Goal: Task Accomplishment & Management: Manage account settings

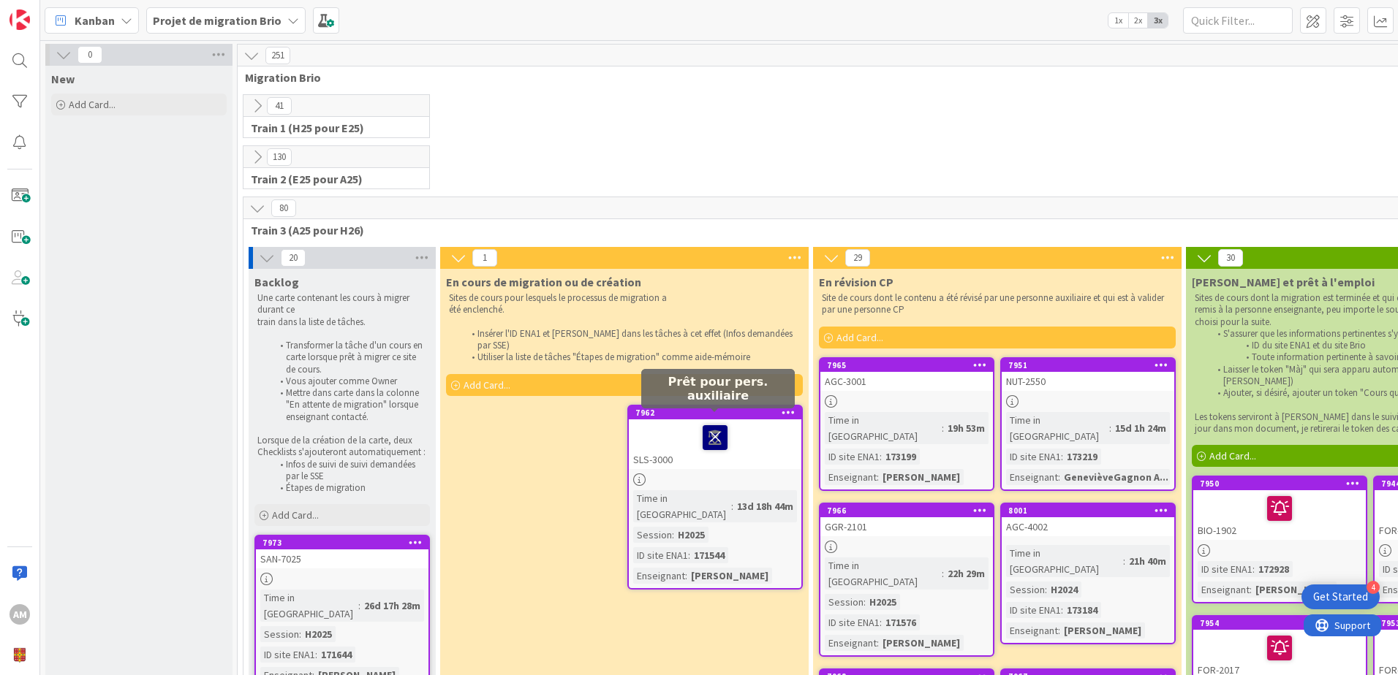
click at [715, 426] on icon at bounding box center [715, 436] width 25 height 23
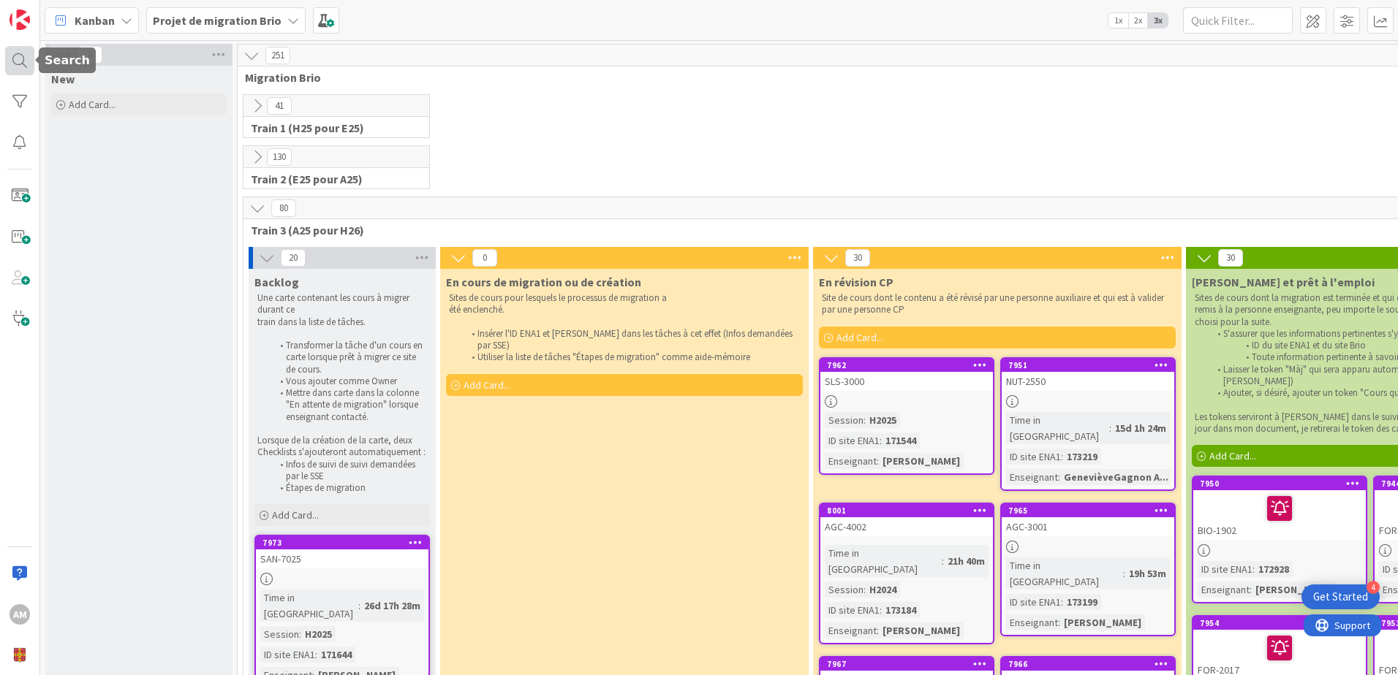
click at [11, 49] on div at bounding box center [19, 60] width 29 height 29
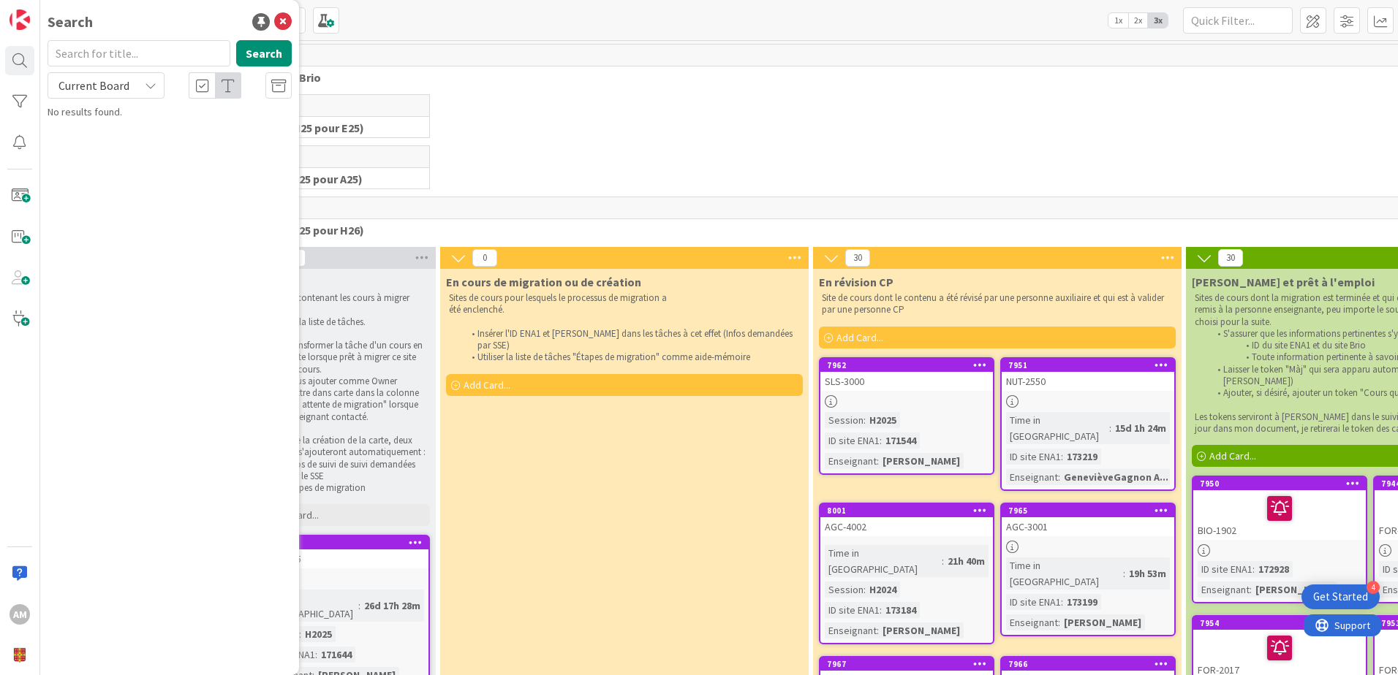
click at [146, 58] on input "text" at bounding box center [139, 53] width 183 height 26
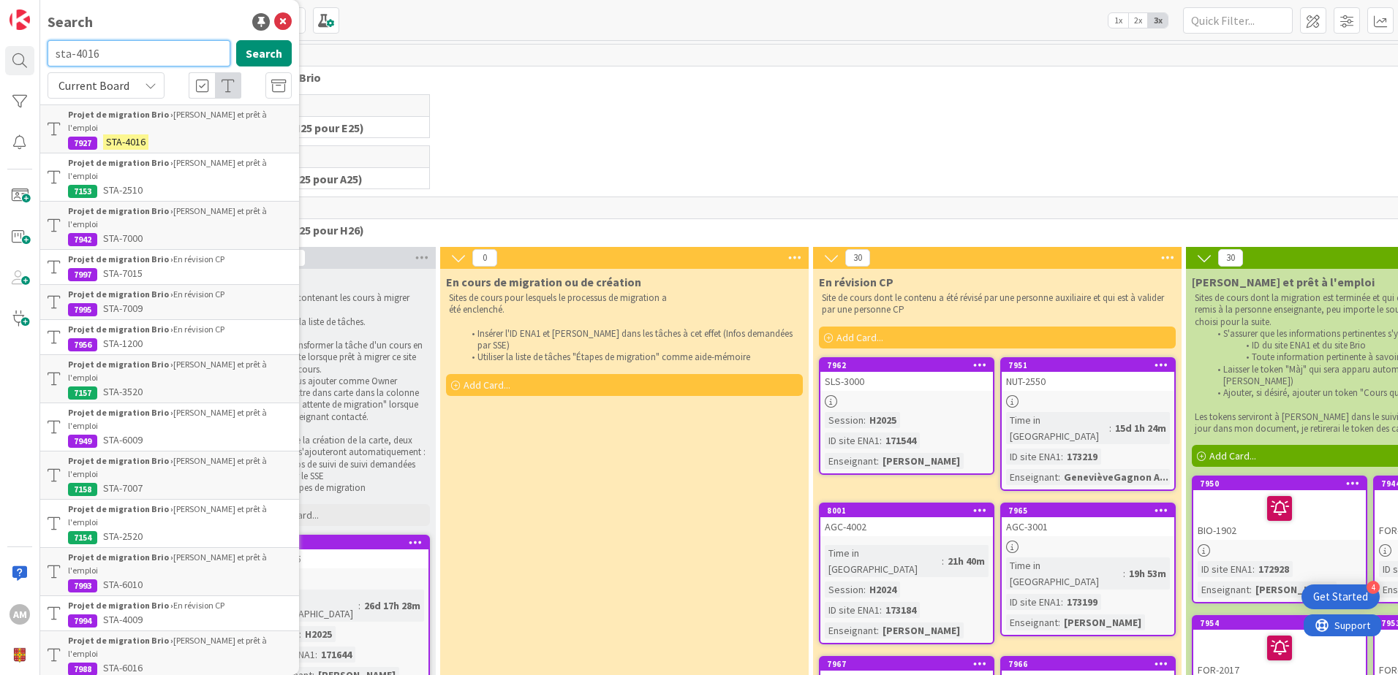
drag, startPoint x: 117, startPoint y: 56, endPoint x: 77, endPoint y: 55, distance: 40.2
click at [77, 55] on input "sta-4016" at bounding box center [139, 53] width 183 height 26
click at [79, 56] on input "sta-4016" at bounding box center [139, 53] width 183 height 26
type input "sta-6016"
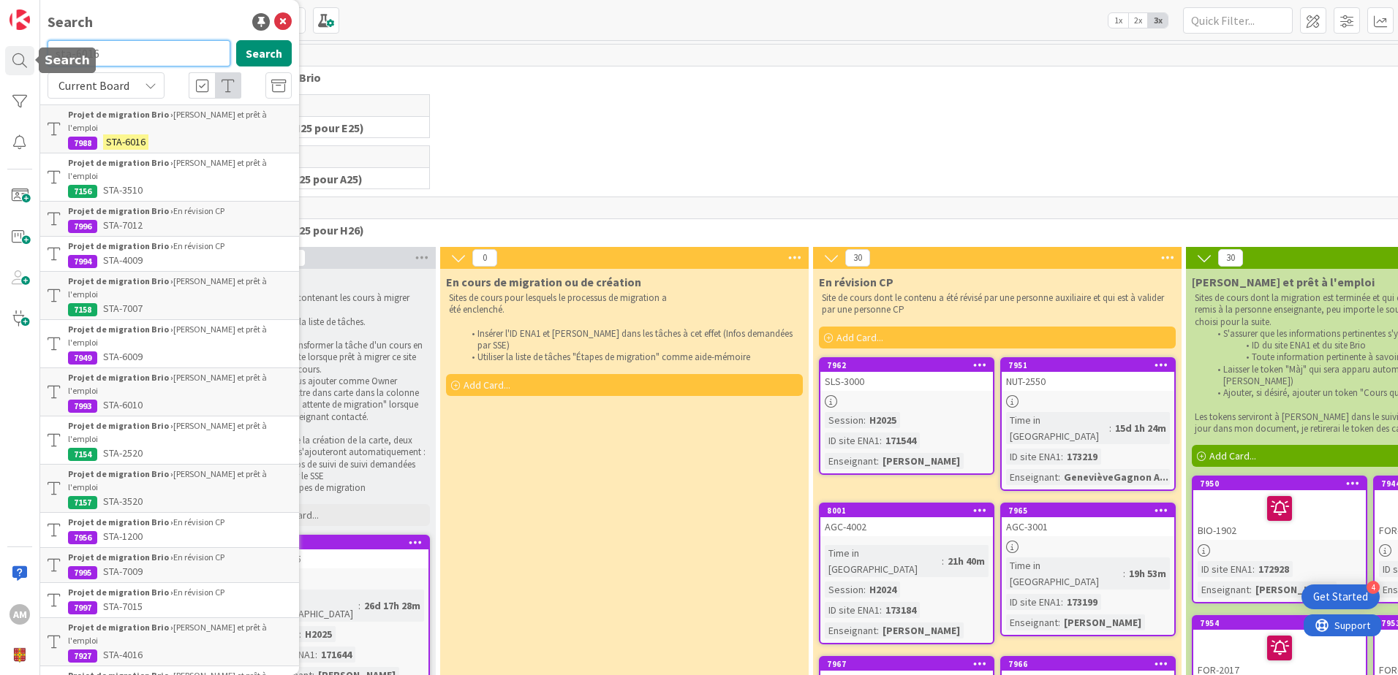
drag, startPoint x: 108, startPoint y: 51, endPoint x: -54, endPoint y: 54, distance: 162.3
click at [0, 54] on html "4 Get Started AM Search sta-6016 Search Current Board Projet de migration Brio …" at bounding box center [699, 337] width 1398 height 675
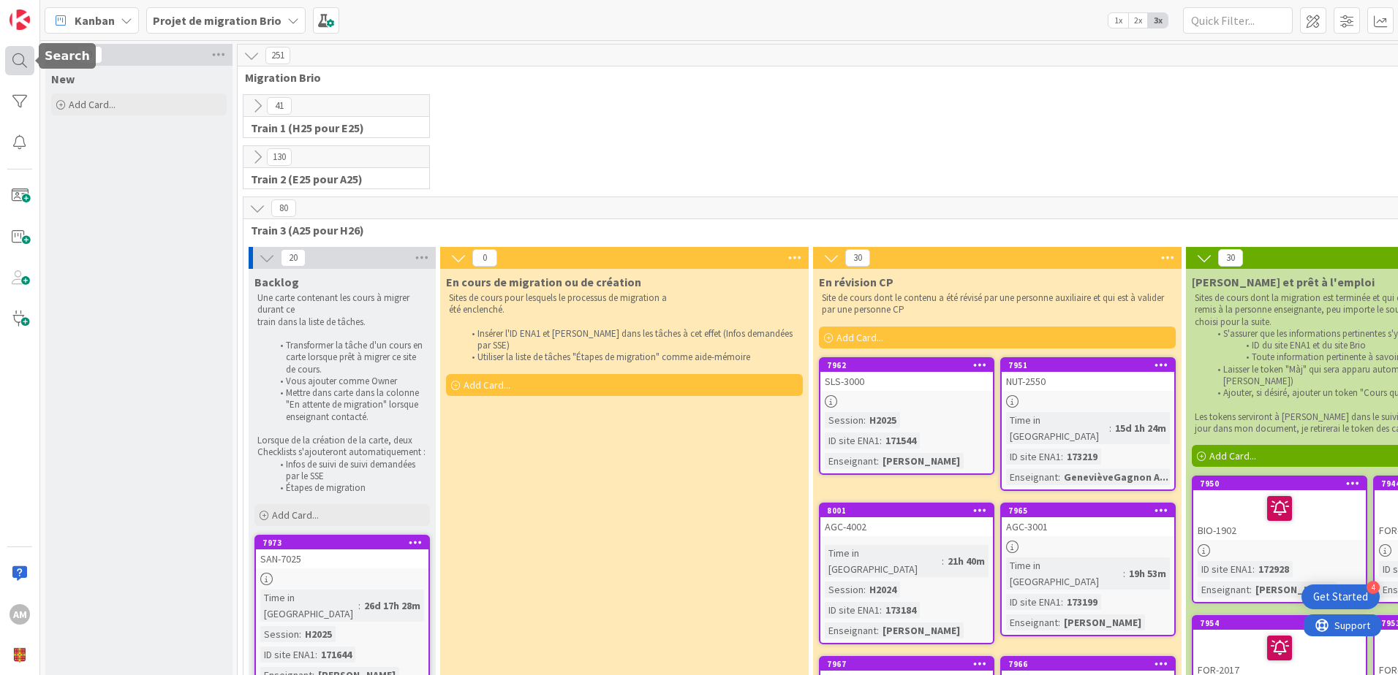
click at [15, 69] on div at bounding box center [19, 60] width 29 height 29
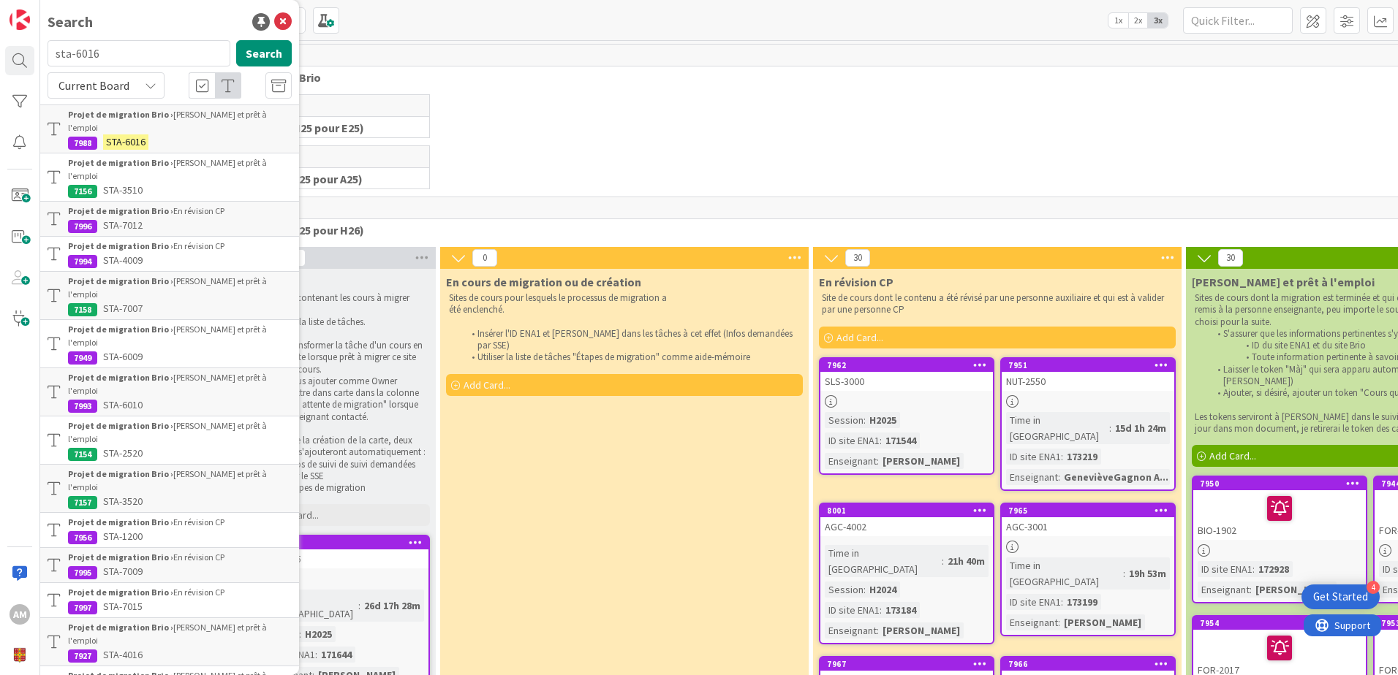
drag, startPoint x: 112, startPoint y: 55, endPoint x: 4, endPoint y: 58, distance: 108.3
click at [4, 58] on div "AM Search sta-6016 Search Current Board Projet de migration Brio › Livré et prê…" at bounding box center [20, 337] width 40 height 675
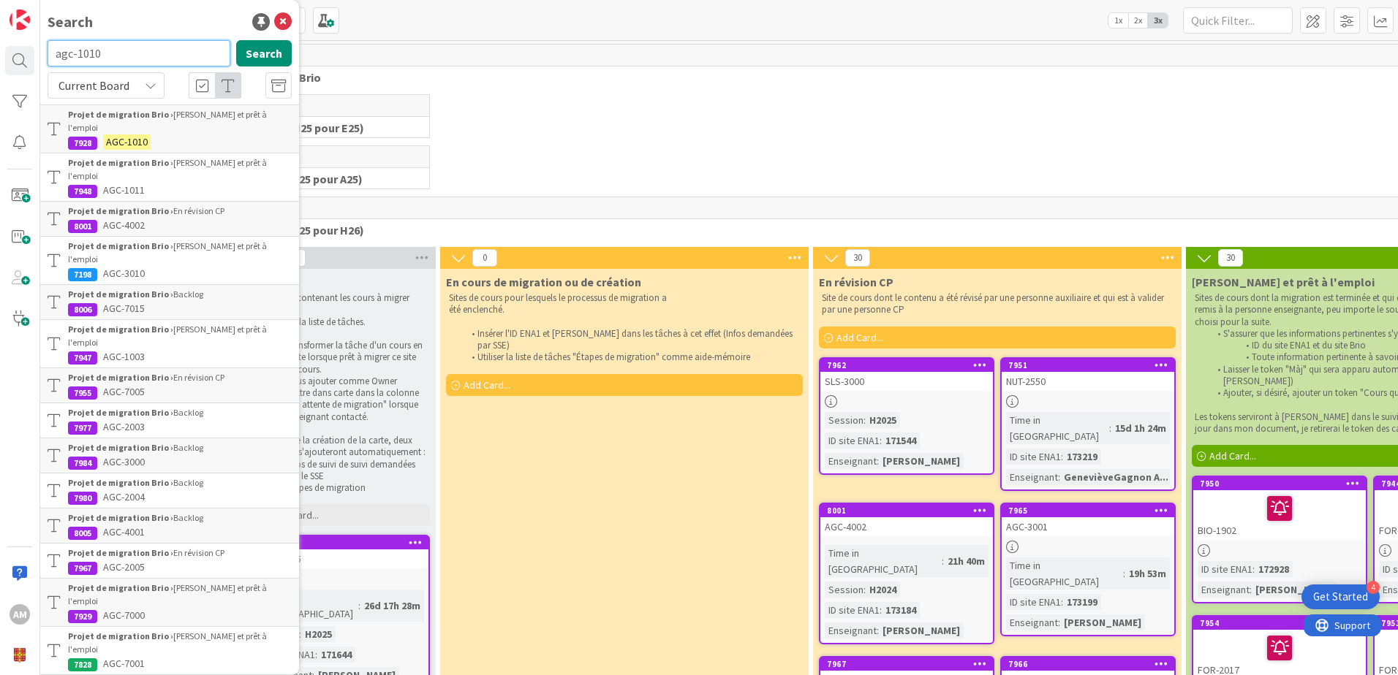
drag, startPoint x: 120, startPoint y: 55, endPoint x: 81, endPoint y: 57, distance: 38.8
click at [81, 57] on input "agc-1010" at bounding box center [139, 53] width 183 height 26
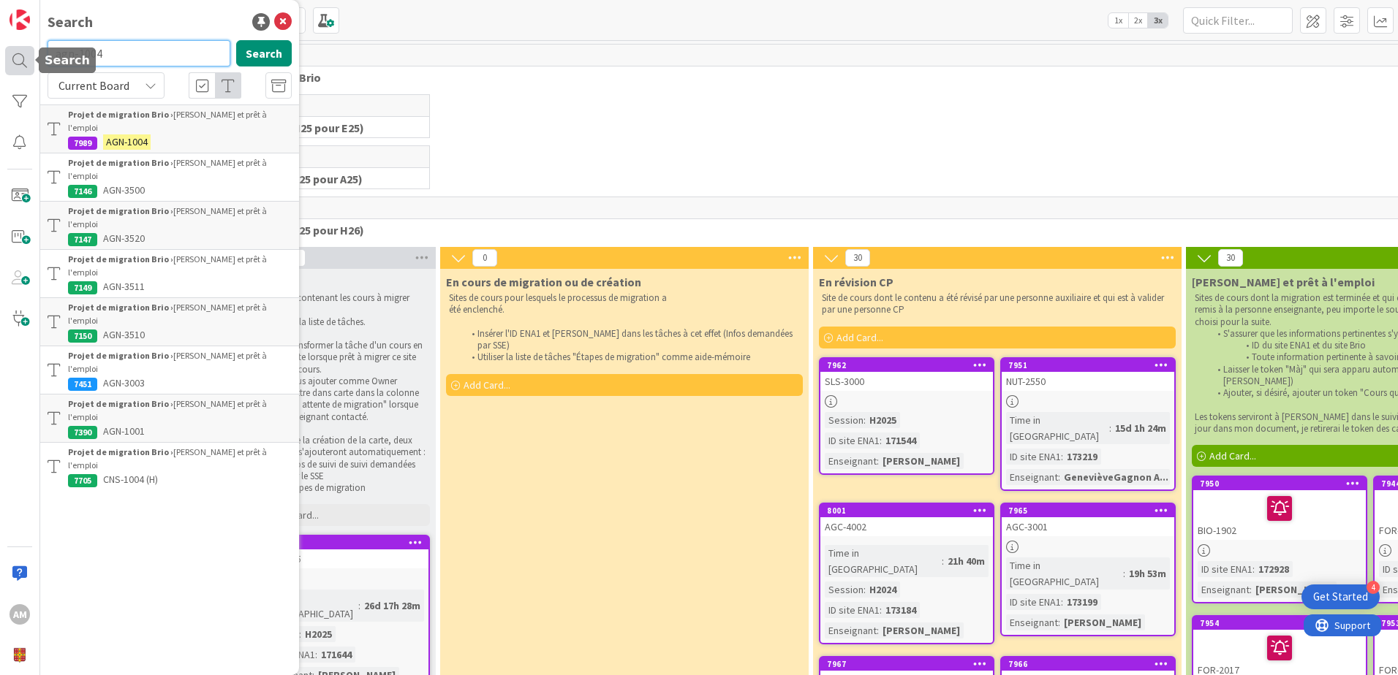
drag, startPoint x: 136, startPoint y: 57, endPoint x: 33, endPoint y: 56, distance: 103.1
click at [33, 56] on div "AM Search agn-1004 Search Current Board Projet de migration Brio › Livré et prê…" at bounding box center [20, 337] width 40 height 675
click at [138, 49] on input "agn-1004" at bounding box center [139, 53] width 183 height 26
drag, startPoint x: 119, startPoint y: 51, endPoint x: 50, endPoint y: 55, distance: 69.5
click at [50, 55] on input "agn-1004" at bounding box center [139, 53] width 183 height 26
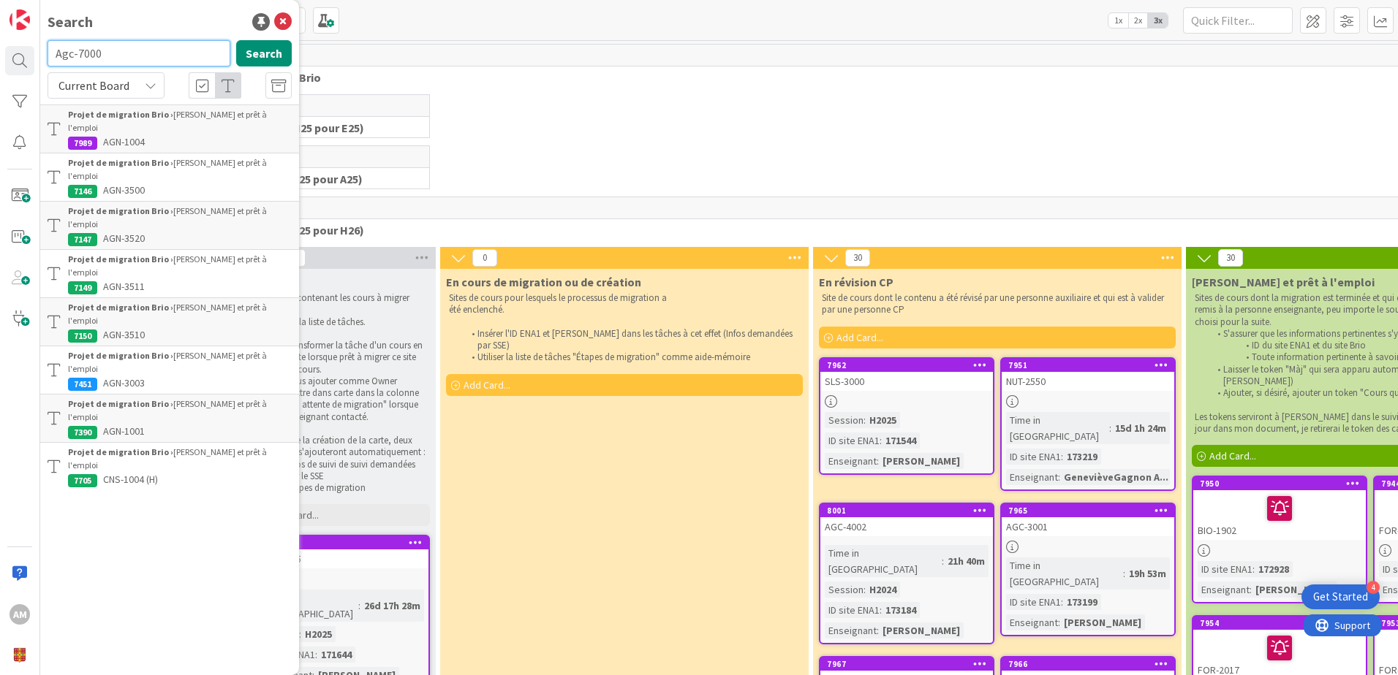
type input "Agc-7000"
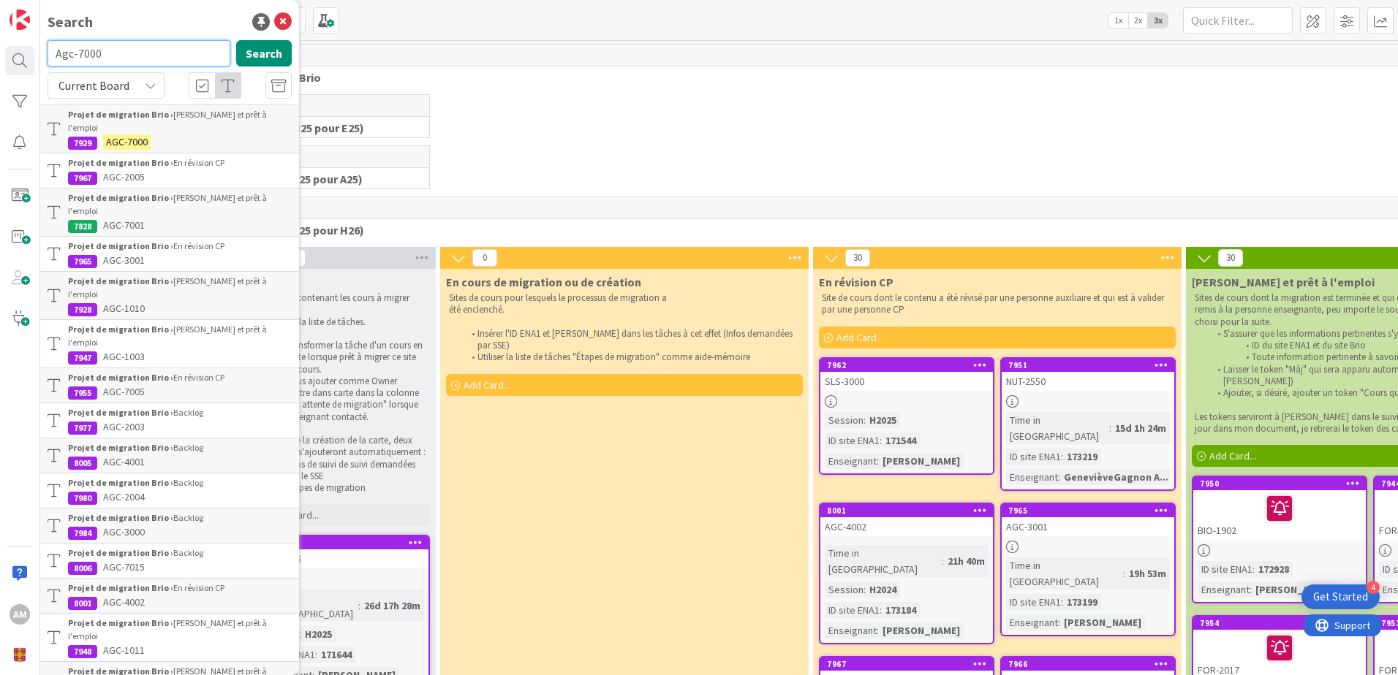
drag, startPoint x: 102, startPoint y: 50, endPoint x: 43, endPoint y: 50, distance: 59.2
click at [43, 50] on div "Agc-7000 Search" at bounding box center [170, 56] width 262 height 32
click at [107, 58] on input "text" at bounding box center [139, 53] width 183 height 26
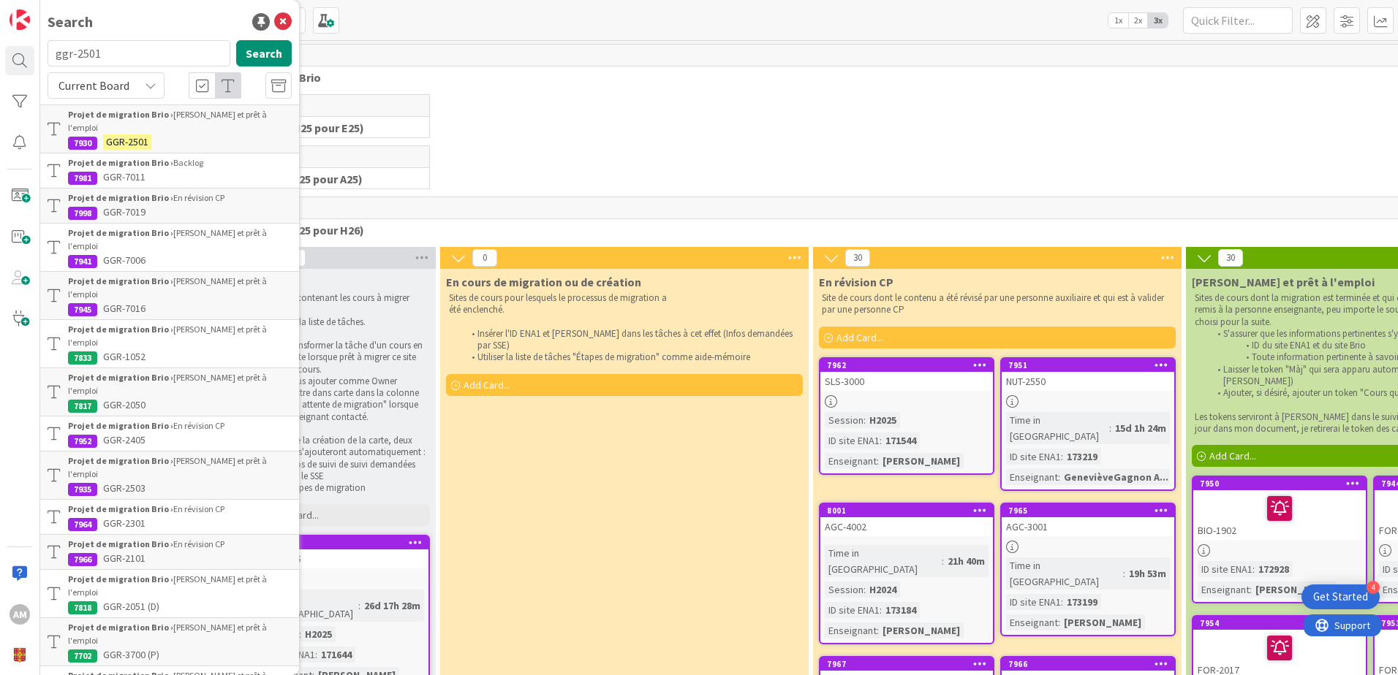
drag, startPoint x: 116, startPoint y: 39, endPoint x: 67, endPoint y: 50, distance: 50.2
click at [67, 50] on div "Search ggr-2501 Search Current Board Projet de migration Brio › Livré et prêt à…" at bounding box center [169, 337] width 259 height 675
drag, startPoint x: 110, startPoint y: 56, endPoint x: 51, endPoint y: 56, distance: 58.5
click at [51, 56] on input "ggr-2501" at bounding box center [139, 53] width 183 height 26
type input "for-2160"
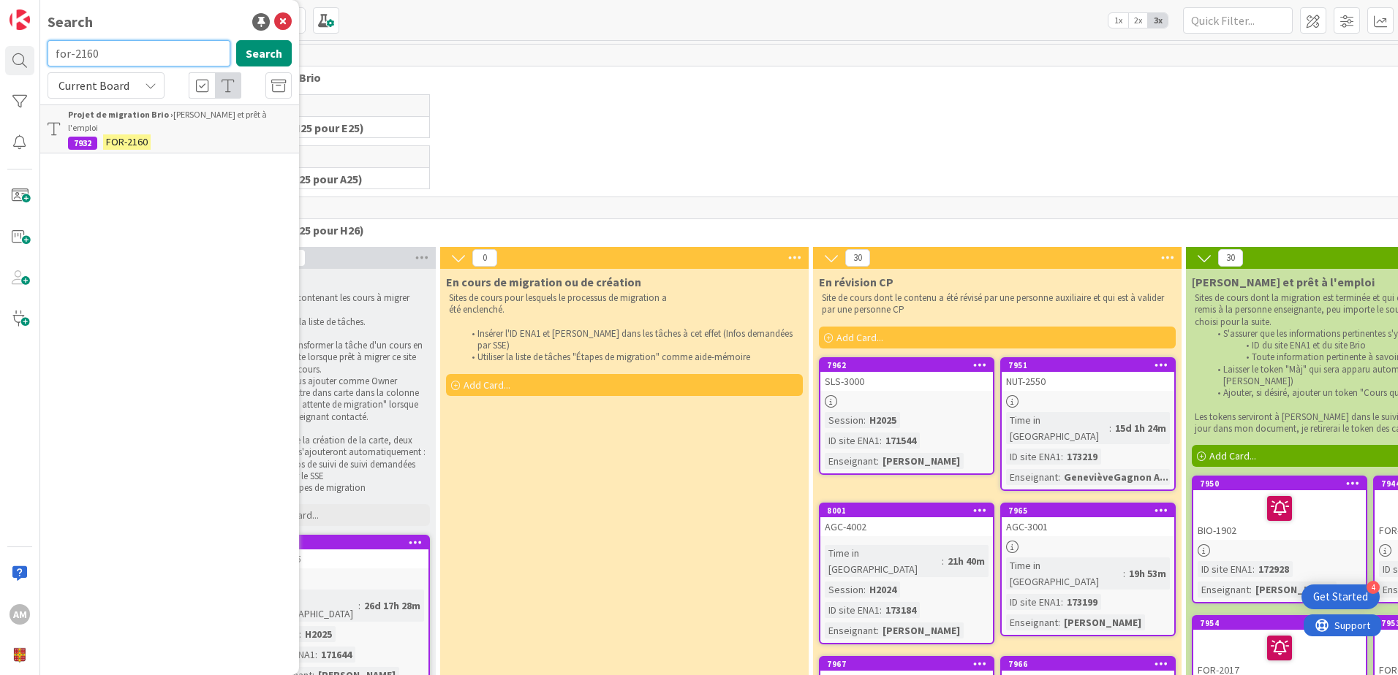
click at [0, 39] on html "4 Get Started AM Search for-2160 Search Current Board Projet de migration Brio …" at bounding box center [699, 337] width 1398 height 675
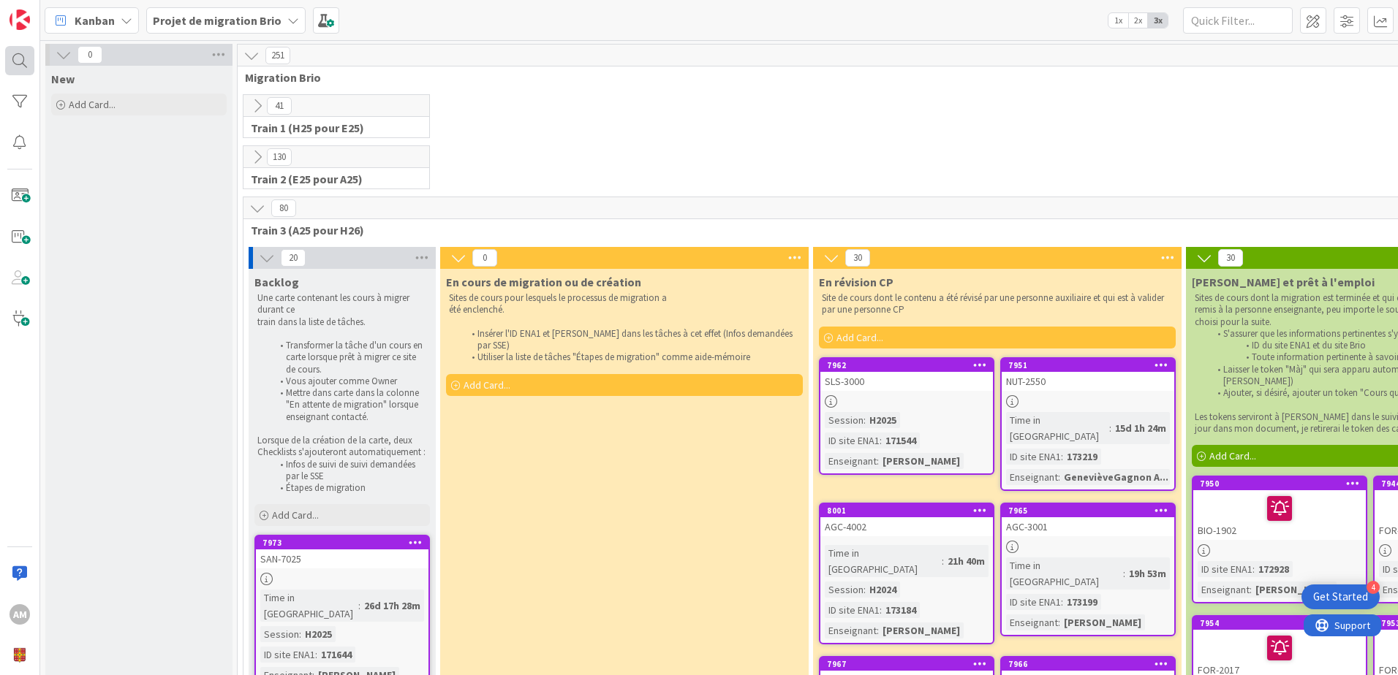
click at [18, 53] on div at bounding box center [19, 60] width 29 height 29
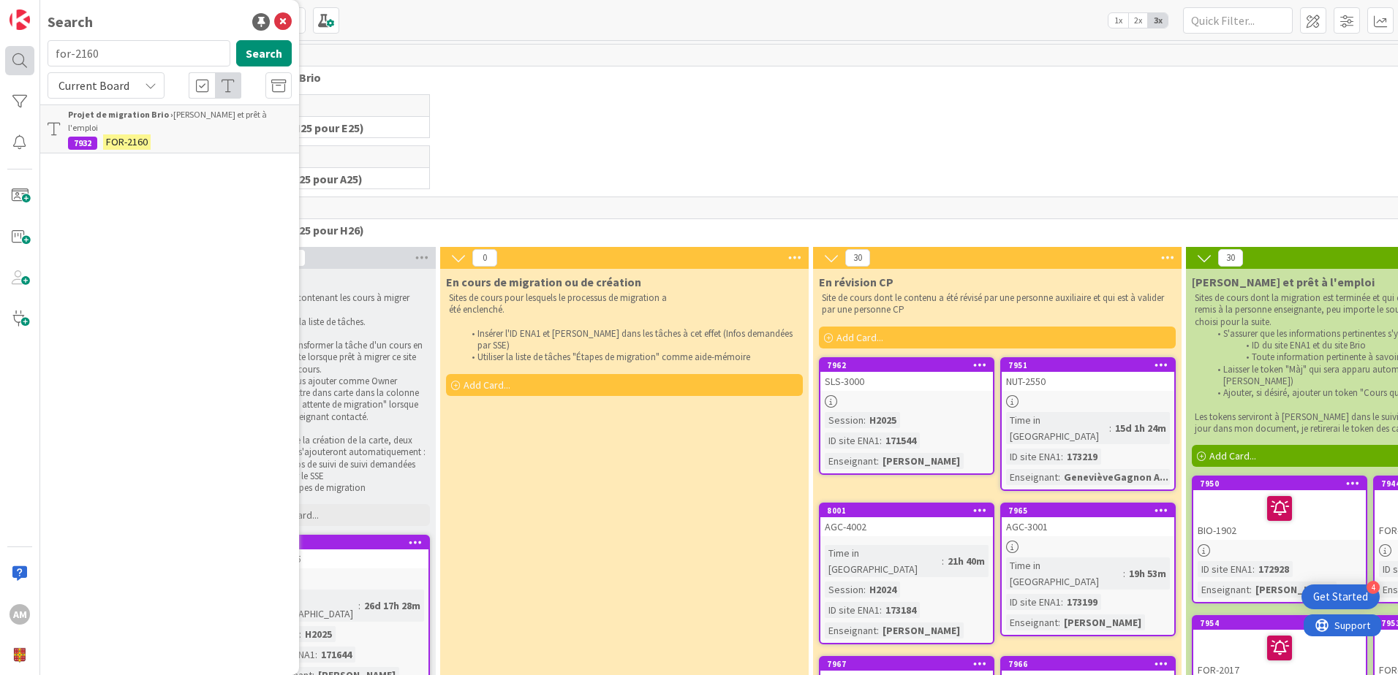
drag, startPoint x: 109, startPoint y: 61, endPoint x: 8, endPoint y: 56, distance: 101.0
click at [8, 56] on div "AM Search for-2160 Search Current Board Projet de migration Brio › Livré et prê…" at bounding box center [20, 337] width 40 height 675
drag, startPoint x: 129, startPoint y: 53, endPoint x: 26, endPoint y: 54, distance: 103.1
click at [26, 54] on div "AM Search for-2201 Search Current Board Projet de migration Brio › Livré et prê…" at bounding box center [20, 337] width 40 height 675
drag, startPoint x: 104, startPoint y: 56, endPoint x: 13, endPoint y: 63, distance: 90.9
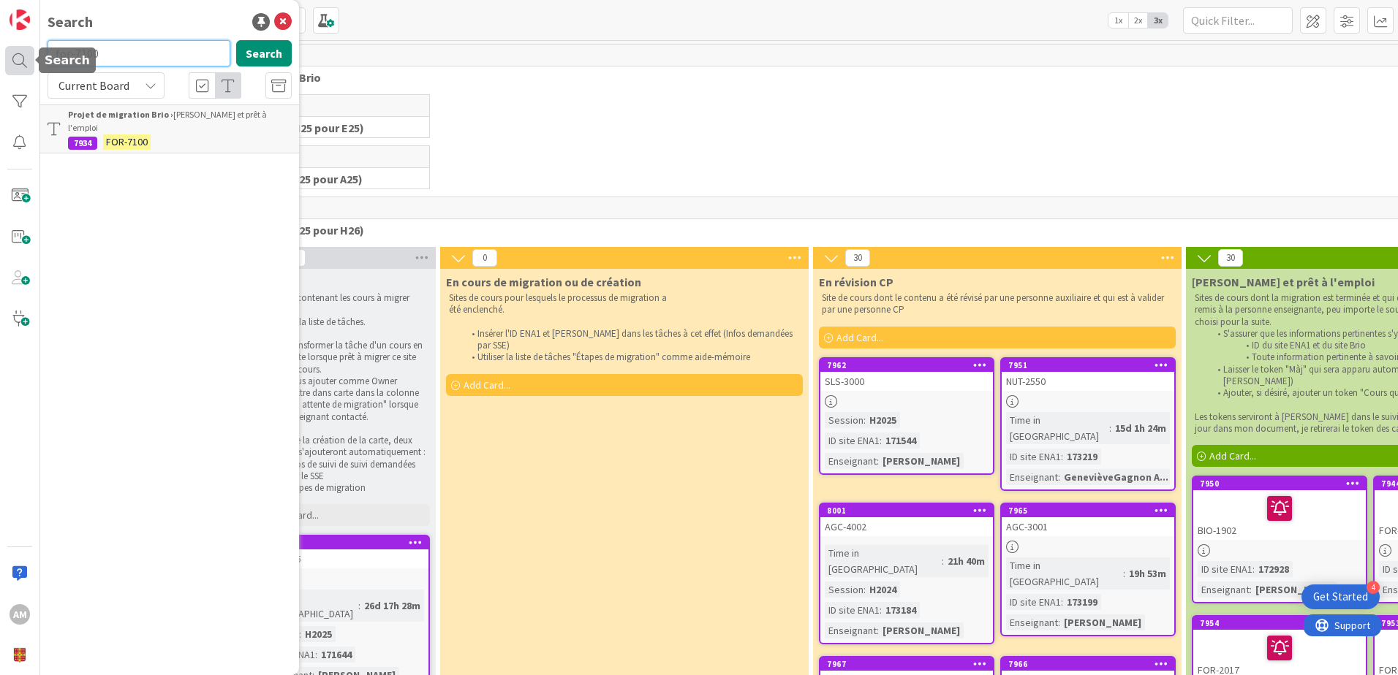
click at [13, 63] on div "AM Search for-7100 Search Current Board Projet de migration Brio › Livré et prê…" at bounding box center [20, 337] width 40 height 675
type input "ggr-2503"
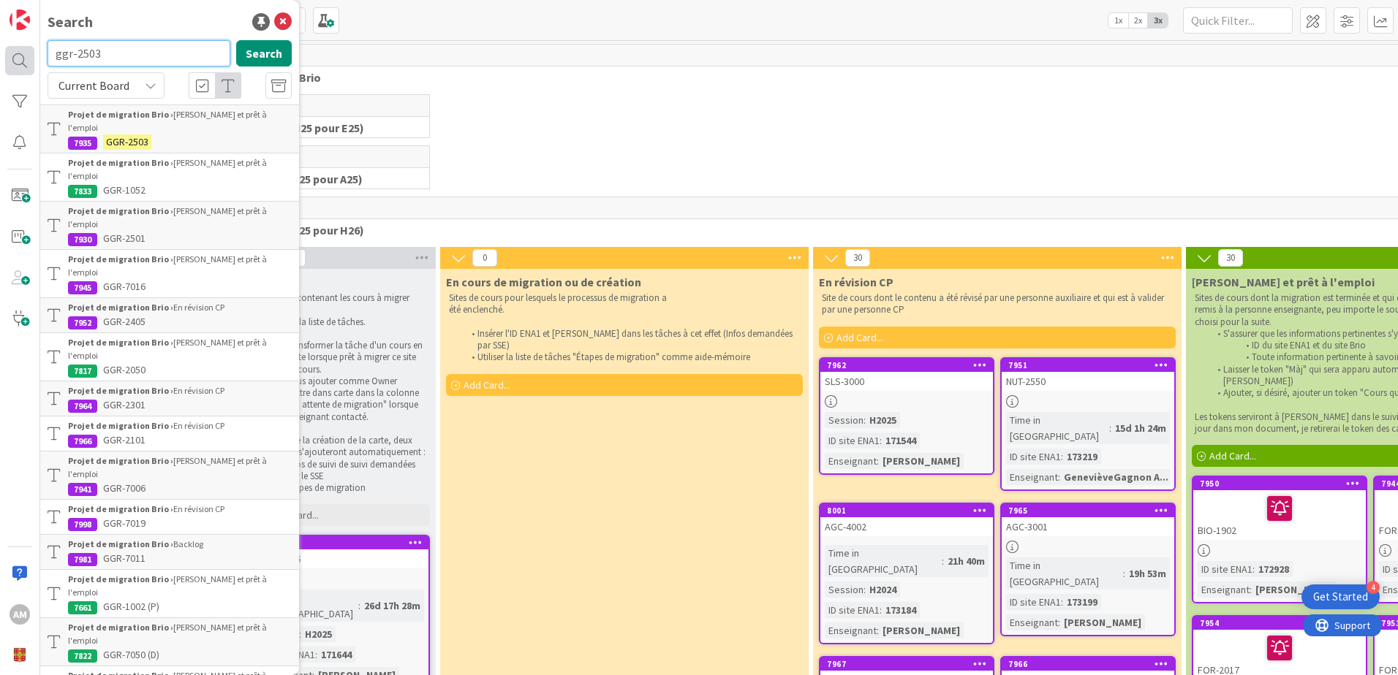
drag, startPoint x: 118, startPoint y: 51, endPoint x: 30, endPoint y: 57, distance: 88.6
click at [30, 57] on div "AM Search ggr-2503 Search Current Board Projet de migration Brio › Livré et prê…" at bounding box center [20, 337] width 40 height 675
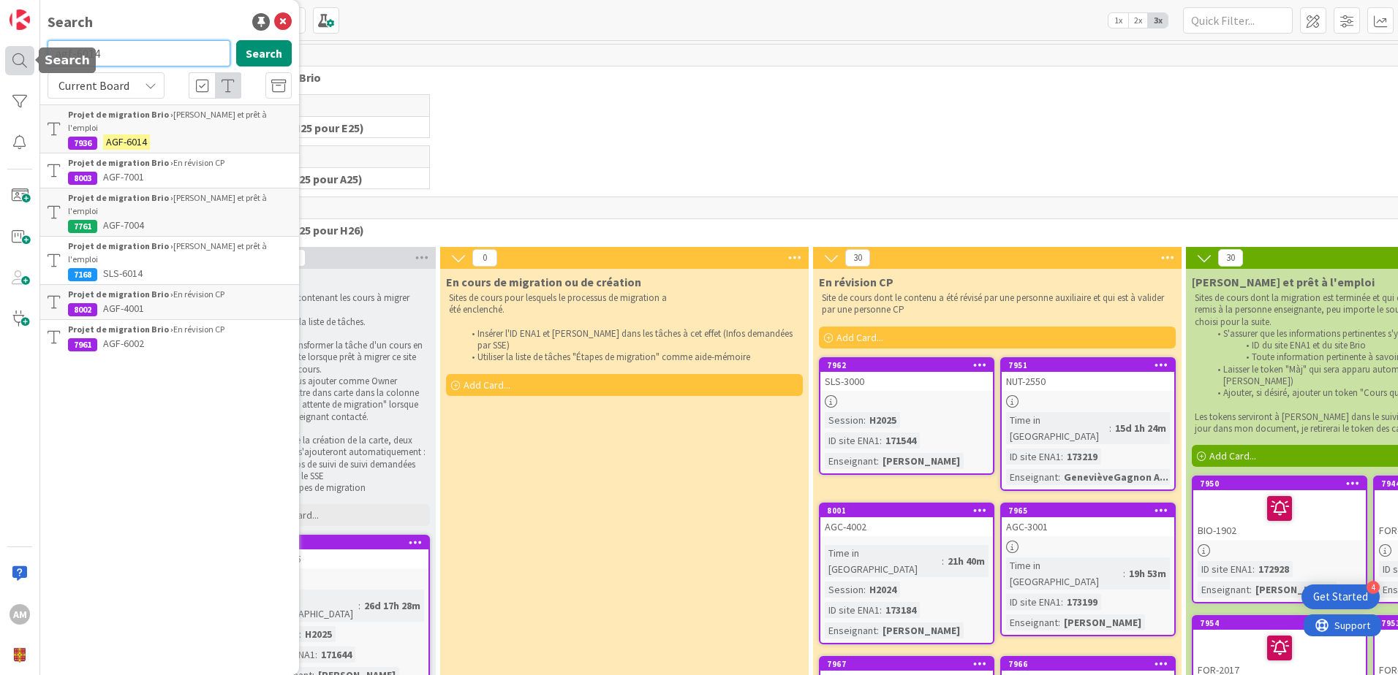
drag, startPoint x: 119, startPoint y: 53, endPoint x: 19, endPoint y: 53, distance: 100.1
click at [19, 53] on div "AM Search agf-6014 Search Current Board Projet de migration Brio › Livré et prê…" at bounding box center [20, 337] width 40 height 675
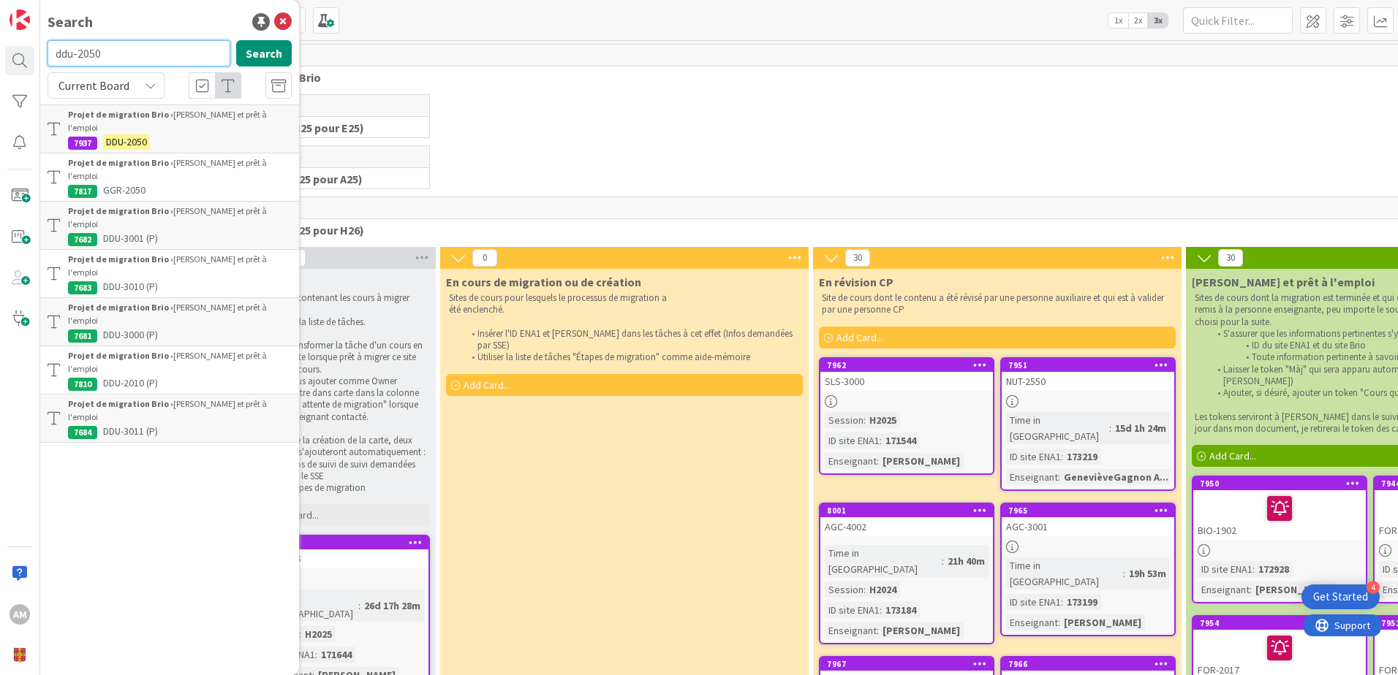
drag, startPoint x: 133, startPoint y: 57, endPoint x: 48, endPoint y: 49, distance: 85.9
click at [48, 49] on input "ddu-2050" at bounding box center [139, 53] width 183 height 26
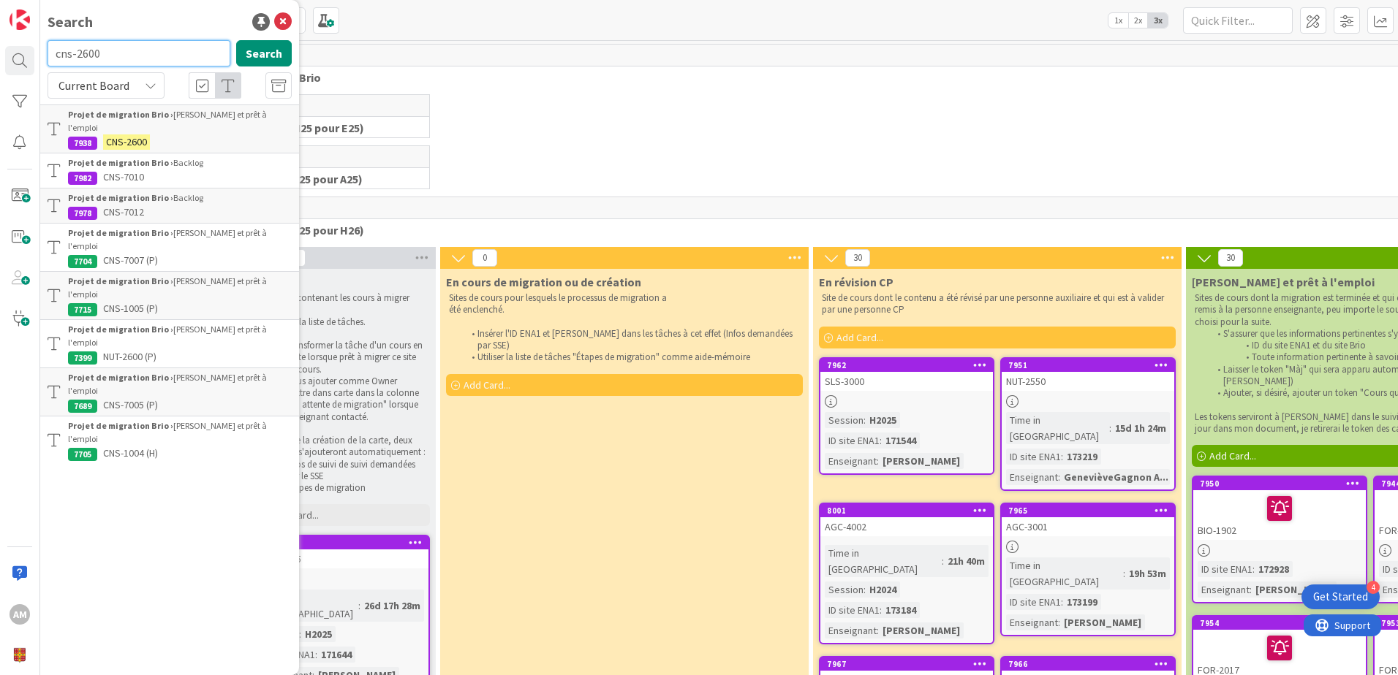
click at [140, 59] on input "cns-2600" at bounding box center [139, 53] width 183 height 26
drag, startPoint x: 115, startPoint y: 50, endPoint x: 44, endPoint y: 50, distance: 70.9
click at [44, 50] on div "cns-2600 Search" at bounding box center [170, 56] width 262 height 32
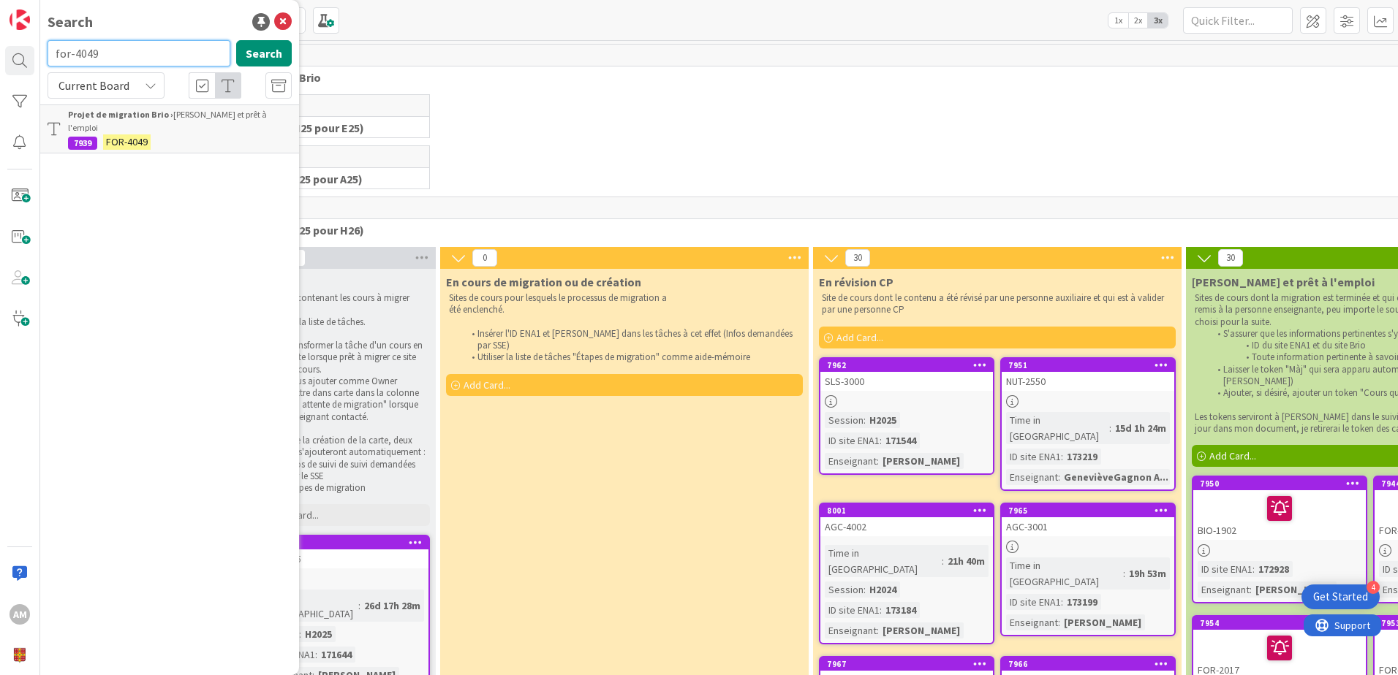
drag, startPoint x: 75, startPoint y: 53, endPoint x: 86, endPoint y: 54, distance: 10.3
click at [75, 53] on input "for-4049" at bounding box center [139, 53] width 183 height 26
drag, startPoint x: 113, startPoint y: 58, endPoint x: 30, endPoint y: 56, distance: 82.6
click at [30, 56] on div "AM Search for-7049 Search Current Board Projet de migration Brio › Livré et prê…" at bounding box center [20, 337] width 40 height 675
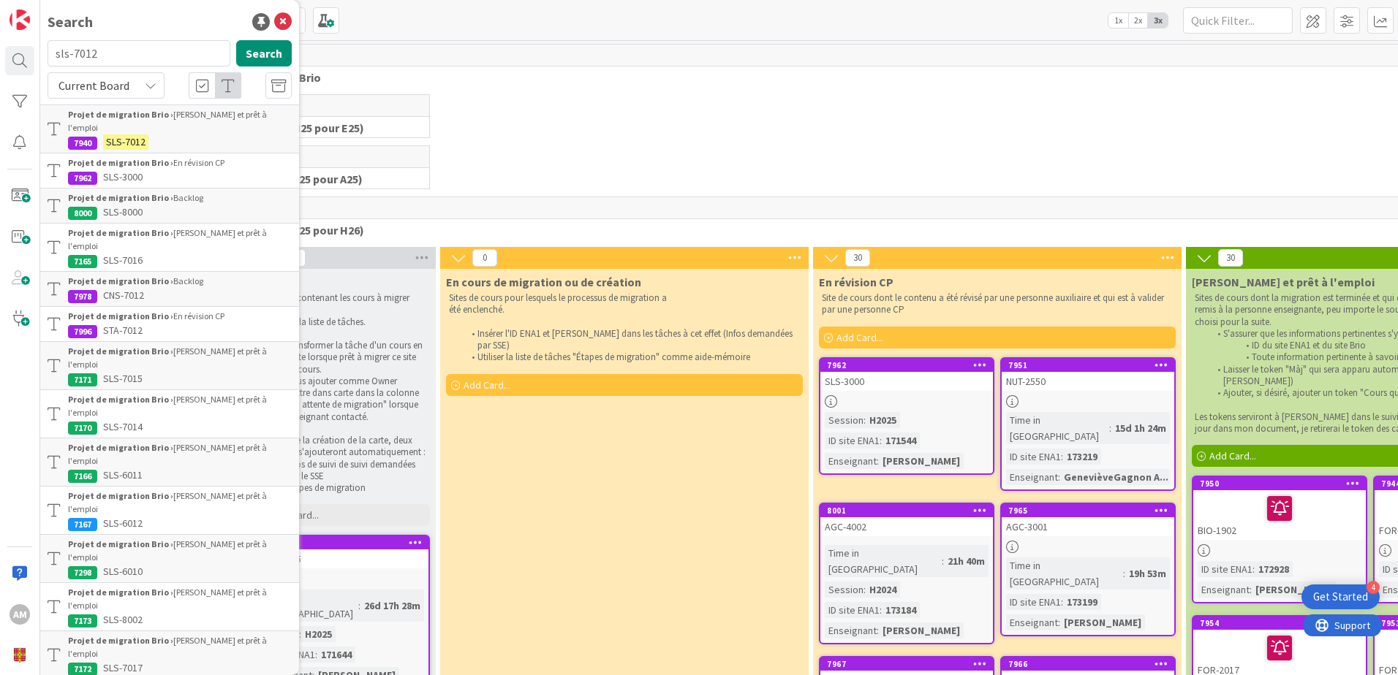
drag, startPoint x: 111, startPoint y: 38, endPoint x: 98, endPoint y: 55, distance: 21.4
click at [69, 48] on div "Search sls-7012 Search Current Board Projet de migration Brio › Livré et prêt à…" at bounding box center [169, 337] width 259 height 675
drag, startPoint x: 112, startPoint y: 54, endPoint x: 47, endPoint y: 53, distance: 65.1
click at [47, 53] on div "sls-7012 Search" at bounding box center [170, 56] width 262 height 32
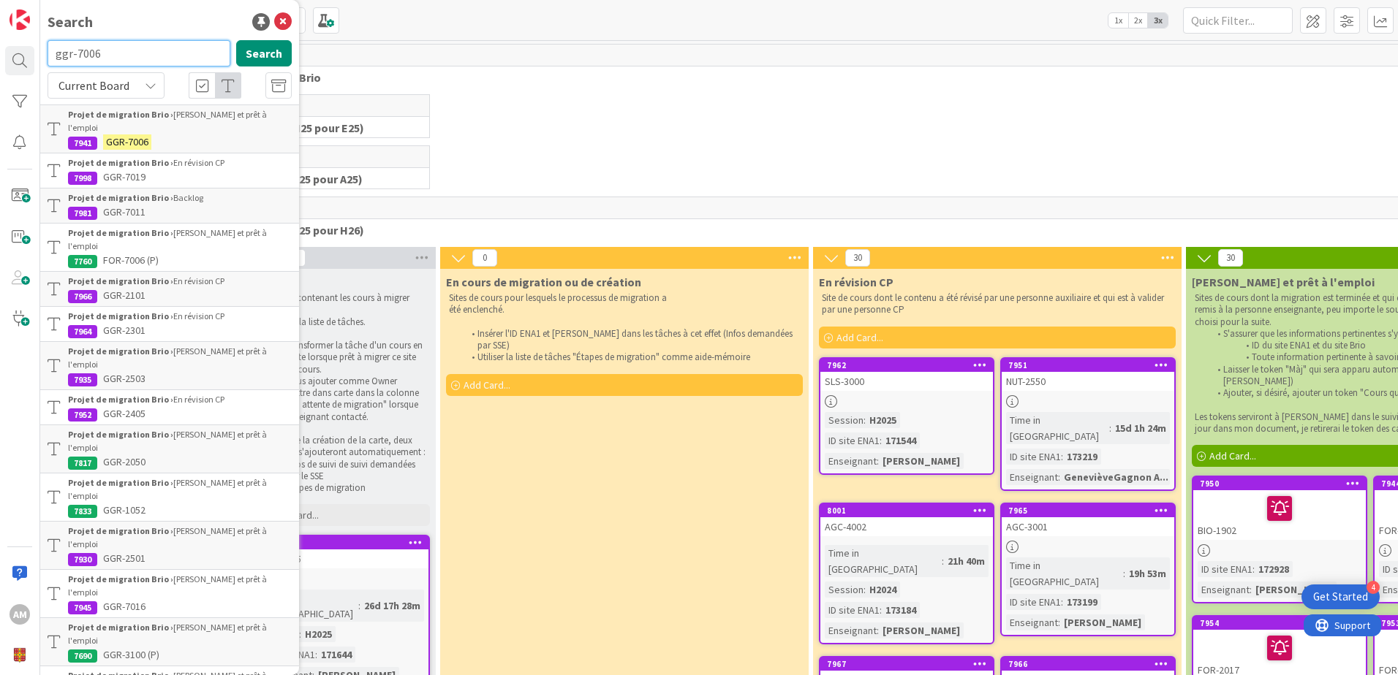
drag, startPoint x: 127, startPoint y: 63, endPoint x: 50, endPoint y: 63, distance: 76.8
click at [50, 63] on input "ggr-7006" at bounding box center [139, 53] width 183 height 26
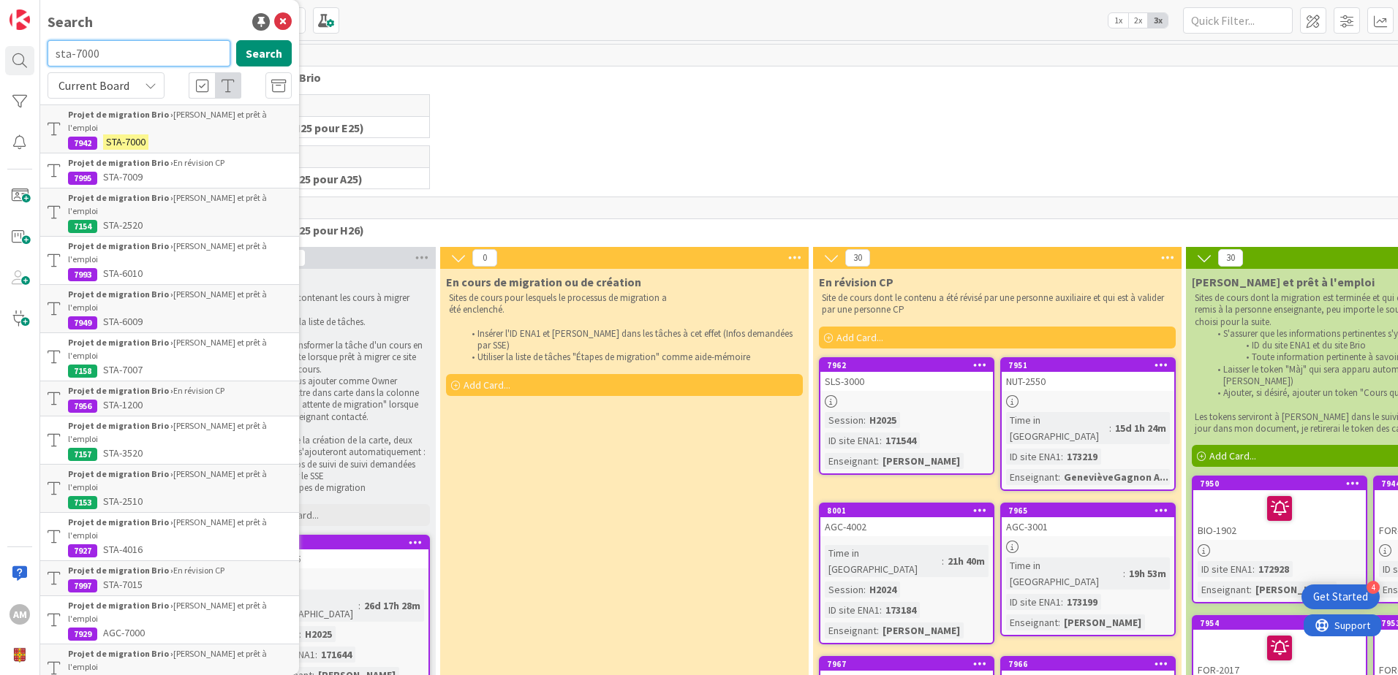
drag, startPoint x: 96, startPoint y: 56, endPoint x: 3, endPoint y: 64, distance: 93.2
click at [3, 64] on div "AM Search sta-7000 Search Current Board Projet de migration Brio › Livré et prê…" at bounding box center [20, 337] width 40 height 675
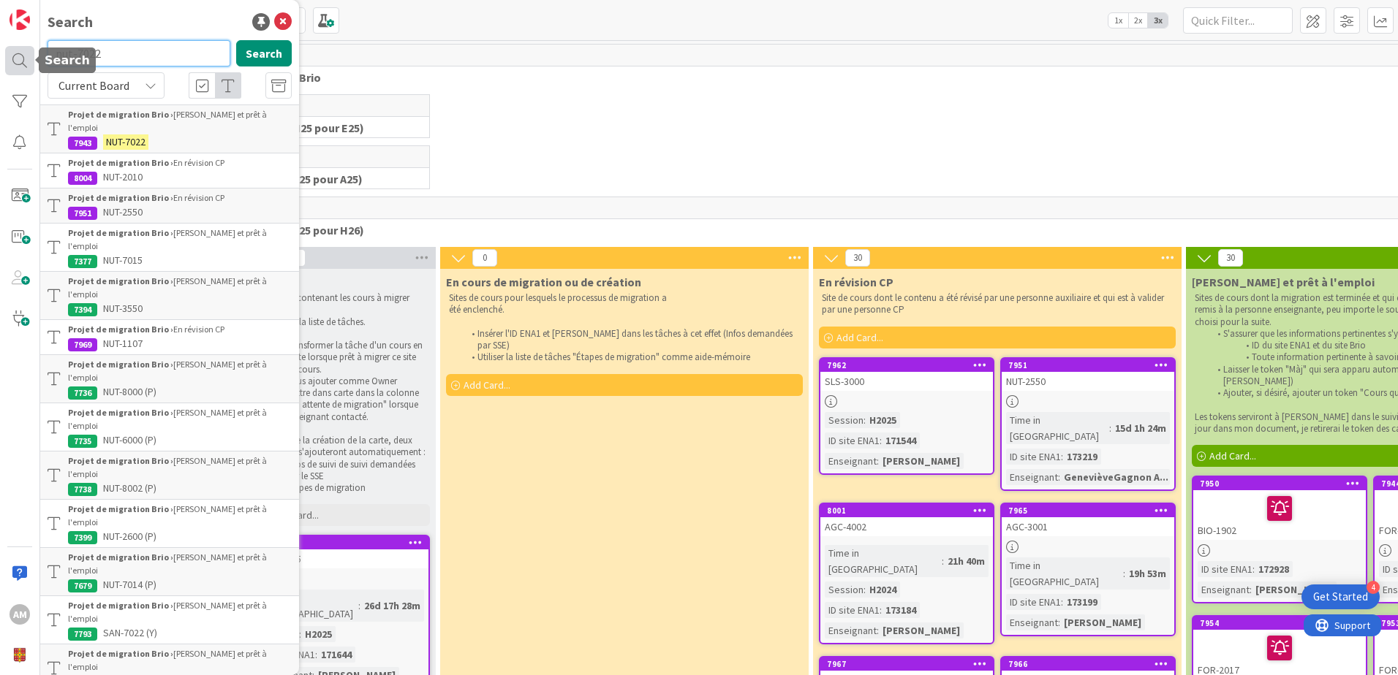
drag, startPoint x: 106, startPoint y: 58, endPoint x: 23, endPoint y: 61, distance: 83.4
click at [23, 61] on div "AM Search nut-7022 Search Current Board Projet de migration Brio › Livré et prê…" at bounding box center [20, 337] width 40 height 675
type input "for-7043"
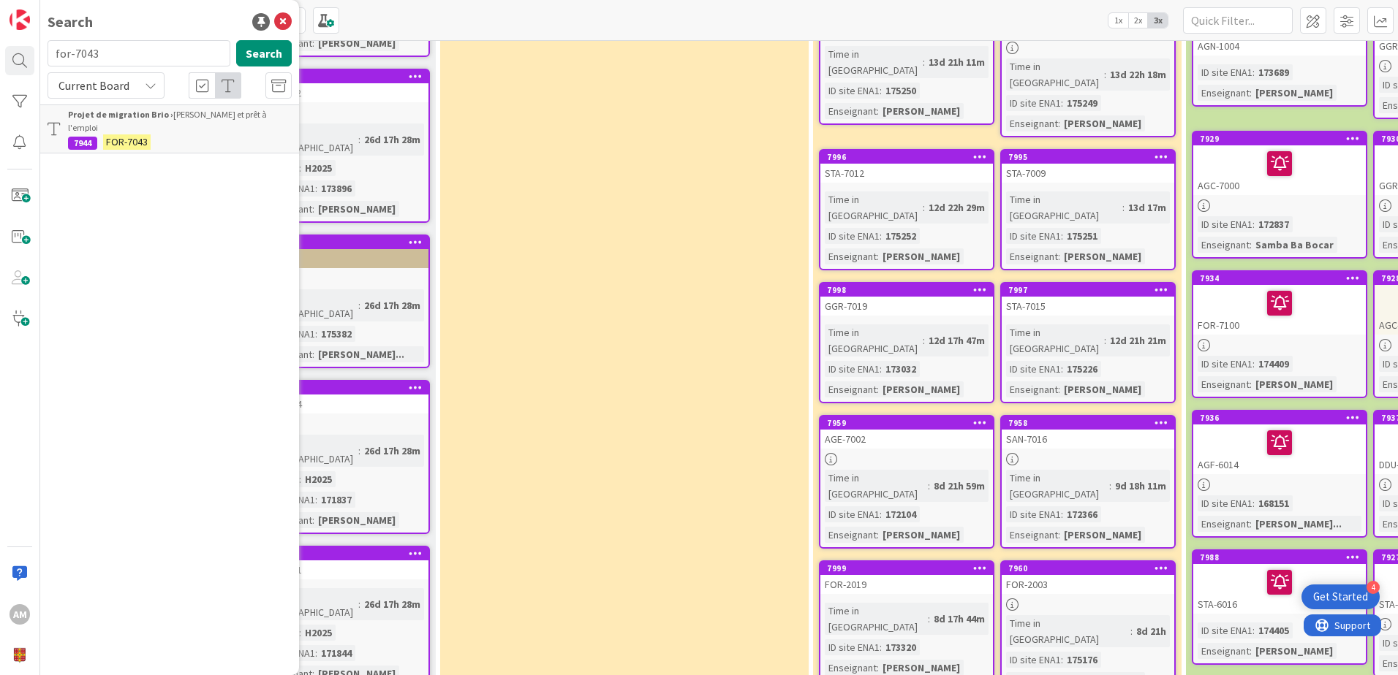
scroll to position [1685, 0]
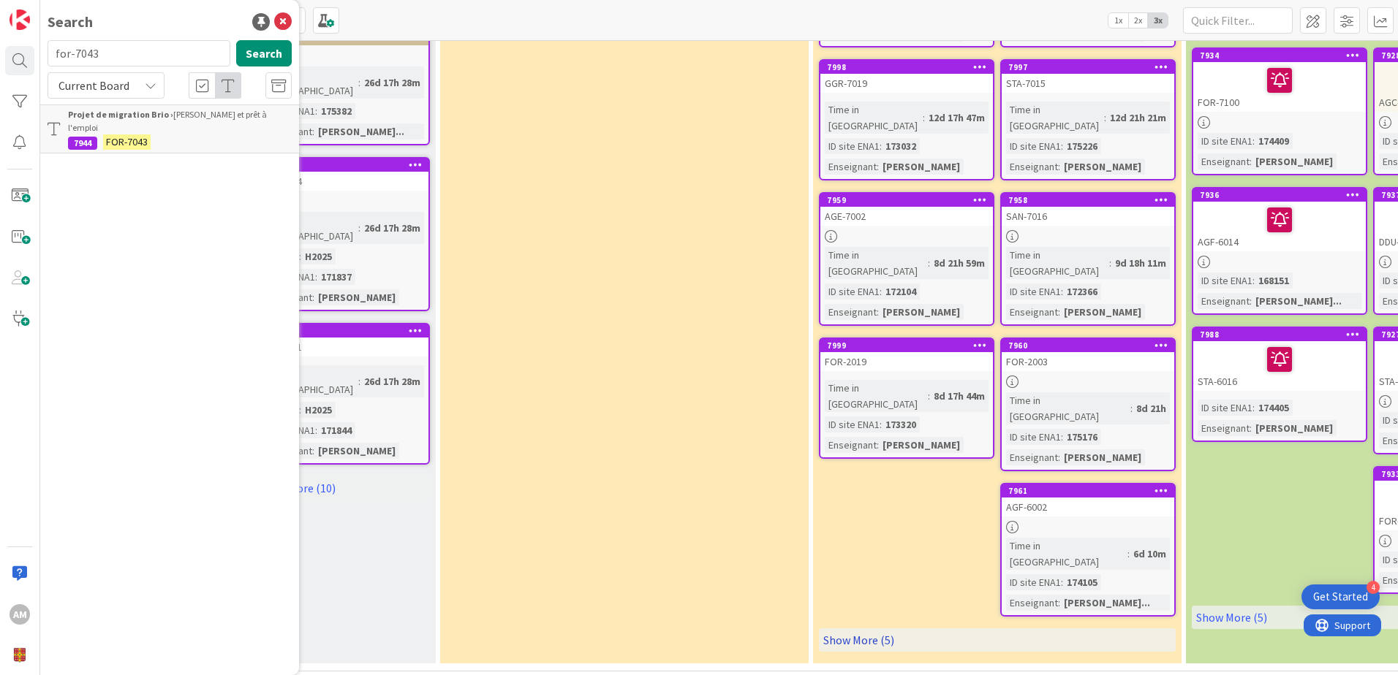
click at [863, 629] on link "Show More (5)" at bounding box center [997, 640] width 357 height 23
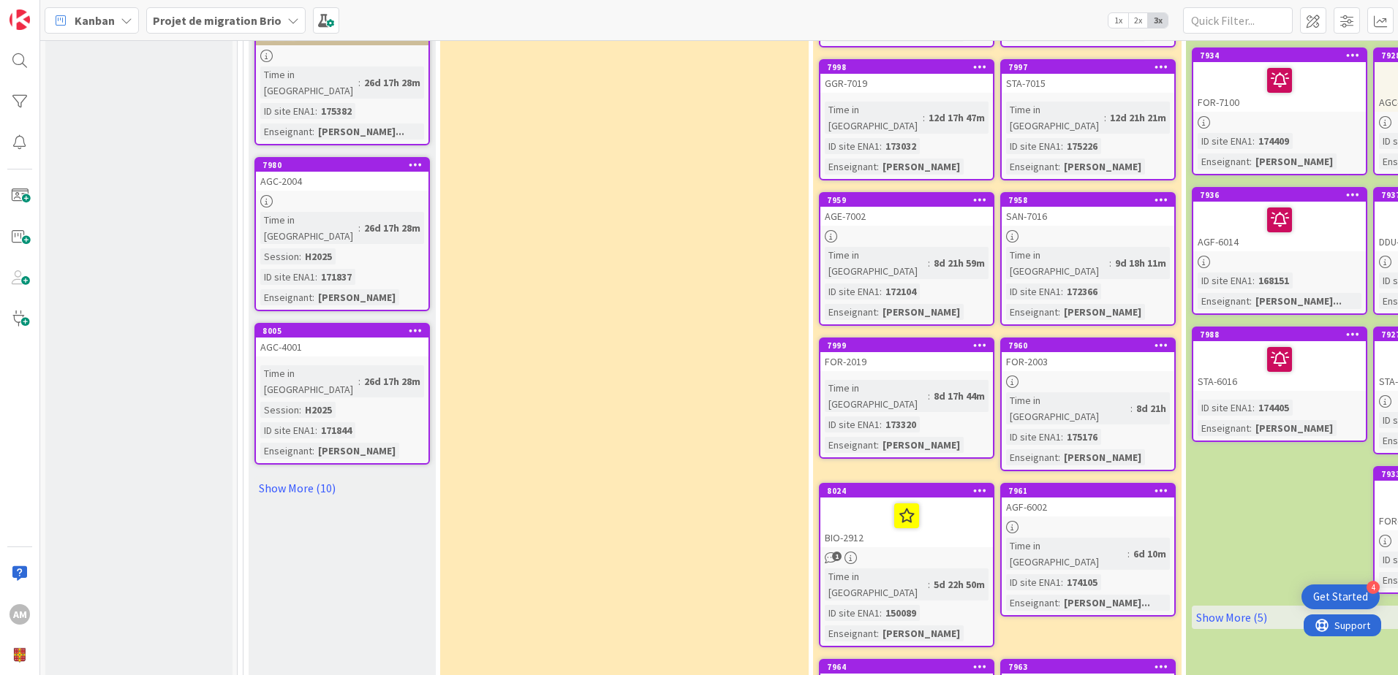
scroll to position [1796, 0]
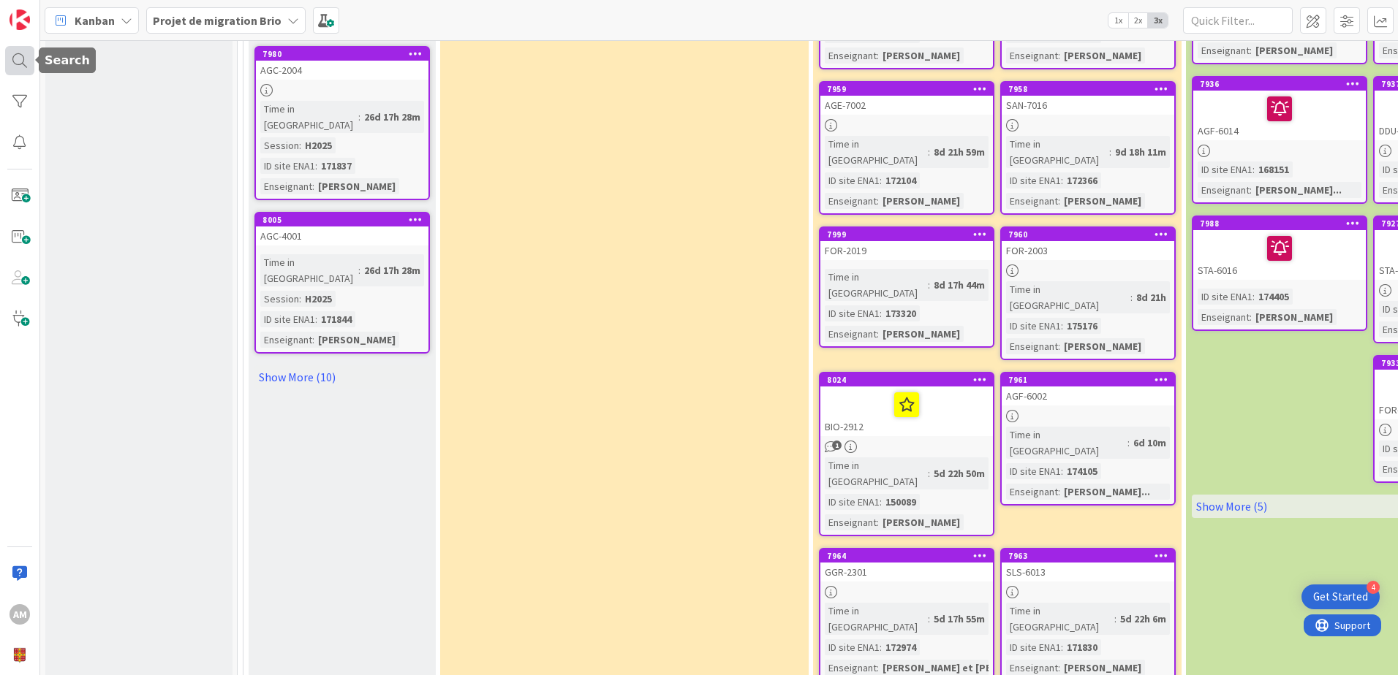
click at [11, 72] on div at bounding box center [19, 60] width 29 height 29
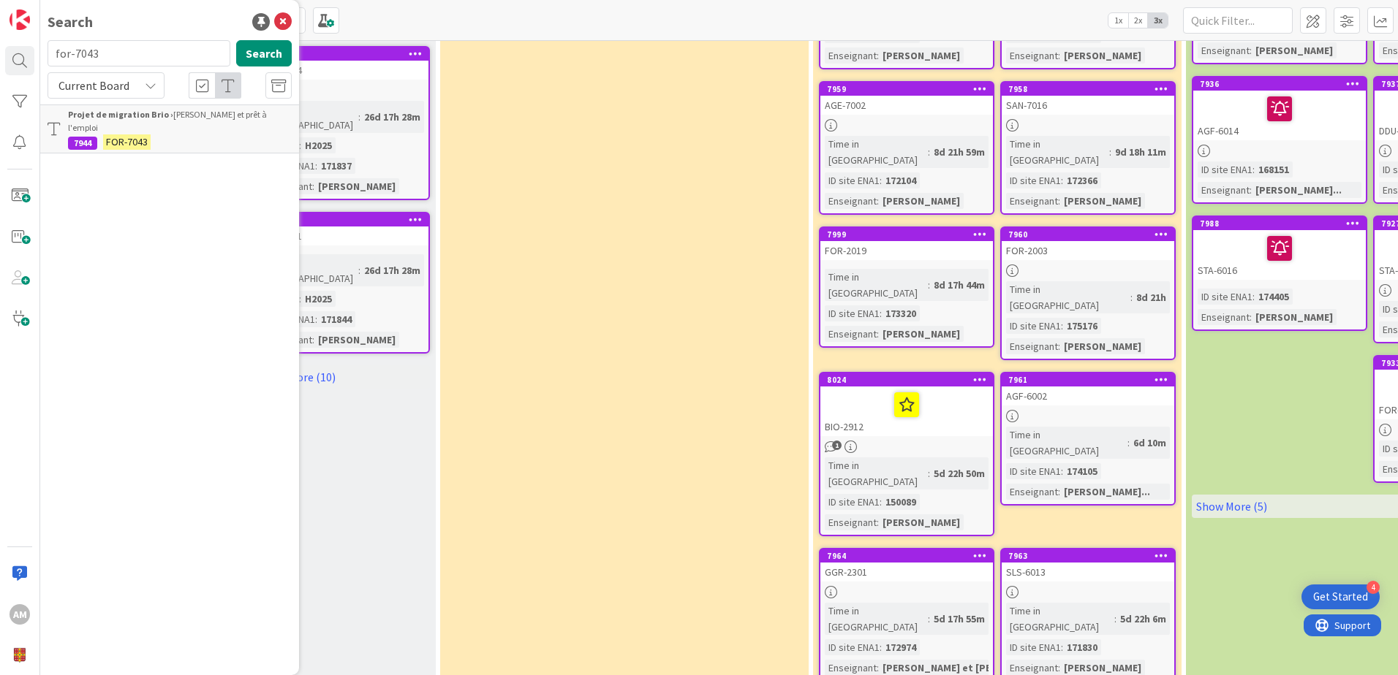
drag, startPoint x: 113, startPoint y: 51, endPoint x: 43, endPoint y: 47, distance: 69.6
click at [43, 47] on div "for-7043 Search" at bounding box center [170, 56] width 262 height 32
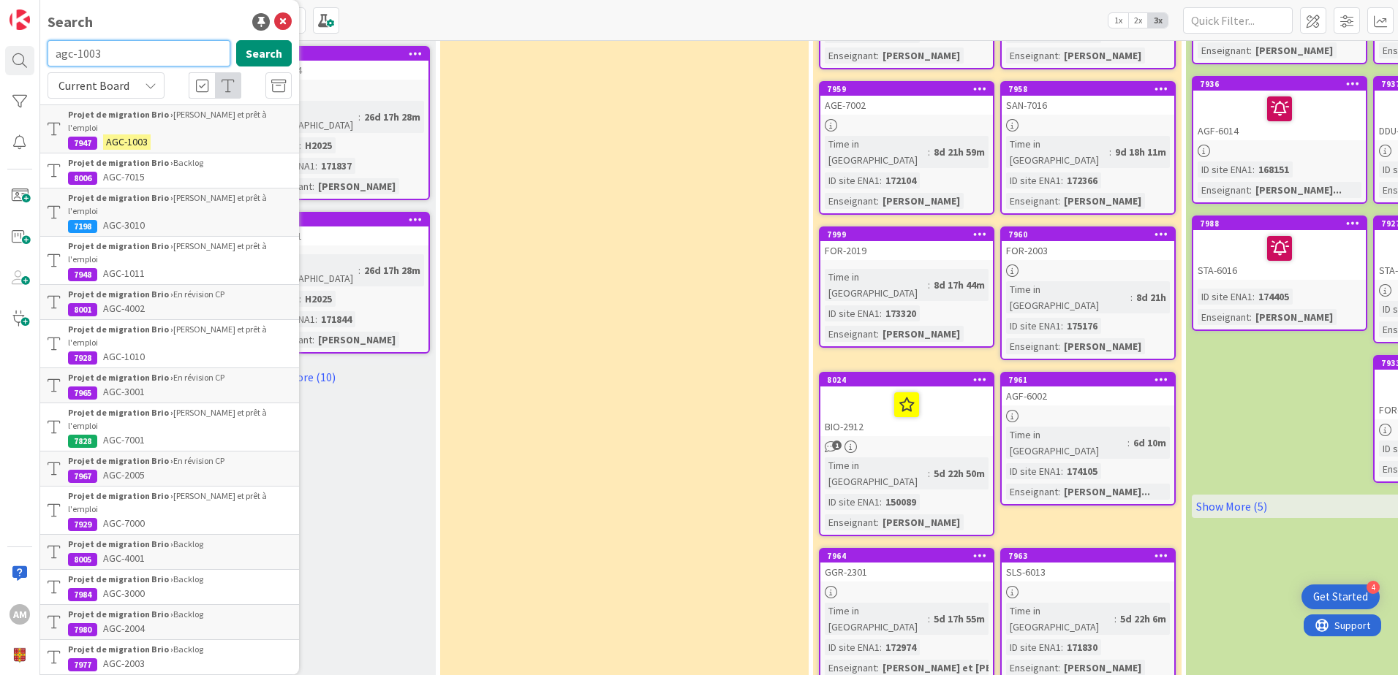
drag, startPoint x: 113, startPoint y: 49, endPoint x: 45, endPoint y: 53, distance: 68.1
click at [45, 53] on div "agc-1003 Search" at bounding box center [170, 56] width 262 height 32
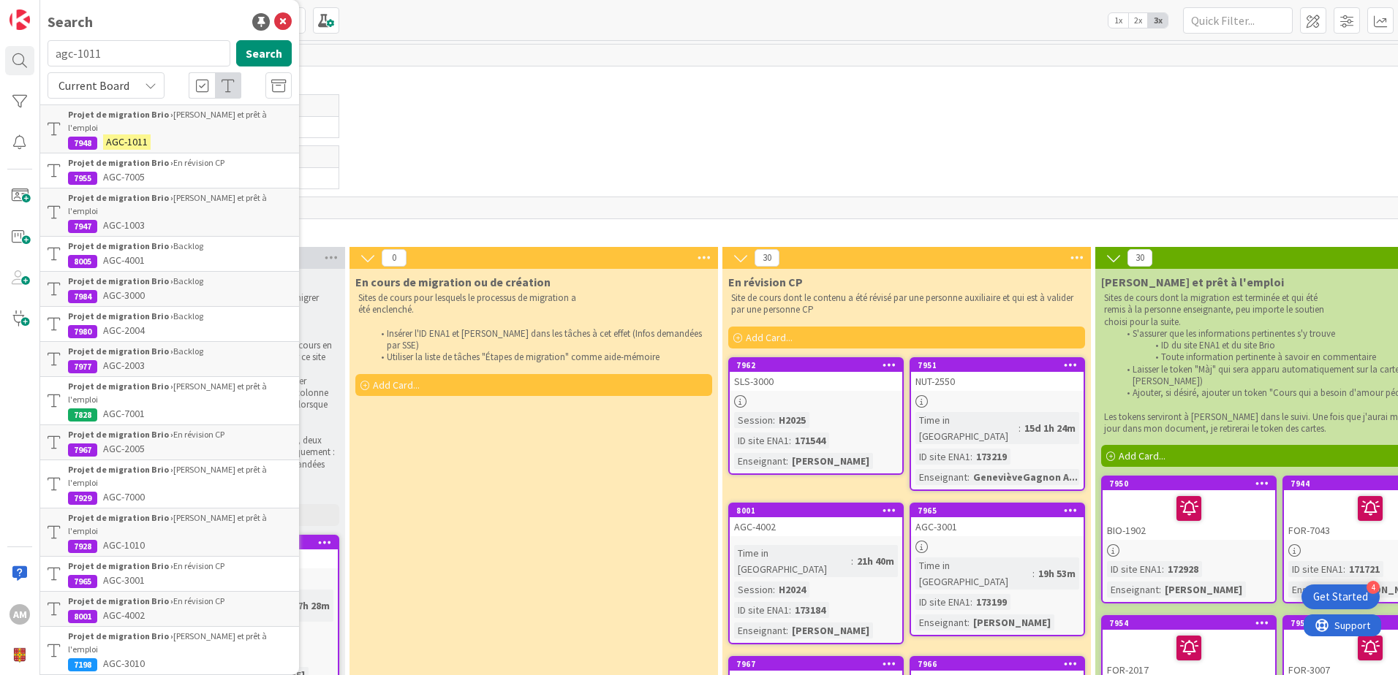
scroll to position [0, 96]
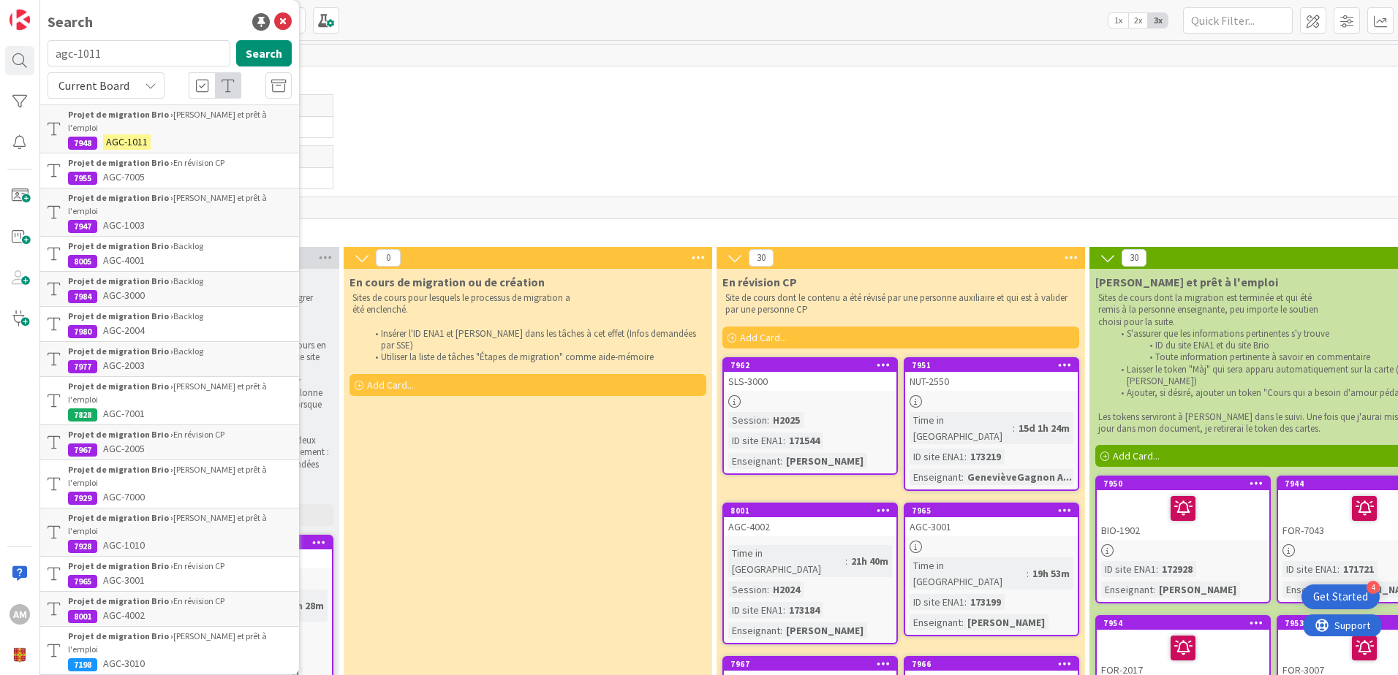
drag, startPoint x: 110, startPoint y: 56, endPoint x: 114, endPoint y: 63, distance: 8.2
click at [111, 61] on div "Search agc-1011 Search Current Board Projet de migration Brio › Livré et prêt à…" at bounding box center [169, 337] width 259 height 675
drag, startPoint x: 119, startPoint y: 53, endPoint x: 44, endPoint y: 56, distance: 75.4
click at [44, 56] on div "agc-1011 Search" at bounding box center [170, 56] width 262 height 32
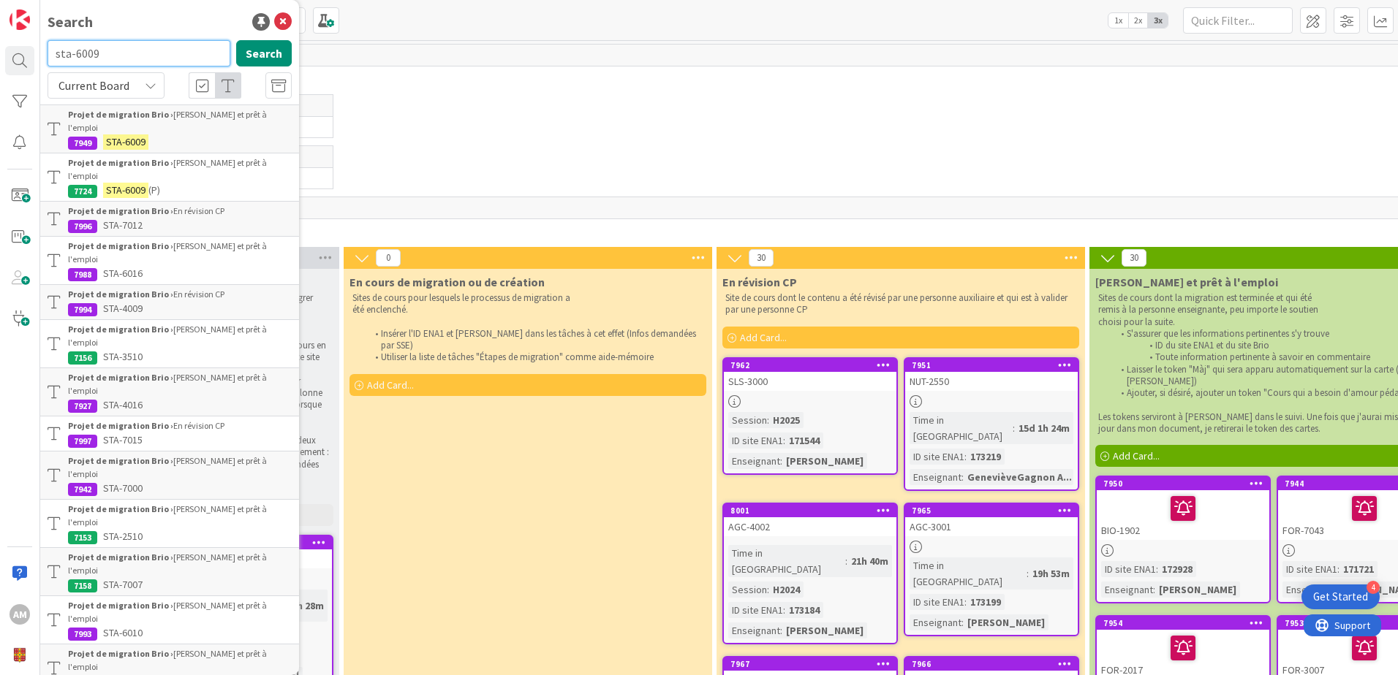
click at [107, 53] on input "sta-6009" at bounding box center [139, 53] width 183 height 26
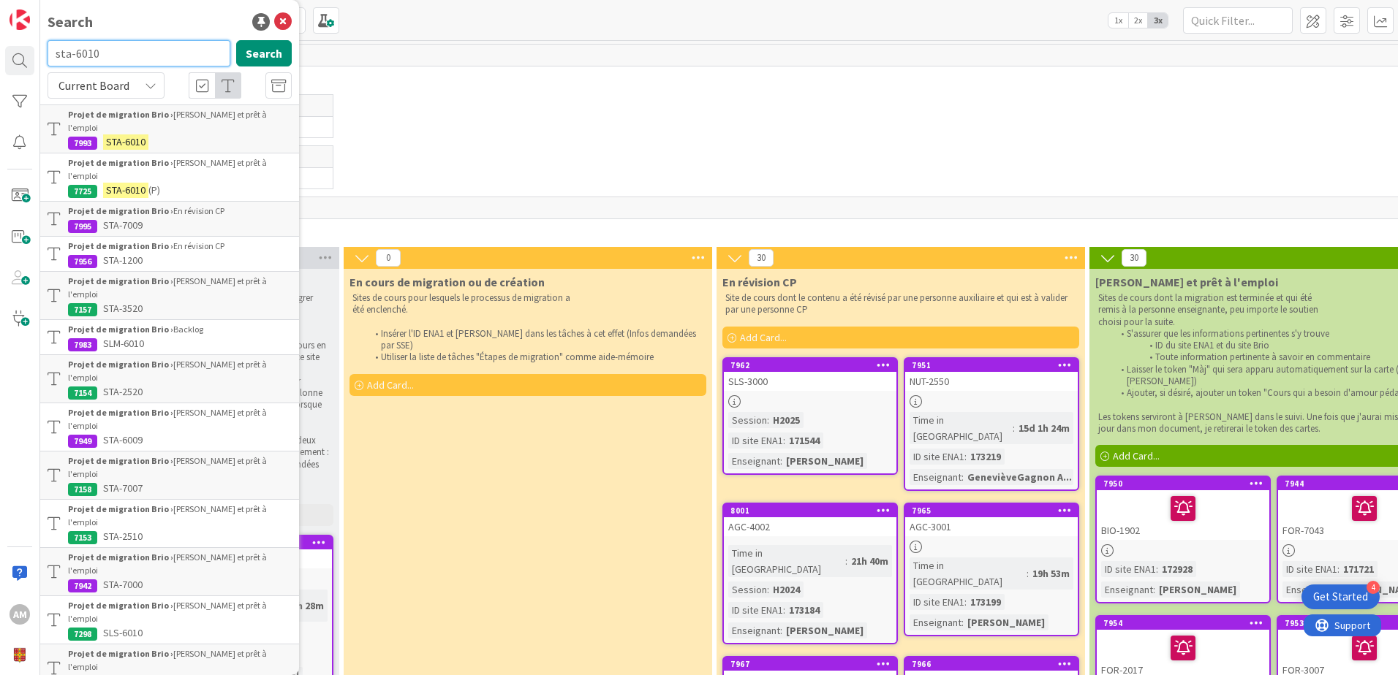
drag, startPoint x: 111, startPoint y: 48, endPoint x: 18, endPoint y: 42, distance: 93.0
click at [18, 42] on div "AM Search sta-6010 Search Current Board Projet de migration Brio › Livré et prê…" at bounding box center [20, 337] width 40 height 675
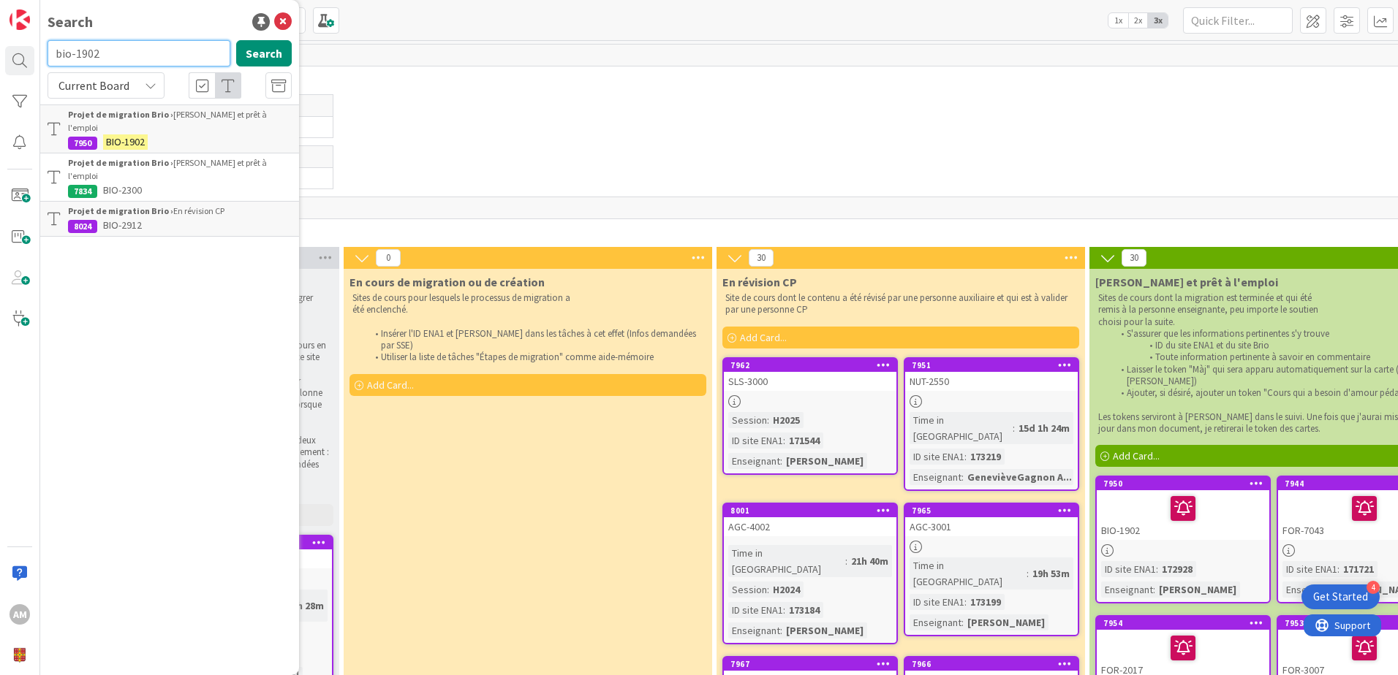
drag, startPoint x: 106, startPoint y: 59, endPoint x: 39, endPoint y: 62, distance: 66.6
click at [39, 62] on div "AM Search bio-1902 Search Current Board Projet de migration Brio › Livré et prê…" at bounding box center [20, 337] width 40 height 675
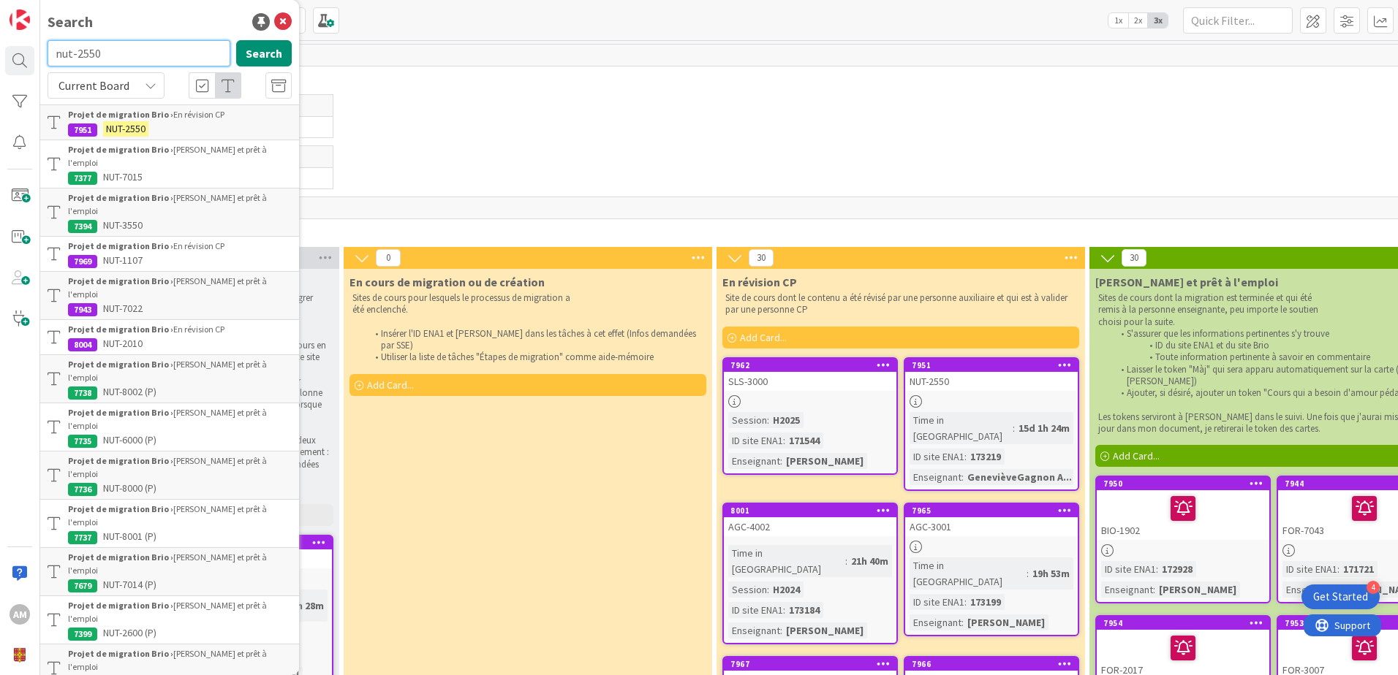
drag, startPoint x: 100, startPoint y: 50, endPoint x: 22, endPoint y: 44, distance: 78.5
click at [22, 44] on div "AM Search nut-2550 Search Current Board Projet de migration Brio › En révision …" at bounding box center [20, 337] width 40 height 675
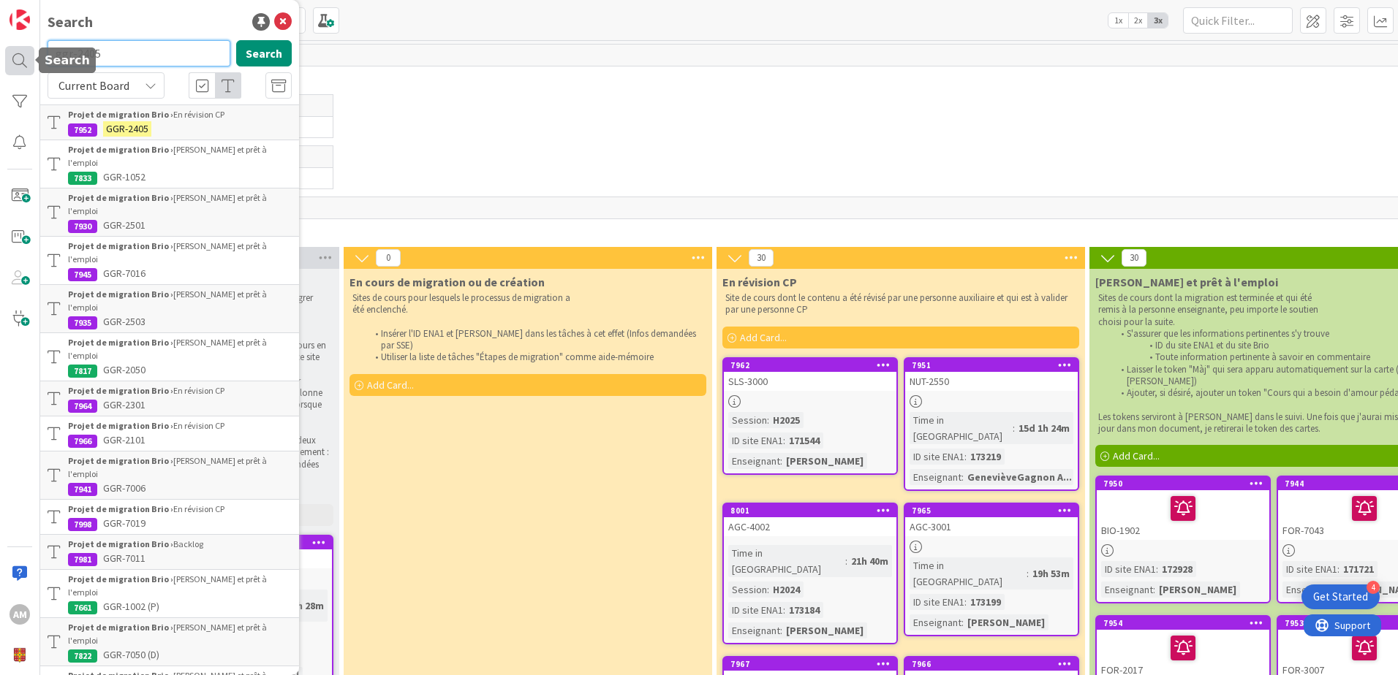
drag, startPoint x: 123, startPoint y: 53, endPoint x: 31, endPoint y: 51, distance: 91.4
click at [31, 51] on div "AM Search ggr-2405 Search Current Board Projet de migration Brio › En révision …" at bounding box center [20, 337] width 40 height 675
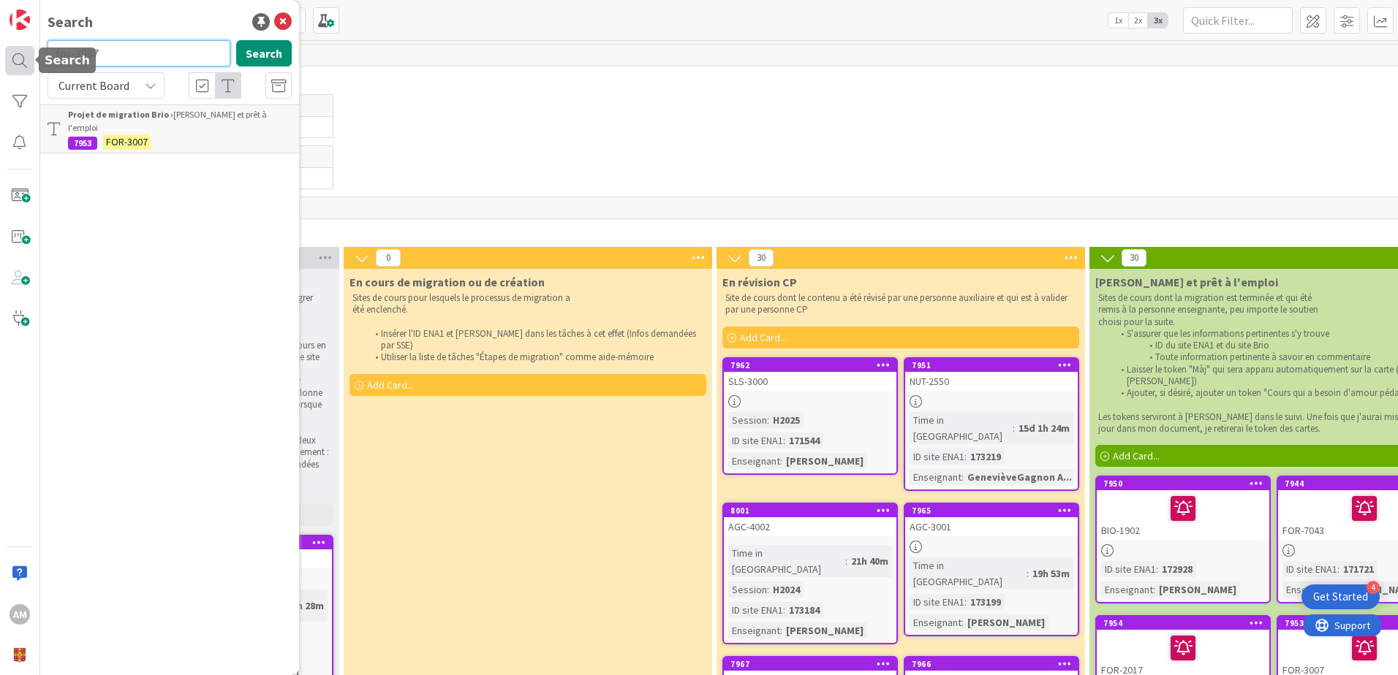
drag, startPoint x: 86, startPoint y: 57, endPoint x: 15, endPoint y: 58, distance: 71.6
click at [15, 58] on div "AM Search for-3007 Search Current Board Projet de migration Brio › Livré et prê…" at bounding box center [20, 337] width 40 height 675
drag, startPoint x: 97, startPoint y: 54, endPoint x: 23, endPoint y: 48, distance: 74.8
click at [23, 48] on div "AM Search for-2017 Search Current Board Projet de migration Brio › Livré et prê…" at bounding box center [20, 337] width 40 height 675
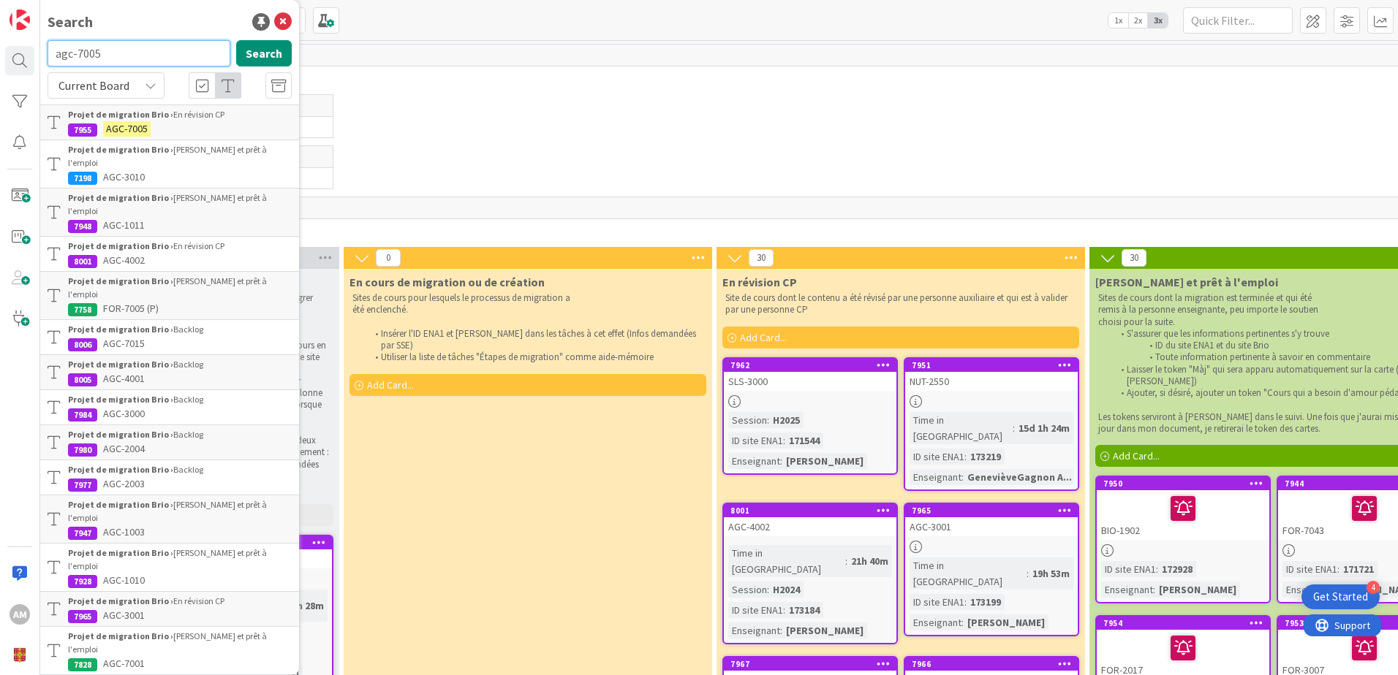
drag, startPoint x: 128, startPoint y: 51, endPoint x: 42, endPoint y: 45, distance: 85.8
click at [42, 45] on div "agc-7005 Search" at bounding box center [170, 56] width 262 height 32
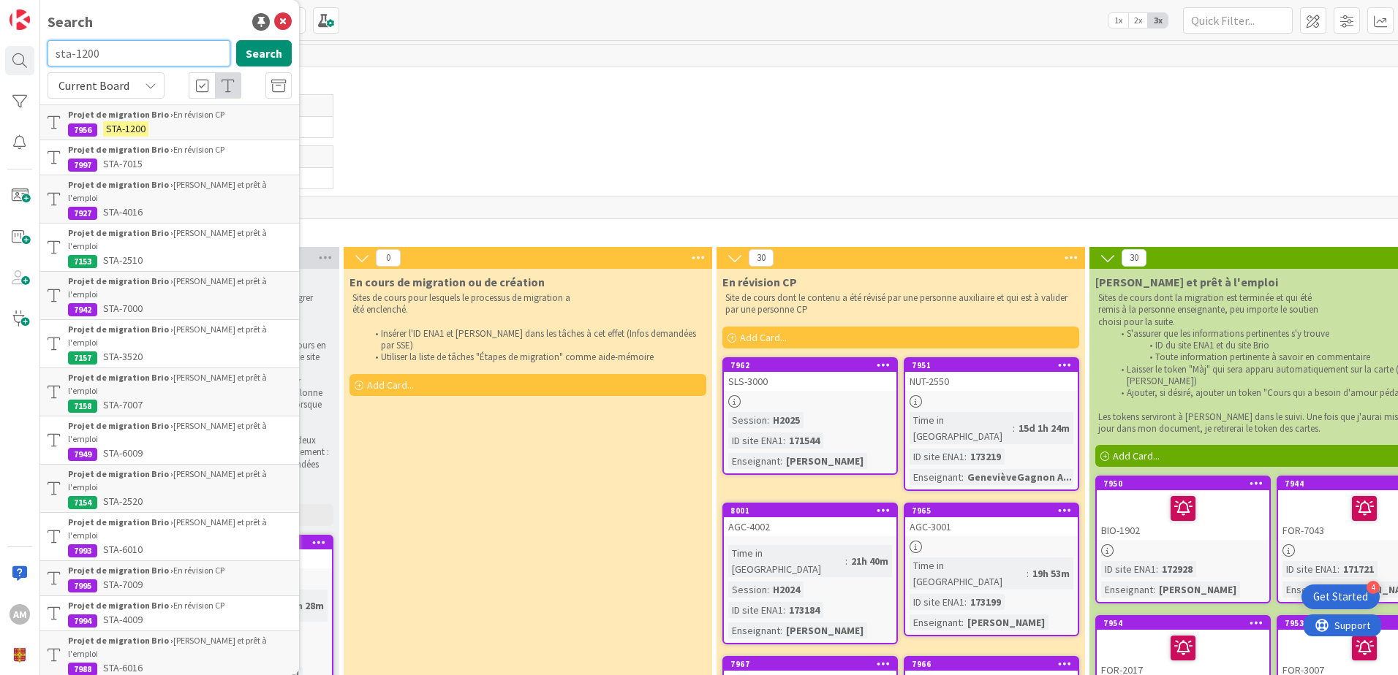
drag, startPoint x: 113, startPoint y: 51, endPoint x: 75, endPoint y: 56, distance: 38.4
click at [75, 56] on input "sta-1200" at bounding box center [139, 53] width 183 height 26
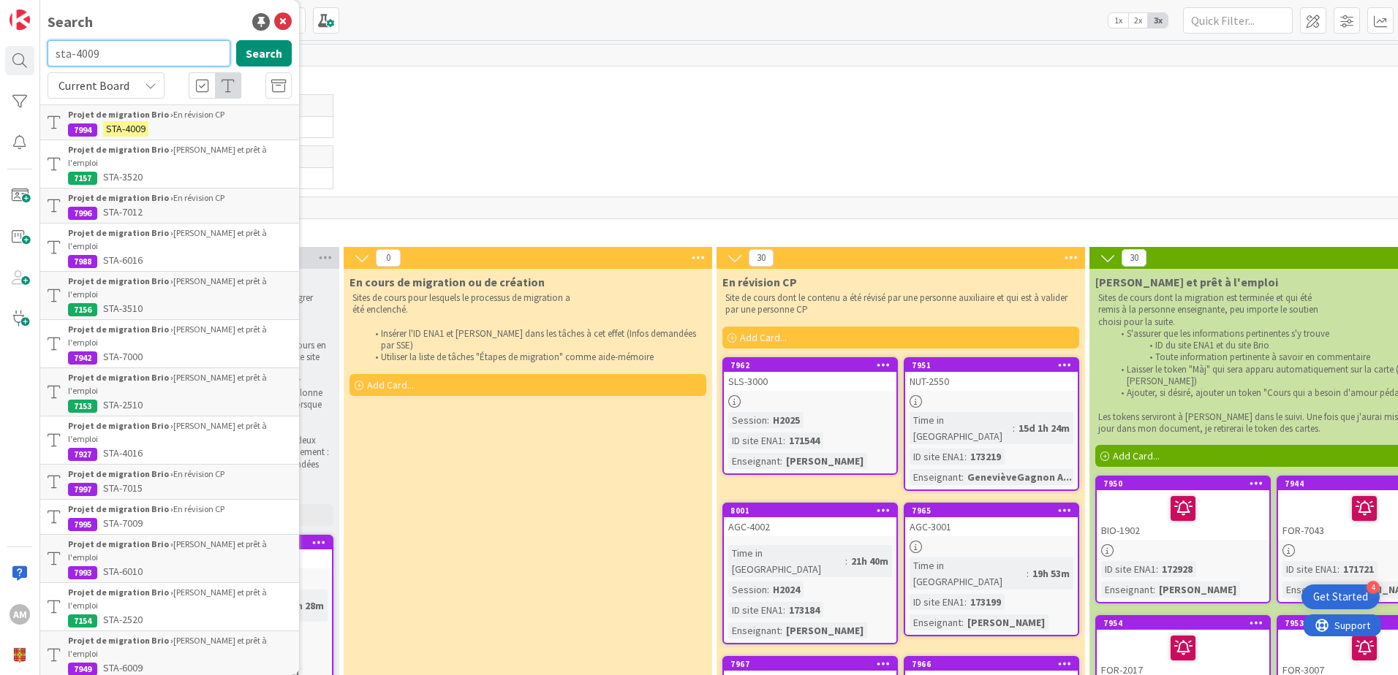
click at [159, 48] on input "sta-4009" at bounding box center [139, 53] width 183 height 26
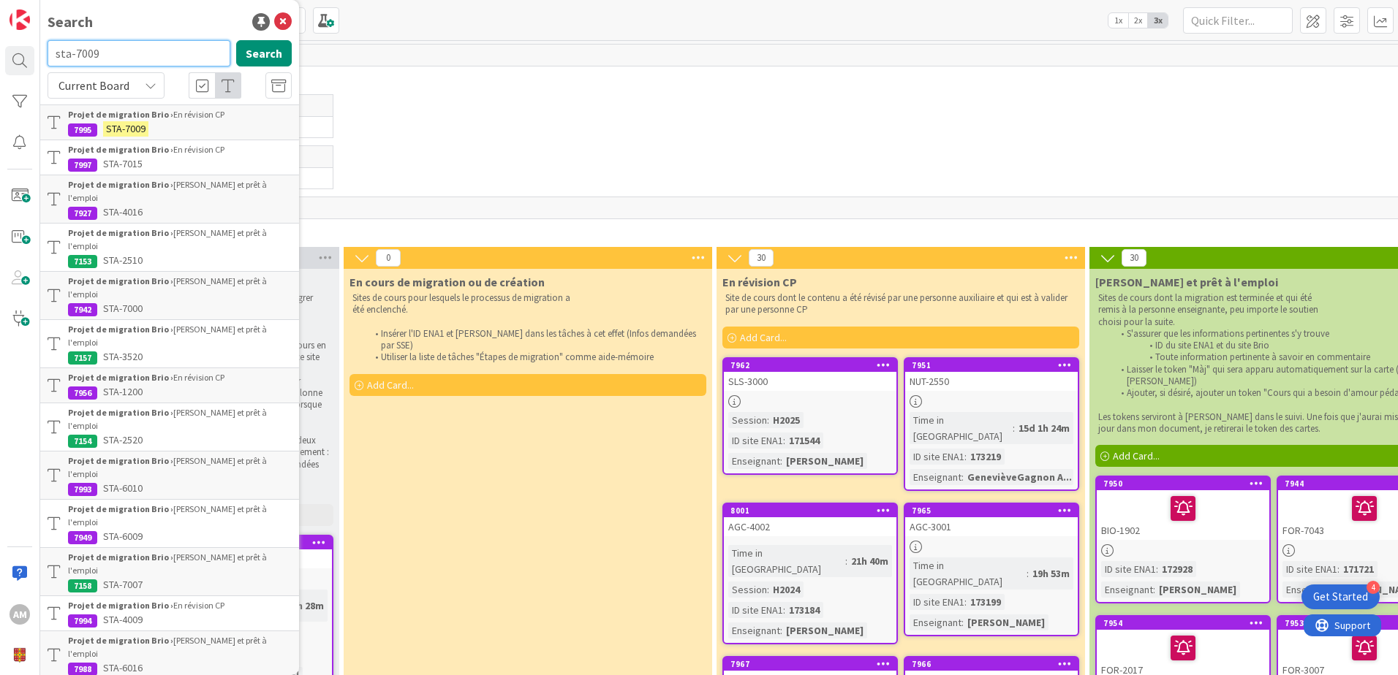
click at [152, 48] on input "sta-7009" at bounding box center [139, 53] width 183 height 26
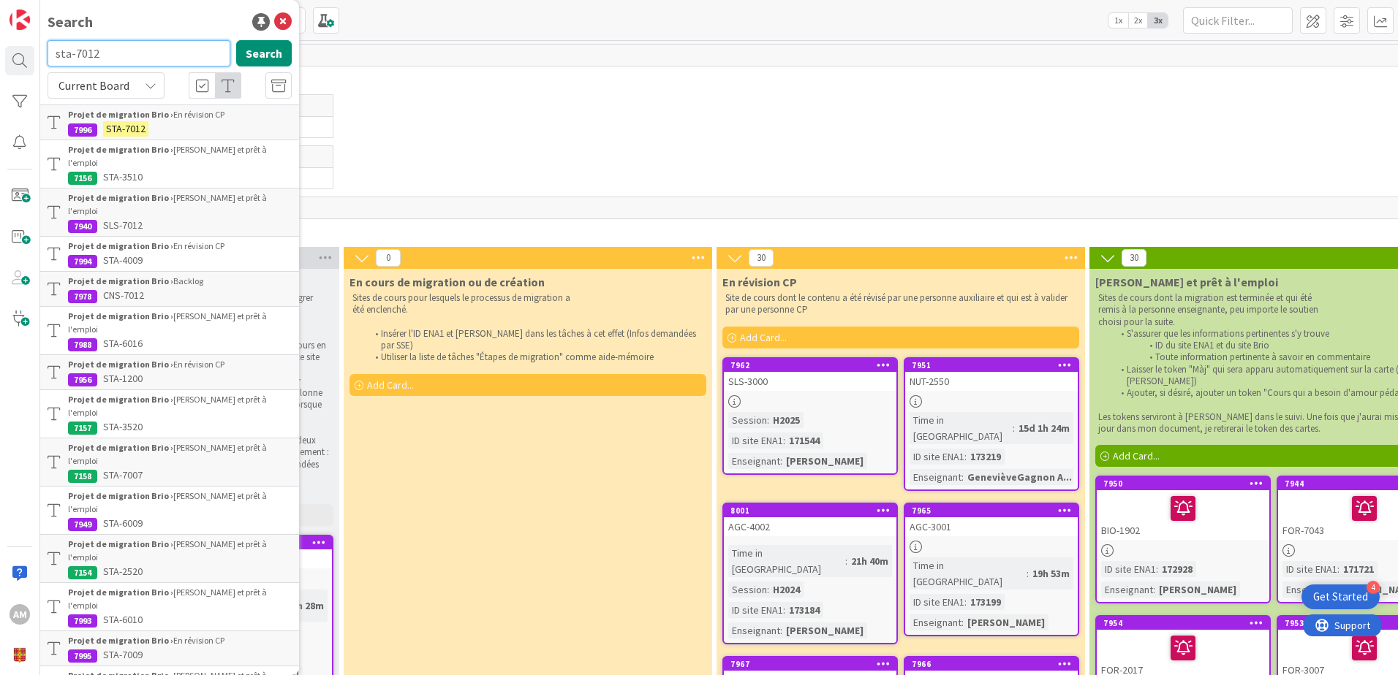
click at [152, 48] on input "sta-7012" at bounding box center [139, 53] width 183 height 26
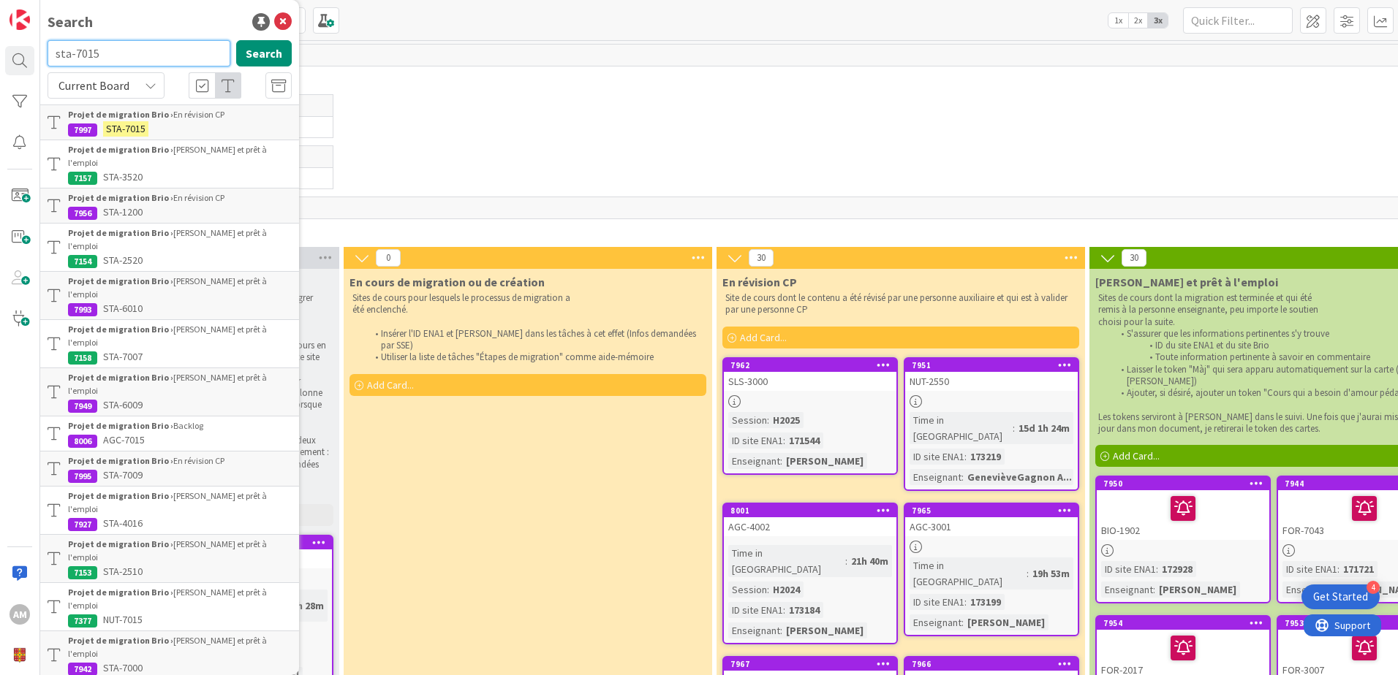
drag, startPoint x: 107, startPoint y: 48, endPoint x: 45, endPoint y: 53, distance: 62.3
click at [45, 53] on div "sta-7015 Search" at bounding box center [170, 56] width 262 height 32
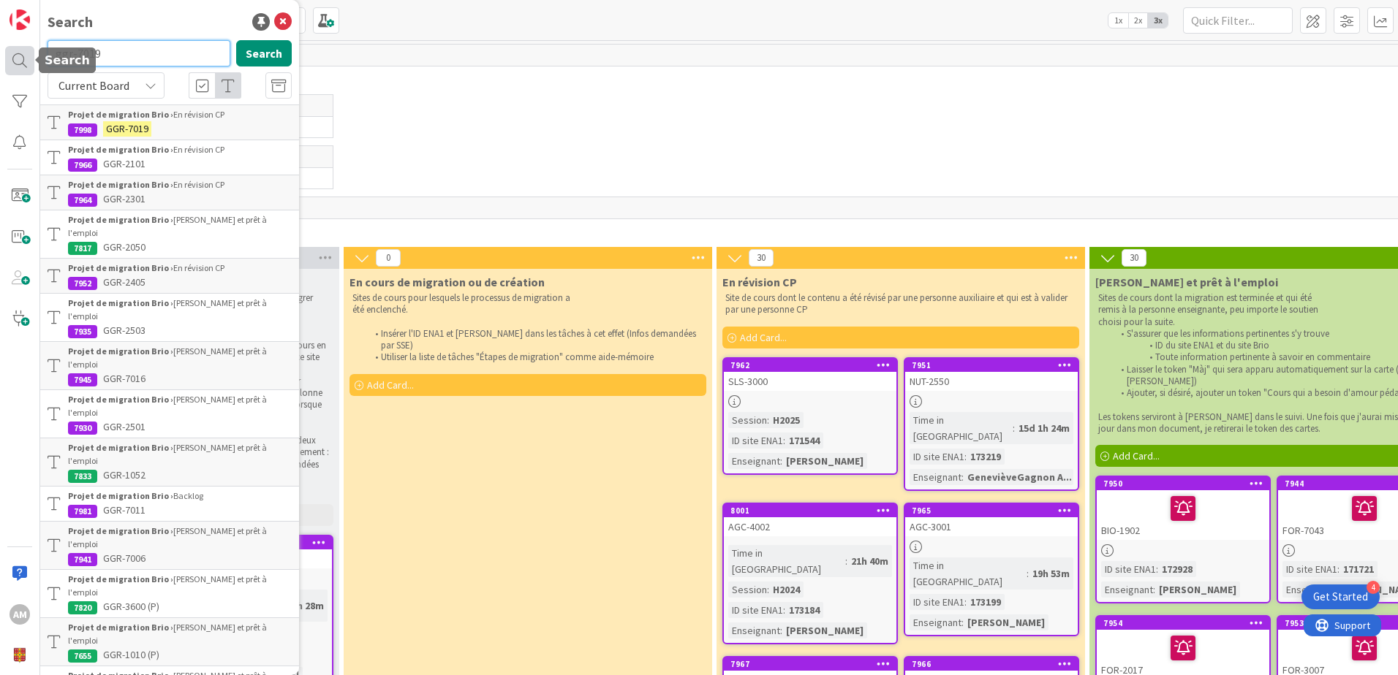
drag, startPoint x: 66, startPoint y: 50, endPoint x: 12, endPoint y: 53, distance: 53.4
click at [12, 53] on div "AM Search ggr-7019 Search Current Board Projet de migration Brio › En révision …" at bounding box center [20, 337] width 40 height 675
type input "d"
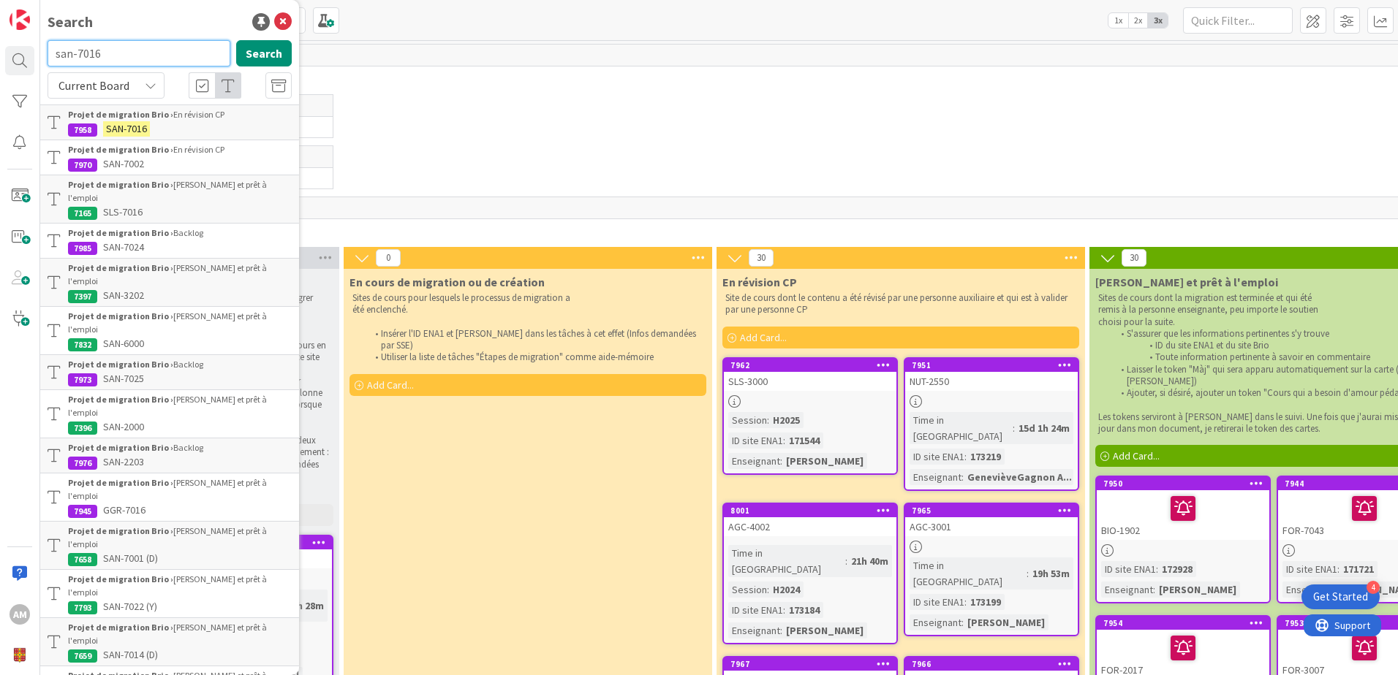
drag, startPoint x: 102, startPoint y: 58, endPoint x: 42, endPoint y: 56, distance: 60.0
click at [42, 56] on div "san-7016 Search" at bounding box center [170, 56] width 262 height 32
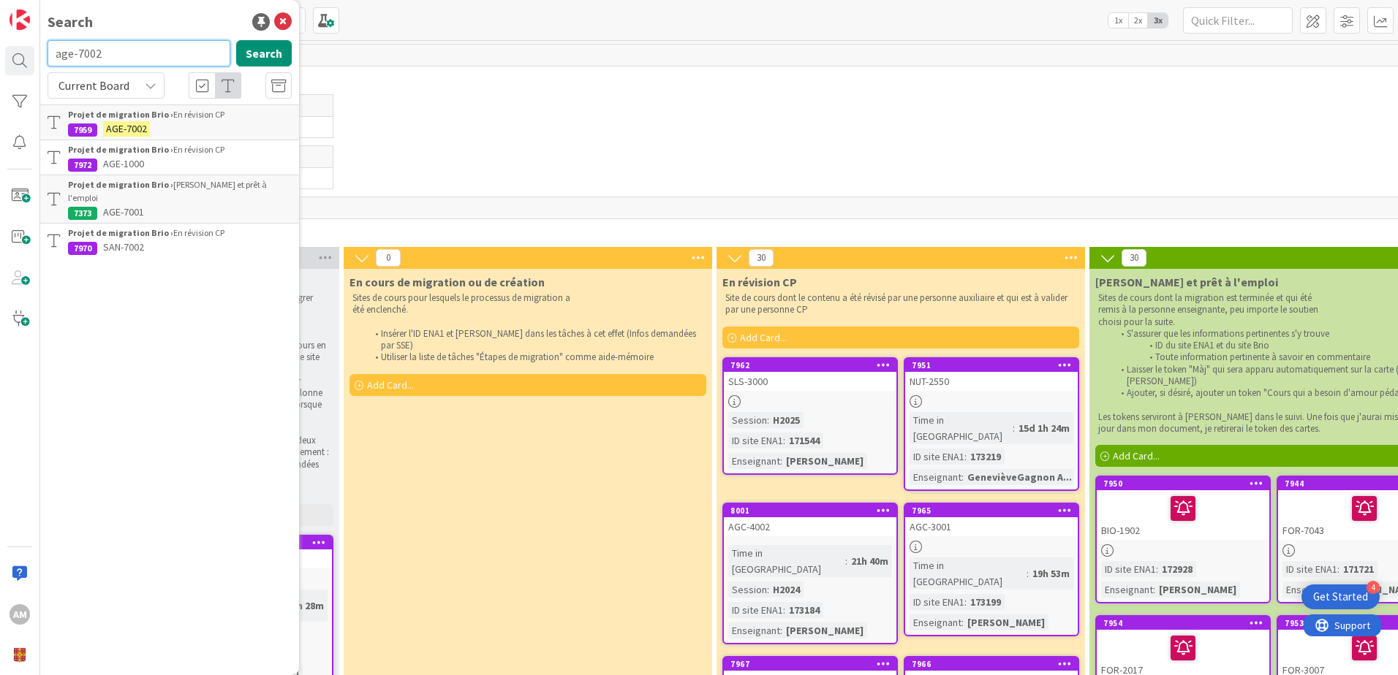
drag, startPoint x: 138, startPoint y: 52, endPoint x: 43, endPoint y: 58, distance: 95.3
click at [43, 58] on div "age-7002 Search" at bounding box center [170, 56] width 262 height 32
click at [142, 61] on input "for-2003" at bounding box center [139, 53] width 183 height 26
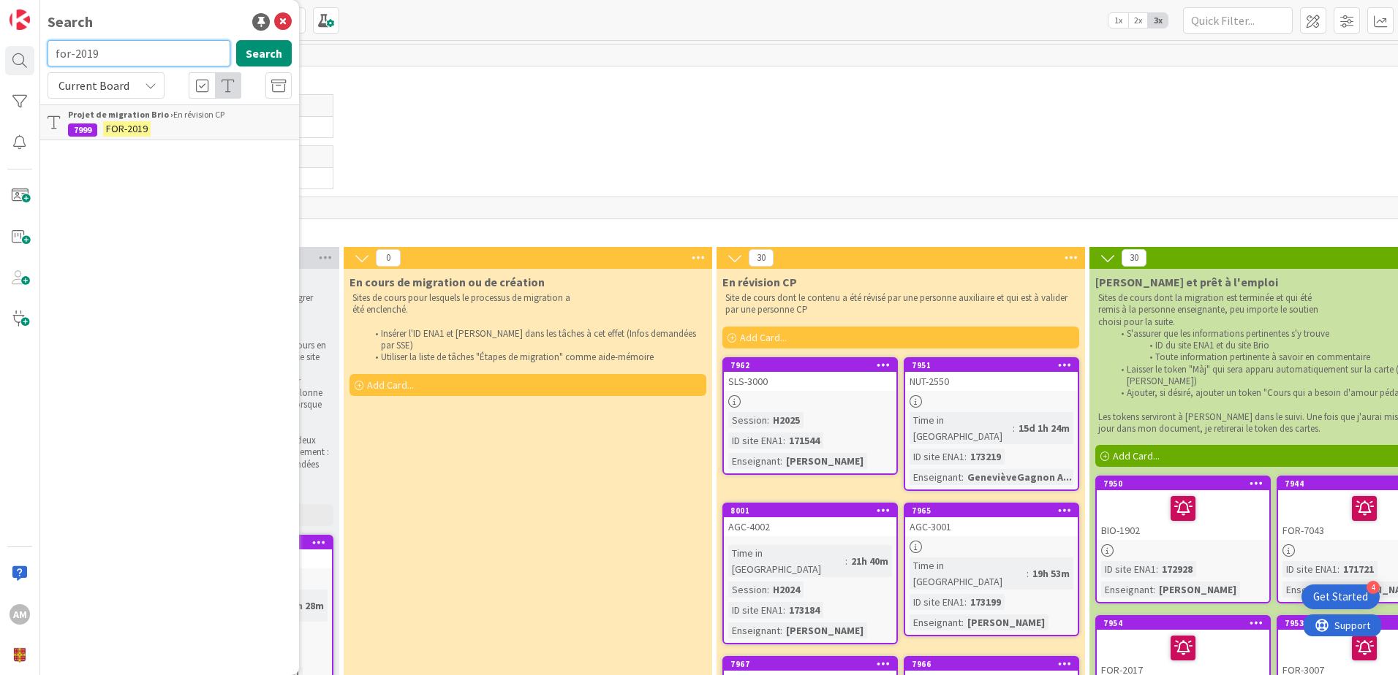
drag, startPoint x: 103, startPoint y: 45, endPoint x: 37, endPoint y: 52, distance: 66.1
click at [37, 52] on div "AM Search for-2019 Search Current Board Projet de migration Brio › En révision …" at bounding box center [20, 337] width 40 height 675
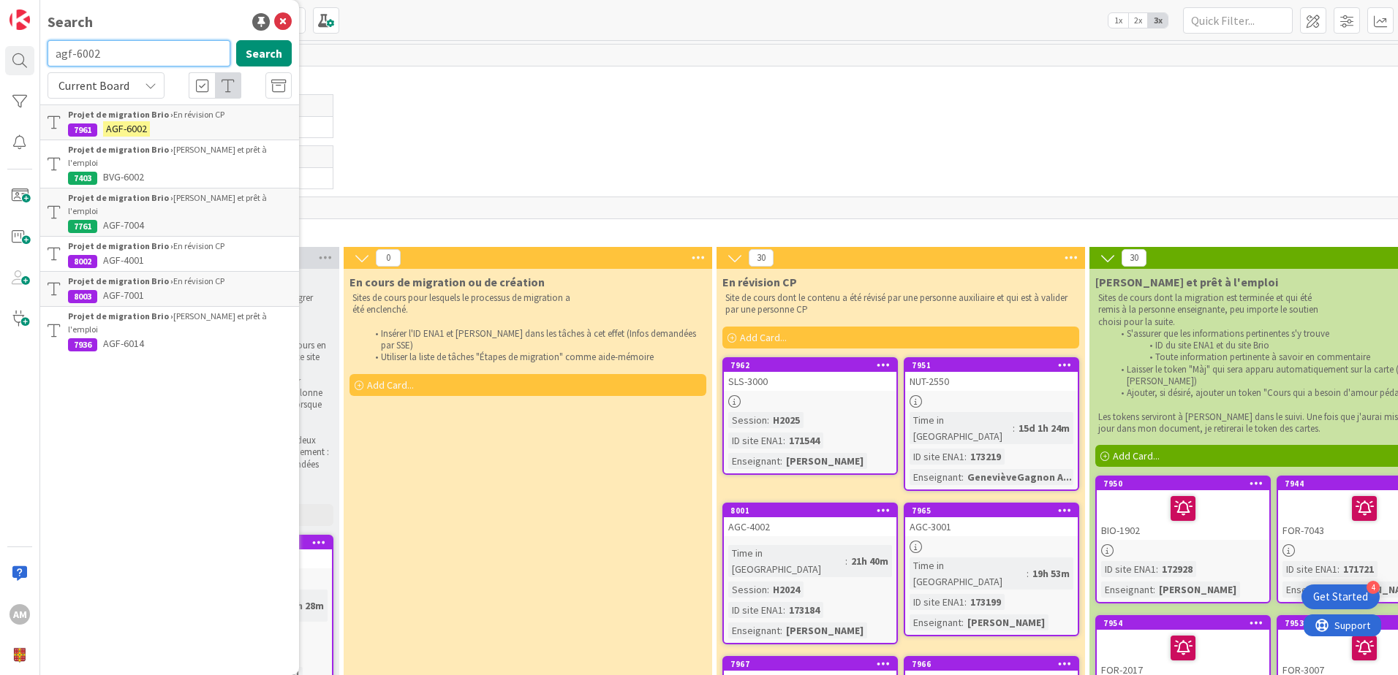
drag, startPoint x: 115, startPoint y: 56, endPoint x: 50, endPoint y: 57, distance: 65.1
click at [50, 57] on input "agf-6002" at bounding box center [139, 53] width 183 height 26
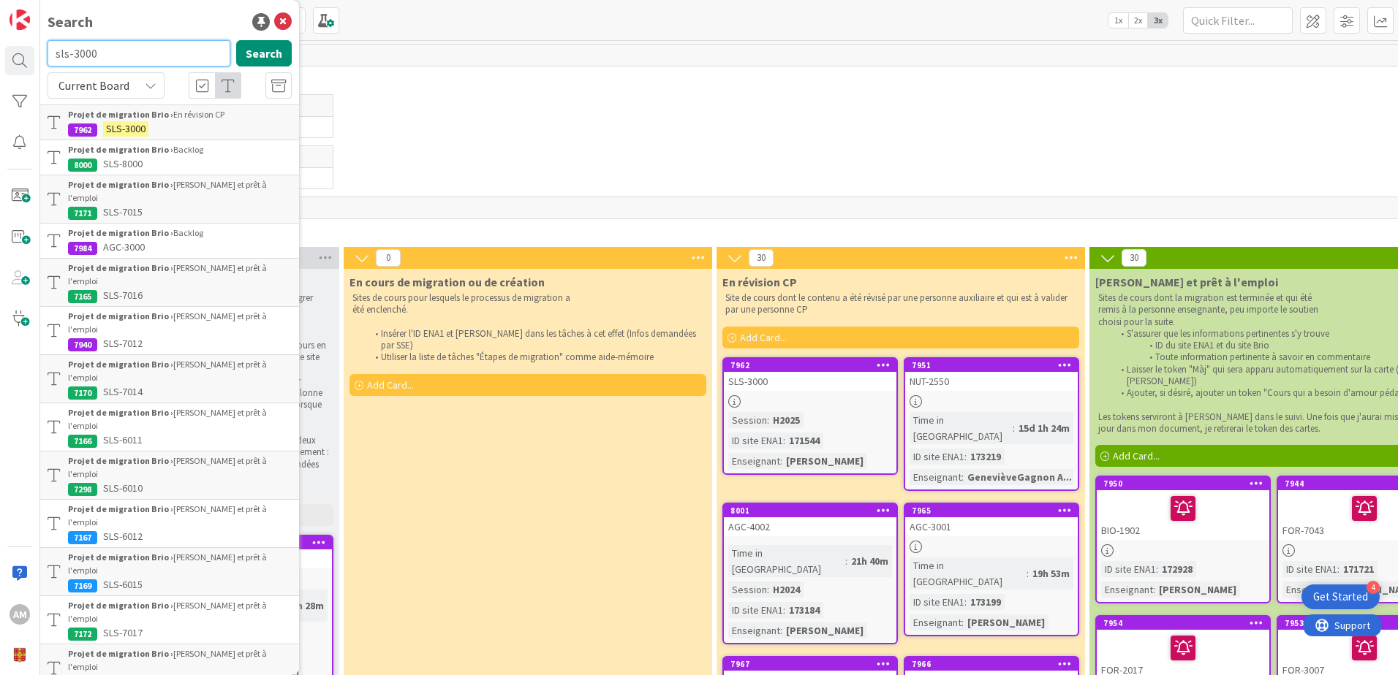
drag, startPoint x: 107, startPoint y: 52, endPoint x: 53, endPoint y: 61, distance: 54.8
click at [53, 61] on input "sls-3000" at bounding box center [139, 53] width 183 height 26
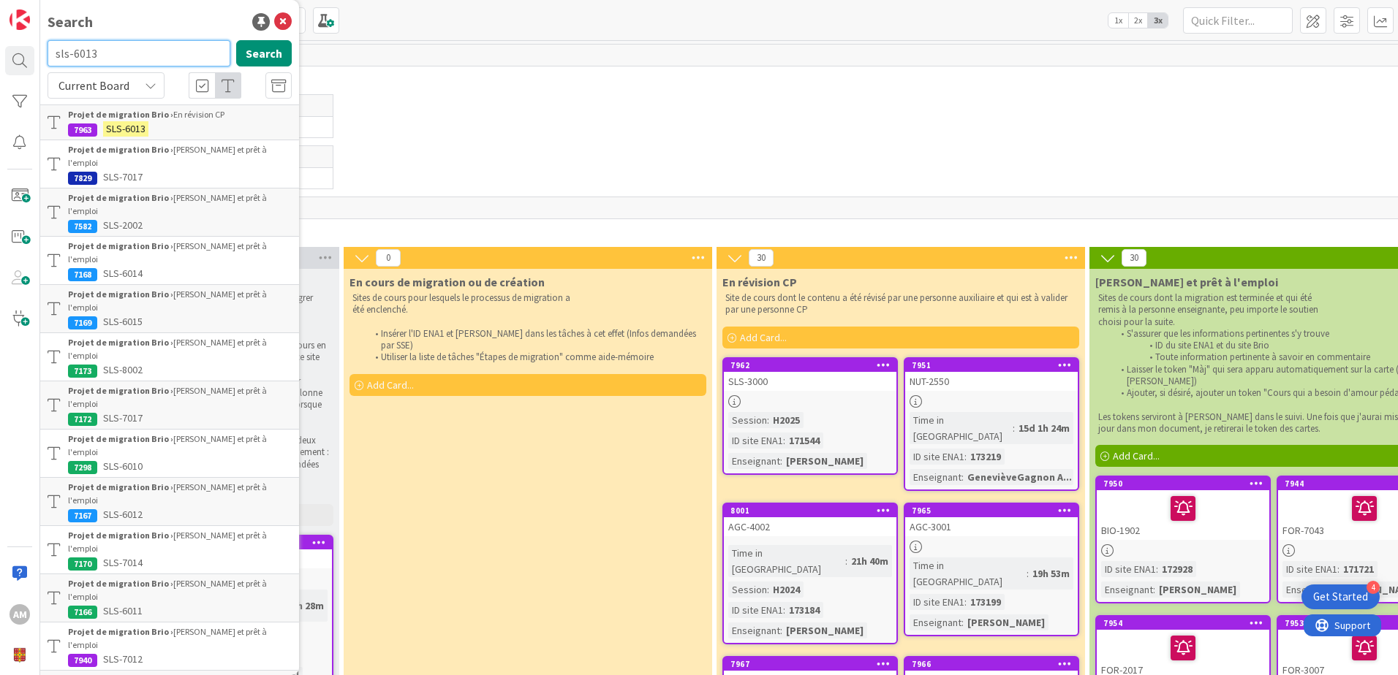
drag, startPoint x: 84, startPoint y: 54, endPoint x: 72, endPoint y: 64, distance: 15.6
click at [72, 64] on input "sls-6013" at bounding box center [139, 53] width 183 height 26
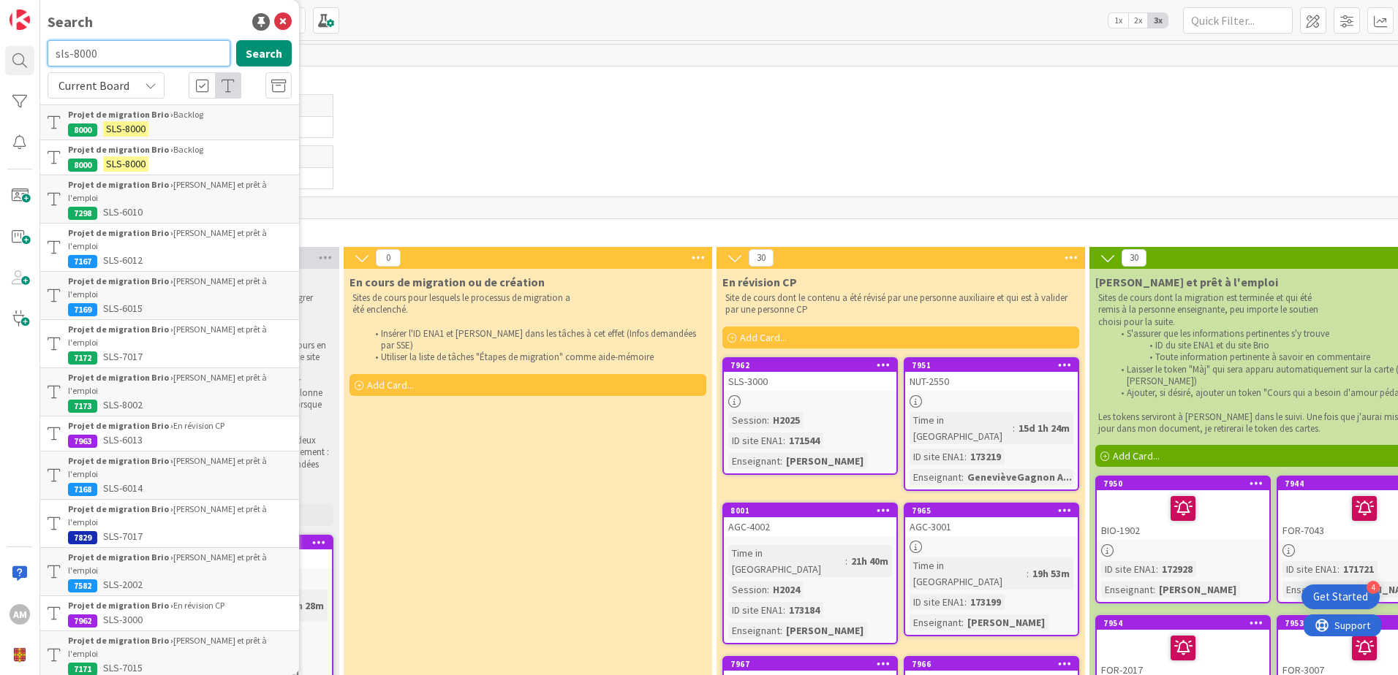
drag, startPoint x: 69, startPoint y: 54, endPoint x: 50, endPoint y: 59, distance: 19.0
click at [50, 59] on input "sls-8000" at bounding box center [139, 53] width 183 height 26
type input "ggr-2301"
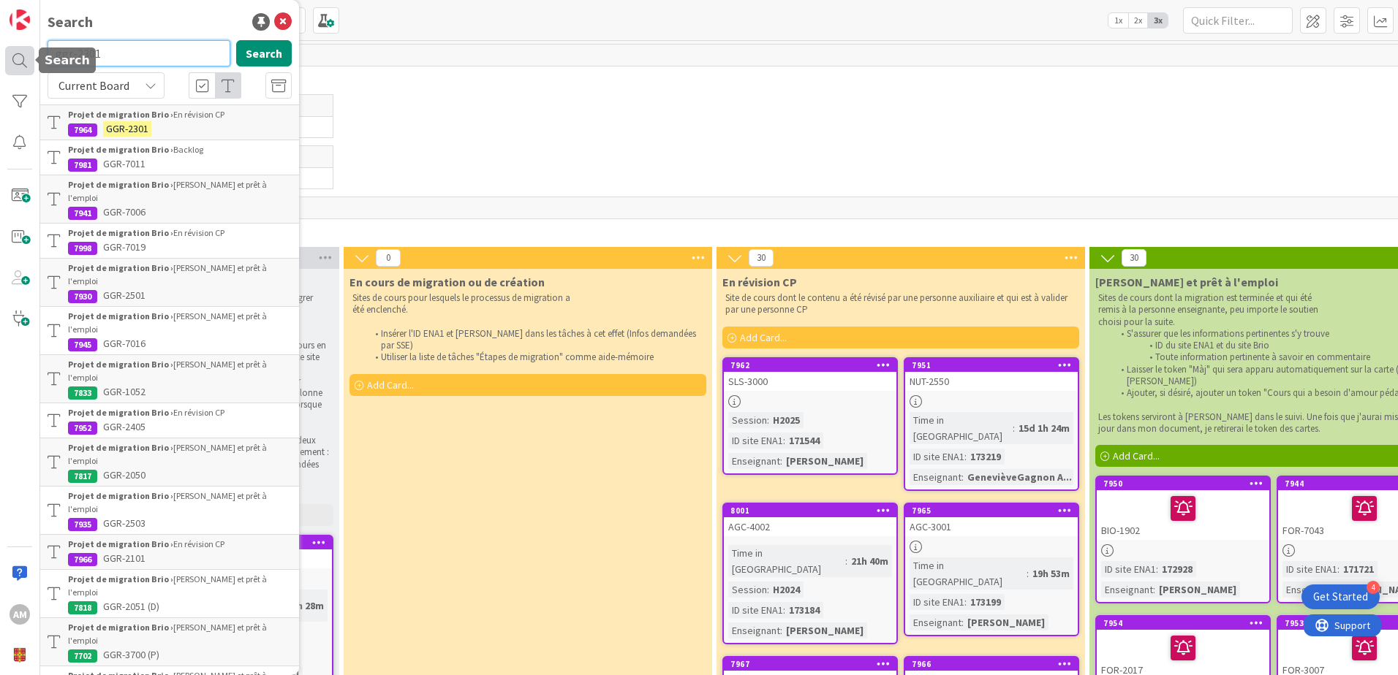
drag, startPoint x: 134, startPoint y: 48, endPoint x: 34, endPoint y: 56, distance: 100.4
click at [34, 56] on body "4 Get Started AM Search ggr-2301 Search Current Board Projet de migration Brio …" at bounding box center [699, 337] width 1398 height 675
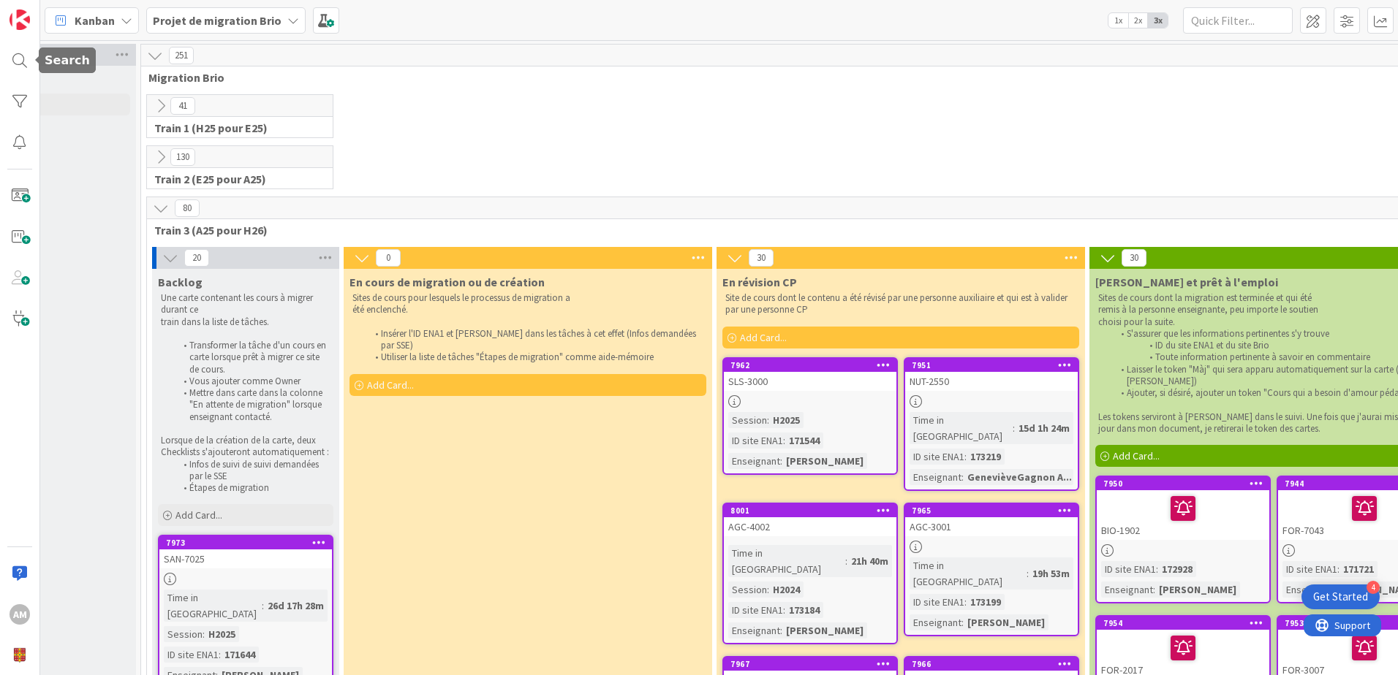
click at [34, 56] on div at bounding box center [36, 61] width 4 height 10
click at [20, 64] on div at bounding box center [19, 60] width 29 height 29
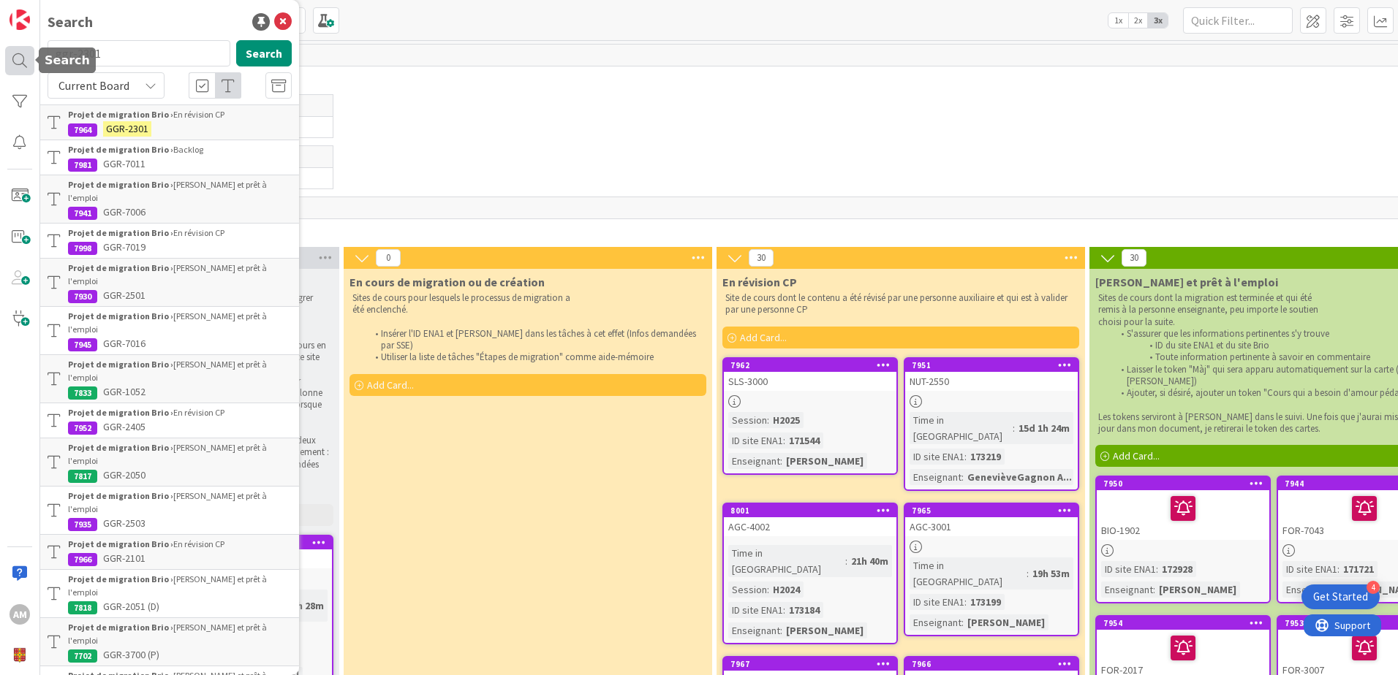
drag, startPoint x: 116, startPoint y: 60, endPoint x: 33, endPoint y: 67, distance: 83.7
click at [33, 67] on div "AM Search ggr-2301 Search Current Board Projet de migration Brio › En révision …" at bounding box center [20, 337] width 40 height 675
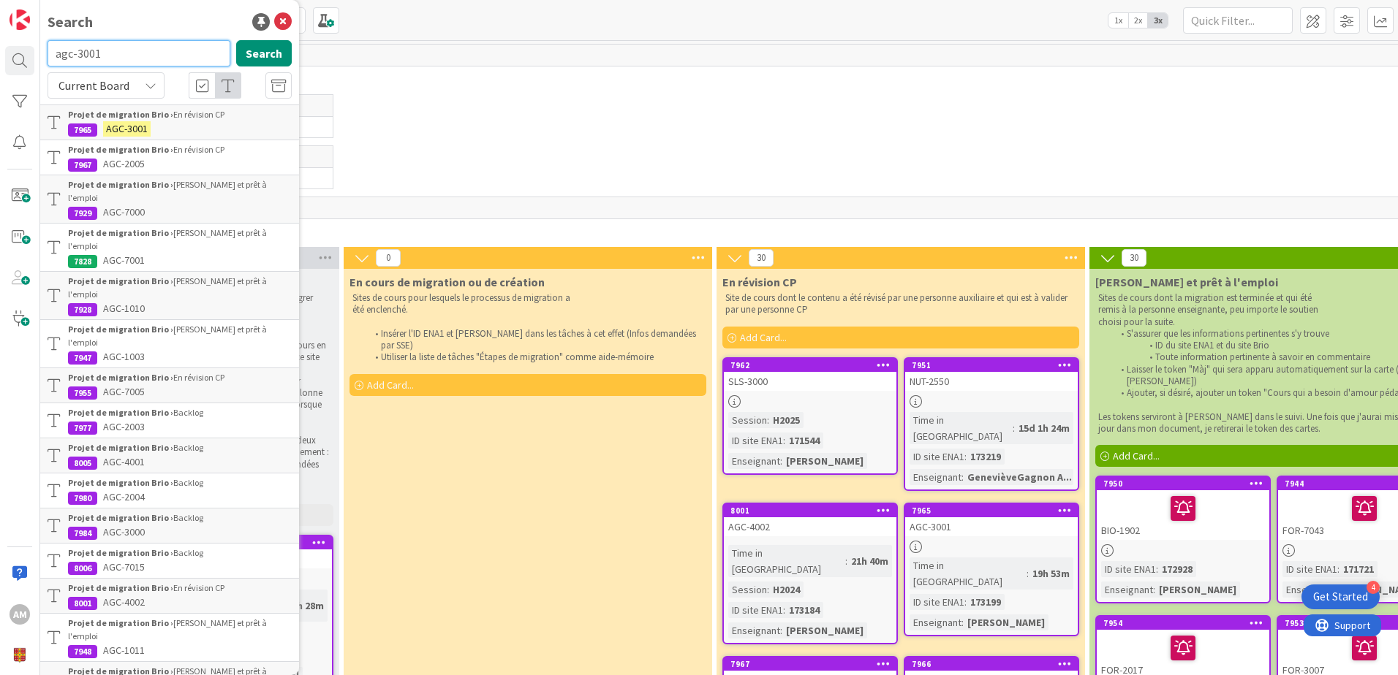
drag, startPoint x: 132, startPoint y: 54, endPoint x: 77, endPoint y: 62, distance: 55.4
click at [77, 62] on input "agc-3001" at bounding box center [139, 53] width 183 height 26
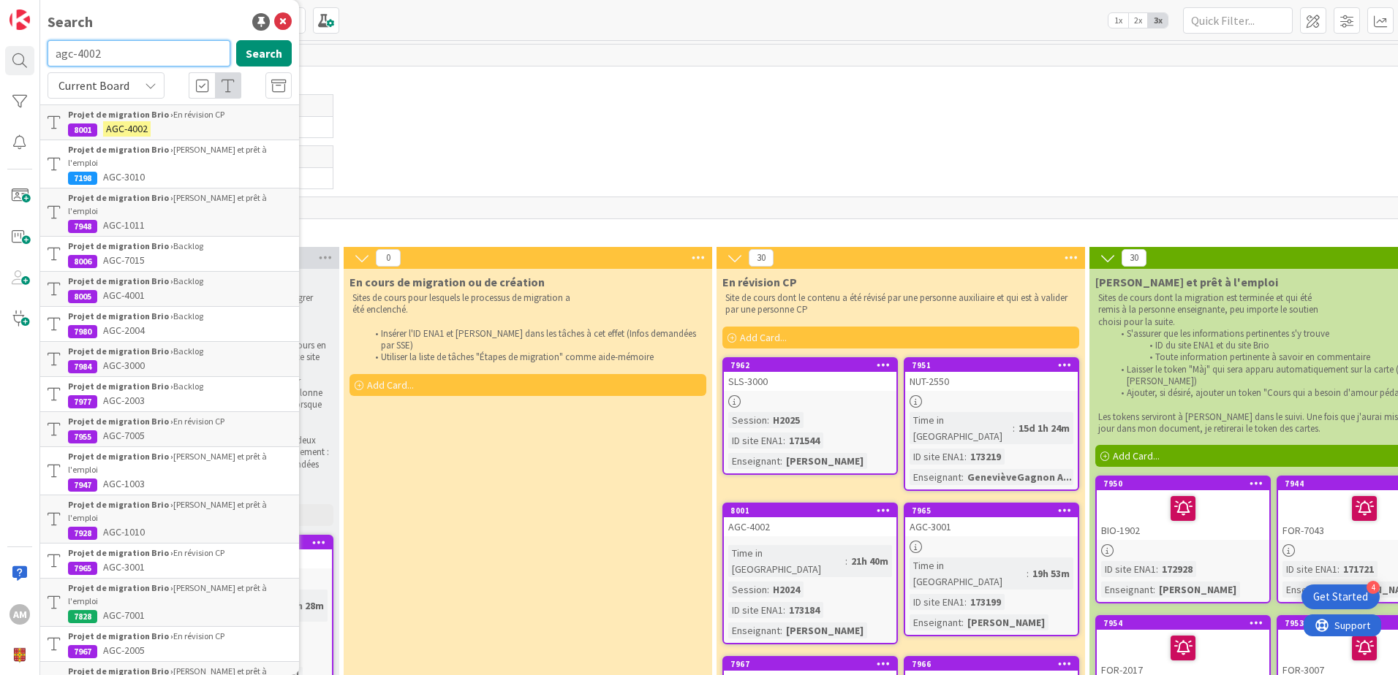
drag, startPoint x: 103, startPoint y: 54, endPoint x: 23, endPoint y: 44, distance: 81.1
click at [23, 44] on div "AM Search agc-4002 Search Current Board Projet de migration Brio › En révision …" at bounding box center [20, 337] width 40 height 675
click at [124, 60] on input "agc-4002" at bounding box center [139, 53] width 183 height 26
click at [113, 56] on input "agc-4002" at bounding box center [139, 53] width 183 height 26
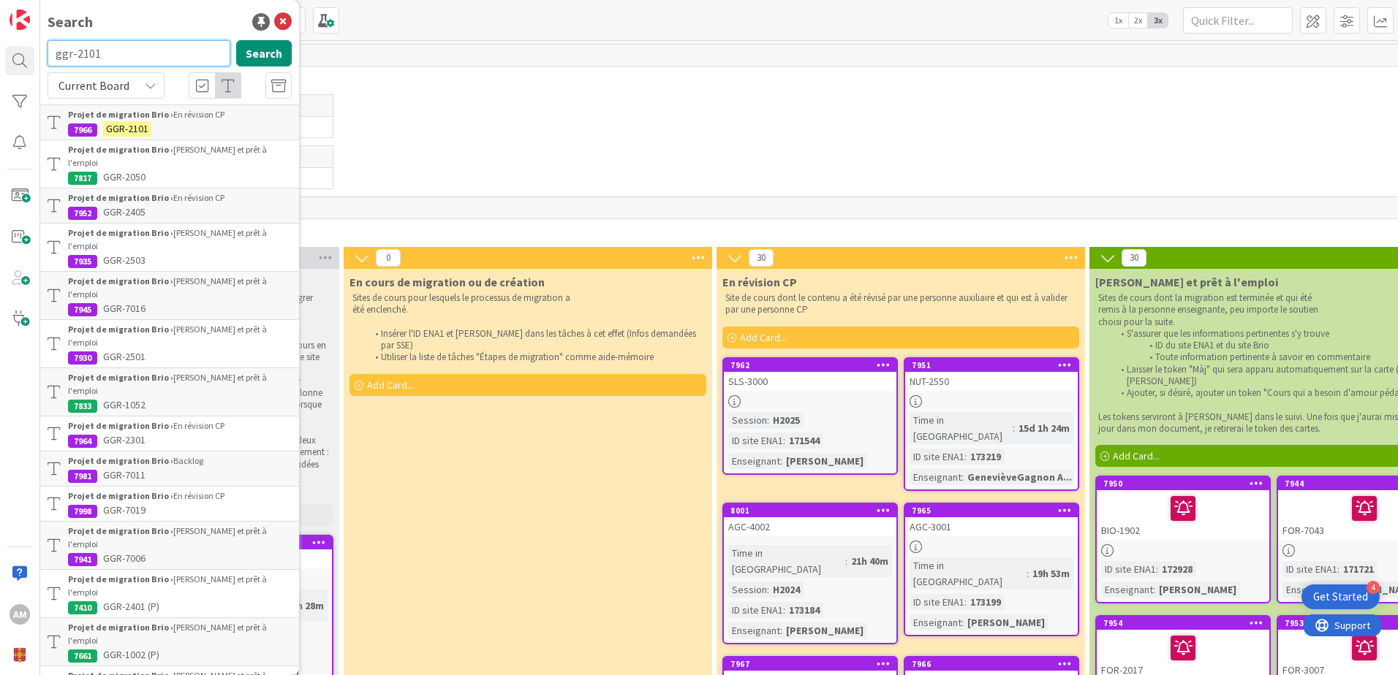
drag, startPoint x: 134, startPoint y: 54, endPoint x: 45, endPoint y: 51, distance: 89.2
click at [45, 51] on div "ggr-2101 Search" at bounding box center [170, 56] width 262 height 32
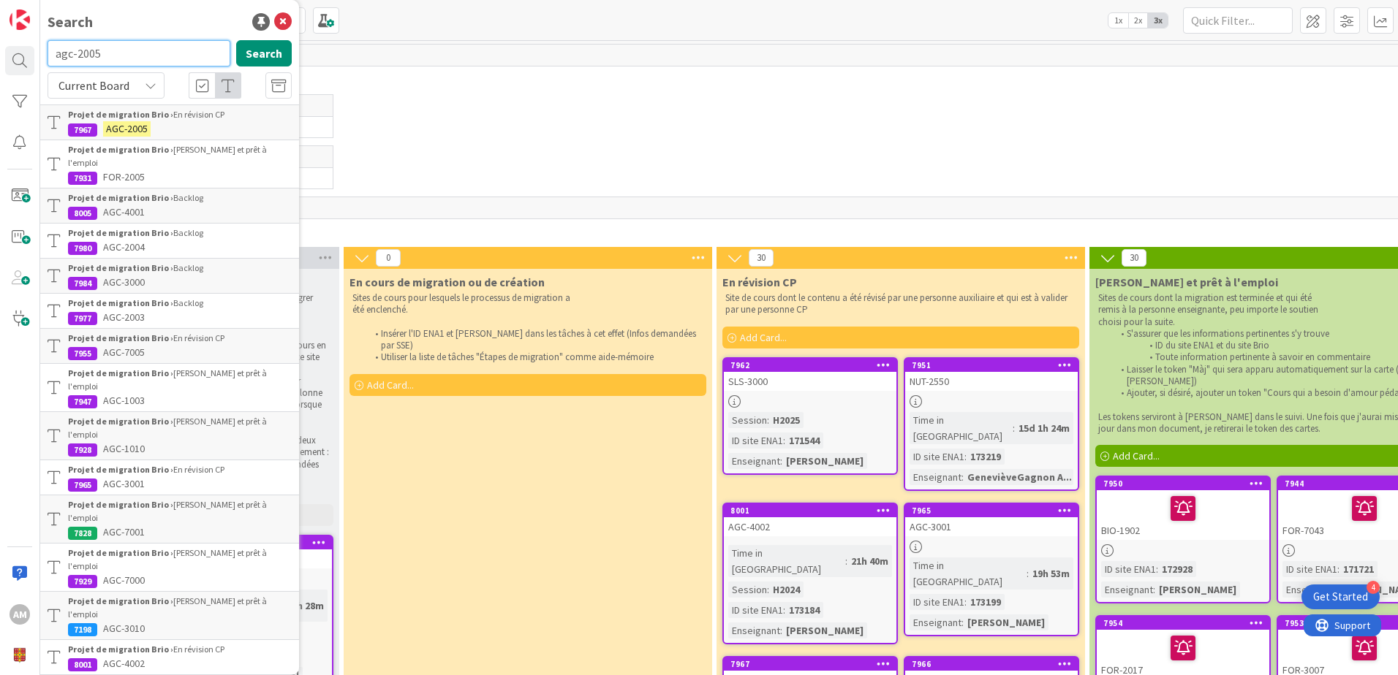
drag, startPoint x: 111, startPoint y: 45, endPoint x: 45, endPoint y: 52, distance: 66.9
click at [45, 52] on div "agc-2005 Search" at bounding box center [170, 56] width 262 height 32
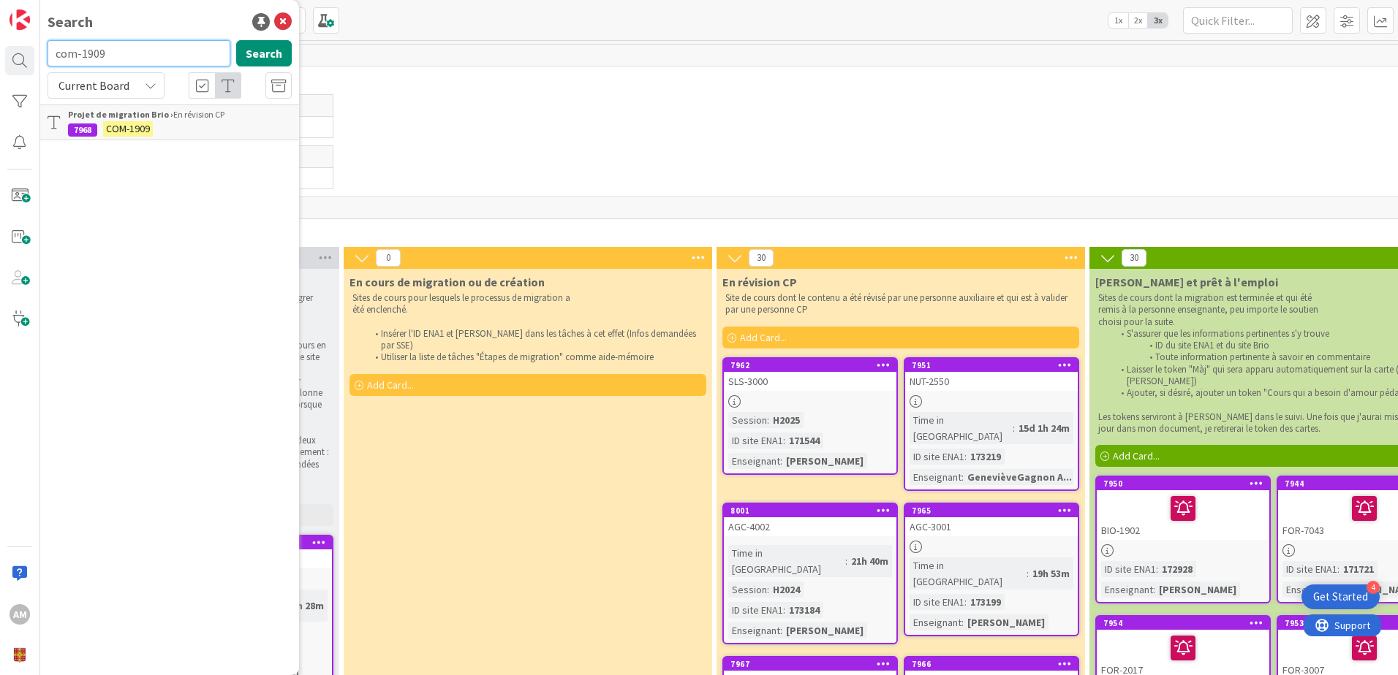
drag, startPoint x: 83, startPoint y: 52, endPoint x: 53, endPoint y: 56, distance: 29.6
click at [53, 56] on input "com-1909" at bounding box center [139, 53] width 183 height 26
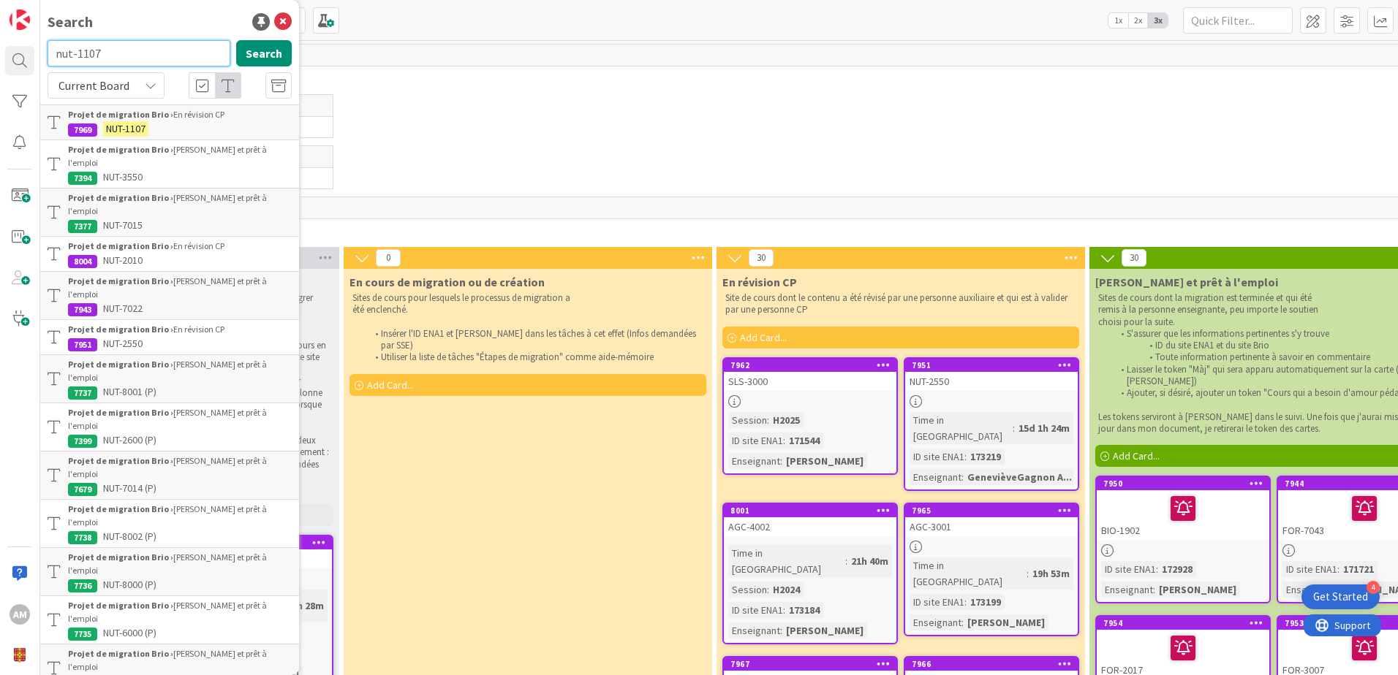
click at [107, 56] on input "nut-1107" at bounding box center [139, 53] width 183 height 26
drag, startPoint x: 113, startPoint y: 61, endPoint x: 43, endPoint y: 61, distance: 69.5
click at [43, 61] on div "nut-2010 Search" at bounding box center [170, 56] width 262 height 32
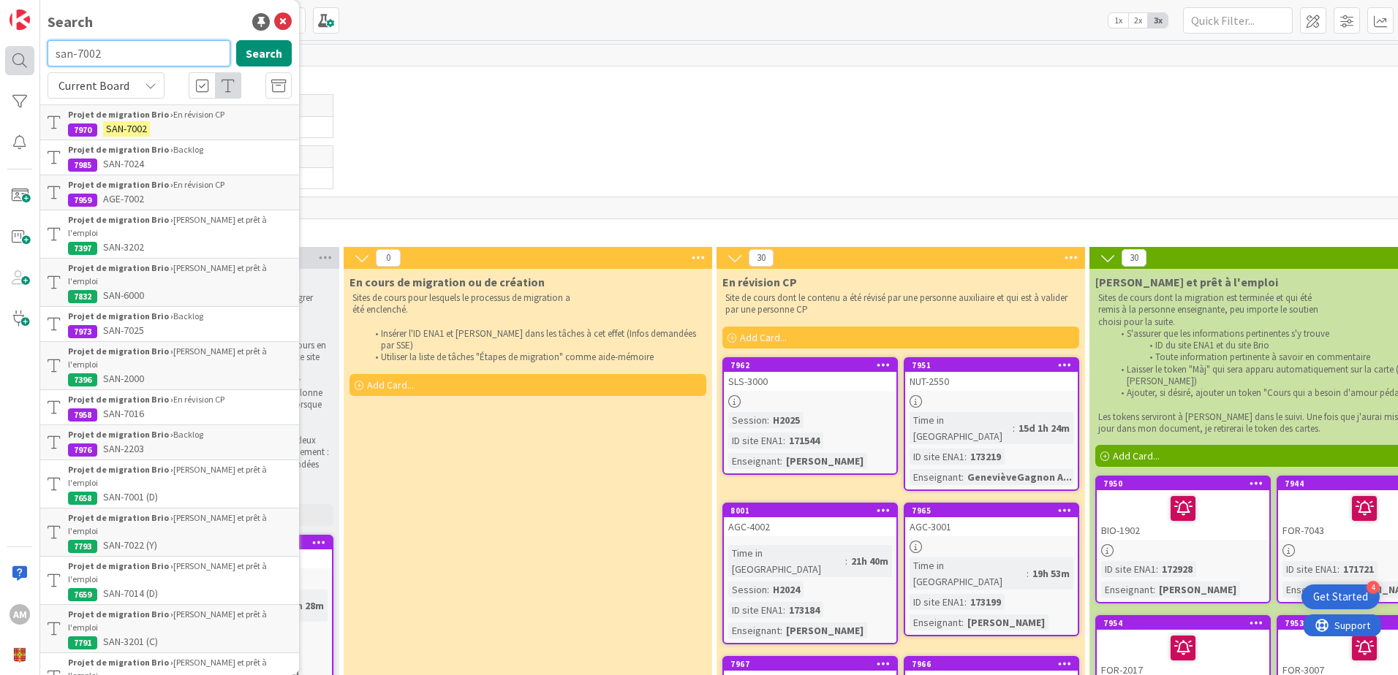
drag, startPoint x: 89, startPoint y: 54, endPoint x: 27, endPoint y: 54, distance: 62.1
click at [27, 54] on div "AM Search san-7002 Search Current Board Projet de migration Brio › En révision …" at bounding box center [20, 337] width 40 height 675
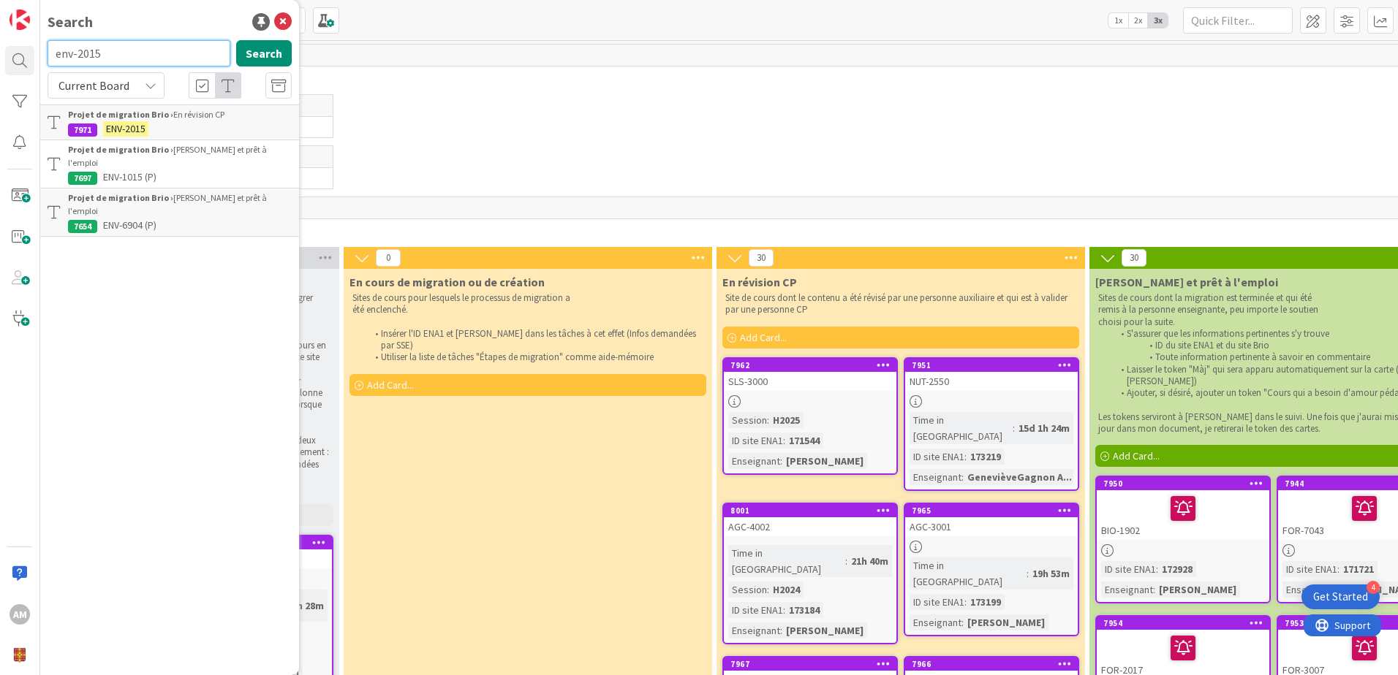
drag, startPoint x: 126, startPoint y: 52, endPoint x: 35, endPoint y: 56, distance: 90.8
click at [35, 56] on div "AM Search env-2015 Search Current Board Projet de migration Brio › En révision …" at bounding box center [20, 337] width 40 height 675
drag, startPoint x: 121, startPoint y: 56, endPoint x: 77, endPoint y: 63, distance: 43.6
click at [77, 63] on input "age-1000" at bounding box center [139, 53] width 183 height 26
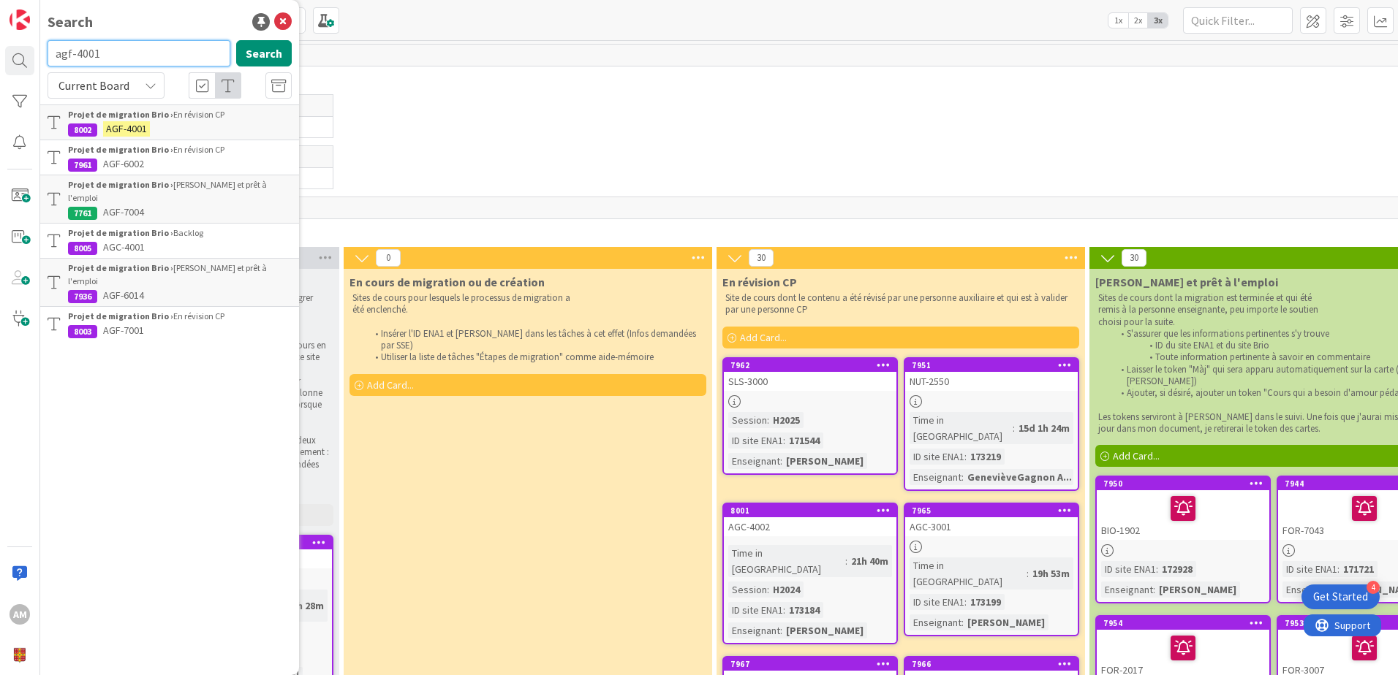
click at [75, 50] on input "agf-4001" at bounding box center [139, 53] width 183 height 26
click at [78, 50] on input "agf-4001" at bounding box center [139, 53] width 183 height 26
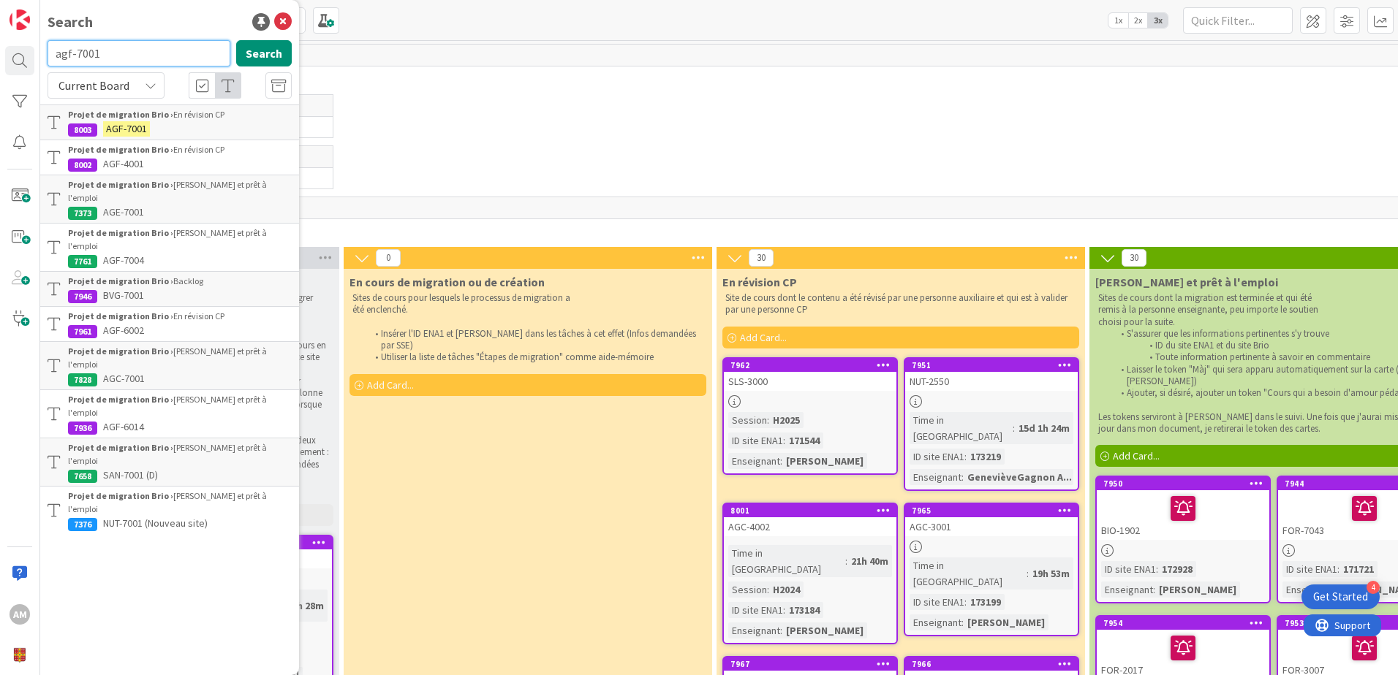
drag, startPoint x: 96, startPoint y: 56, endPoint x: 37, endPoint y: 56, distance: 59.2
click at [37, 56] on div "AM Search agf-7001 Search Current Board Projet de migration Brio › En révision …" at bounding box center [20, 337] width 40 height 675
type input "san-7025"
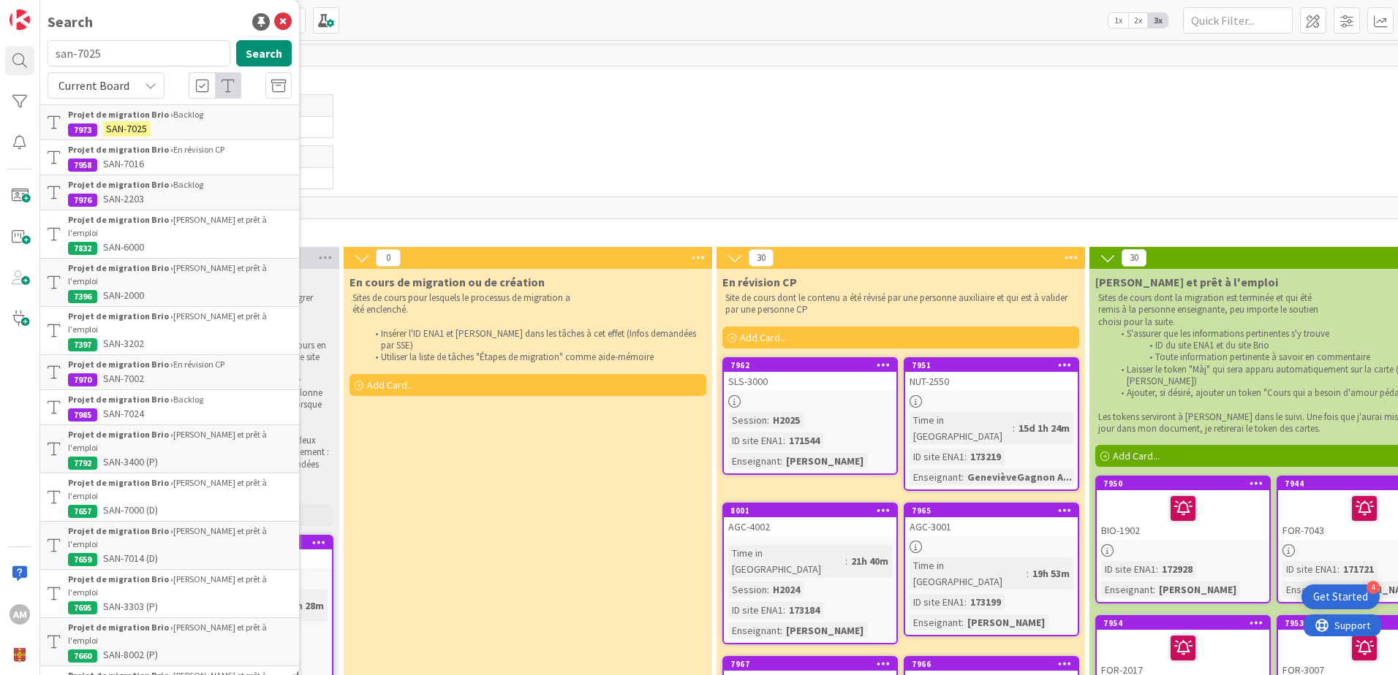
click at [150, 118] on b "Projet de migration Brio ›" at bounding box center [120, 114] width 105 height 11
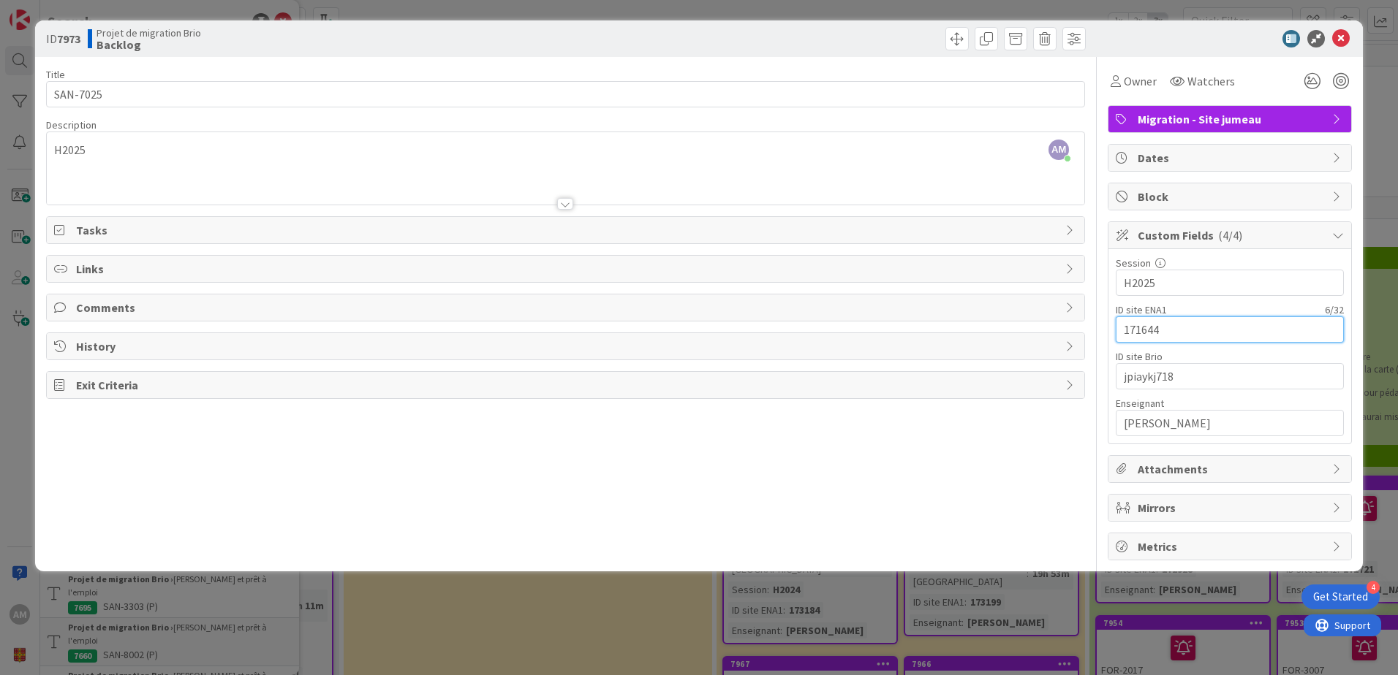
drag, startPoint x: 1170, startPoint y: 322, endPoint x: 1109, endPoint y: 328, distance: 61.8
click at [1109, 328] on div "Session 5 / 32 H2025 ID site ENA1 6 / 32 171644 ID site Brio 10 / 32 jpiaykj718…" at bounding box center [1229, 346] width 243 height 194
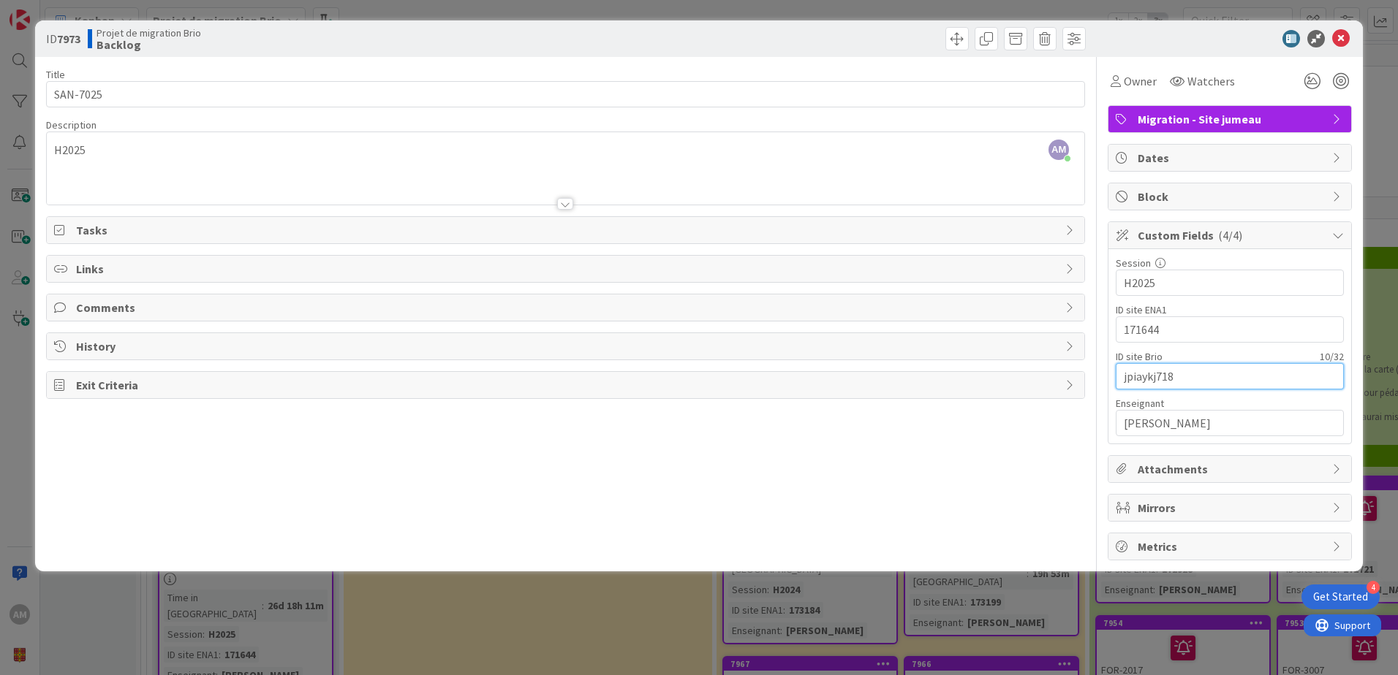
drag, startPoint x: 1181, startPoint y: 373, endPoint x: 1082, endPoint y: 370, distance: 99.5
click at [1082, 370] on div "Title 8 / 128 SAN-7025 Description AM Audrey Marcotte just joined H2025 Owner W…" at bounding box center [699, 309] width 1306 height 504
click at [963, 42] on span at bounding box center [956, 38] width 23 height 23
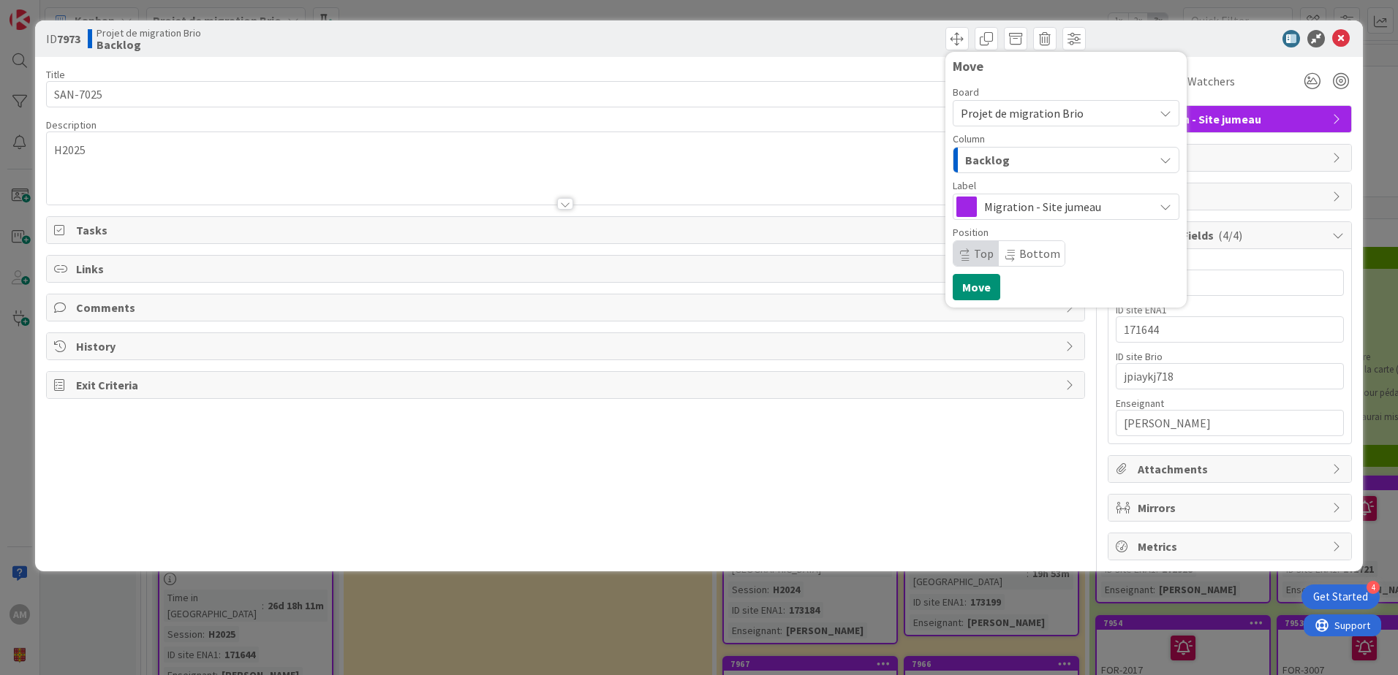
click at [1001, 205] on span "Migration - Site jumeau" at bounding box center [1065, 207] width 162 height 20
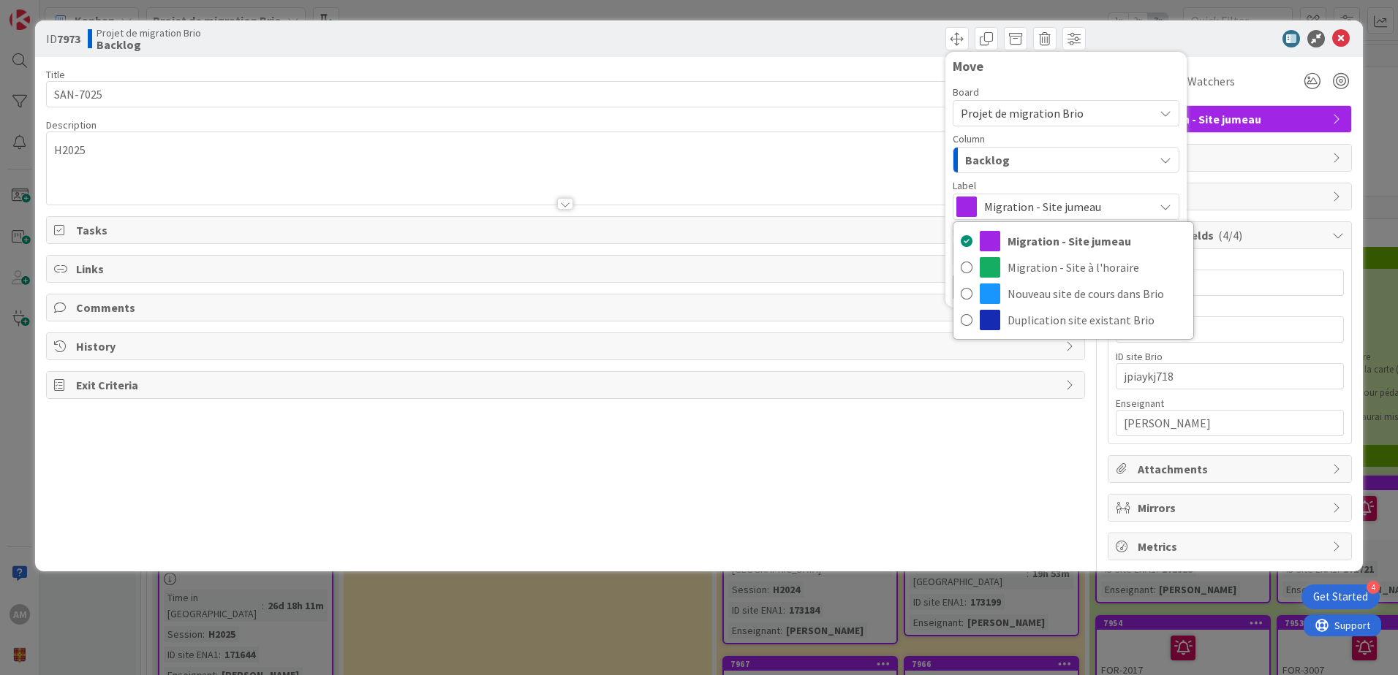
click at [1010, 162] on div "Backlog" at bounding box center [1057, 159] width 192 height 23
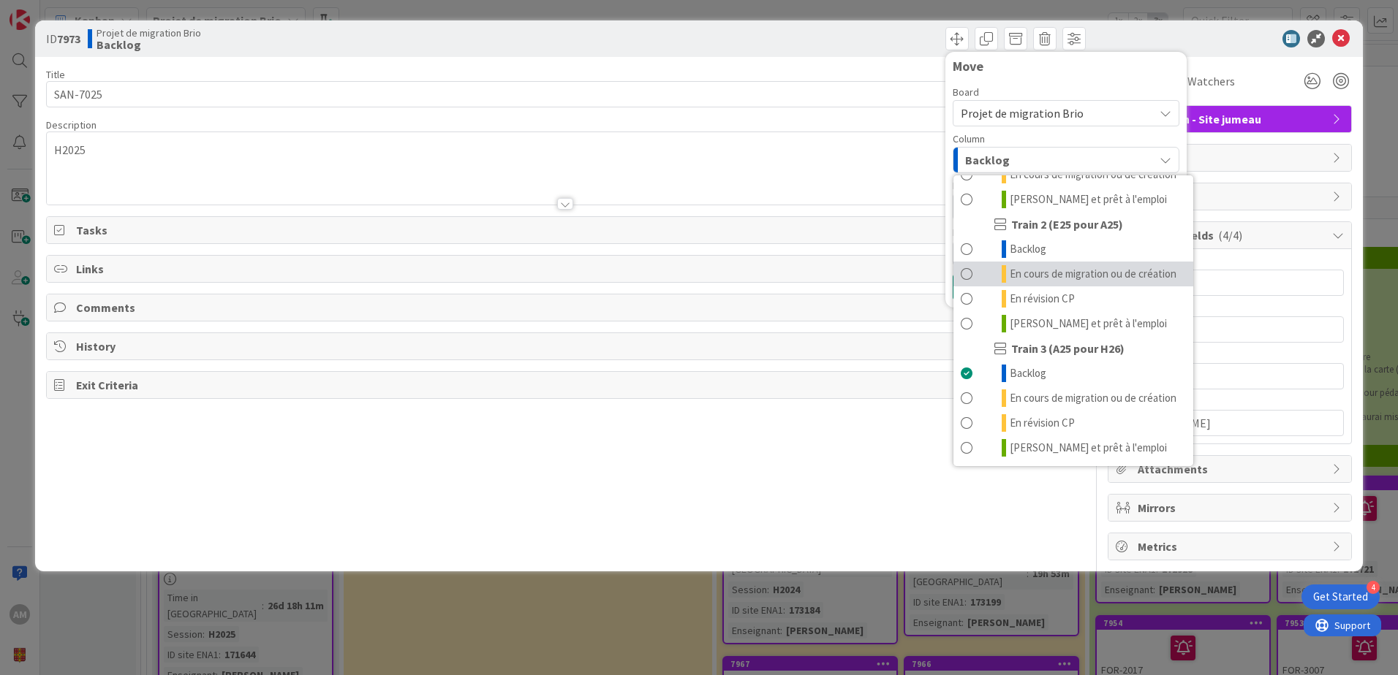
scroll to position [196, 0]
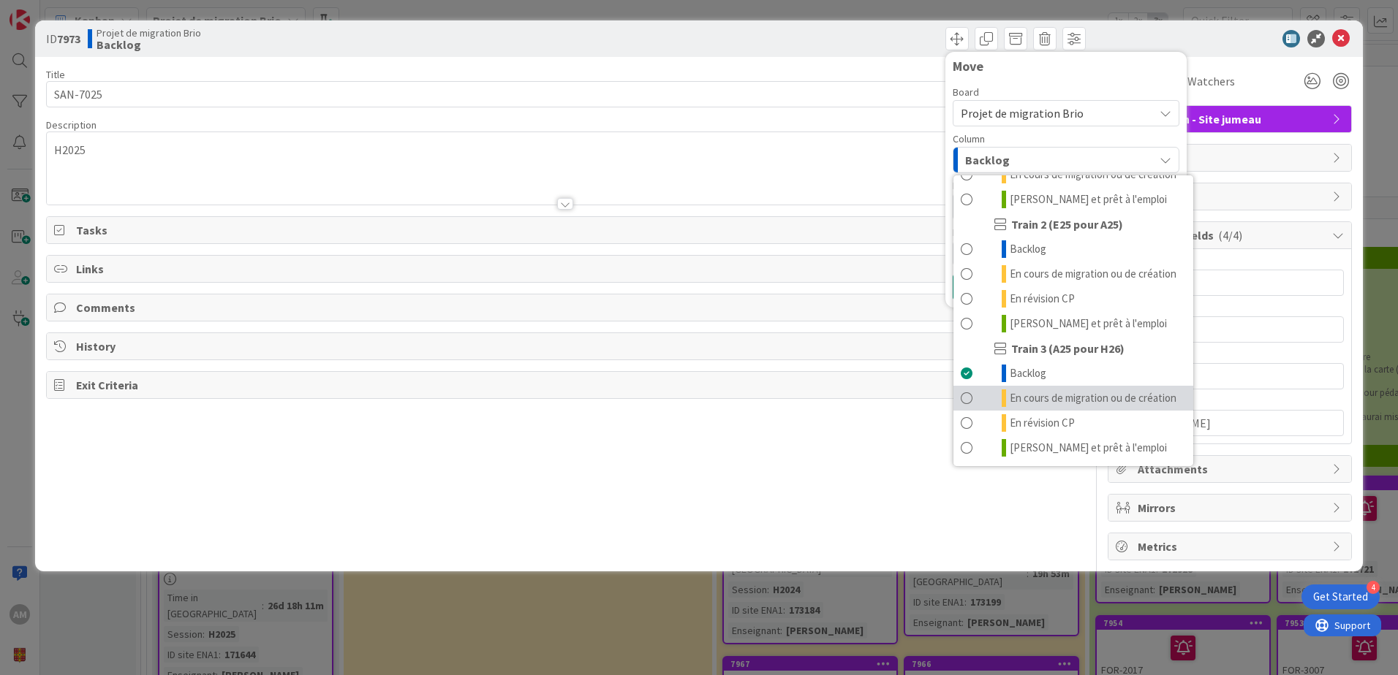
click at [1053, 390] on span "En cours de migration ou de création" at bounding box center [1093, 399] width 167 height 18
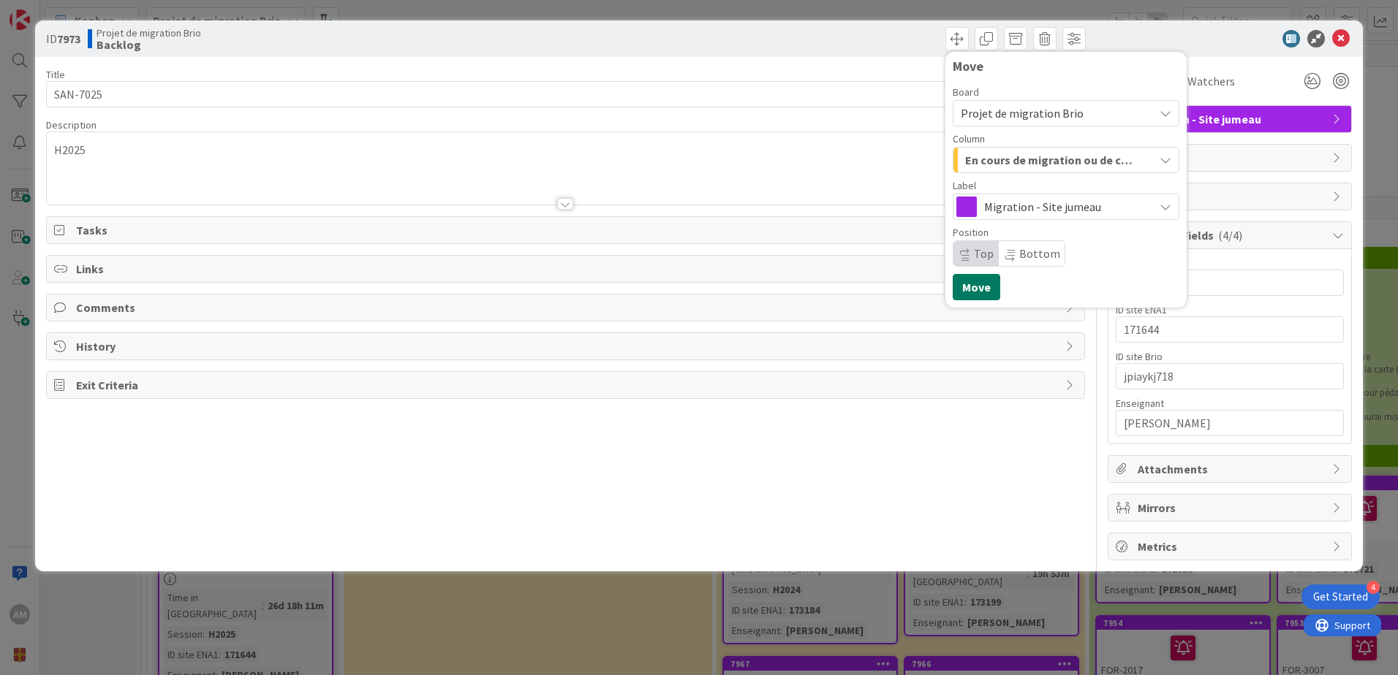
click at [982, 286] on button "Move" at bounding box center [977, 287] width 48 height 26
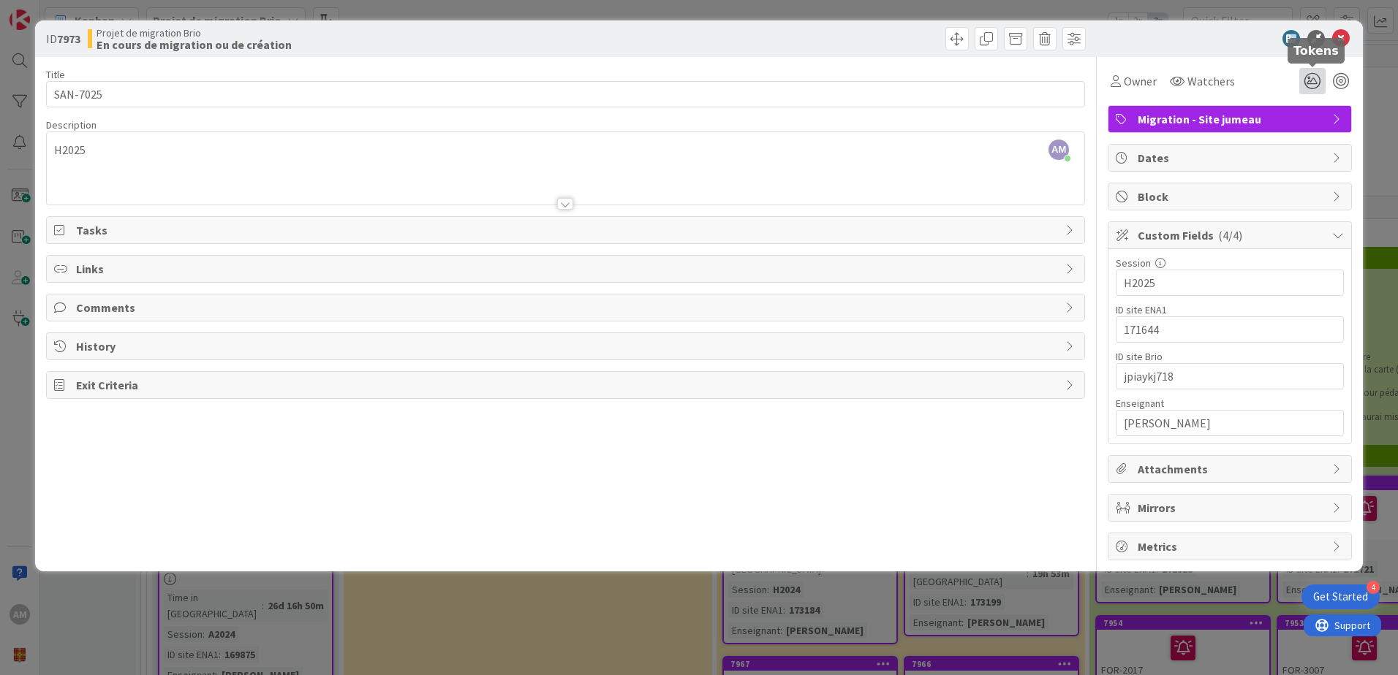
click at [1309, 77] on icon at bounding box center [1312, 81] width 26 height 26
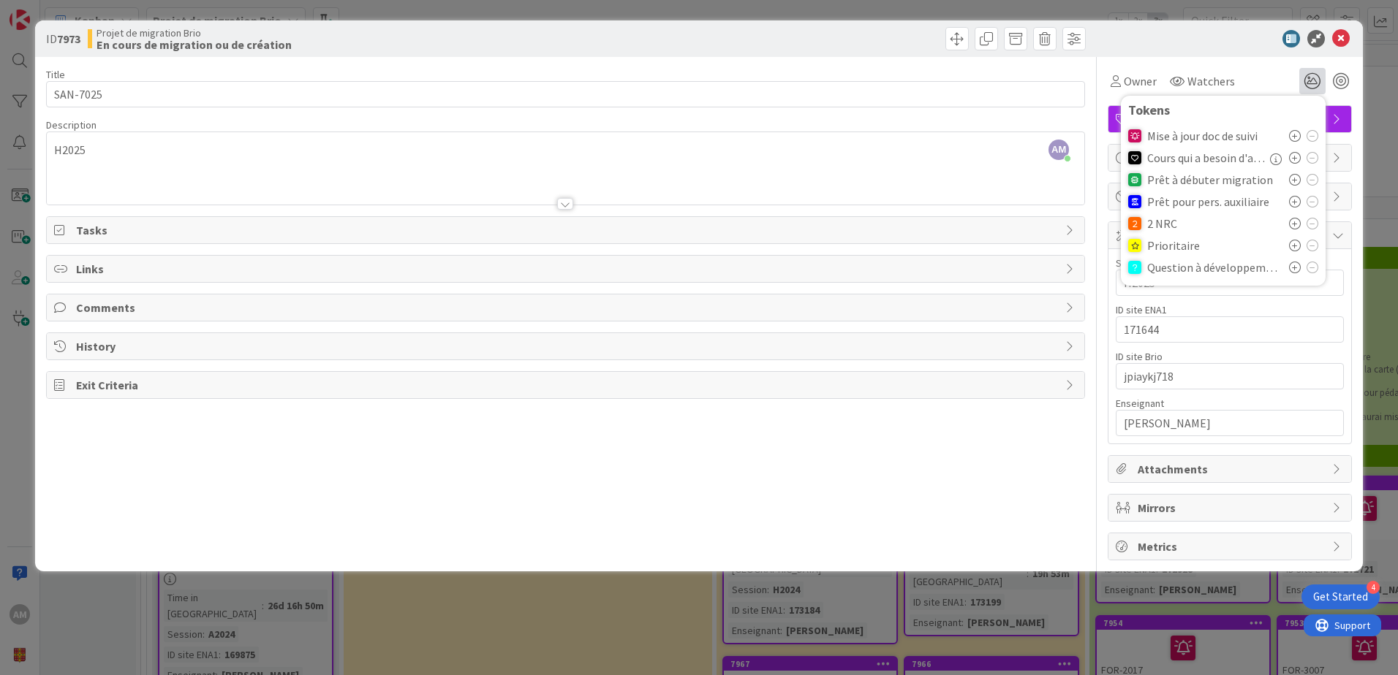
click at [1165, 38] on div at bounding box center [1222, 39] width 259 height 18
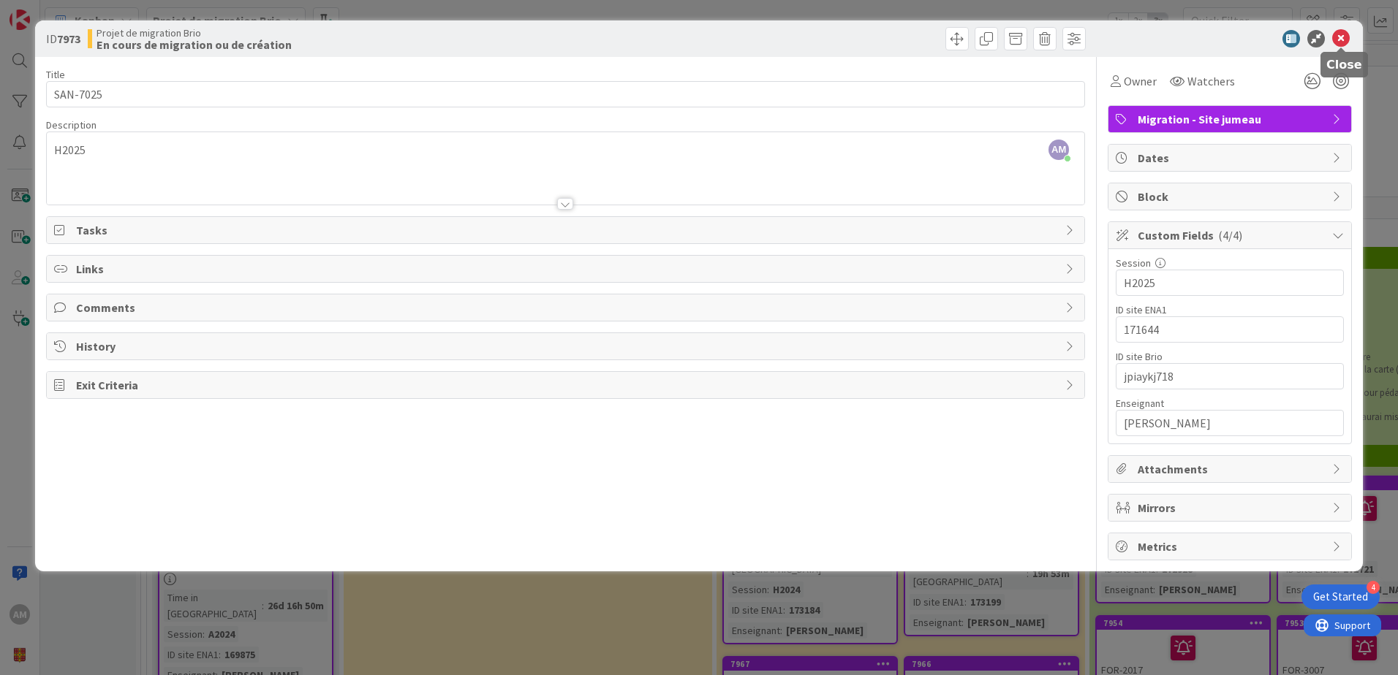
click at [1338, 43] on icon at bounding box center [1341, 39] width 18 height 18
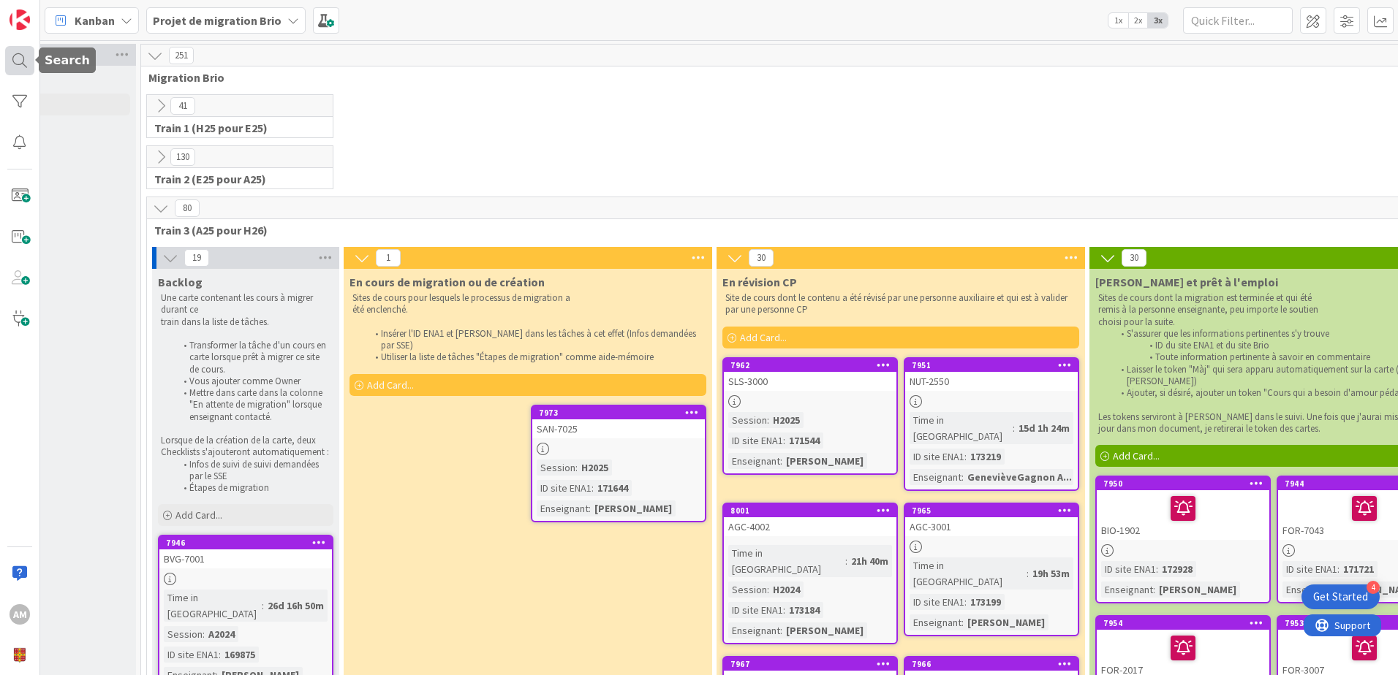
click at [30, 65] on div at bounding box center [19, 60] width 29 height 29
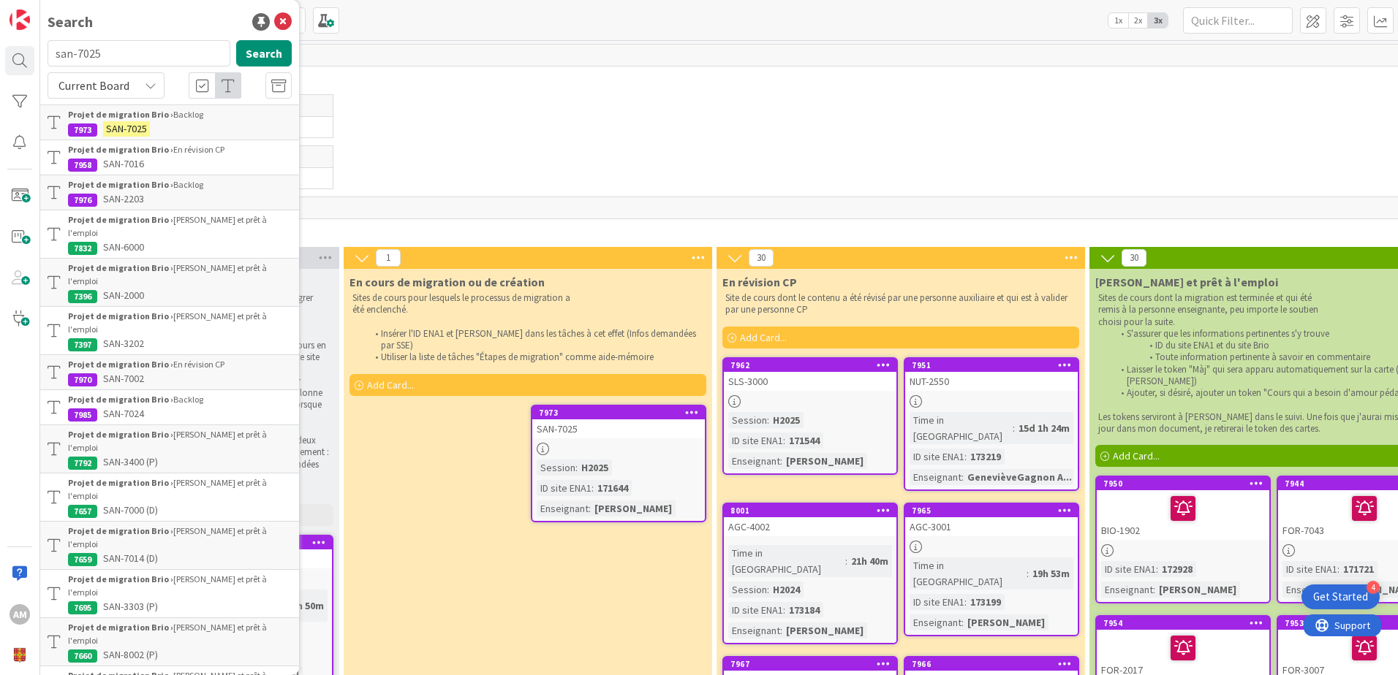
drag, startPoint x: 118, startPoint y: 56, endPoint x: 25, endPoint y: 44, distance: 94.4
click at [25, 44] on div "AM Search san-7025 Search Current Board Projet de migration Brio › Backlog 7973…" at bounding box center [20, 337] width 40 height 675
type input "bvg-7057"
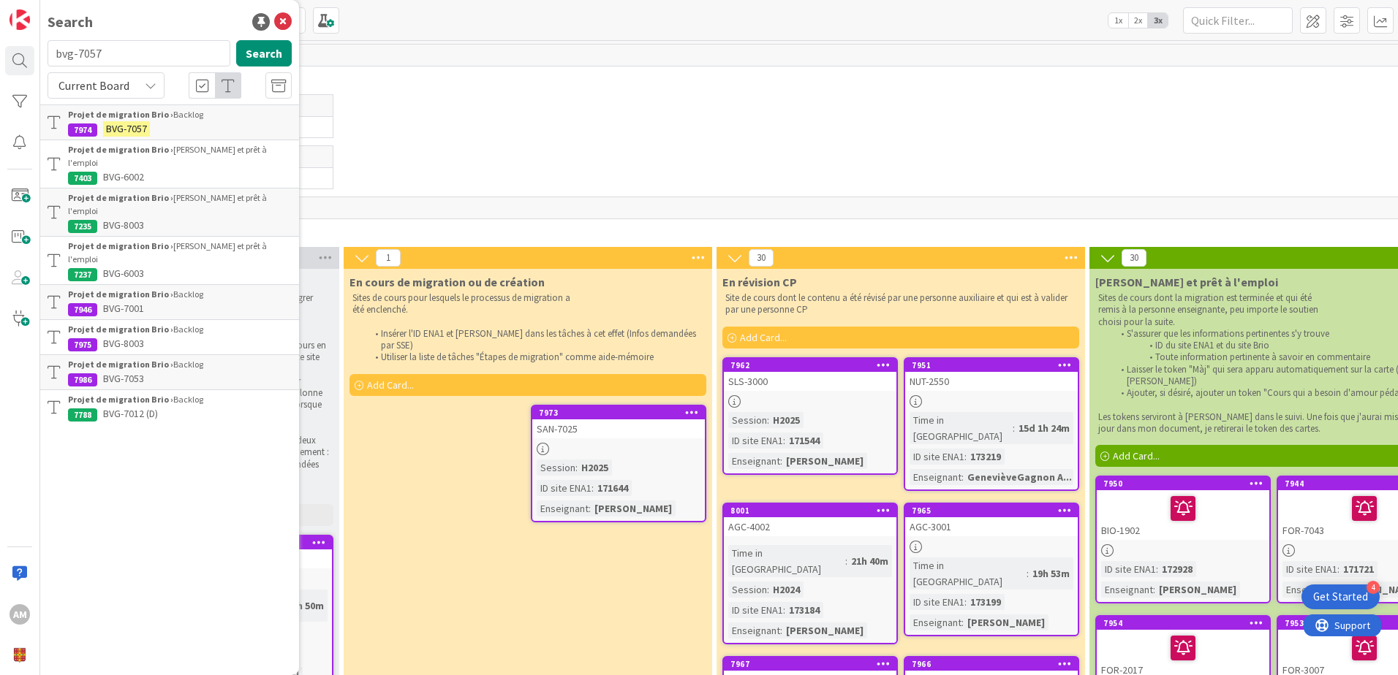
click at [148, 118] on b "Projet de migration Brio ›" at bounding box center [120, 114] width 105 height 11
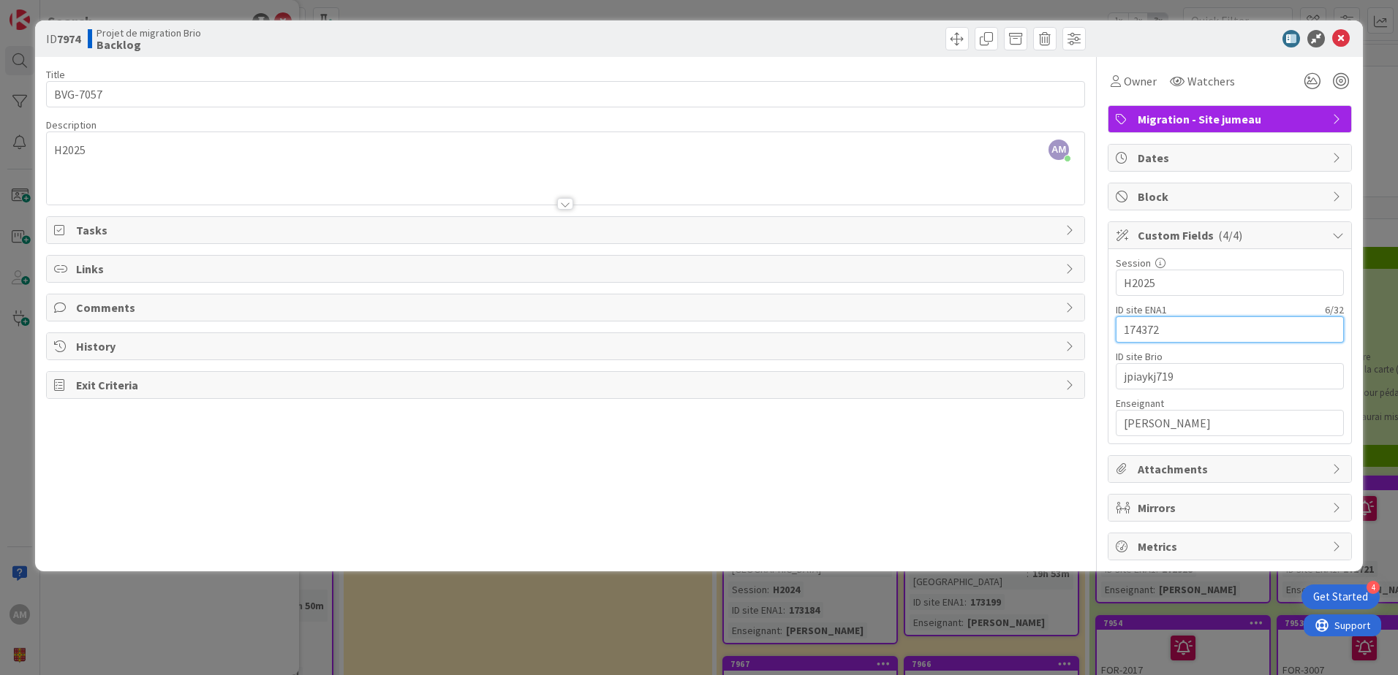
drag, startPoint x: 1167, startPoint y: 327, endPoint x: 1109, endPoint y: 327, distance: 58.5
click at [1109, 327] on div "Session 5 / 32 H2025 ID site ENA1 6 / 32 174372 ID site Brio 10 / 32 jpiaykj719…" at bounding box center [1229, 346] width 243 height 194
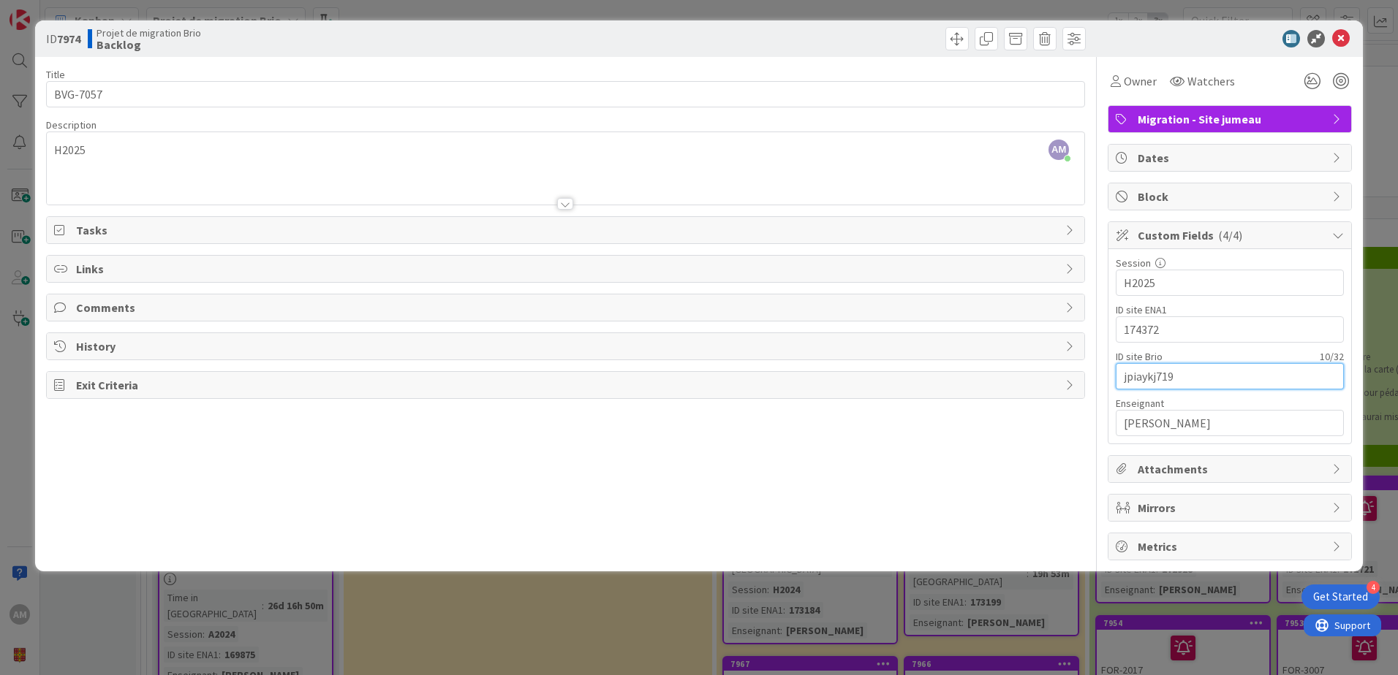
drag, startPoint x: 1198, startPoint y: 363, endPoint x: 1074, endPoint y: 366, distance: 124.3
click at [1074, 366] on div "Title 8 / 128 BVG-7057 Description AM Audrey Marcotte just joined H2025 Owner W…" at bounding box center [699, 309] width 1306 height 504
click at [958, 39] on span at bounding box center [956, 38] width 23 height 23
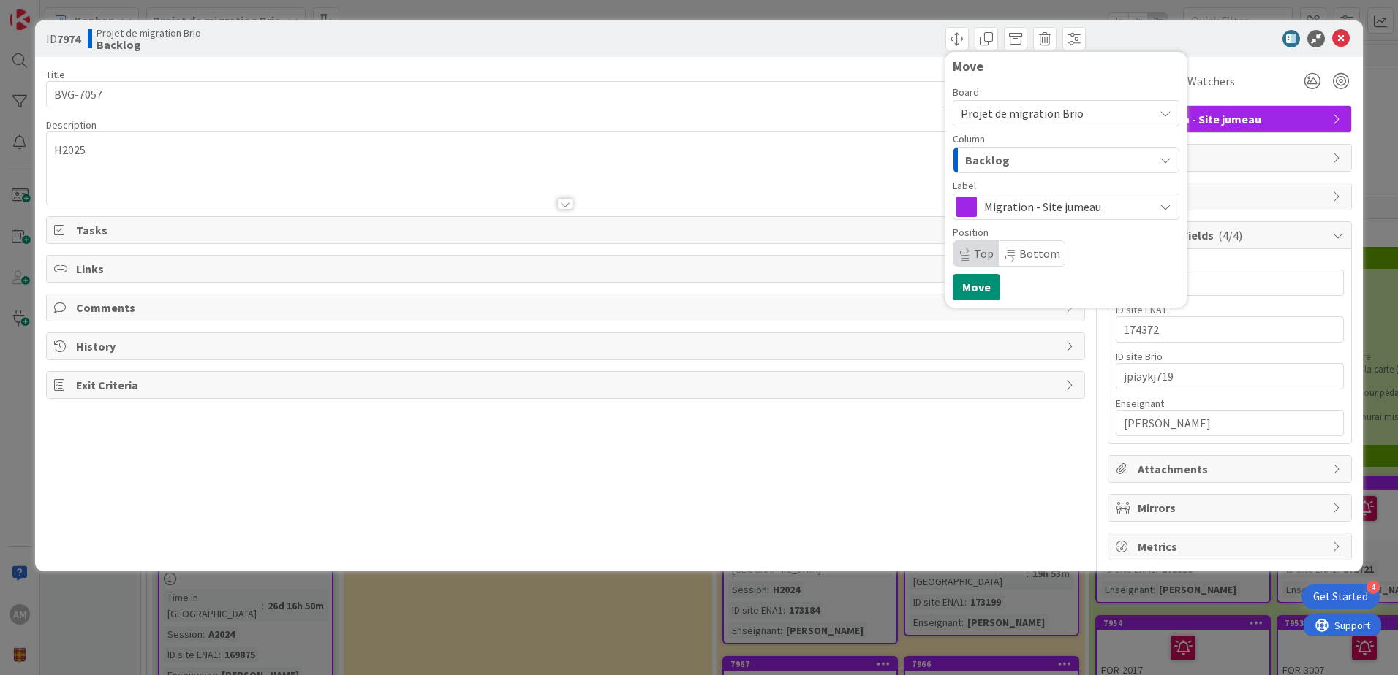
click at [1022, 156] on div "Backlog" at bounding box center [1057, 159] width 192 height 23
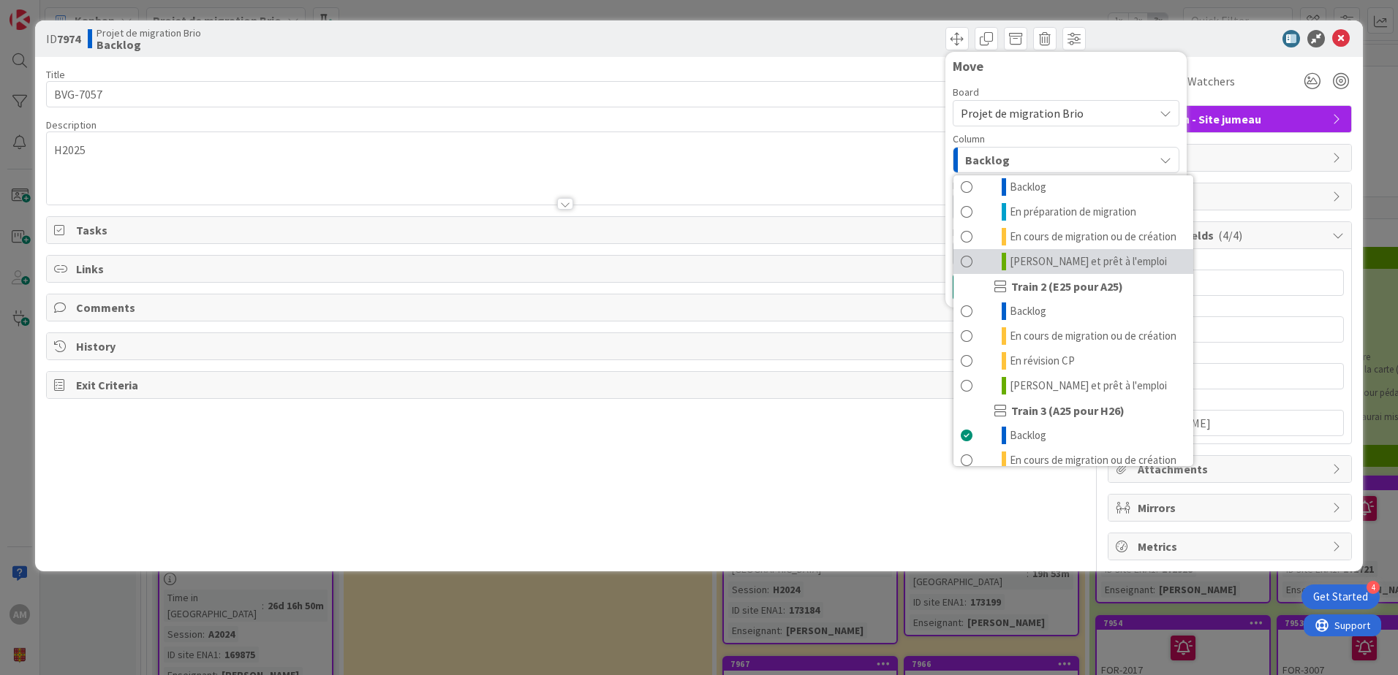
scroll to position [196, 0]
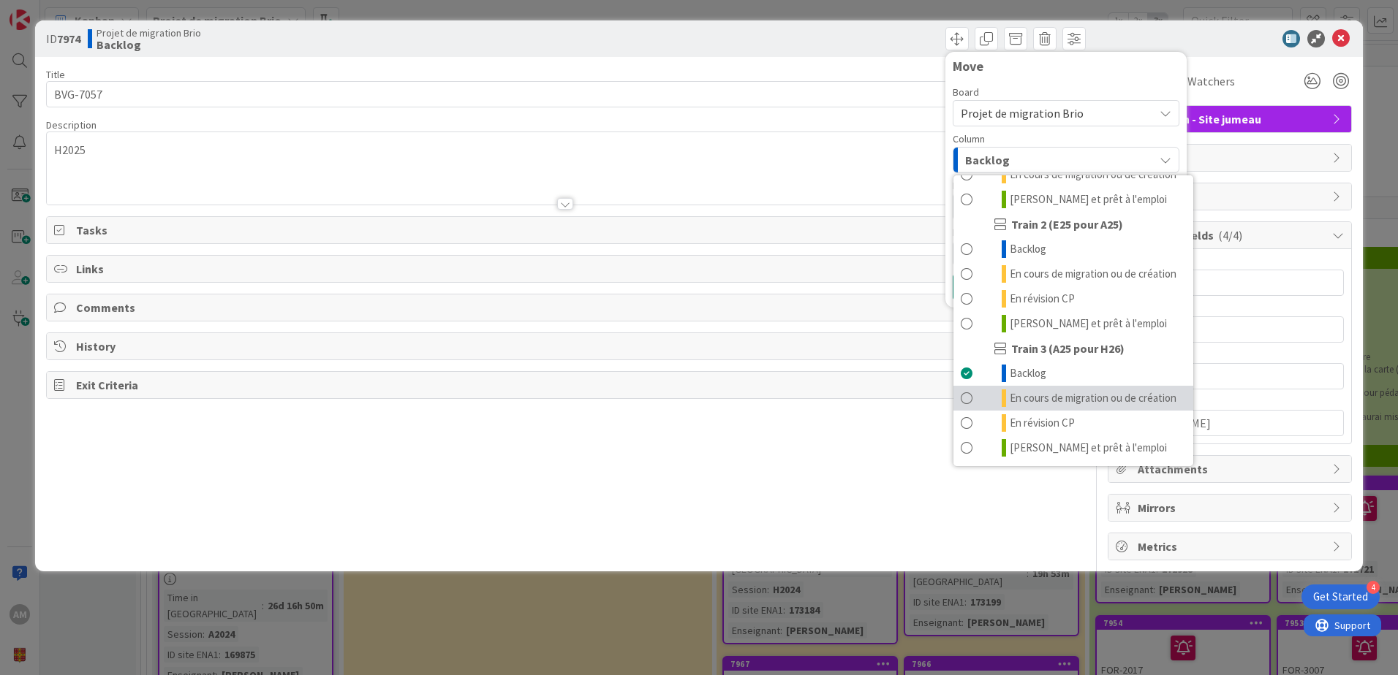
click at [1044, 390] on span "En cours de migration ou de création" at bounding box center [1093, 399] width 167 height 18
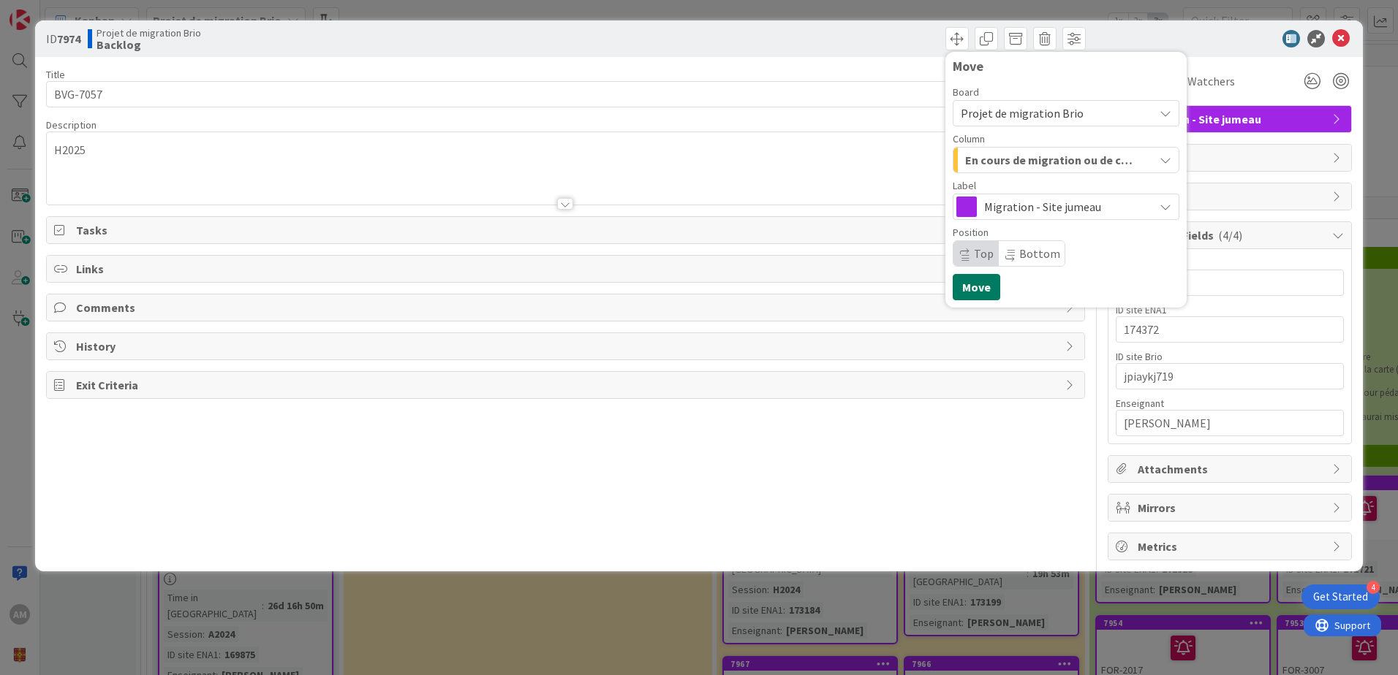
click at [987, 287] on button "Move" at bounding box center [977, 287] width 48 height 26
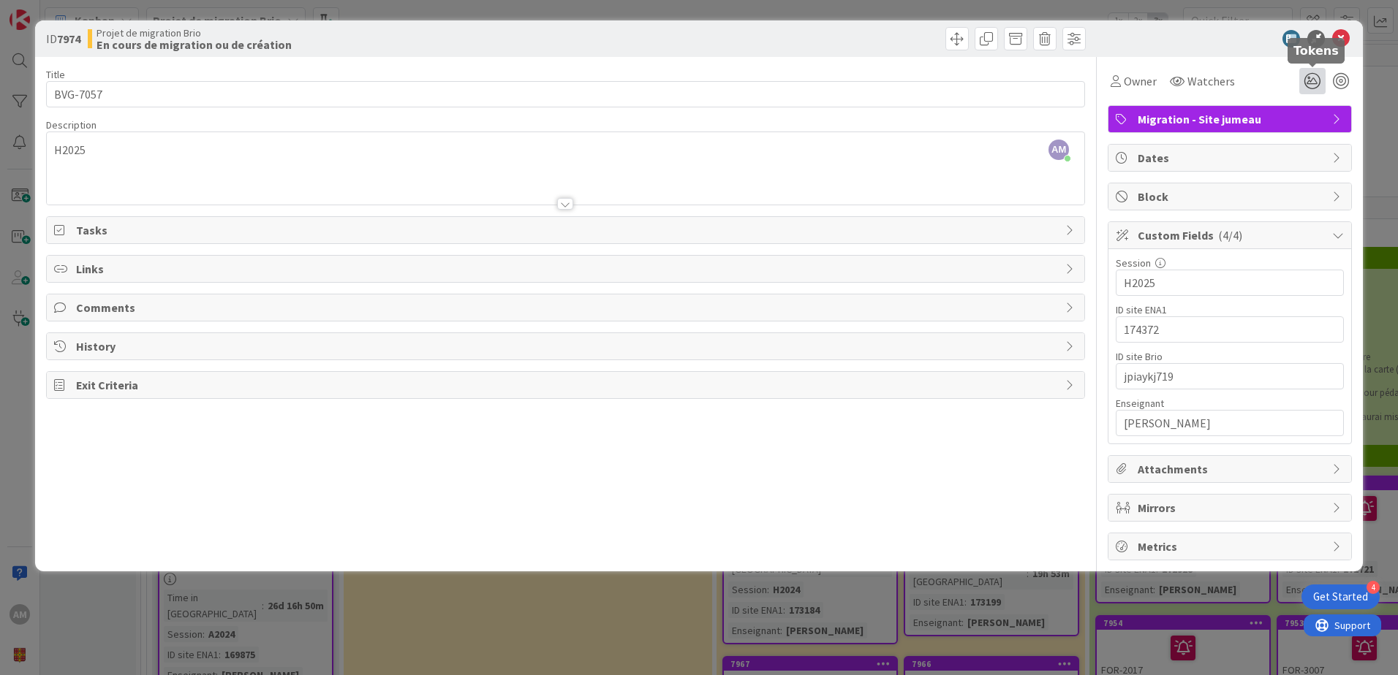
click at [1309, 78] on icon at bounding box center [1312, 81] width 26 height 26
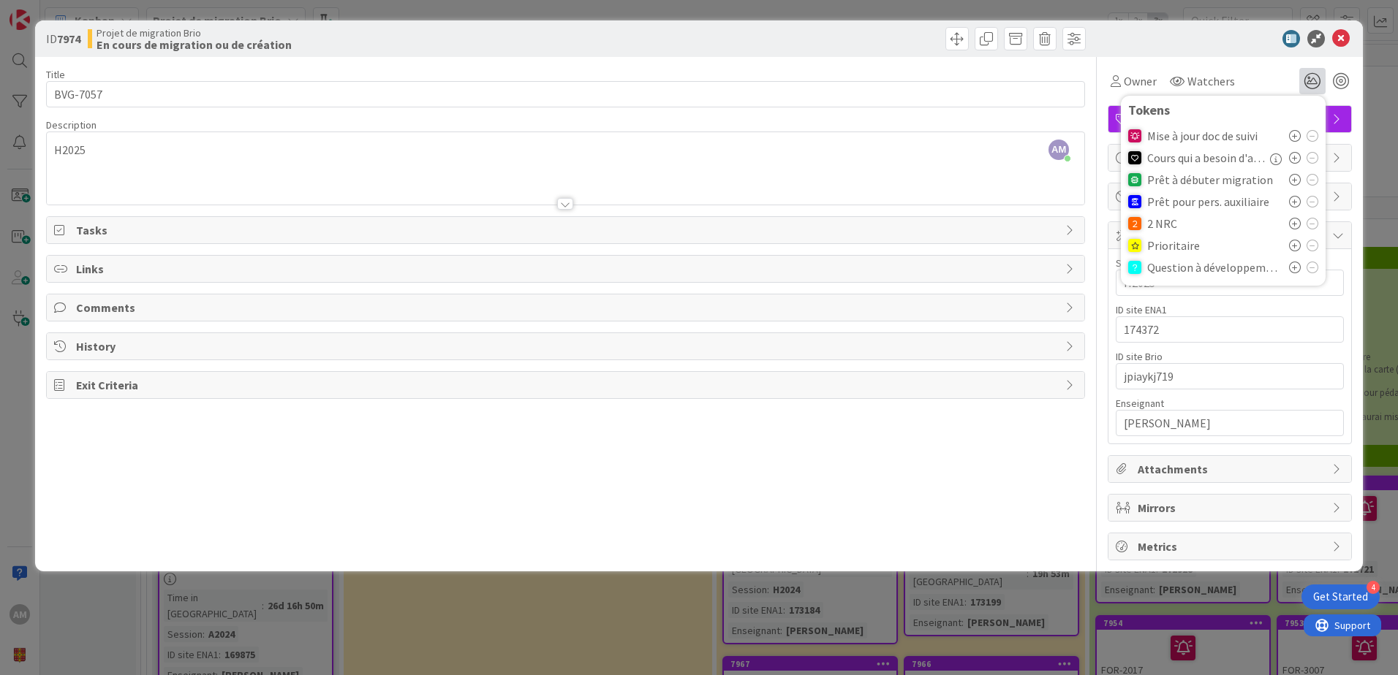
click at [1214, 43] on div at bounding box center [1222, 39] width 259 height 18
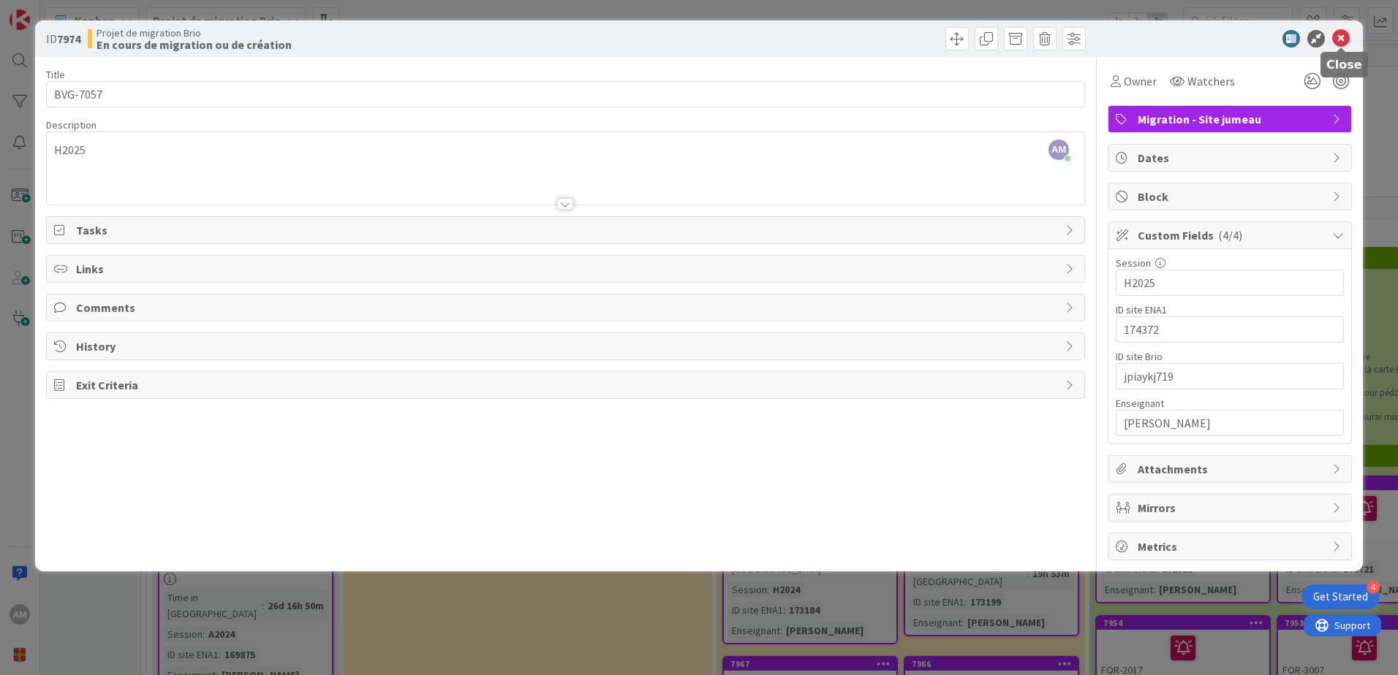
click at [1347, 39] on icon at bounding box center [1341, 39] width 18 height 18
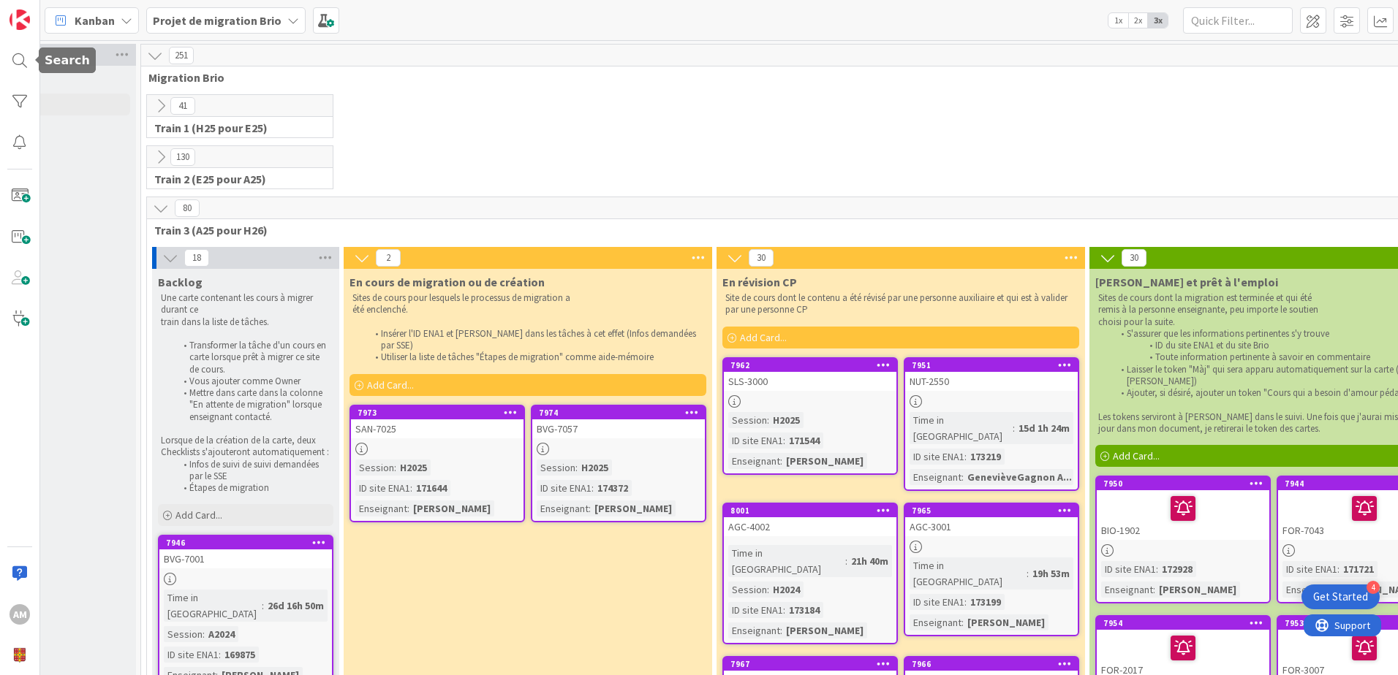
drag, startPoint x: 8, startPoint y: 59, endPoint x: 54, endPoint y: 72, distance: 47.7
click at [8, 59] on div at bounding box center [19, 60] width 29 height 29
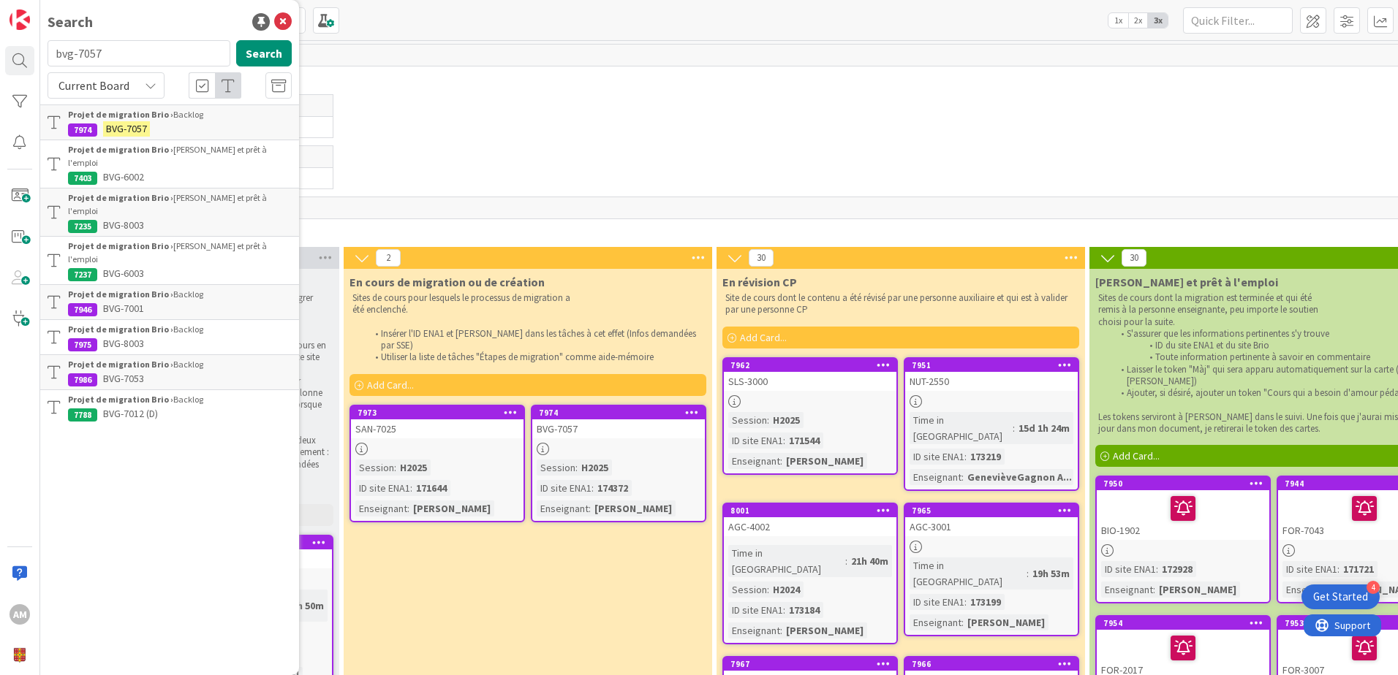
drag, startPoint x: 116, startPoint y: 52, endPoint x: 42, endPoint y: 45, distance: 74.9
click at [42, 45] on div "bvg-7057 Search" at bounding box center [170, 56] width 262 height 32
type input "bvg-8003"
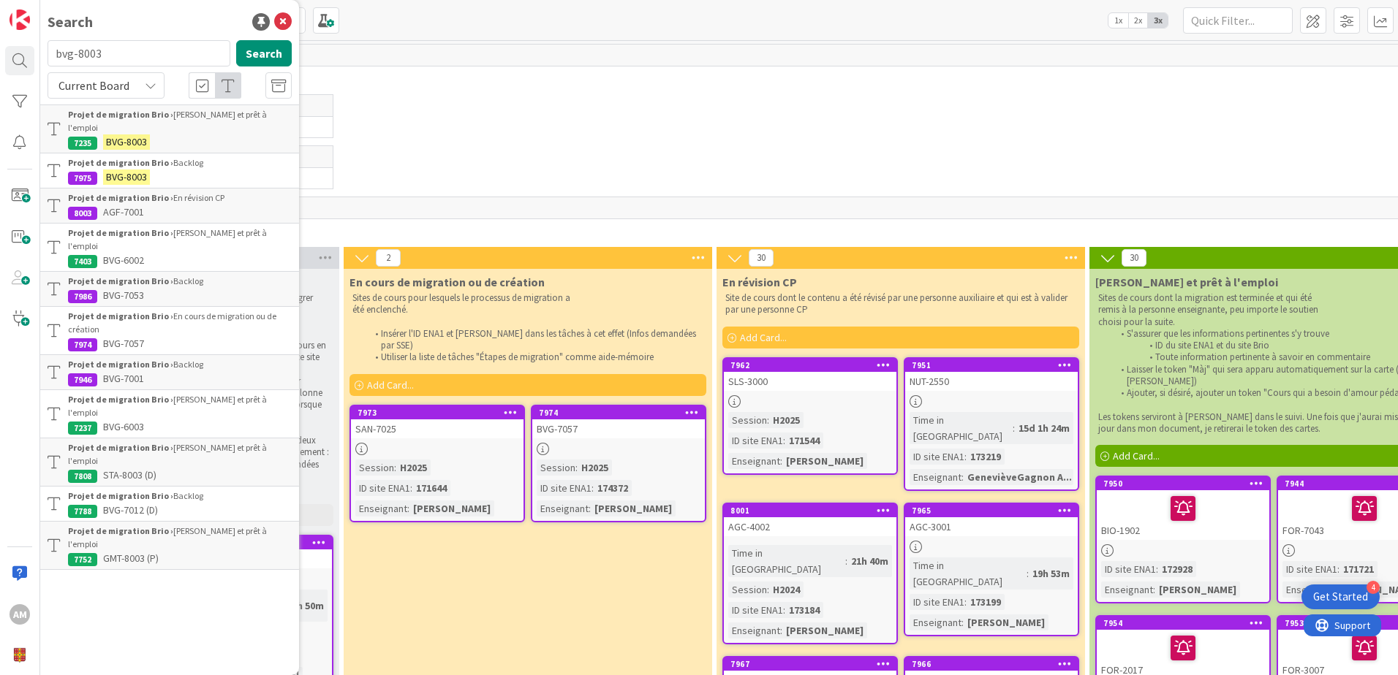
click at [144, 170] on mark "BVG-8003" at bounding box center [126, 177] width 47 height 15
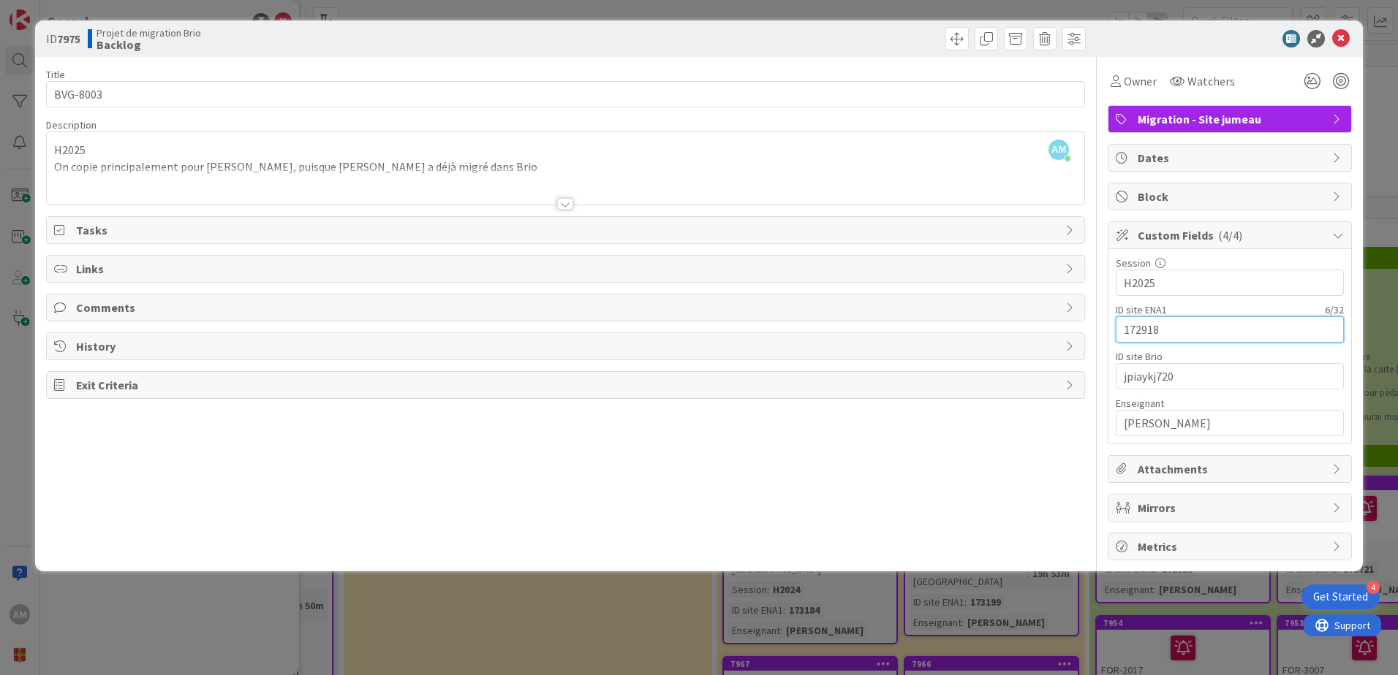
drag, startPoint x: 1165, startPoint y: 325, endPoint x: 1042, endPoint y: 333, distance: 123.8
click at [1042, 333] on div "Title 8 / 128 BVG-8003 Description AM Audrey Marcotte just joined H2025 On copi…" at bounding box center [699, 309] width 1306 height 504
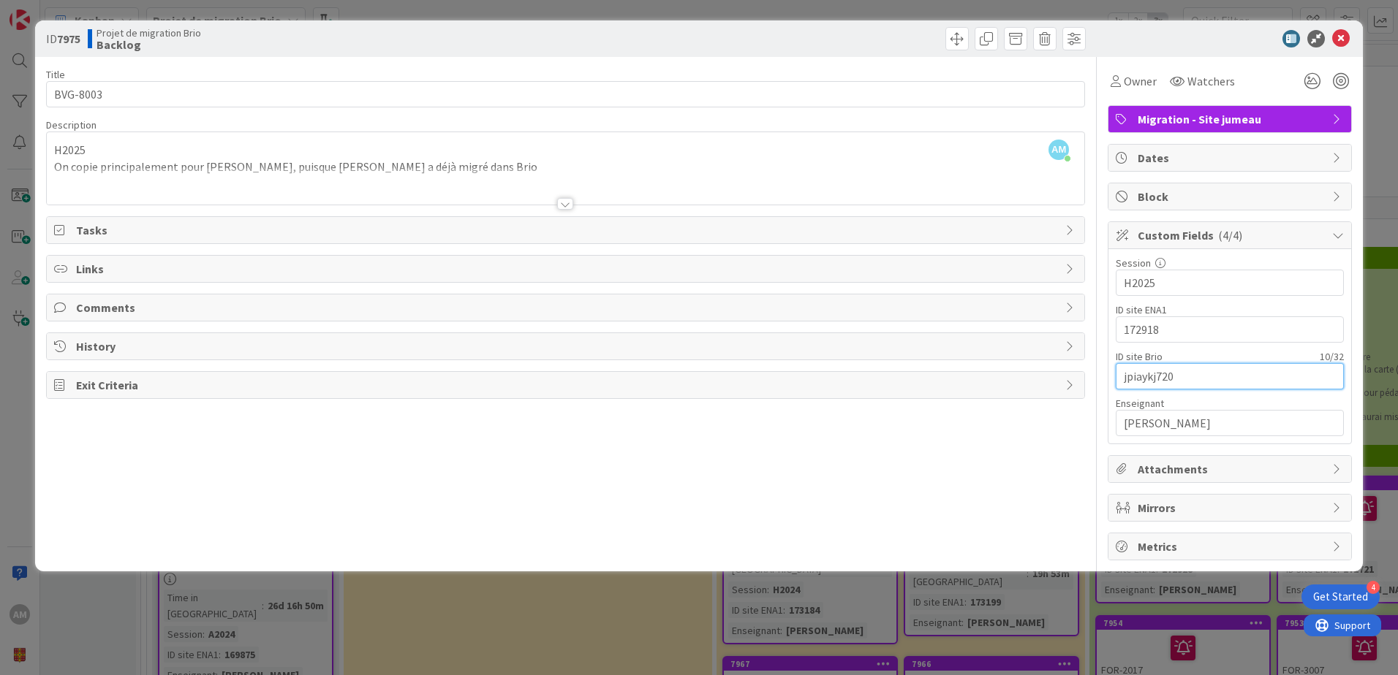
drag, startPoint x: 1191, startPoint y: 378, endPoint x: 1044, endPoint y: 376, distance: 146.9
click at [1044, 376] on div "Title 8 / 128 BVG-8003 Description AM Audrey Marcotte just joined H2025 On copi…" at bounding box center [699, 309] width 1306 height 504
click at [958, 47] on span at bounding box center [956, 38] width 23 height 23
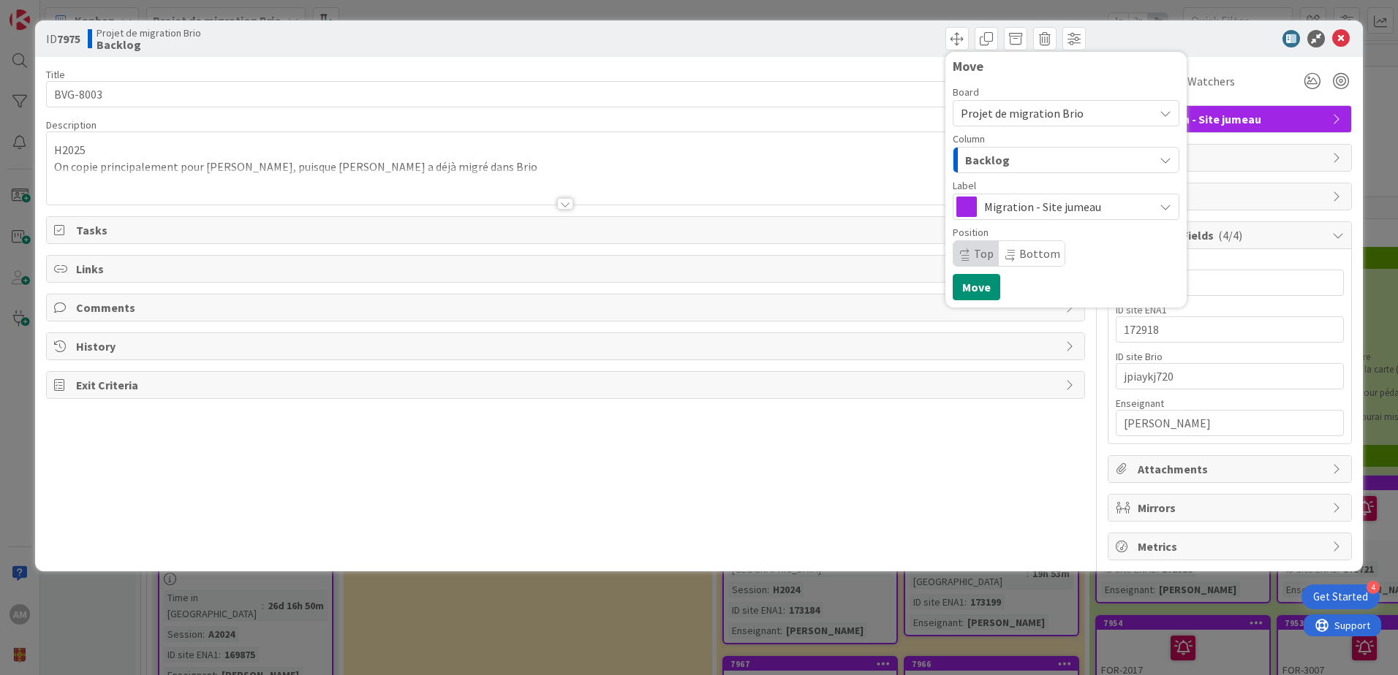
click at [997, 209] on span "Migration - Site jumeau" at bounding box center [1065, 207] width 162 height 20
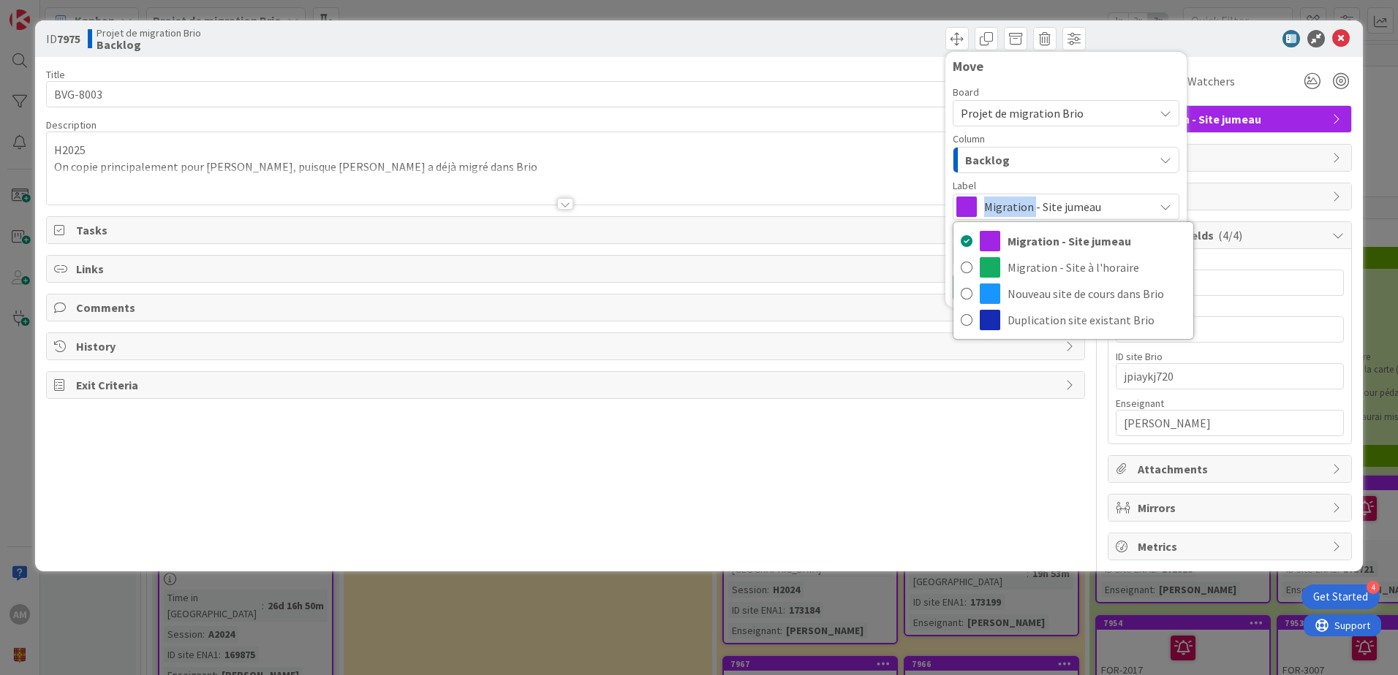
click at [997, 209] on span "Migration - Site jumeau" at bounding box center [1065, 207] width 162 height 20
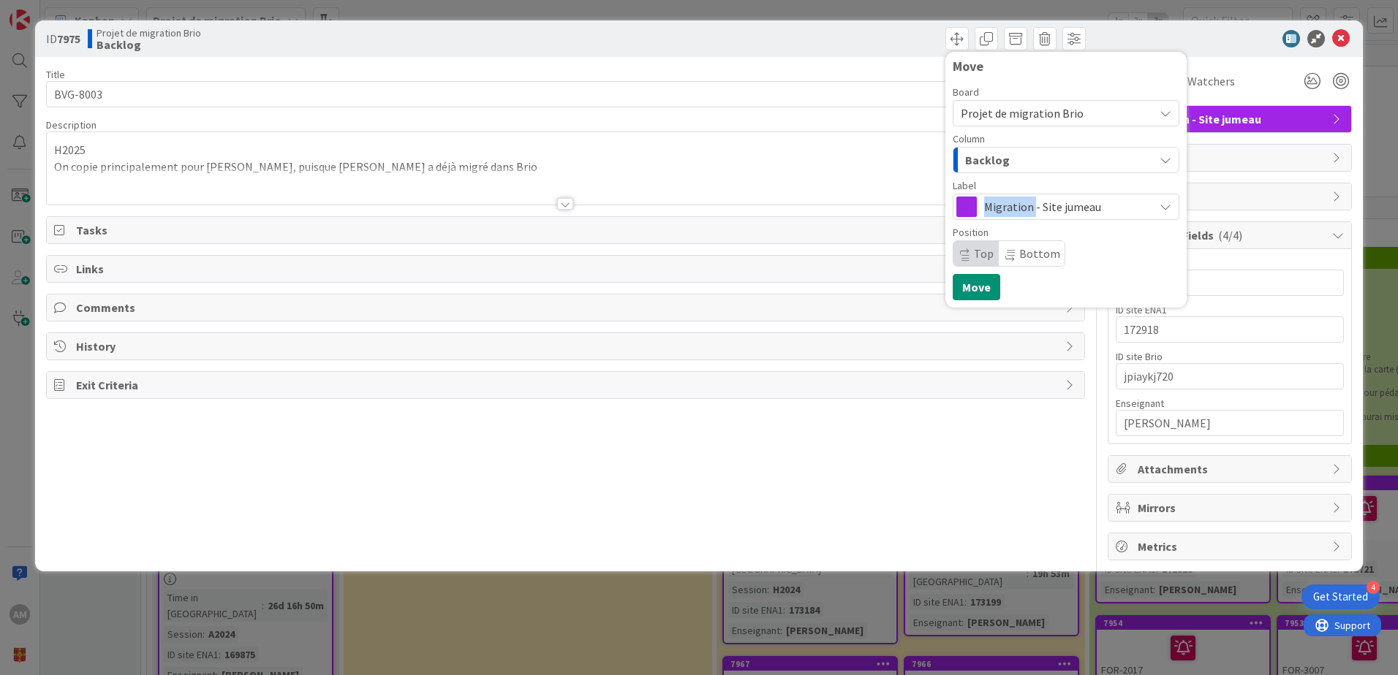
drag, startPoint x: 997, startPoint y: 209, endPoint x: 985, endPoint y: 163, distance: 47.5
click at [985, 163] on span "Backlog" at bounding box center [987, 160] width 45 height 19
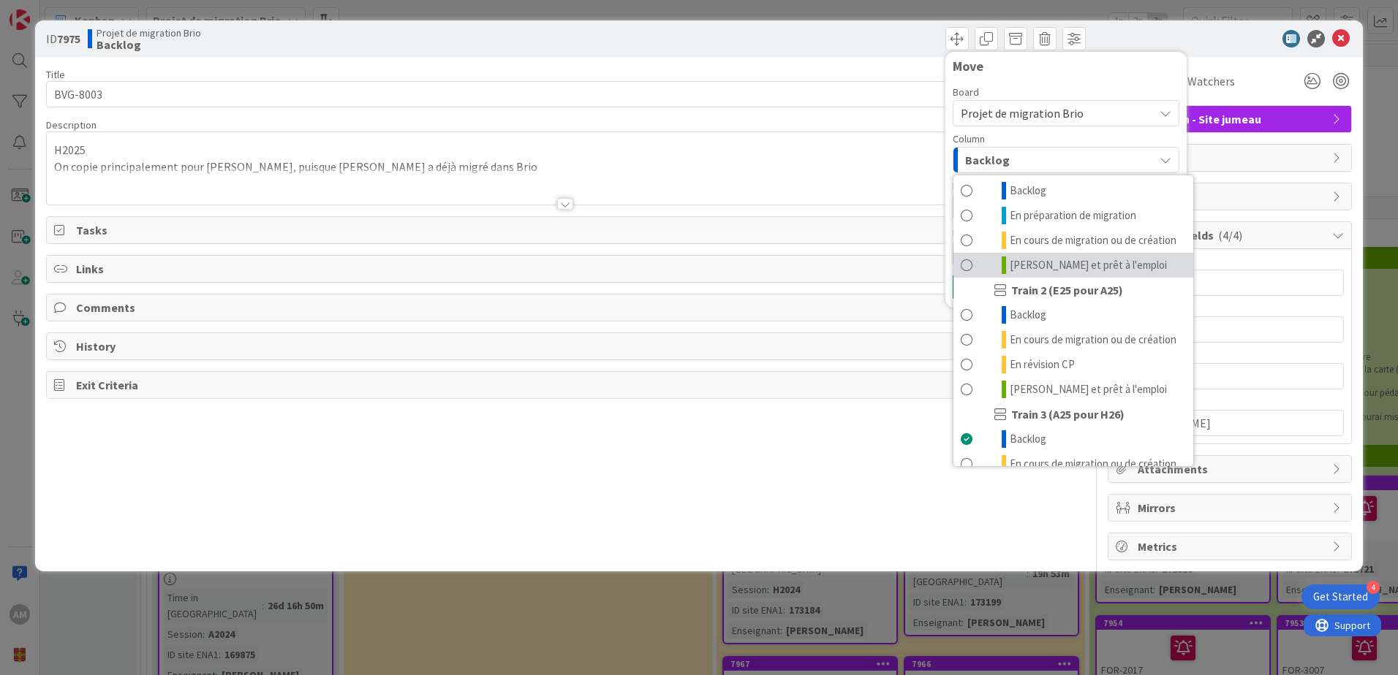
scroll to position [196, 0]
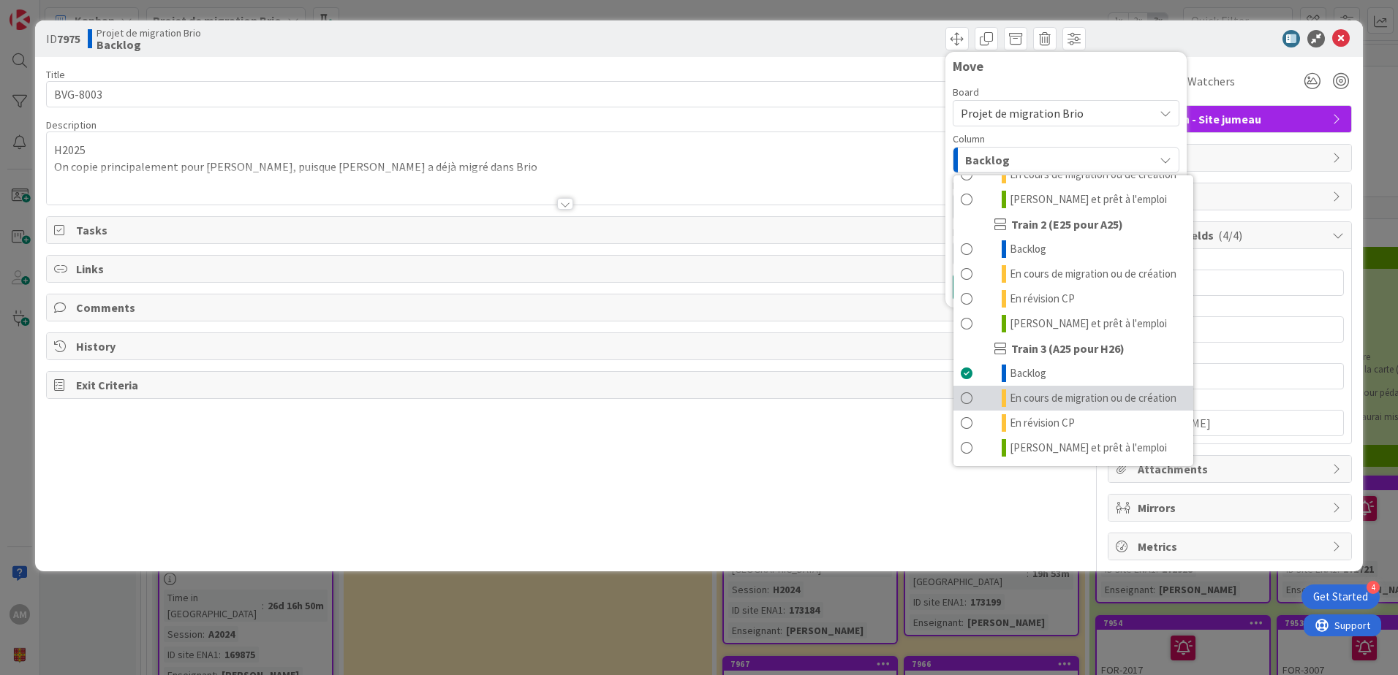
click at [1060, 393] on span "En cours de migration ou de création" at bounding box center [1093, 399] width 167 height 18
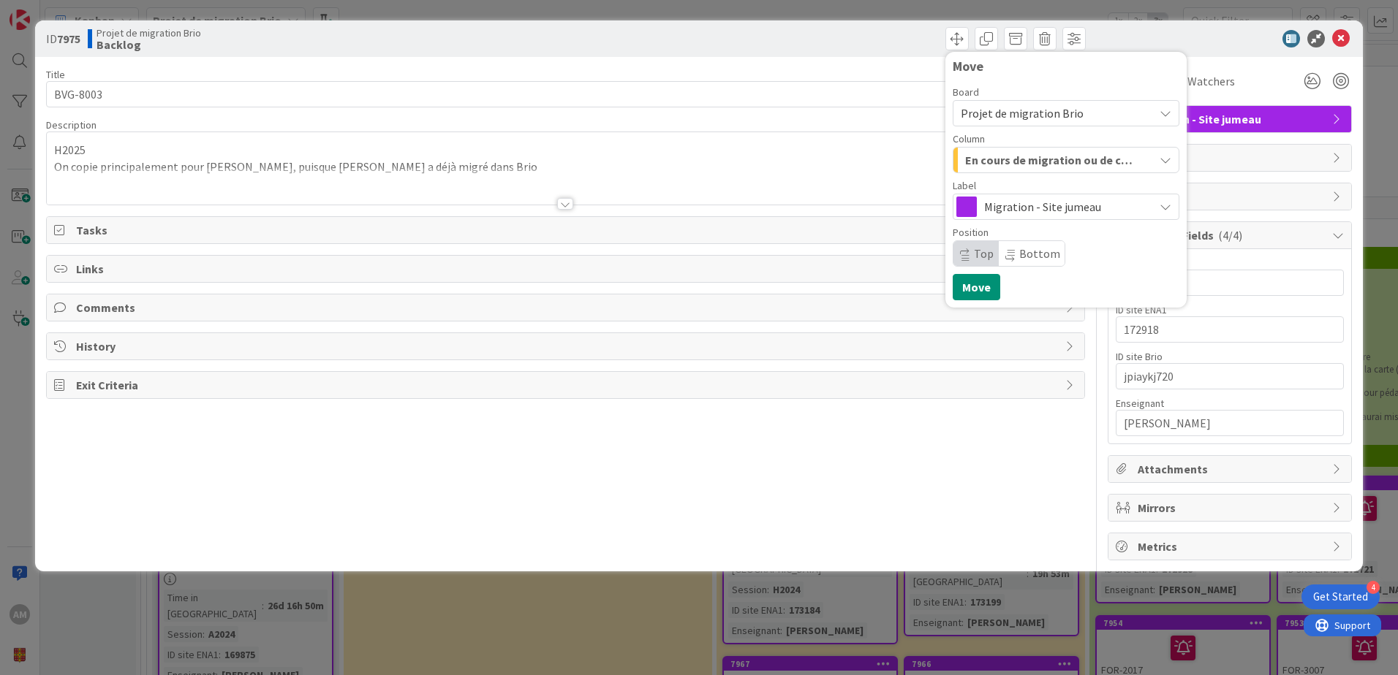
click at [922, 170] on div at bounding box center [565, 185] width 1037 height 37
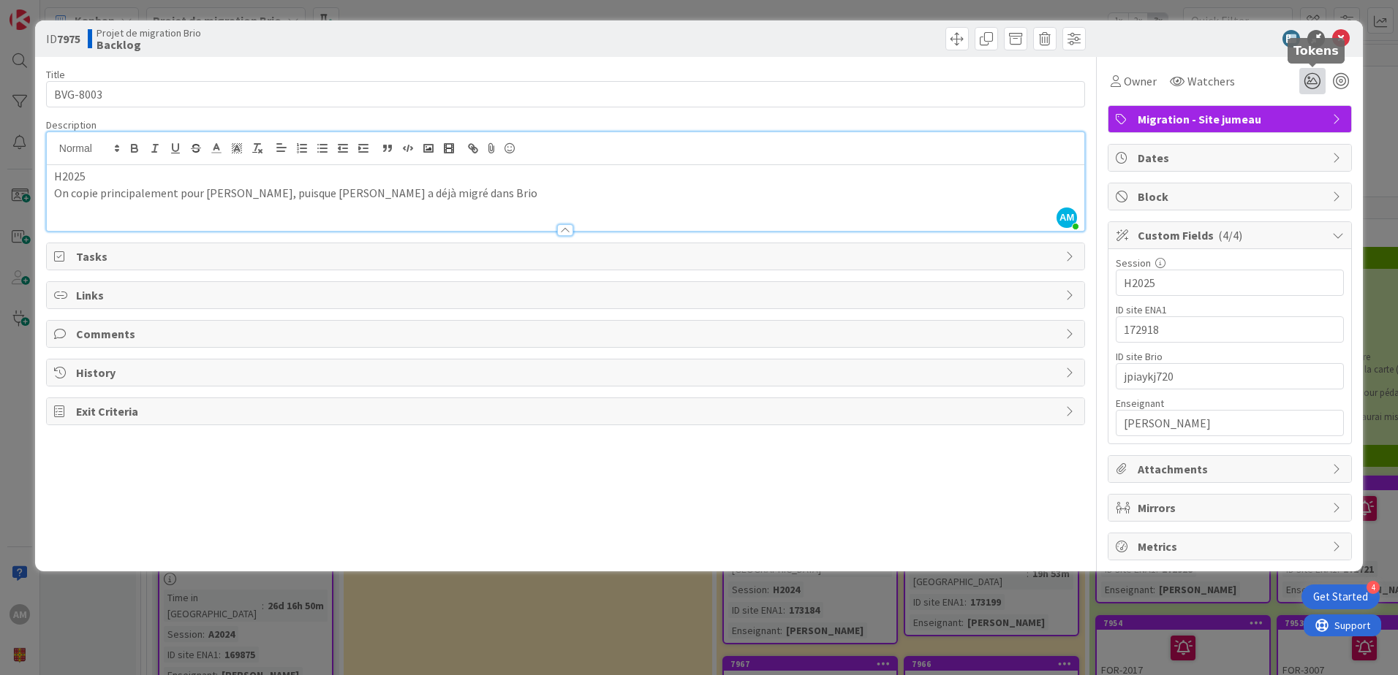
click at [1311, 86] on icon at bounding box center [1312, 81] width 26 height 26
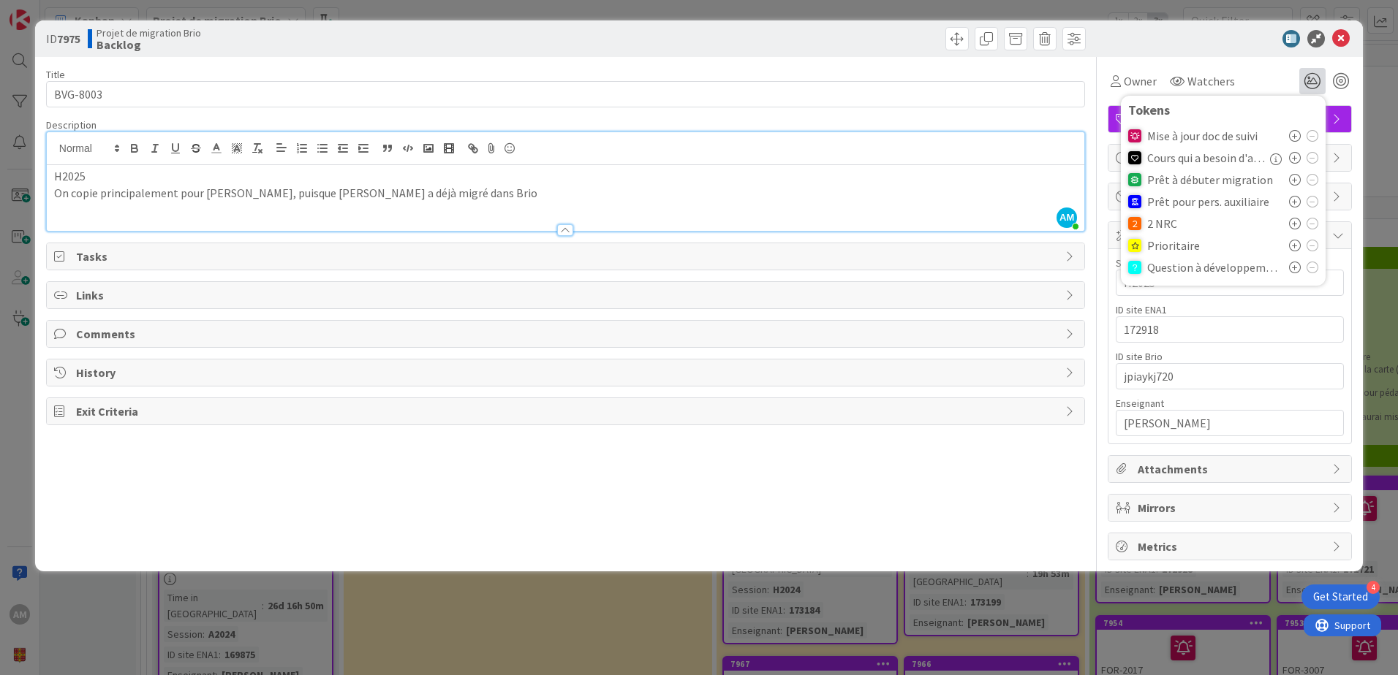
click at [1298, 202] on icon at bounding box center [1295, 202] width 12 height 12
click at [821, 62] on div "Title 8 / 128 BVG-8003 Description AM Audrey Marcotte just joined H2025 On copi…" at bounding box center [565, 309] width 1039 height 504
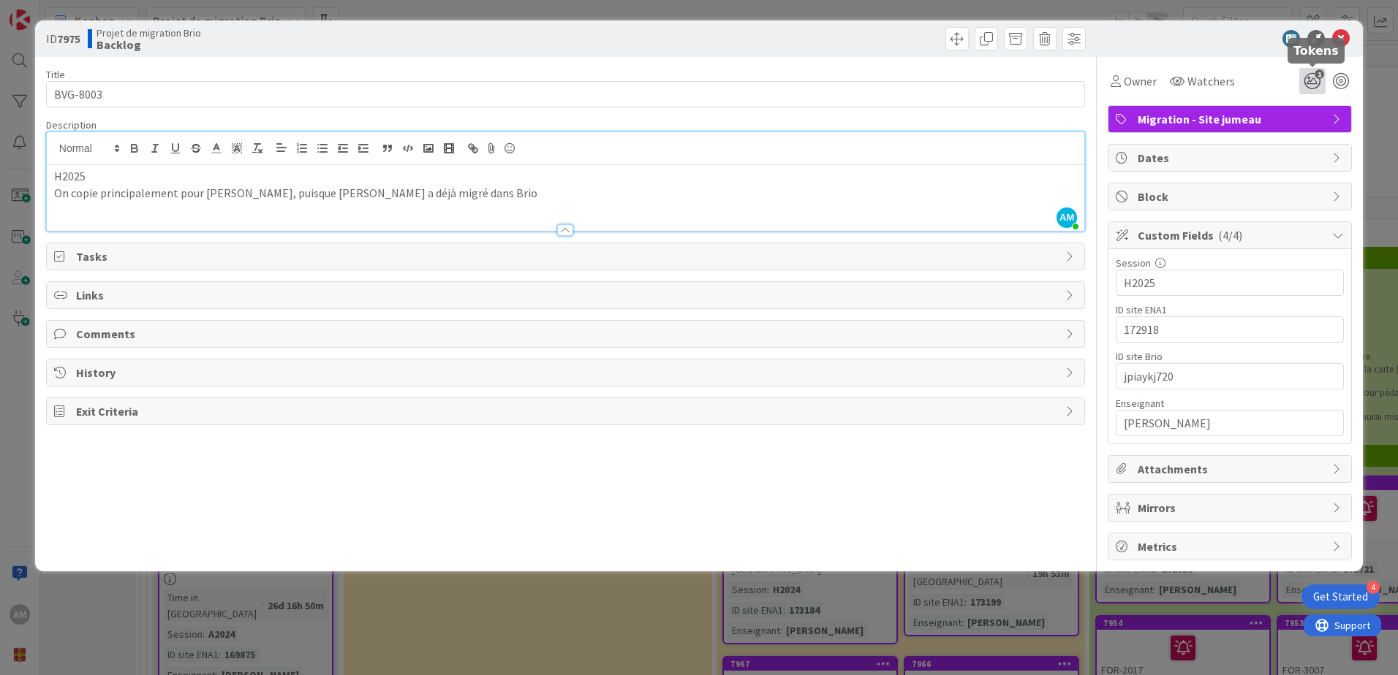
click at [1312, 77] on icon "1" at bounding box center [1312, 81] width 26 height 26
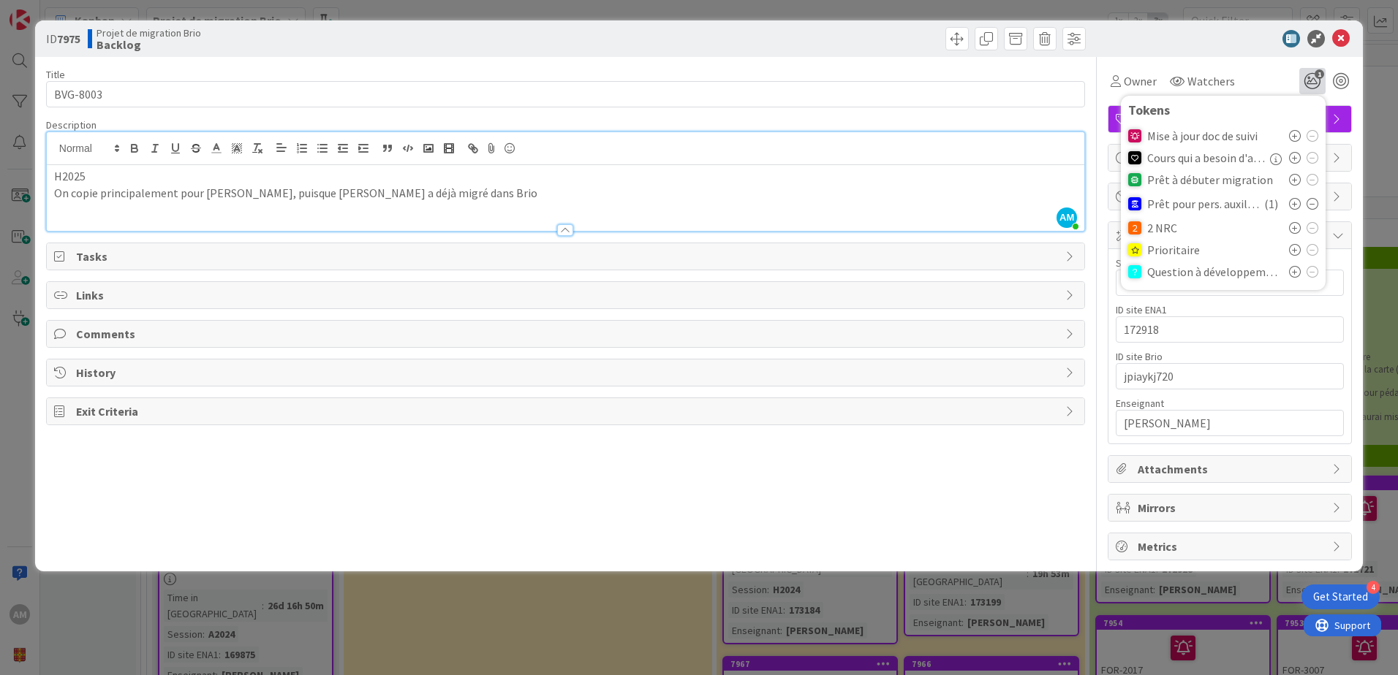
click at [1311, 203] on icon at bounding box center [1312, 204] width 12 height 12
click at [1348, 38] on icon at bounding box center [1341, 39] width 18 height 18
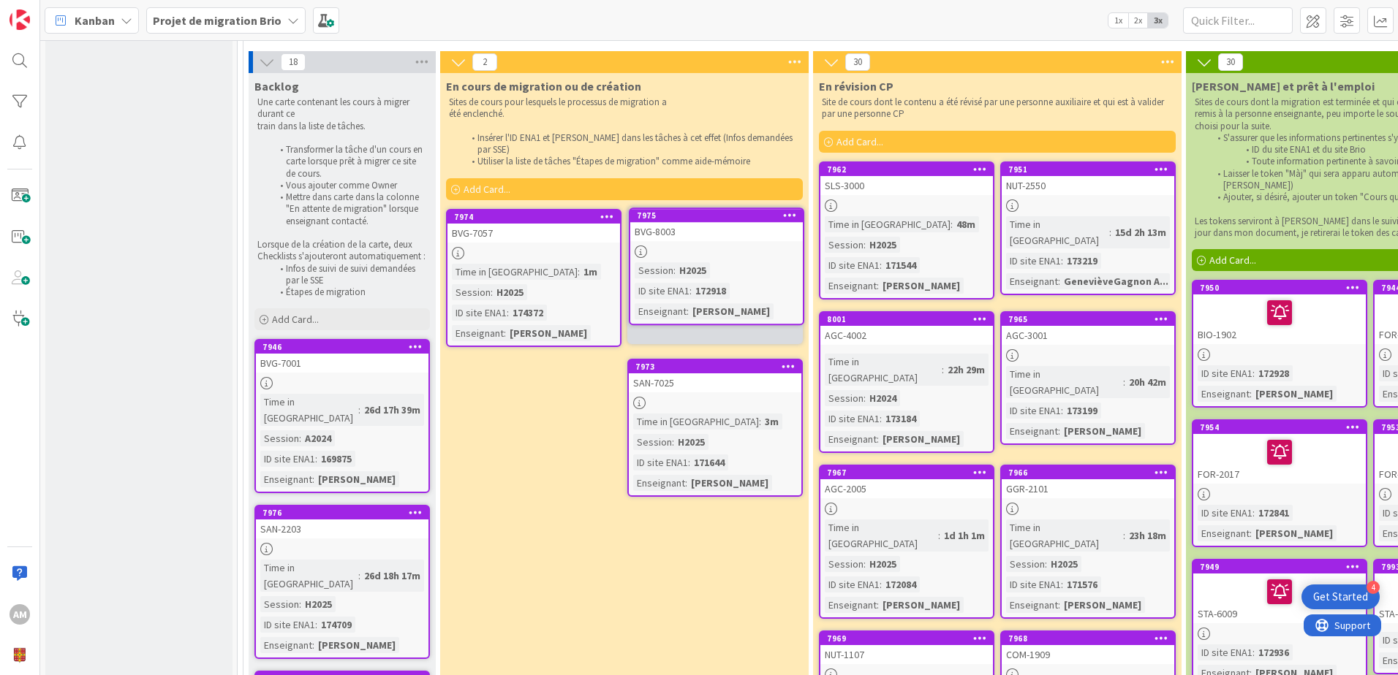
scroll to position [182, 0]
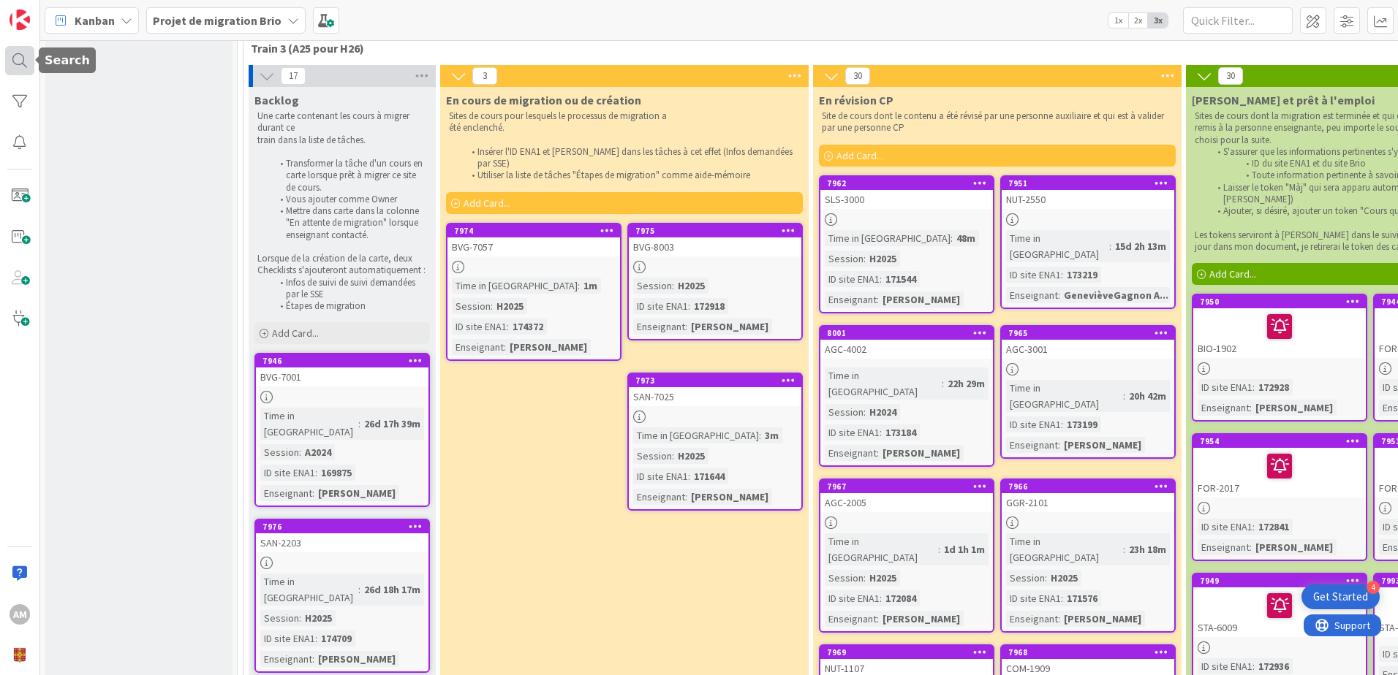
click at [19, 50] on div at bounding box center [19, 60] width 29 height 29
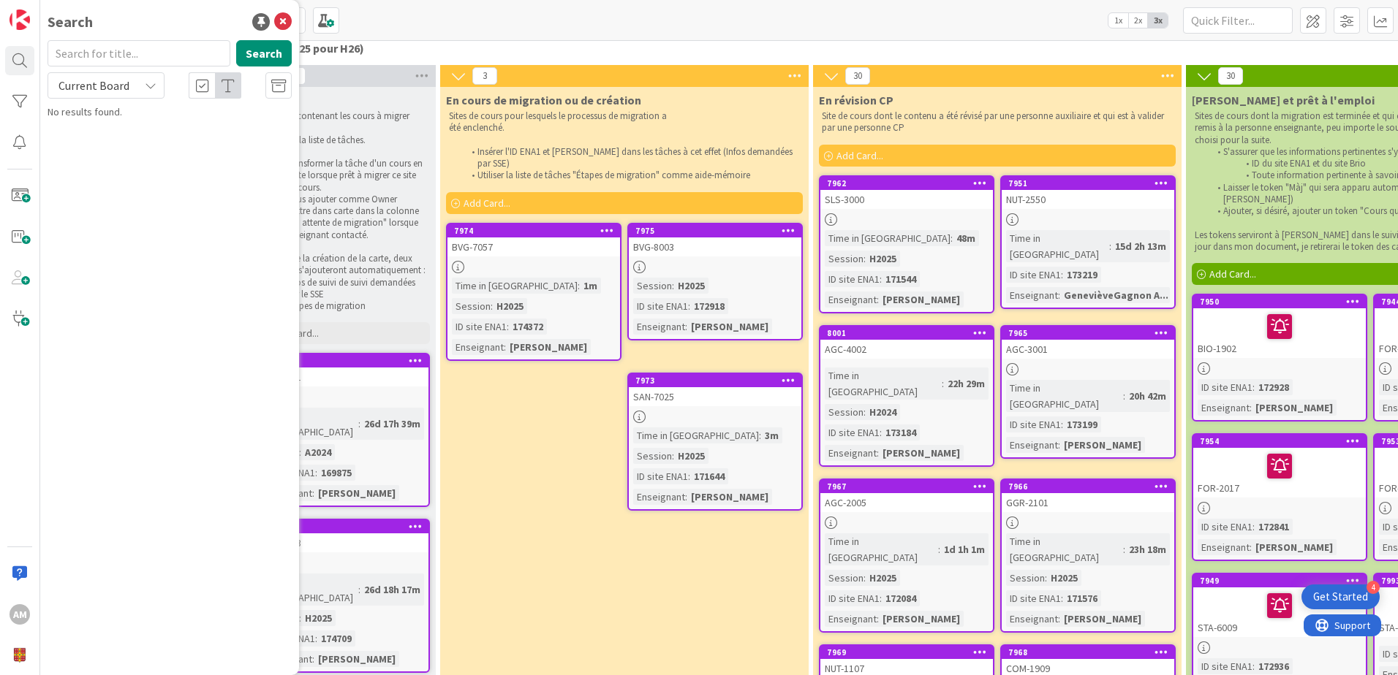
click at [105, 53] on input "text" at bounding box center [139, 53] width 183 height 26
type input "san-2203"
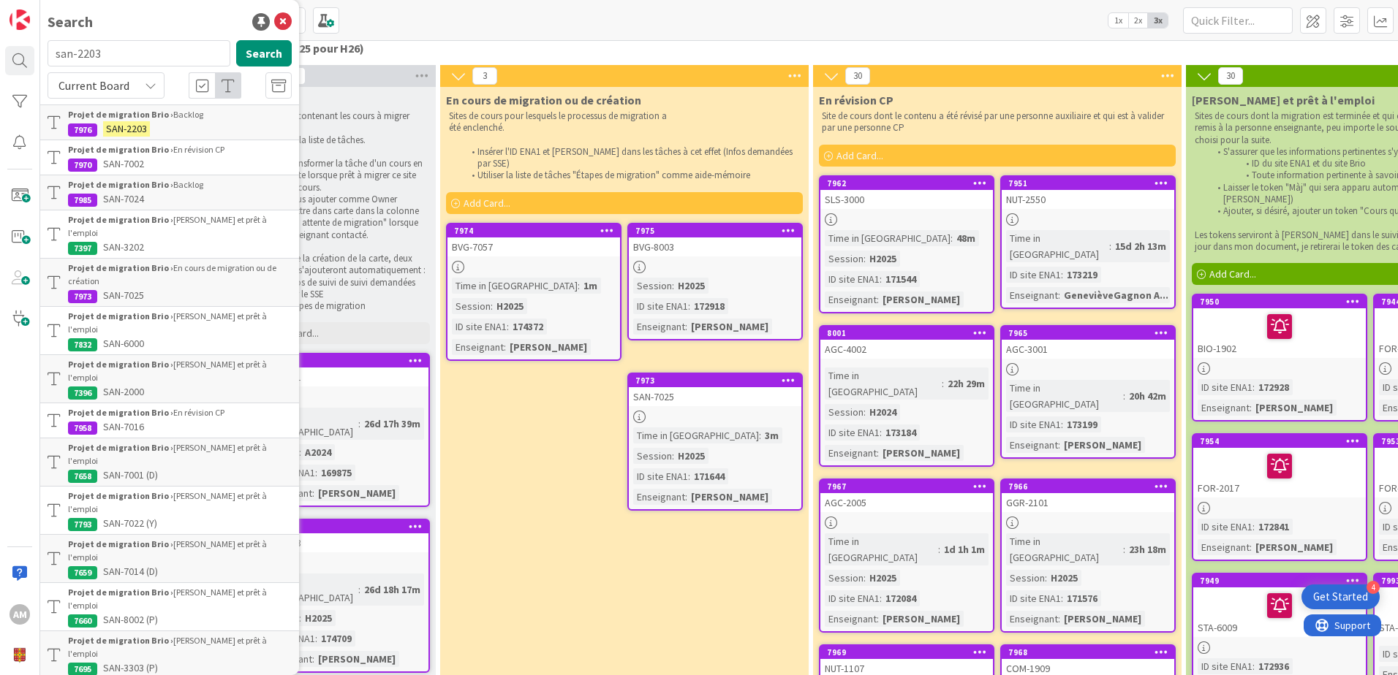
click at [181, 121] on p "SAN-2203" at bounding box center [180, 128] width 224 height 15
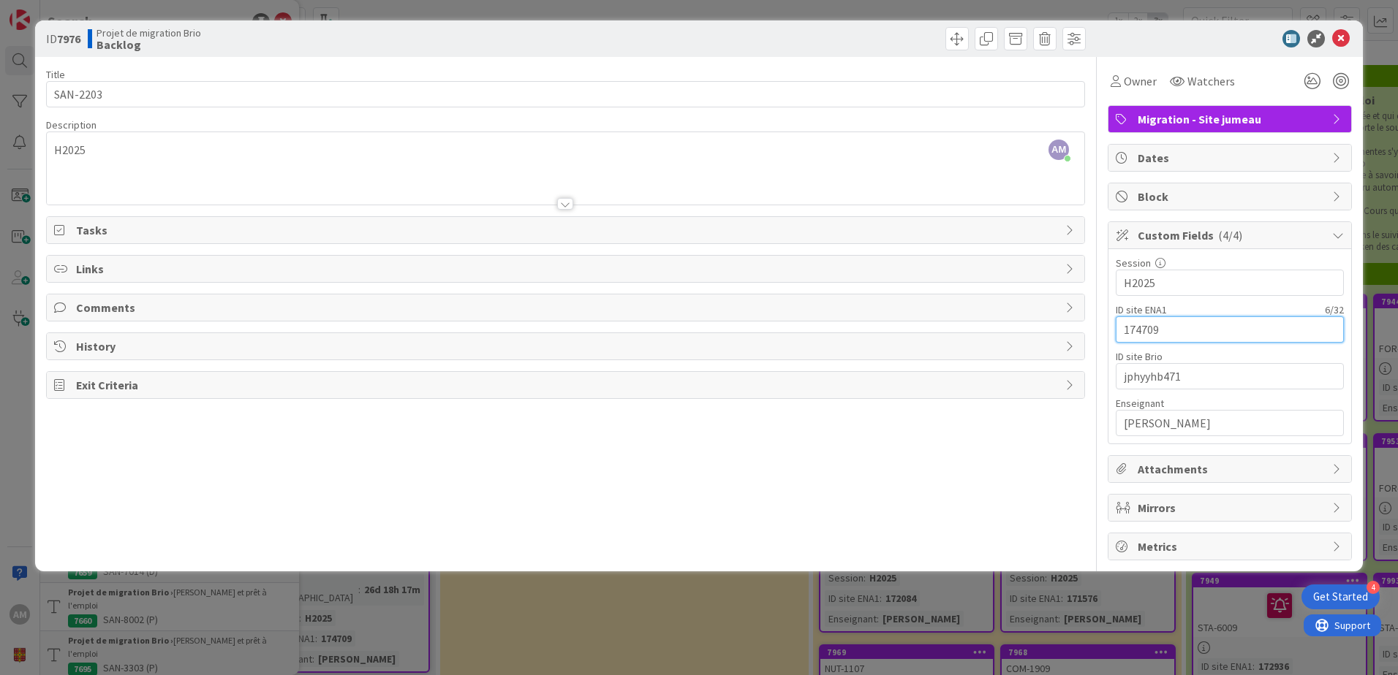
drag, startPoint x: 1180, startPoint y: 329, endPoint x: 1105, endPoint y: 333, distance: 74.7
click at [1105, 333] on div "Title 8 / 128 SAN-2203 Description AM [PERSON_NAME] just joined H2025 Owner Wat…" at bounding box center [699, 309] width 1306 height 504
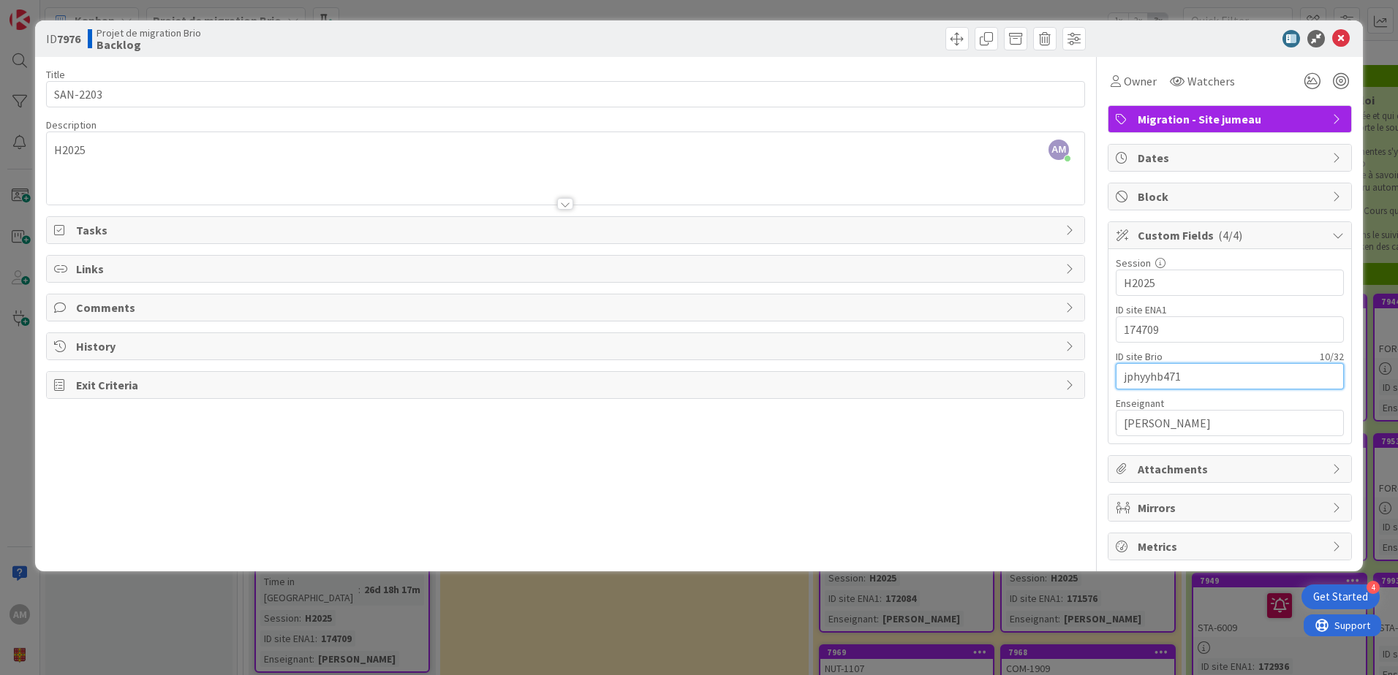
drag, startPoint x: 1197, startPoint y: 376, endPoint x: 1059, endPoint y: 376, distance: 138.2
click at [1059, 376] on div "Title 8 / 128 SAN-2203 Description AM [PERSON_NAME] just joined H2025 Owner Wat…" at bounding box center [699, 309] width 1306 height 504
click at [961, 47] on span at bounding box center [956, 38] width 23 height 23
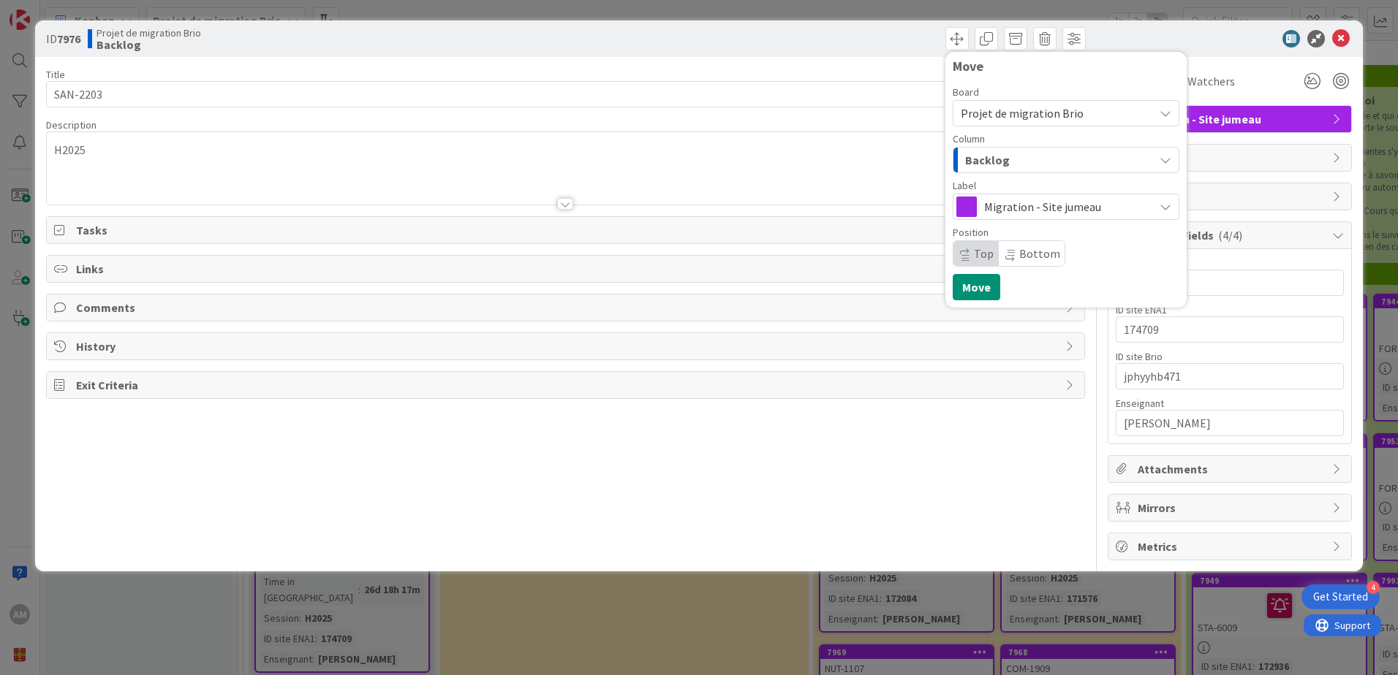
click at [1064, 124] on div "Projet de migration Brio" at bounding box center [1066, 113] width 227 height 26
click at [1058, 92] on div "Board" at bounding box center [1066, 92] width 227 height 10
click at [1053, 161] on div "Backlog" at bounding box center [1057, 159] width 192 height 23
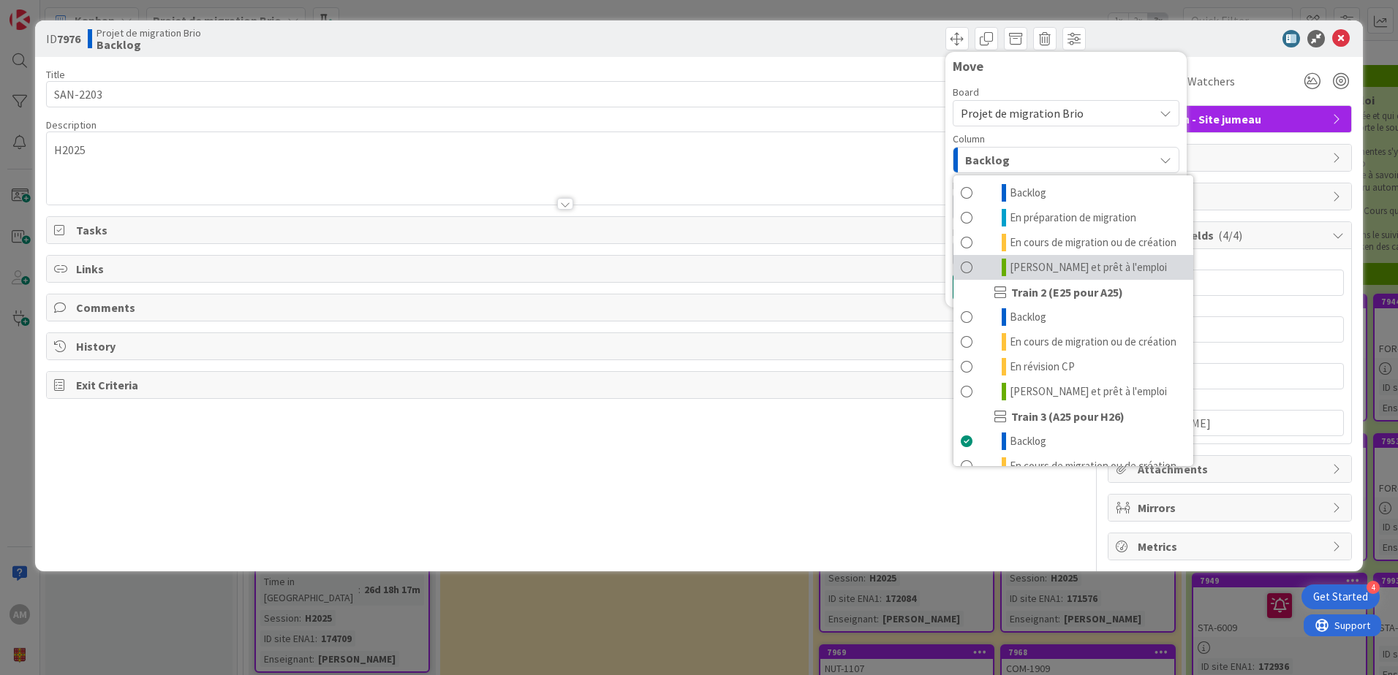
scroll to position [196, 0]
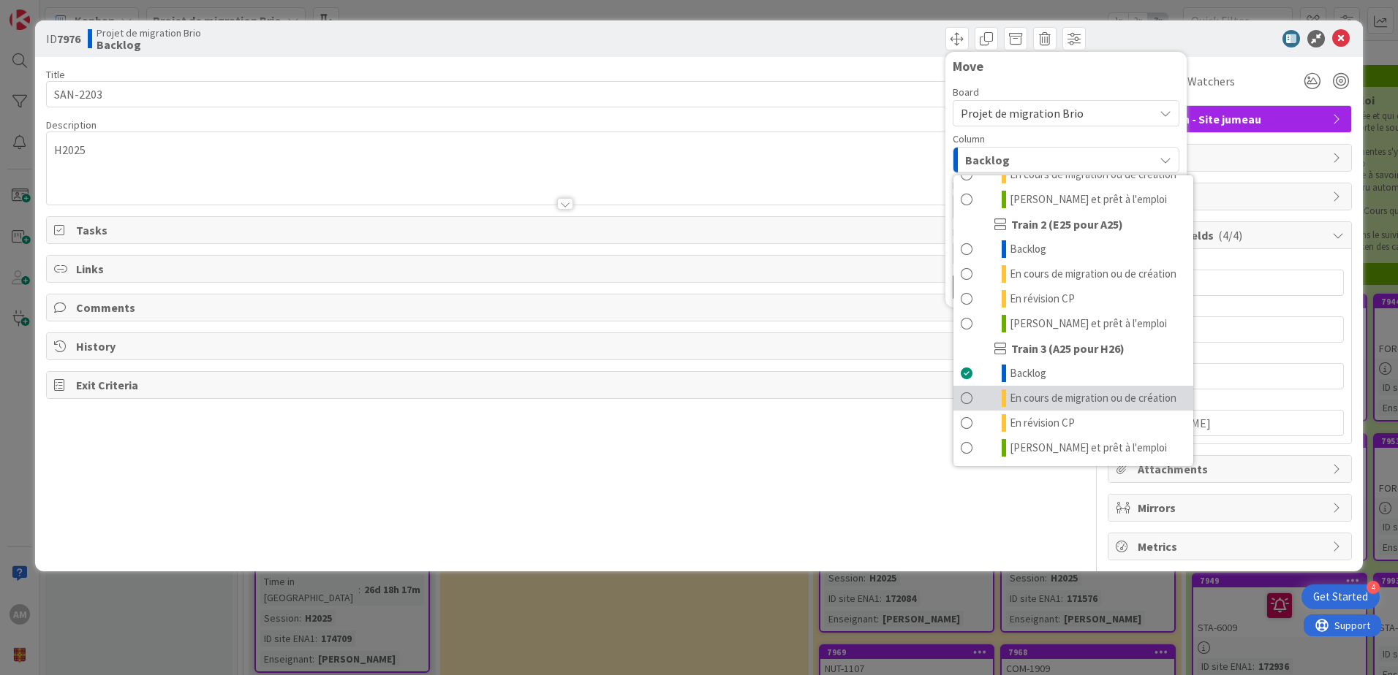
click at [1027, 390] on span "En cours de migration ou de création" at bounding box center [1093, 399] width 167 height 18
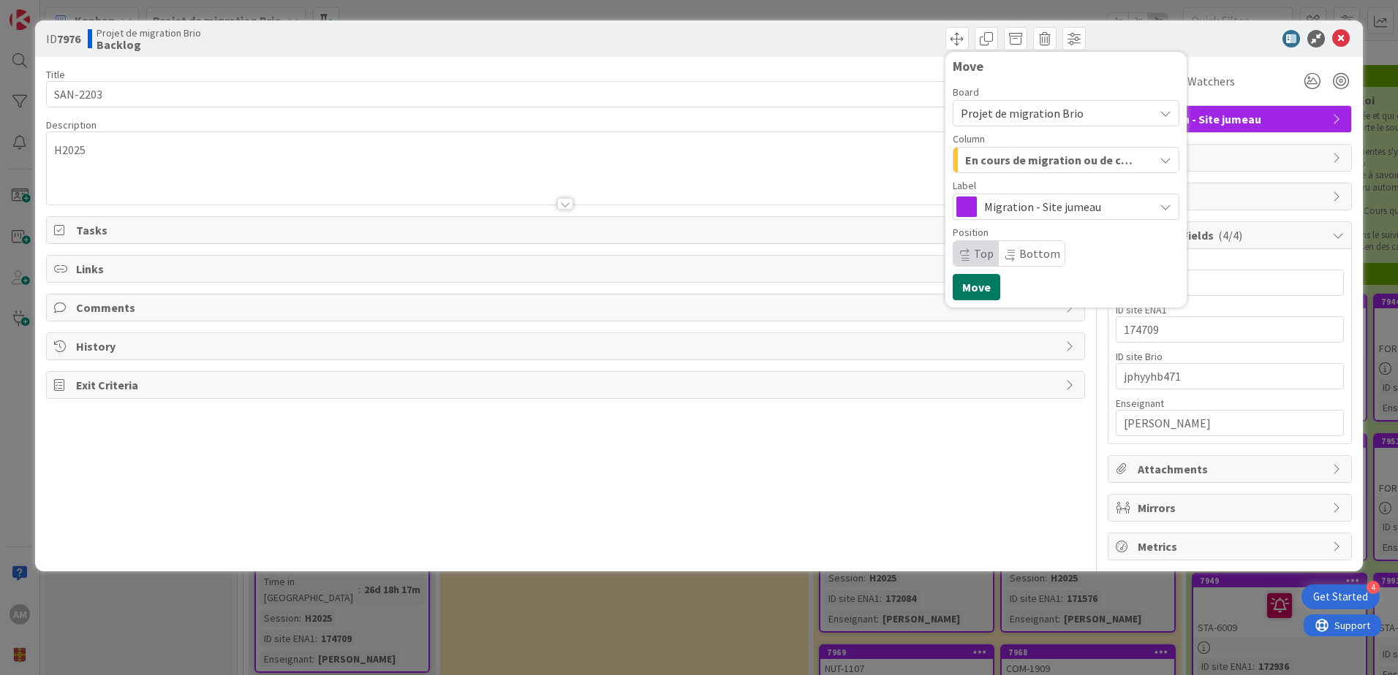
click at [980, 287] on button "Move" at bounding box center [977, 287] width 48 height 26
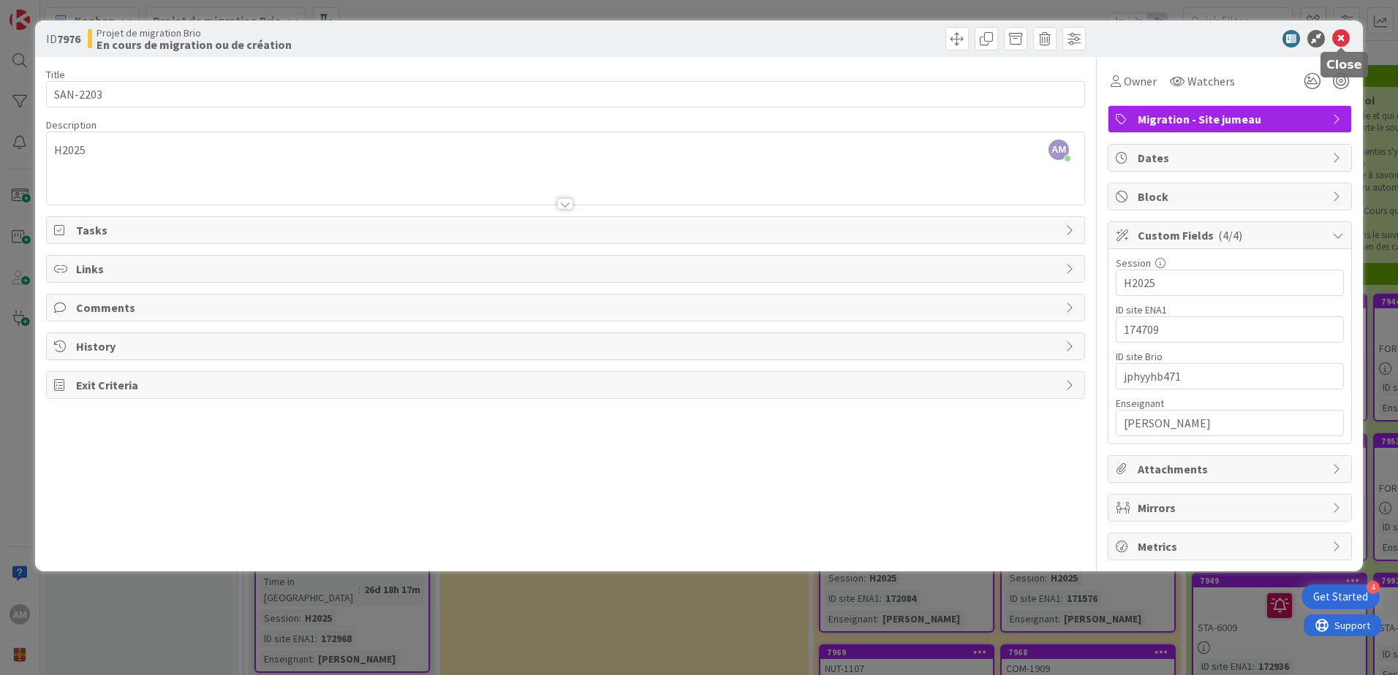
click at [1344, 37] on icon at bounding box center [1341, 39] width 18 height 18
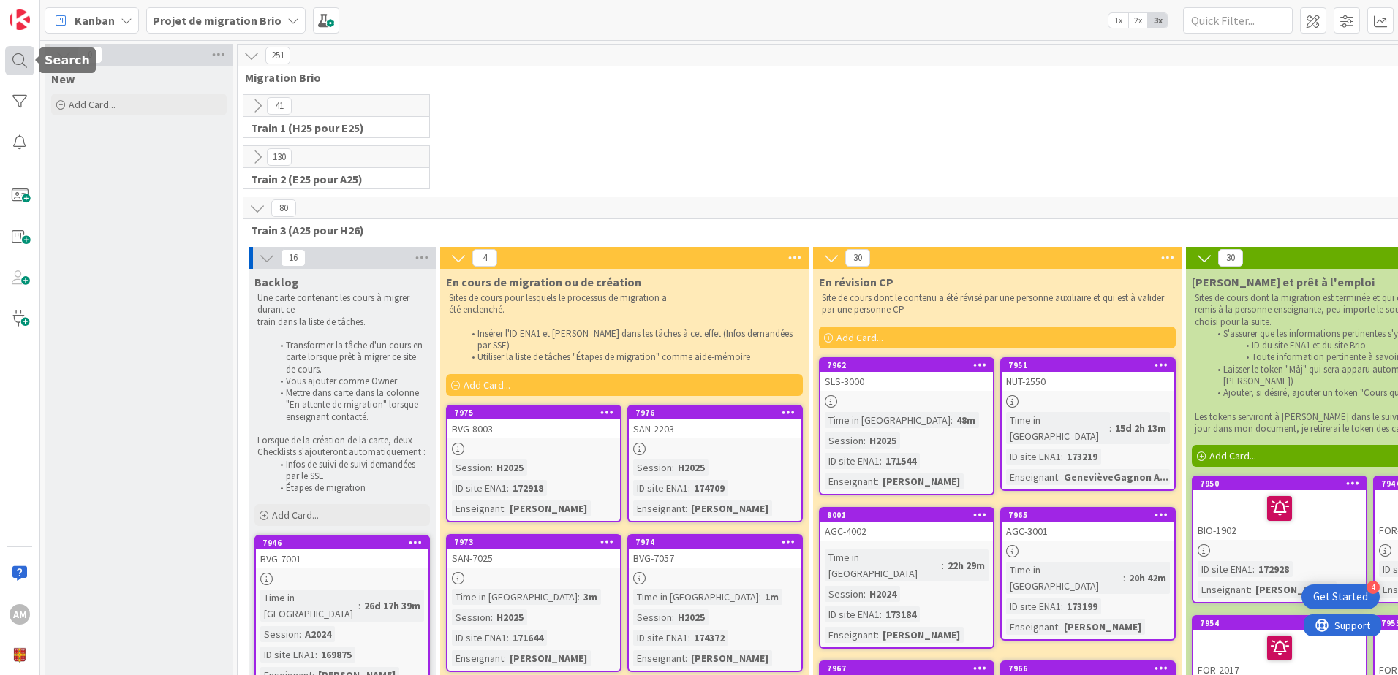
click at [25, 61] on div at bounding box center [19, 60] width 29 height 29
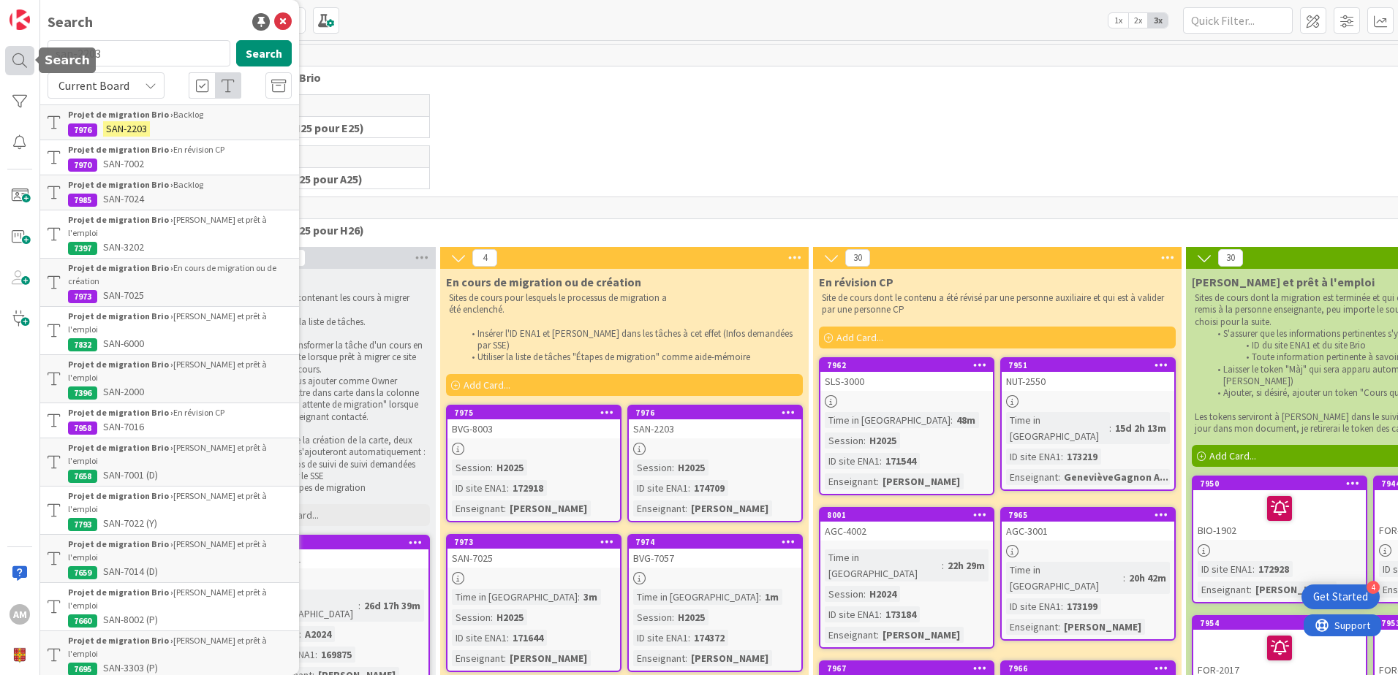
drag, startPoint x: 111, startPoint y: 57, endPoint x: 31, endPoint y: 61, distance: 79.8
click at [31, 61] on div "AM Search san-2203 Search Current Board Projet de migration Brio › Backlog 7976…" at bounding box center [20, 337] width 40 height 675
type input "agc-2003"
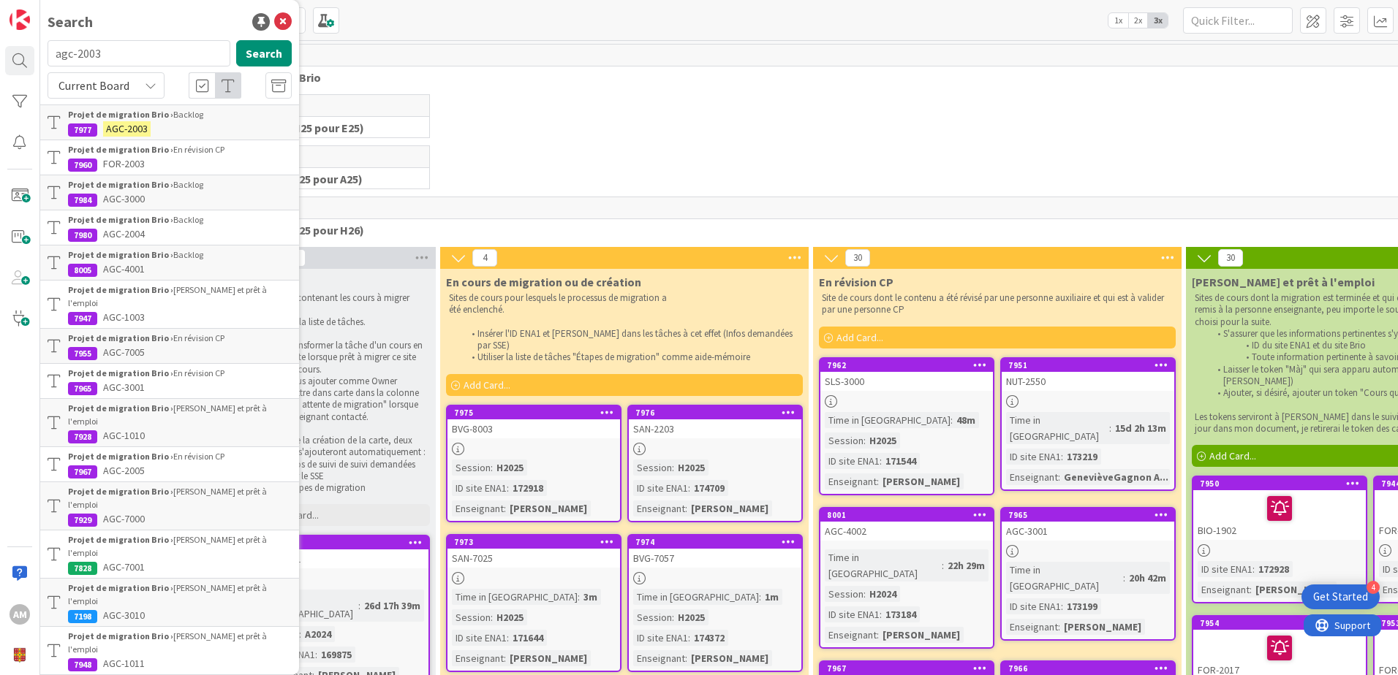
click at [156, 108] on div "Projet de migration Brio › Backlog" at bounding box center [180, 114] width 224 height 13
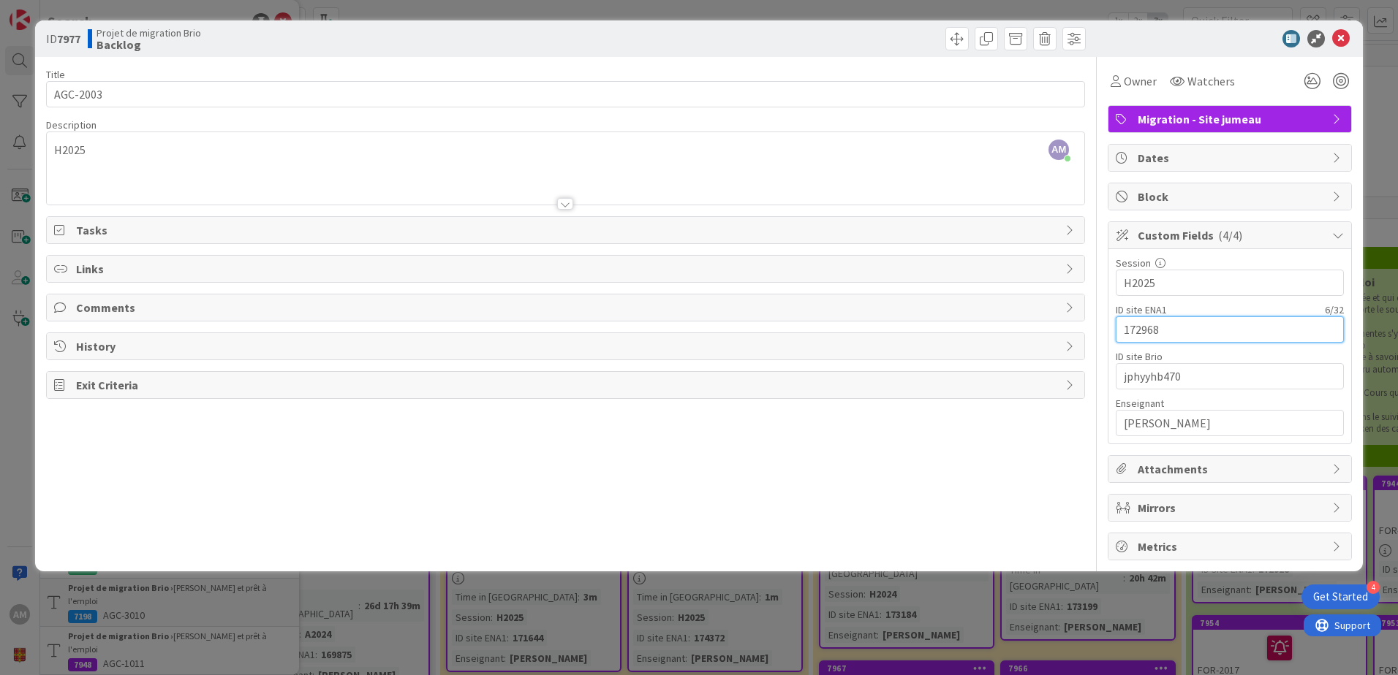
drag, startPoint x: 1183, startPoint y: 330, endPoint x: 1090, endPoint y: 342, distance: 93.6
click at [1090, 342] on div "Title 8 / 128 AGC-2003 Description AM [PERSON_NAME] just joined H2025 Owner Wat…" at bounding box center [699, 309] width 1306 height 504
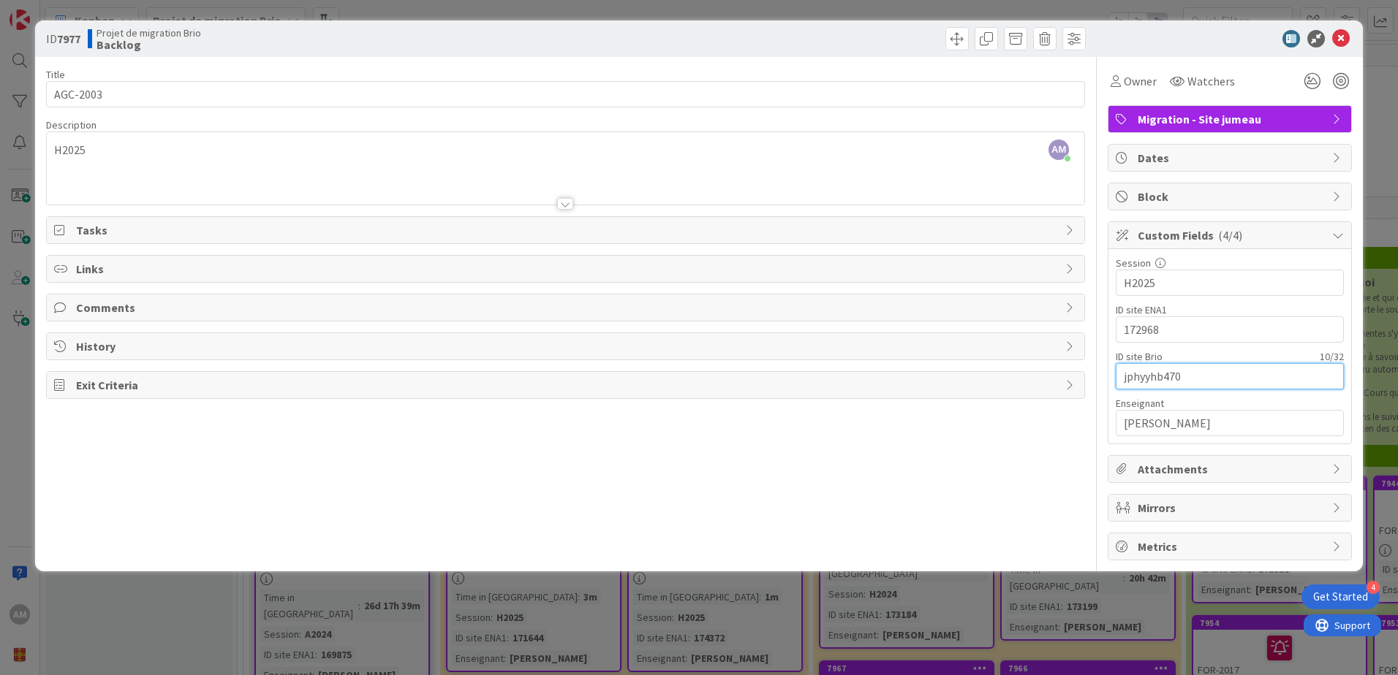
drag, startPoint x: 1208, startPoint y: 374, endPoint x: 1056, endPoint y: 375, distance: 152.1
click at [1056, 375] on div "Title 8 / 128 AGC-2003 Description AM [PERSON_NAME] just joined H2025 Owner Wat…" at bounding box center [699, 309] width 1306 height 504
click at [1181, 374] on input "jphyyhb470" at bounding box center [1230, 376] width 228 height 26
drag, startPoint x: 1204, startPoint y: 379, endPoint x: 1044, endPoint y: 376, distance: 160.1
click at [1044, 376] on div "Title 8 / 128 AGC-2003 Description AM [PERSON_NAME] just joined H2025 Owner Wat…" at bounding box center [699, 309] width 1306 height 504
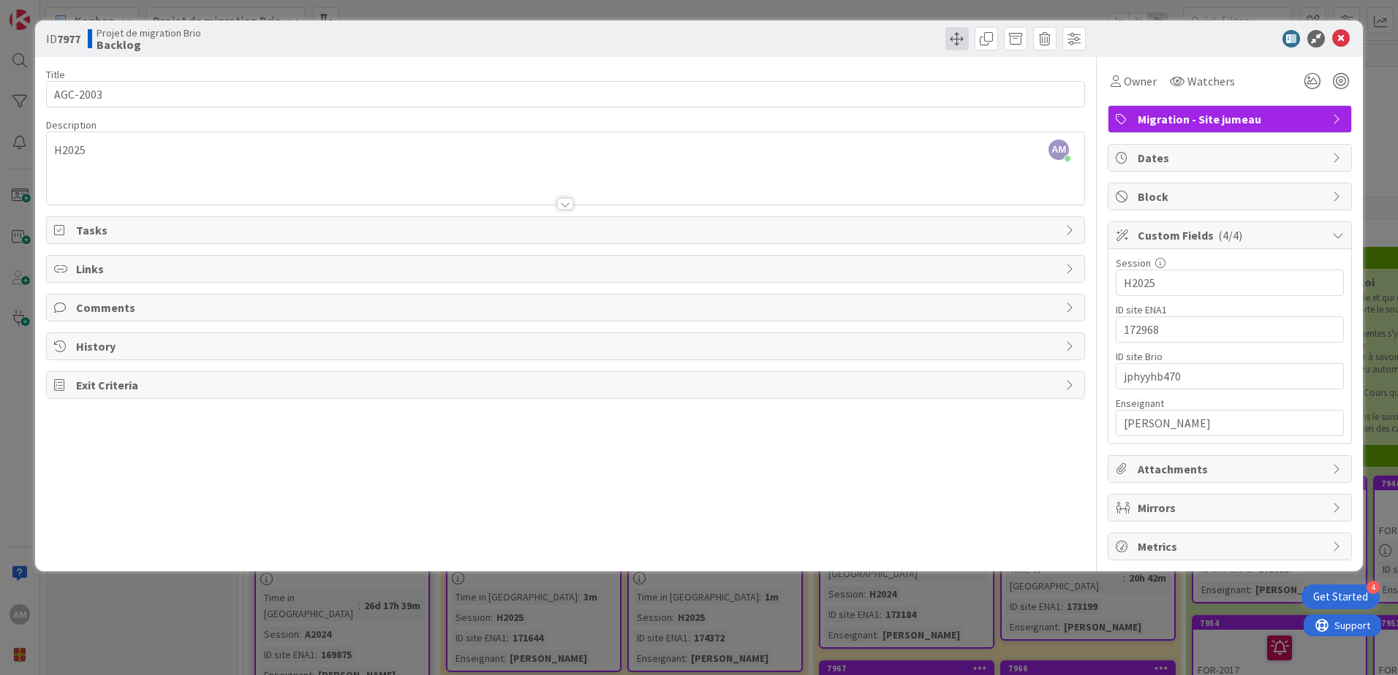
click at [956, 37] on span at bounding box center [956, 38] width 23 height 23
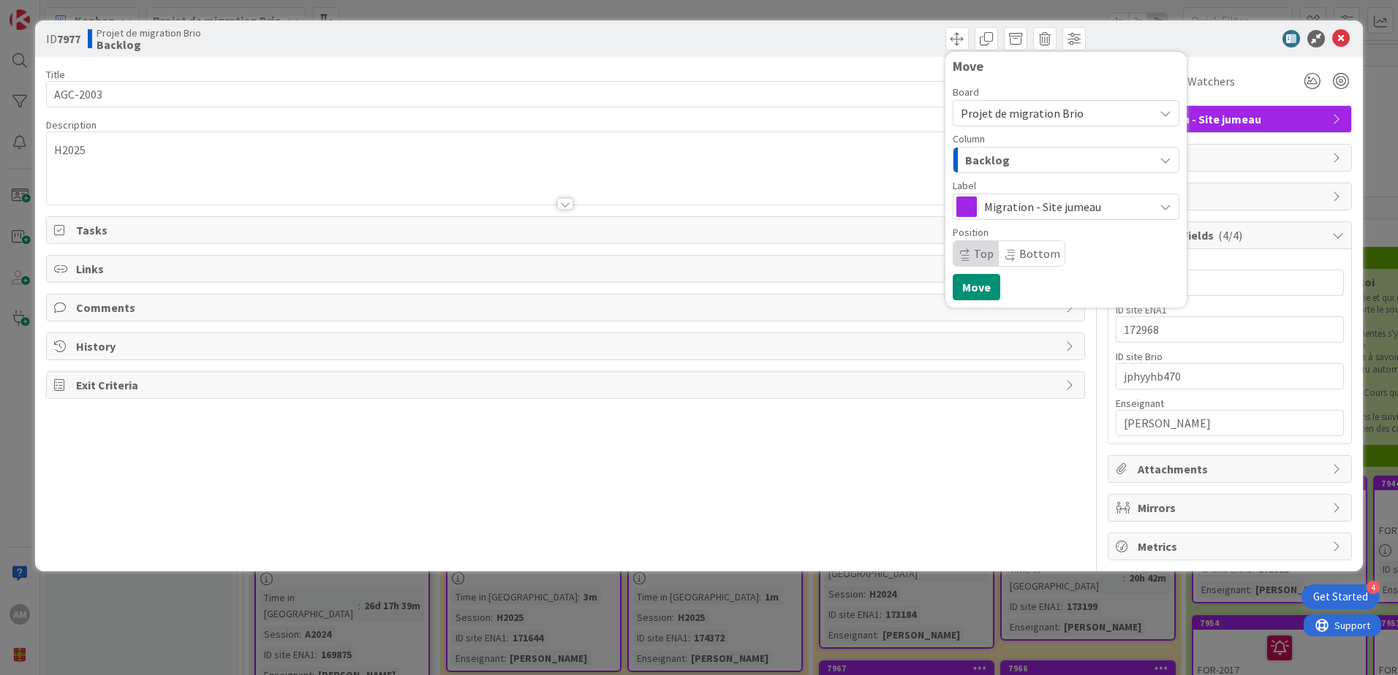
click at [1012, 155] on div "Backlog" at bounding box center [1057, 159] width 192 height 23
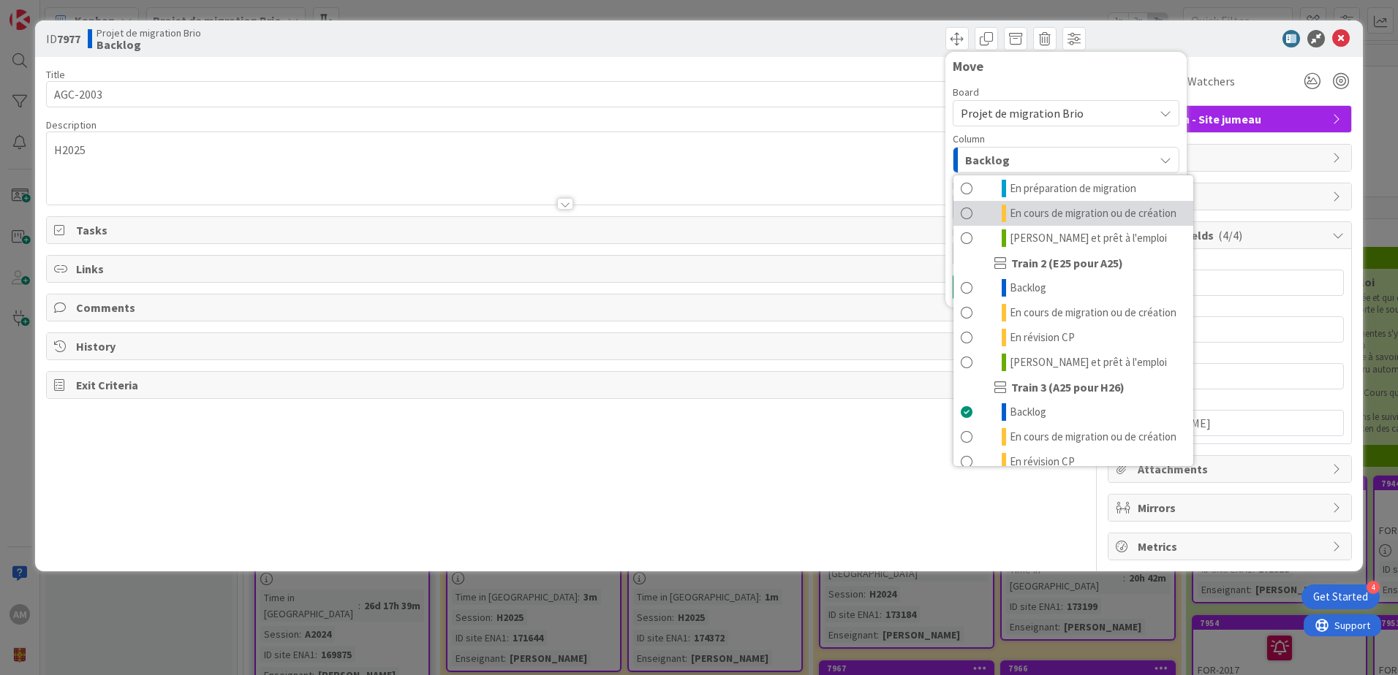
scroll to position [196, 0]
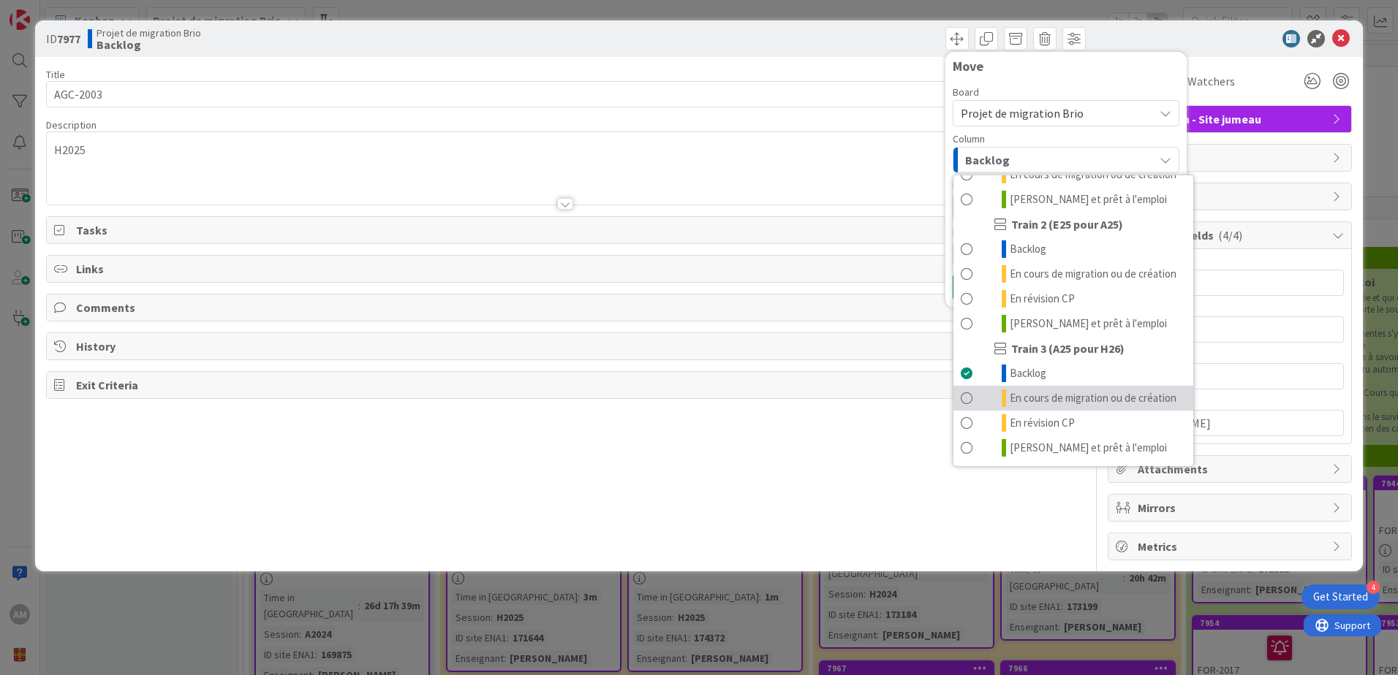
click at [1080, 392] on span "En cours de migration ou de création" at bounding box center [1093, 399] width 167 height 18
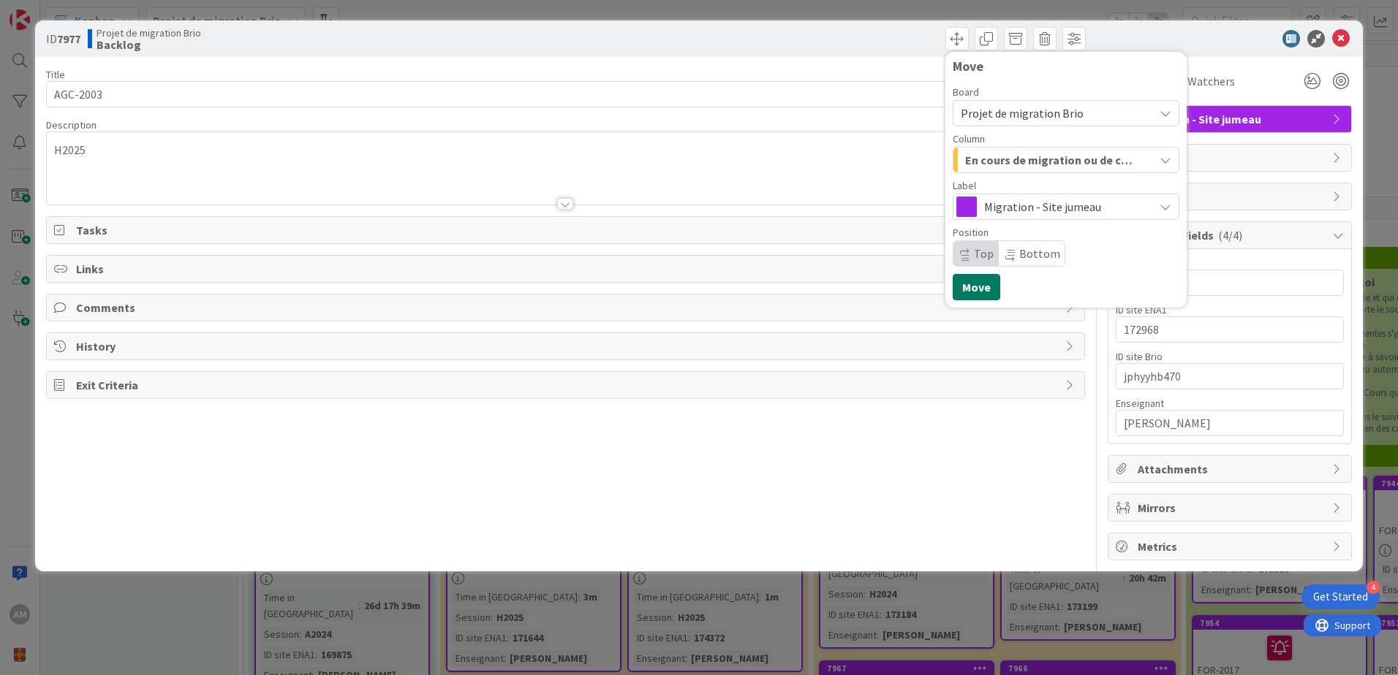
click at [977, 287] on button "Move" at bounding box center [977, 287] width 48 height 26
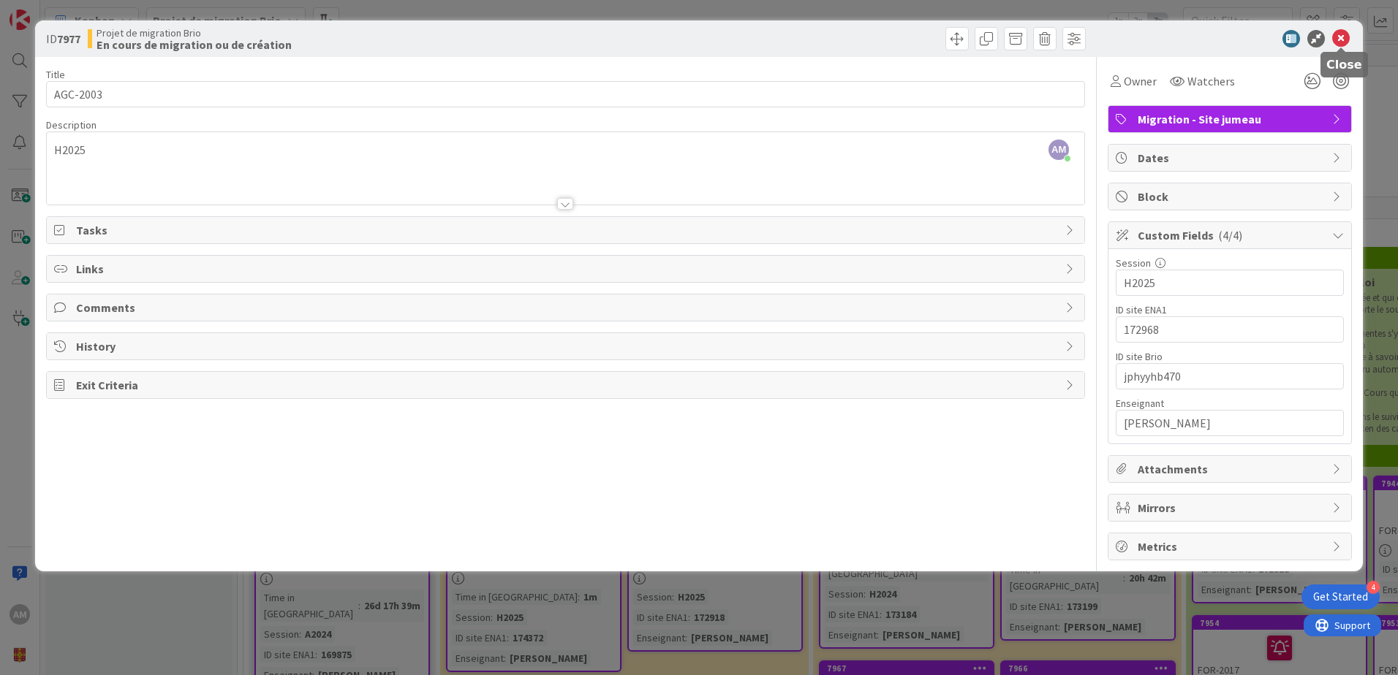
click at [1338, 44] on icon at bounding box center [1341, 39] width 18 height 18
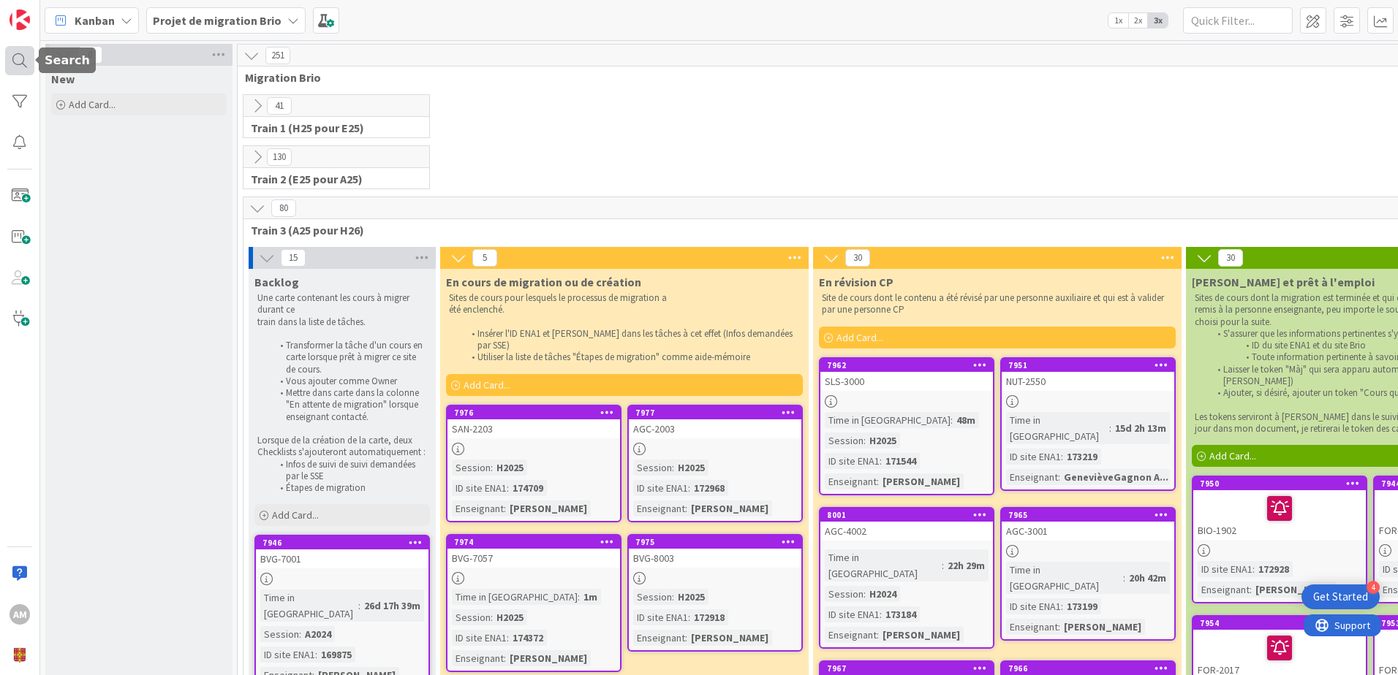
click at [20, 59] on div at bounding box center [19, 60] width 29 height 29
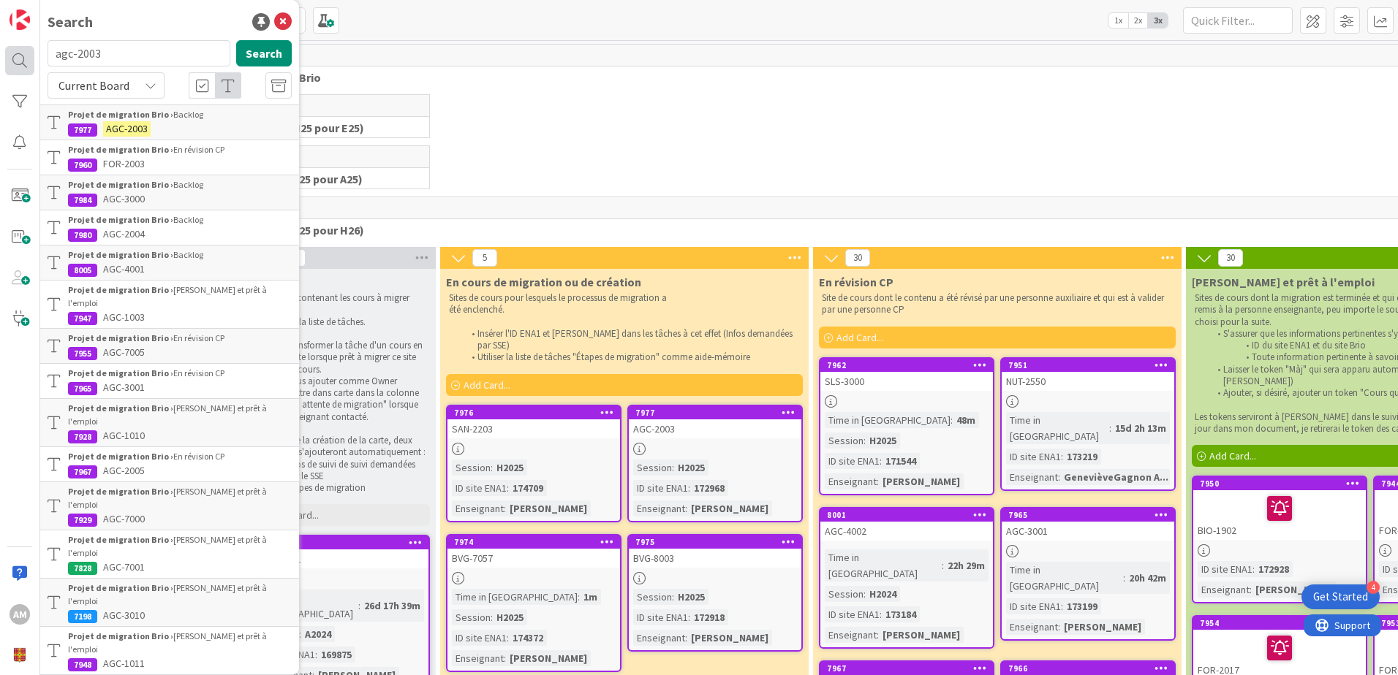
drag, startPoint x: 113, startPoint y: 47, endPoint x: 33, endPoint y: 51, distance: 79.8
click at [33, 51] on div "AM Search agc-2003 Search Current Board Projet de migration Brio › Backlog 7977…" at bounding box center [20, 337] width 40 height 675
type input "cns-7012"
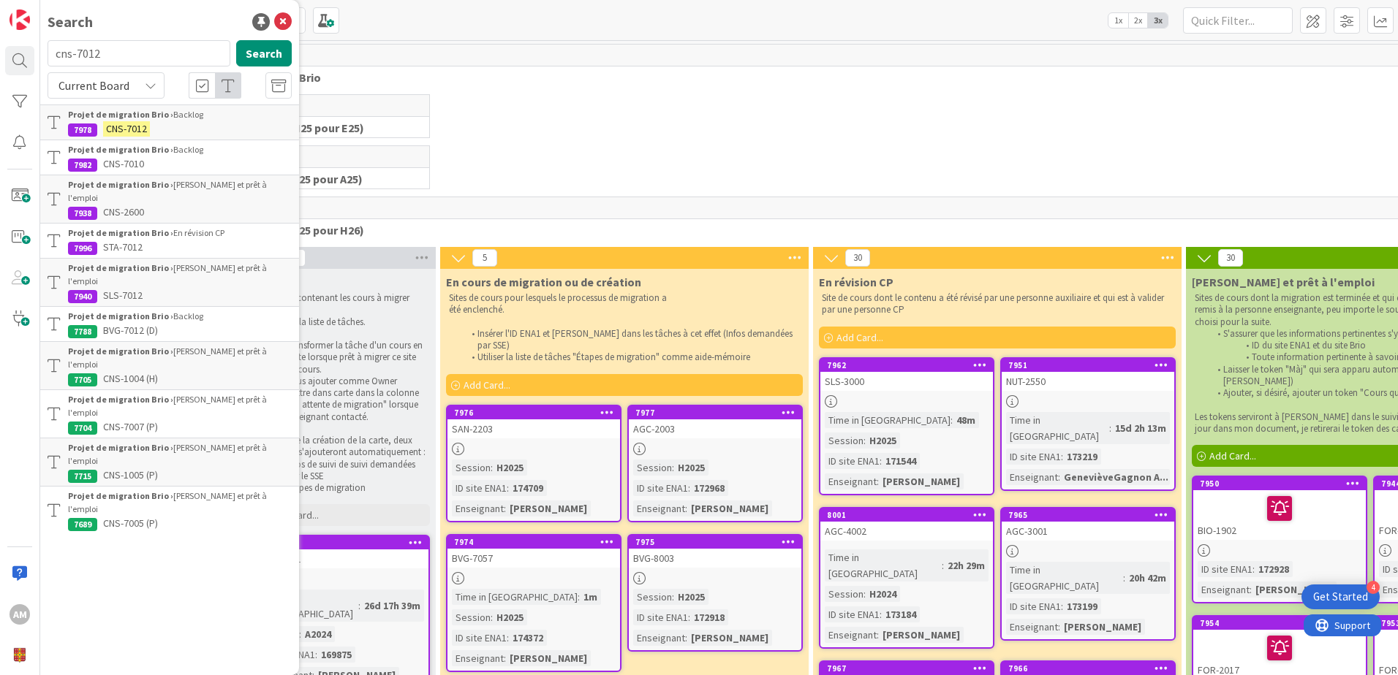
click at [153, 119] on b "Projet de migration Brio ›" at bounding box center [120, 114] width 105 height 11
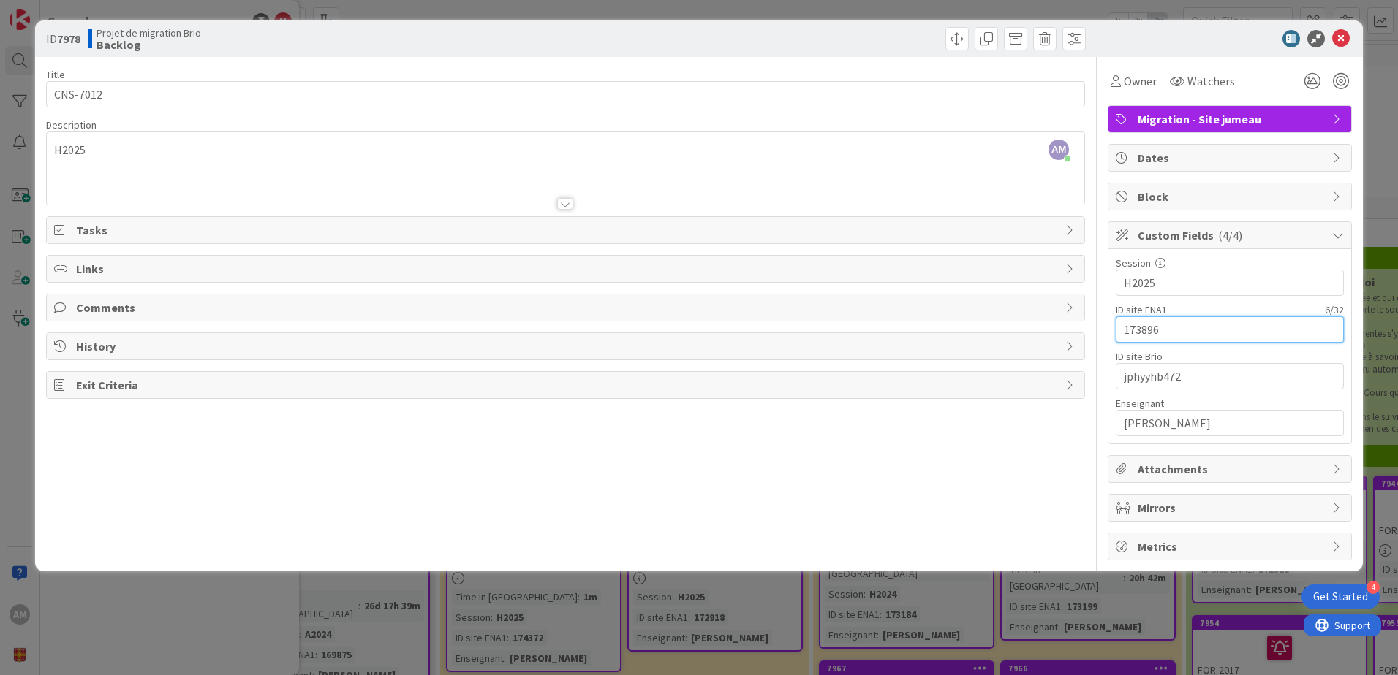
drag, startPoint x: 1194, startPoint y: 324, endPoint x: 1086, endPoint y: 329, distance: 107.6
click at [1086, 329] on div "Title 8 / 128 CNS-7012 Description AM [PERSON_NAME] just joined H2025 Owner Wat…" at bounding box center [699, 309] width 1306 height 504
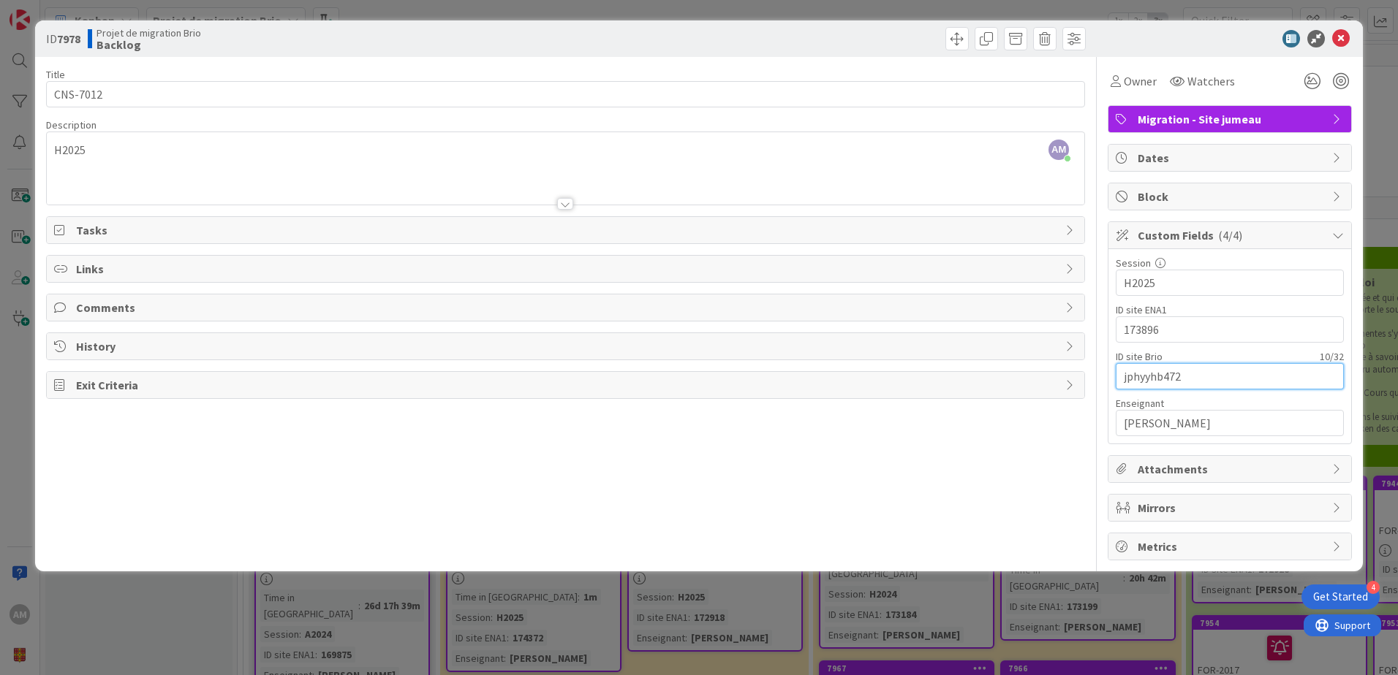
drag, startPoint x: 1193, startPoint y: 379, endPoint x: 1097, endPoint y: 383, distance: 96.6
click at [1097, 383] on div "Title 8 / 128 CNS-7012 Description AM [PERSON_NAME] just joined H2025 Owner Wat…" at bounding box center [699, 309] width 1306 height 504
click at [944, 38] on div at bounding box center [827, 38] width 516 height 23
click at [950, 38] on span at bounding box center [956, 38] width 23 height 23
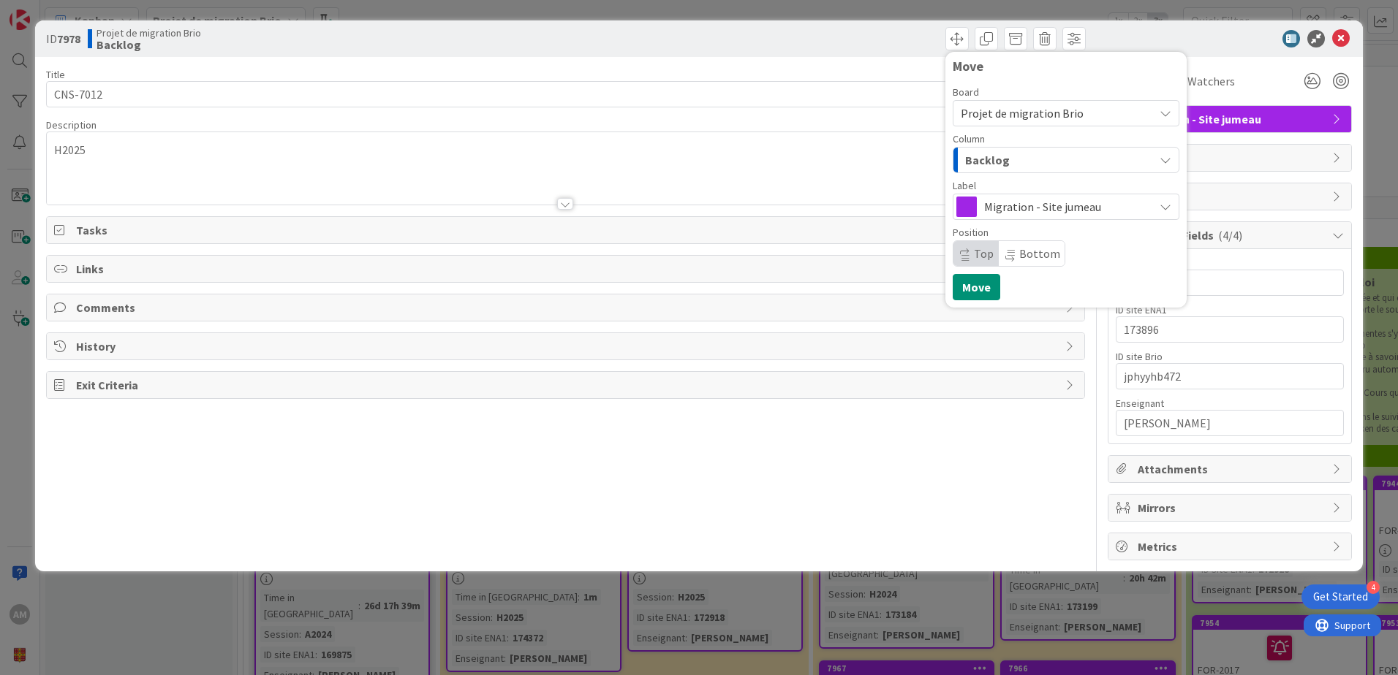
click at [1000, 162] on span "Backlog" at bounding box center [987, 160] width 45 height 19
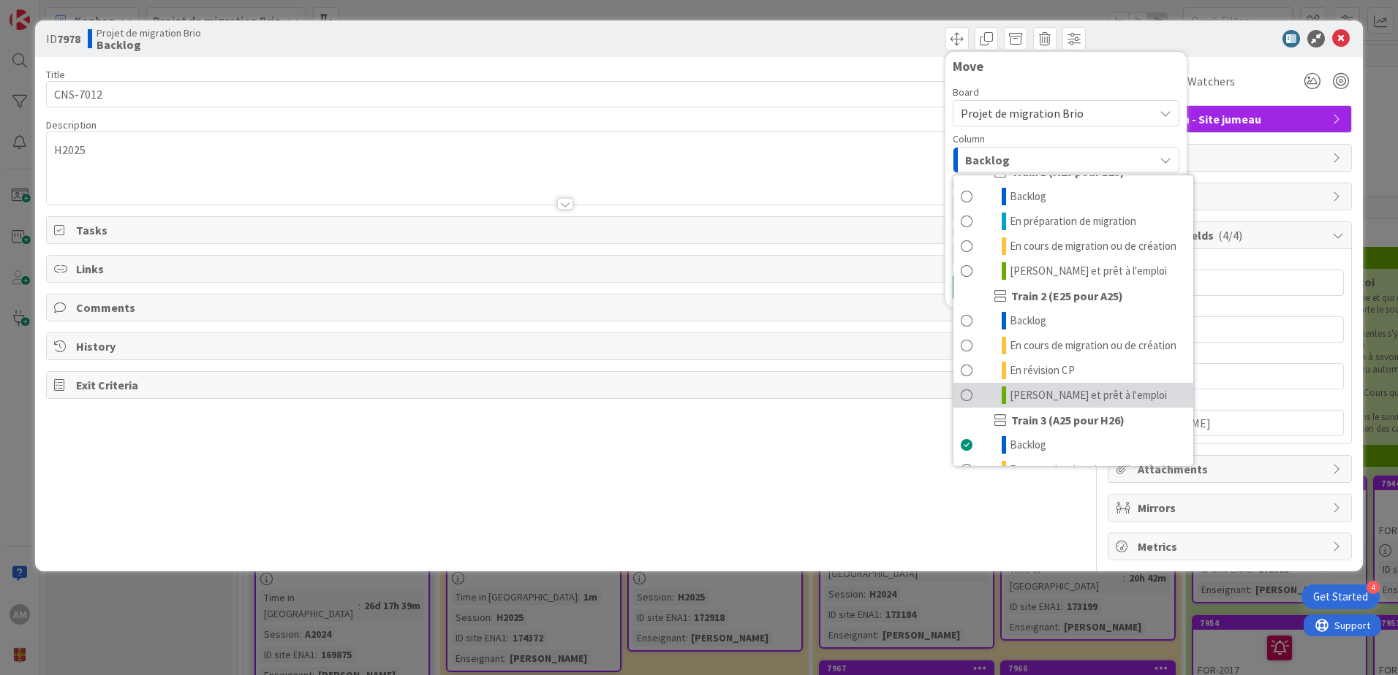
scroll to position [196, 0]
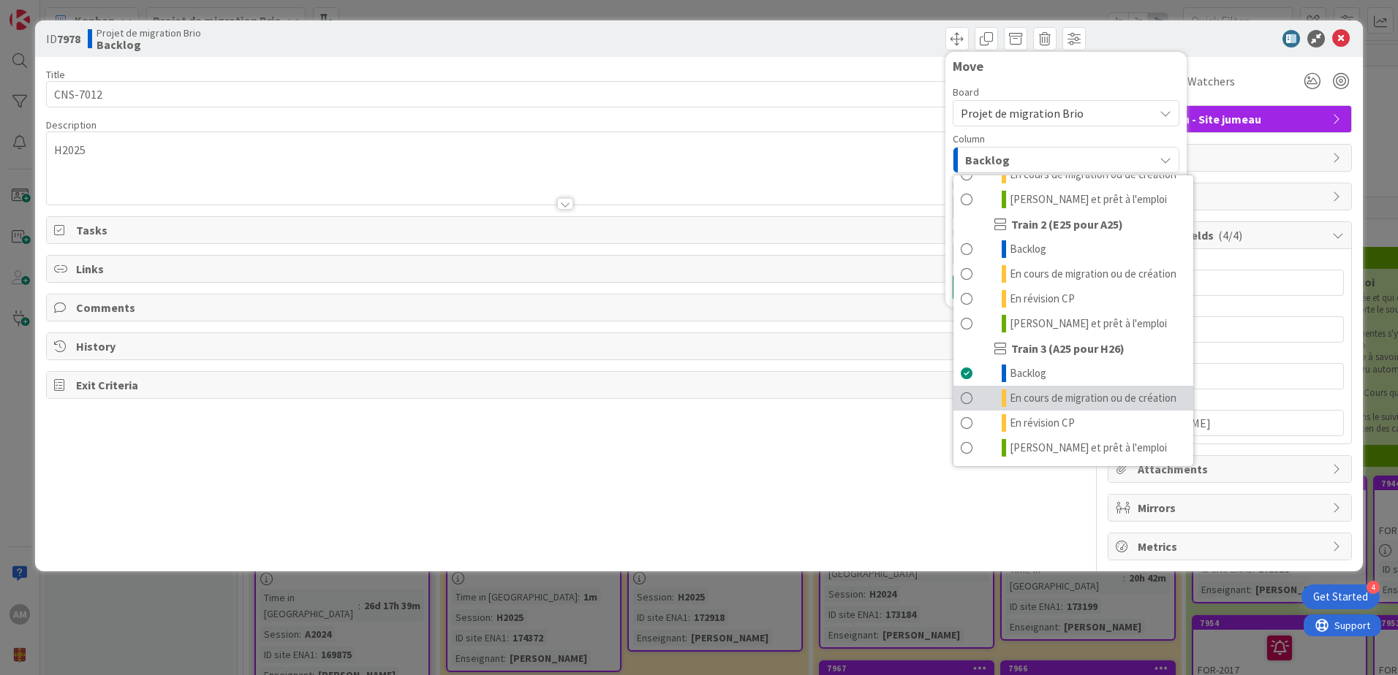
click at [1056, 390] on span "En cours de migration ou de création" at bounding box center [1093, 399] width 167 height 18
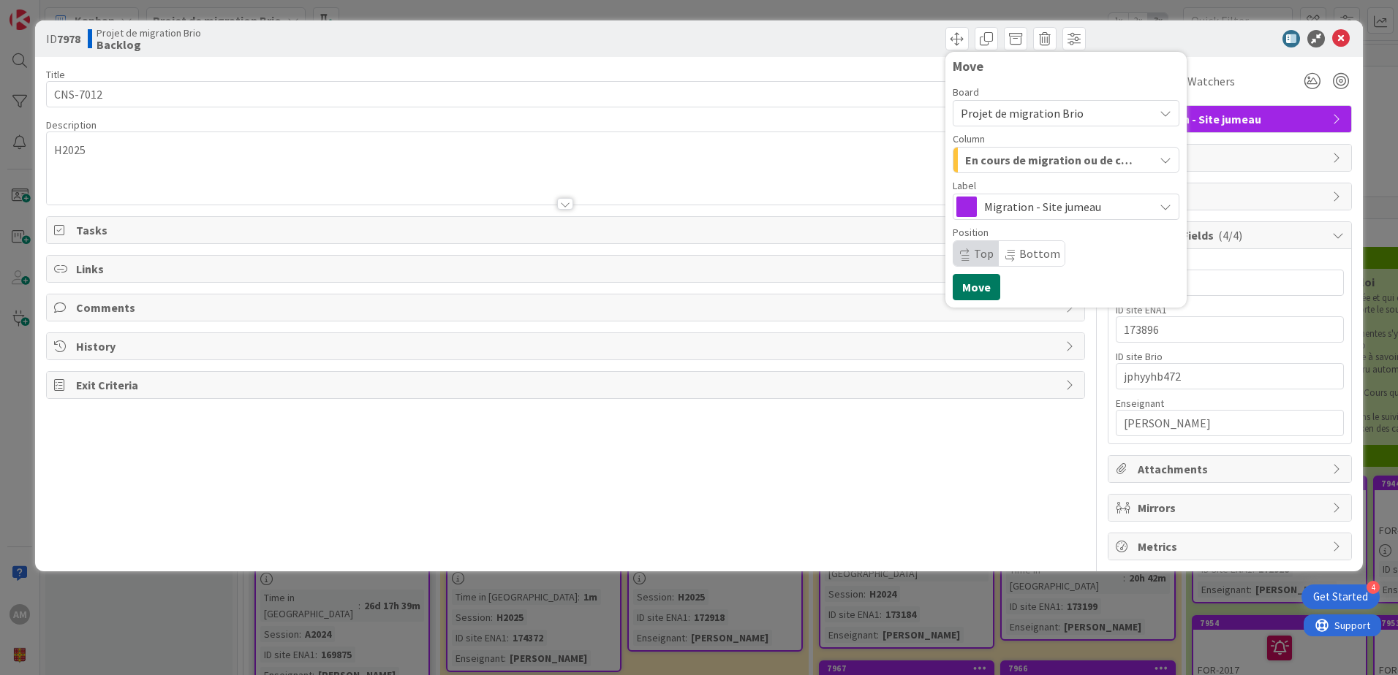
click at [992, 289] on button "Move" at bounding box center [977, 287] width 48 height 26
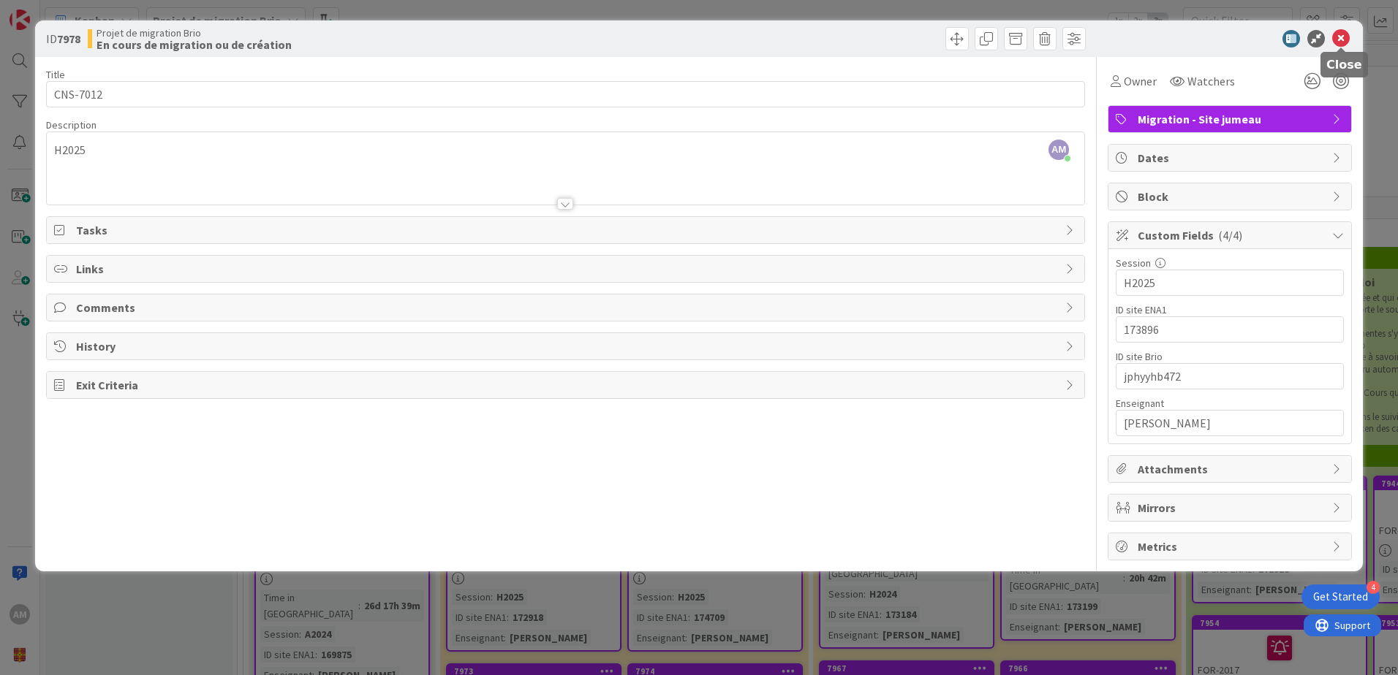
click at [1349, 38] on icon at bounding box center [1341, 39] width 18 height 18
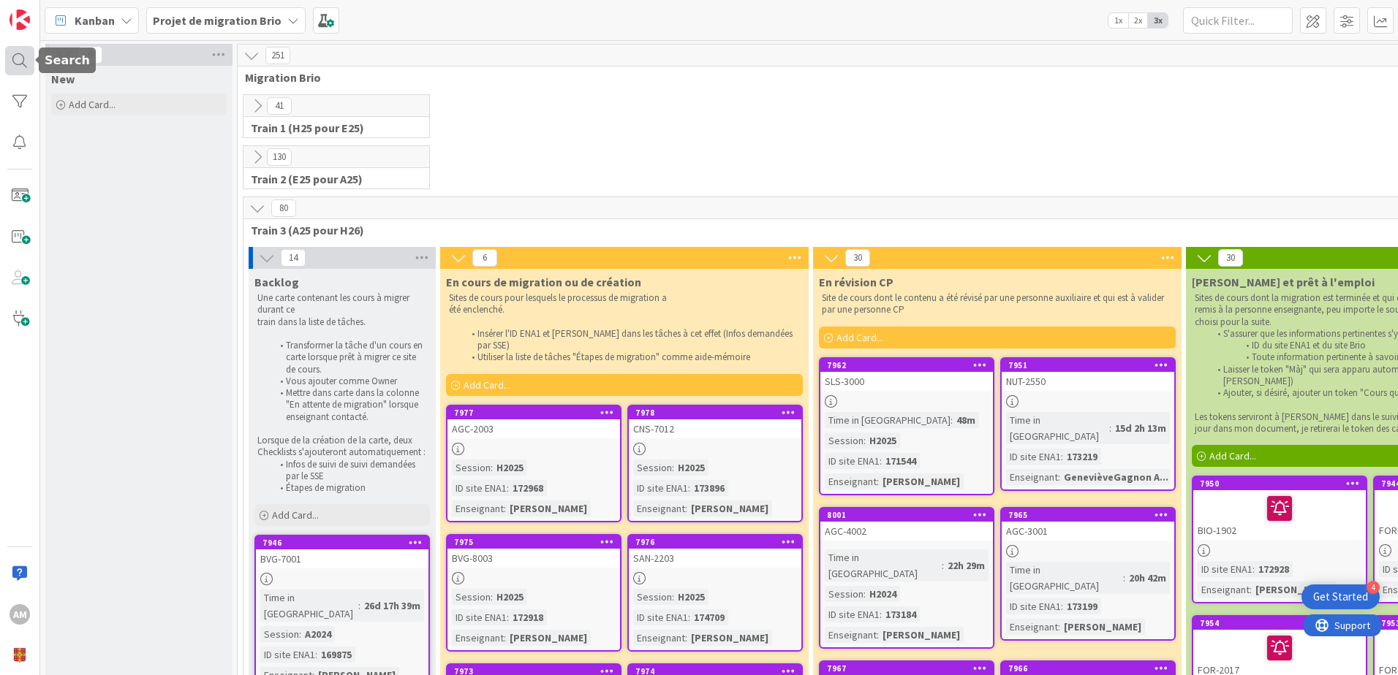
click at [23, 68] on div at bounding box center [19, 60] width 29 height 29
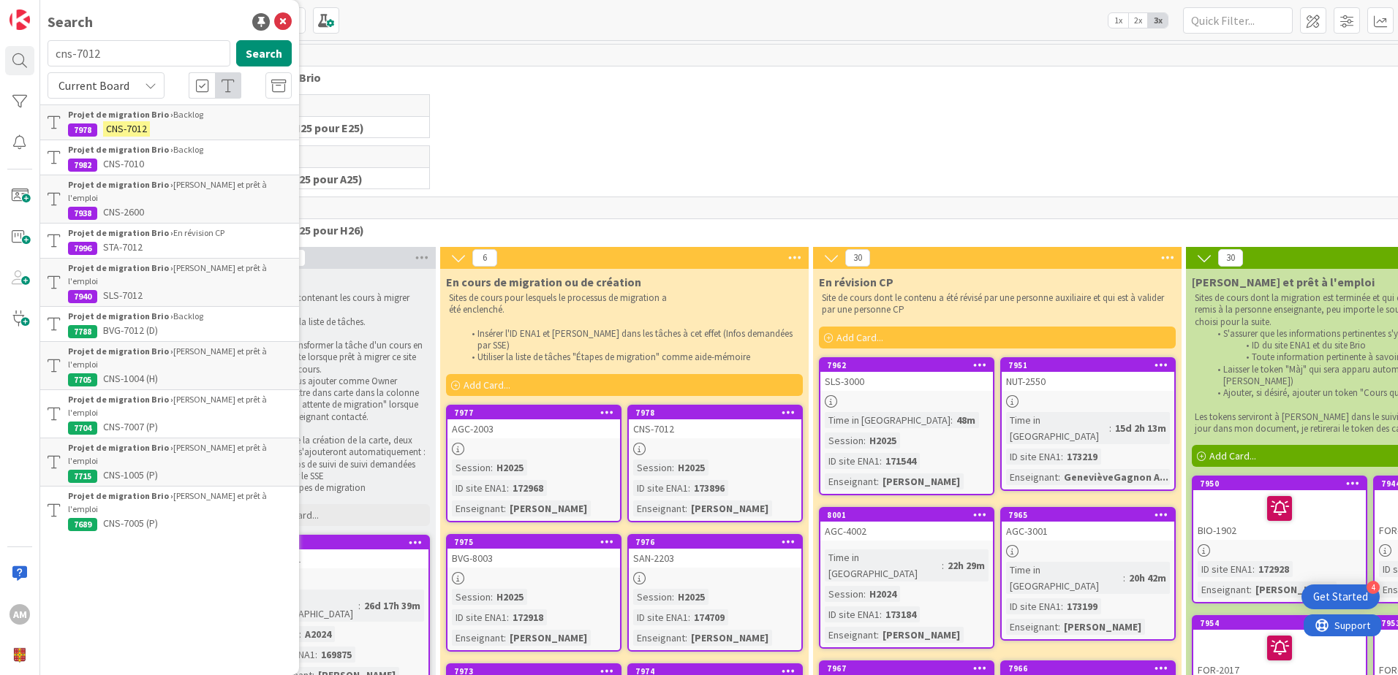
drag, startPoint x: 116, startPoint y: 59, endPoint x: -19, endPoint y: 47, distance: 135.8
click at [0, 47] on html "4 Get Started AM Search cns-7012 Search Current Board Projet de migration Brio …" at bounding box center [699, 337] width 1398 height 675
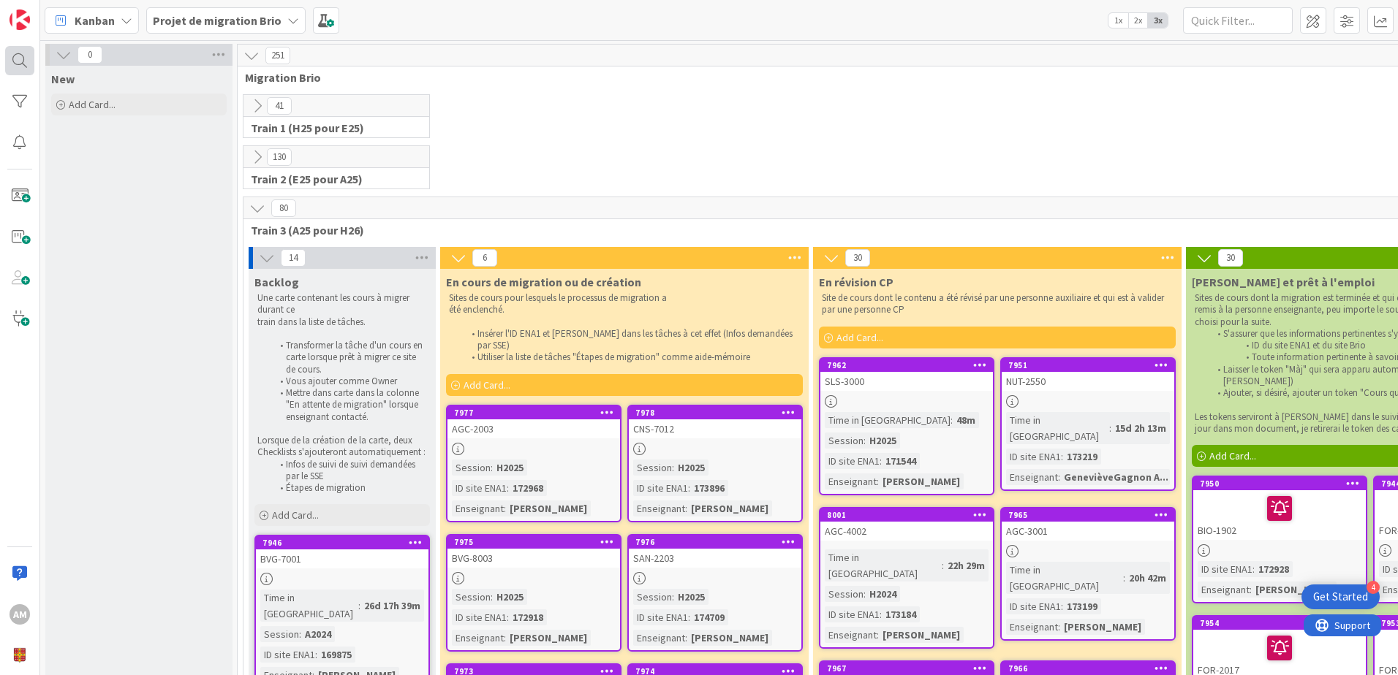
click at [20, 62] on div at bounding box center [19, 60] width 29 height 29
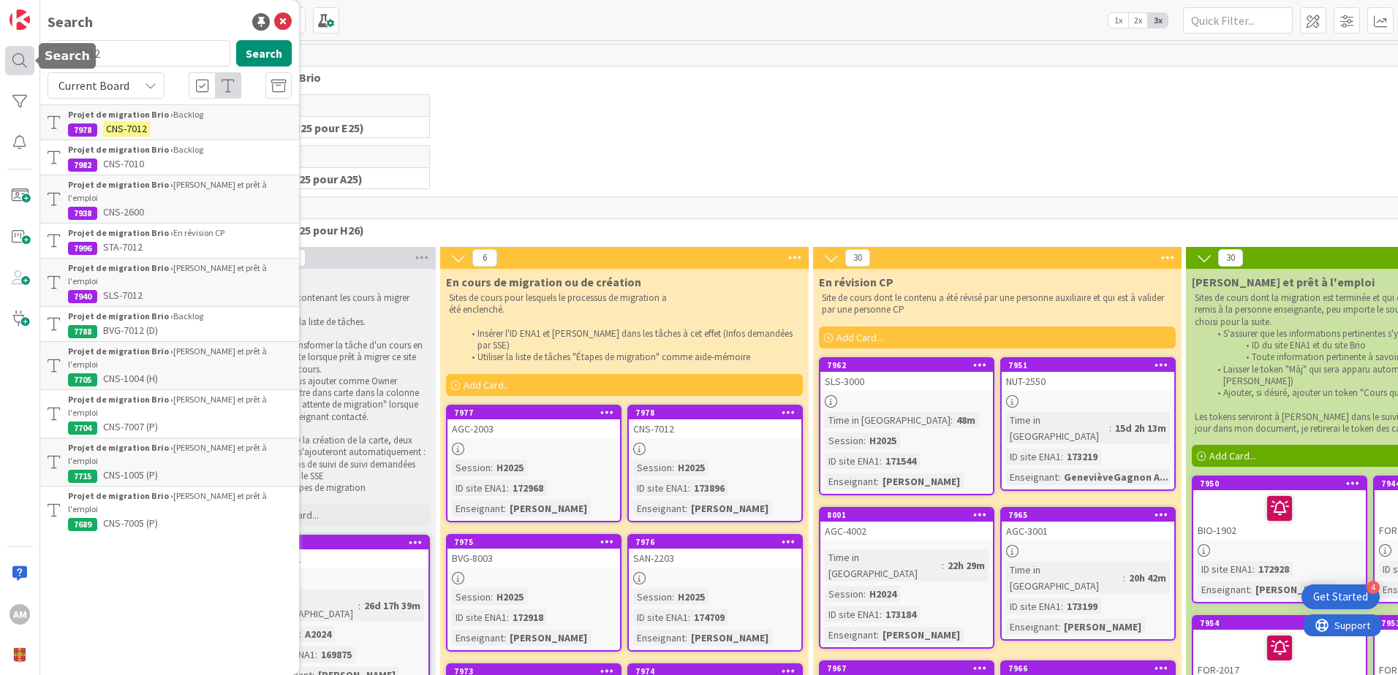
drag, startPoint x: 108, startPoint y: 53, endPoint x: 28, endPoint y: 49, distance: 80.5
click at [28, 49] on div "AM Search cns-7012 Search Current Board Projet de migration Brio › Backlog 7978…" at bounding box center [20, 337] width 40 height 675
type input "cli-6501"
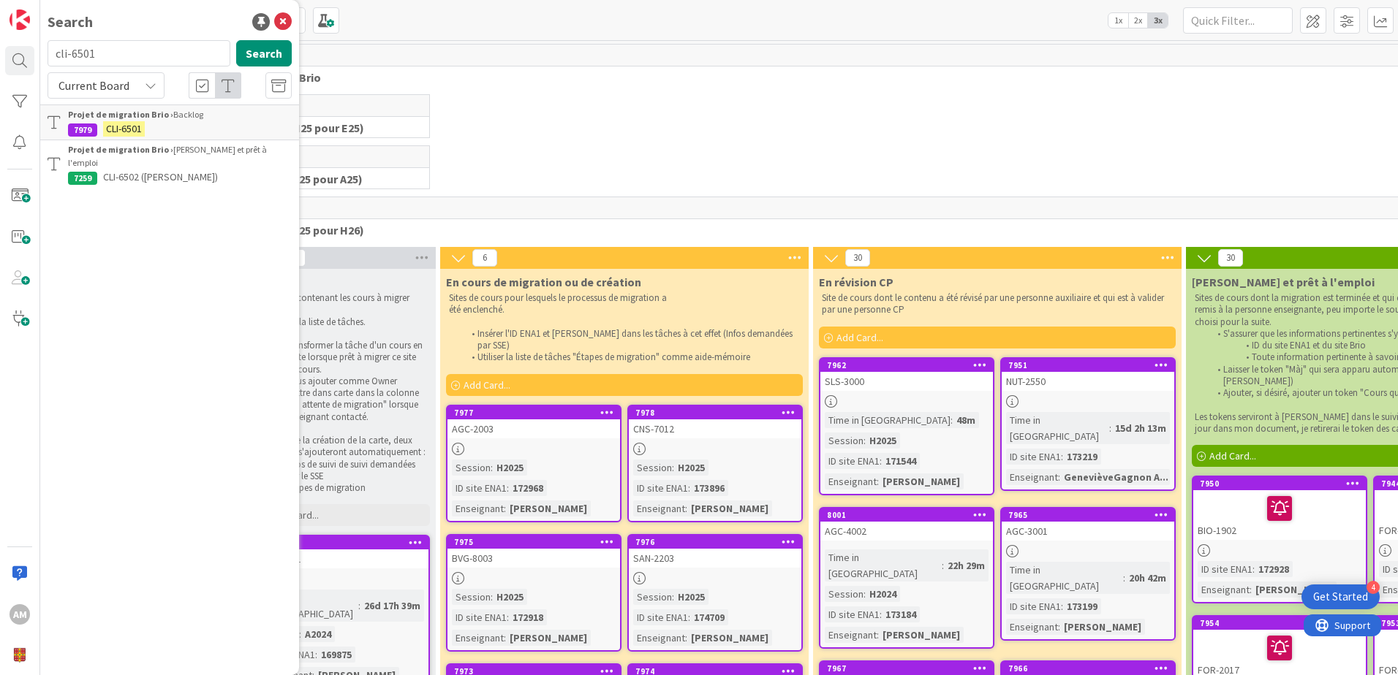
click at [165, 117] on b "Projet de migration Brio ›" at bounding box center [120, 114] width 105 height 11
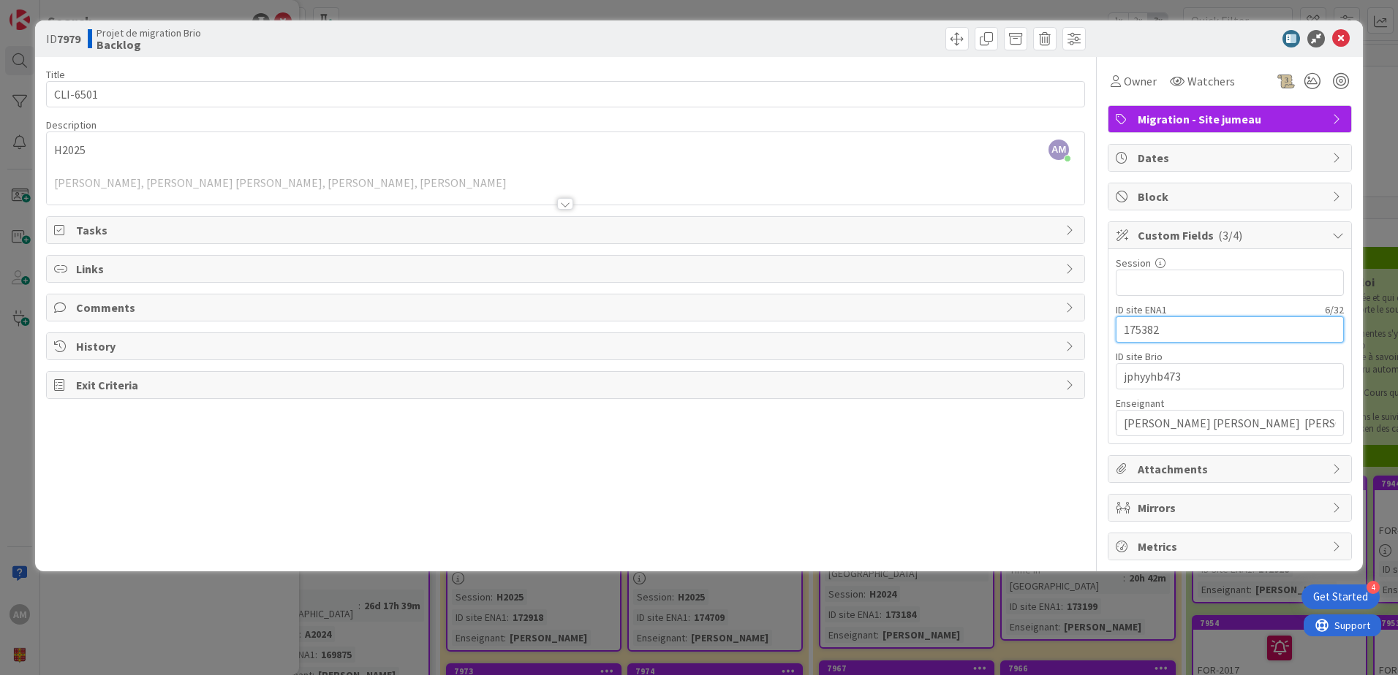
drag, startPoint x: 1180, startPoint y: 330, endPoint x: 1107, endPoint y: 328, distance: 73.1
click at [1107, 328] on div "Title 8 / 128 CLI-6501 Description AM [PERSON_NAME] just joined H2025 [PERSON_N…" at bounding box center [699, 309] width 1306 height 504
click at [1126, 280] on input "text" at bounding box center [1230, 283] width 228 height 26
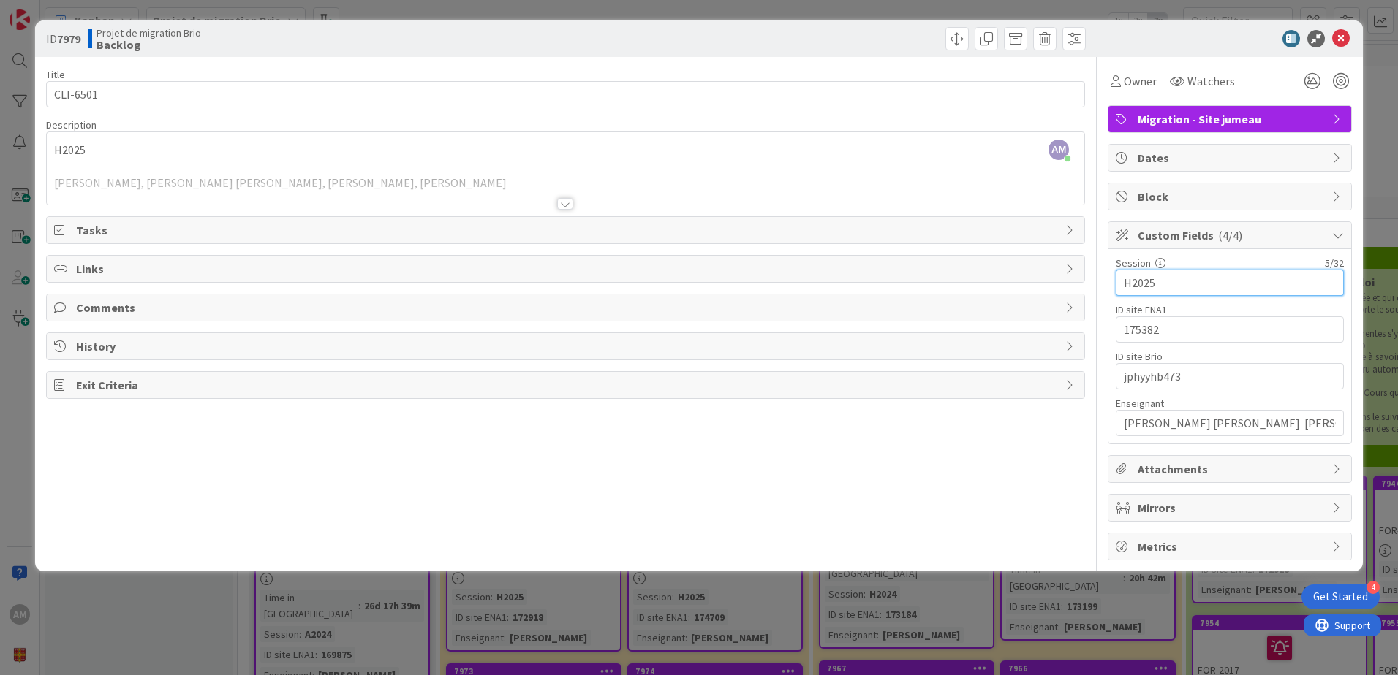
type input "H2025"
drag, startPoint x: 1163, startPoint y: 333, endPoint x: 1118, endPoint y: 322, distance: 46.1
click at [1118, 322] on input "175382" at bounding box center [1230, 330] width 228 height 26
drag, startPoint x: 1192, startPoint y: 375, endPoint x: 1101, endPoint y: 382, distance: 90.9
click at [1101, 382] on div "Title 8 / 128 CLI-6501 Description AM [PERSON_NAME] joined 3 m ago H2025 [PERSO…" at bounding box center [699, 309] width 1306 height 504
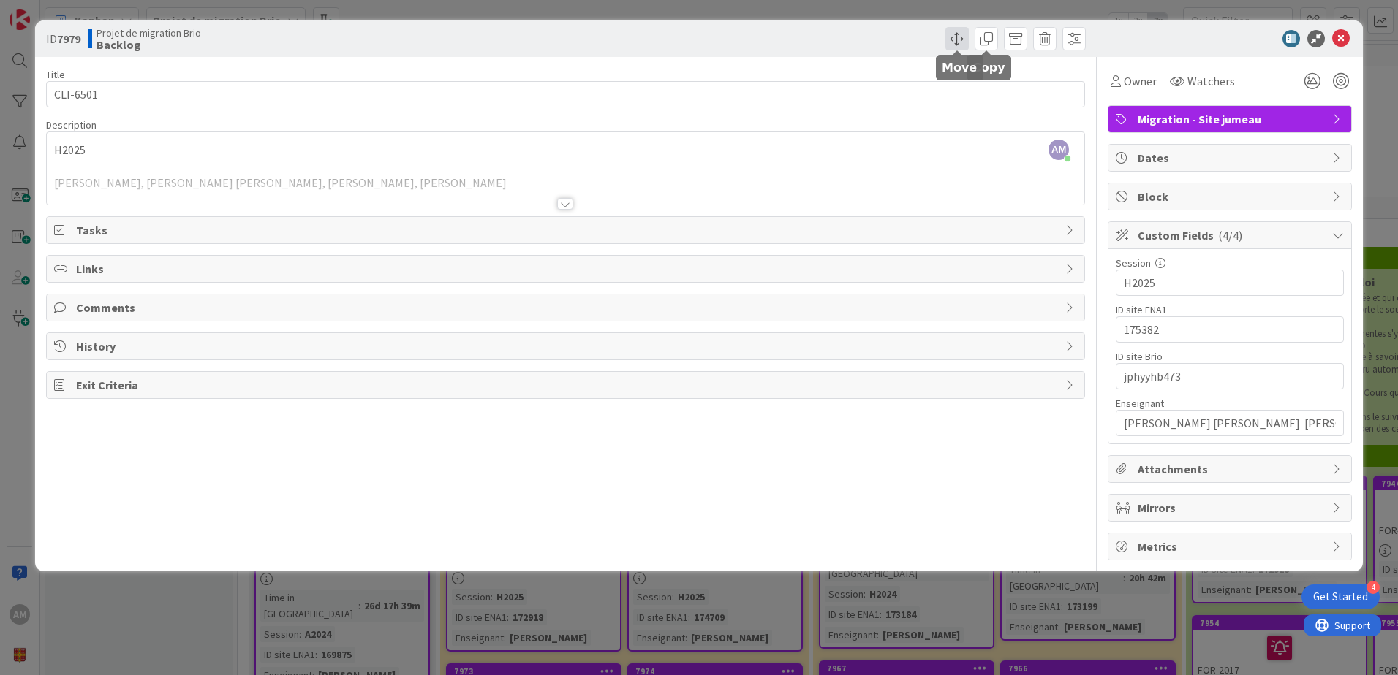
click at [966, 37] on span at bounding box center [956, 38] width 23 height 23
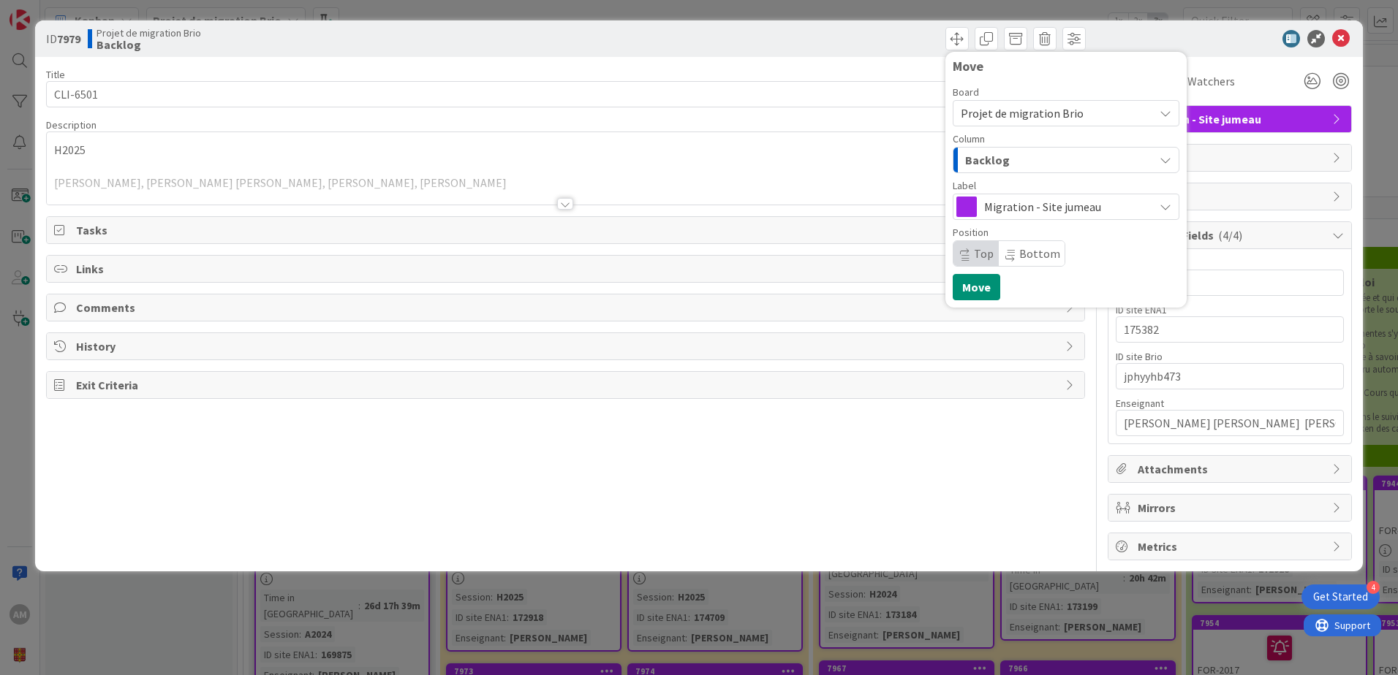
click at [1010, 158] on div "Backlog" at bounding box center [1057, 159] width 192 height 23
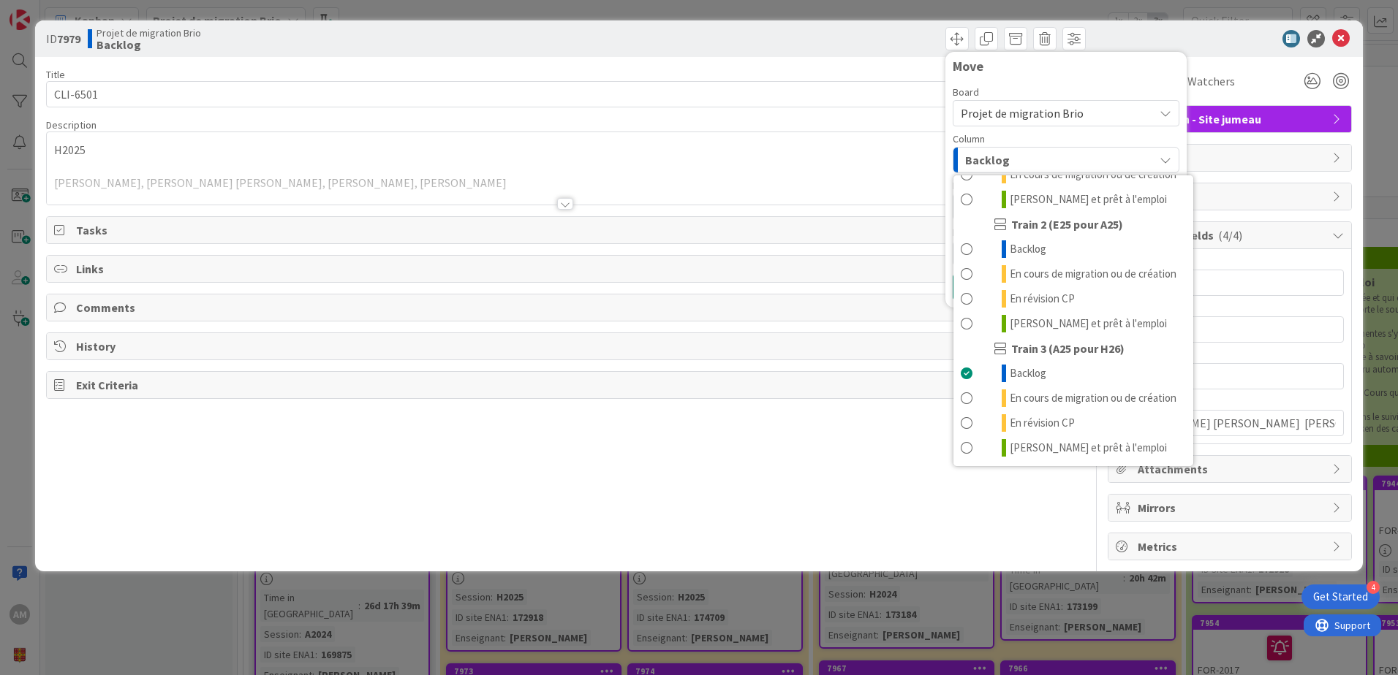
scroll to position [196, 0]
click at [1053, 390] on span "En cours de migration ou de création" at bounding box center [1093, 399] width 167 height 18
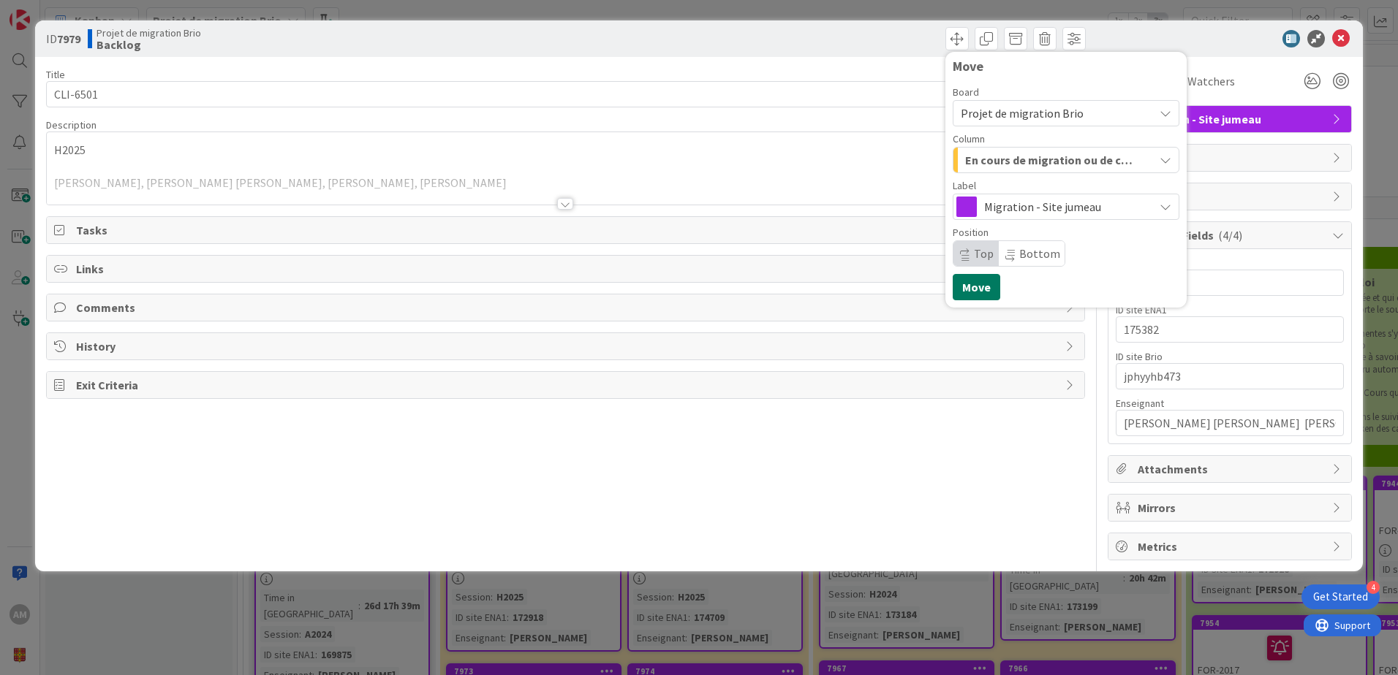
click at [987, 292] on button "Move" at bounding box center [977, 287] width 48 height 26
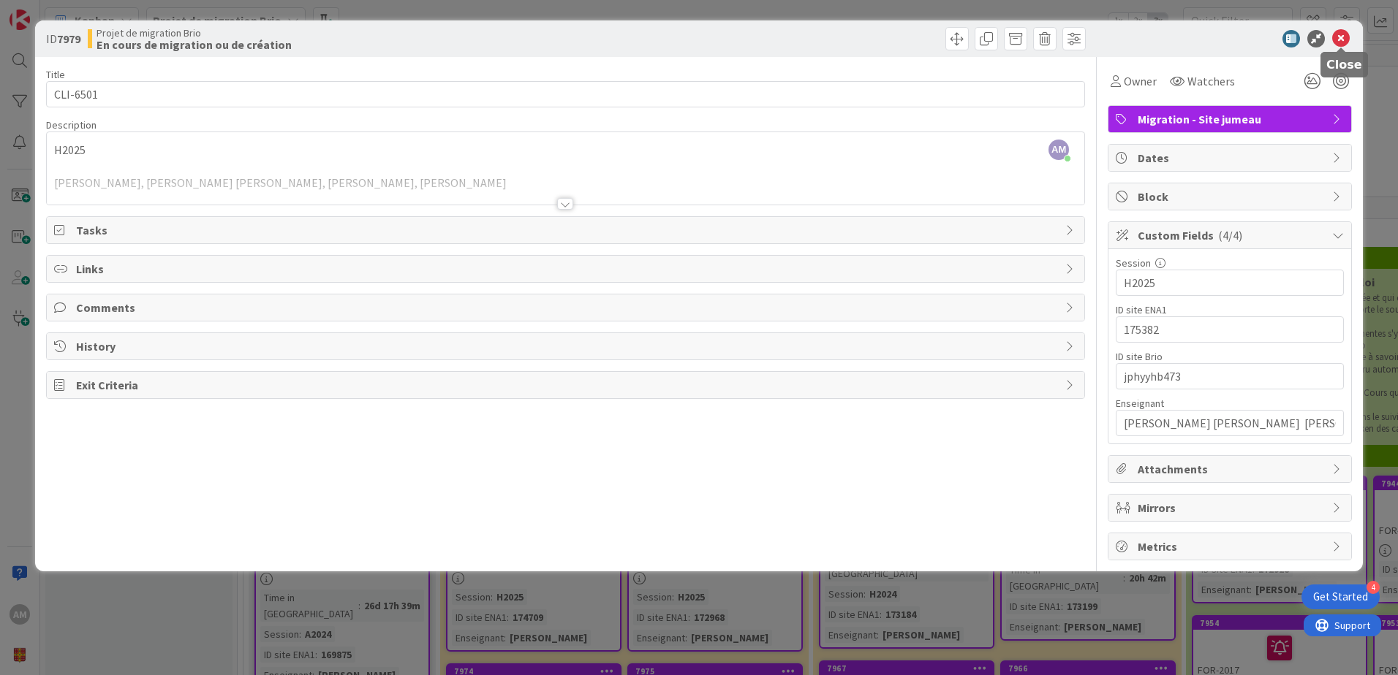
click at [1347, 40] on icon at bounding box center [1341, 39] width 18 height 18
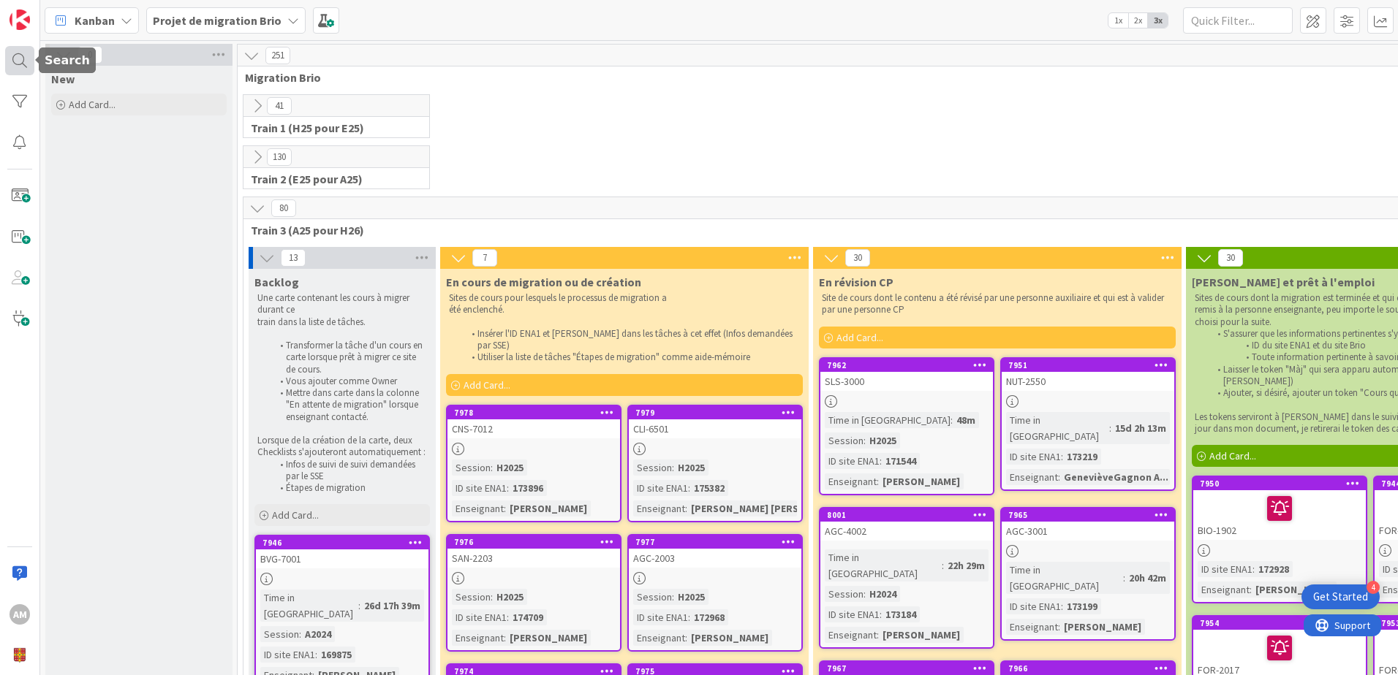
click at [8, 62] on div at bounding box center [19, 60] width 29 height 29
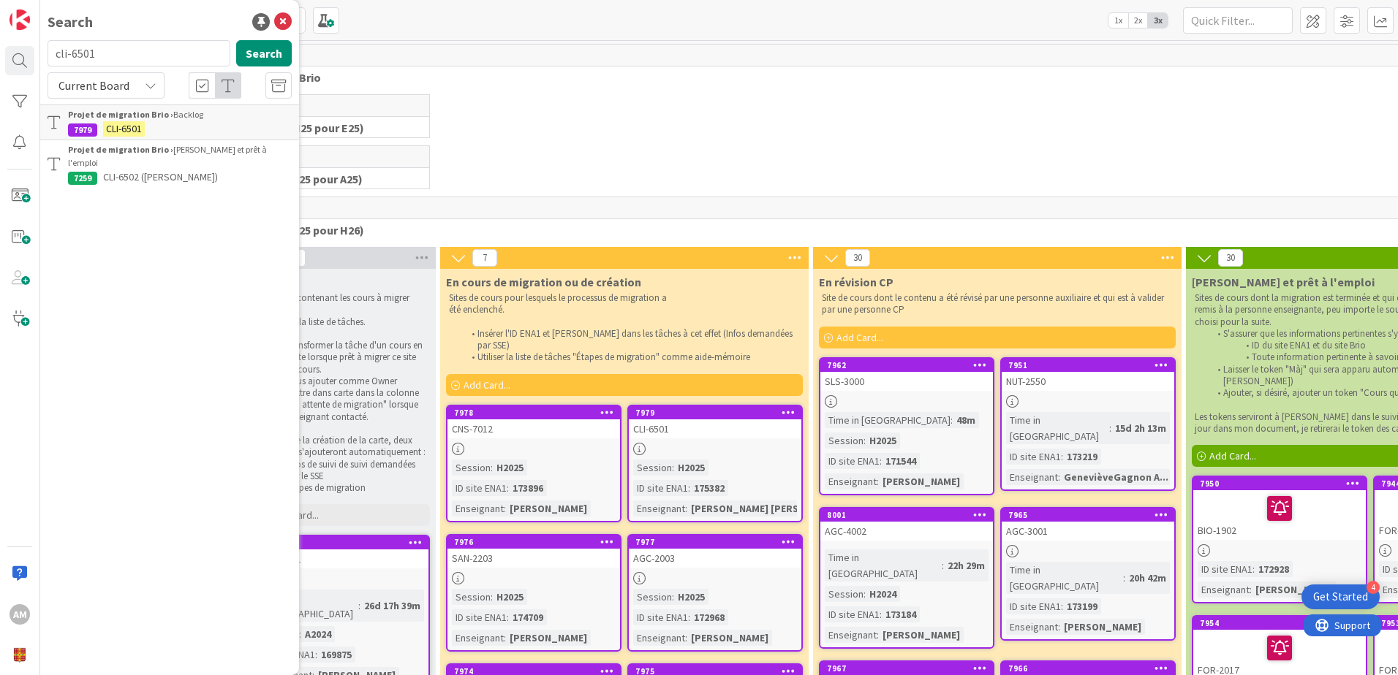
click at [107, 56] on input "cli-6501" at bounding box center [139, 53] width 183 height 26
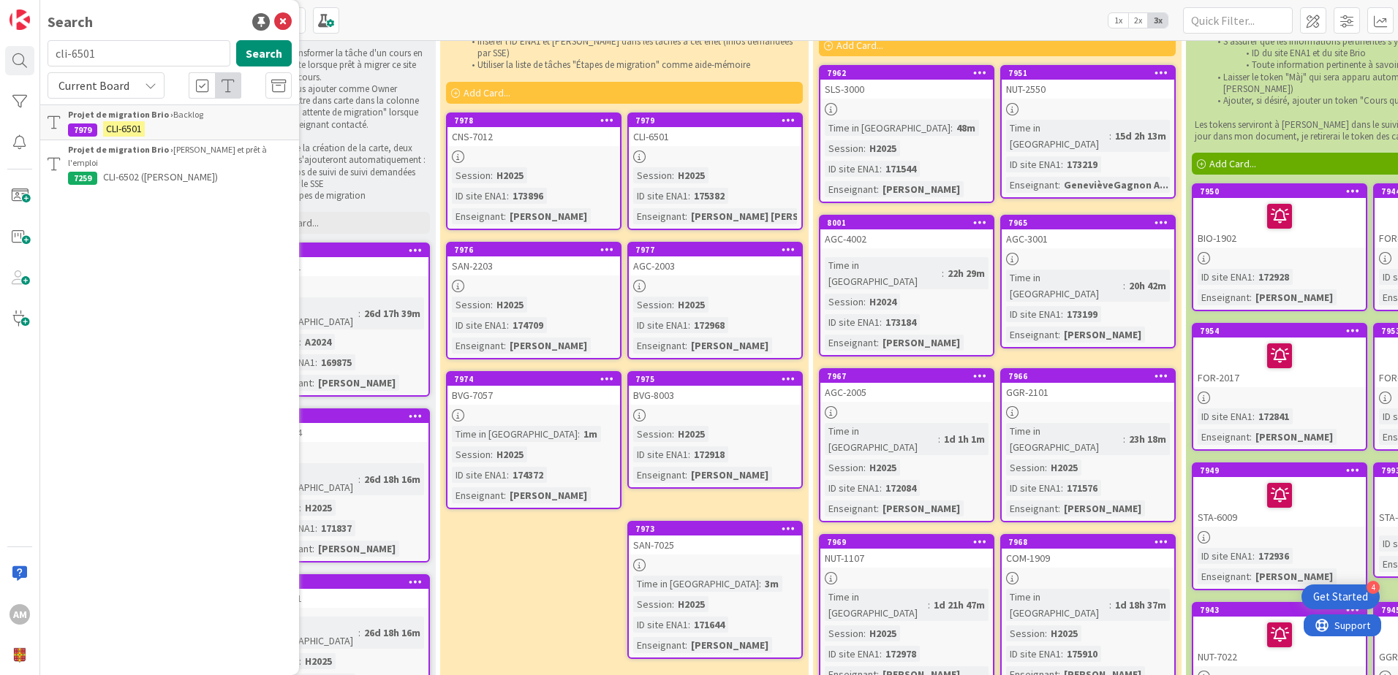
click at [174, 134] on p "CLI-6501" at bounding box center [180, 128] width 224 height 15
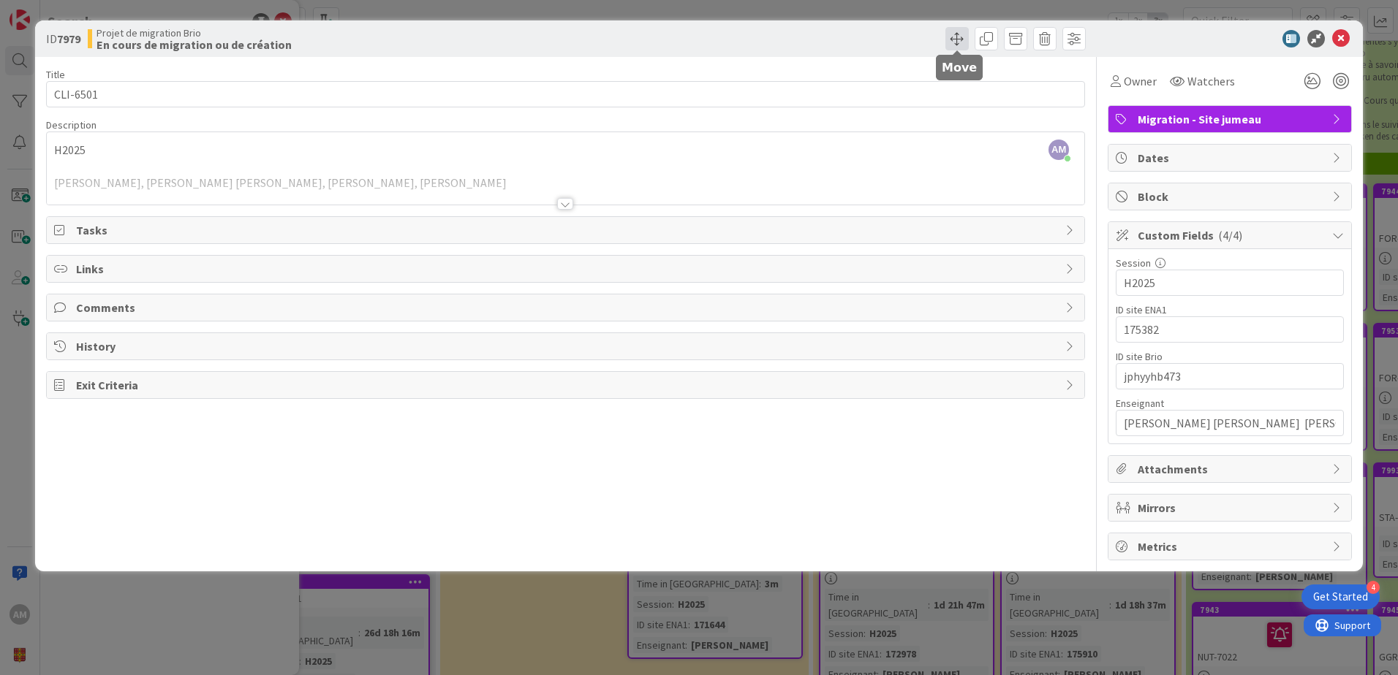
click at [961, 40] on span at bounding box center [956, 38] width 23 height 23
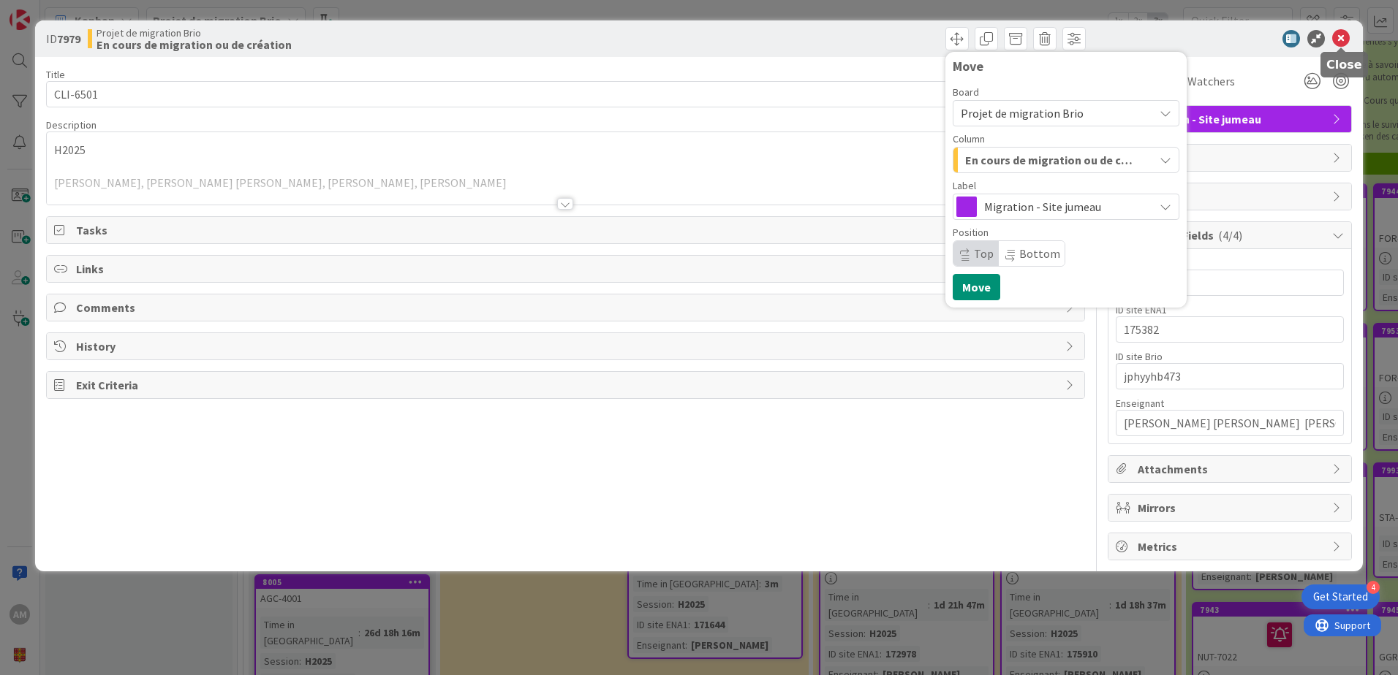
click at [1346, 37] on icon at bounding box center [1341, 39] width 18 height 18
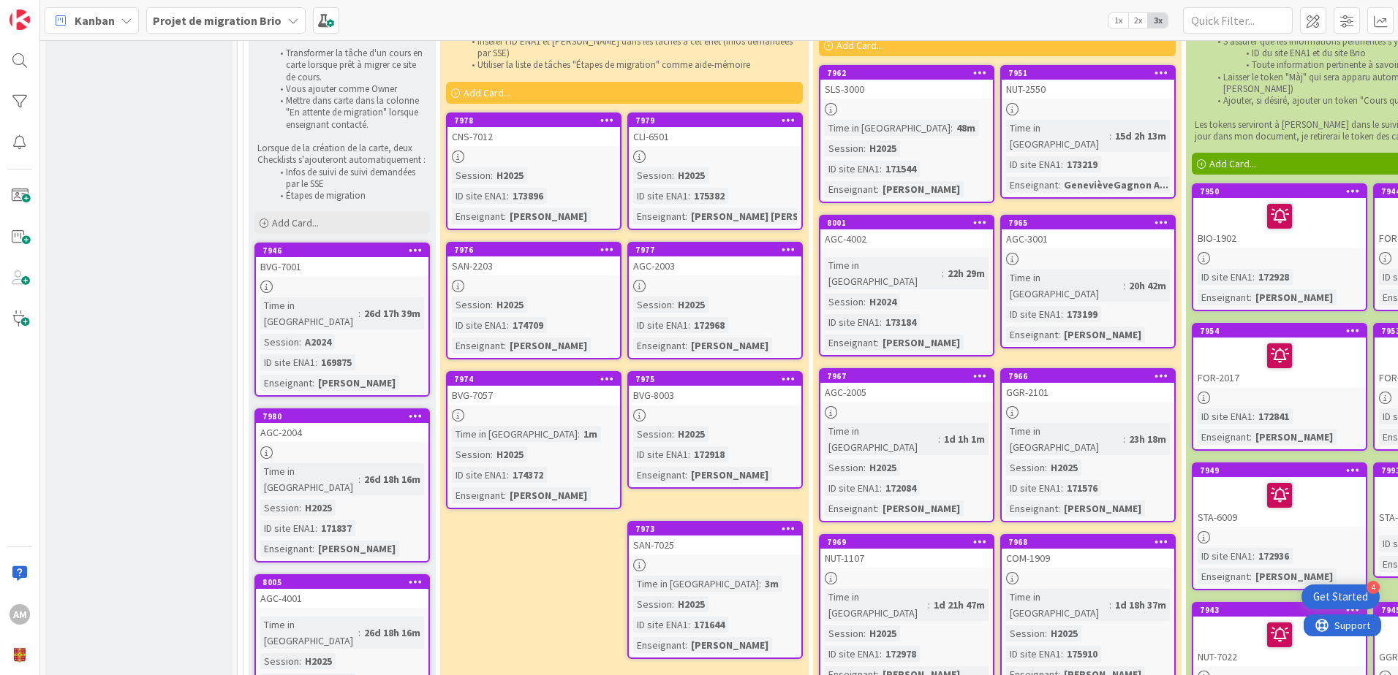
scroll to position [73, 0]
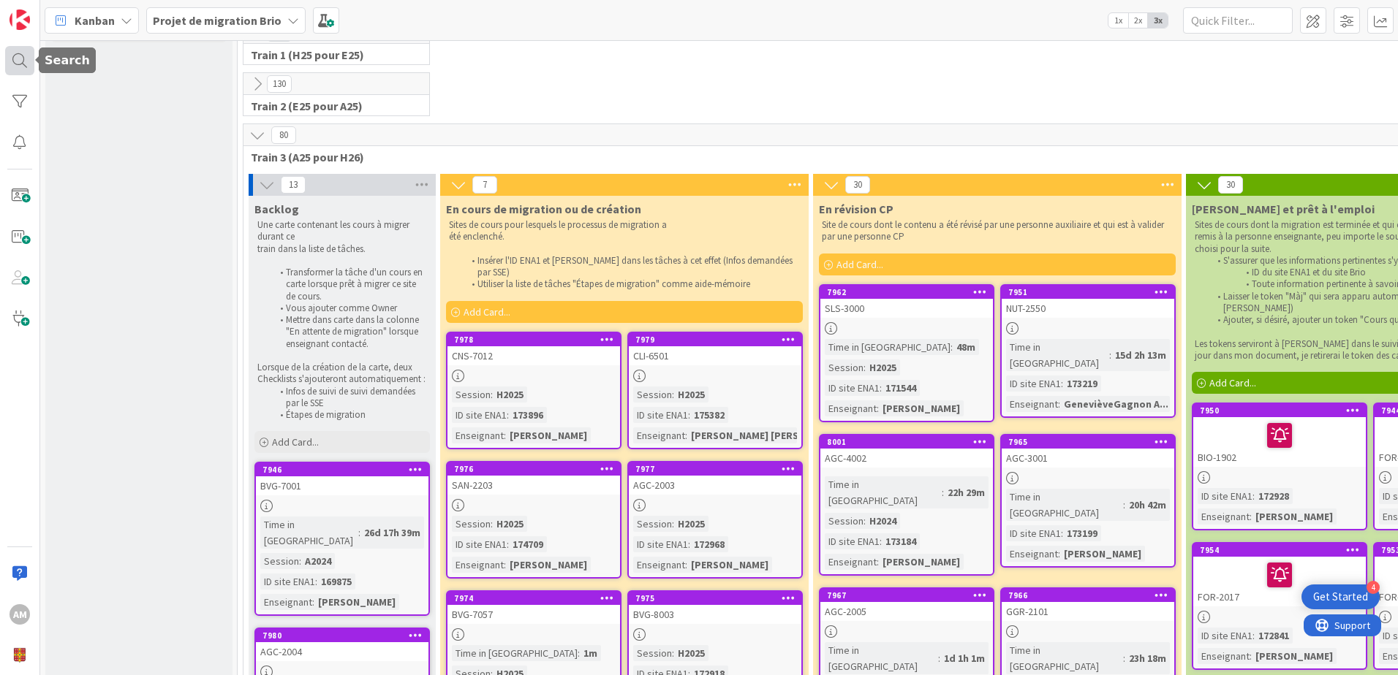
click at [15, 61] on div at bounding box center [19, 60] width 29 height 29
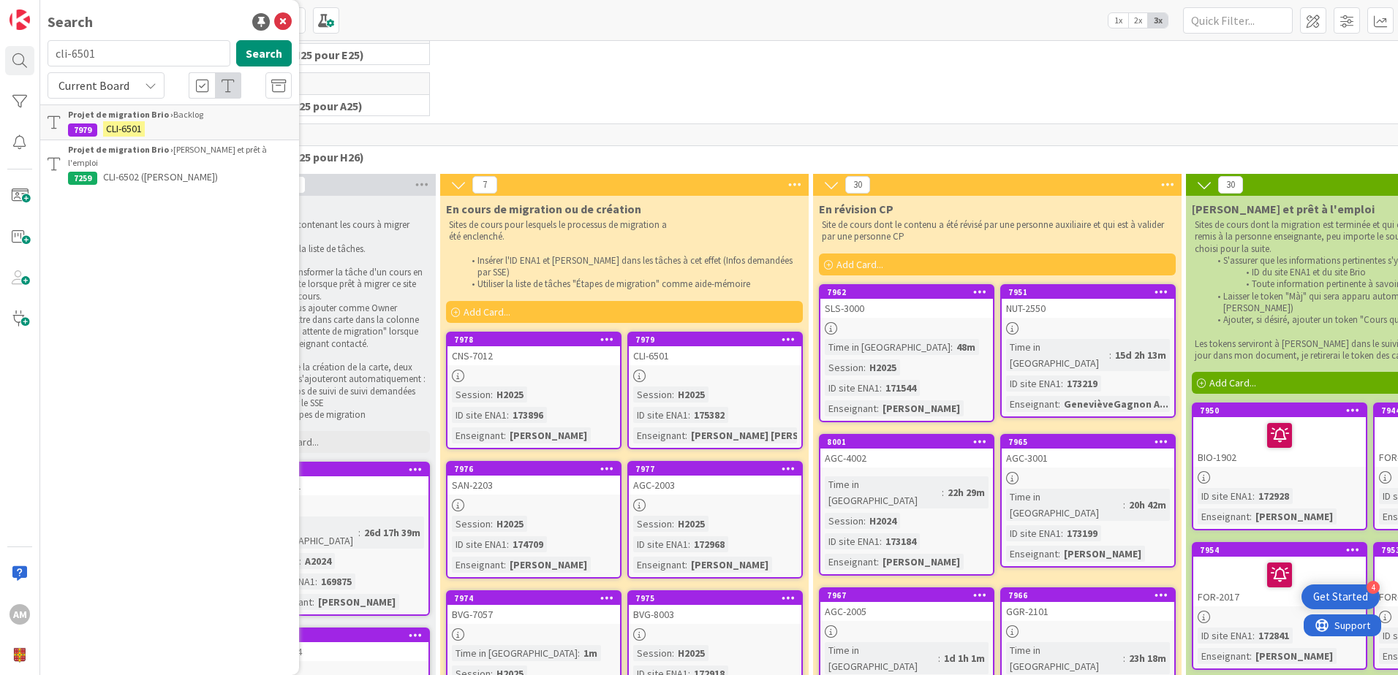
drag, startPoint x: 115, startPoint y: 53, endPoint x: 40, endPoint y: 53, distance: 74.6
click at [40, 53] on div "cli-6501 Search" at bounding box center [170, 56] width 262 height 32
type input "agc-2004"
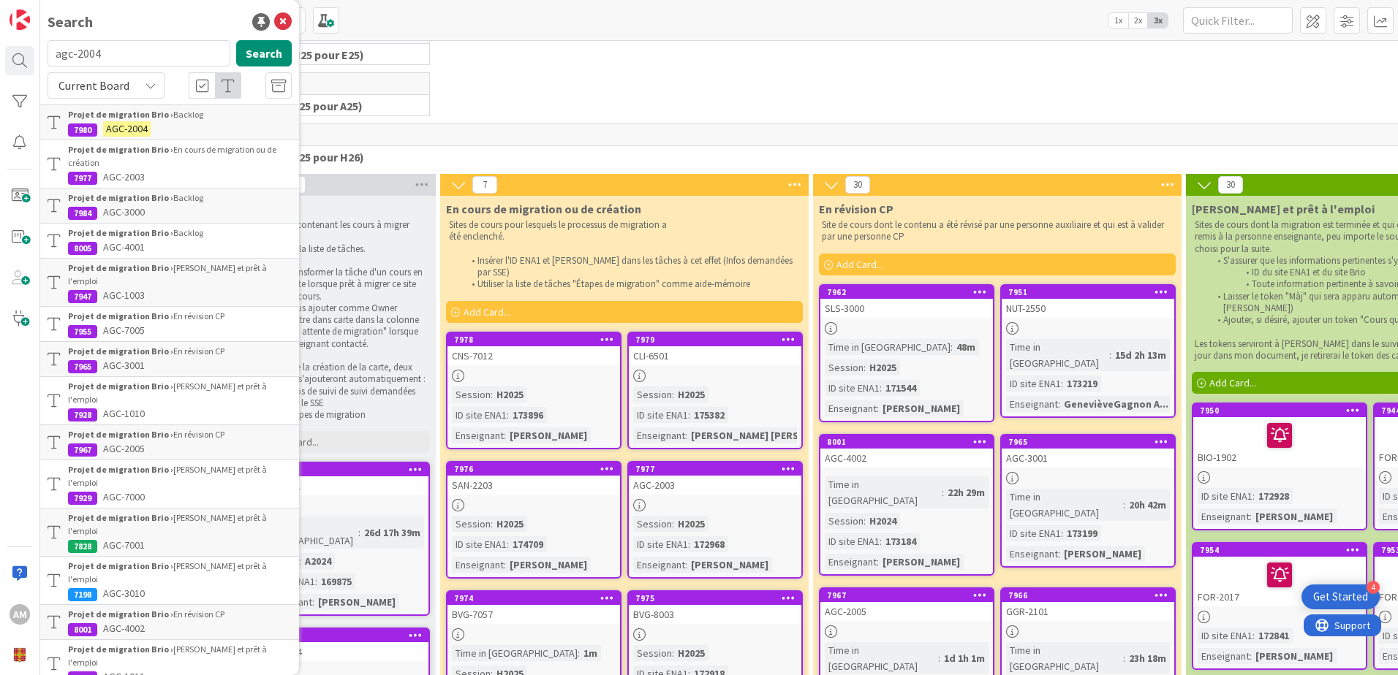
click at [135, 117] on b "Projet de migration Brio ›" at bounding box center [120, 114] width 105 height 11
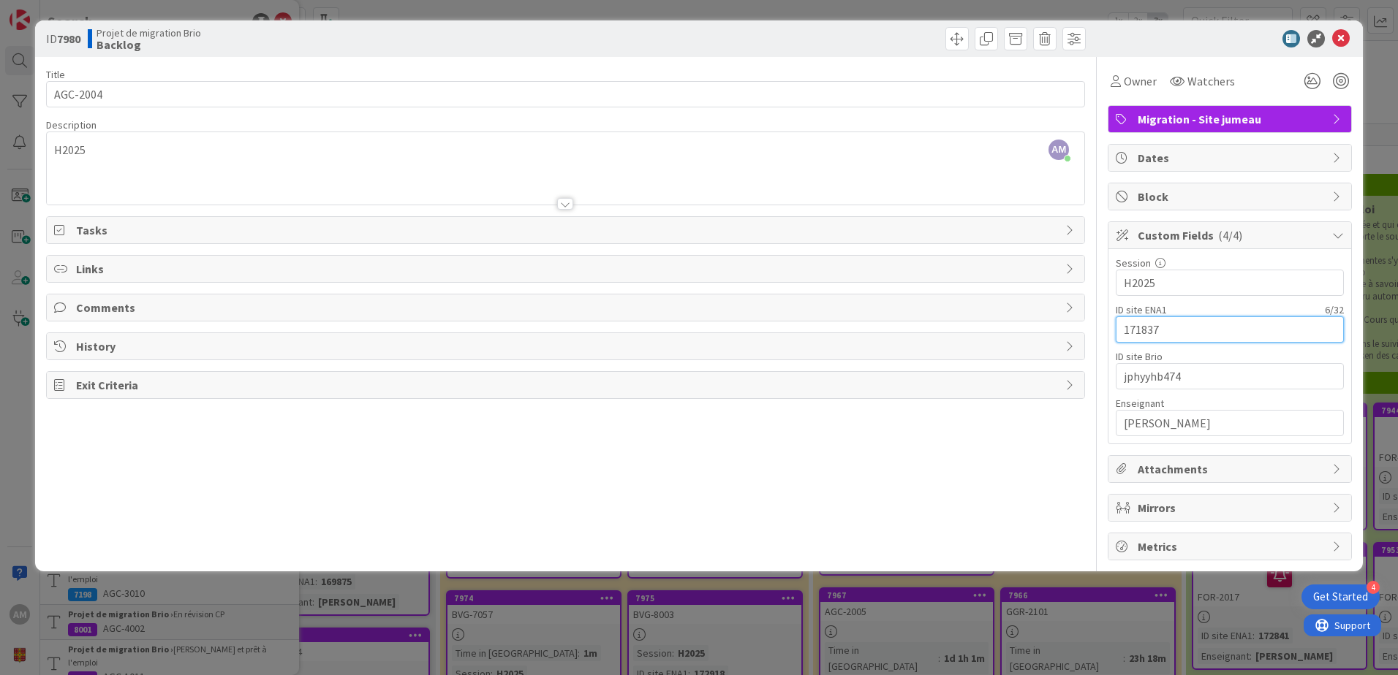
drag, startPoint x: 1170, startPoint y: 330, endPoint x: 1113, endPoint y: 330, distance: 56.3
click at [1113, 330] on div "Session 5 / 32 H2025 ID site ENA1 6 / 32 171837 ID site Brio 10 / 32 jphyyhb474…" at bounding box center [1229, 346] width 243 height 194
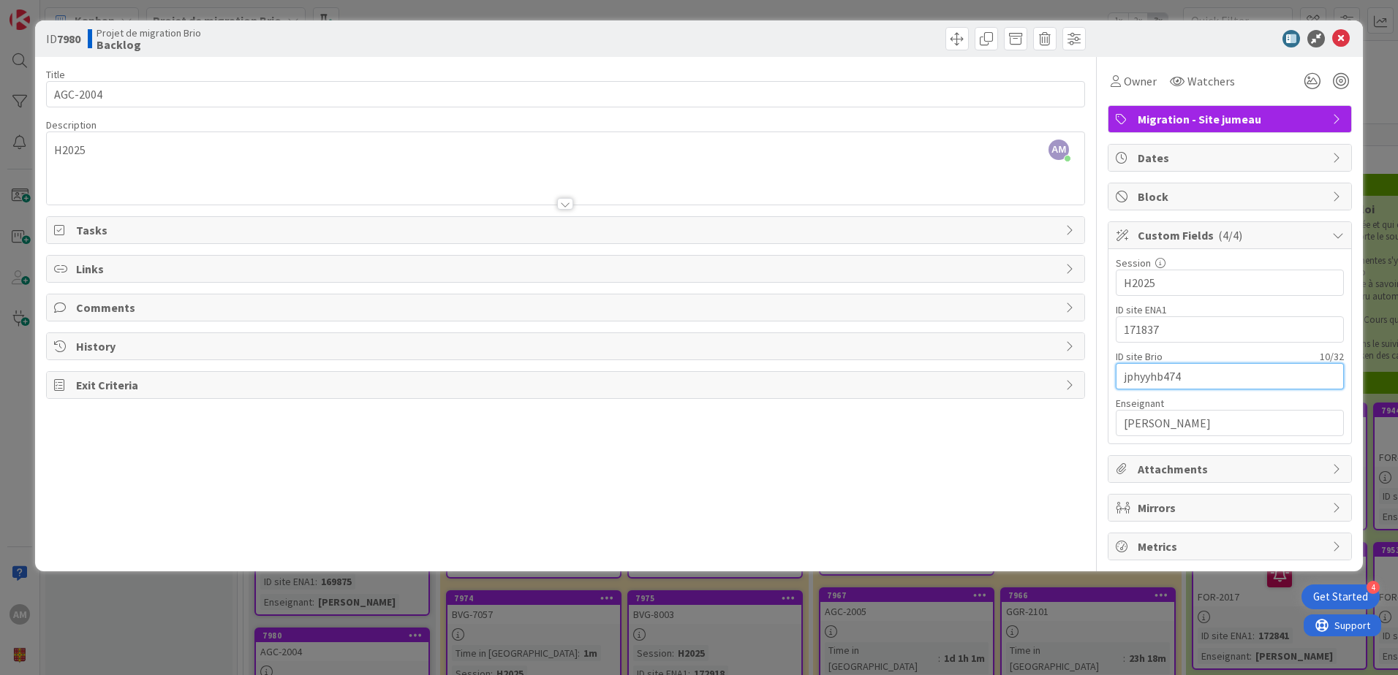
drag, startPoint x: 1182, startPoint y: 373, endPoint x: 1084, endPoint y: 372, distance: 98.0
click at [1084, 372] on div "Title 8 / 128 AGC-2004 Description AM [PERSON_NAME] just joined H2025 Owner Wat…" at bounding box center [699, 309] width 1306 height 504
click at [1175, 371] on input "jphyyhb474" at bounding box center [1230, 376] width 228 height 26
drag, startPoint x: 1195, startPoint y: 372, endPoint x: 1091, endPoint y: 374, distance: 104.6
click at [1091, 374] on div "Title 8 / 128 AGC-2004 Description AM [PERSON_NAME] just joined H2025 Owner Wat…" at bounding box center [699, 309] width 1306 height 504
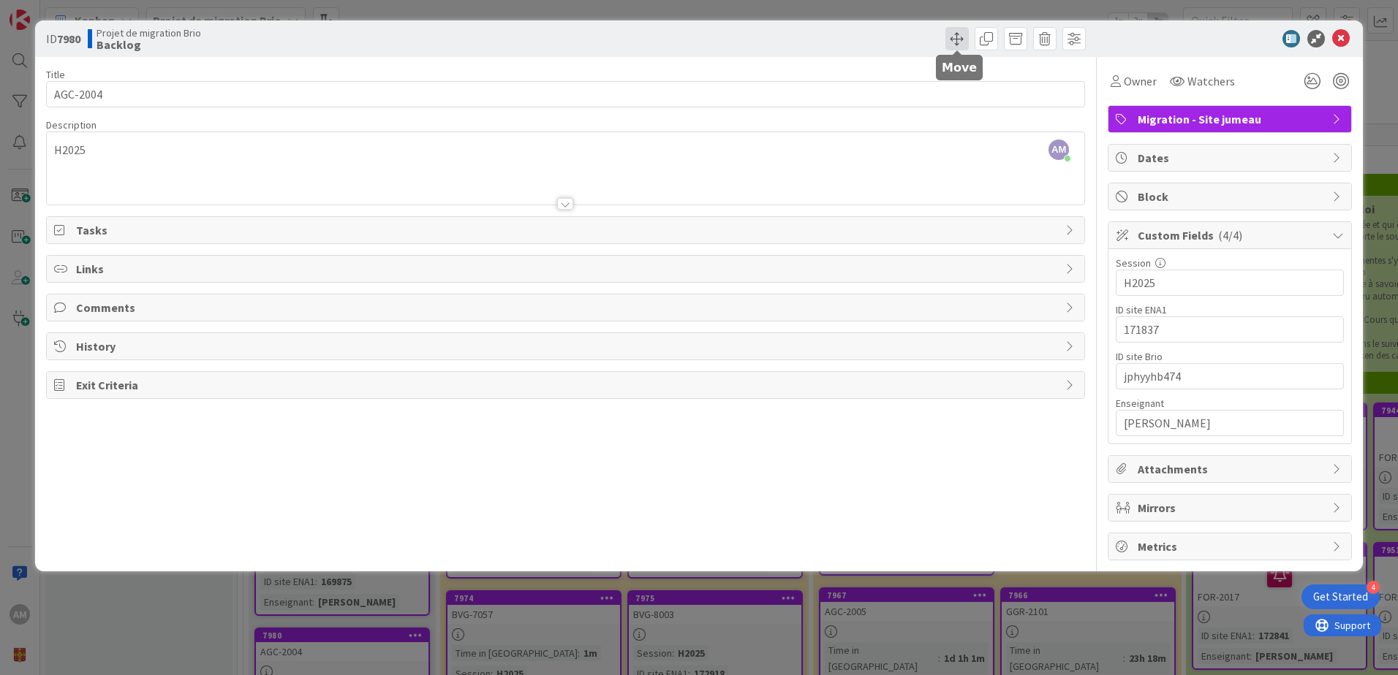
click at [950, 39] on span at bounding box center [956, 38] width 23 height 23
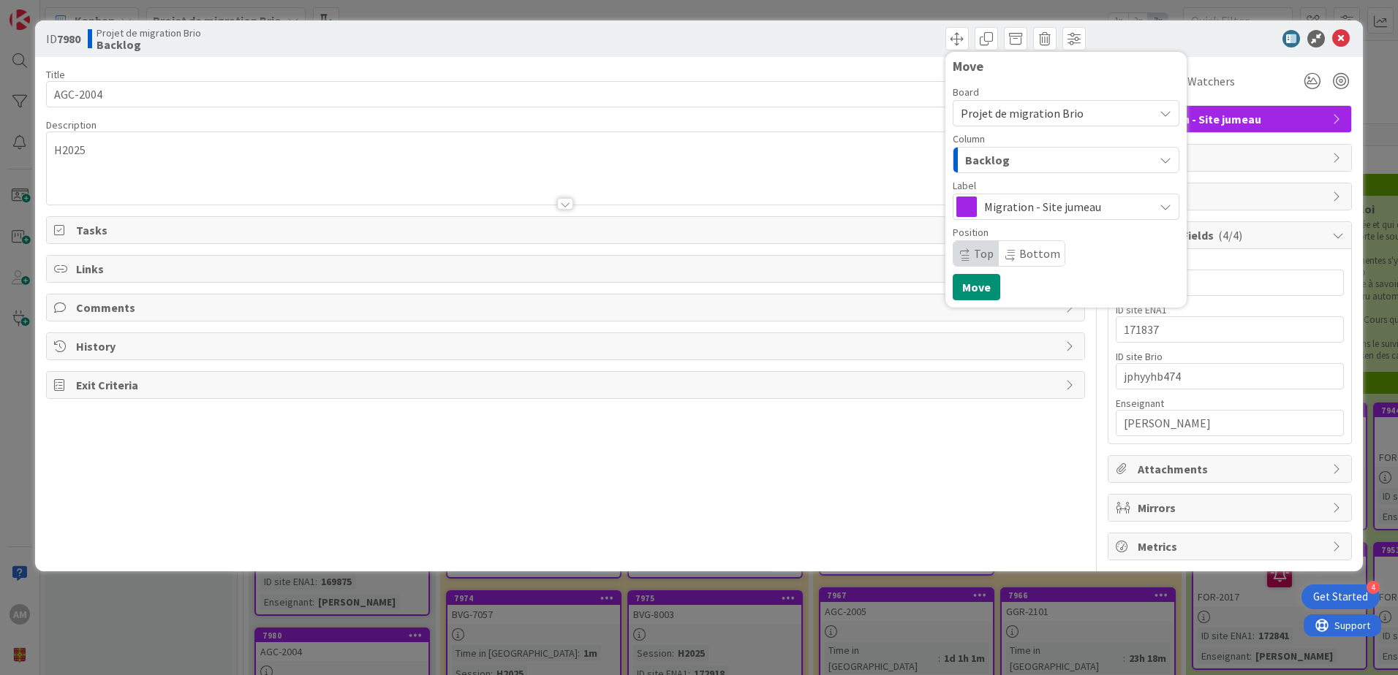
click at [1000, 167] on span "Backlog" at bounding box center [987, 160] width 45 height 19
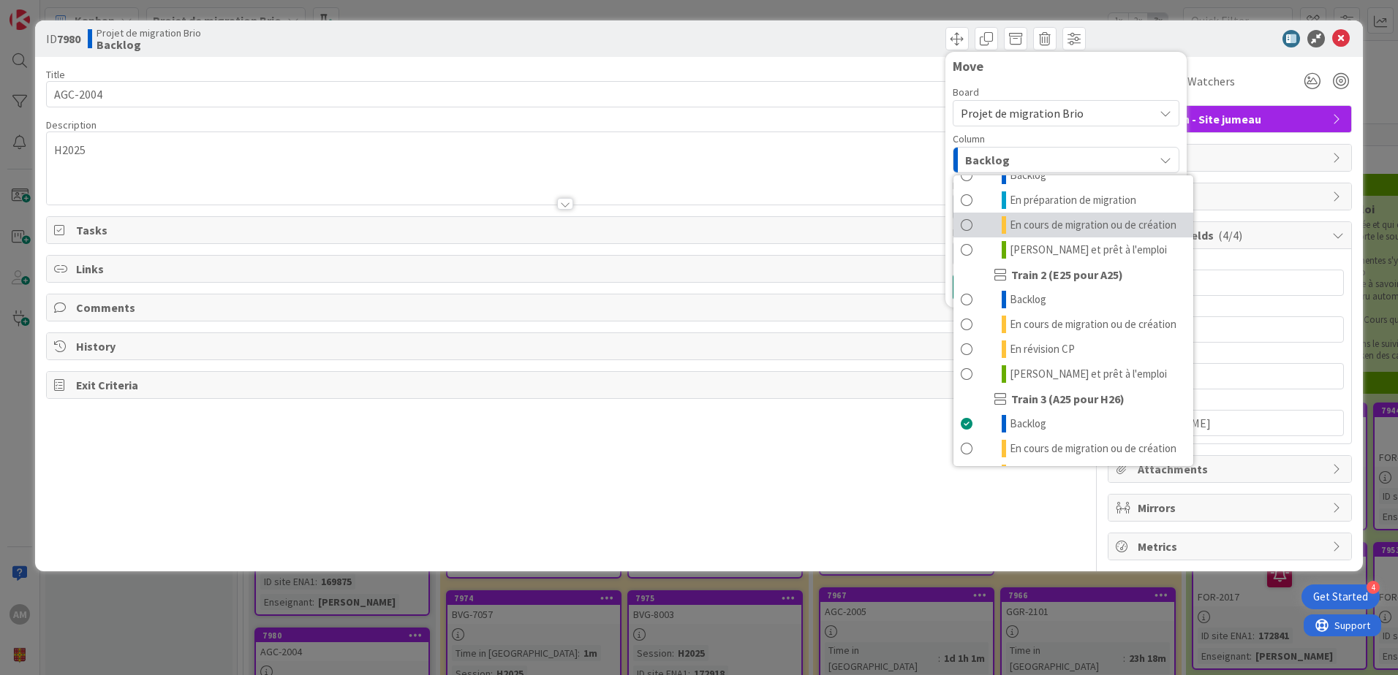
scroll to position [196, 0]
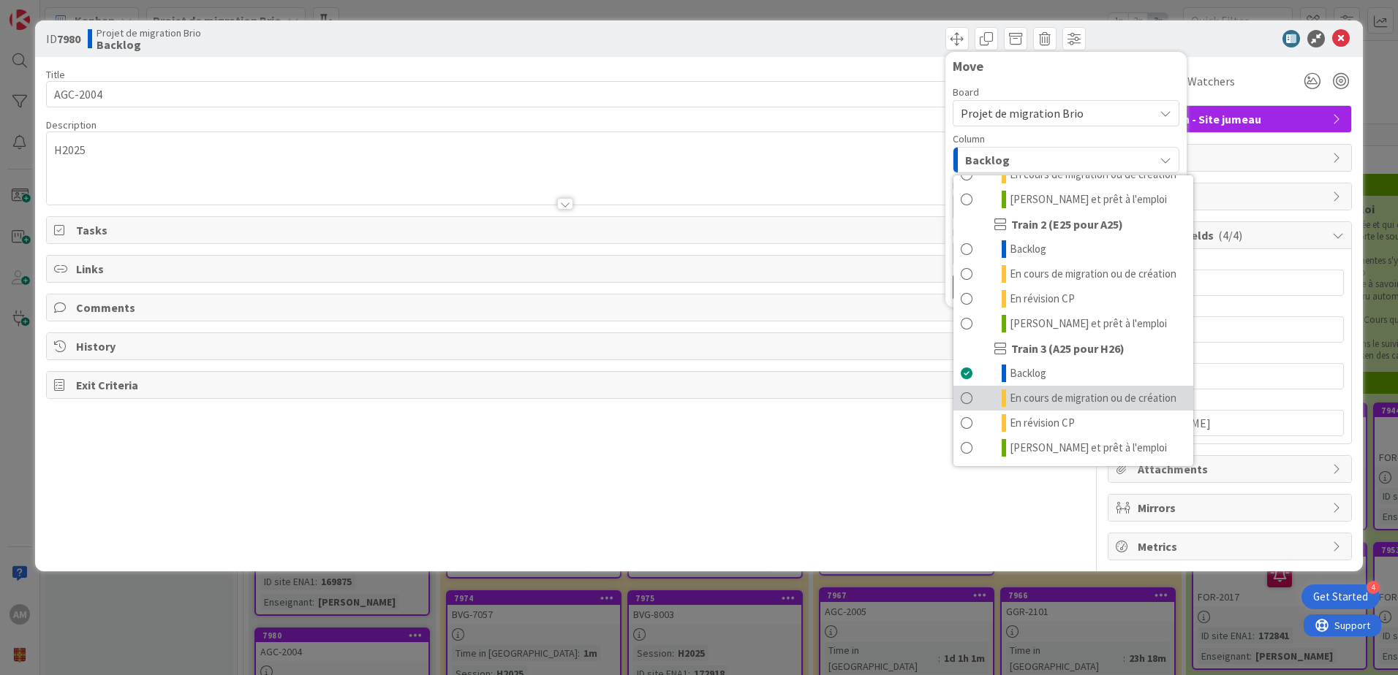
click at [1048, 395] on span "En cours de migration ou de création" at bounding box center [1093, 399] width 167 height 18
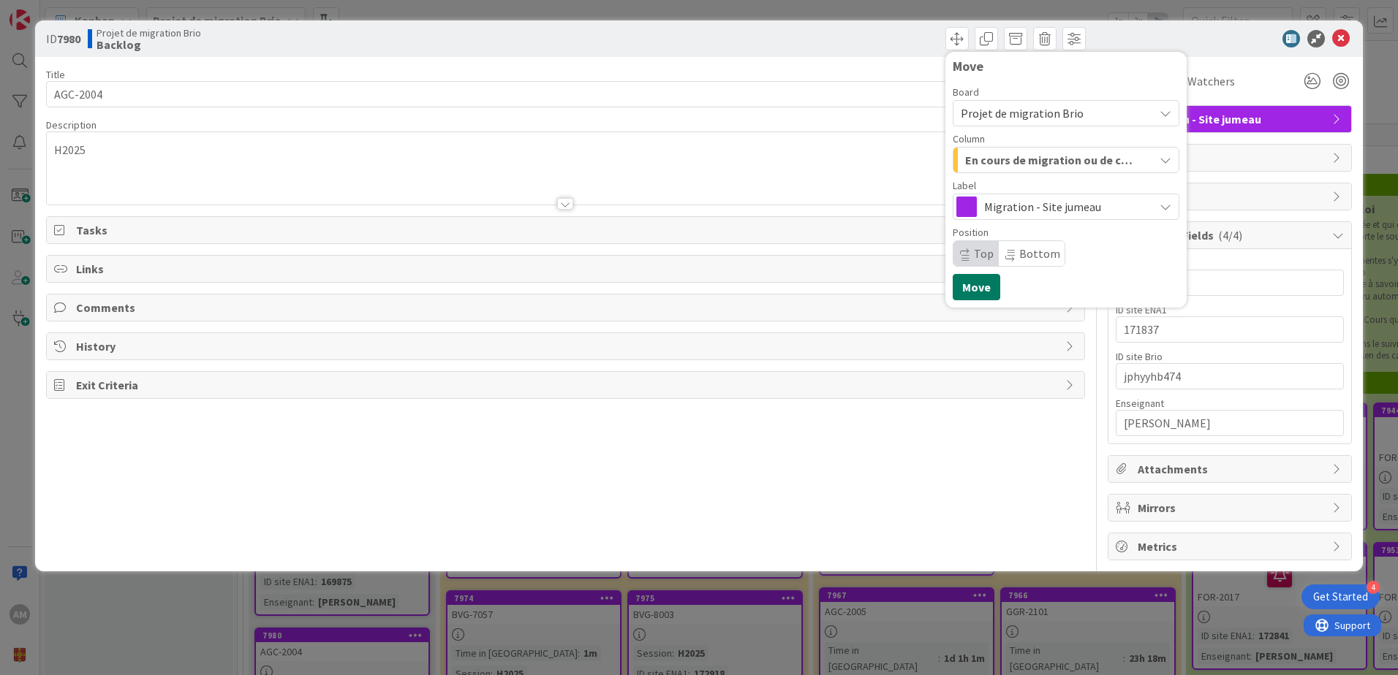
click at [978, 279] on button "Move" at bounding box center [977, 287] width 48 height 26
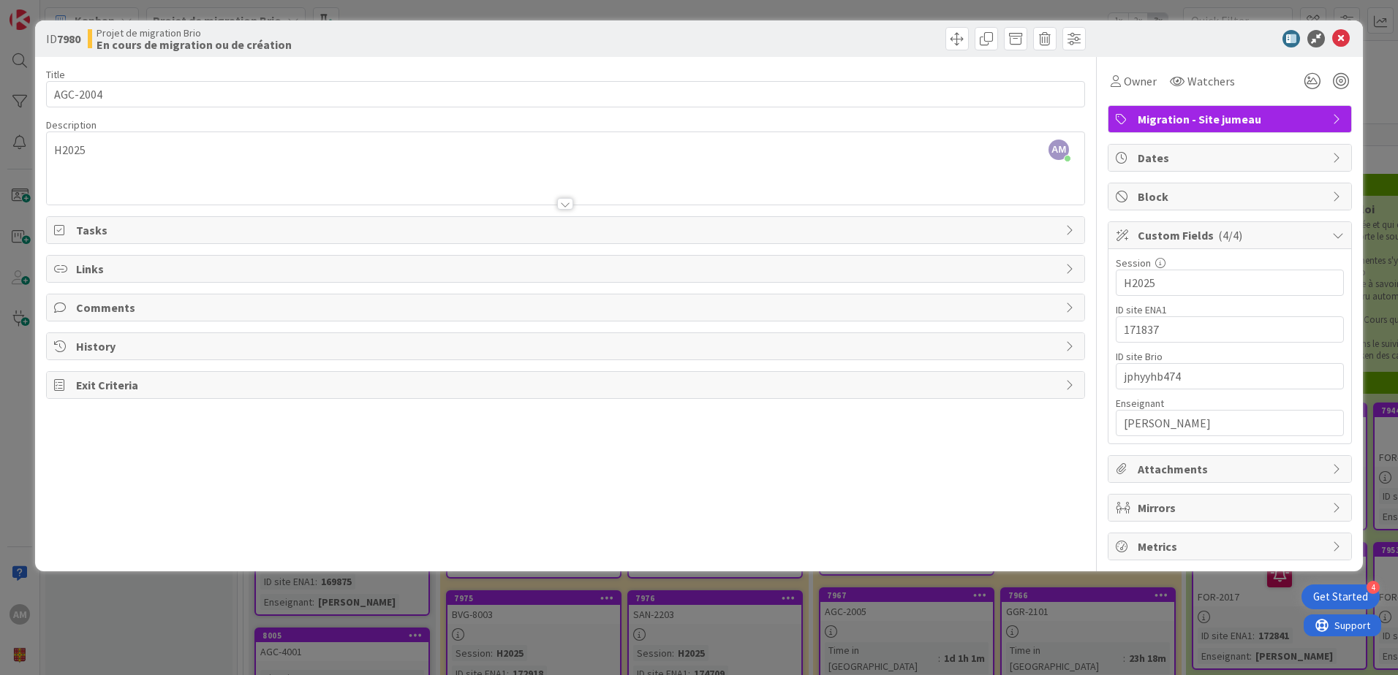
click at [1334, 41] on icon at bounding box center [1341, 39] width 18 height 18
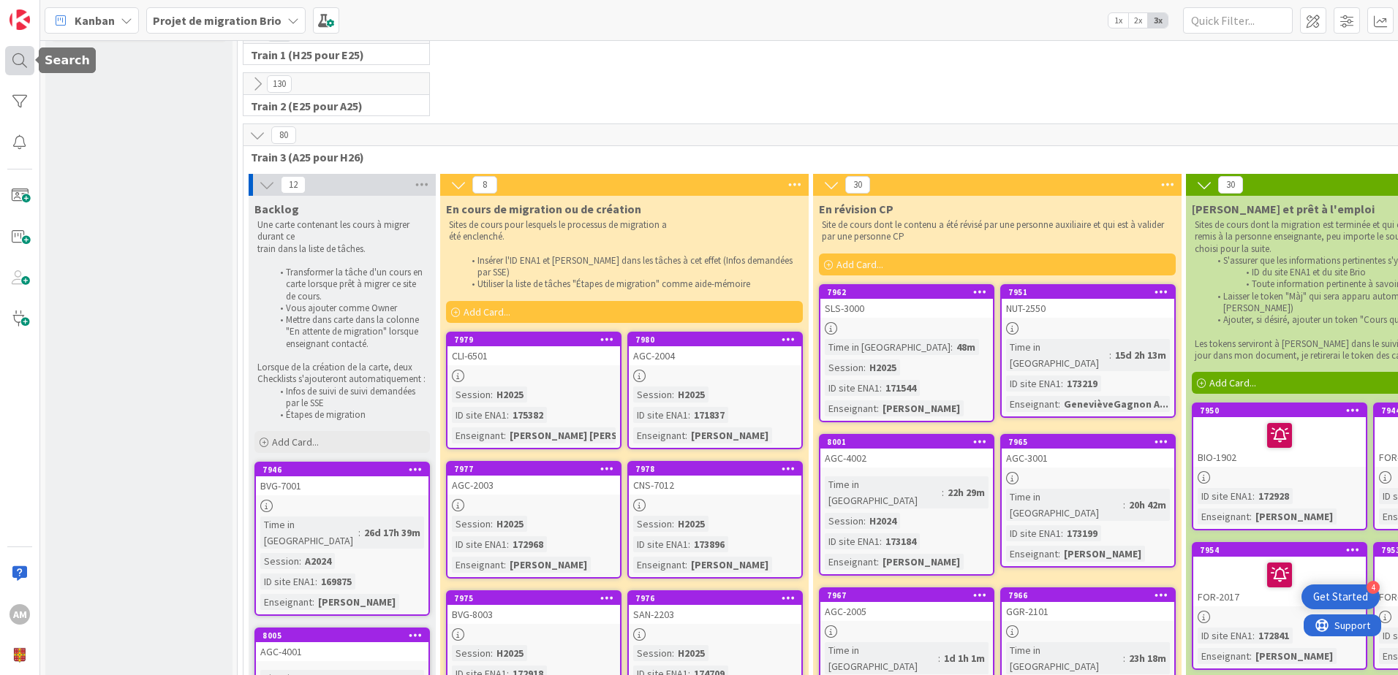
click at [19, 63] on div at bounding box center [19, 60] width 29 height 29
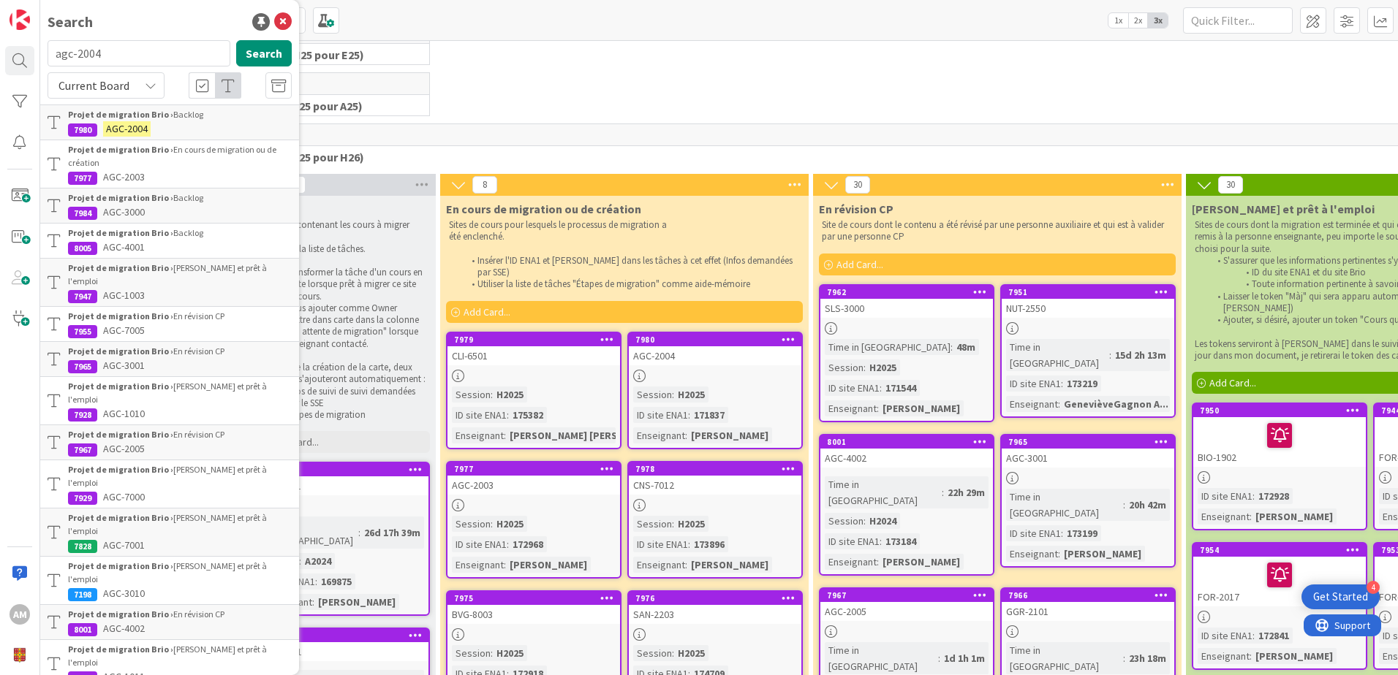
click at [116, 59] on input "agc-2004" at bounding box center [139, 53] width 183 height 26
click at [113, 54] on input "agc-2004" at bounding box center [139, 53] width 183 height 26
drag, startPoint x: 77, startPoint y: 53, endPoint x: 118, endPoint y: 55, distance: 41.7
click at [118, 55] on input "agc-2004" at bounding box center [139, 53] width 183 height 26
type input "agc-4001"
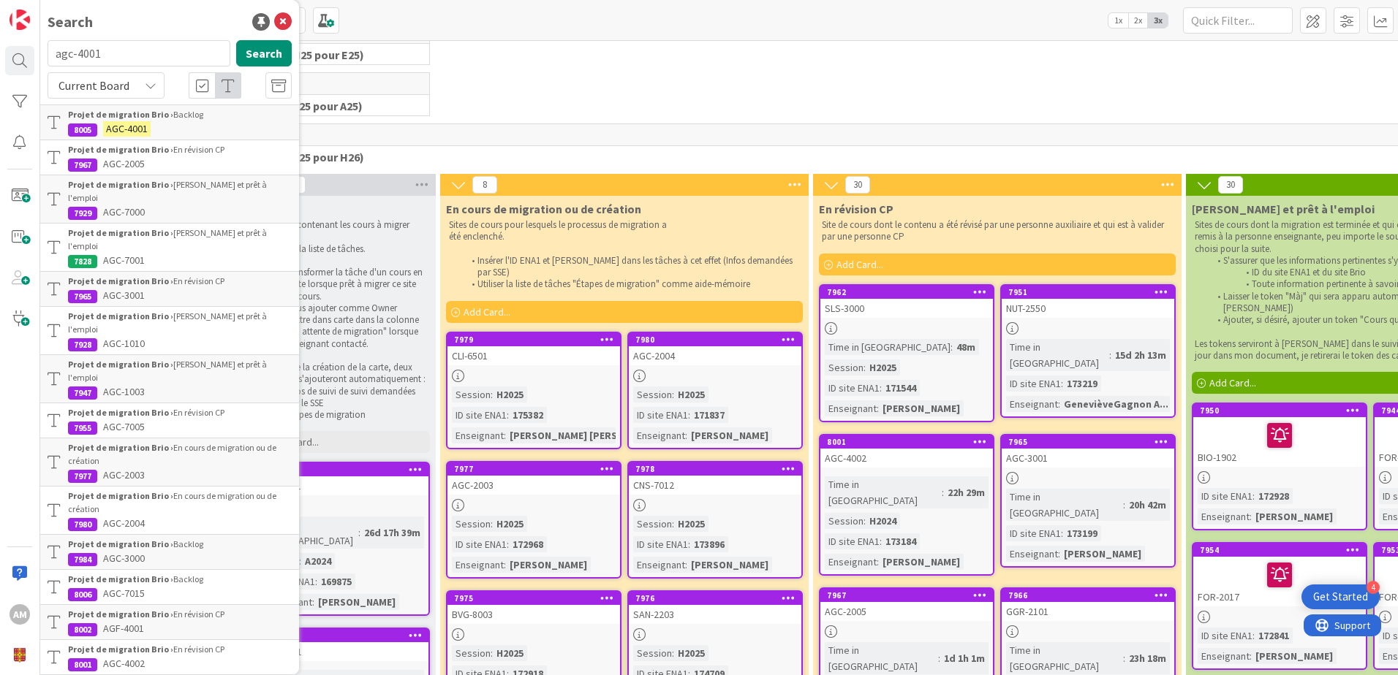
click at [132, 121] on div "Projet de migration Brio › Backlog" at bounding box center [180, 114] width 224 height 13
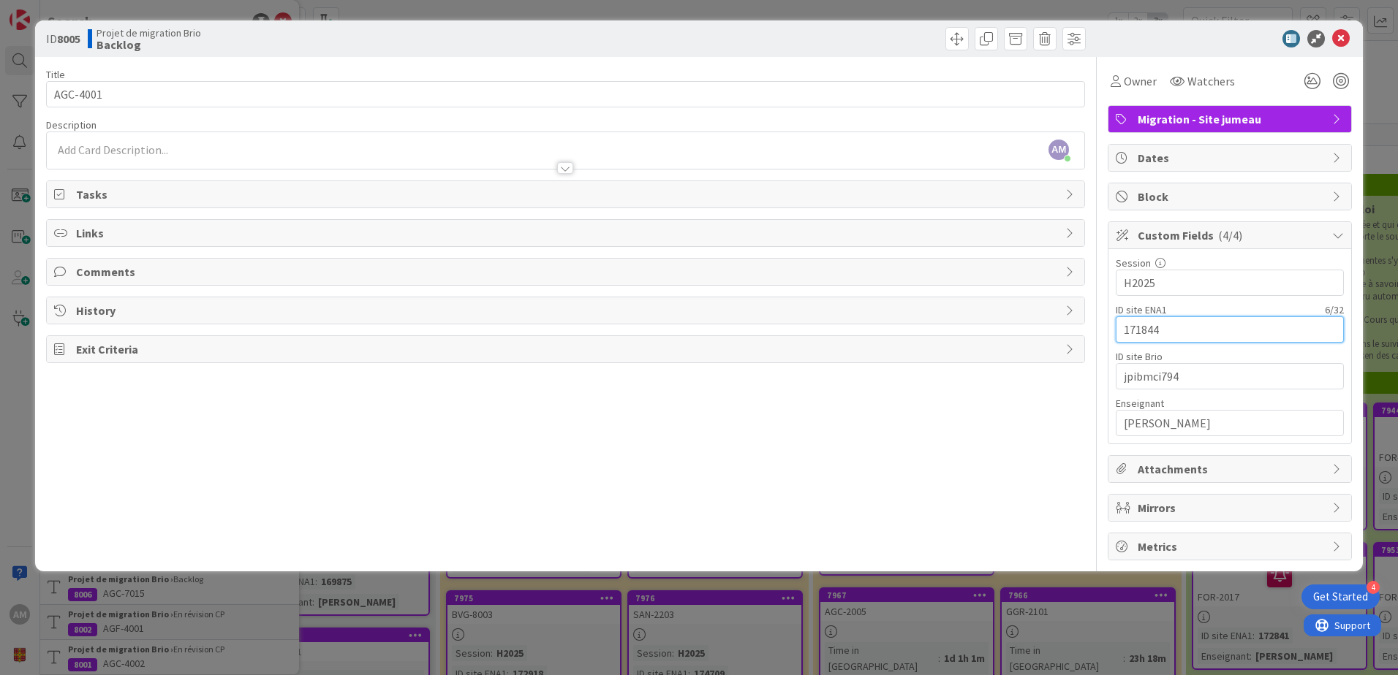
drag, startPoint x: 1185, startPoint y: 327, endPoint x: 1109, endPoint y: 337, distance: 76.7
click at [1109, 337] on div "Session 5 / 32 H2025 ID site ENA1 6 / 32 171844 ID site Brio 10 / 32 jpibmci794…" at bounding box center [1229, 346] width 243 height 194
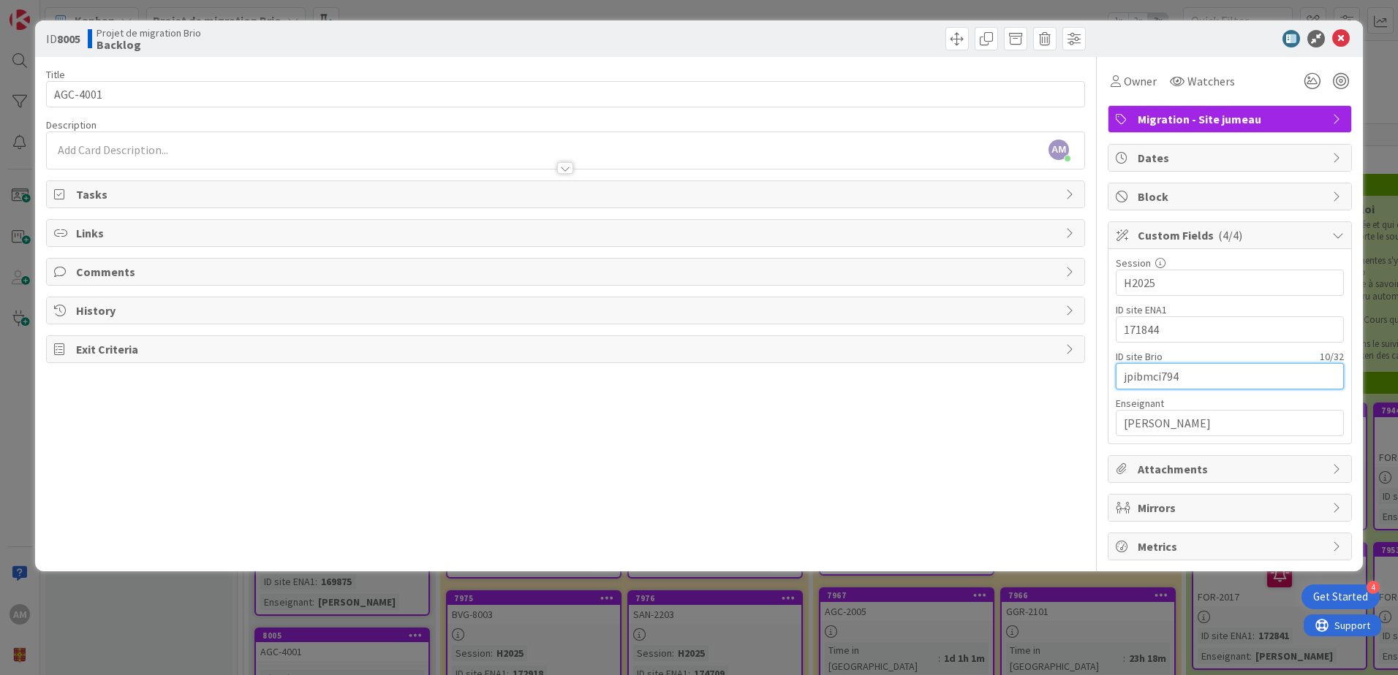
drag, startPoint x: 1184, startPoint y: 381, endPoint x: 1102, endPoint y: 373, distance: 82.3
click at [1102, 373] on div "Title 8 / 128 AGC-4001 Description AM [PERSON_NAME] just joined Owner Watchers …" at bounding box center [699, 309] width 1306 height 504
click at [1000, 506] on div "Title 8 / 128 AGC-4001 Description AM [PERSON_NAME] just joined Owner Watchers …" at bounding box center [565, 309] width 1039 height 504
click at [953, 35] on span at bounding box center [956, 38] width 23 height 23
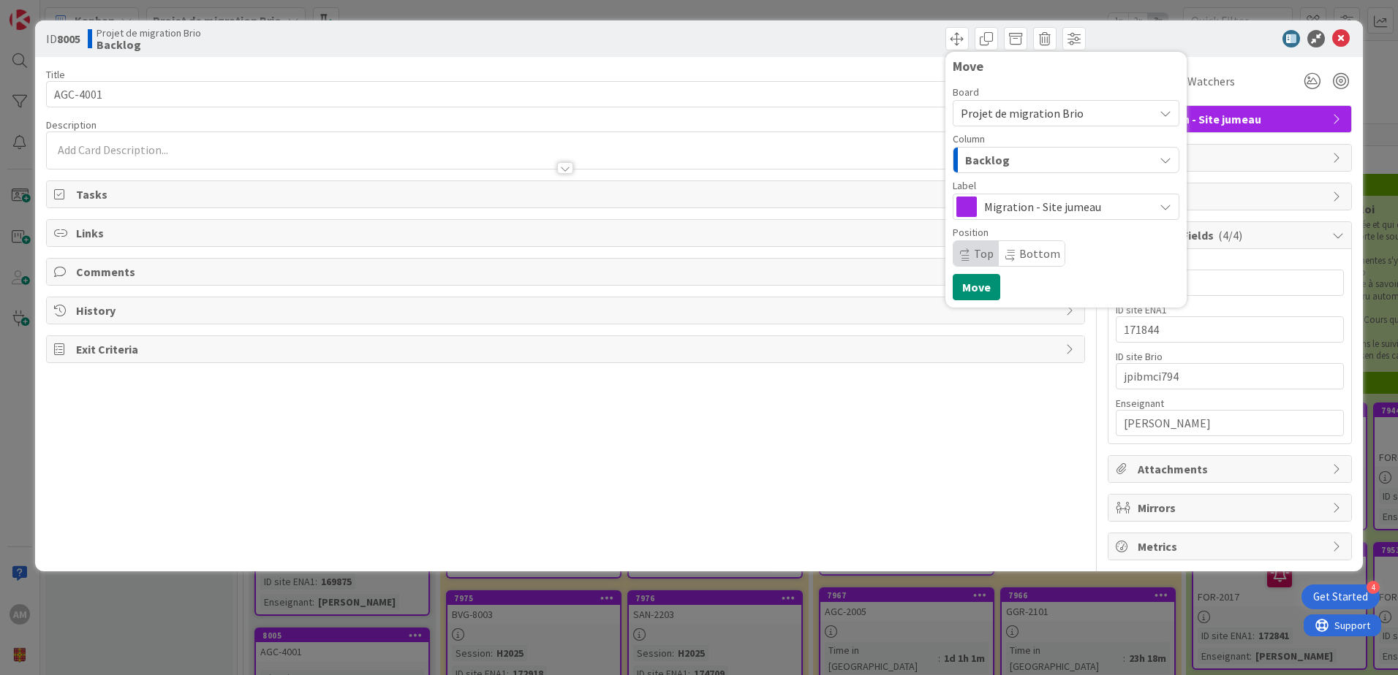
click at [1031, 167] on div "Backlog" at bounding box center [1057, 159] width 192 height 23
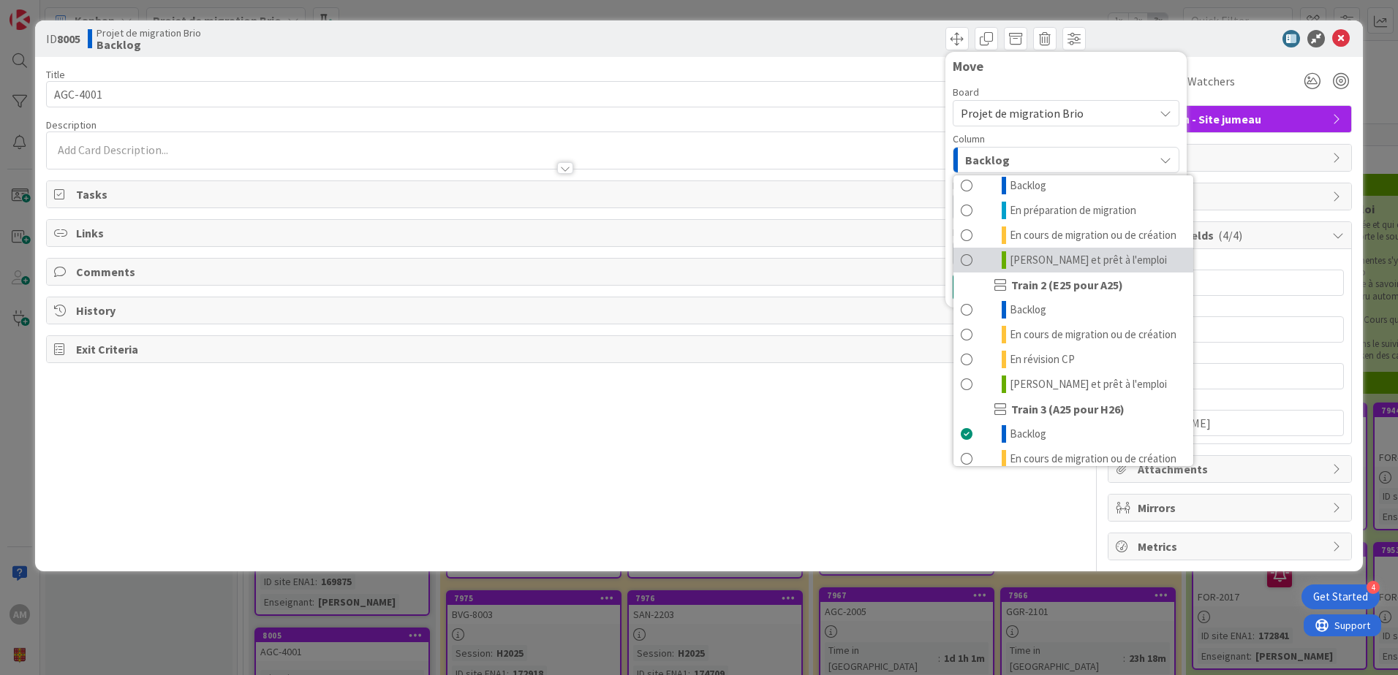
scroll to position [196, 0]
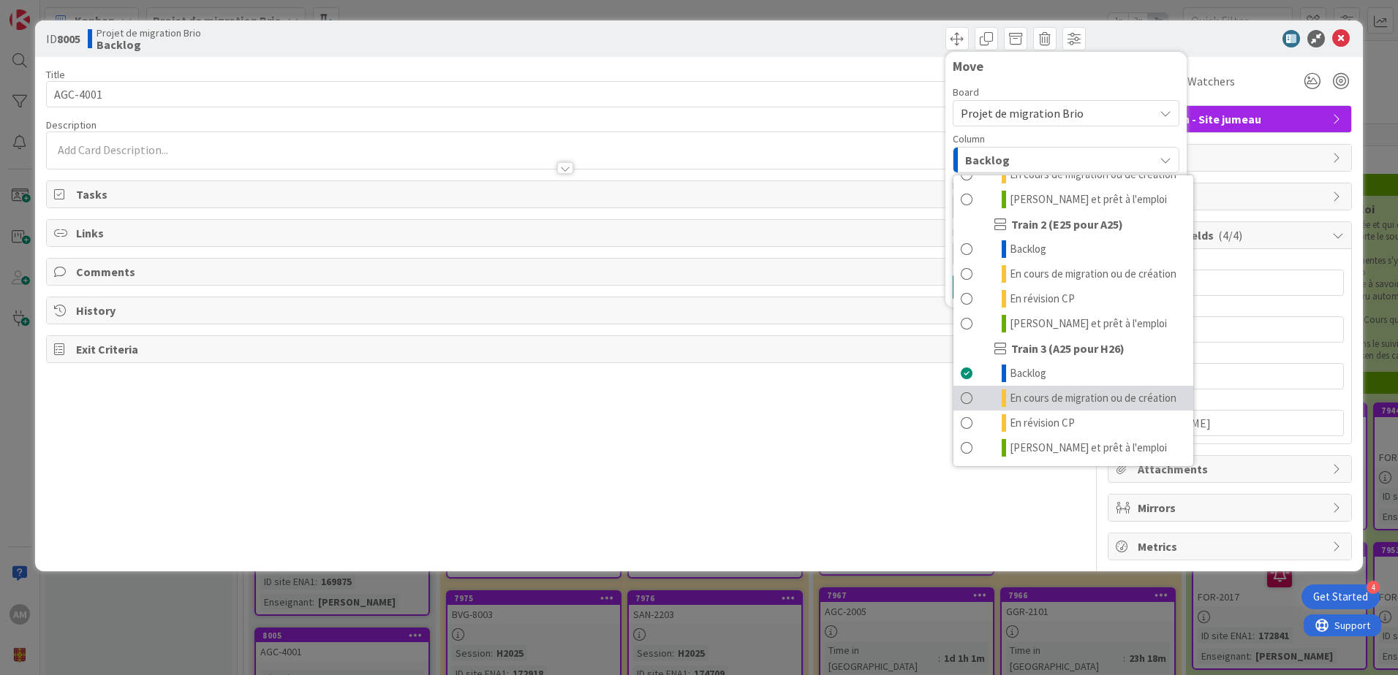
click at [1027, 395] on span "En cours de migration ou de création" at bounding box center [1093, 399] width 167 height 18
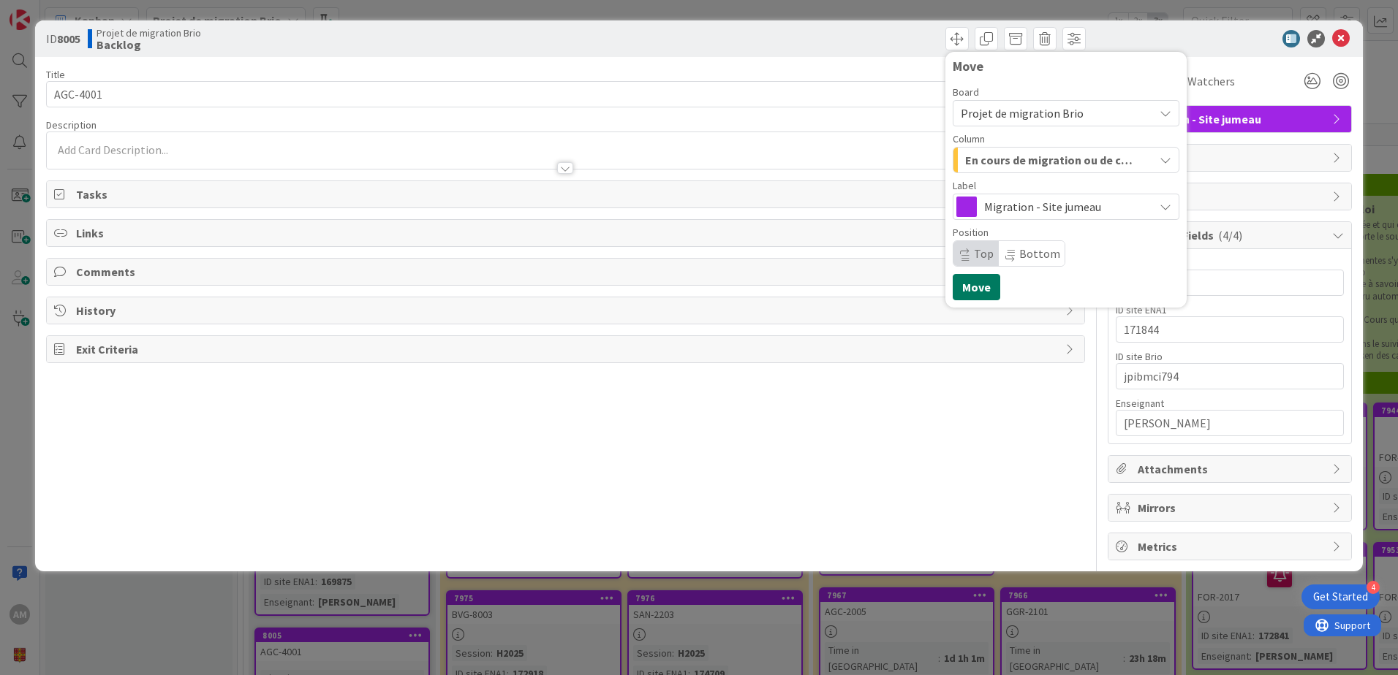
click at [981, 282] on button "Move" at bounding box center [977, 287] width 48 height 26
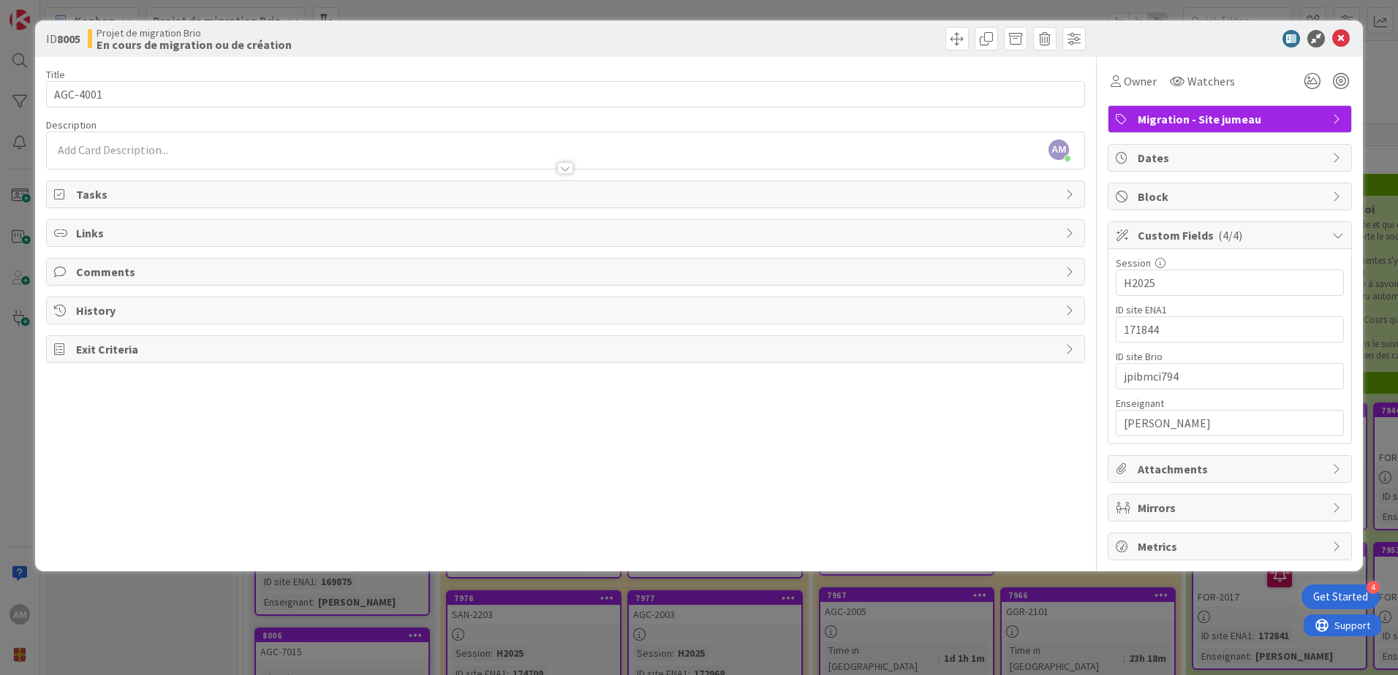
click at [998, 424] on div "Title 8 / 128 AGC-4001 Description AM [PERSON_NAME] just joined Owner Watchers …" at bounding box center [565, 309] width 1039 height 504
click at [1344, 35] on icon at bounding box center [1341, 39] width 18 height 18
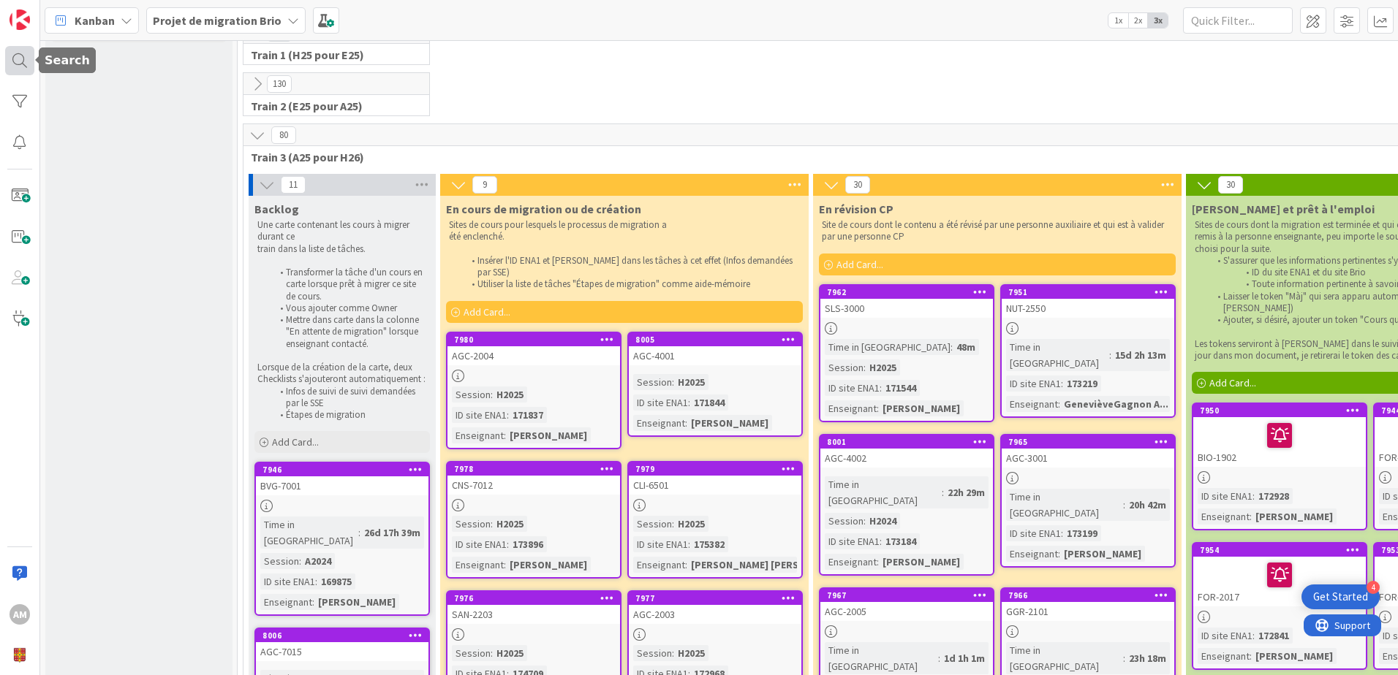
click at [12, 54] on div at bounding box center [19, 60] width 29 height 29
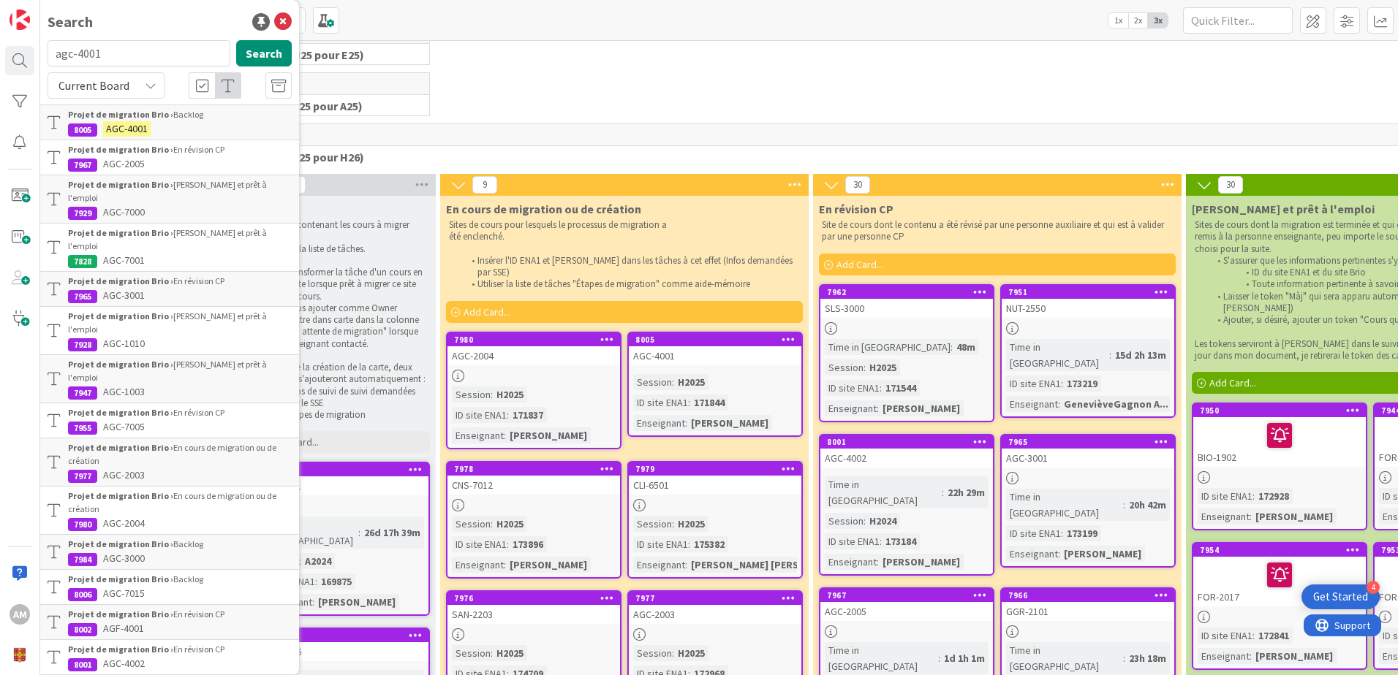
drag, startPoint x: 112, startPoint y: 58, endPoint x: 45, endPoint y: 42, distance: 69.1
click at [45, 42] on div "agc-4001 Search" at bounding box center [170, 56] width 262 height 32
type input "agc-7015"
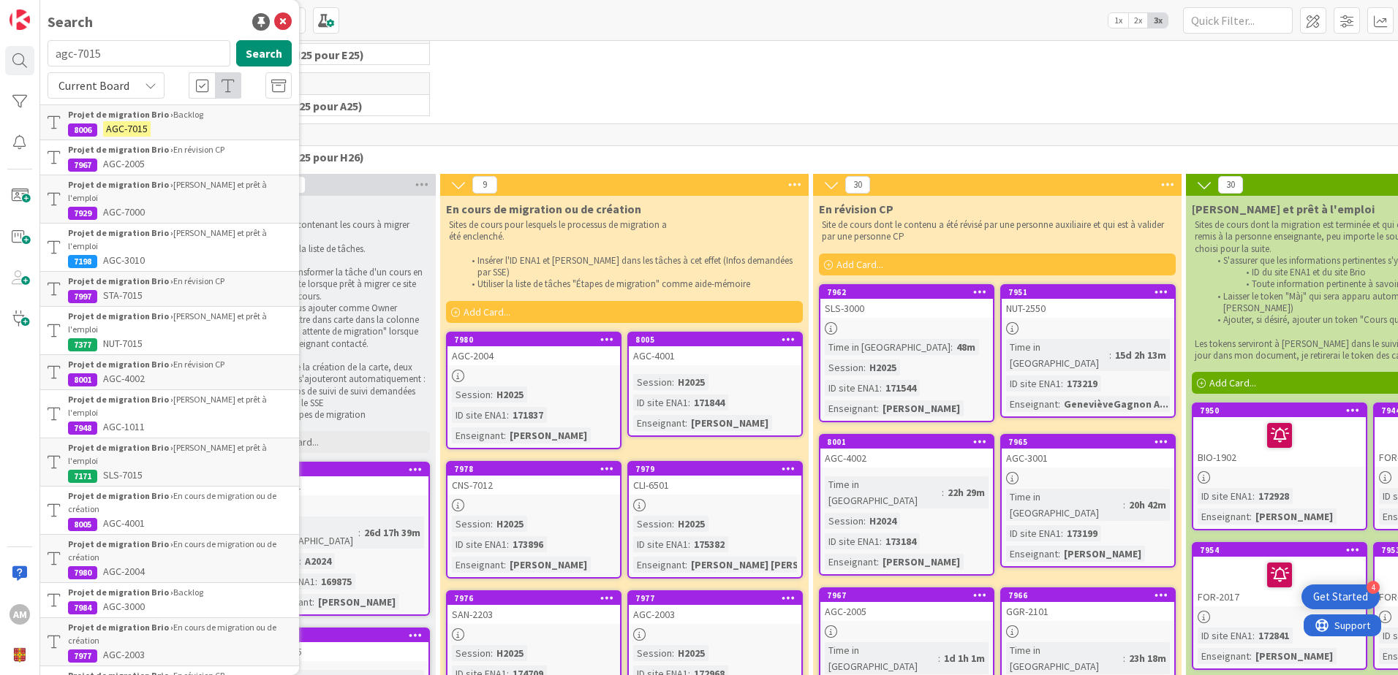
click at [162, 121] on div "Projet de migration Brio › Backlog" at bounding box center [180, 114] width 224 height 13
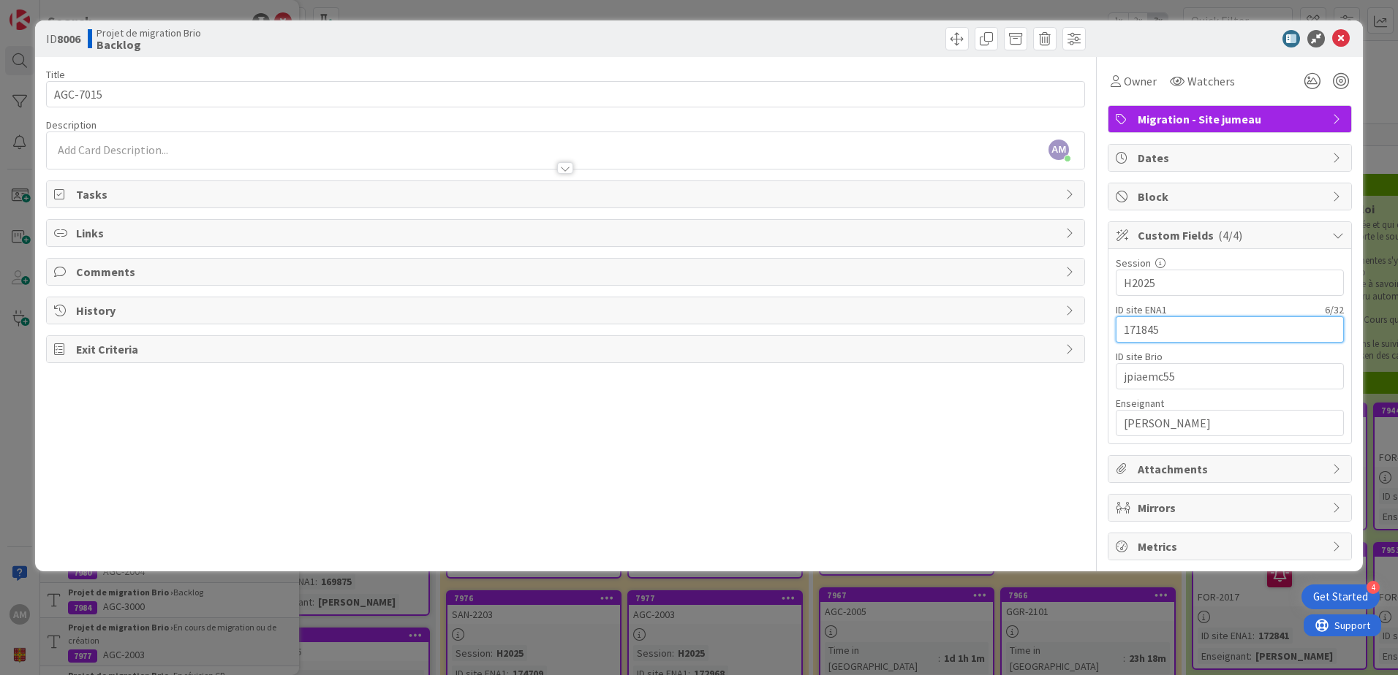
drag, startPoint x: 1169, startPoint y: 329, endPoint x: 1107, endPoint y: 327, distance: 62.2
click at [1107, 327] on div "Title 8 / 128 AGC-7015 Description AM [PERSON_NAME] just joined Owner Watchers …" at bounding box center [699, 309] width 1306 height 504
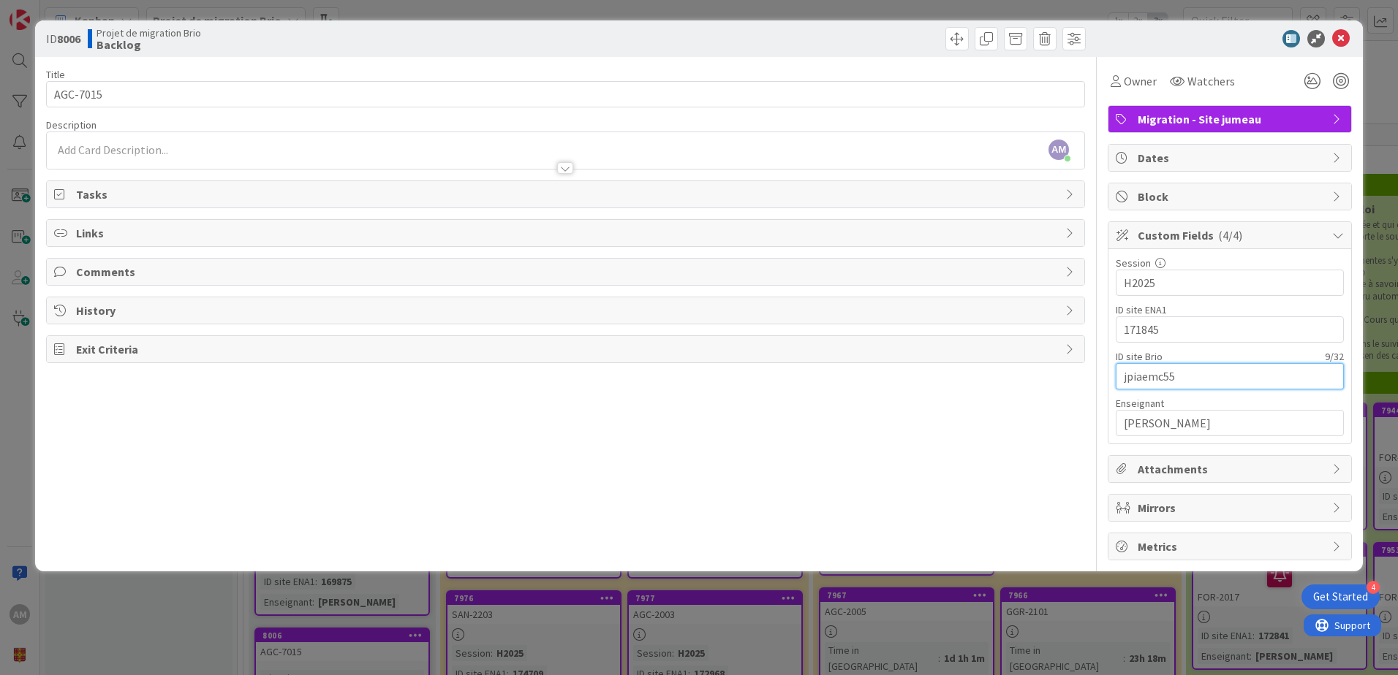
drag, startPoint x: 1192, startPoint y: 376, endPoint x: 1086, endPoint y: 377, distance: 106.0
click at [1086, 377] on div "Title 8 / 128 AGC-7015 Description AM [PERSON_NAME] just joined Owner Watchers …" at bounding box center [699, 309] width 1306 height 504
click at [968, 39] on span at bounding box center [956, 38] width 23 height 23
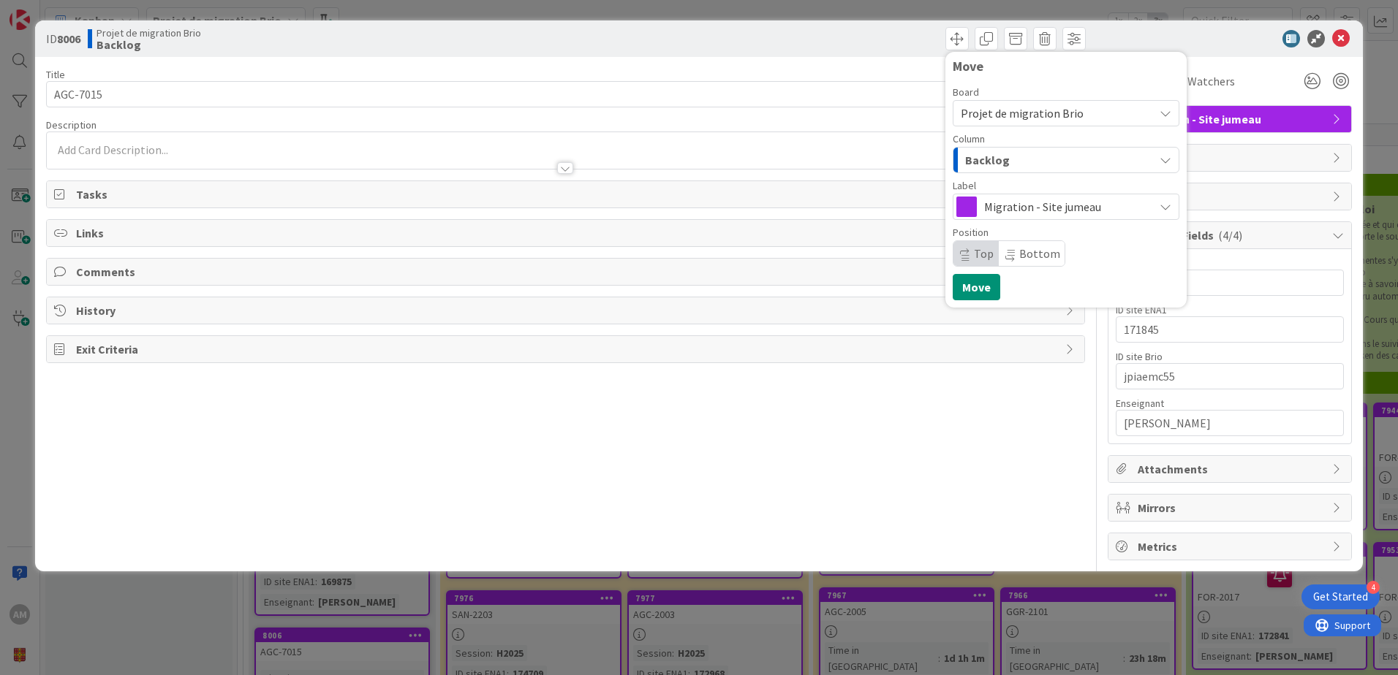
click at [1013, 170] on div "Backlog" at bounding box center [1057, 159] width 192 height 23
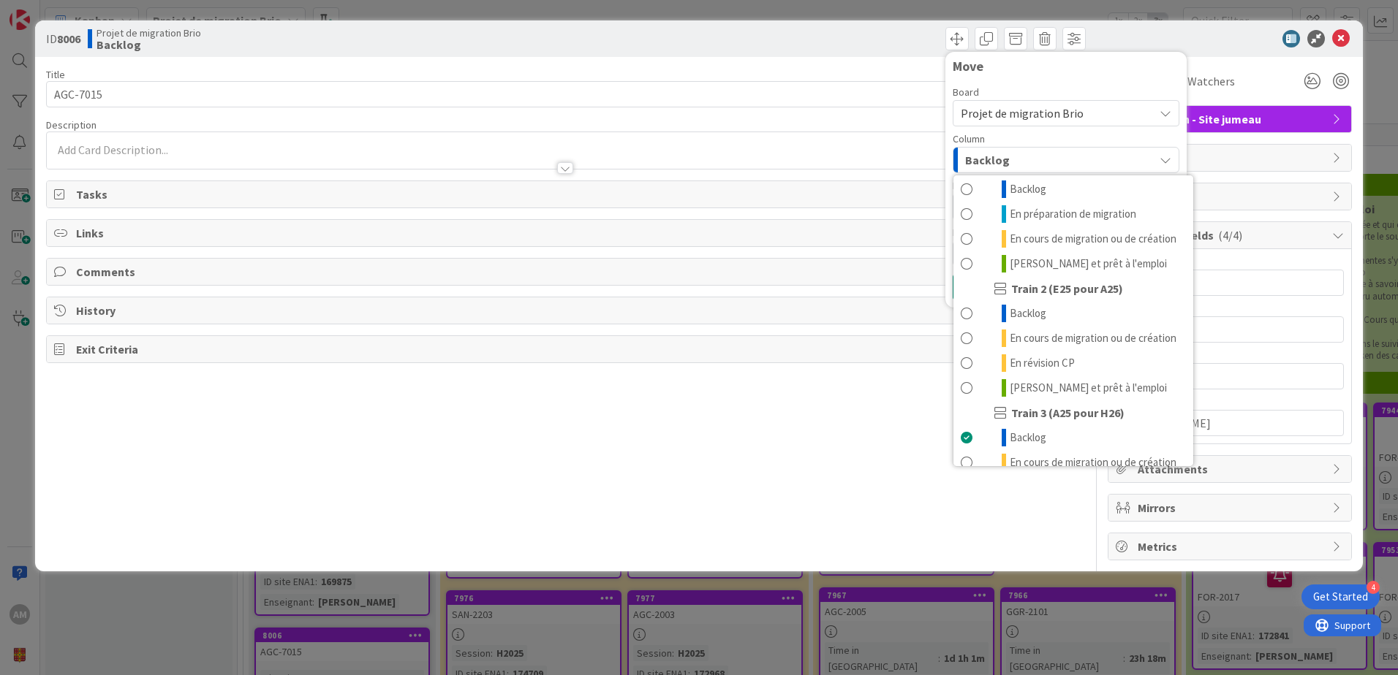
scroll to position [196, 0]
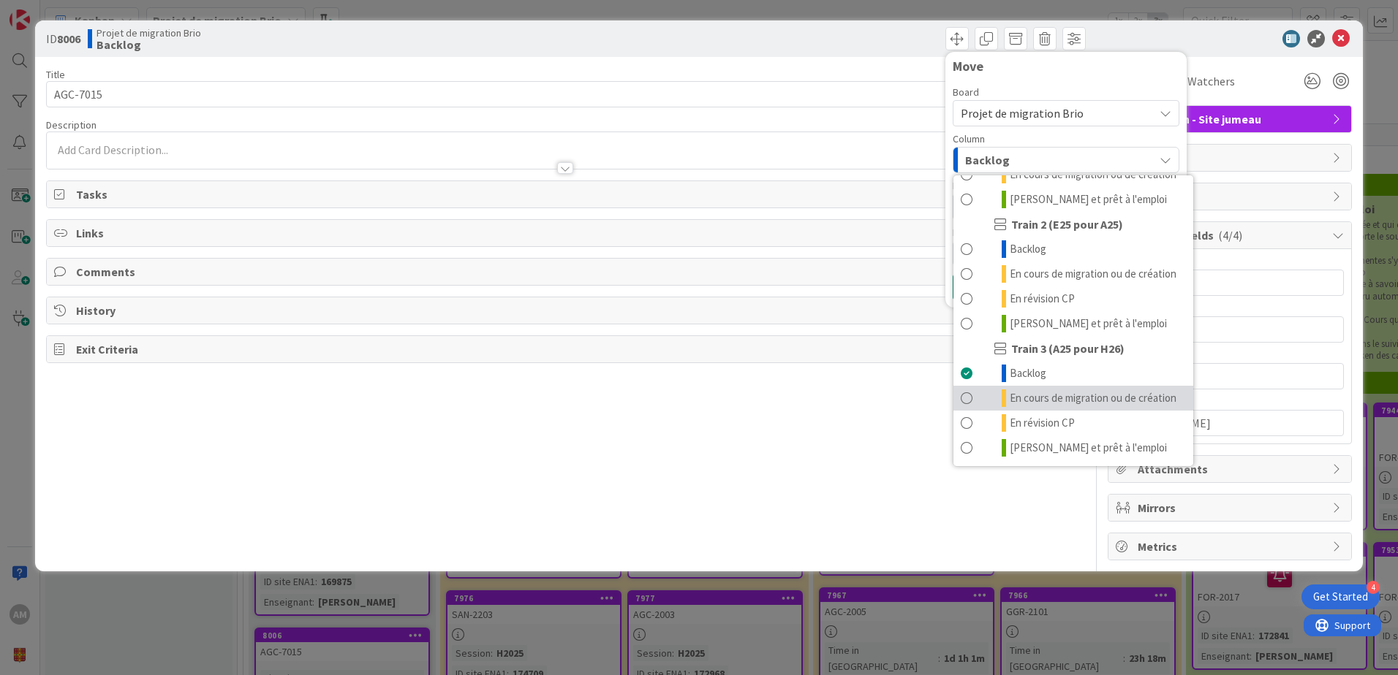
click at [1042, 393] on span "En cours de migration ou de création" at bounding box center [1093, 399] width 167 height 18
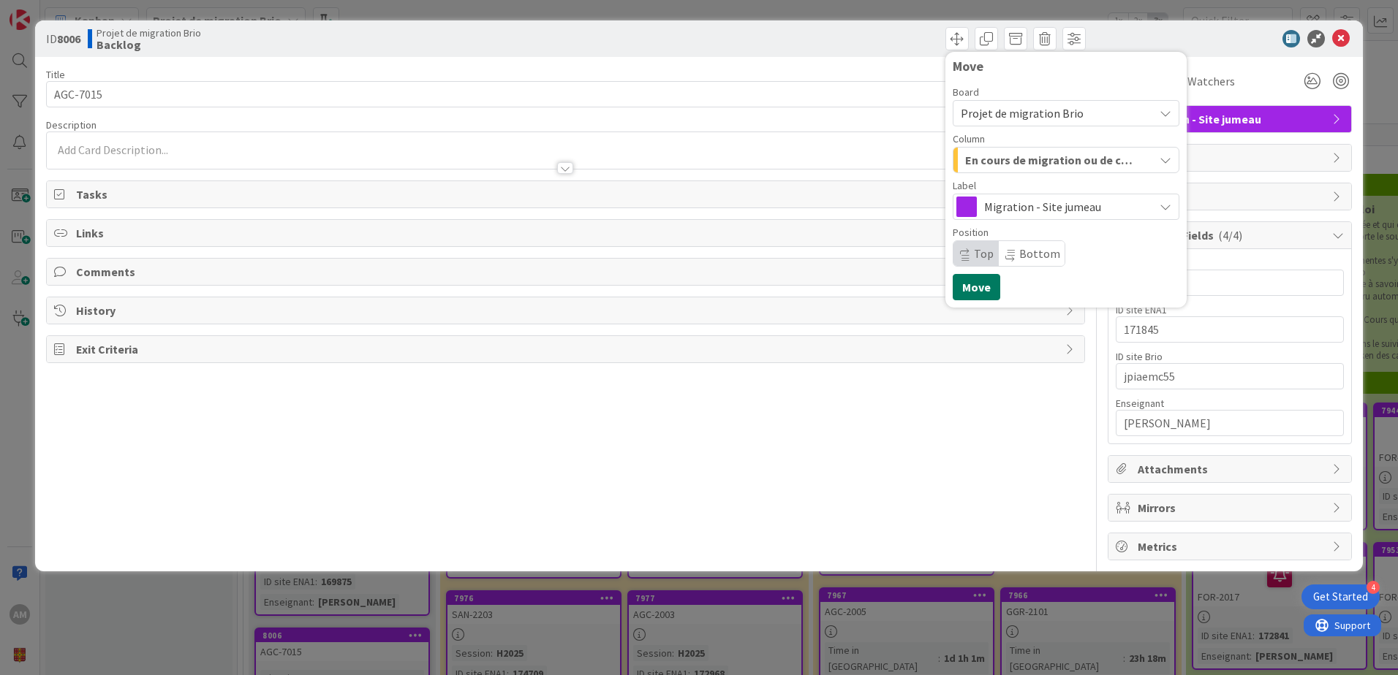
click at [973, 284] on button "Move" at bounding box center [977, 287] width 48 height 26
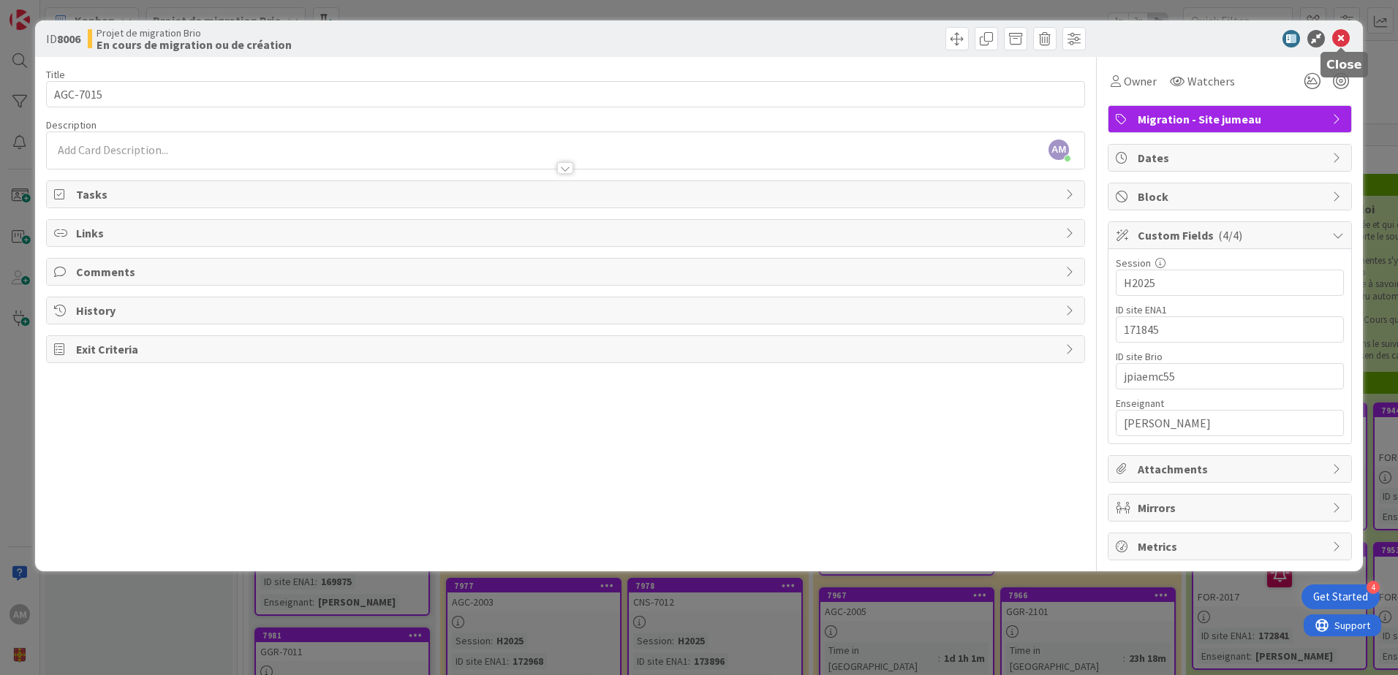
click at [1348, 43] on icon at bounding box center [1341, 39] width 18 height 18
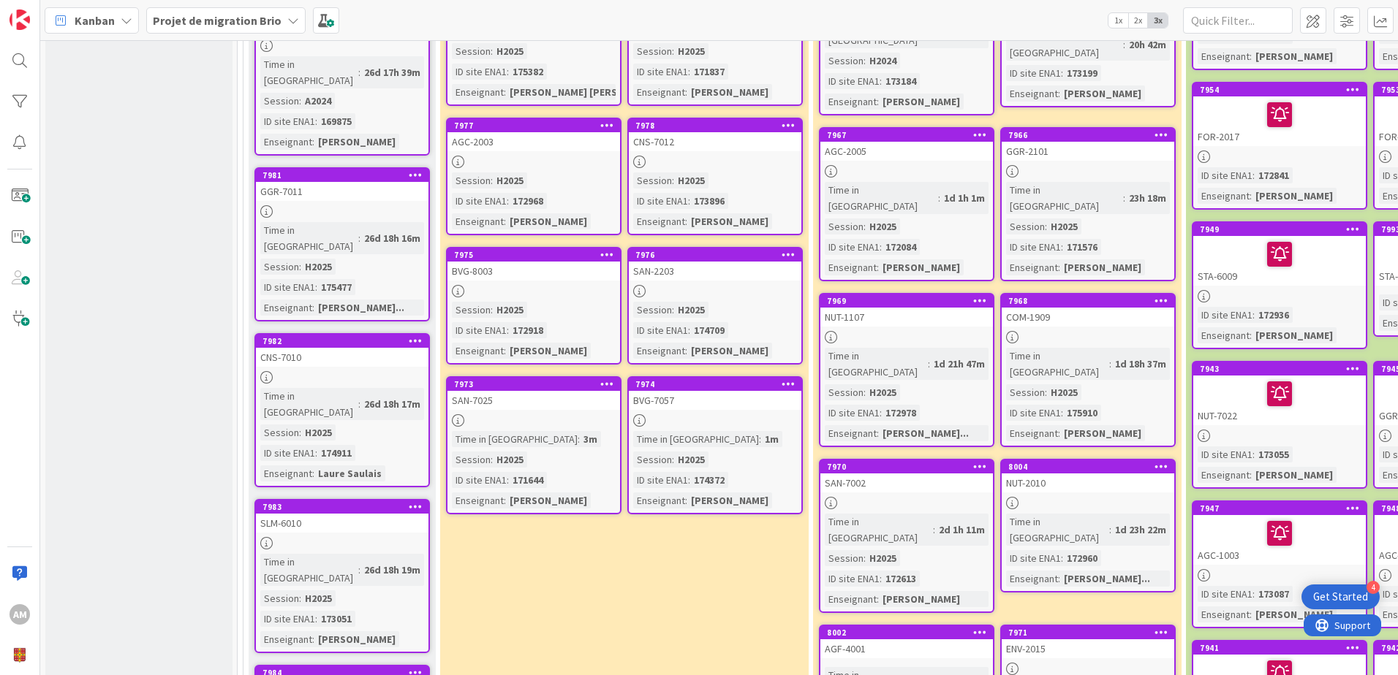
scroll to position [512, 0]
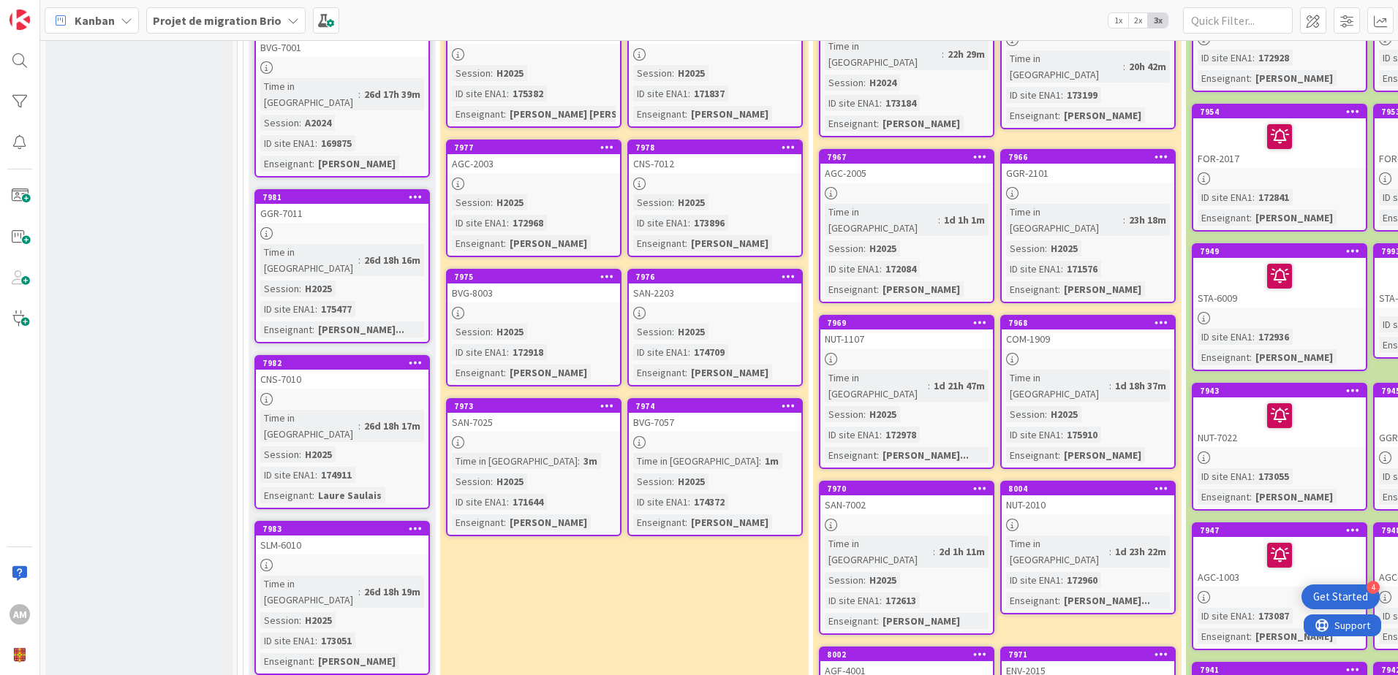
click at [606, 401] on icon at bounding box center [607, 406] width 14 height 10
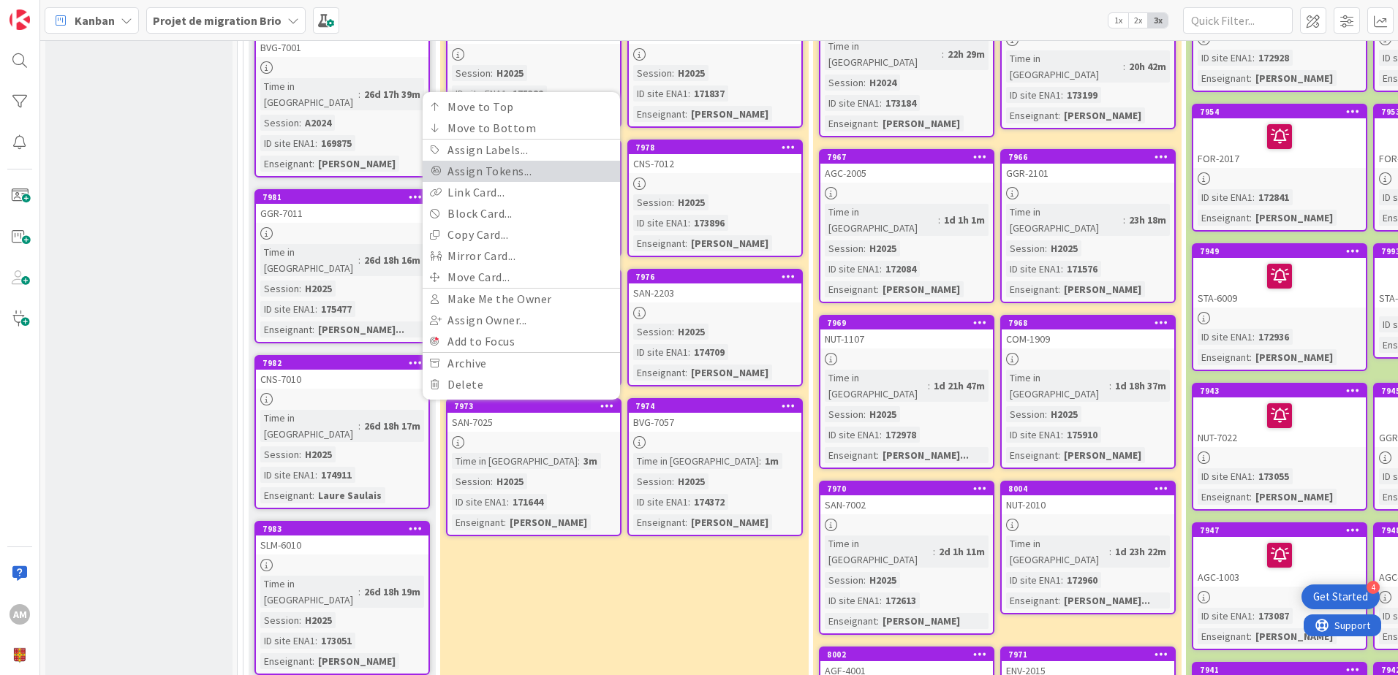
click at [482, 161] on link "Assign Tokens..." at bounding box center [521, 171] width 197 height 21
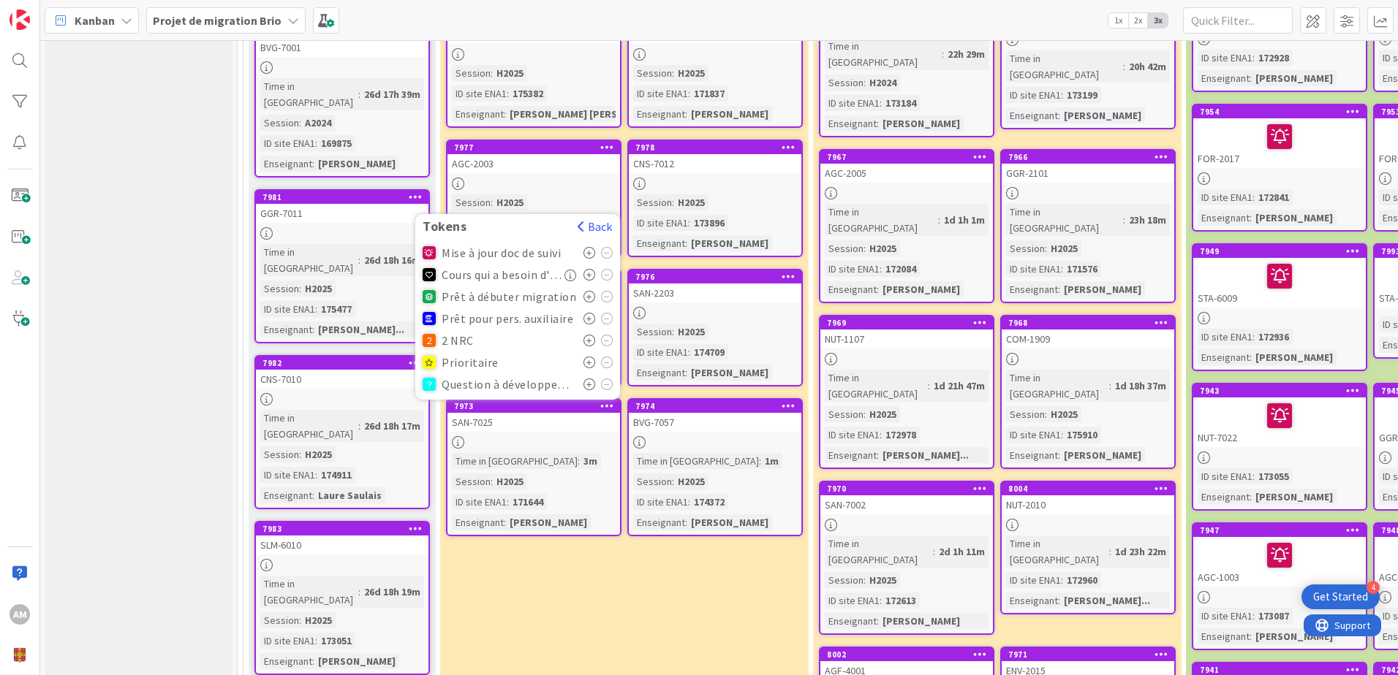
click at [588, 313] on icon at bounding box center [589, 319] width 12 height 12
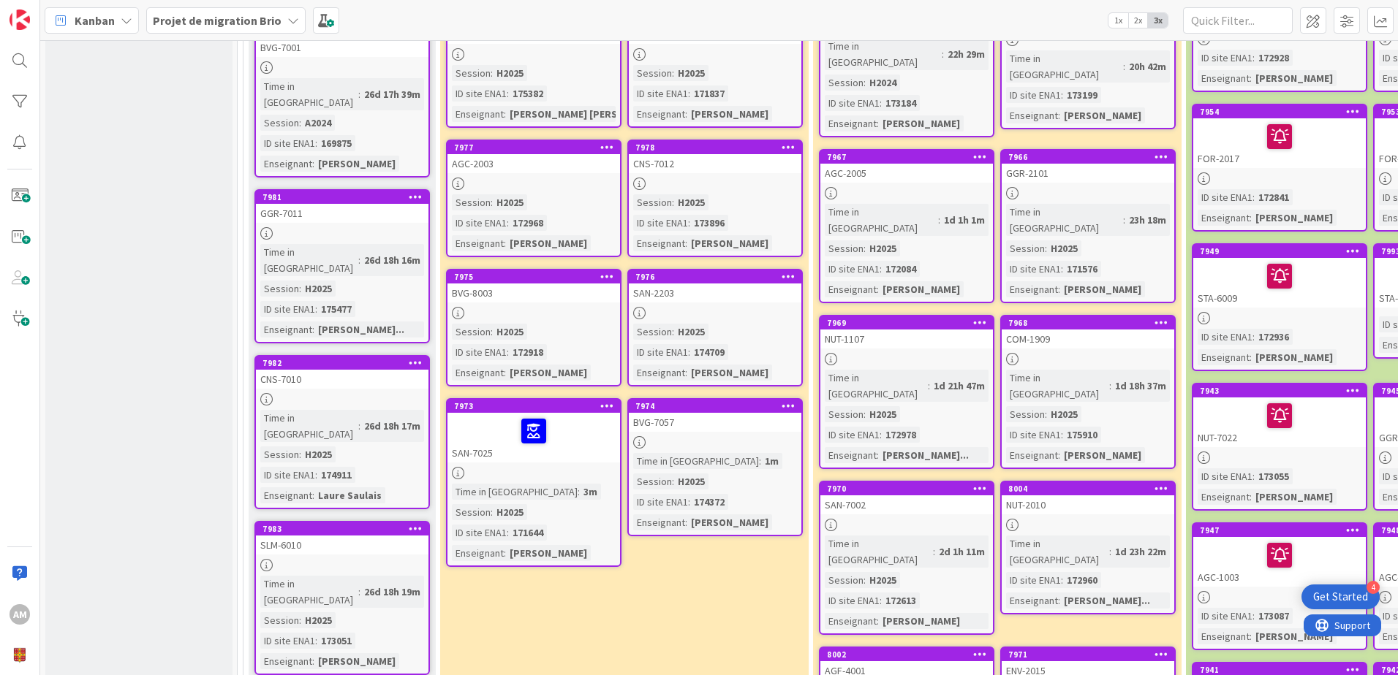
click at [790, 401] on icon at bounding box center [788, 406] width 14 height 10
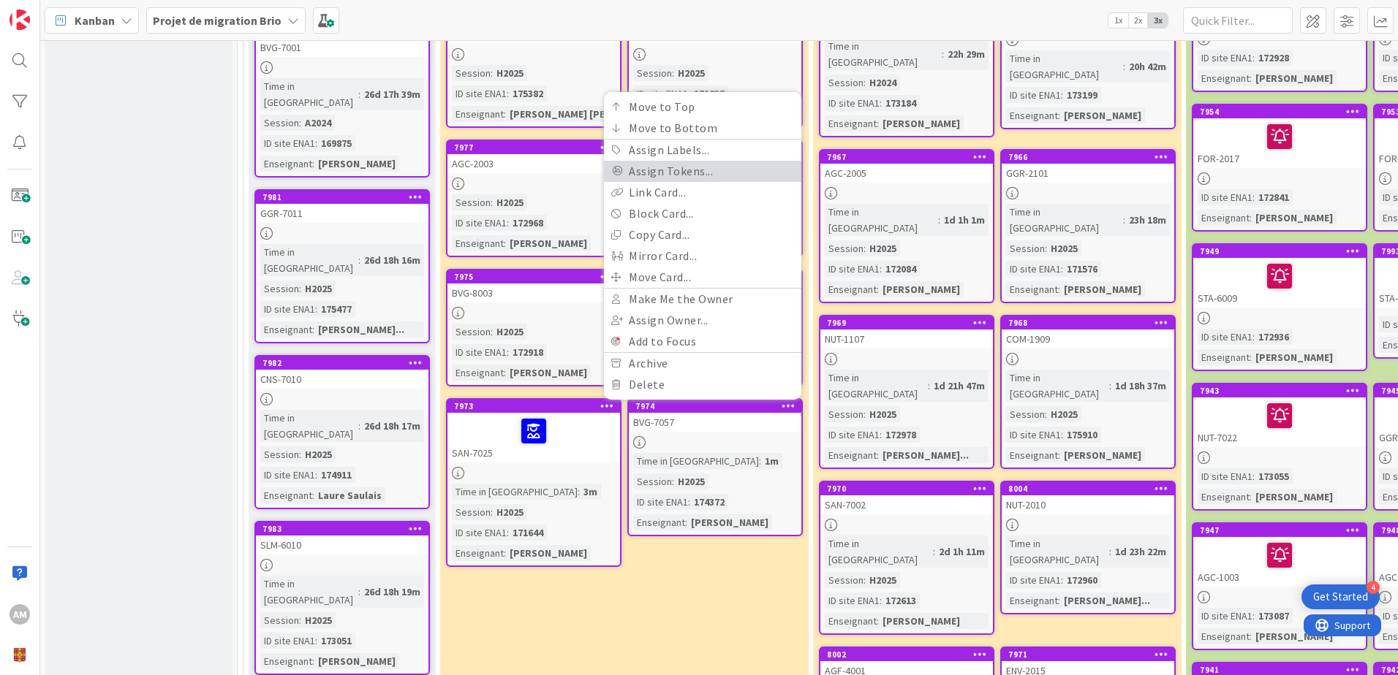
click at [673, 161] on link "Assign Tokens..." at bounding box center [702, 171] width 197 height 21
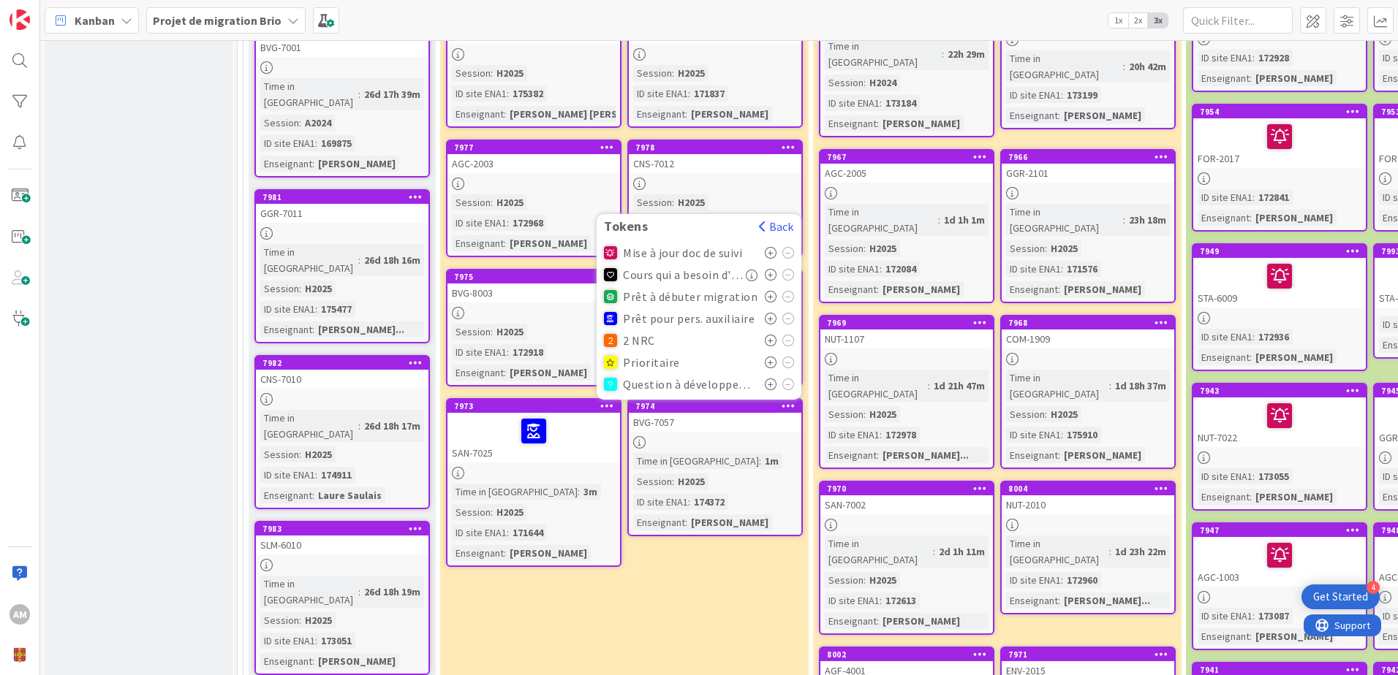
click at [770, 313] on icon at bounding box center [771, 319] width 12 height 12
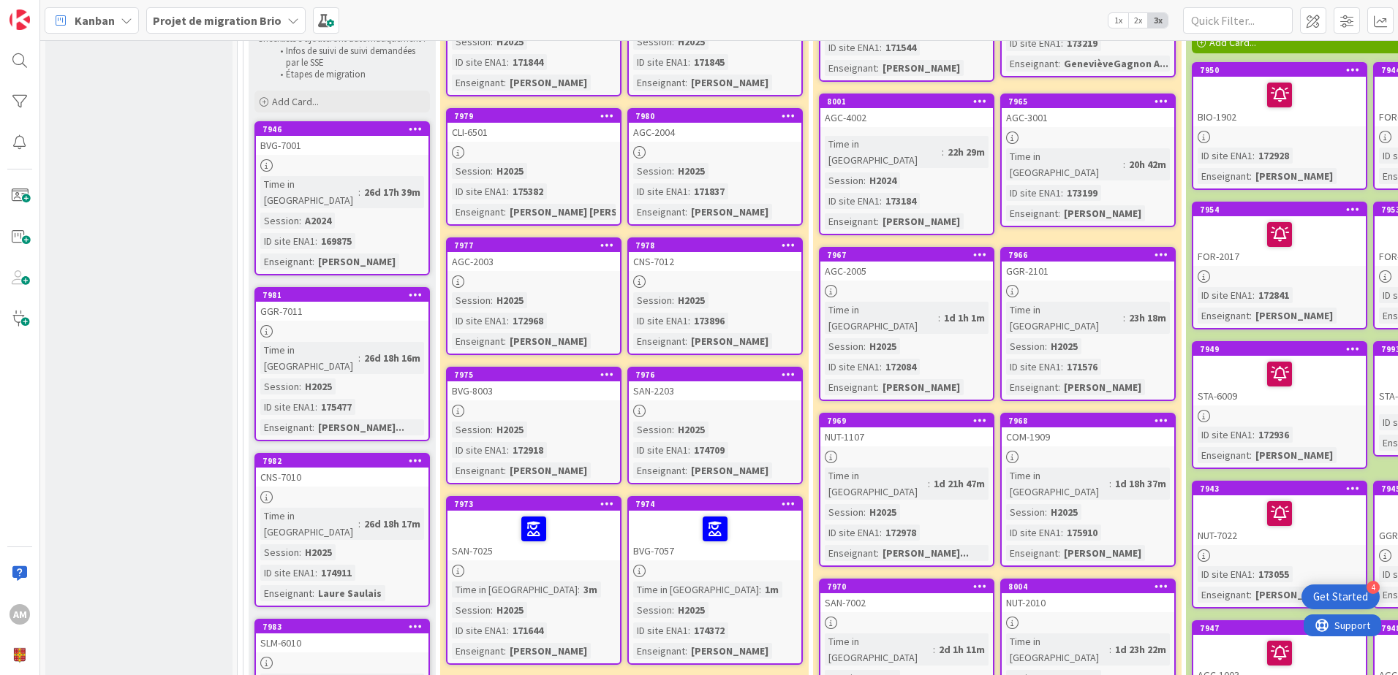
scroll to position [366, 0]
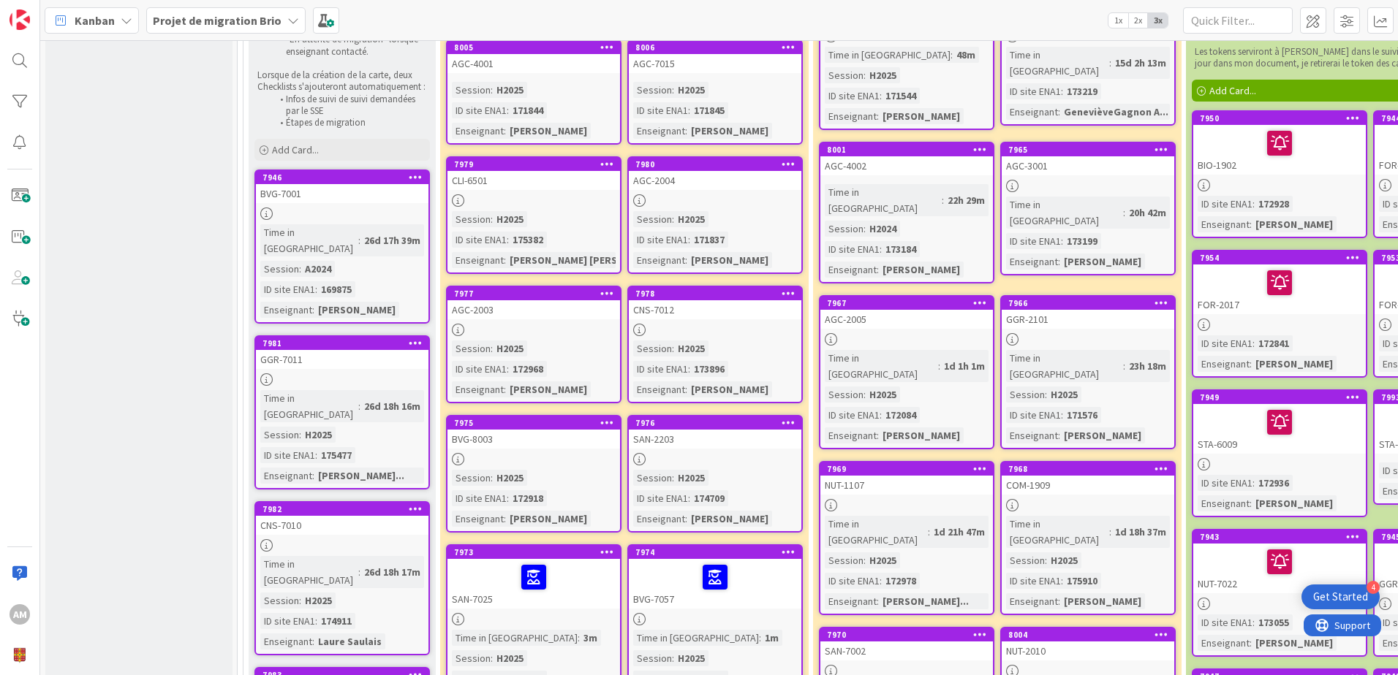
click at [607, 417] on icon at bounding box center [607, 422] width 14 height 10
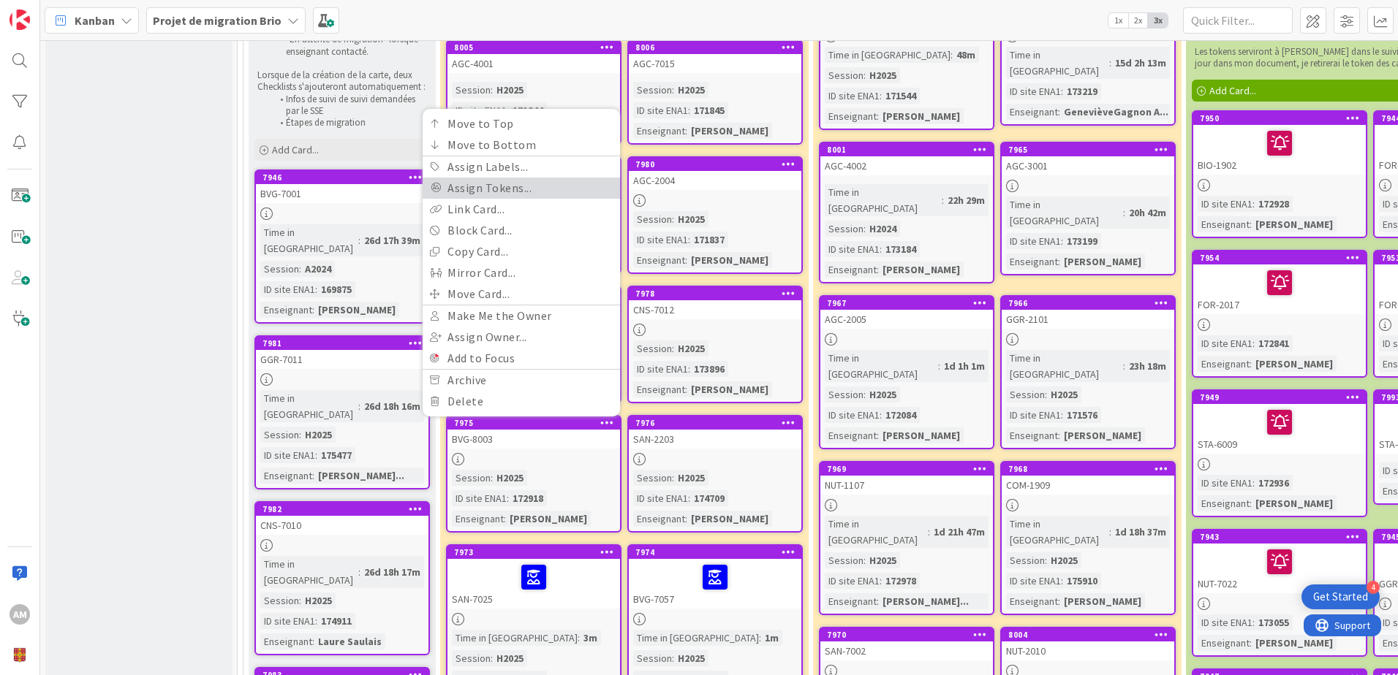
click at [501, 179] on link "Assign Tokens..." at bounding box center [521, 188] width 197 height 21
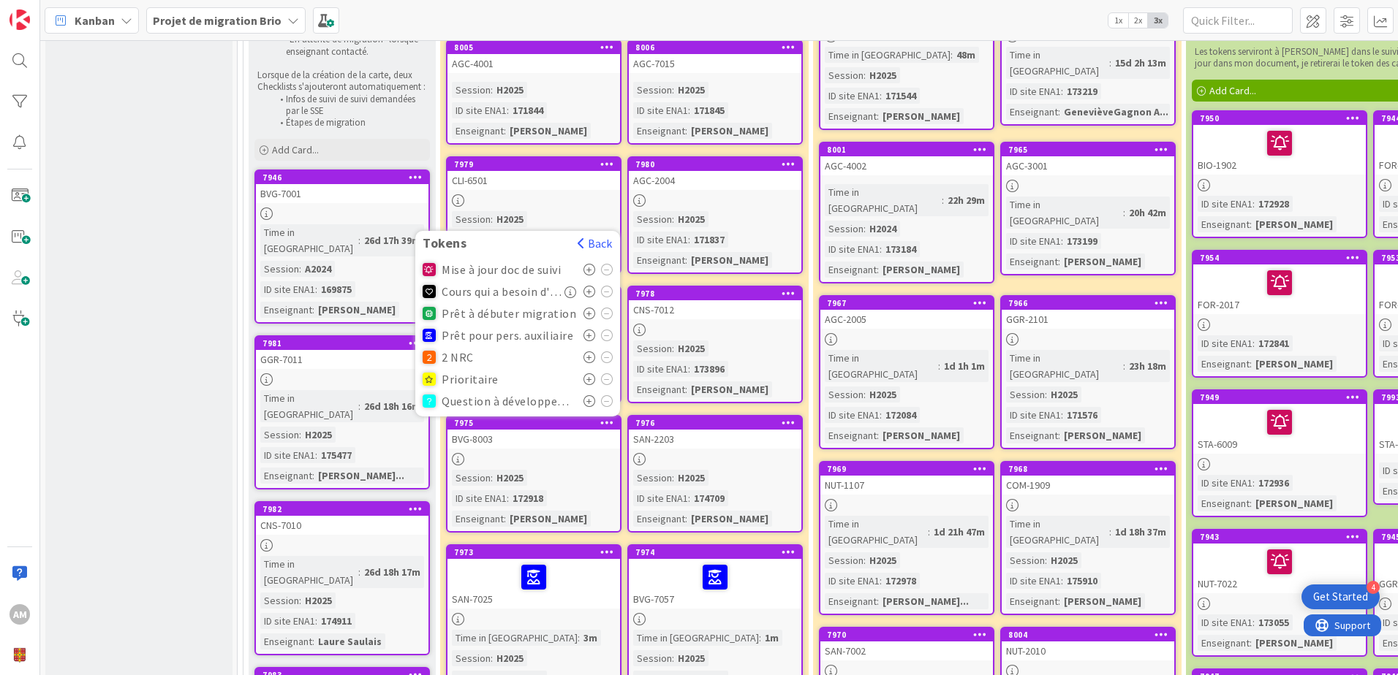
click at [589, 330] on icon at bounding box center [589, 336] width 12 height 12
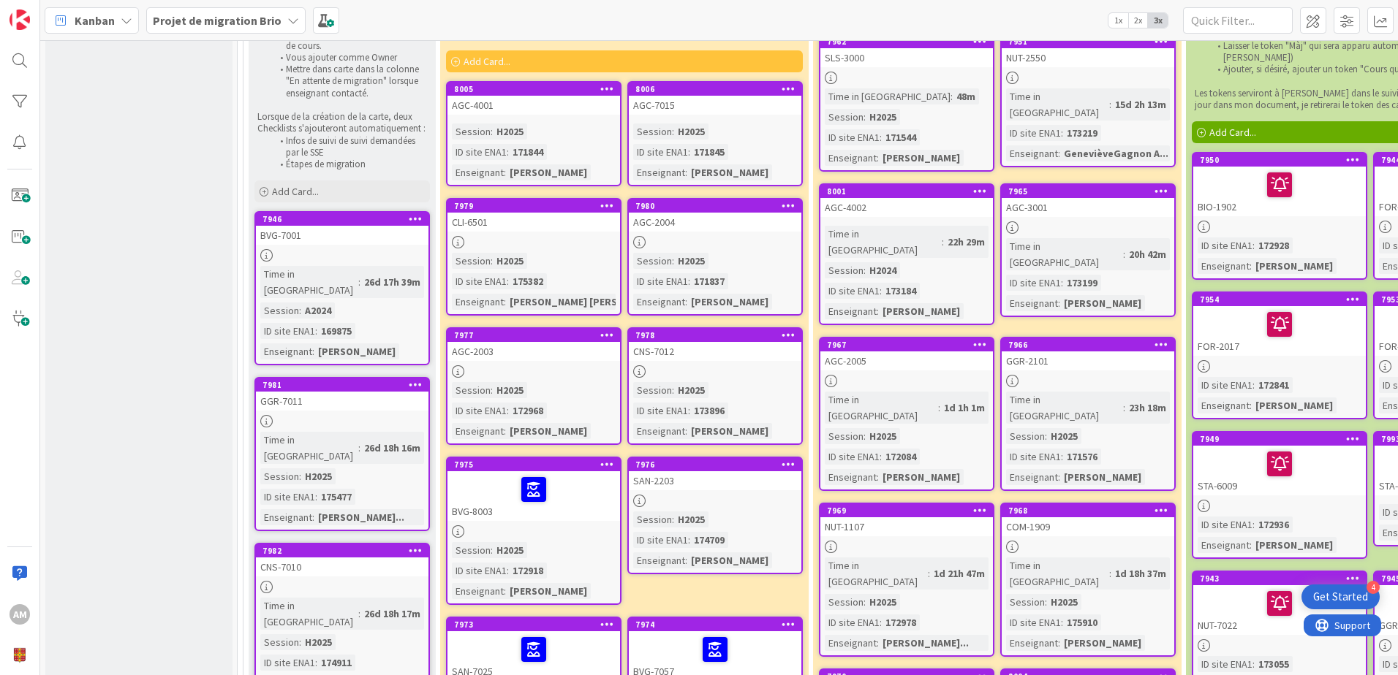
scroll to position [219, 0]
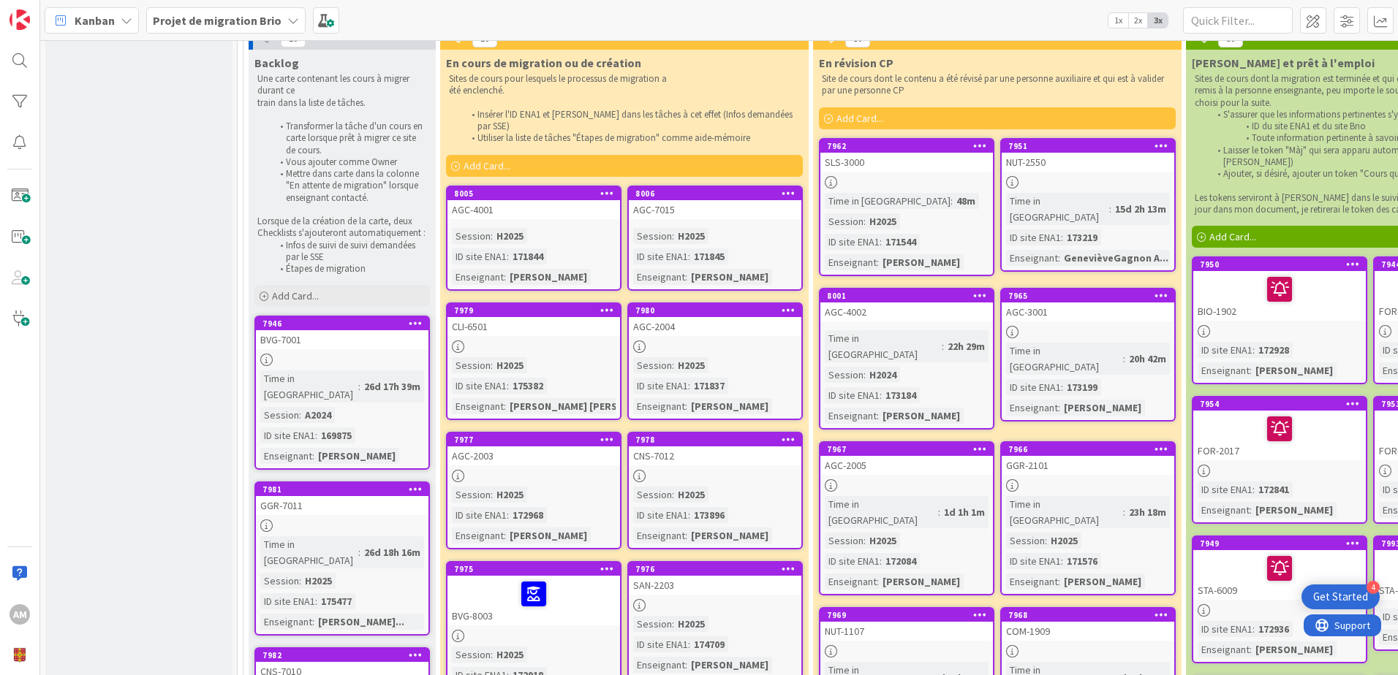
click at [610, 434] on icon at bounding box center [607, 439] width 14 height 10
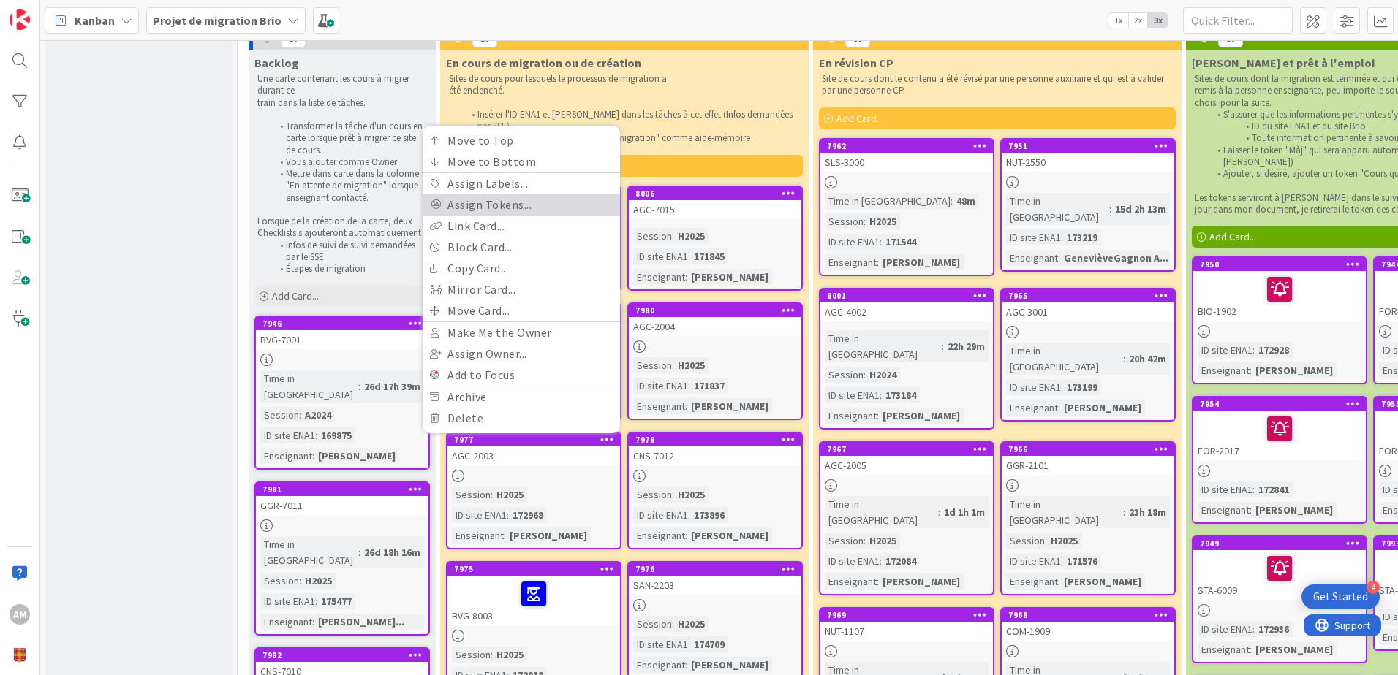
click at [510, 197] on link "Assign Tokens..." at bounding box center [521, 204] width 197 height 21
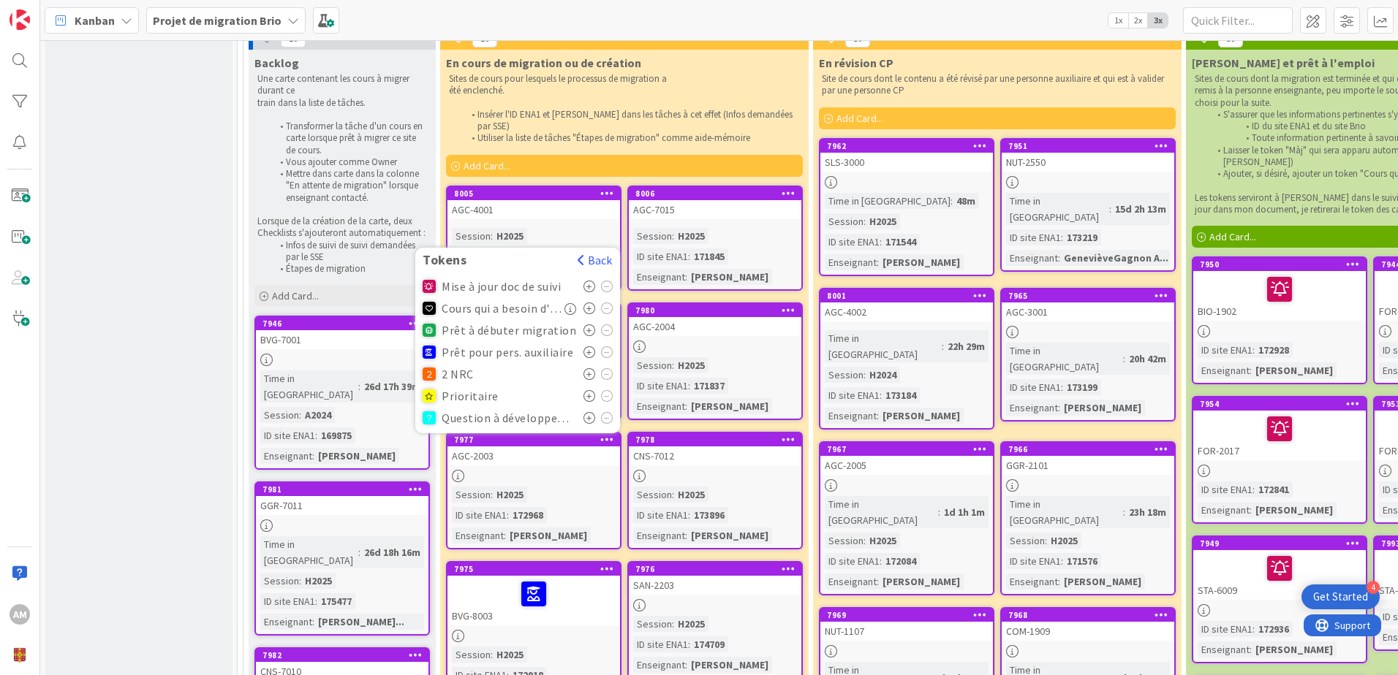
click at [591, 347] on icon at bounding box center [589, 353] width 12 height 12
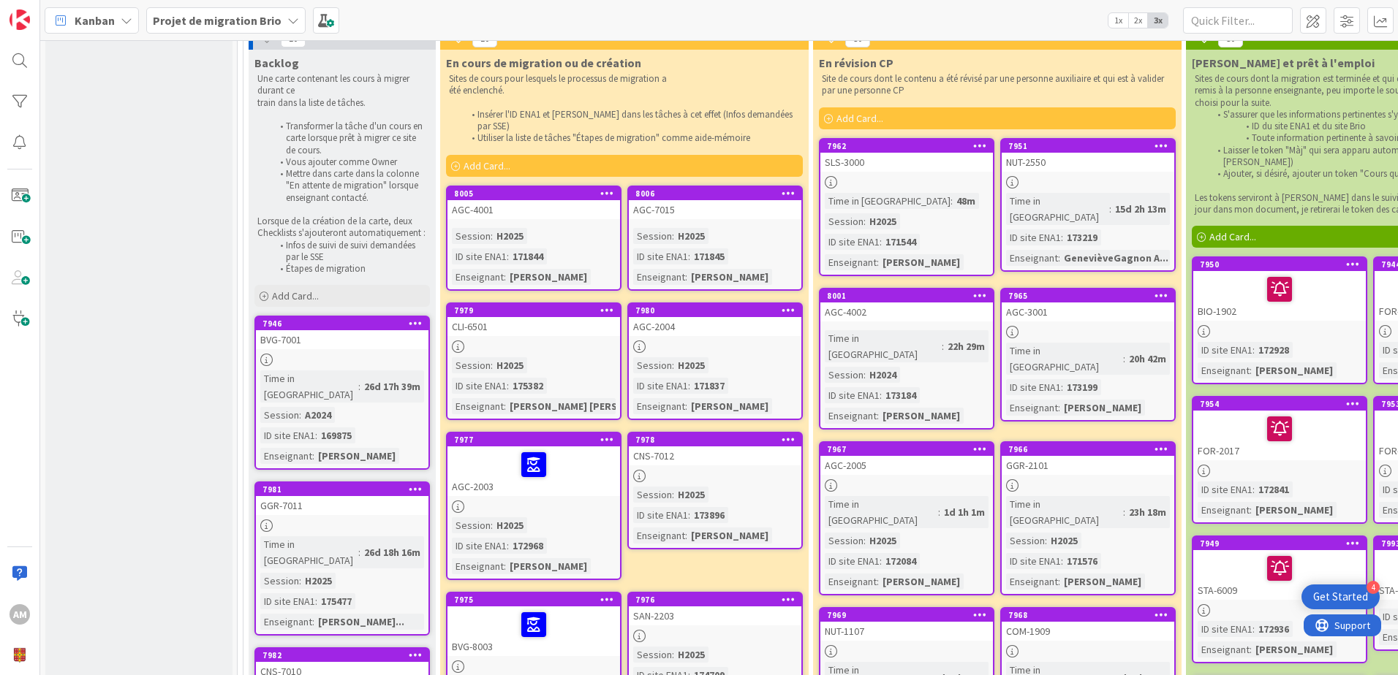
click at [796, 435] on div at bounding box center [788, 440] width 26 height 10
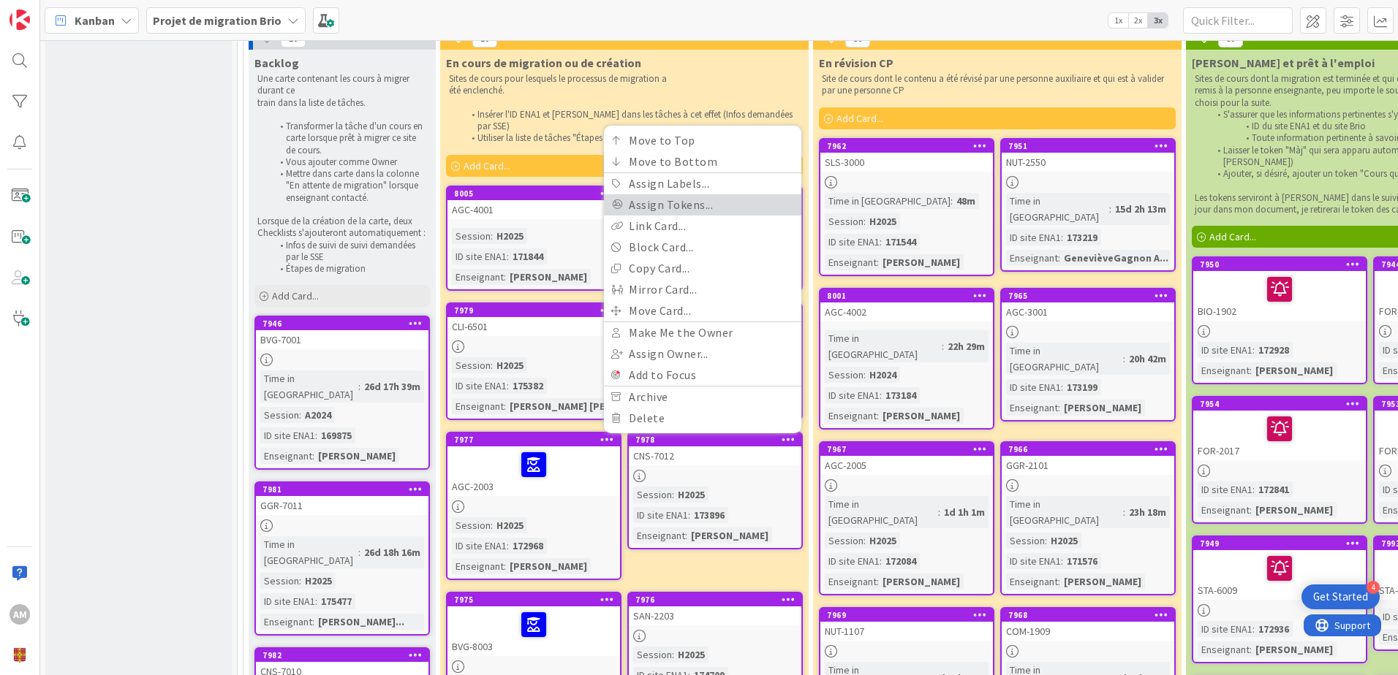
click at [670, 194] on link "Assign Tokens..." at bounding box center [702, 204] width 197 height 21
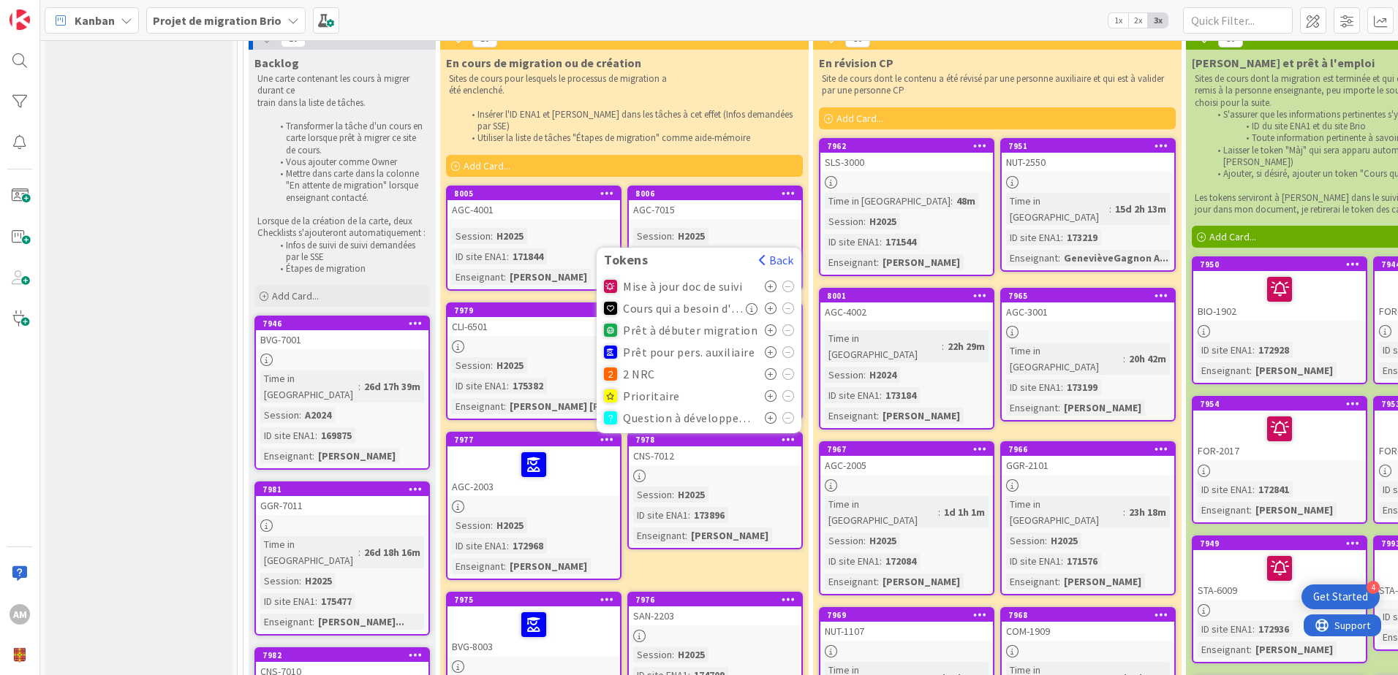
click at [768, 347] on icon at bounding box center [771, 353] width 12 height 12
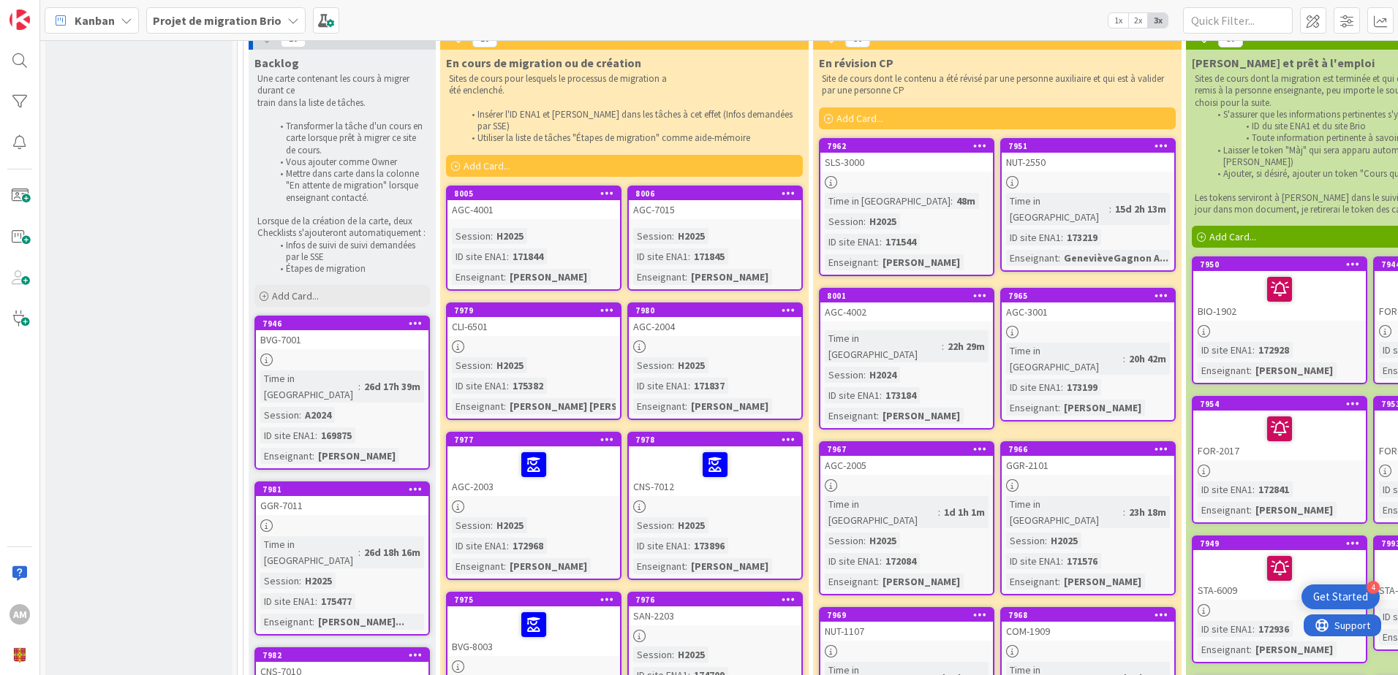
click at [607, 305] on icon at bounding box center [607, 310] width 14 height 10
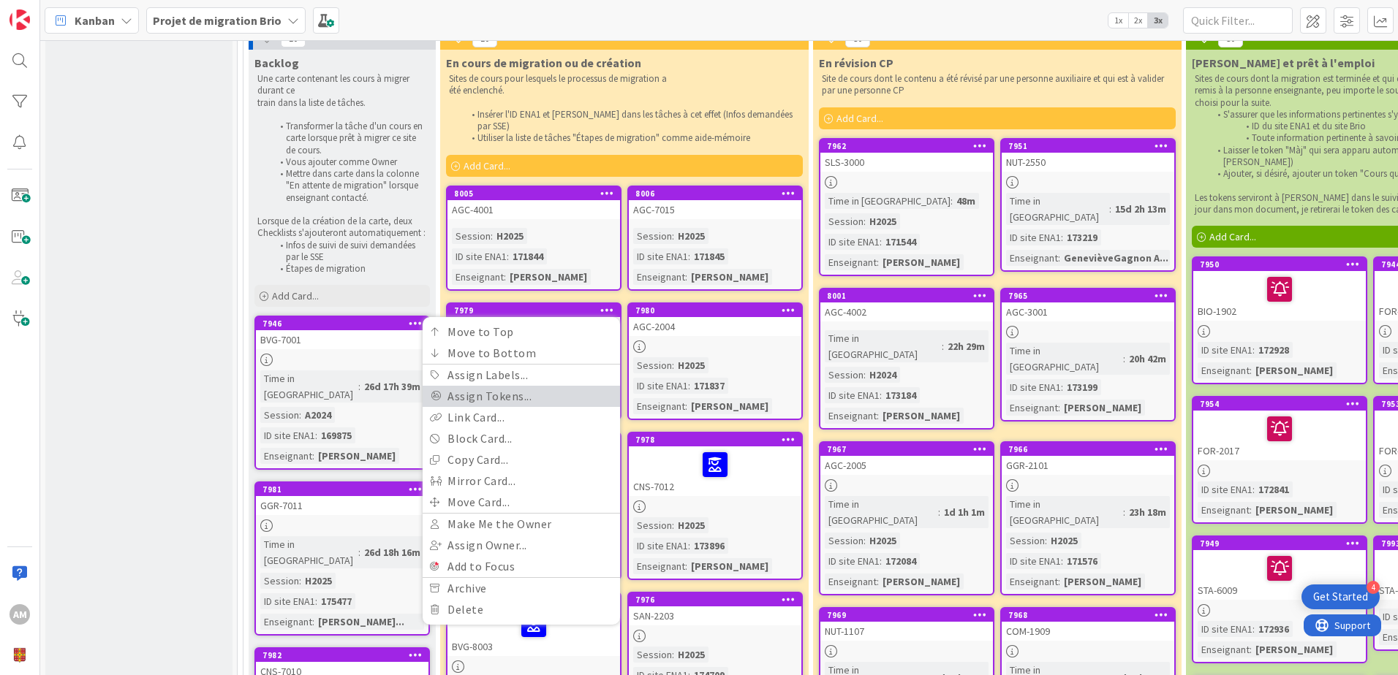
click at [516, 386] on link "Assign Tokens..." at bounding box center [521, 396] width 197 height 21
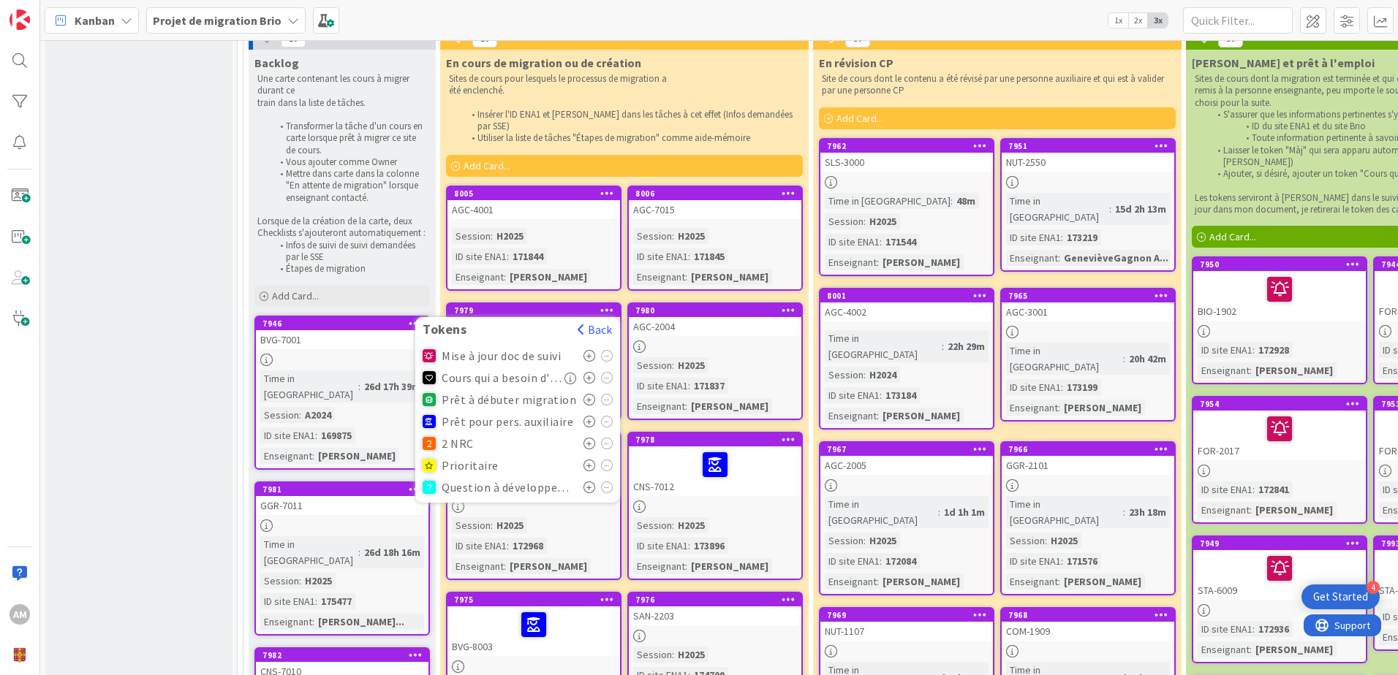
click at [590, 416] on icon at bounding box center [589, 422] width 12 height 12
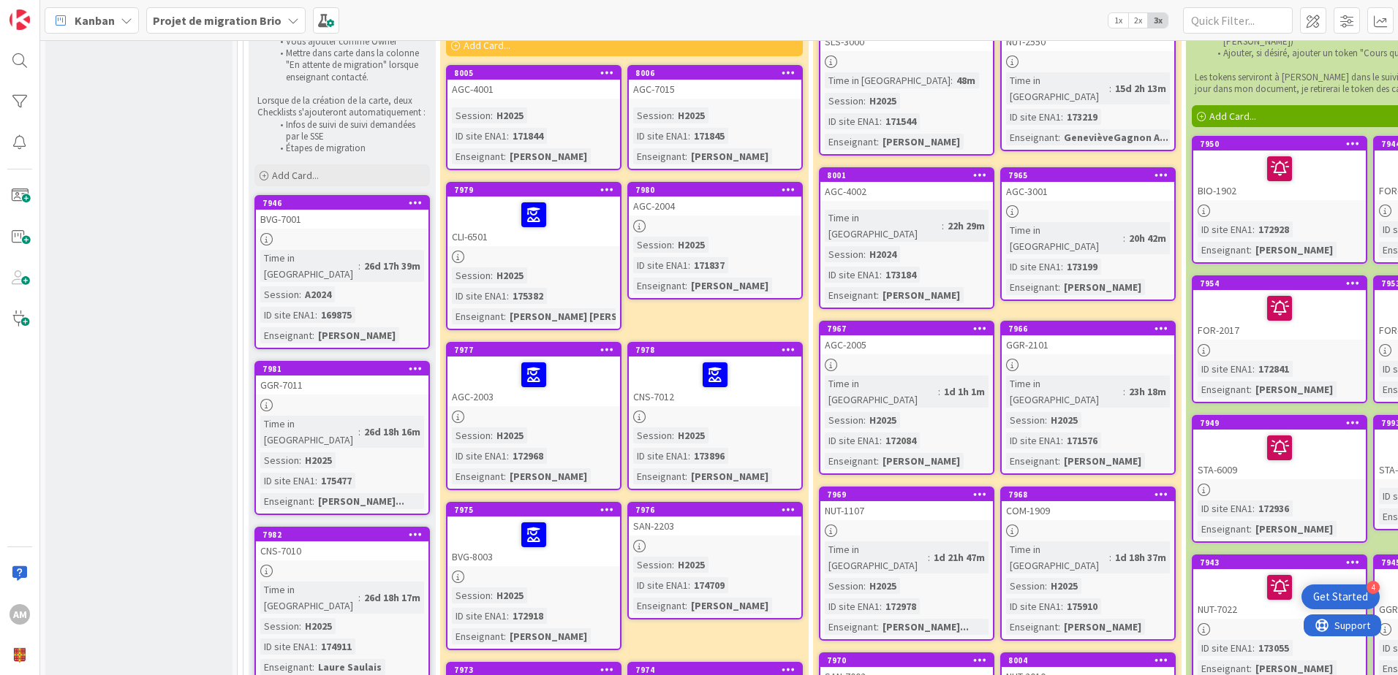
scroll to position [512, 0]
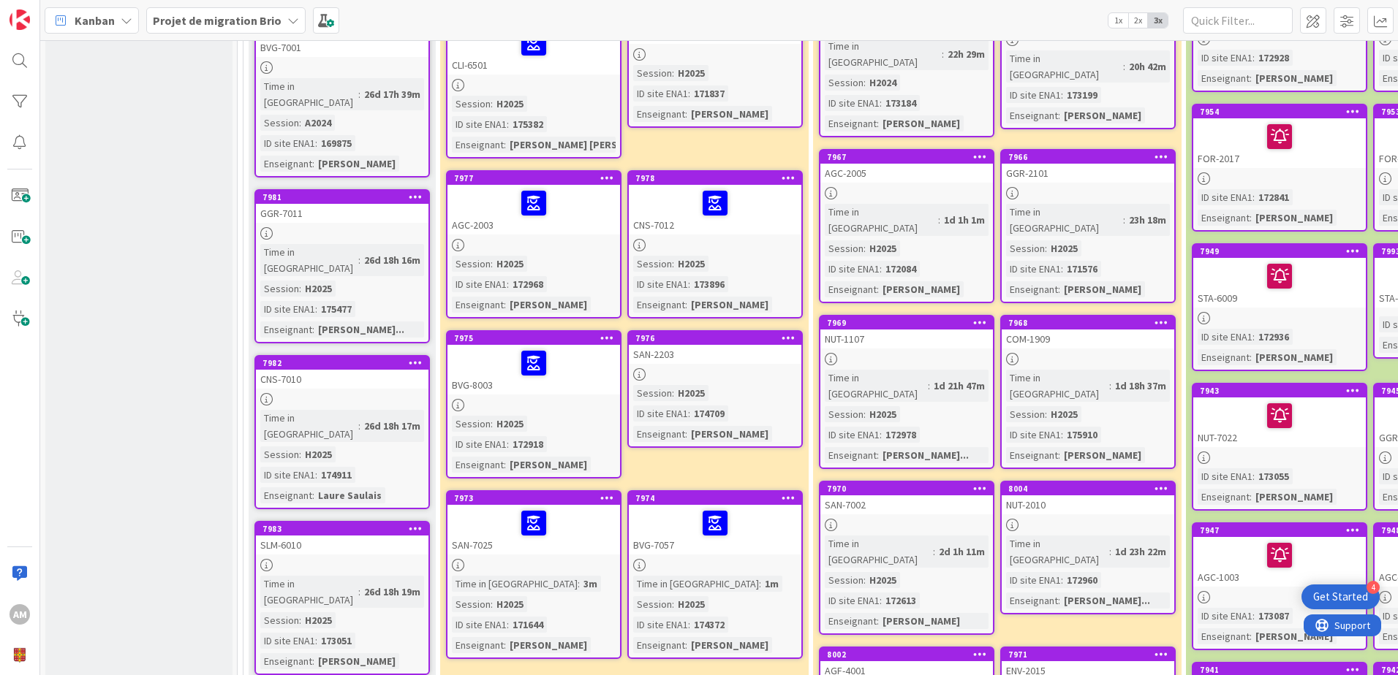
click at [789, 333] on icon at bounding box center [788, 338] width 14 height 10
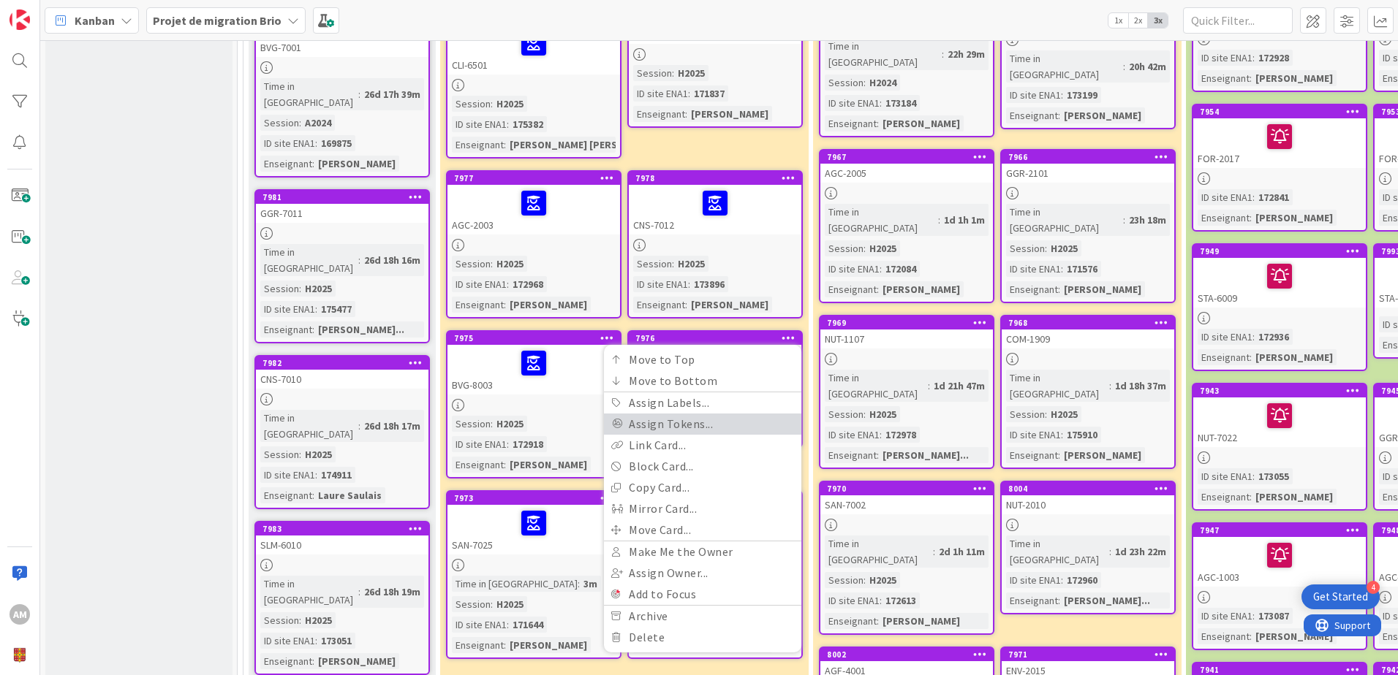
click at [672, 415] on link "Assign Tokens..." at bounding box center [702, 424] width 197 height 21
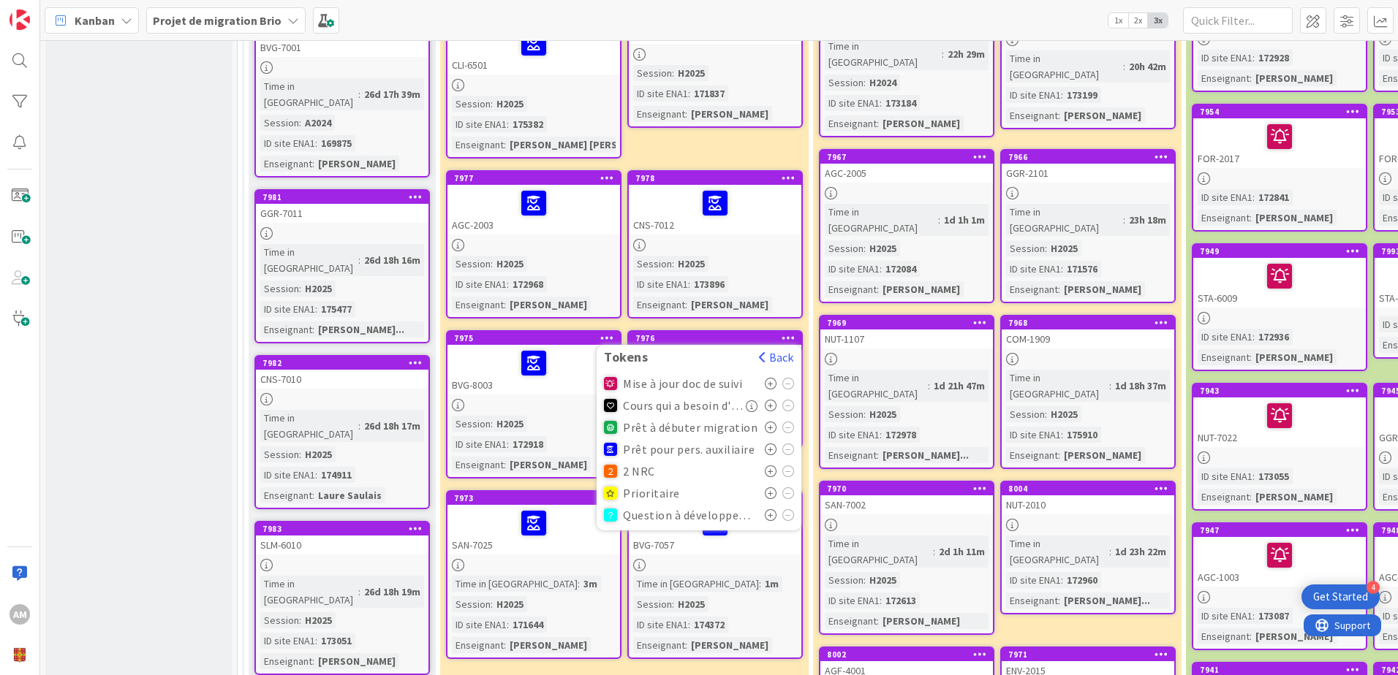
click at [771, 444] on icon at bounding box center [771, 450] width 12 height 12
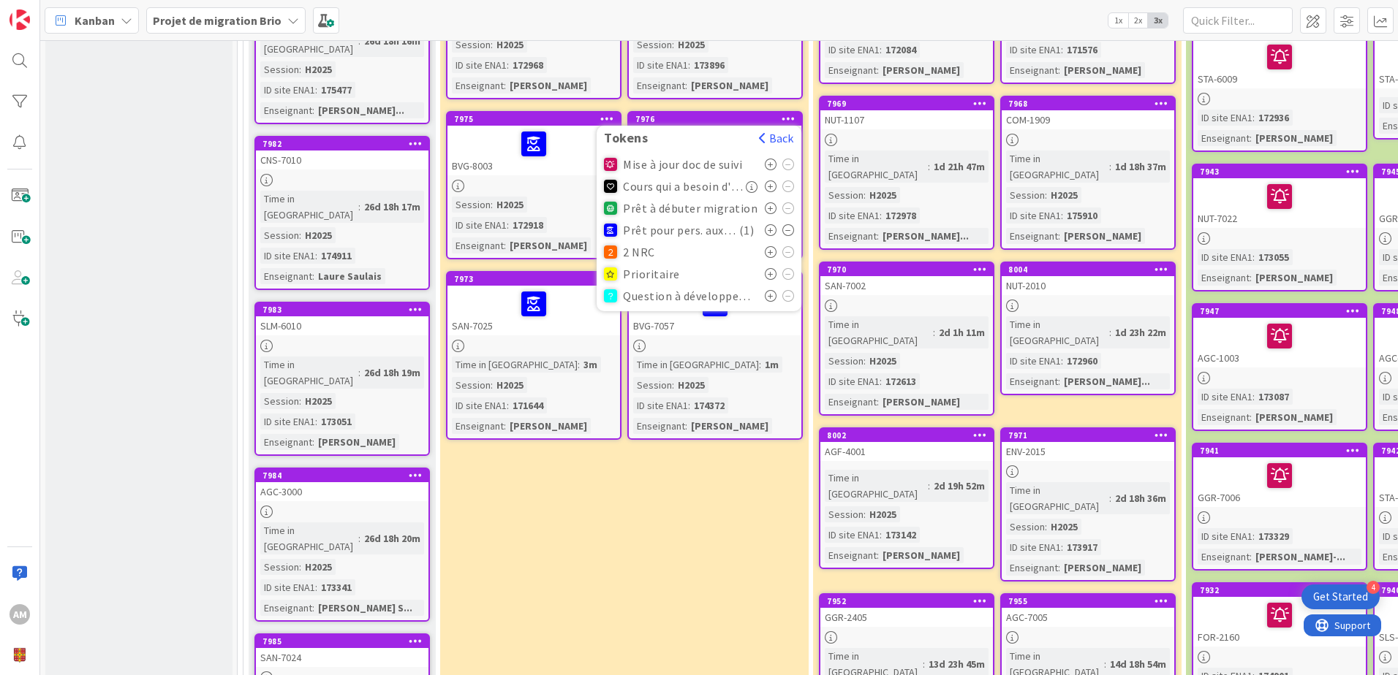
click at [683, 541] on div "En cours de migration ou de création Sites de cours pour lesquels le processus …" at bounding box center [624, 580] width 368 height 2084
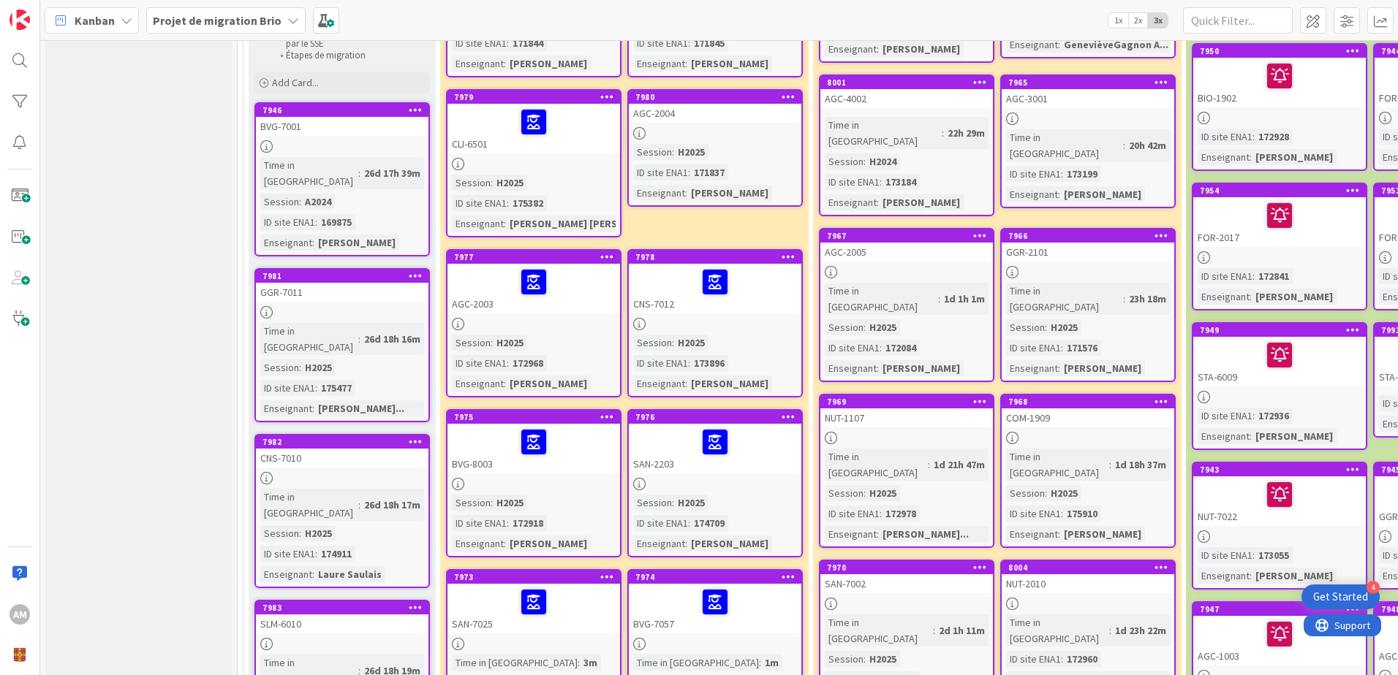
scroll to position [439, 0]
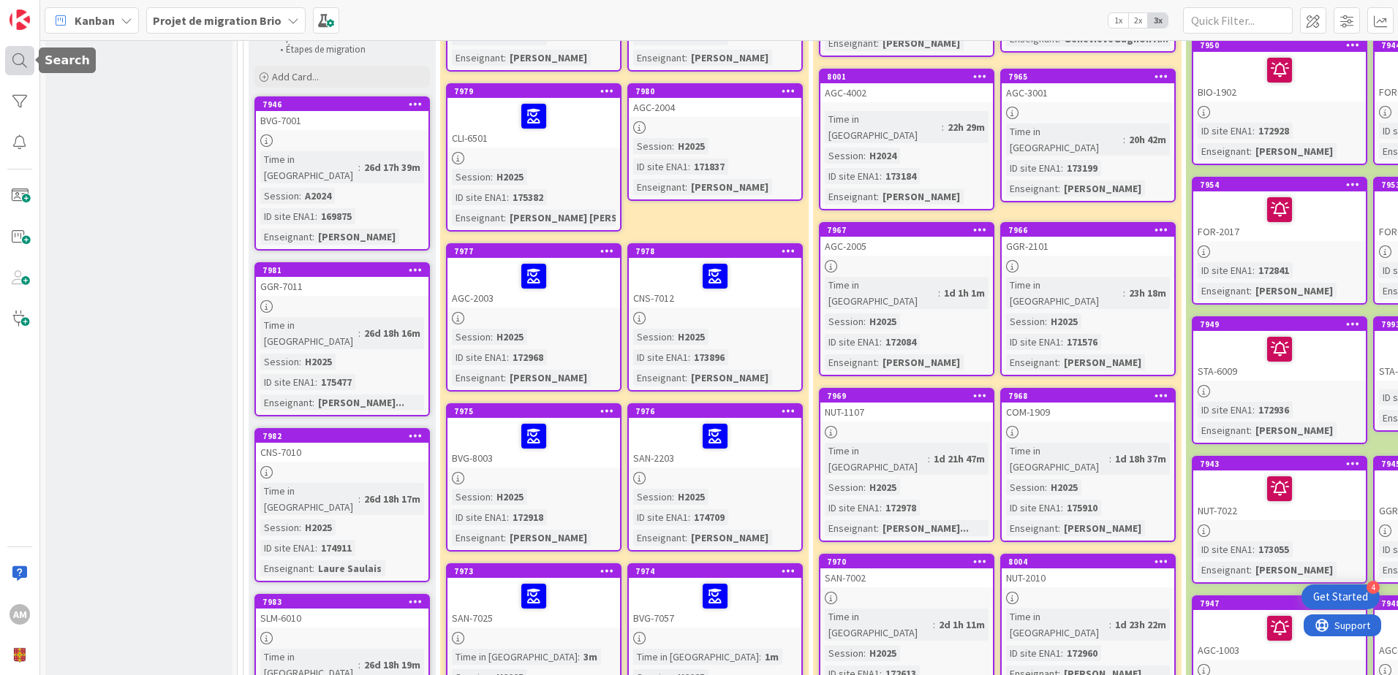
click at [22, 54] on div at bounding box center [19, 60] width 29 height 29
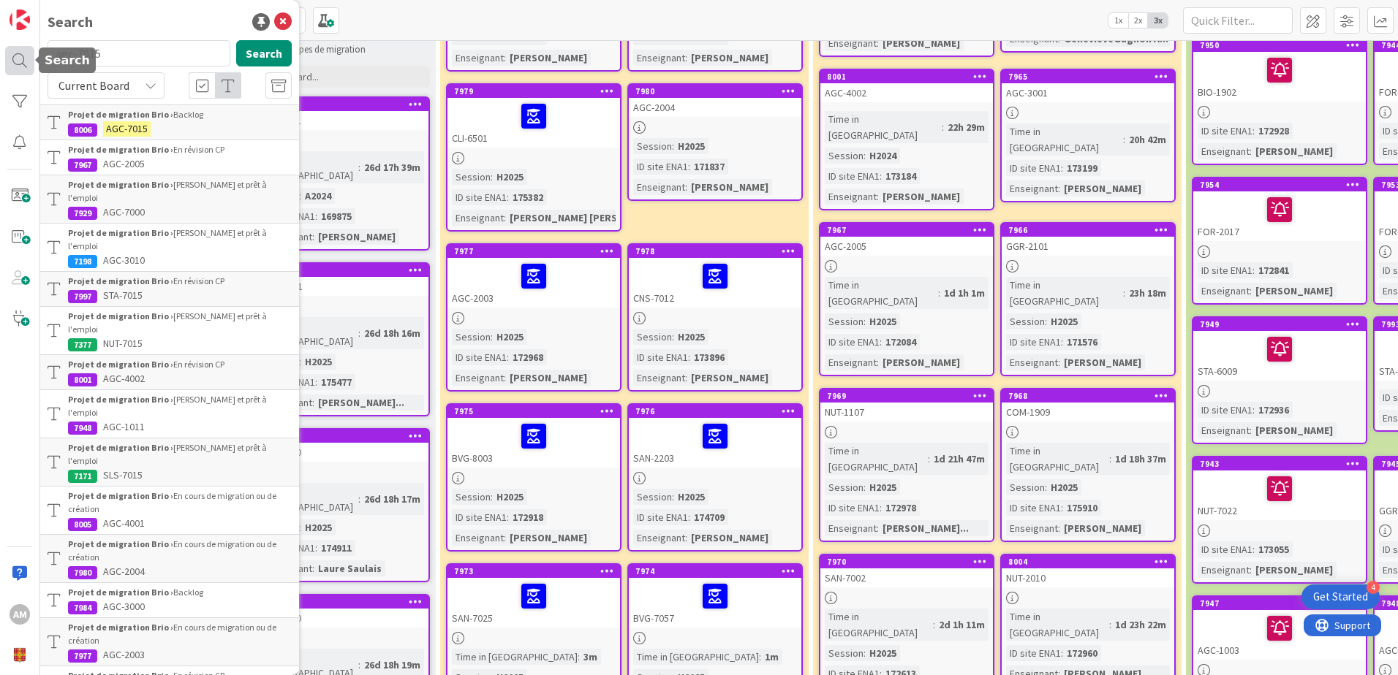
drag, startPoint x: 116, startPoint y: 52, endPoint x: 31, endPoint y: 53, distance: 84.8
click at [31, 53] on div "AM Search agc-7015 Search Current Board Projet de migration Brio › Backlog 8006…" at bounding box center [20, 337] width 40 height 675
type input "ggr-7011"
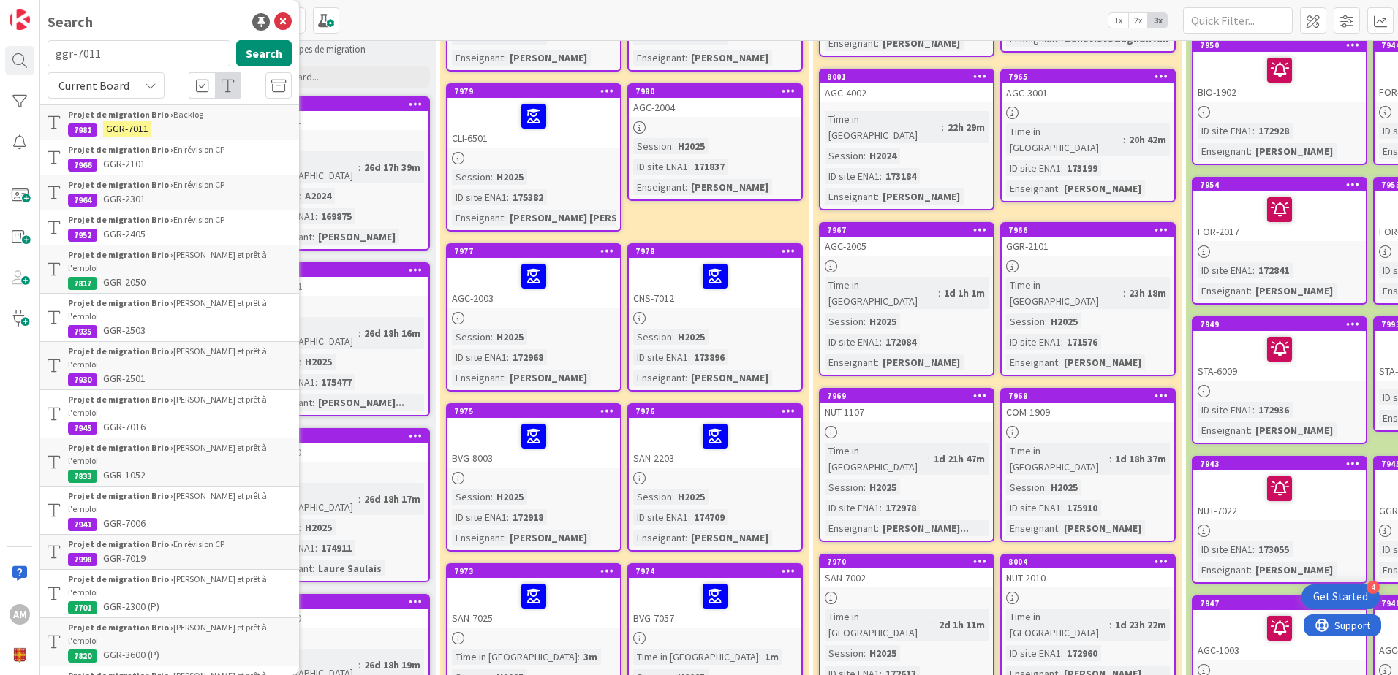
click at [144, 124] on mark "GGR-7011" at bounding box center [127, 128] width 48 height 15
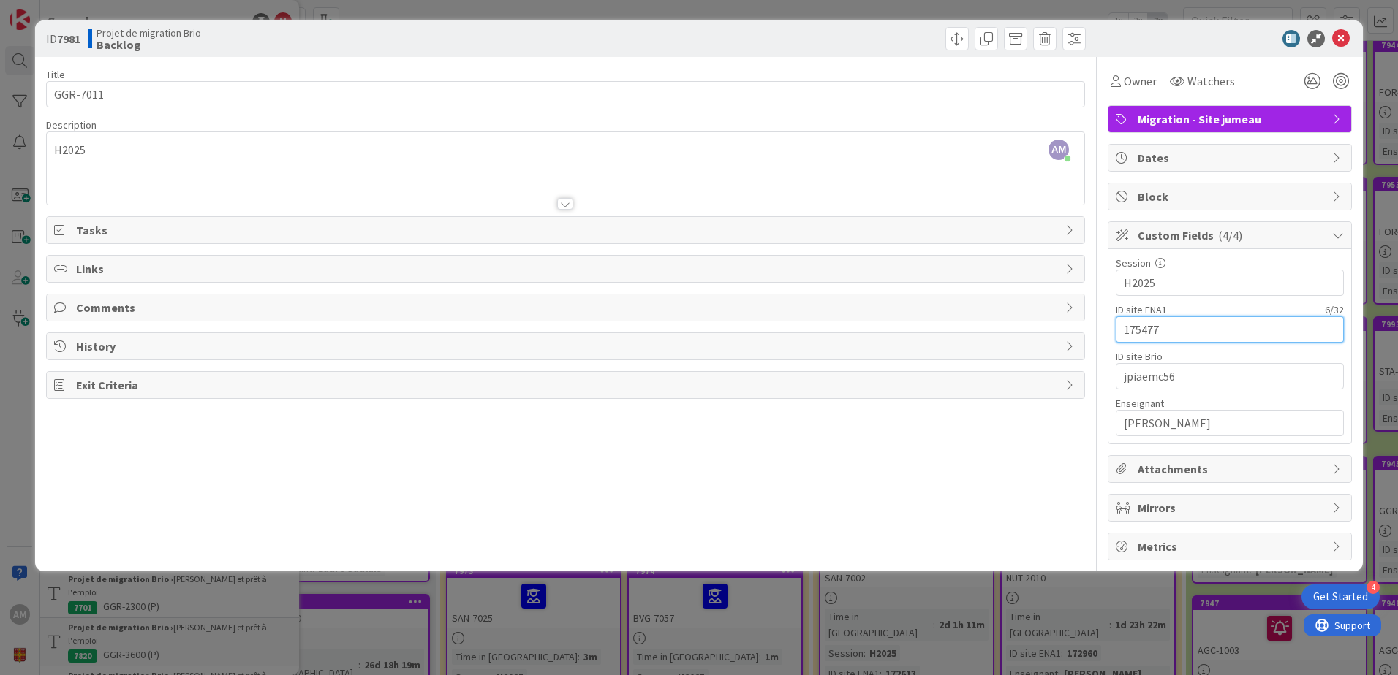
drag, startPoint x: 1167, startPoint y: 322, endPoint x: 1120, endPoint y: 328, distance: 47.1
click at [1120, 328] on input "175477" at bounding box center [1230, 330] width 228 height 26
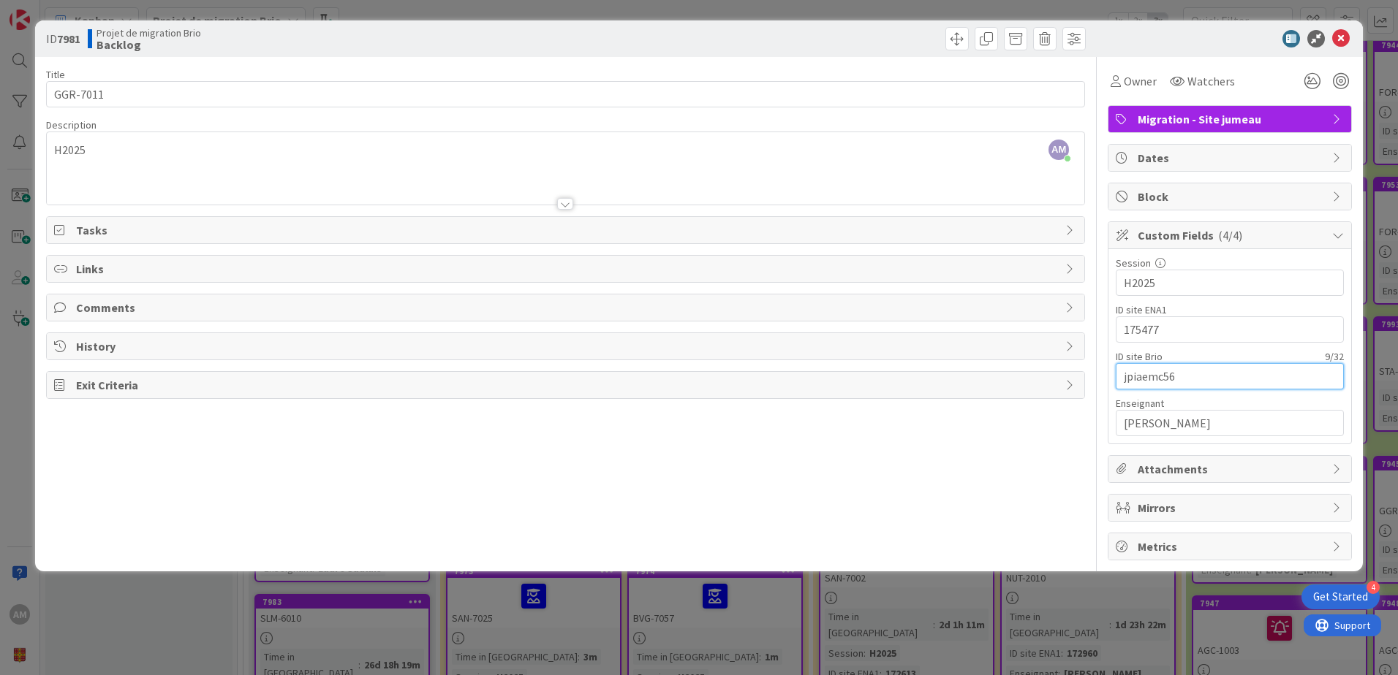
drag, startPoint x: 1181, startPoint y: 373, endPoint x: 1050, endPoint y: 376, distance: 130.2
click at [1050, 376] on div "Title 8 / 128 GGR-7011 Description AM [PERSON_NAME] just joined H2025 Owner Wat…" at bounding box center [699, 309] width 1306 height 504
click at [958, 42] on span at bounding box center [956, 38] width 23 height 23
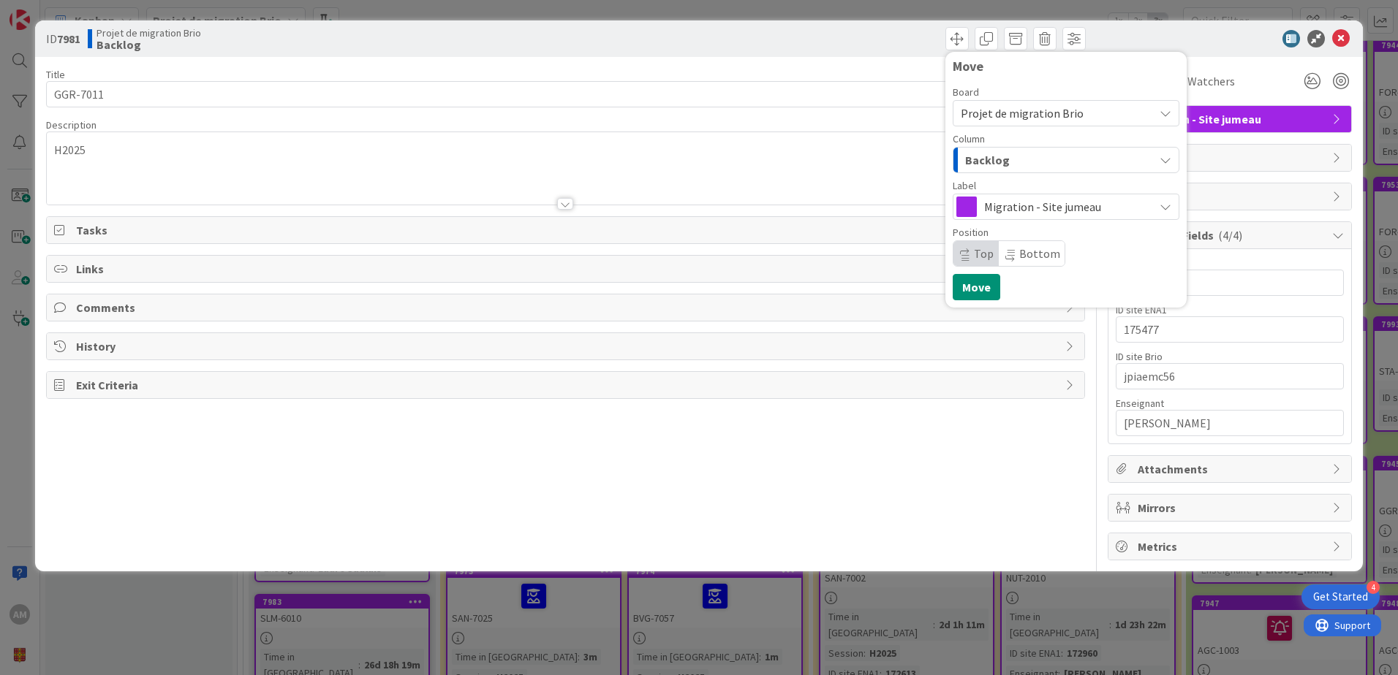
click at [1018, 170] on div "Backlog" at bounding box center [1057, 159] width 192 height 23
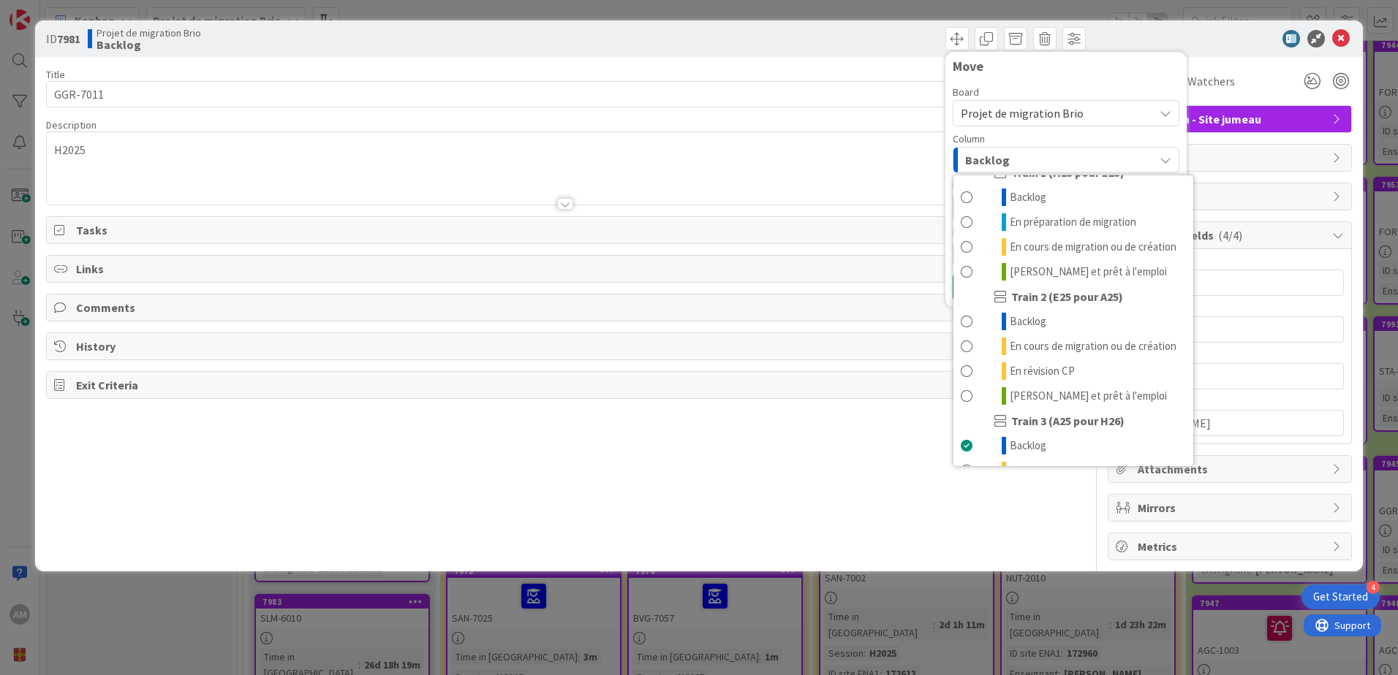
scroll to position [196, 0]
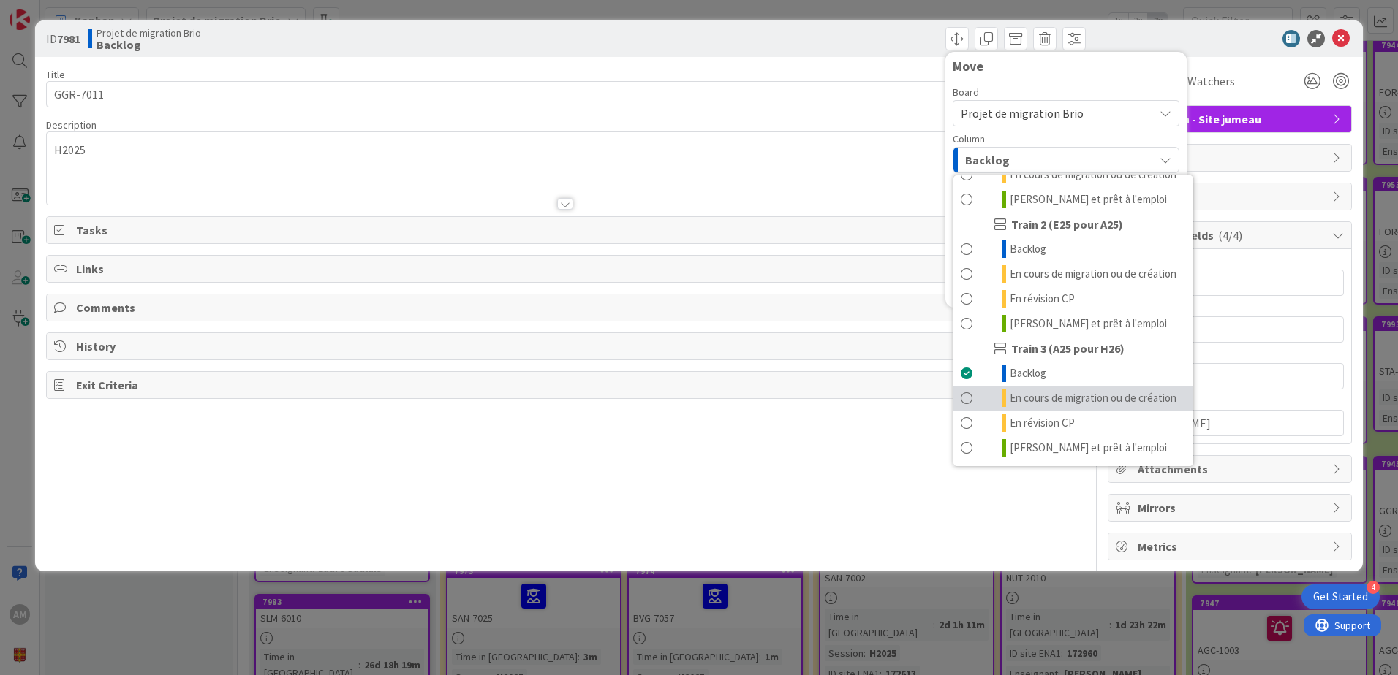
click at [1040, 390] on span "En cours de migration ou de création" at bounding box center [1093, 399] width 167 height 18
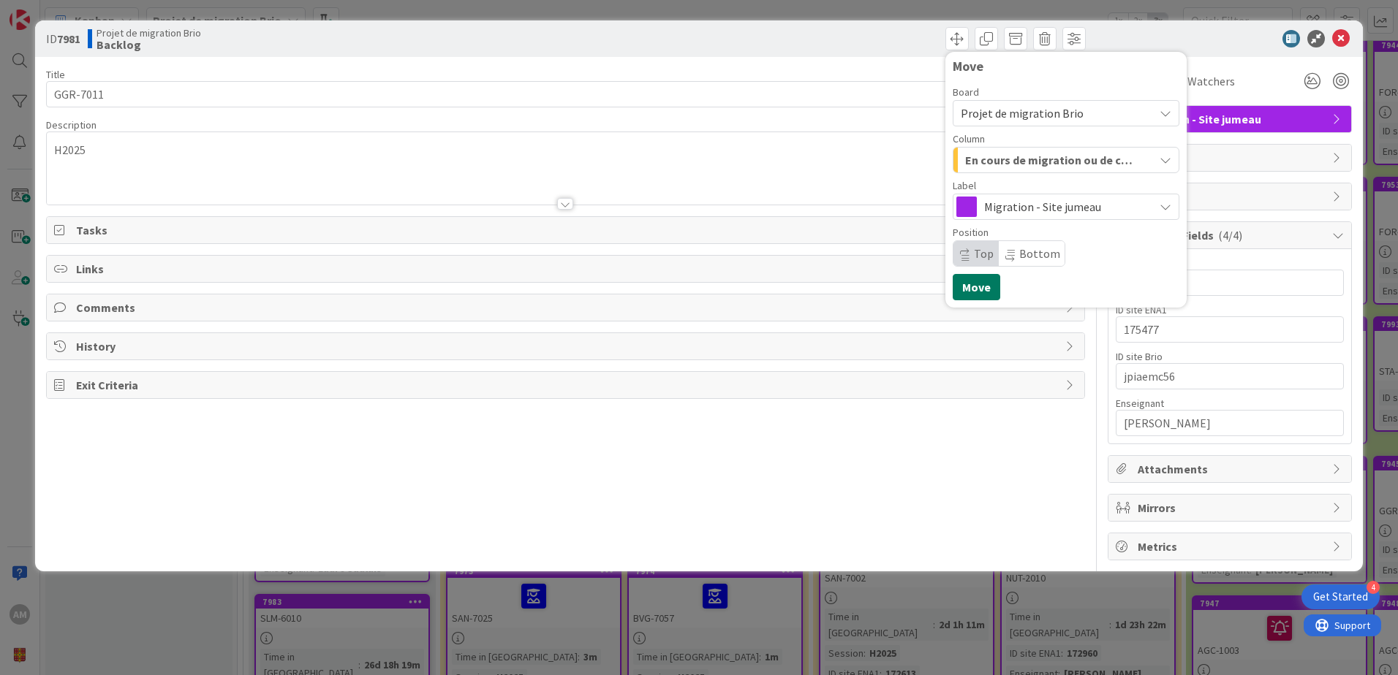
click at [984, 287] on button "Move" at bounding box center [977, 287] width 48 height 26
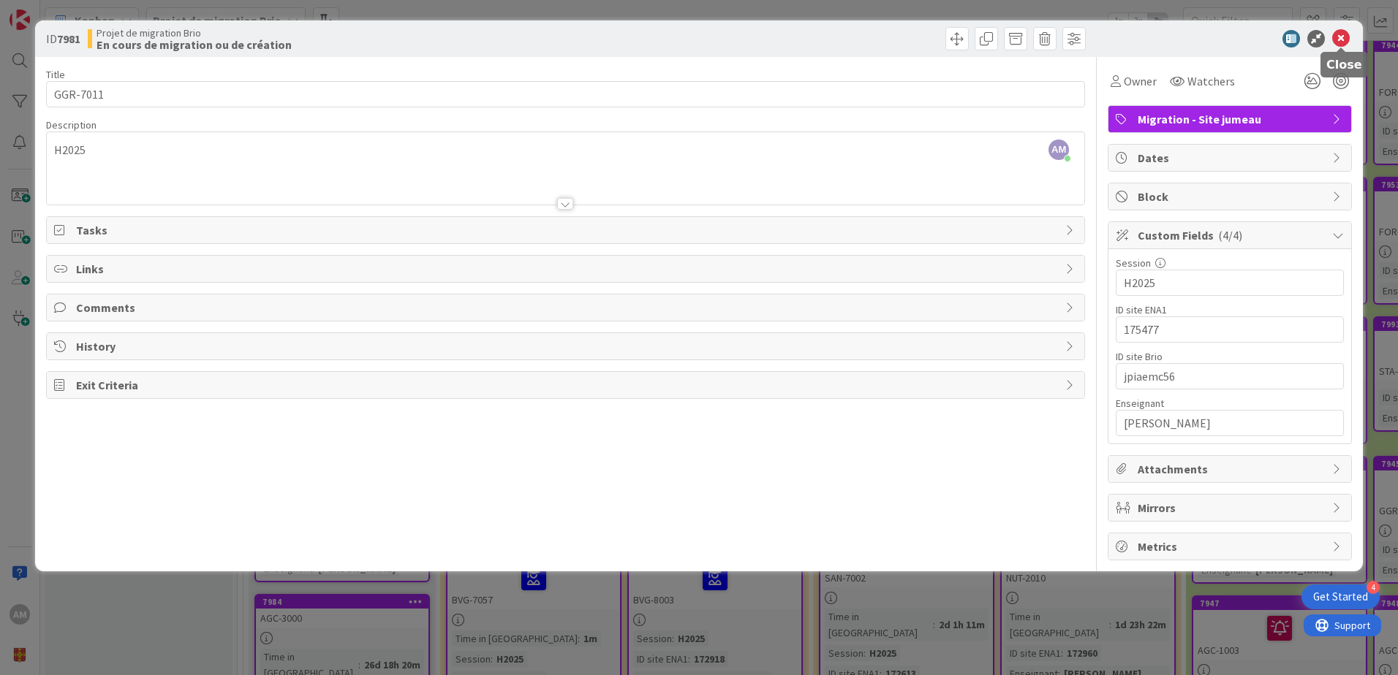
click at [1342, 34] on icon at bounding box center [1341, 39] width 18 height 18
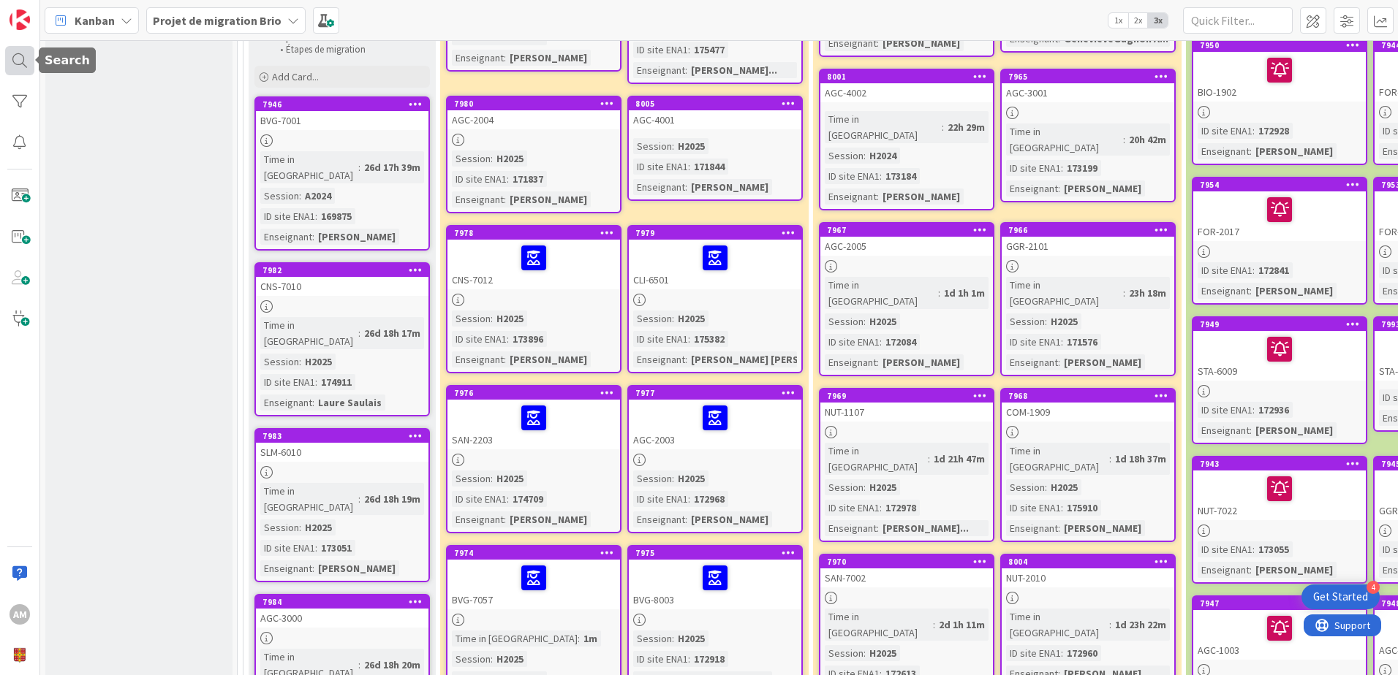
click at [9, 53] on div at bounding box center [19, 60] width 29 height 29
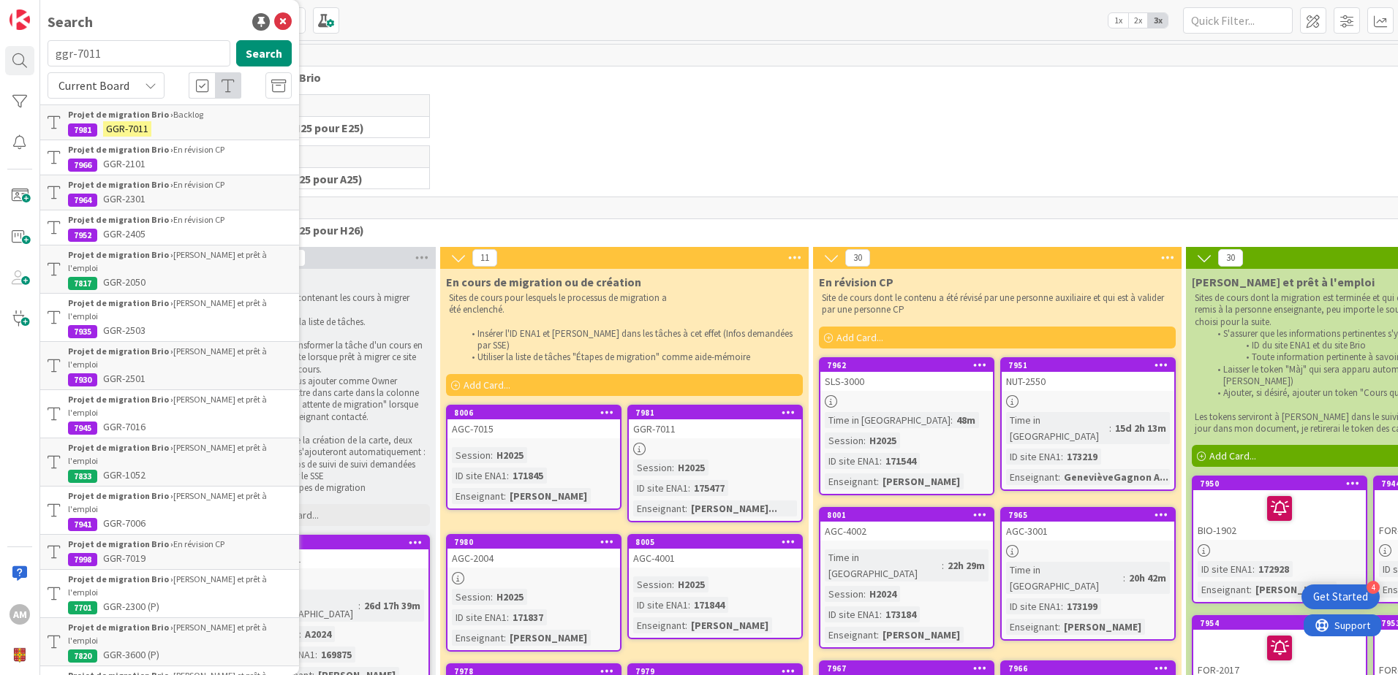
scroll to position [73, 0]
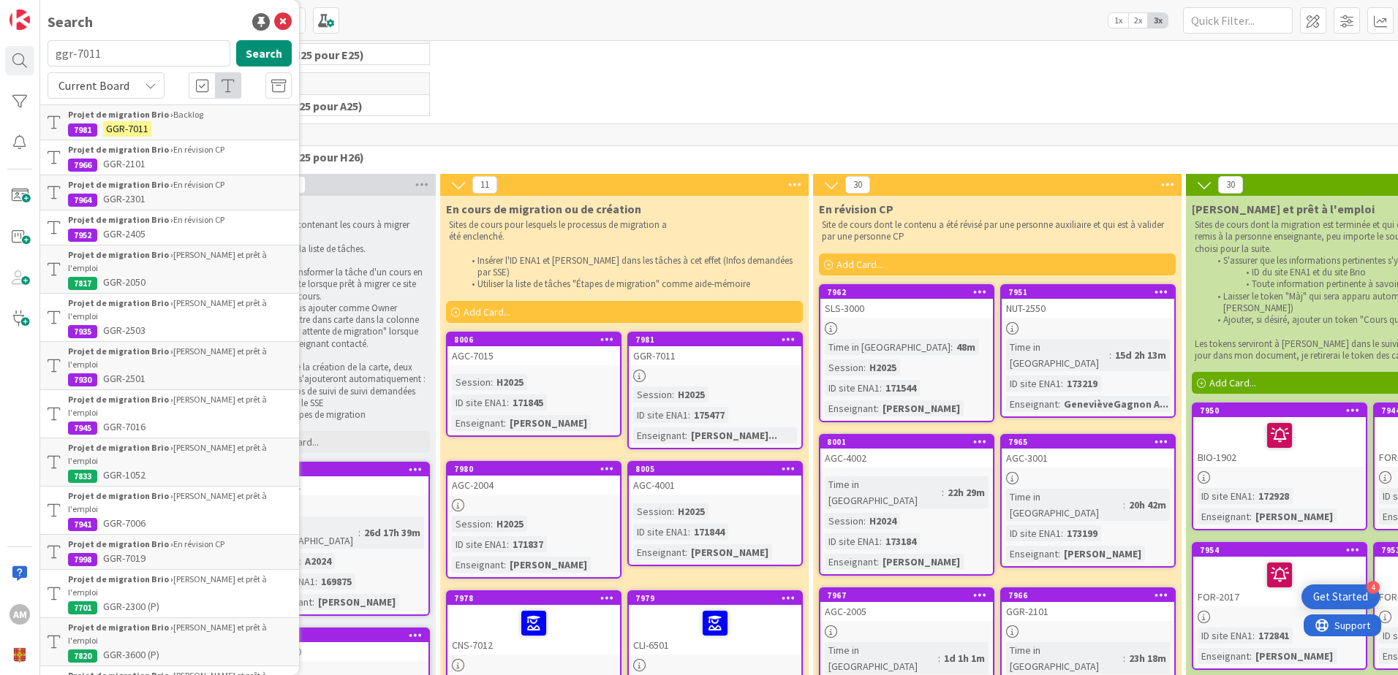
drag, startPoint x: 99, startPoint y: 53, endPoint x: 54, endPoint y: 55, distance: 45.3
click at [54, 55] on input "ggr-7011" at bounding box center [139, 53] width 183 height 26
type input "cns-7010"
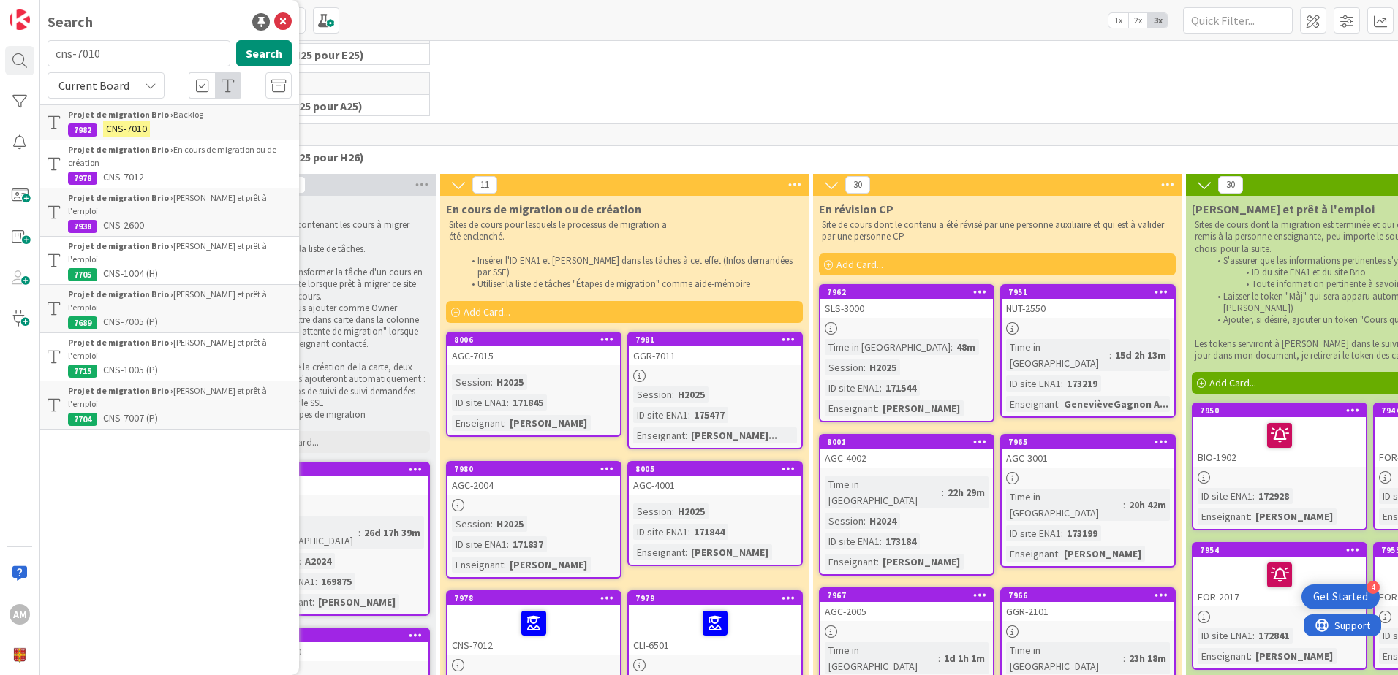
click at [175, 124] on p "CNS-7010" at bounding box center [180, 128] width 224 height 15
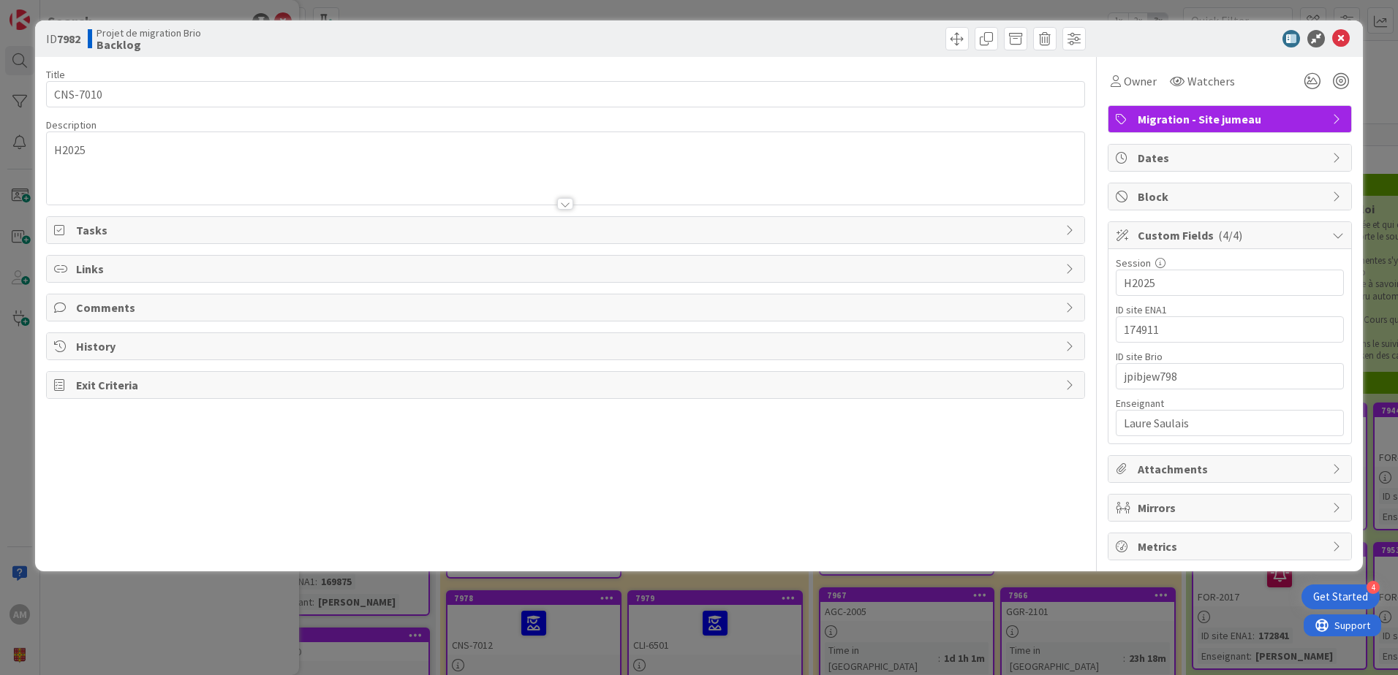
click at [1347, 41] on icon at bounding box center [1341, 39] width 18 height 18
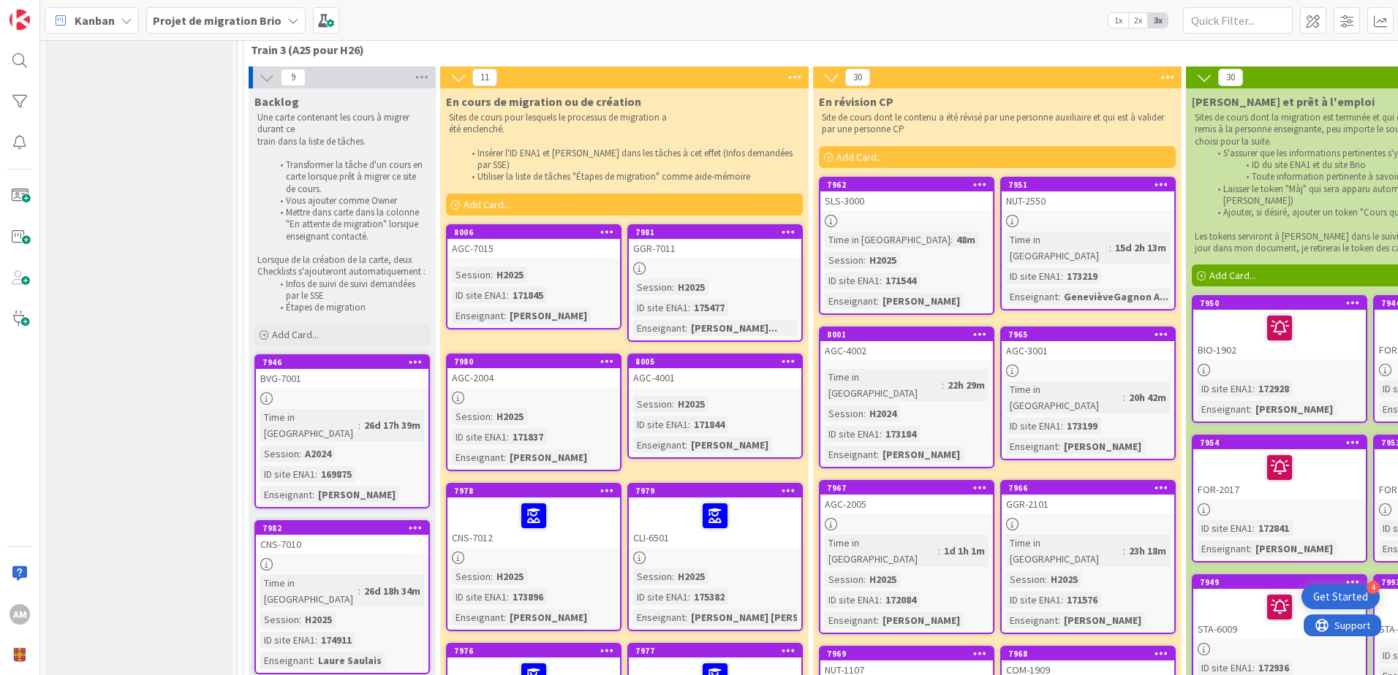
scroll to position [146, 0]
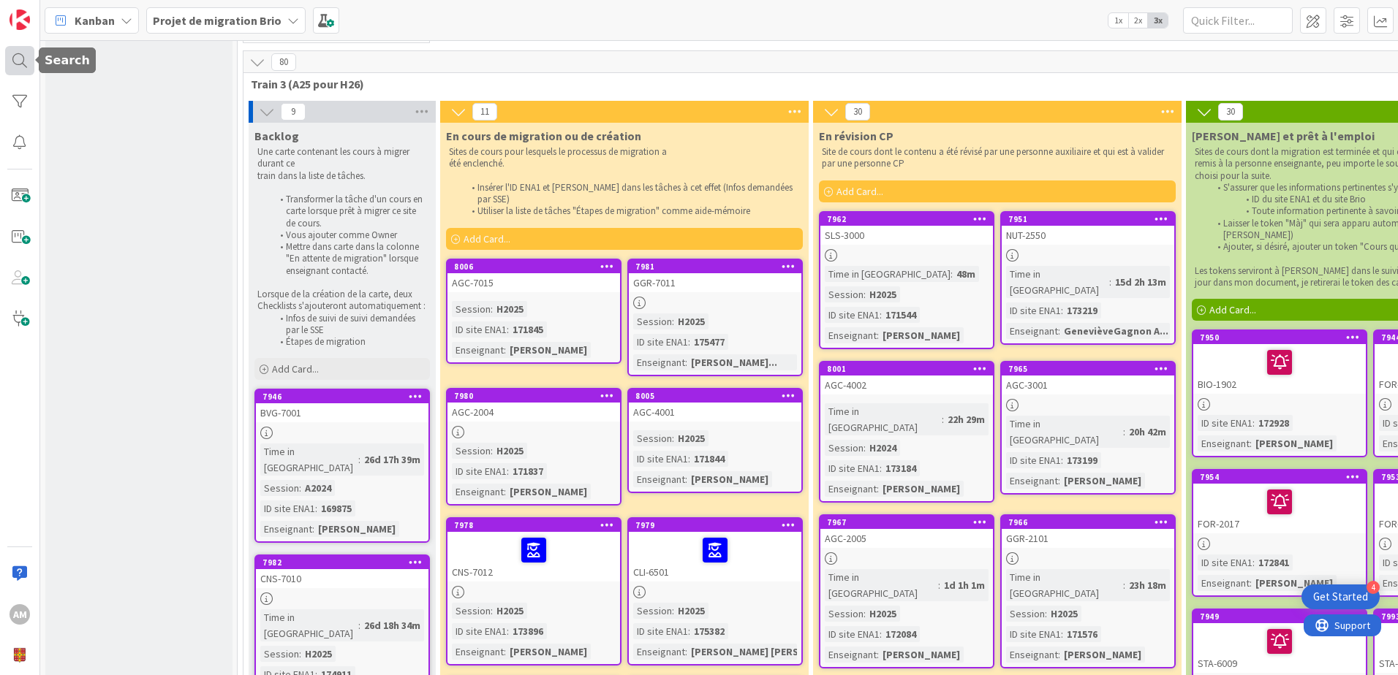
click at [5, 67] on div at bounding box center [19, 60] width 29 height 29
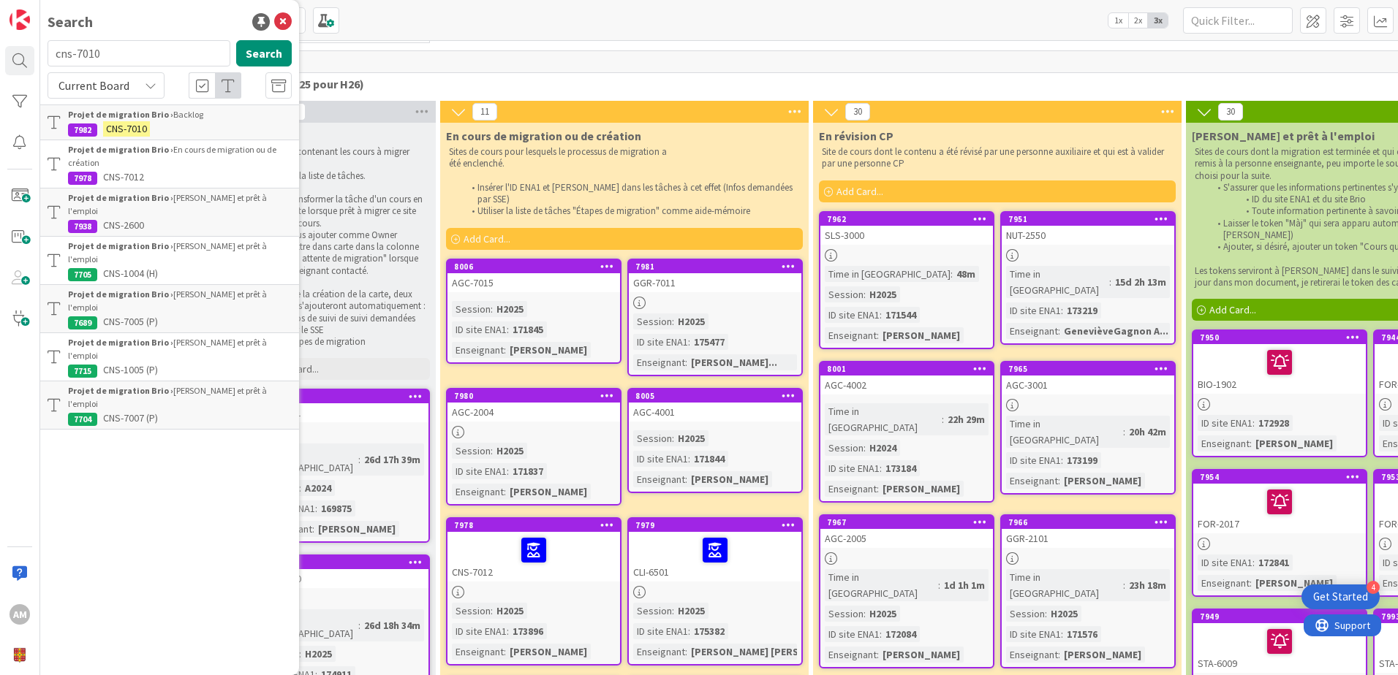
click at [129, 113] on b "Projet de migration Brio ›" at bounding box center [120, 114] width 105 height 11
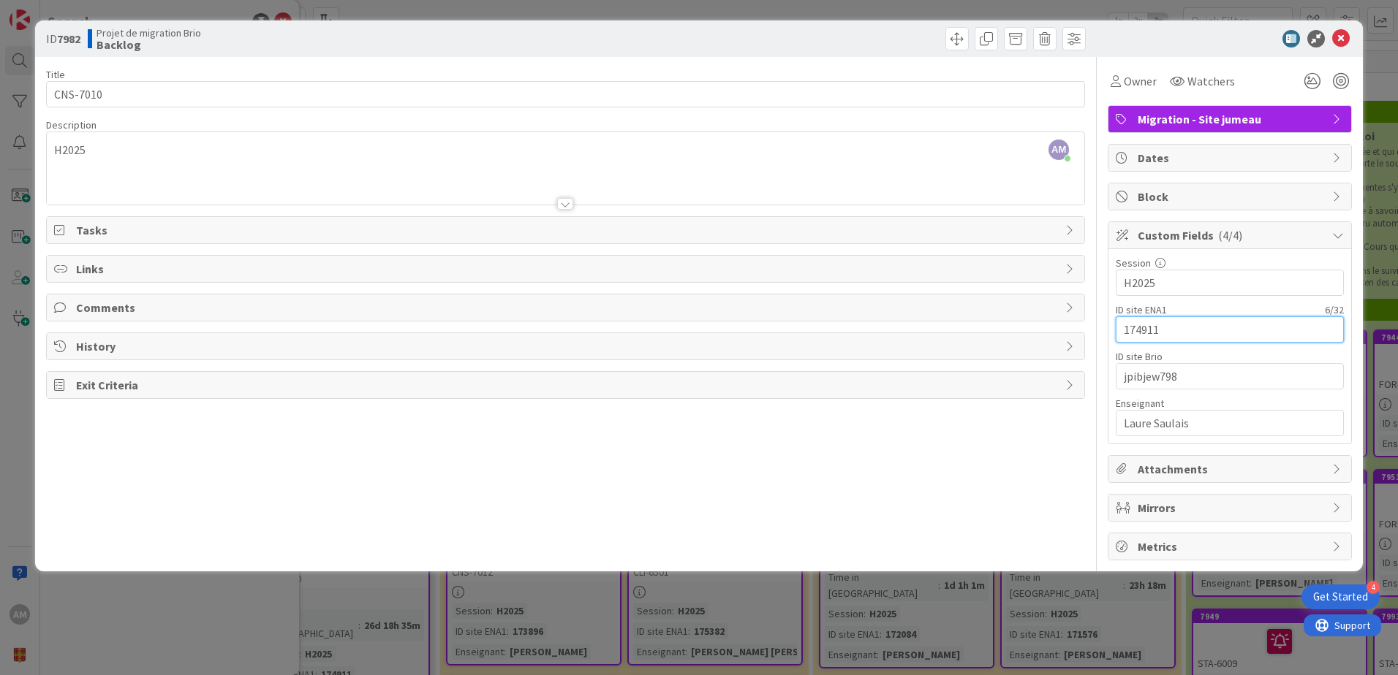
drag, startPoint x: 1169, startPoint y: 338, endPoint x: 1105, endPoint y: 332, distance: 63.9
click at [1105, 332] on div "Title 8 / 128 CNS-7010 Description AM [PERSON_NAME] just joined H2025 Owner Wat…" at bounding box center [699, 309] width 1306 height 504
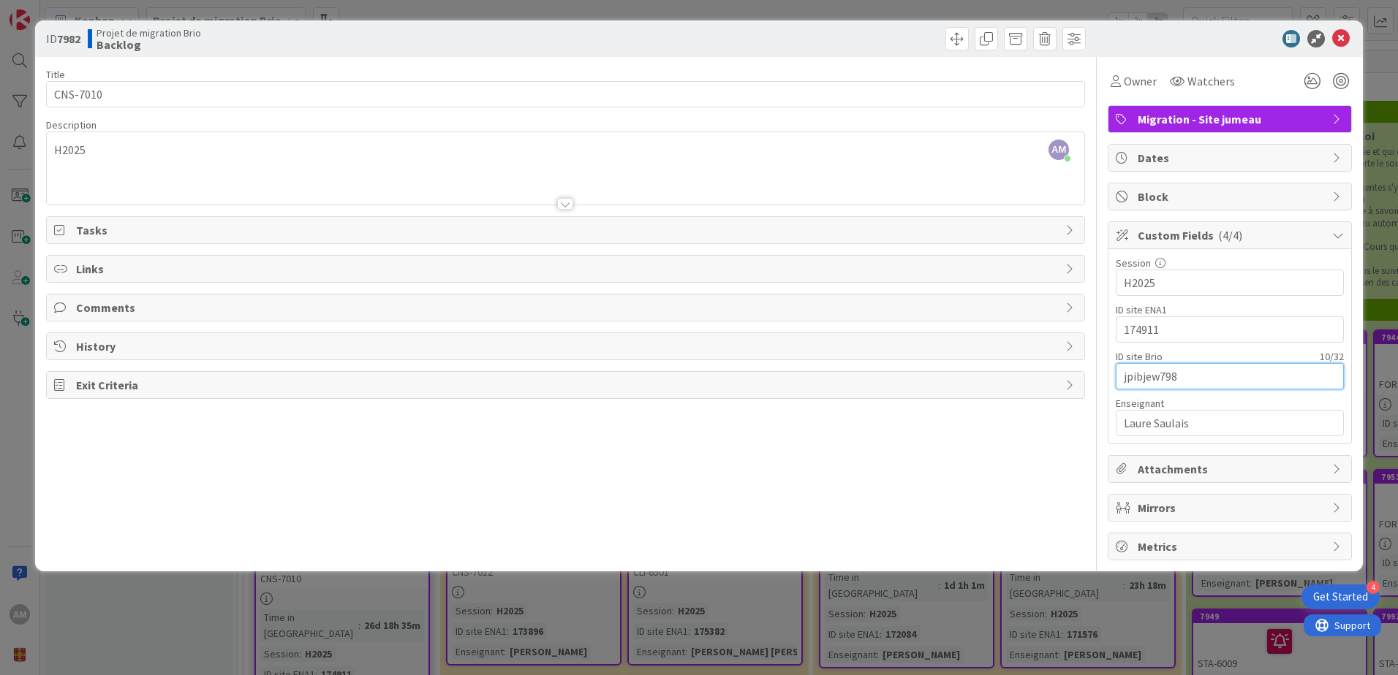
drag, startPoint x: 1194, startPoint y: 376, endPoint x: 1081, endPoint y: 374, distance: 112.6
click at [1081, 374] on div "Title 8 / 128 CNS-7010 Description AM [PERSON_NAME] just joined H2025 Owner Wat…" at bounding box center [699, 309] width 1306 height 504
click at [954, 45] on span at bounding box center [956, 38] width 23 height 23
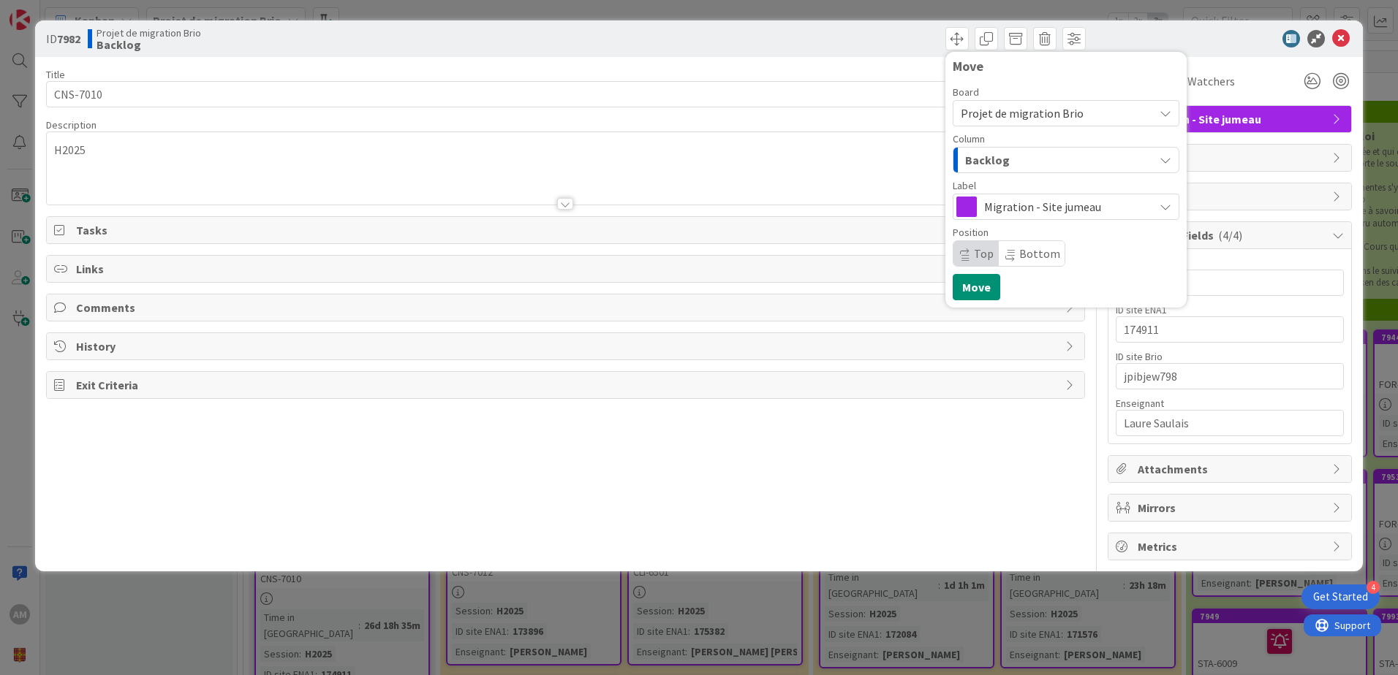
click at [1014, 164] on div "Backlog" at bounding box center [1057, 159] width 192 height 23
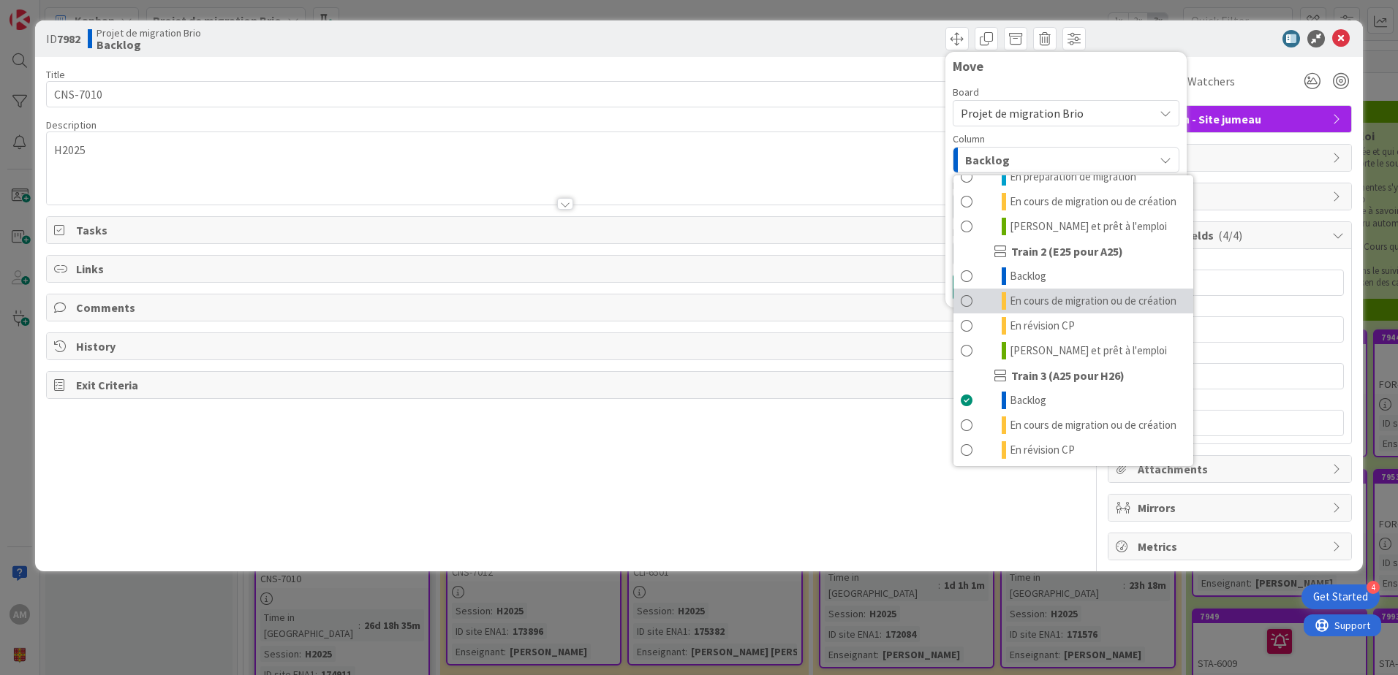
scroll to position [196, 0]
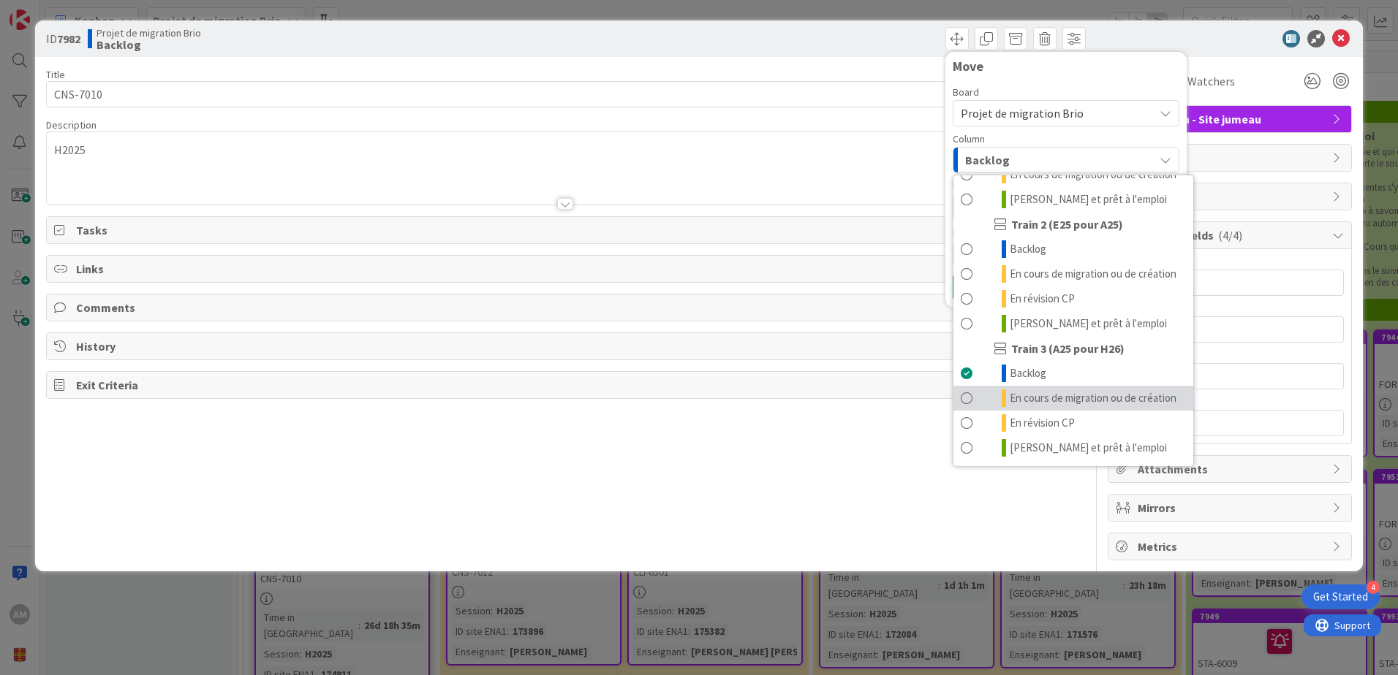
click at [1020, 390] on span "En cours de migration ou de création" at bounding box center [1093, 399] width 167 height 18
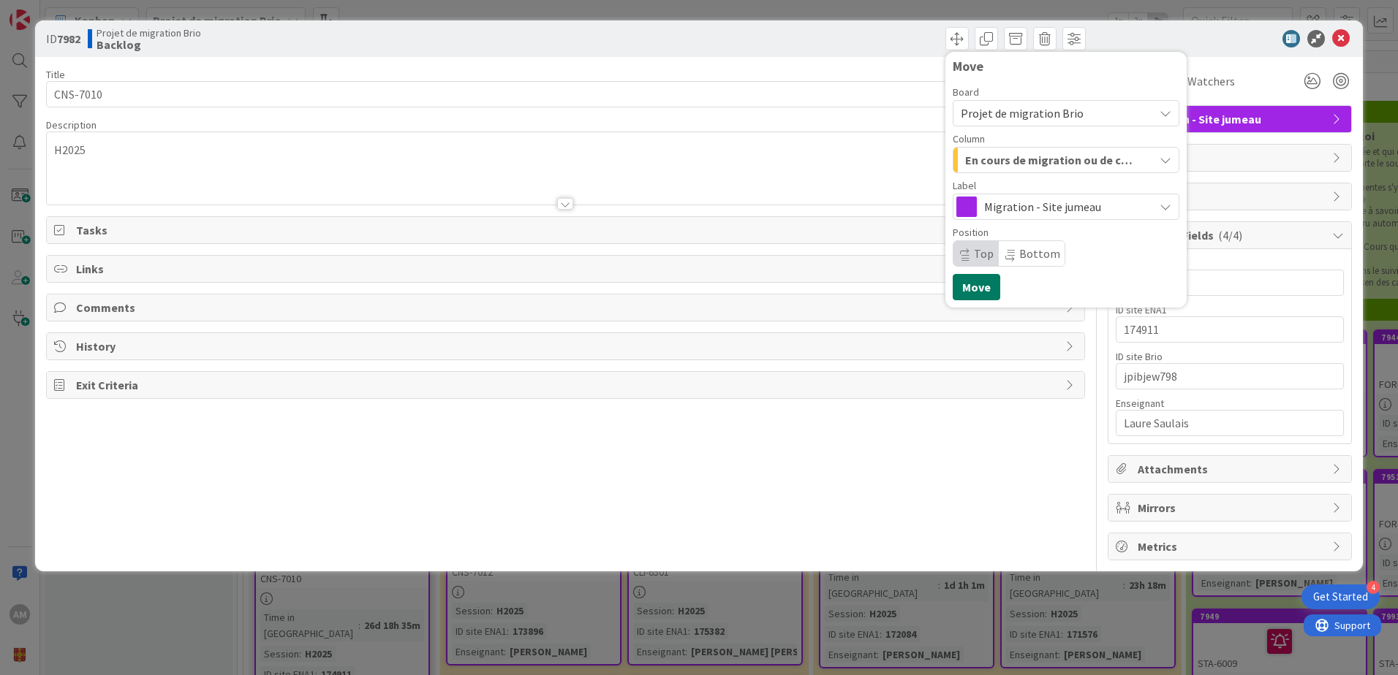
click at [988, 287] on button "Move" at bounding box center [977, 287] width 48 height 26
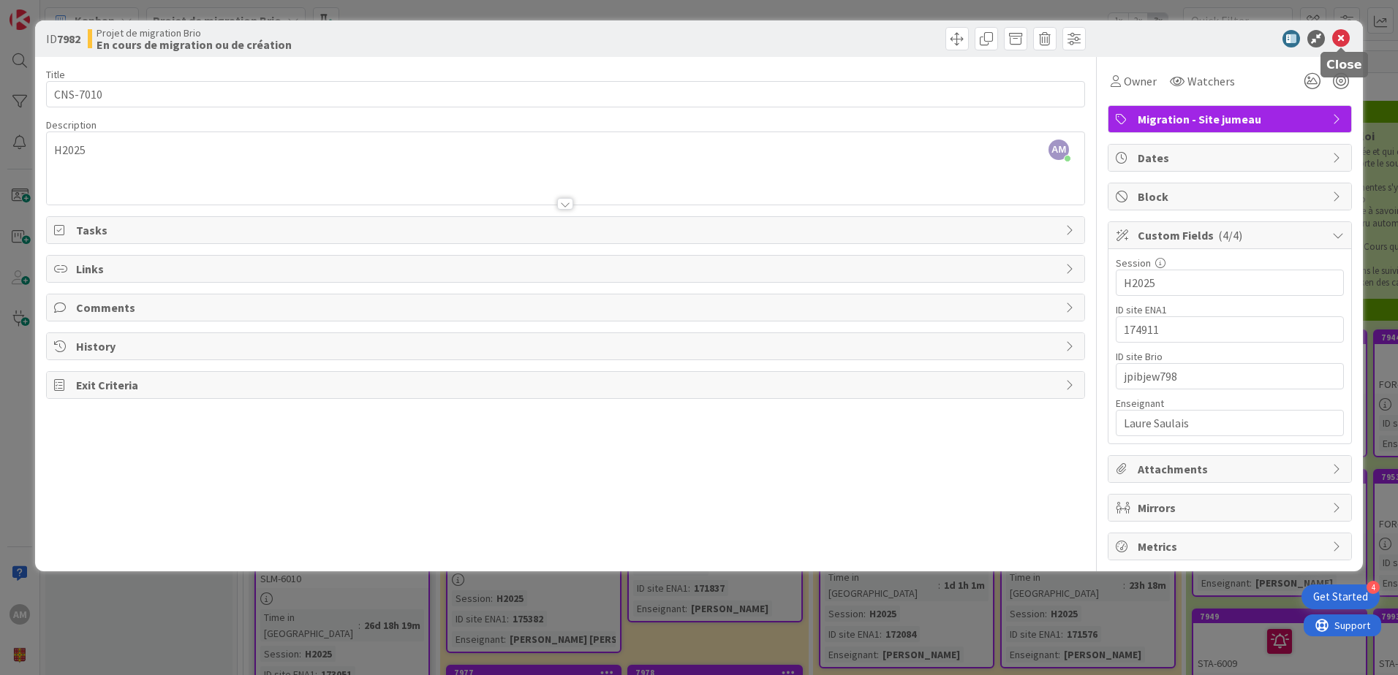
click at [1349, 42] on icon at bounding box center [1341, 39] width 18 height 18
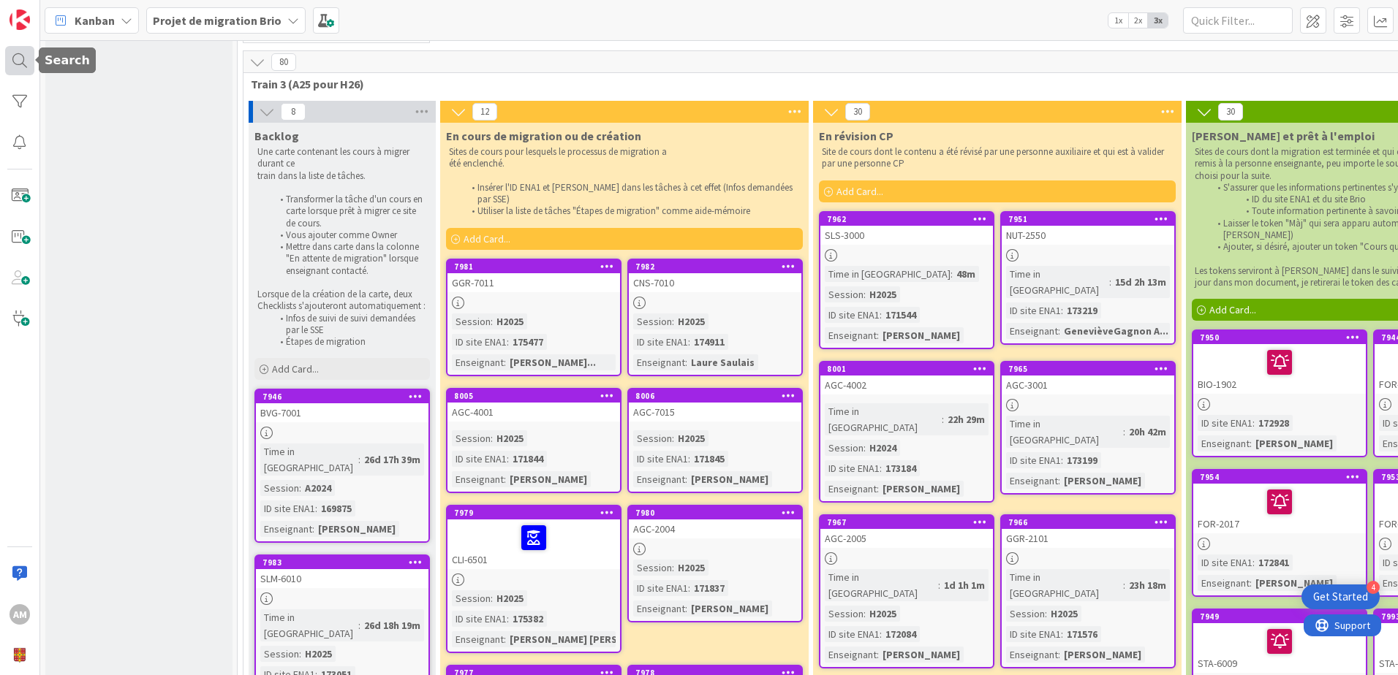
click at [29, 59] on div at bounding box center [19, 60] width 29 height 29
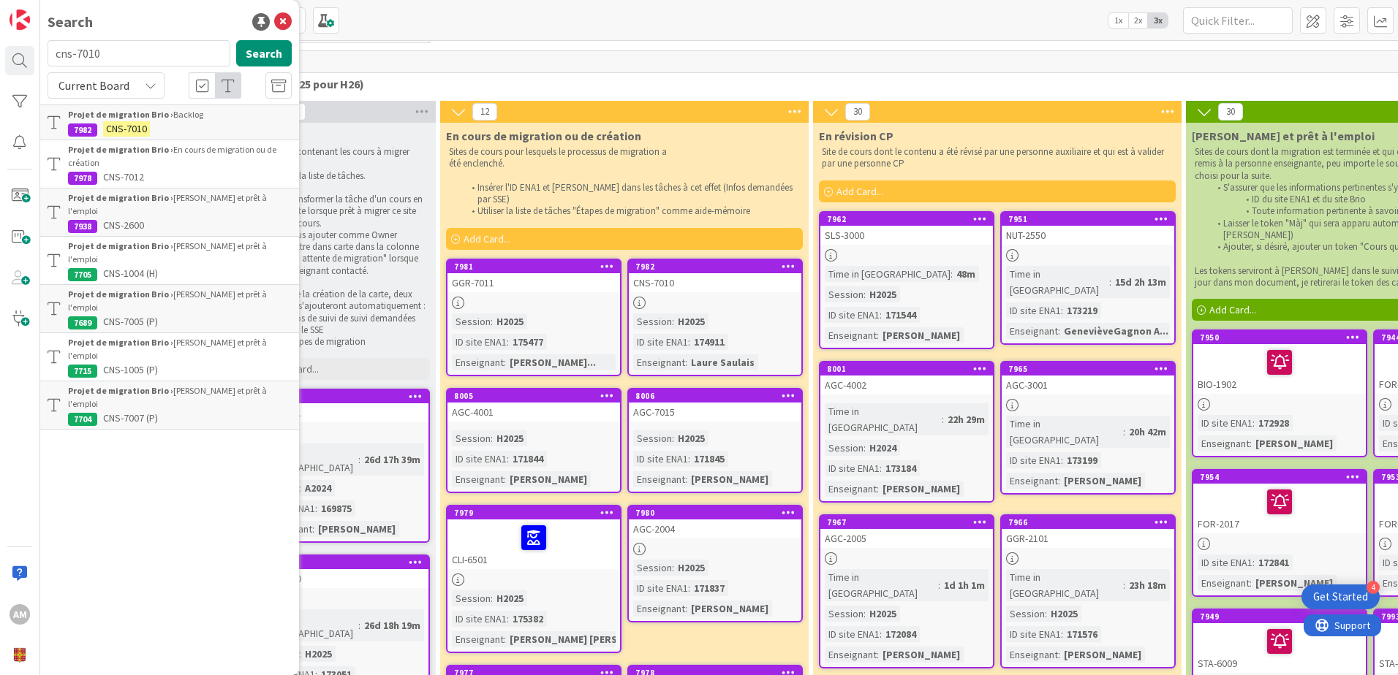
drag, startPoint x: 105, startPoint y: 58, endPoint x: 54, endPoint y: 62, distance: 50.6
click at [54, 62] on input "cns-7010" at bounding box center [139, 53] width 183 height 26
type input "slm-6010"
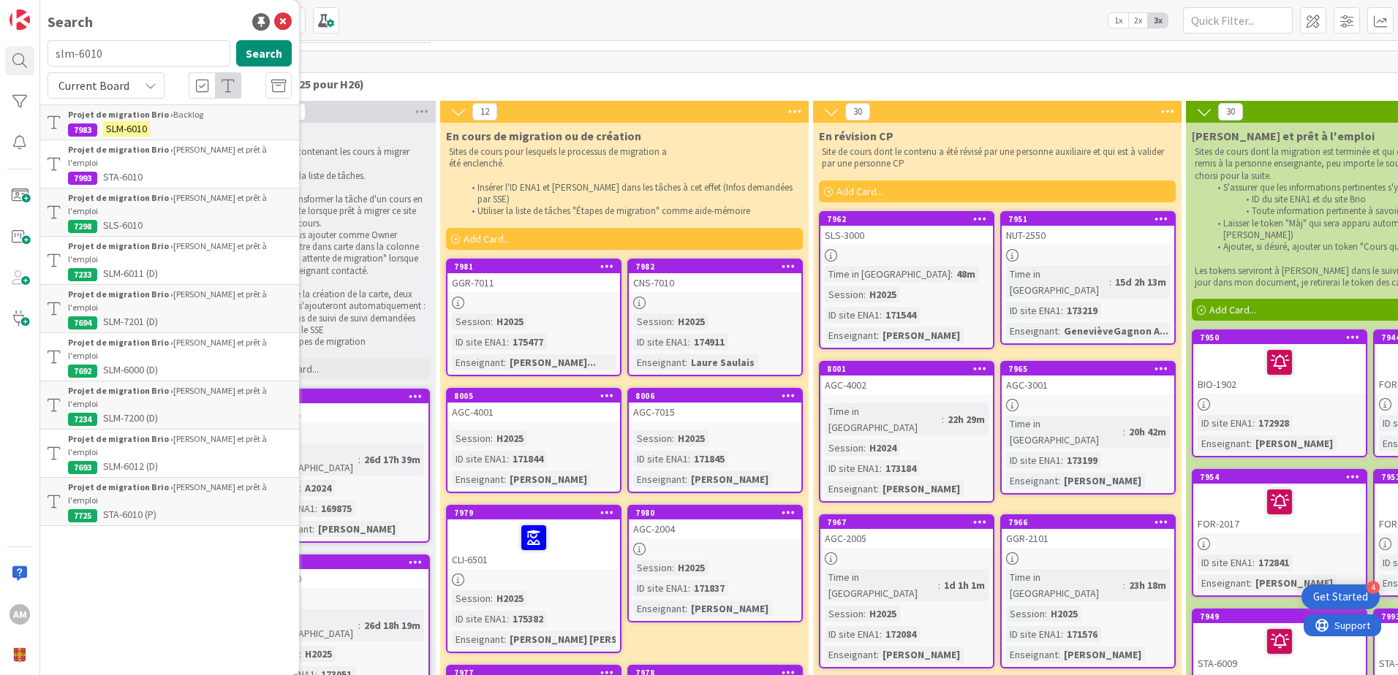
click at [172, 117] on div "Projet de migration Brio › Backlog" at bounding box center [180, 114] width 224 height 13
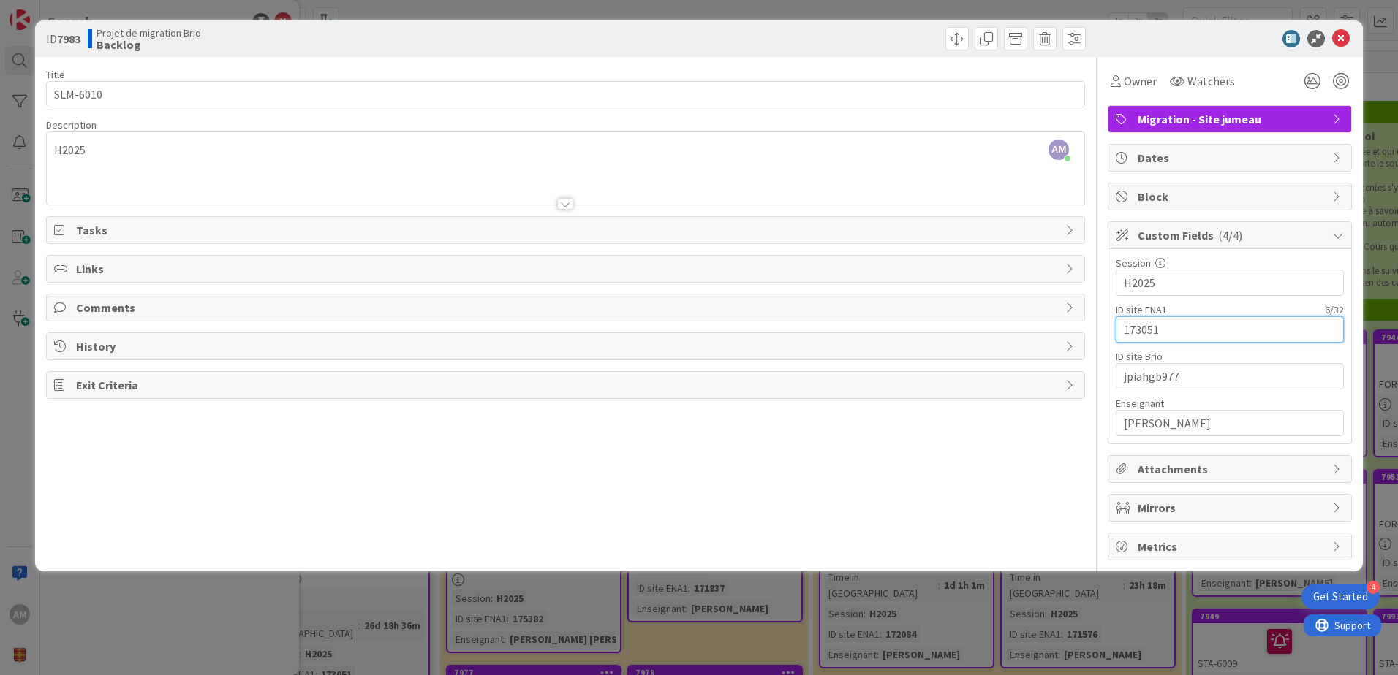
drag, startPoint x: 1127, startPoint y: 330, endPoint x: 1108, endPoint y: 330, distance: 19.0
click at [1108, 330] on div "Session 5 / 32 H2025 ID site ENA1 6 / 32 173051 ID site Brio 10 / 32 jpiahgb977…" at bounding box center [1229, 346] width 243 height 194
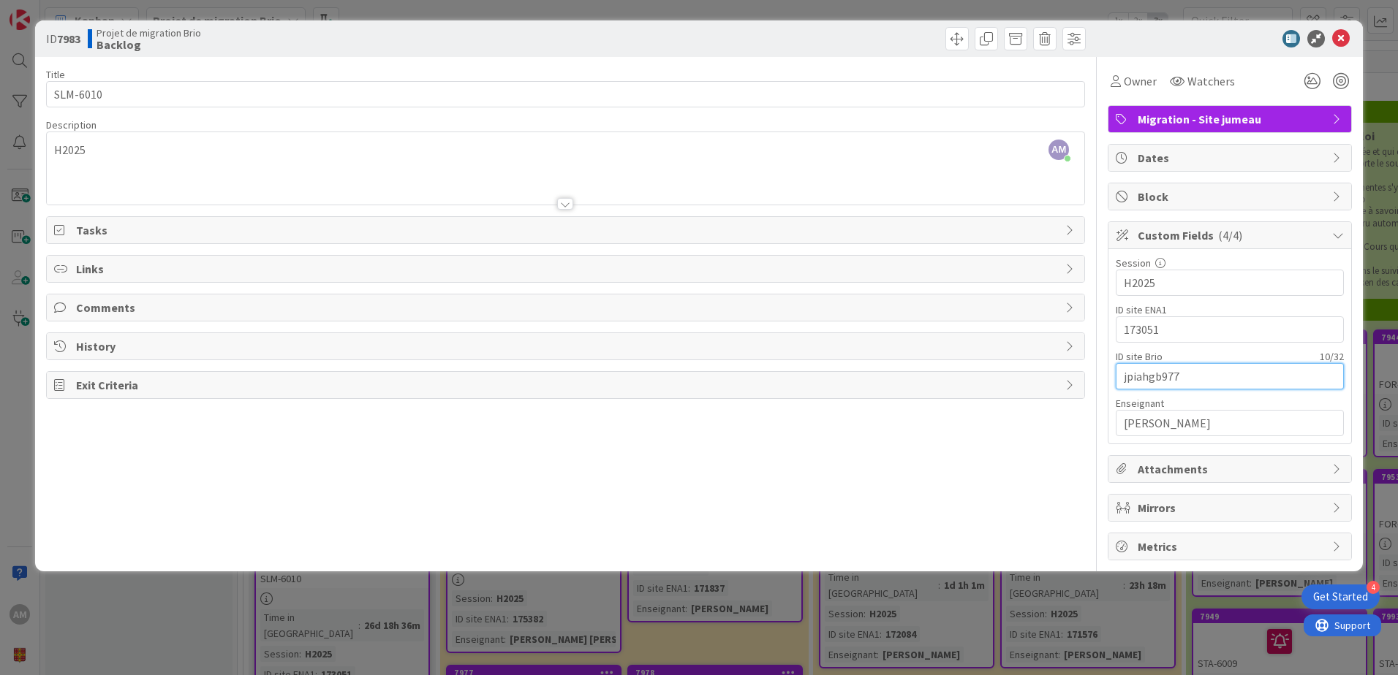
drag, startPoint x: 1185, startPoint y: 379, endPoint x: 1091, endPoint y: 379, distance: 93.6
click at [1091, 379] on div "Title 8 / 128 SLM-6010 Description AM [PERSON_NAME] just joined H2025 Owner Wat…" at bounding box center [699, 309] width 1306 height 504
click at [954, 37] on span at bounding box center [956, 38] width 23 height 23
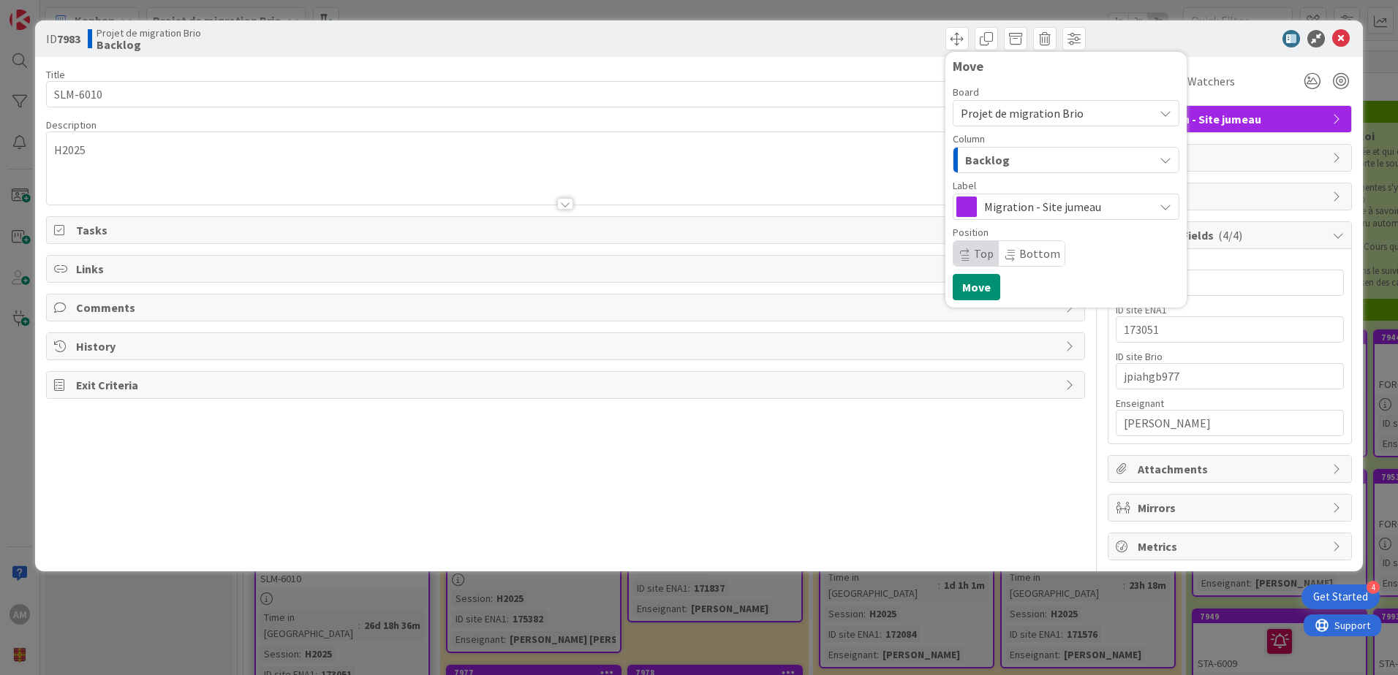
click at [1005, 167] on span "Backlog" at bounding box center [987, 160] width 45 height 19
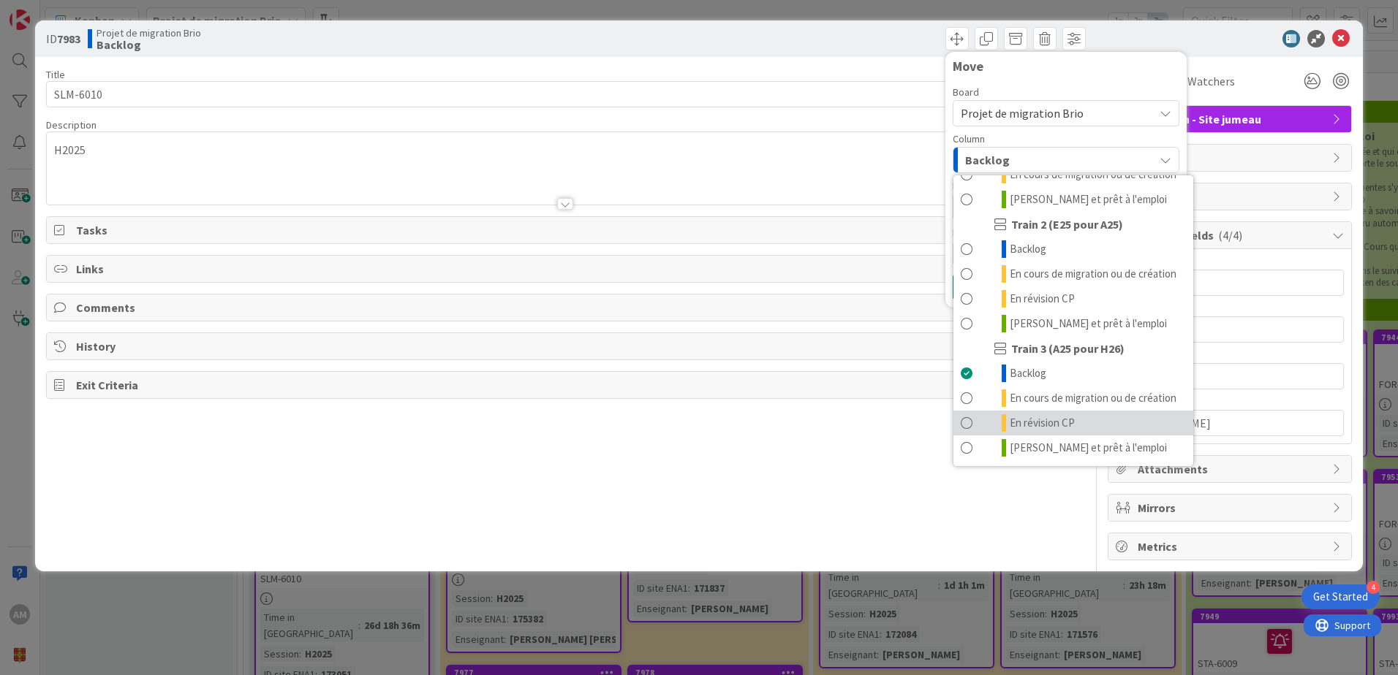
scroll to position [196, 0]
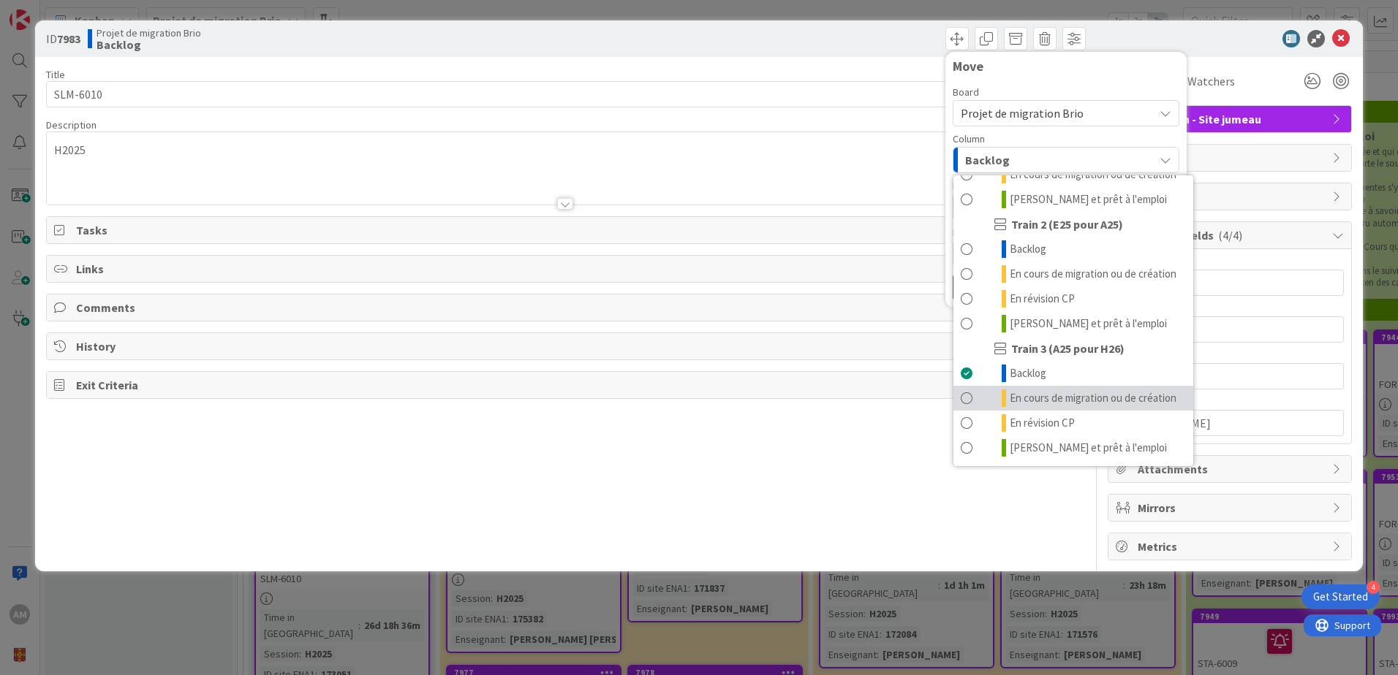
click at [1052, 390] on span "En cours de migration ou de création" at bounding box center [1093, 399] width 167 height 18
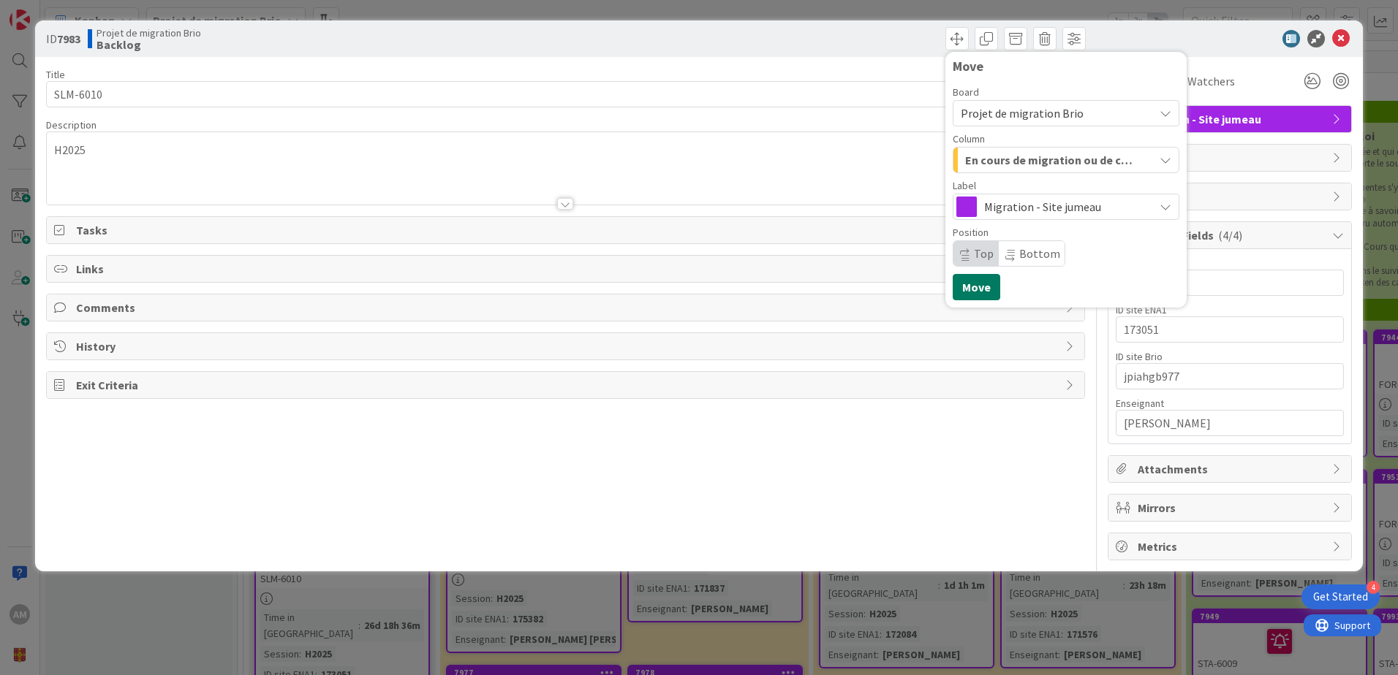
click at [992, 281] on button "Move" at bounding box center [977, 287] width 48 height 26
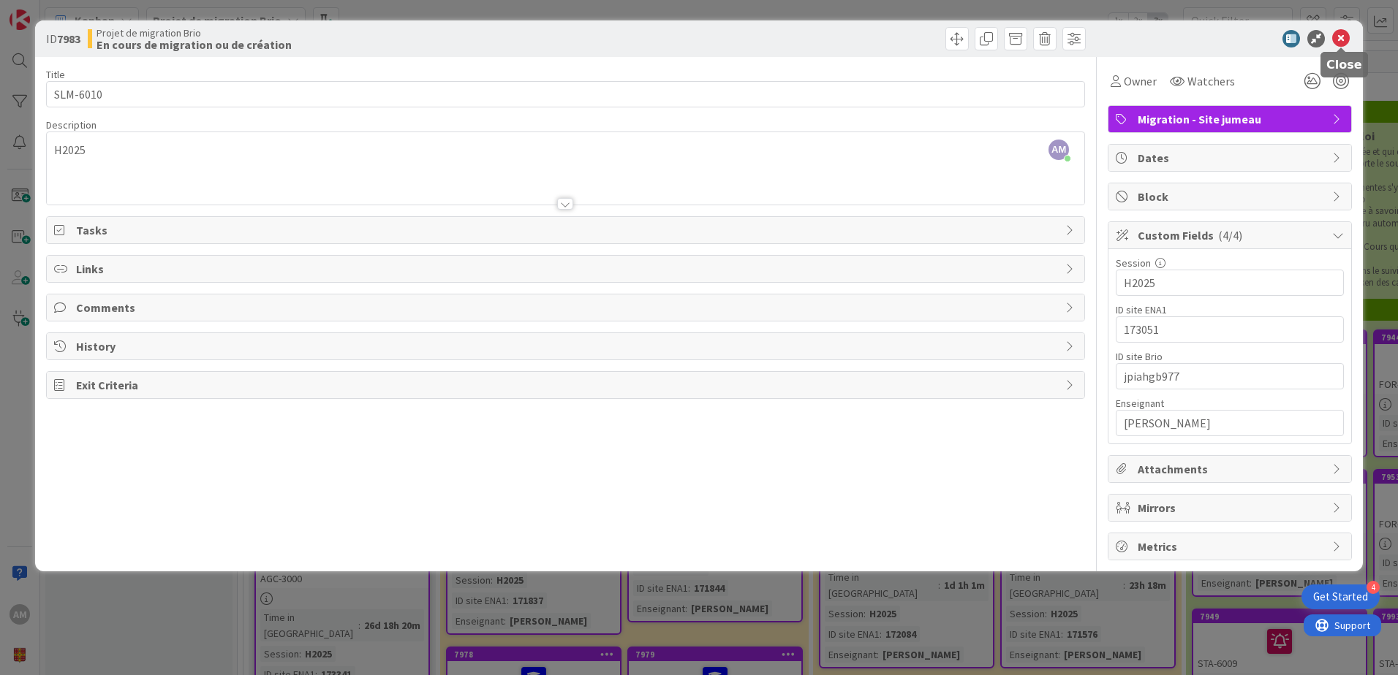
click at [1339, 34] on icon at bounding box center [1341, 39] width 18 height 18
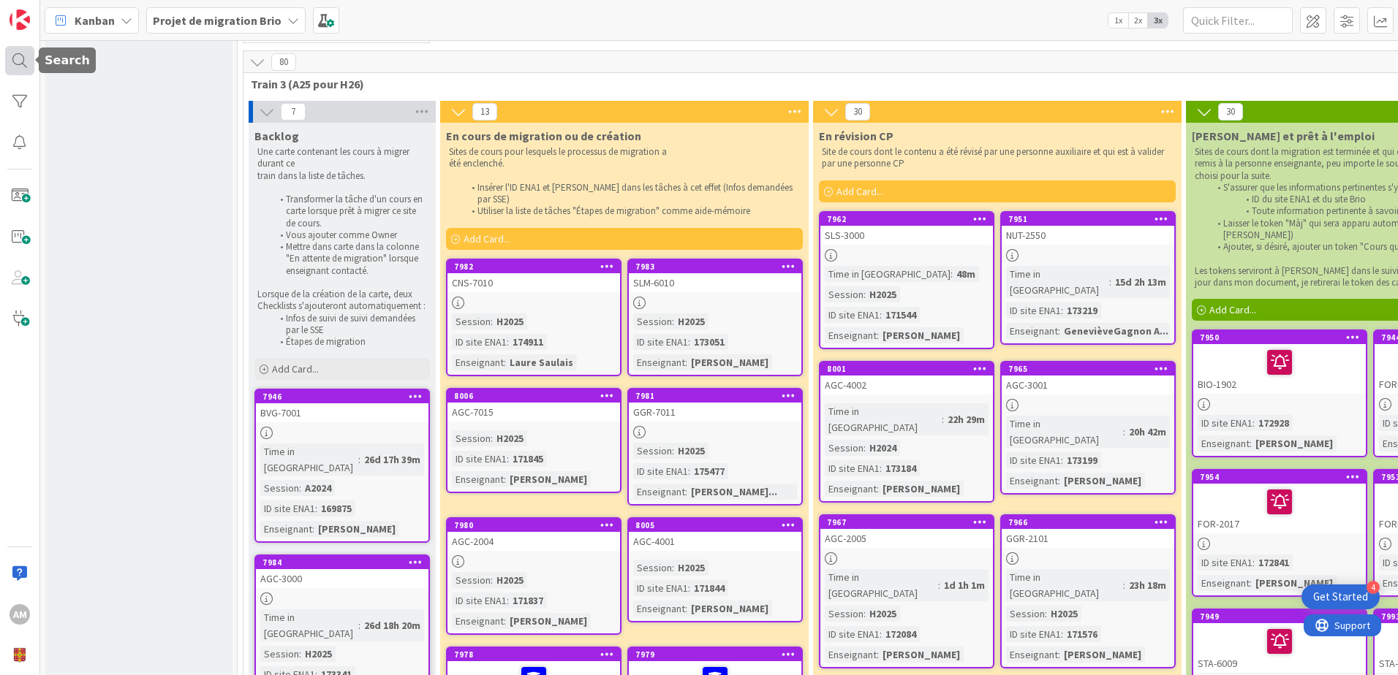
click at [15, 62] on div at bounding box center [19, 60] width 29 height 29
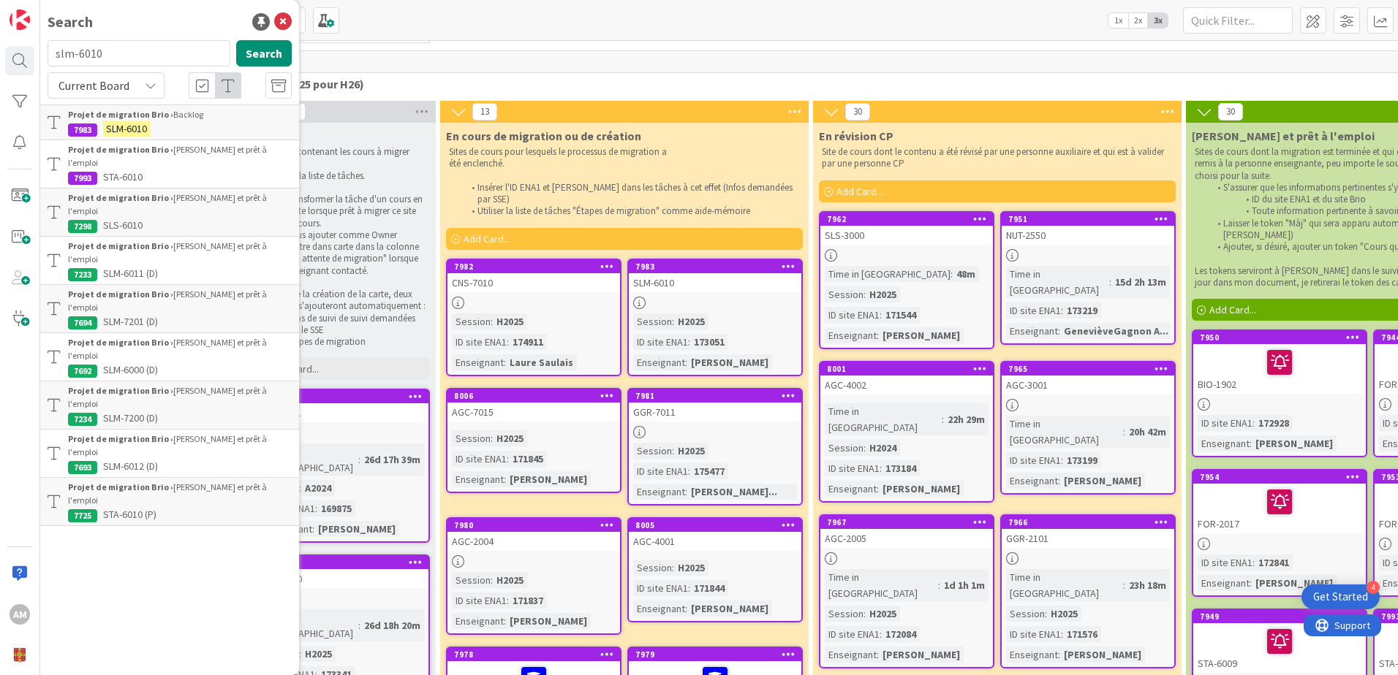
drag, startPoint x: 107, startPoint y: 55, endPoint x: 52, endPoint y: 57, distance: 55.6
click at [52, 57] on input "slm-6010" at bounding box center [139, 53] width 183 height 26
type input "agc-3000"
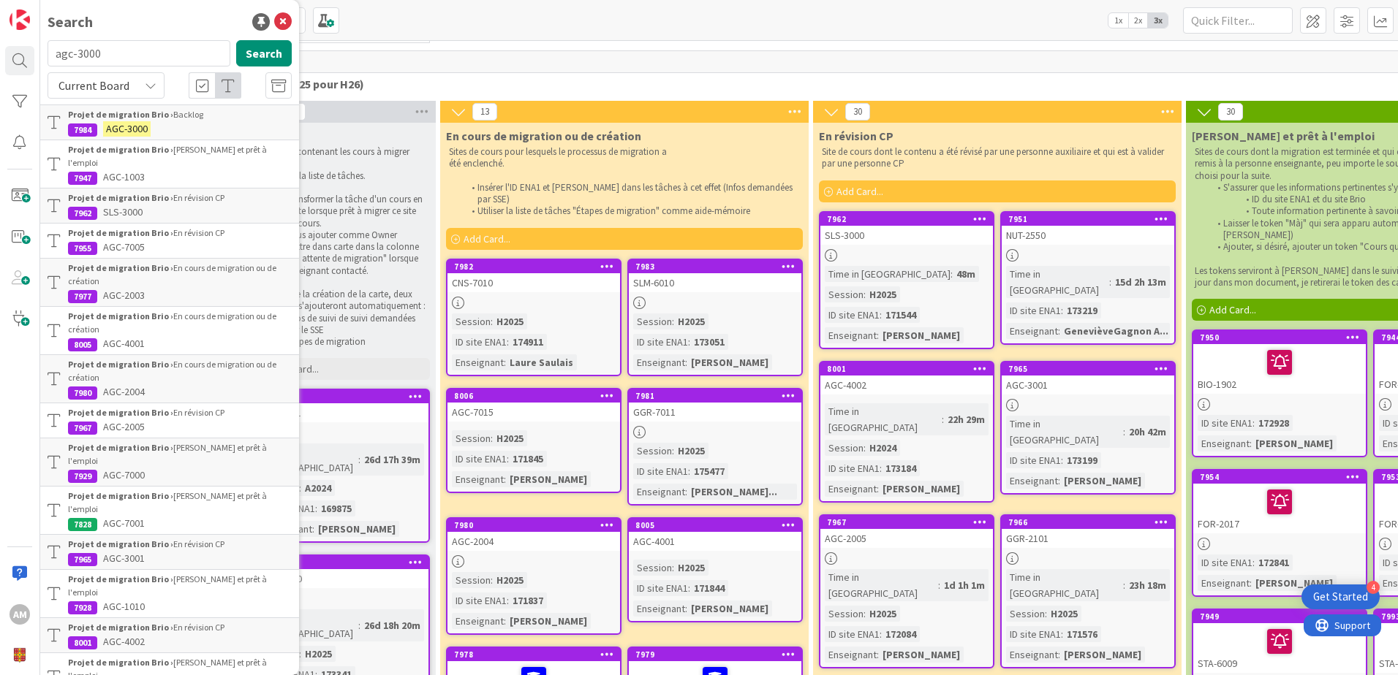
click at [173, 120] on div "Projet de migration Brio › Backlog" at bounding box center [180, 114] width 224 height 13
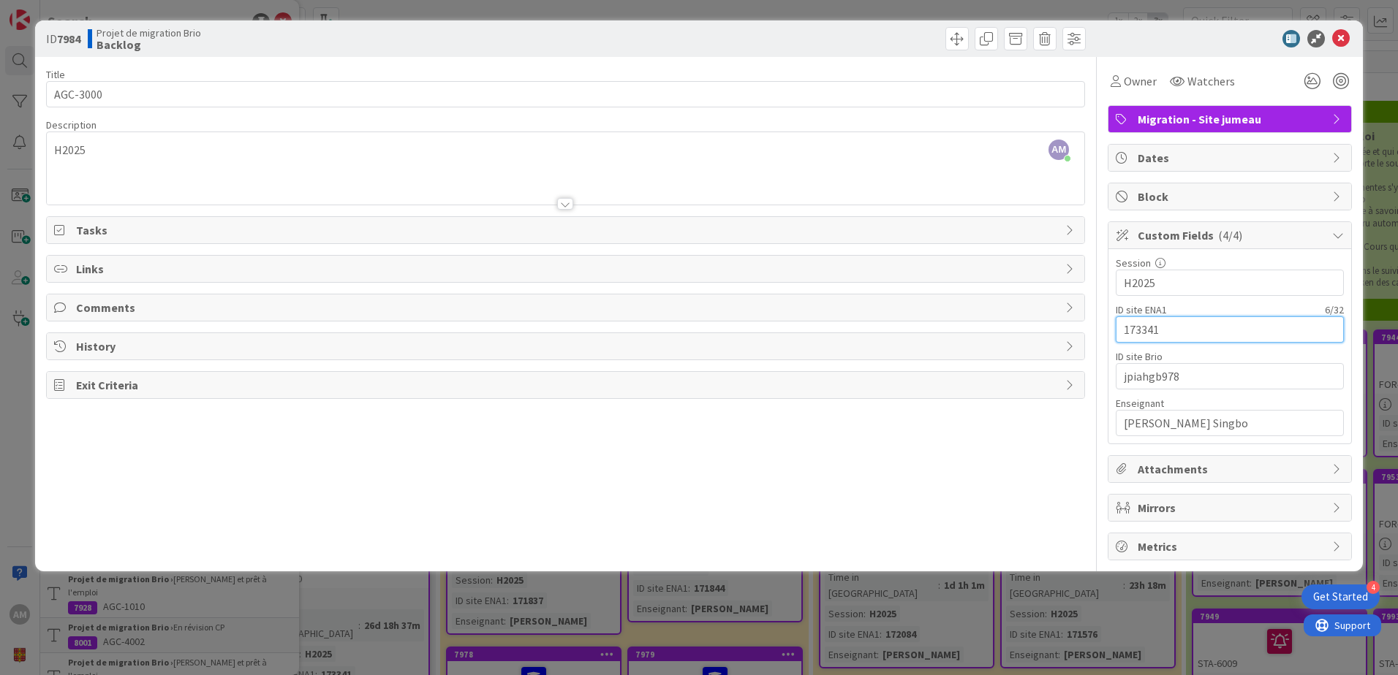
drag, startPoint x: 1181, startPoint y: 326, endPoint x: 1107, endPoint y: 329, distance: 73.9
click at [1107, 329] on div "Custom Fields ( 4/4 ) Session 5 / 32 H2025 ID site ENA1 6 / 32 173341 ID site B…" at bounding box center [1229, 332] width 244 height 223
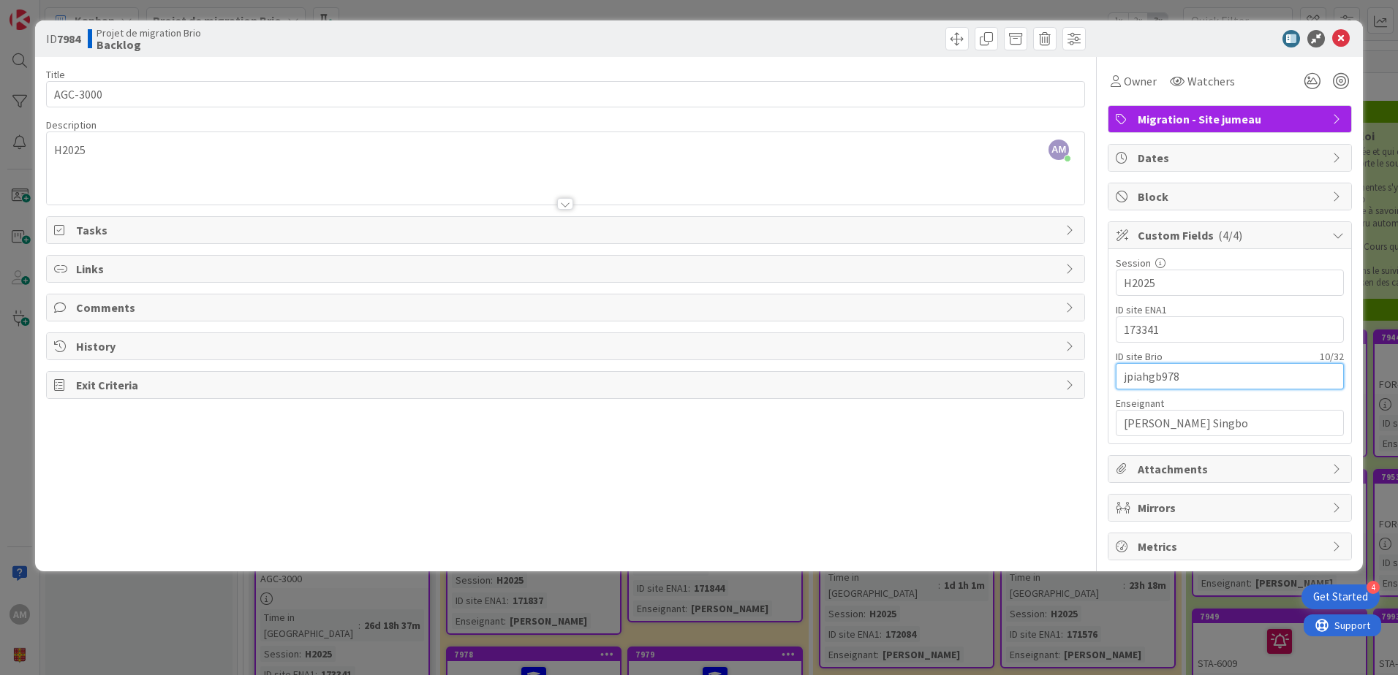
drag, startPoint x: 1200, startPoint y: 376, endPoint x: 1078, endPoint y: 374, distance: 122.8
click at [1078, 374] on div "Title 8 / 128 AGC-3000 Description AM [PERSON_NAME] just joined H2025 Owner Wat…" at bounding box center [699, 309] width 1306 height 504
click at [958, 39] on span at bounding box center [956, 38] width 23 height 23
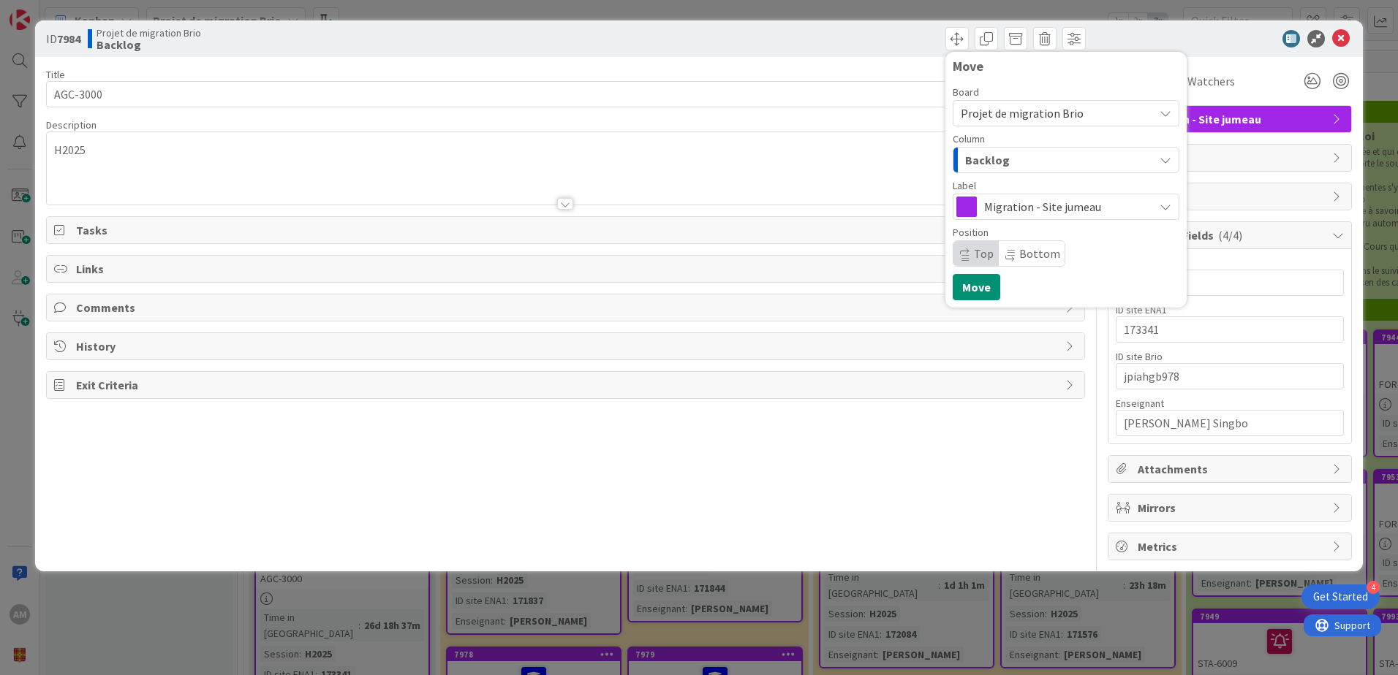
click at [997, 166] on span "Backlog" at bounding box center [987, 160] width 45 height 19
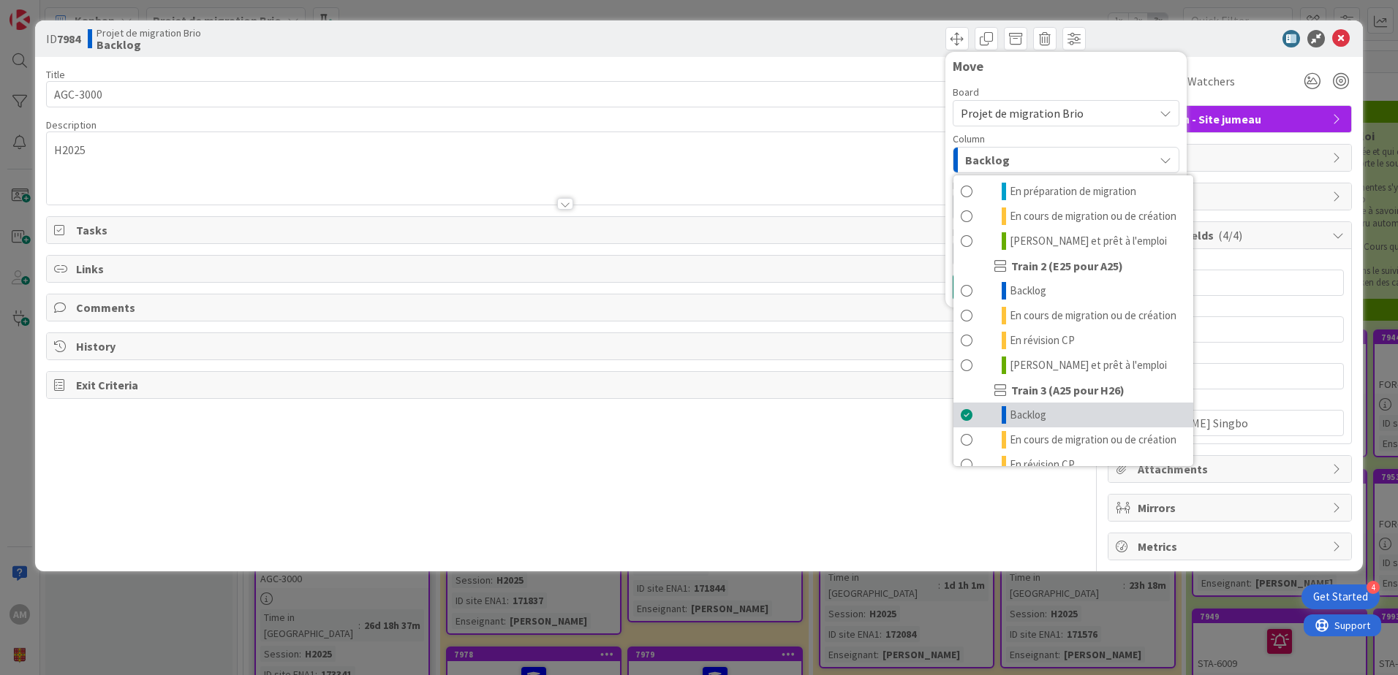
scroll to position [196, 0]
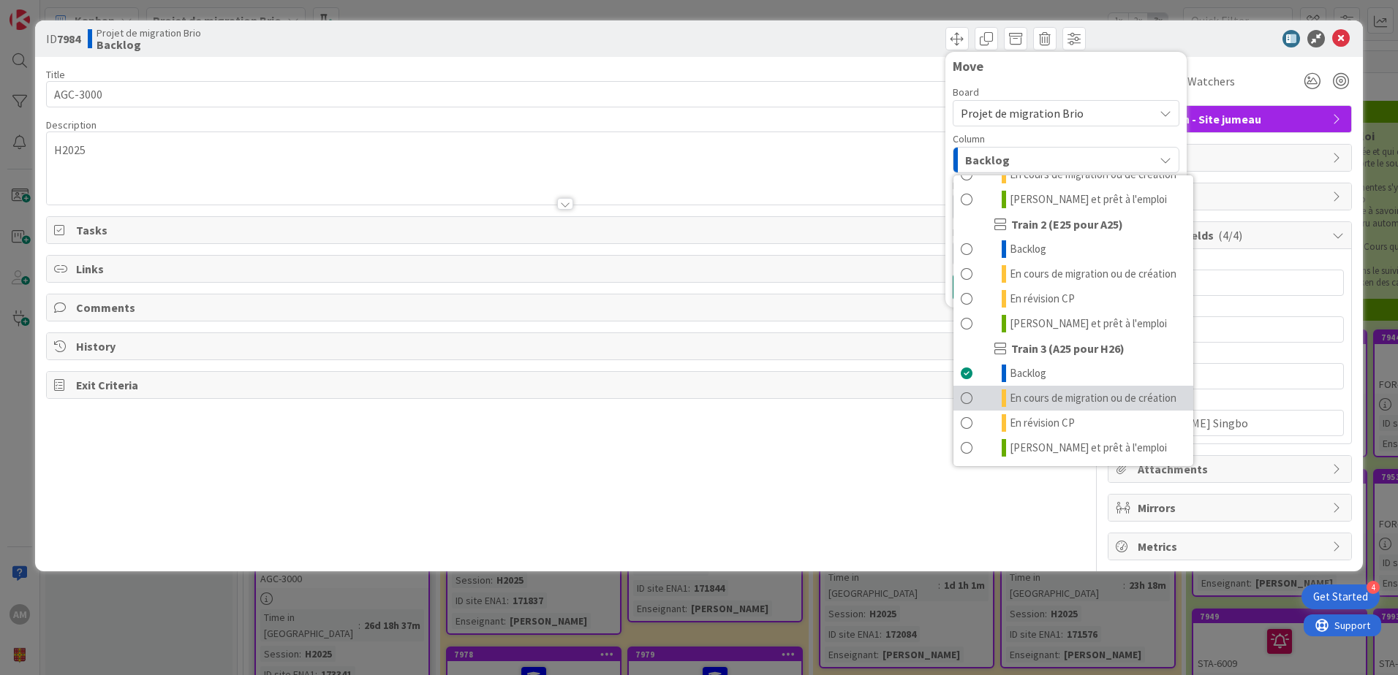
click at [1045, 392] on span "En cours de migration ou de création" at bounding box center [1093, 399] width 167 height 18
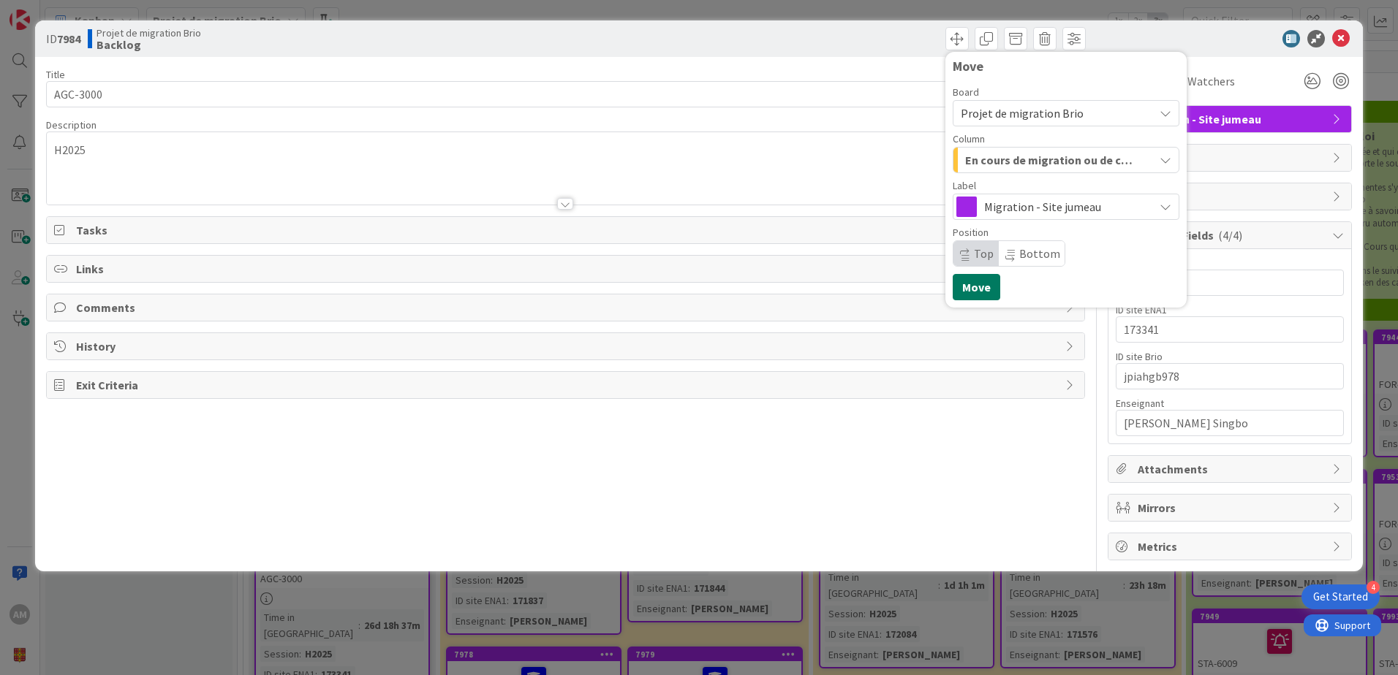
click at [980, 291] on button "Move" at bounding box center [977, 287] width 48 height 26
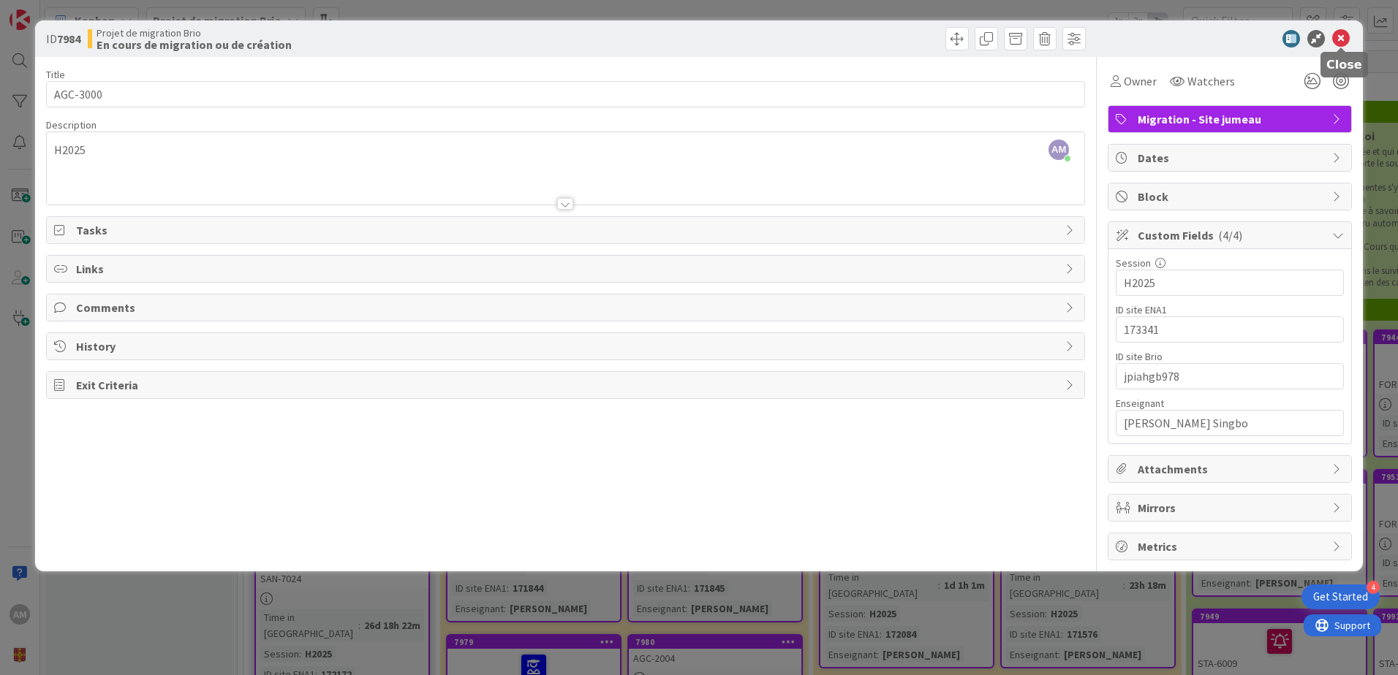
click at [1341, 38] on icon at bounding box center [1341, 39] width 18 height 18
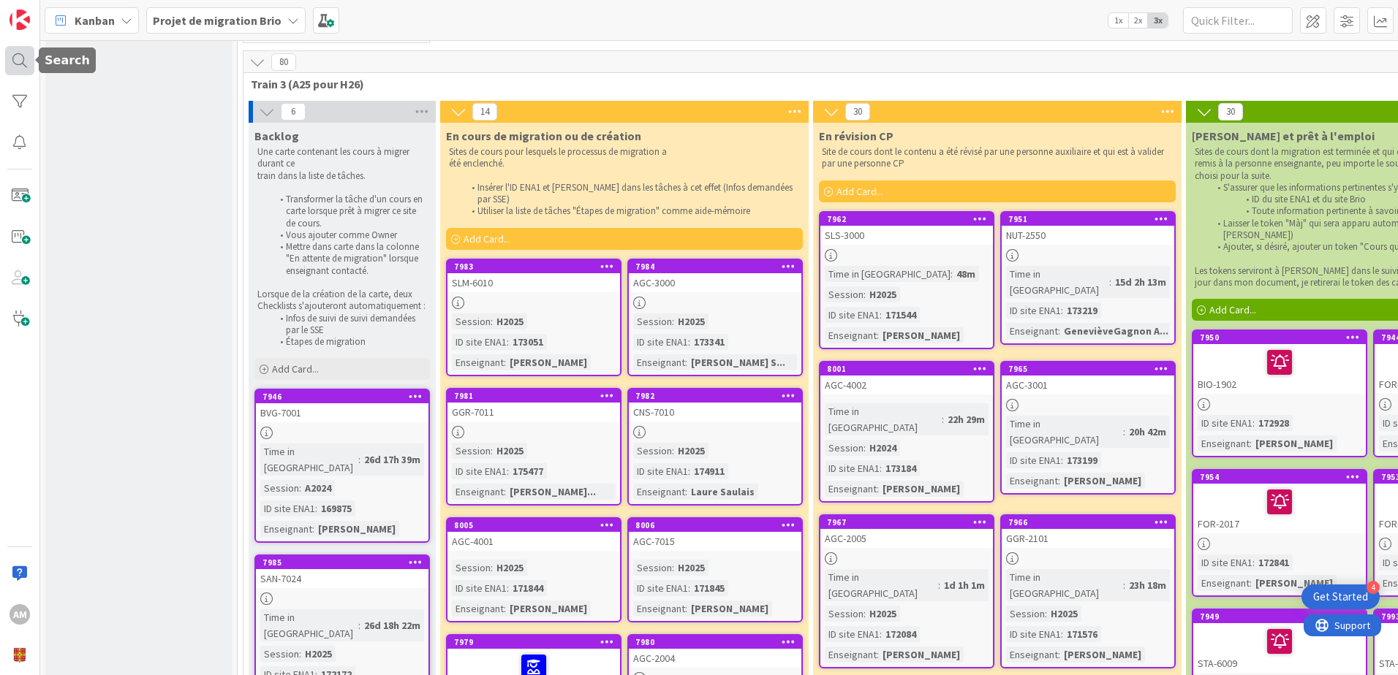
click at [8, 63] on div at bounding box center [19, 60] width 29 height 29
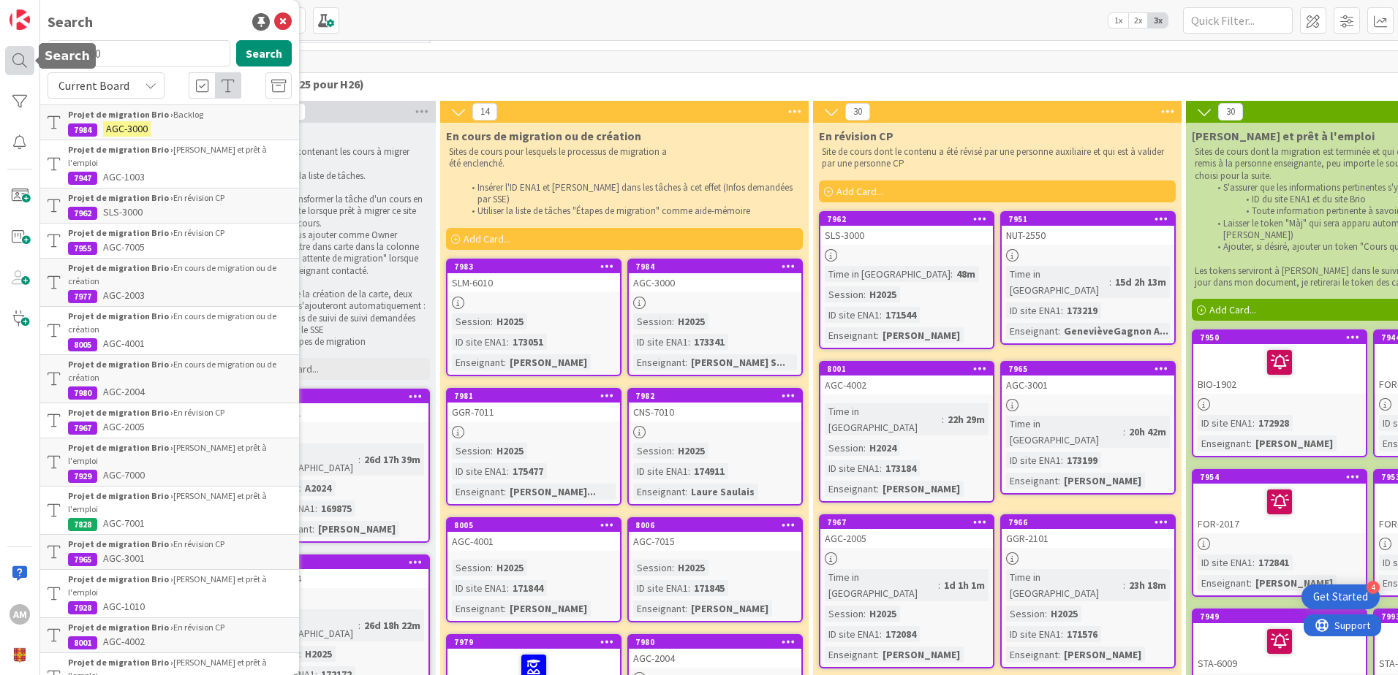
drag, startPoint x: 124, startPoint y: 52, endPoint x: 30, endPoint y: 59, distance: 93.9
click at [30, 59] on div "AM Search agc-3000 Search Current Board Projet de migration Brio › Backlog 7984…" at bounding box center [20, 337] width 40 height 675
type input "san-7024"
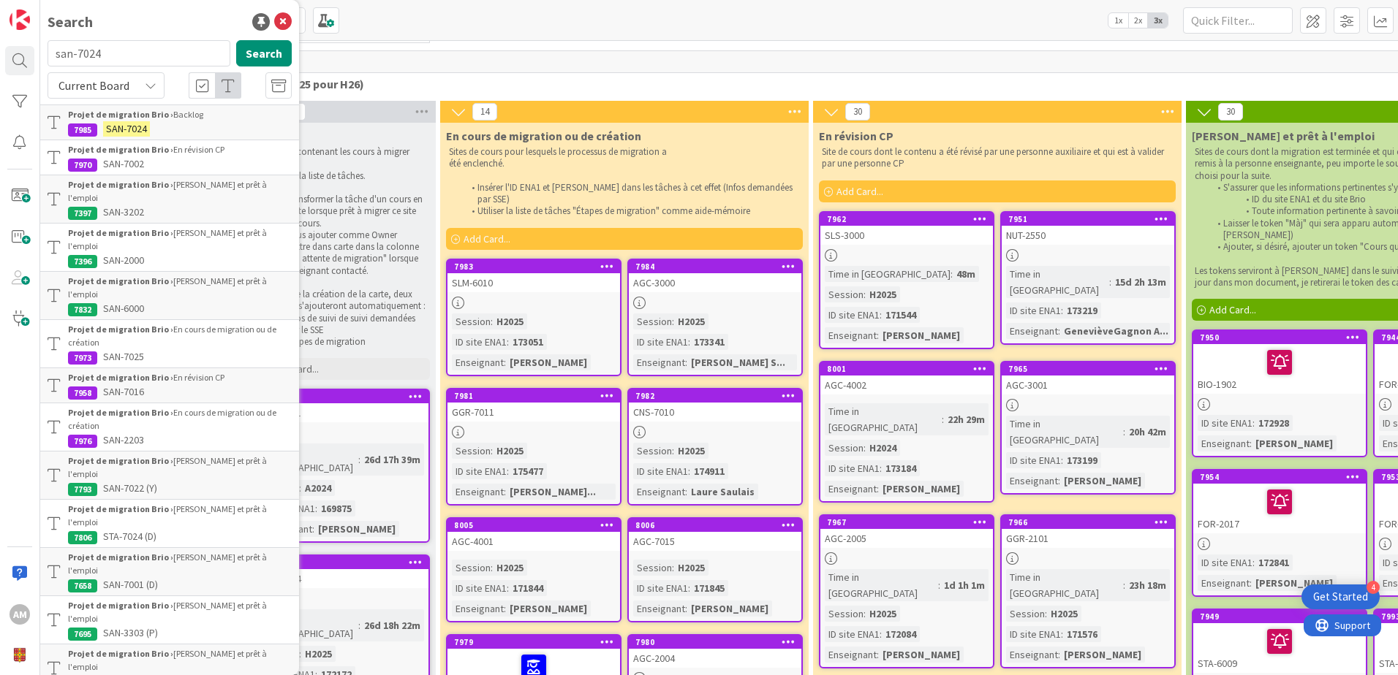
click at [110, 117] on b "Projet de migration Brio ›" at bounding box center [120, 114] width 105 height 11
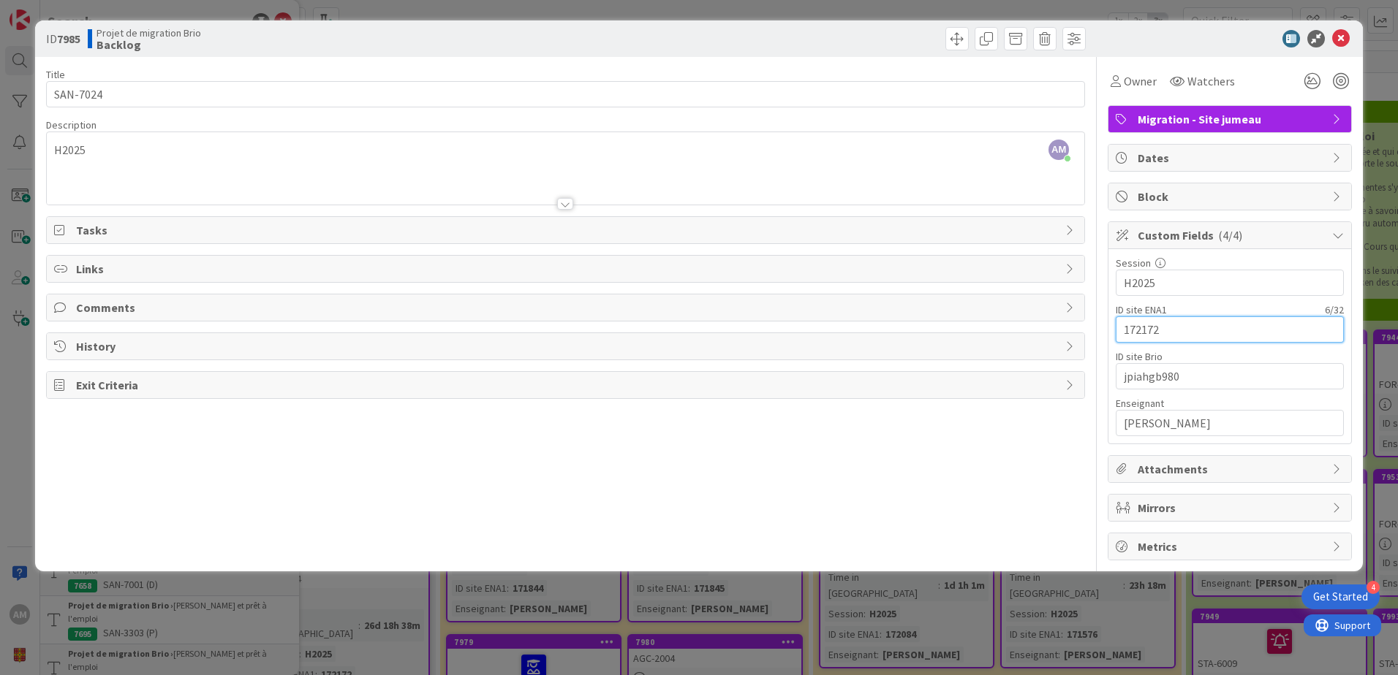
drag, startPoint x: 1179, startPoint y: 332, endPoint x: 1120, endPoint y: 331, distance: 59.2
click at [1120, 331] on input "172172" at bounding box center [1230, 330] width 228 height 26
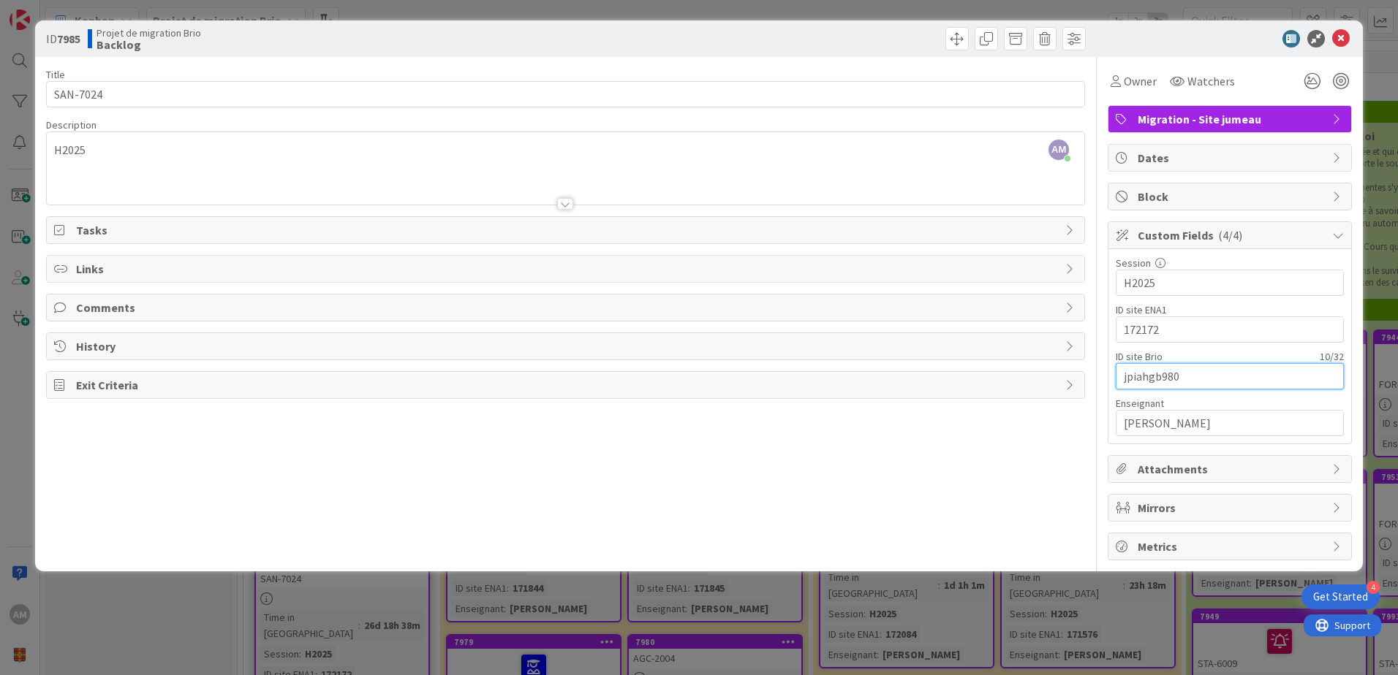
drag, startPoint x: 1190, startPoint y: 376, endPoint x: 1078, endPoint y: 374, distance: 112.6
click at [1078, 374] on div "Title 8 / 128 SAN-7024 Description AM [PERSON_NAME] just joined H2025 Owner Wat…" at bounding box center [699, 309] width 1306 height 504
click at [935, 61] on div "Title 8 / 128 SAN-7024 Description AM [PERSON_NAME] just joined H2025 Owner Wat…" at bounding box center [565, 309] width 1039 height 504
click at [957, 37] on span at bounding box center [956, 38] width 23 height 23
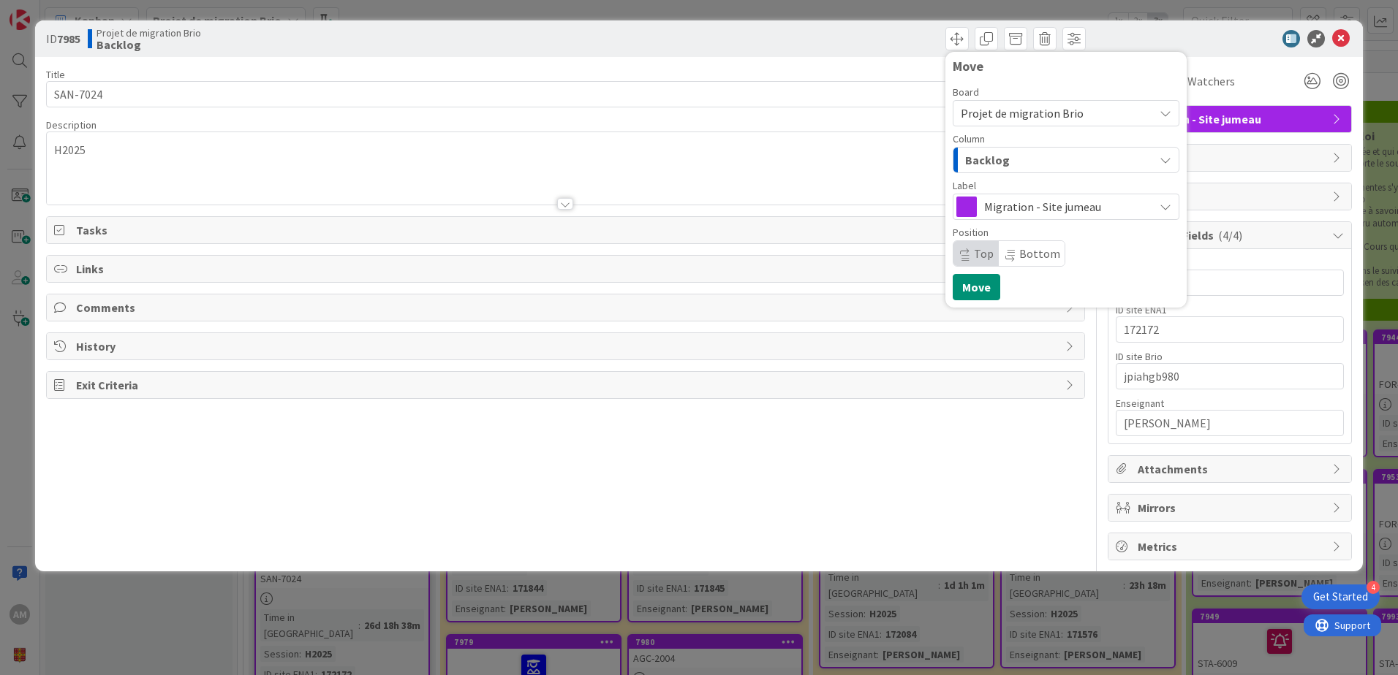
click at [1015, 154] on div "Backlog" at bounding box center [1057, 159] width 192 height 23
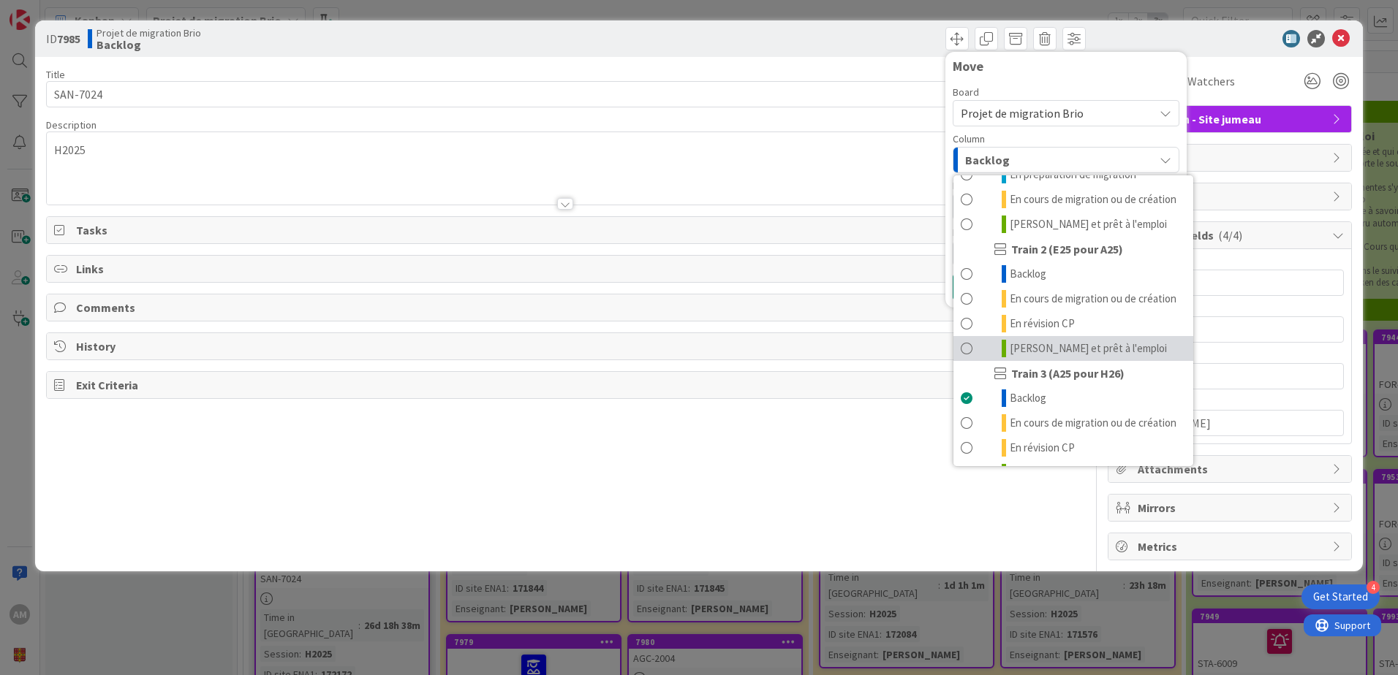
scroll to position [196, 0]
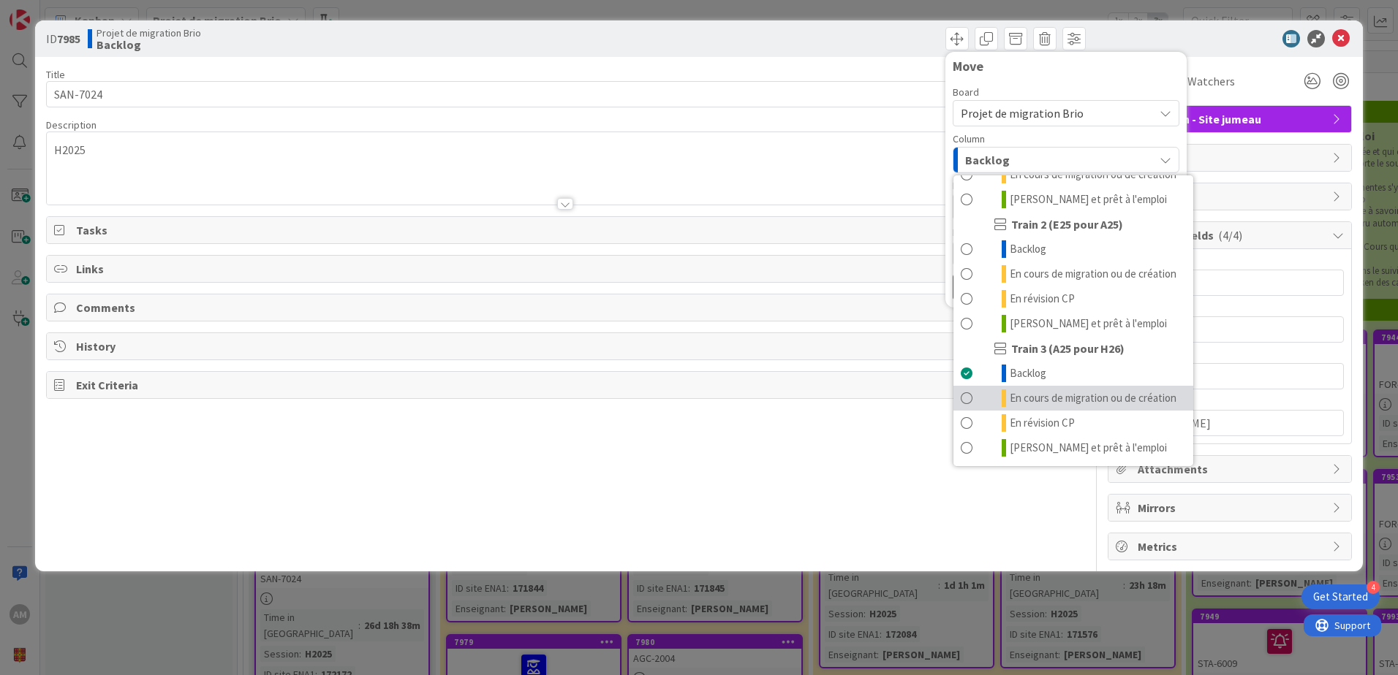
click at [1052, 390] on span "En cours de migration ou de création" at bounding box center [1093, 399] width 167 height 18
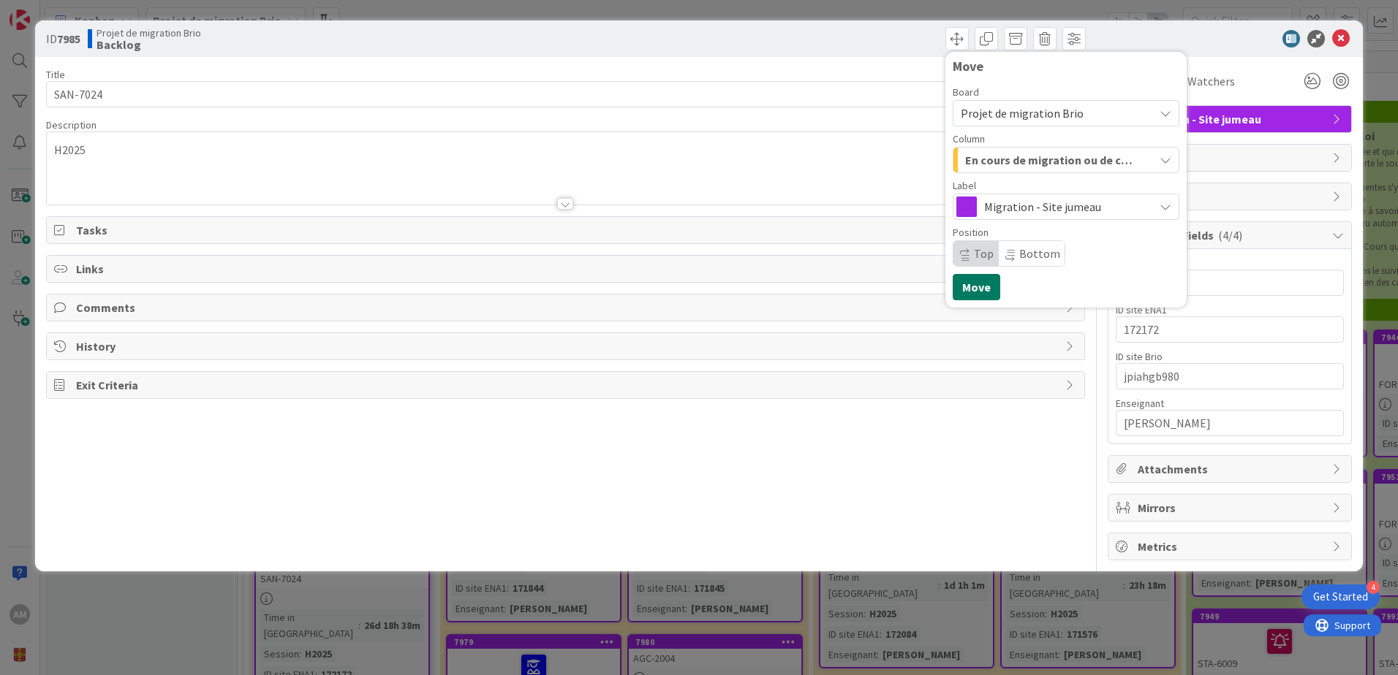
click at [977, 285] on button "Move" at bounding box center [977, 287] width 48 height 26
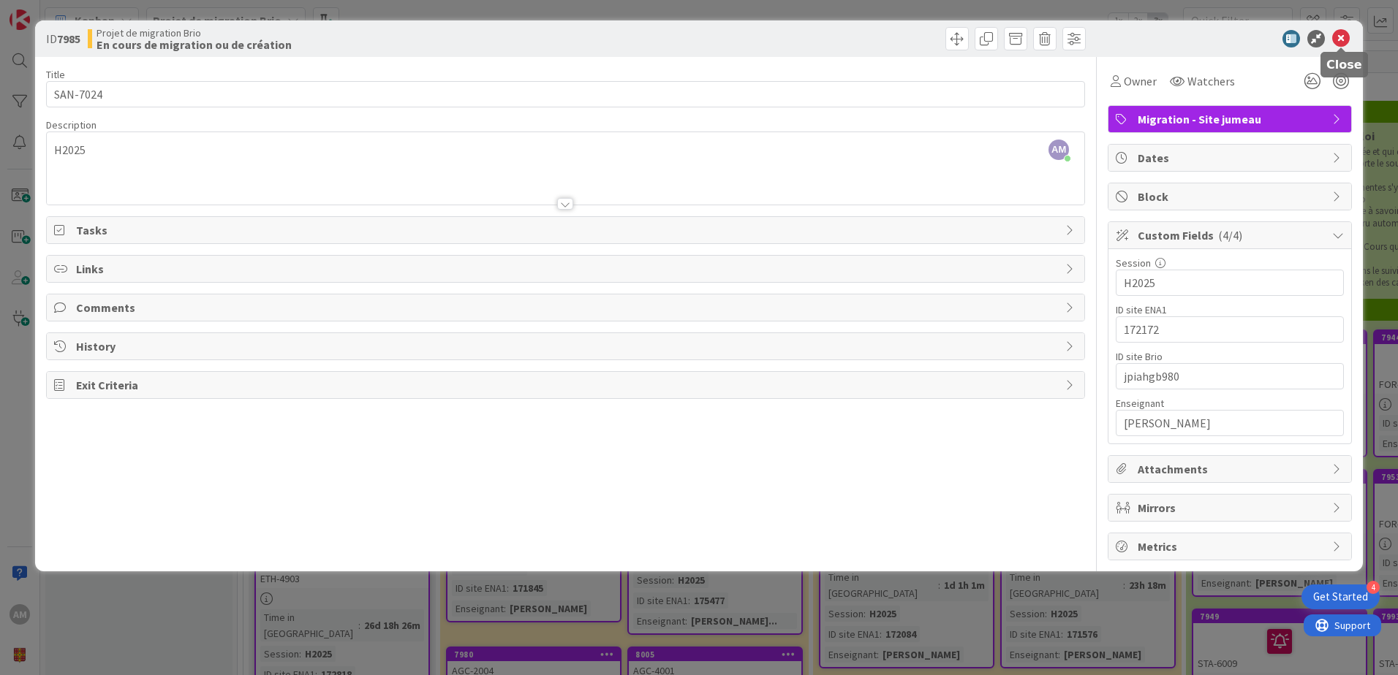
click at [1342, 31] on icon at bounding box center [1341, 39] width 18 height 18
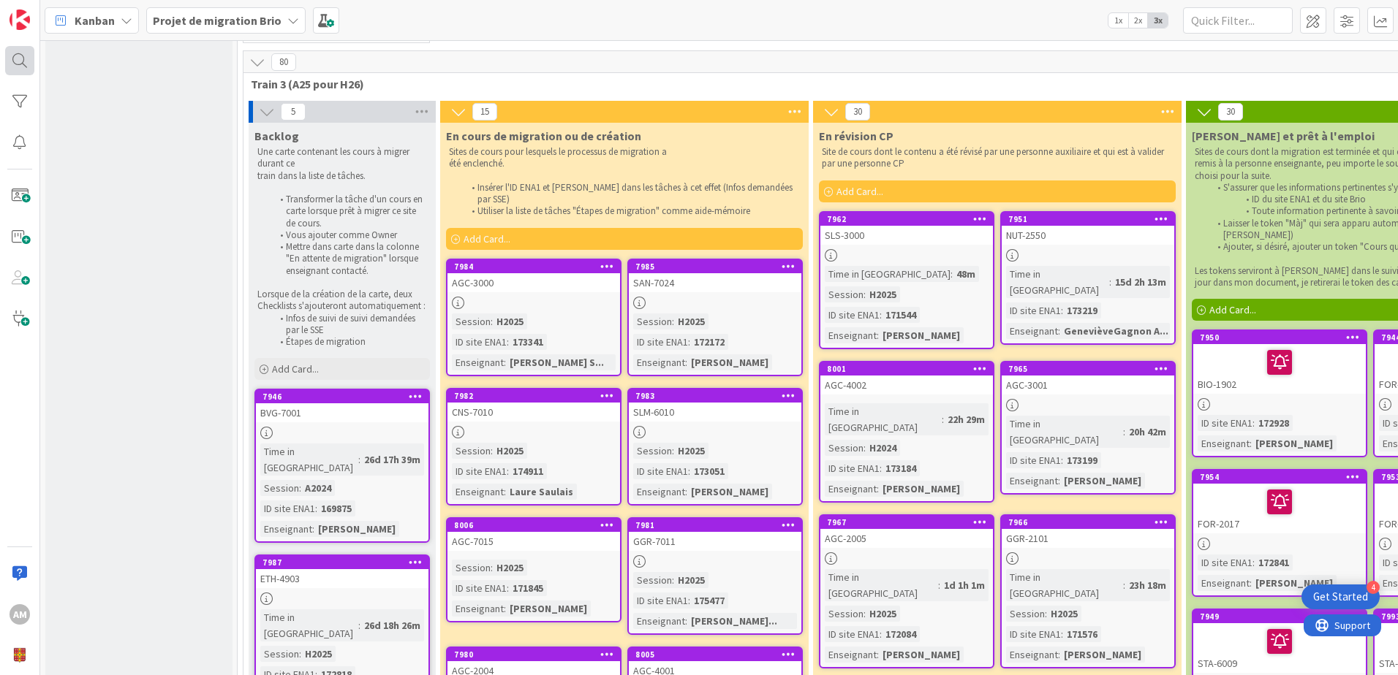
click at [22, 50] on div at bounding box center [19, 60] width 29 height 29
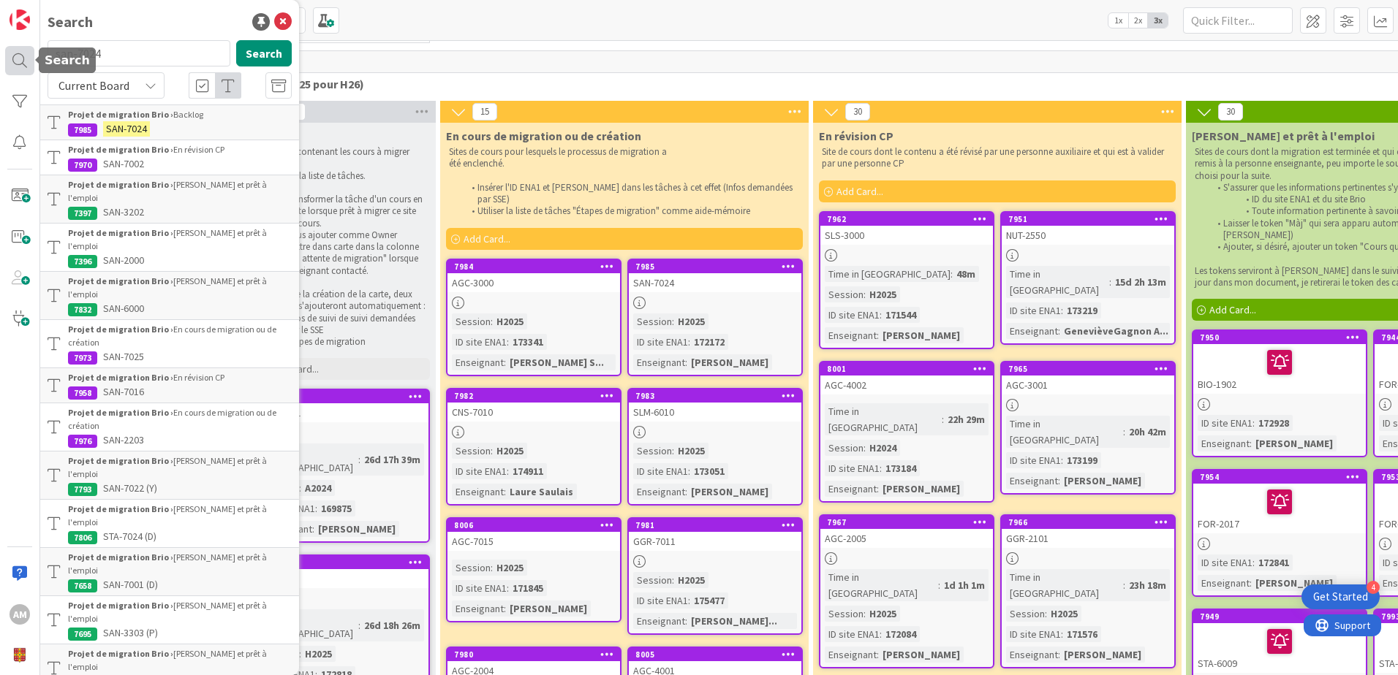
click at [31, 53] on div "AM Search san-7024 Search Current Board Projet de migration Brio › Backlog 7985…" at bounding box center [20, 337] width 40 height 675
type input "bvg-7053"
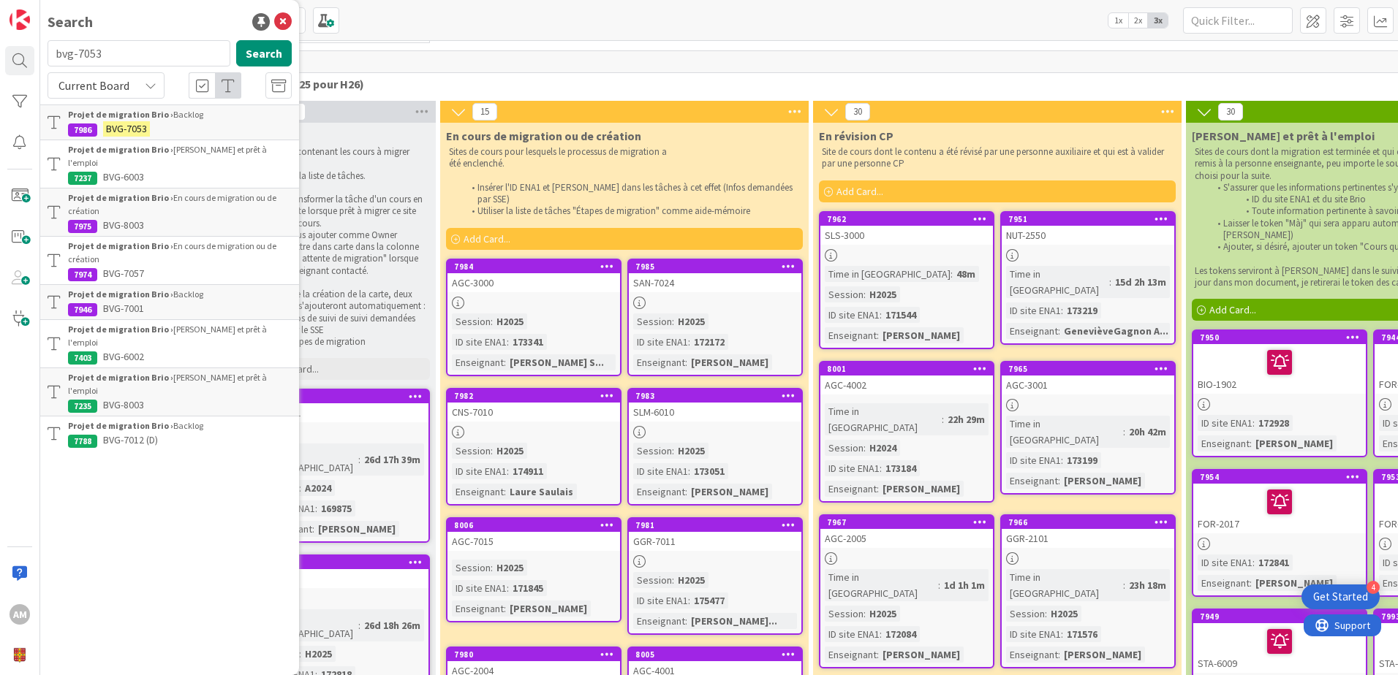
click at [174, 124] on p "BVG-7053" at bounding box center [180, 128] width 224 height 15
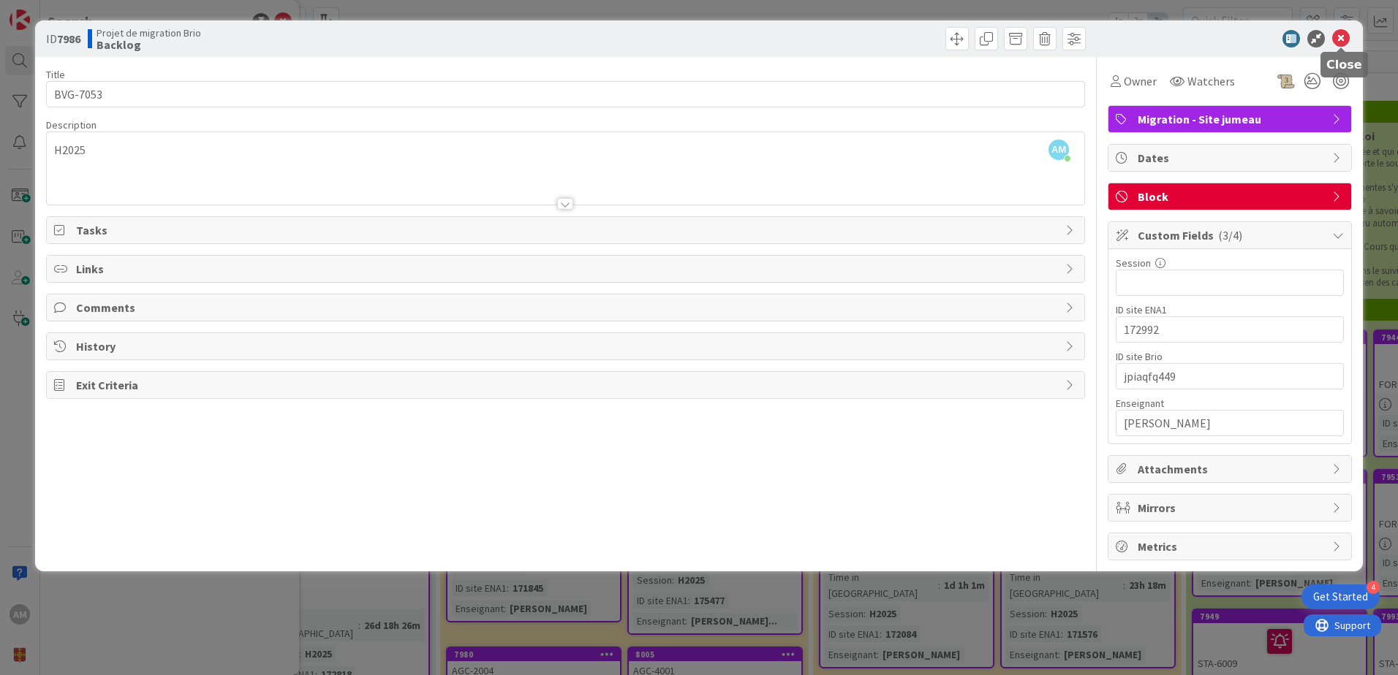
click at [1344, 29] on div "ID 7986 Projet de migration Brio Backlog" at bounding box center [699, 38] width 1328 height 37
click at [1340, 36] on icon at bounding box center [1341, 39] width 18 height 18
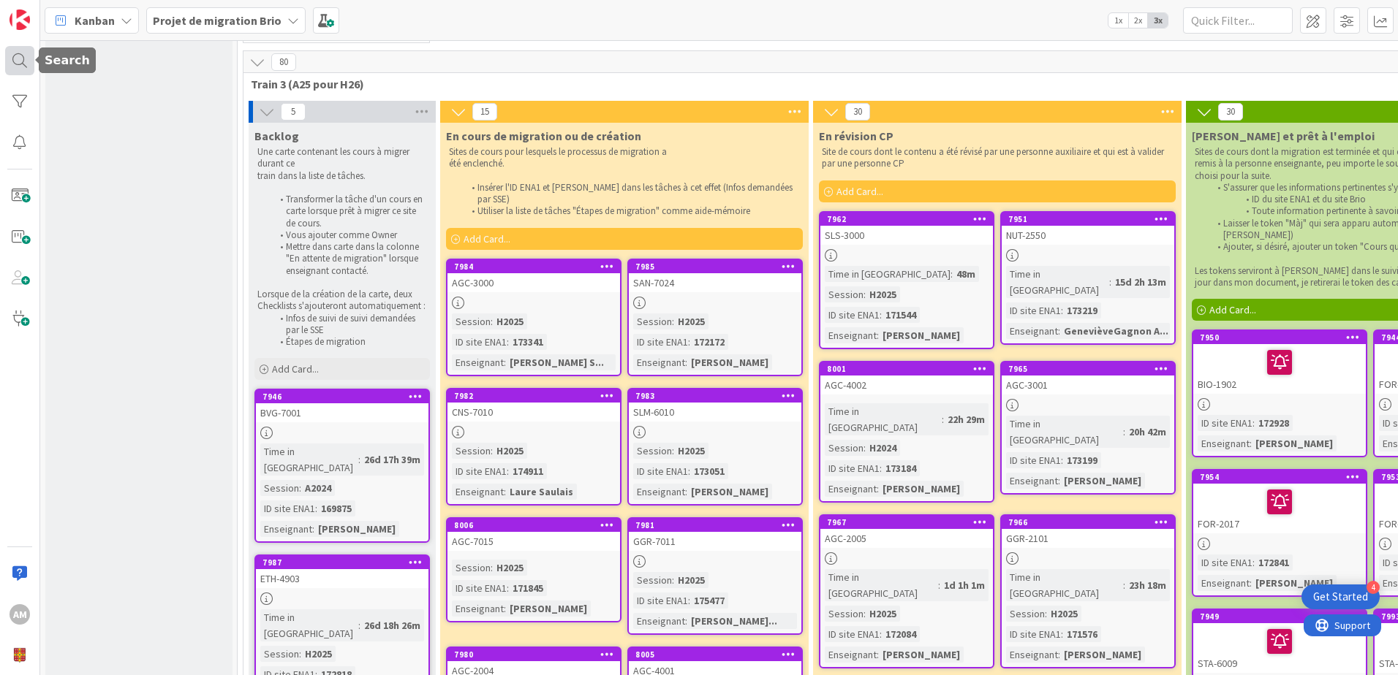
click at [23, 60] on div at bounding box center [19, 60] width 29 height 29
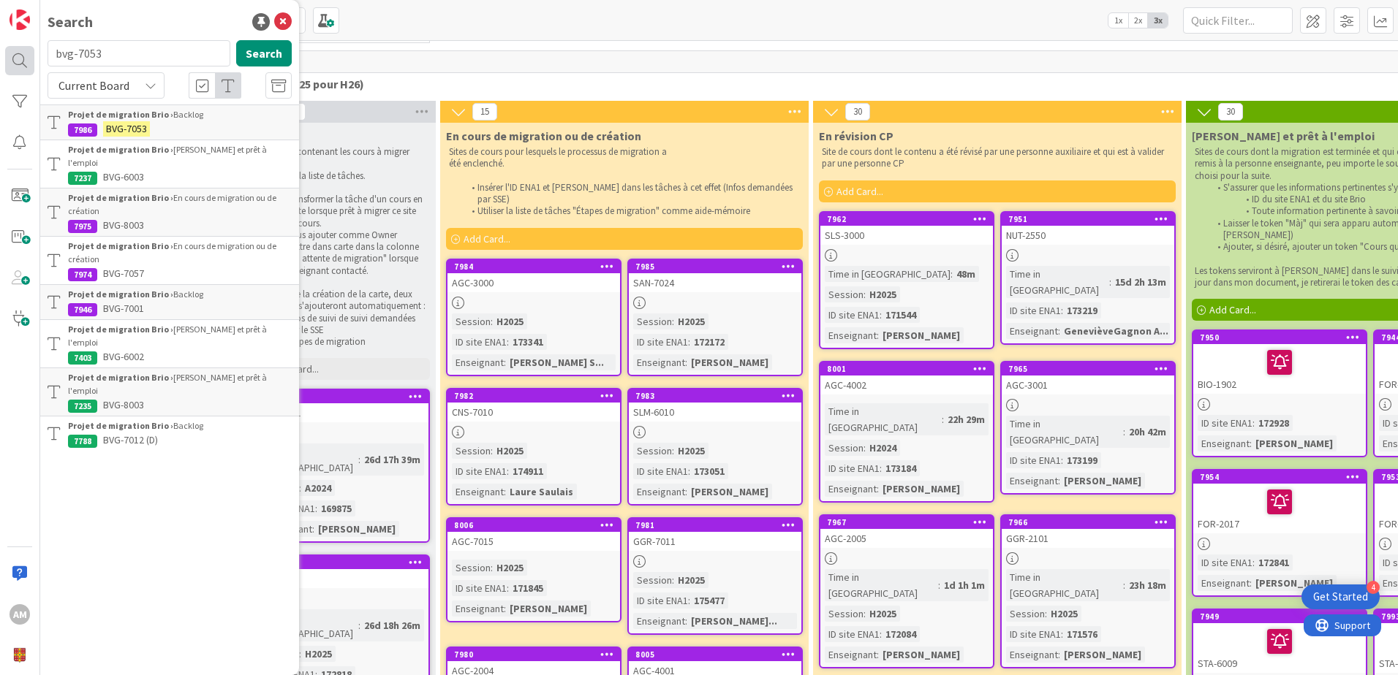
drag, startPoint x: 116, startPoint y: 51, endPoint x: 26, endPoint y: 46, distance: 90.1
click at [26, 46] on div "AM Search bvg-7053 Search Current Board Projet de migration Brio › Backlog 7986…" at bounding box center [20, 337] width 40 height 675
type input "`"
type input "plg-4053"
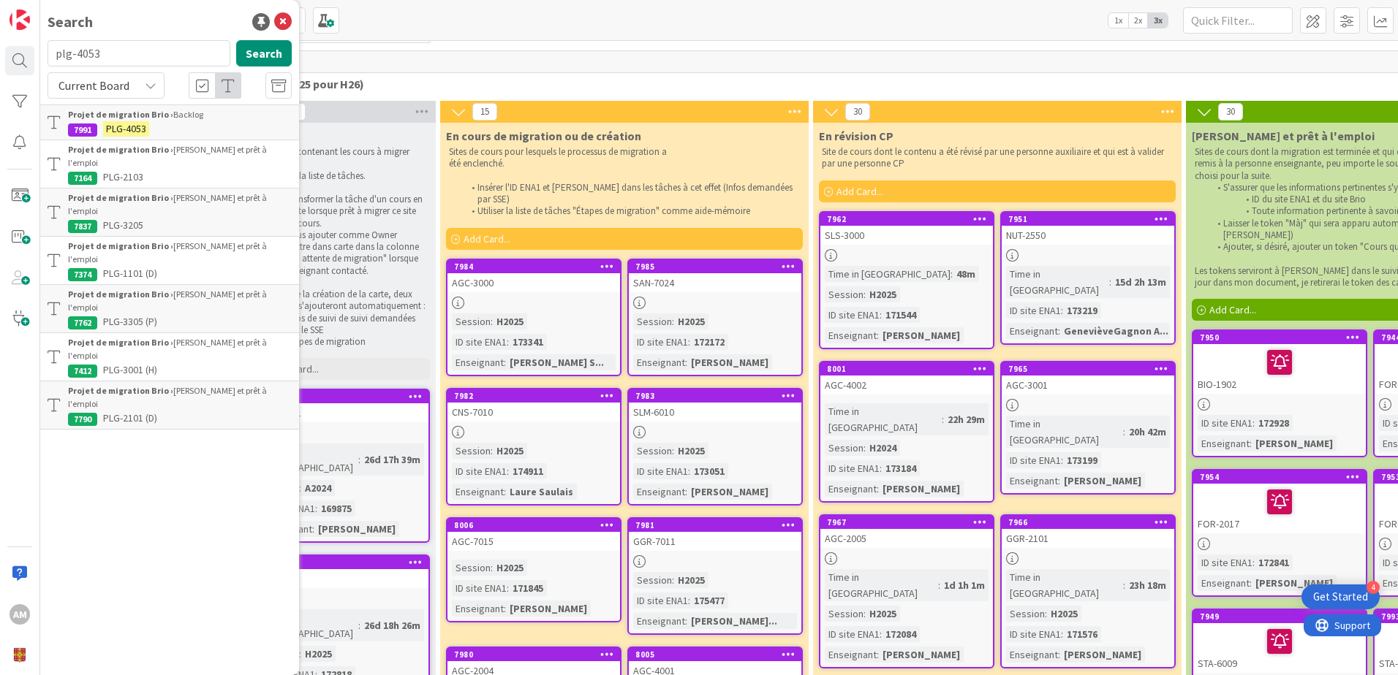
click at [186, 116] on div "Projet de migration Brio › Backlog" at bounding box center [180, 114] width 224 height 13
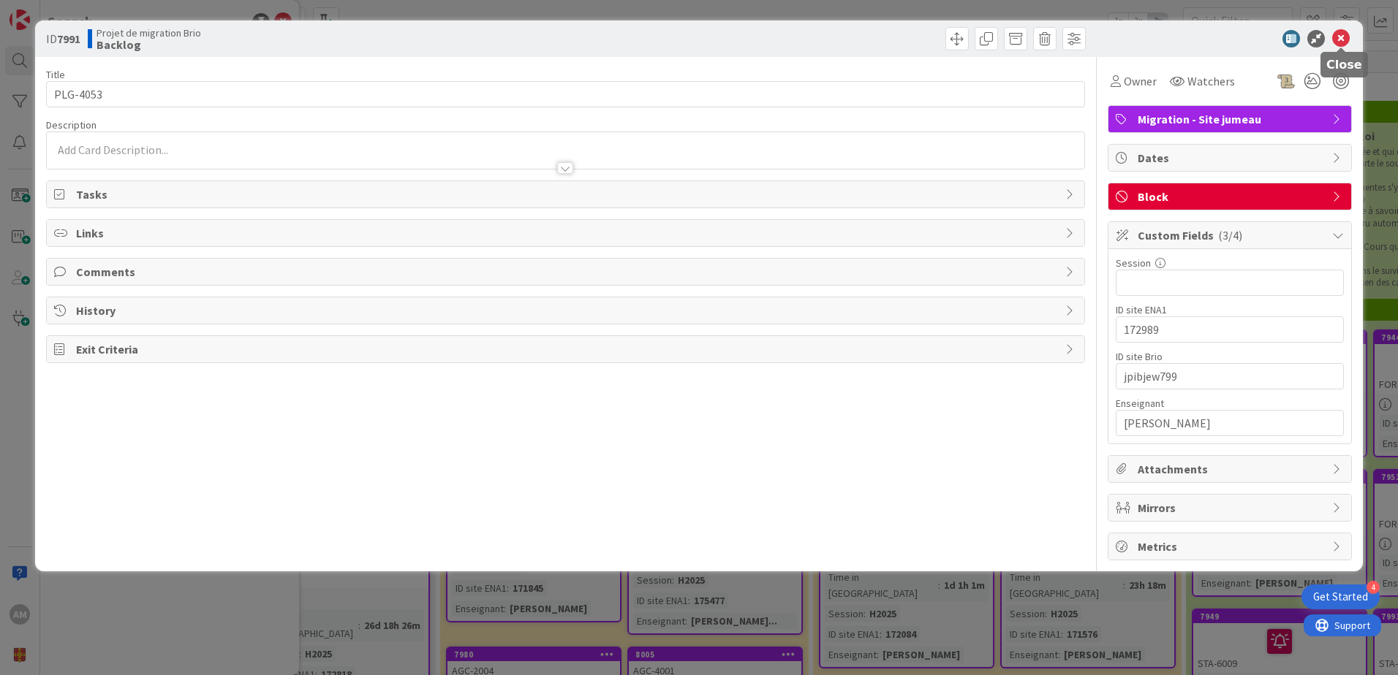
click at [1349, 40] on icon at bounding box center [1341, 39] width 18 height 18
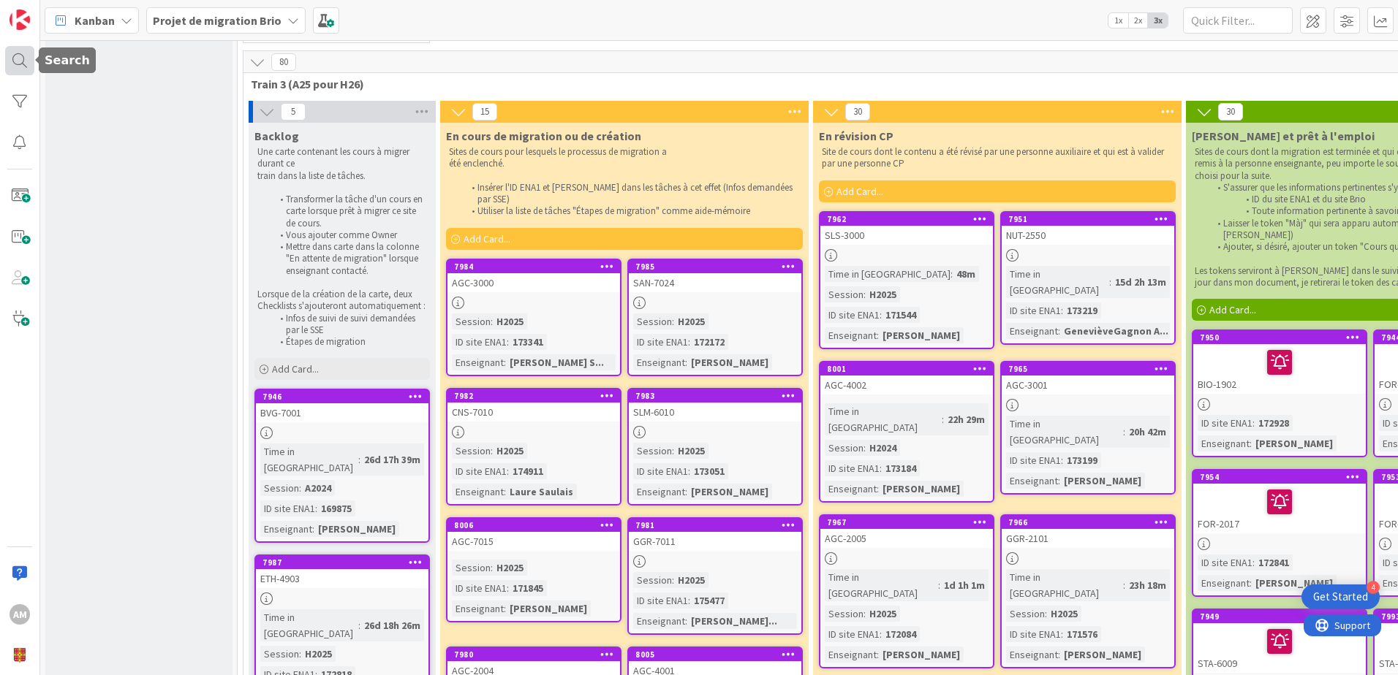
click at [10, 72] on div at bounding box center [19, 60] width 29 height 29
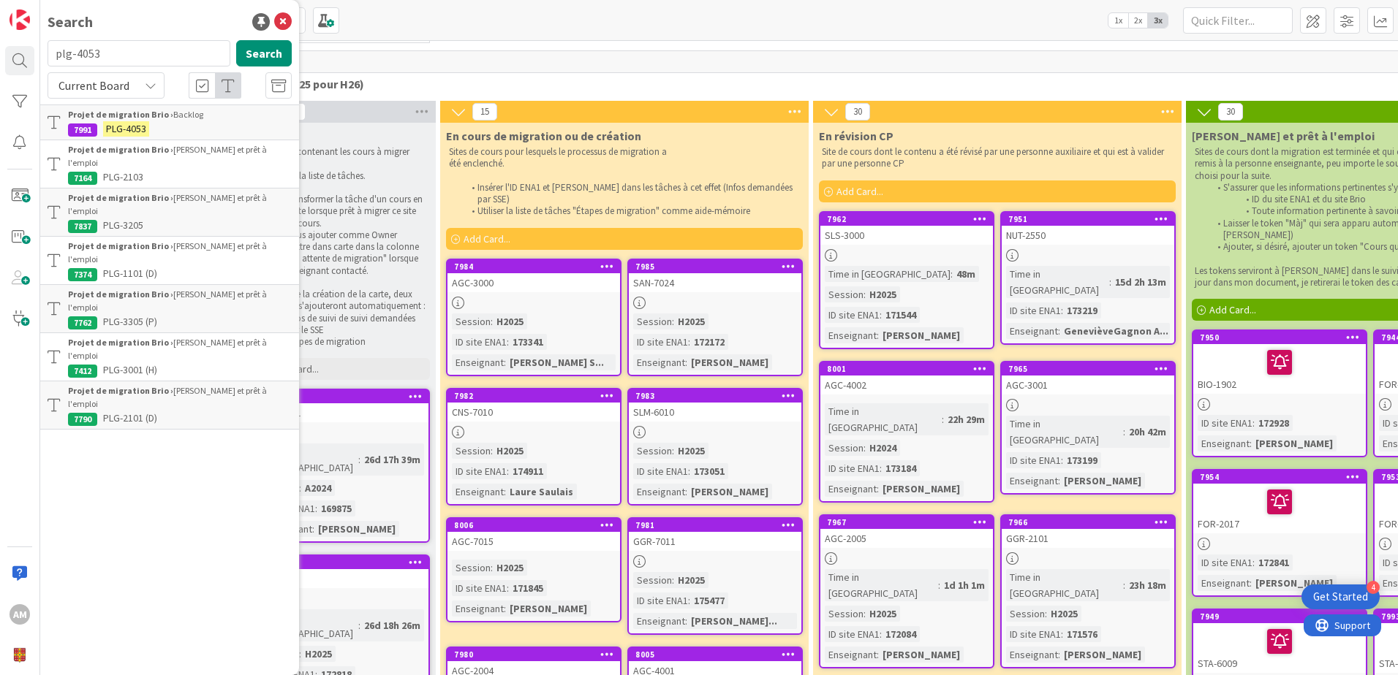
drag, startPoint x: 91, startPoint y: 52, endPoint x: 0, endPoint y: 46, distance: 90.8
click at [0, 46] on html "4 Get Started AM Search plg-4053 Search Current Board Projet de migration Brio …" at bounding box center [699, 337] width 1398 height 675
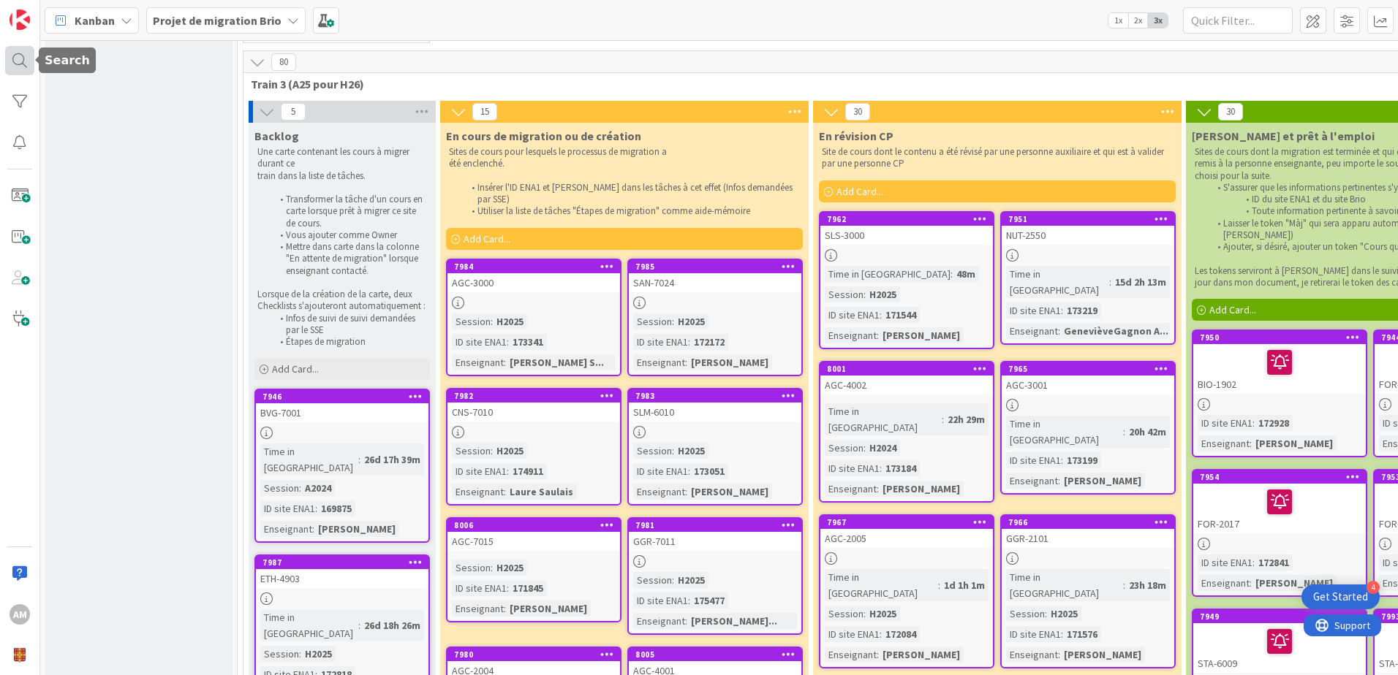
drag, startPoint x: 22, startPoint y: 61, endPoint x: 30, endPoint y: 63, distance: 8.3
click at [22, 61] on div at bounding box center [19, 60] width 29 height 29
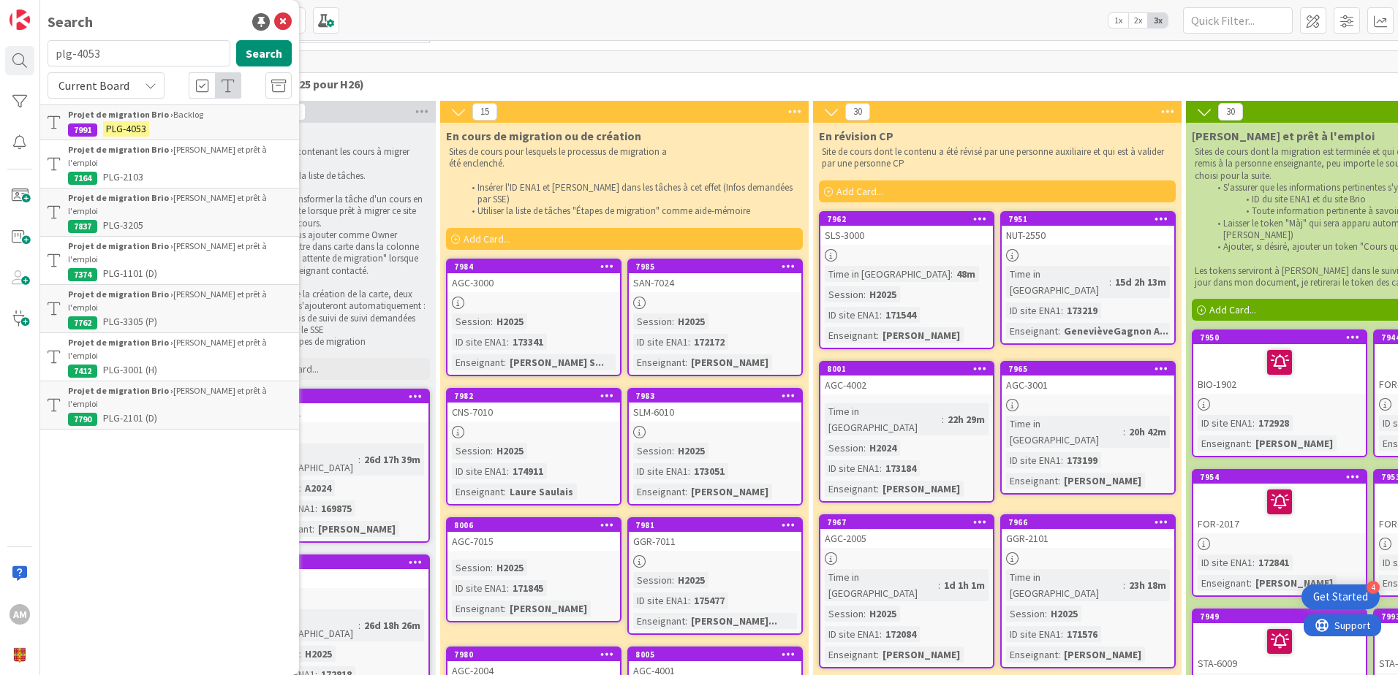
drag, startPoint x: 113, startPoint y: 50, endPoint x: 50, endPoint y: 50, distance: 62.9
click at [50, 50] on input "plg-4053" at bounding box center [139, 53] width 183 height 26
type input "eth-4903"
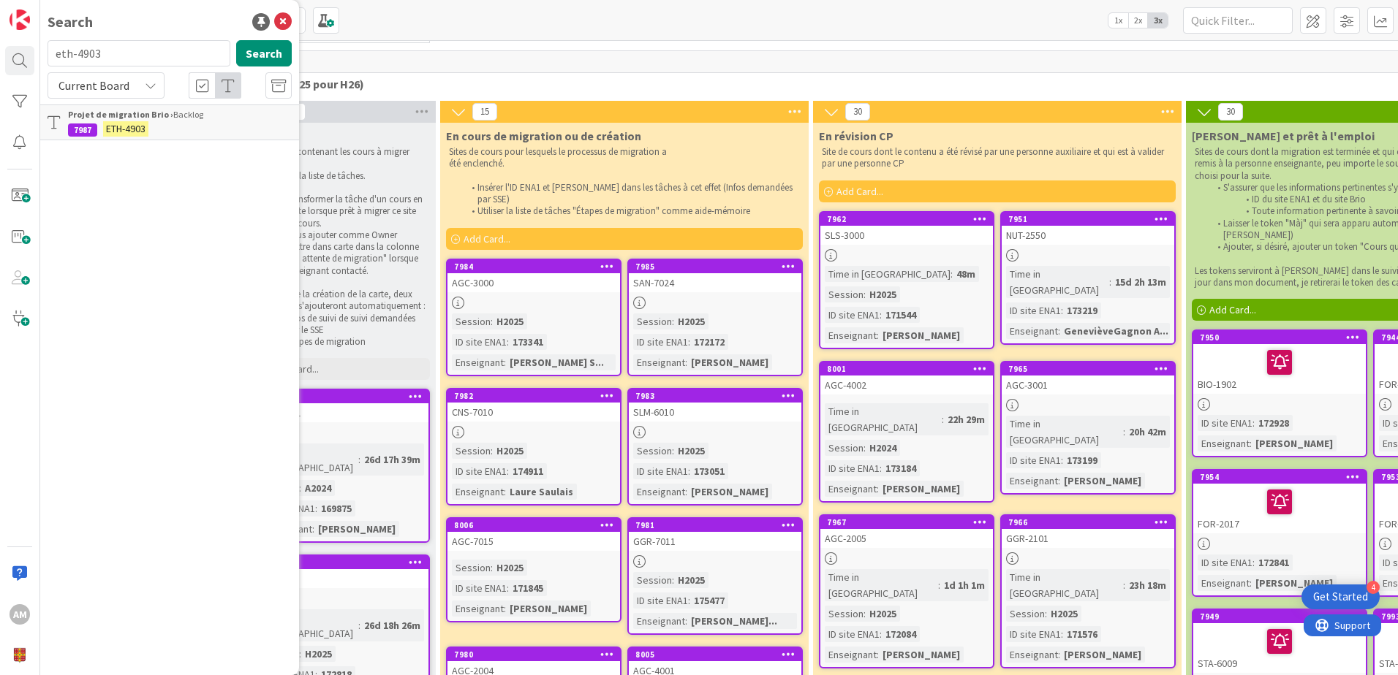
click at [186, 137] on link "Projet de migration Brio › Backlog 7987 ETH-4903" at bounding box center [169, 123] width 259 height 36
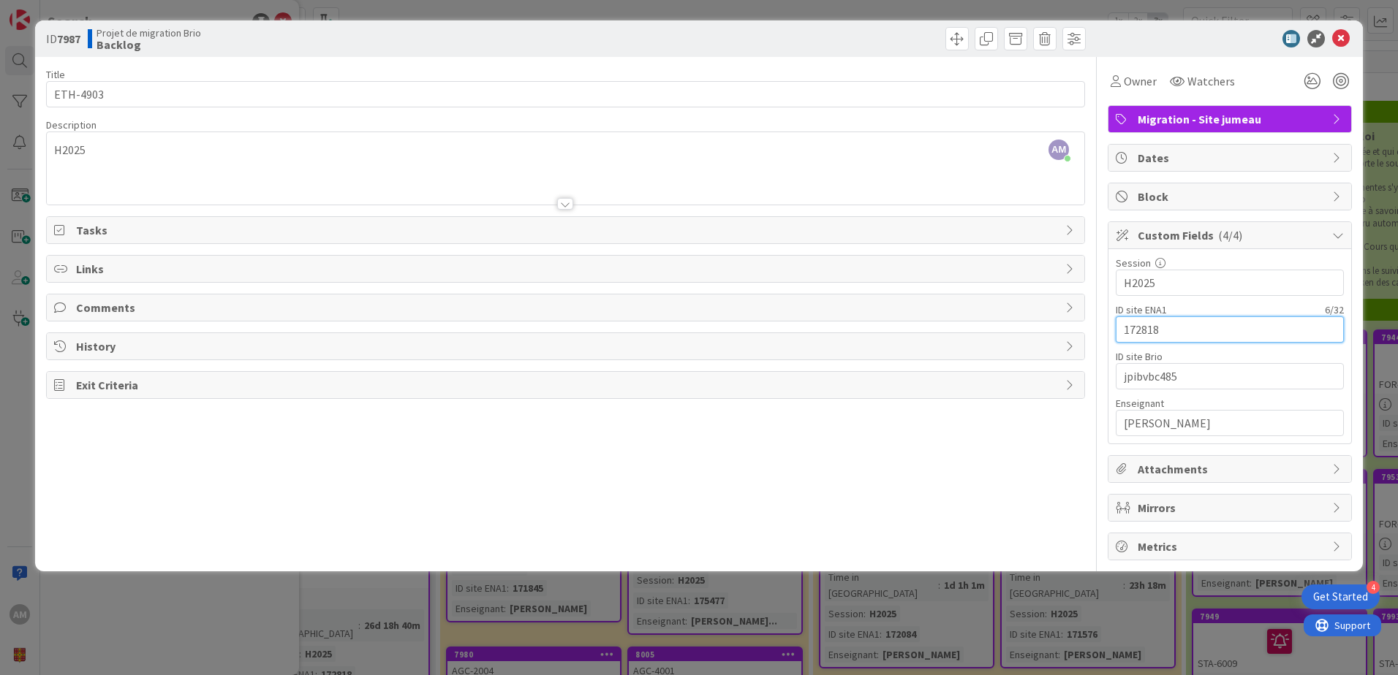
drag, startPoint x: 1151, startPoint y: 322, endPoint x: 1105, endPoint y: 322, distance: 46.1
click at [1105, 322] on div "Title 8 / 128 ETH-4903 Description AM [PERSON_NAME] just joined H2025 Owner Wat…" at bounding box center [699, 309] width 1306 height 504
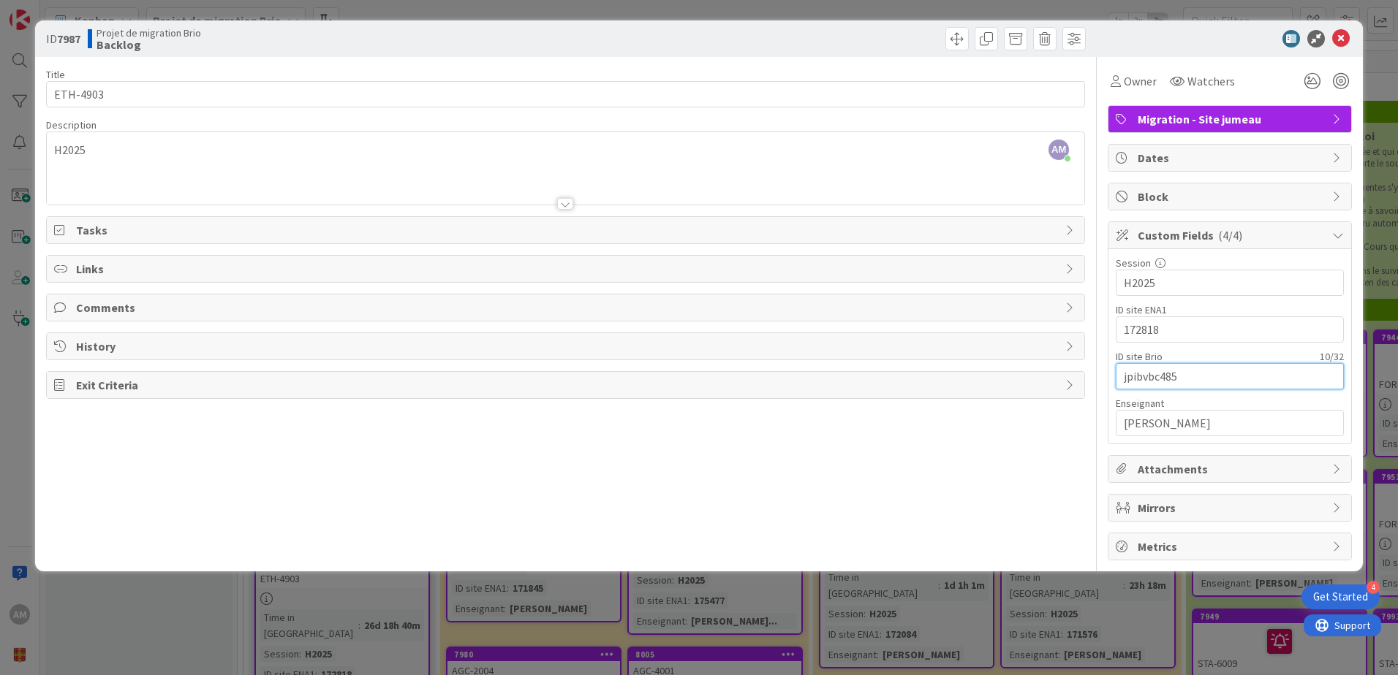
drag, startPoint x: 1184, startPoint y: 379, endPoint x: 1082, endPoint y: 380, distance: 101.6
click at [1082, 380] on div "Title 8 / 128 ETH-4903 Description AM [PERSON_NAME] just joined H2025 Owner Wat…" at bounding box center [699, 309] width 1306 height 504
click at [959, 34] on span at bounding box center [956, 38] width 23 height 23
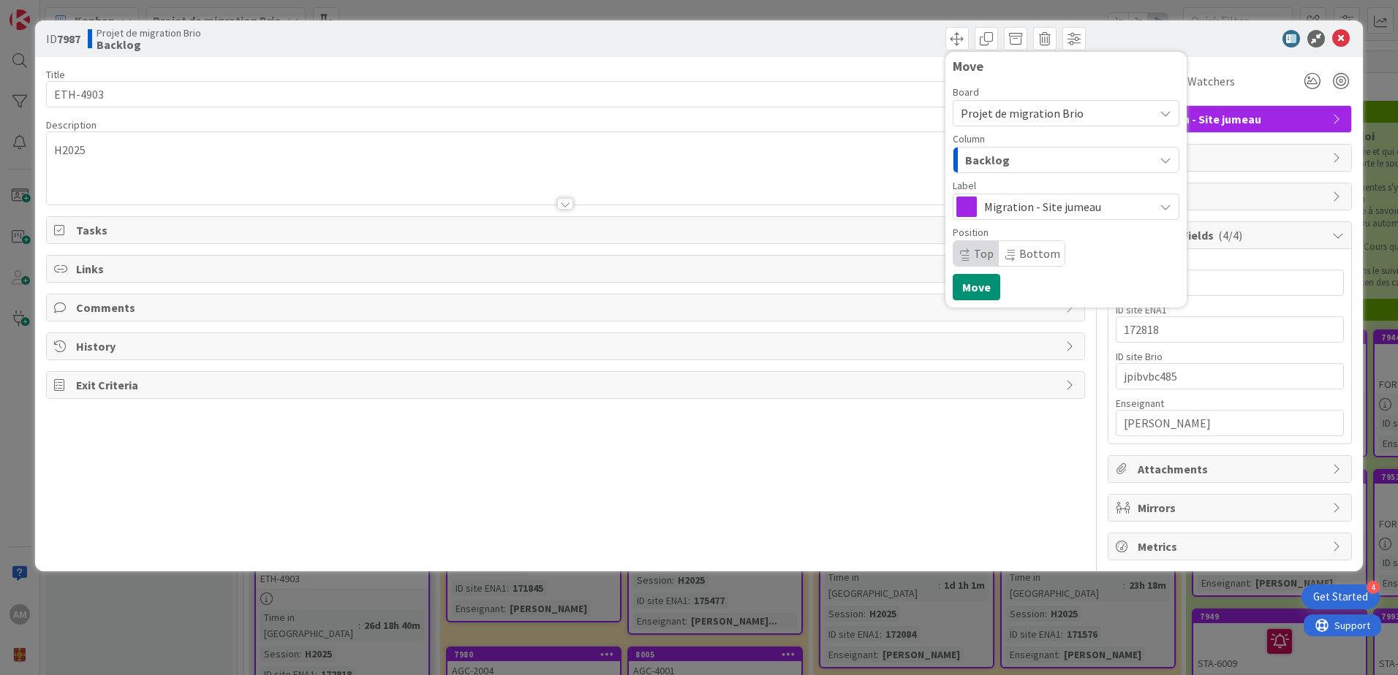
click at [991, 164] on span "Backlog" at bounding box center [987, 160] width 45 height 19
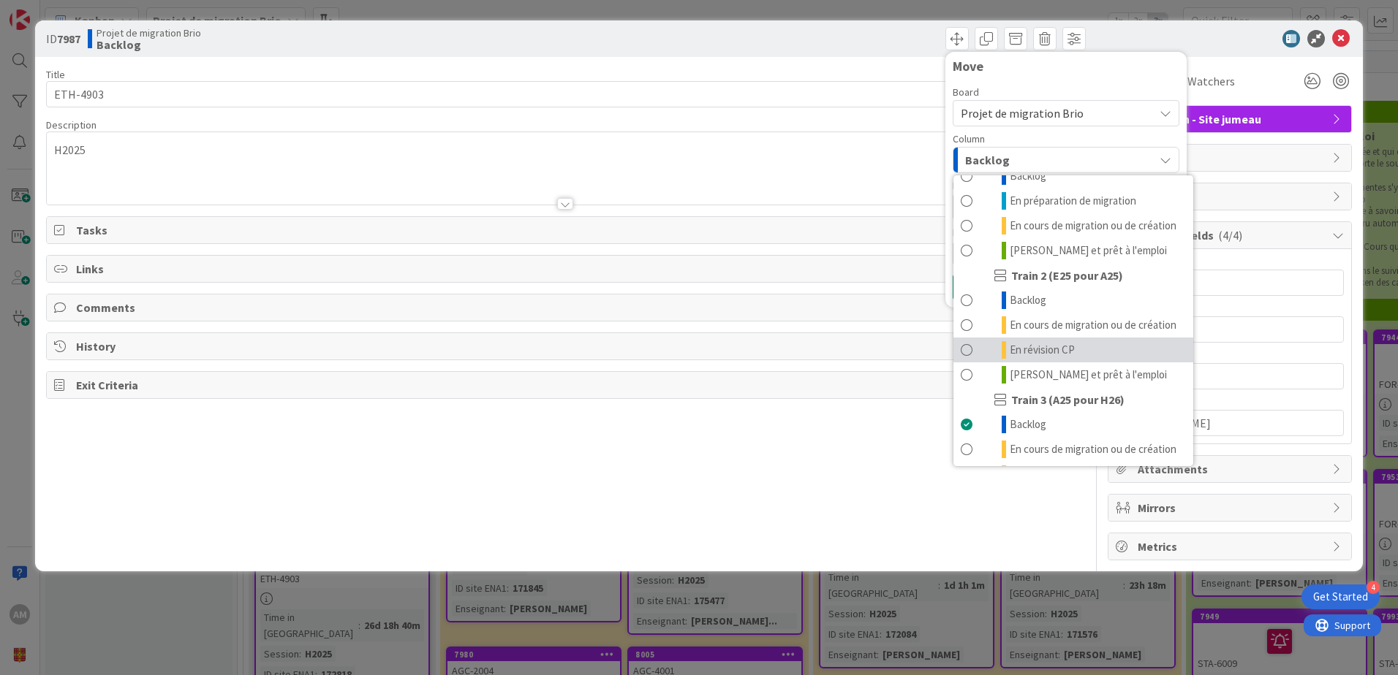
scroll to position [196, 0]
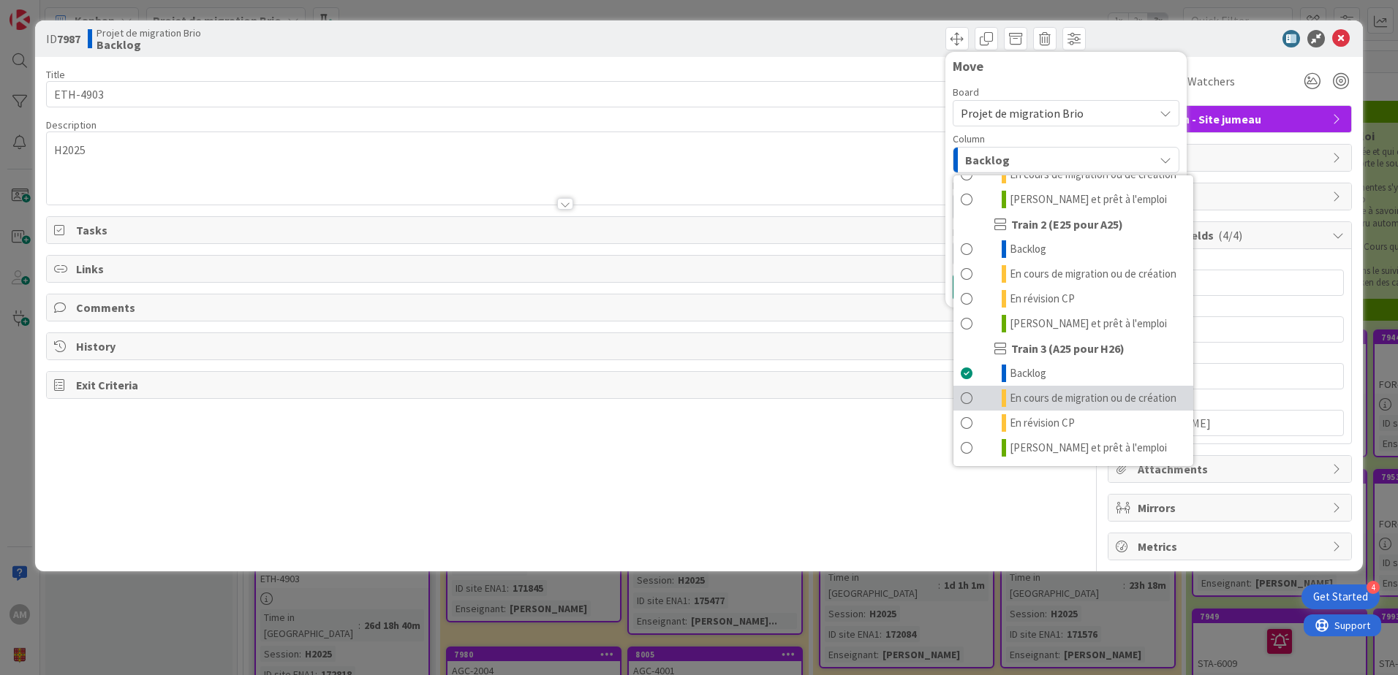
click at [1069, 390] on span "En cours de migration ou de création" at bounding box center [1093, 399] width 167 height 18
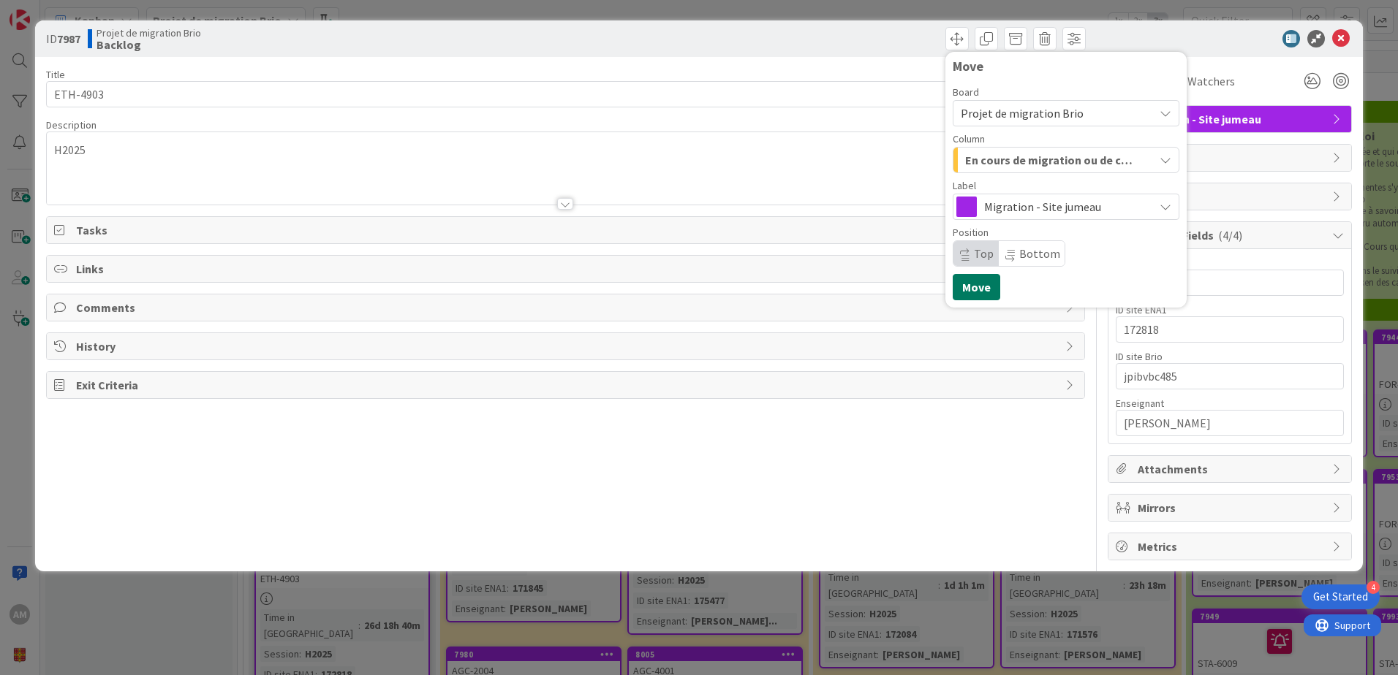
click at [988, 290] on button "Move" at bounding box center [977, 287] width 48 height 26
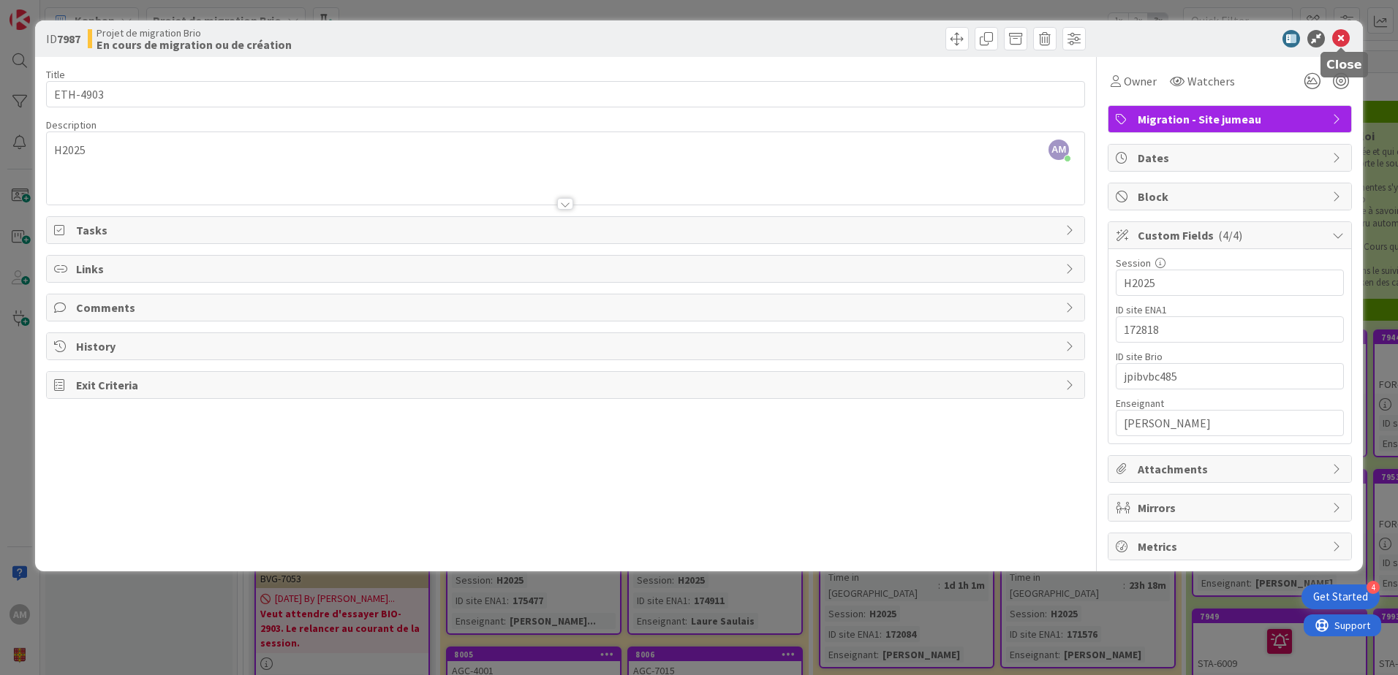
click at [1338, 42] on icon at bounding box center [1341, 39] width 18 height 18
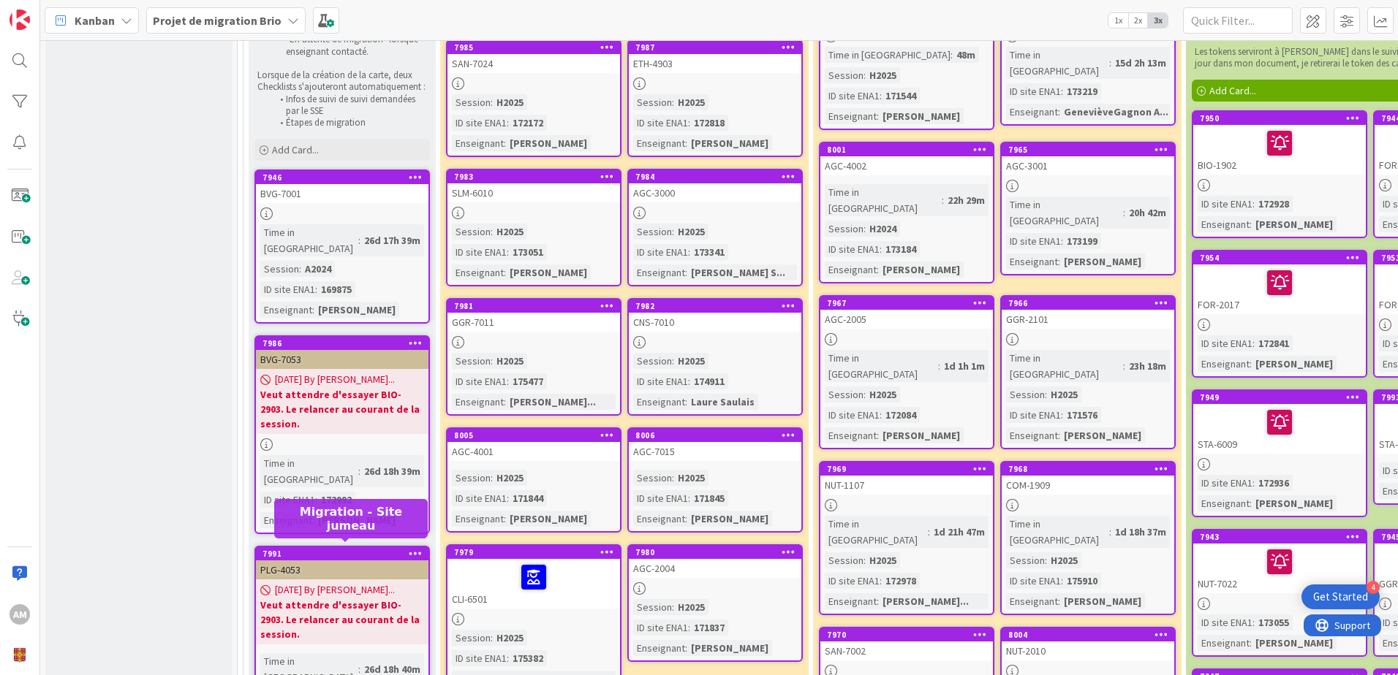
scroll to position [219, 0]
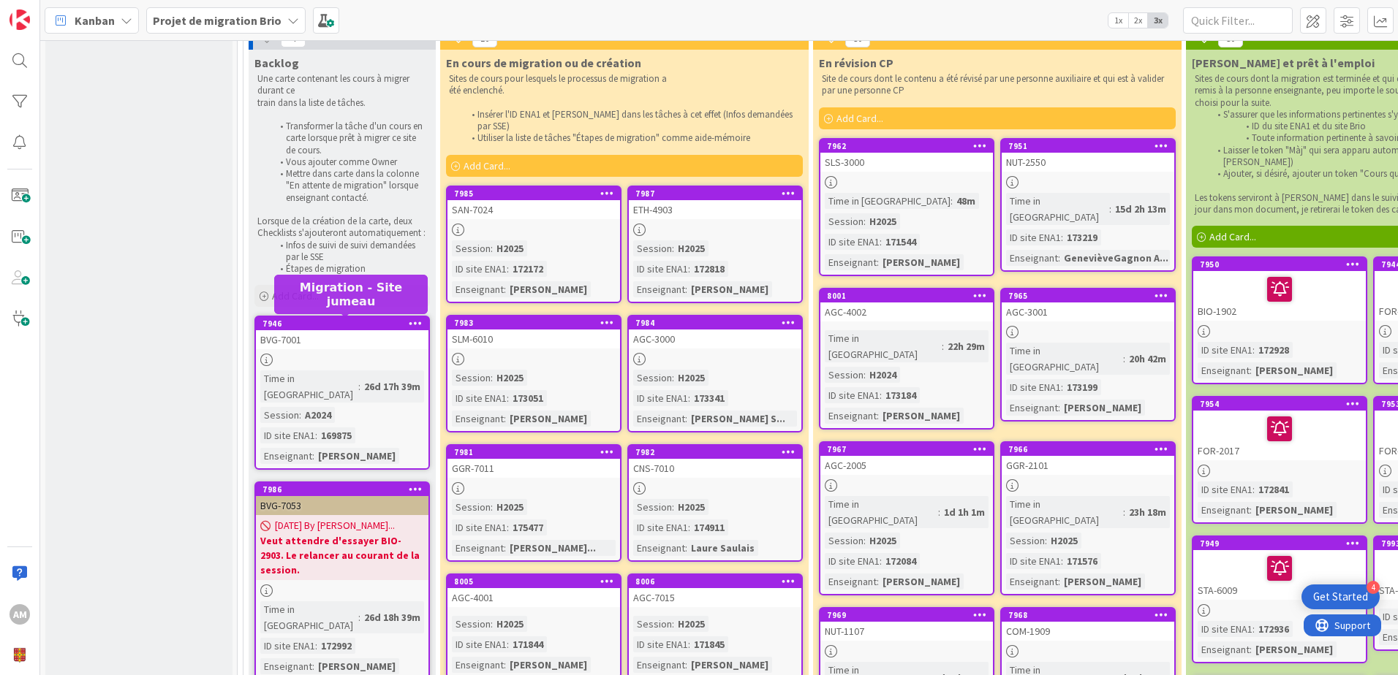
click at [314, 323] on div "7946" at bounding box center [345, 324] width 166 height 10
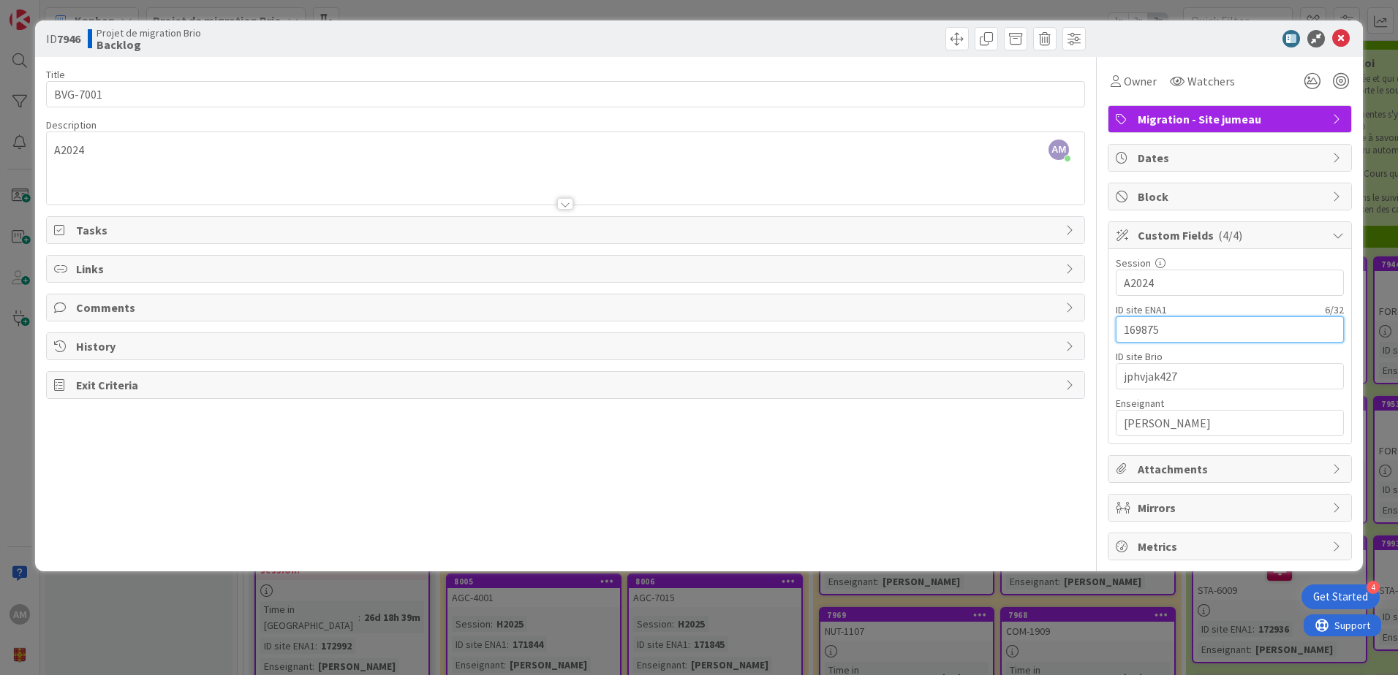
drag, startPoint x: 1173, startPoint y: 325, endPoint x: 1083, endPoint y: 324, distance: 89.9
click at [1083, 324] on div "Title 8 / 128 BVG-7001 Description AM [PERSON_NAME] just joined A2024 Owner Wat…" at bounding box center [699, 309] width 1306 height 504
drag, startPoint x: 1187, startPoint y: 379, endPoint x: 1091, endPoint y: 371, distance: 96.8
click at [1091, 371] on div "Title 8 / 128 BVG-7001 Description AM [PERSON_NAME] just joined A2024 Owner Wat…" at bounding box center [699, 309] width 1306 height 504
click at [949, 37] on span at bounding box center [956, 38] width 23 height 23
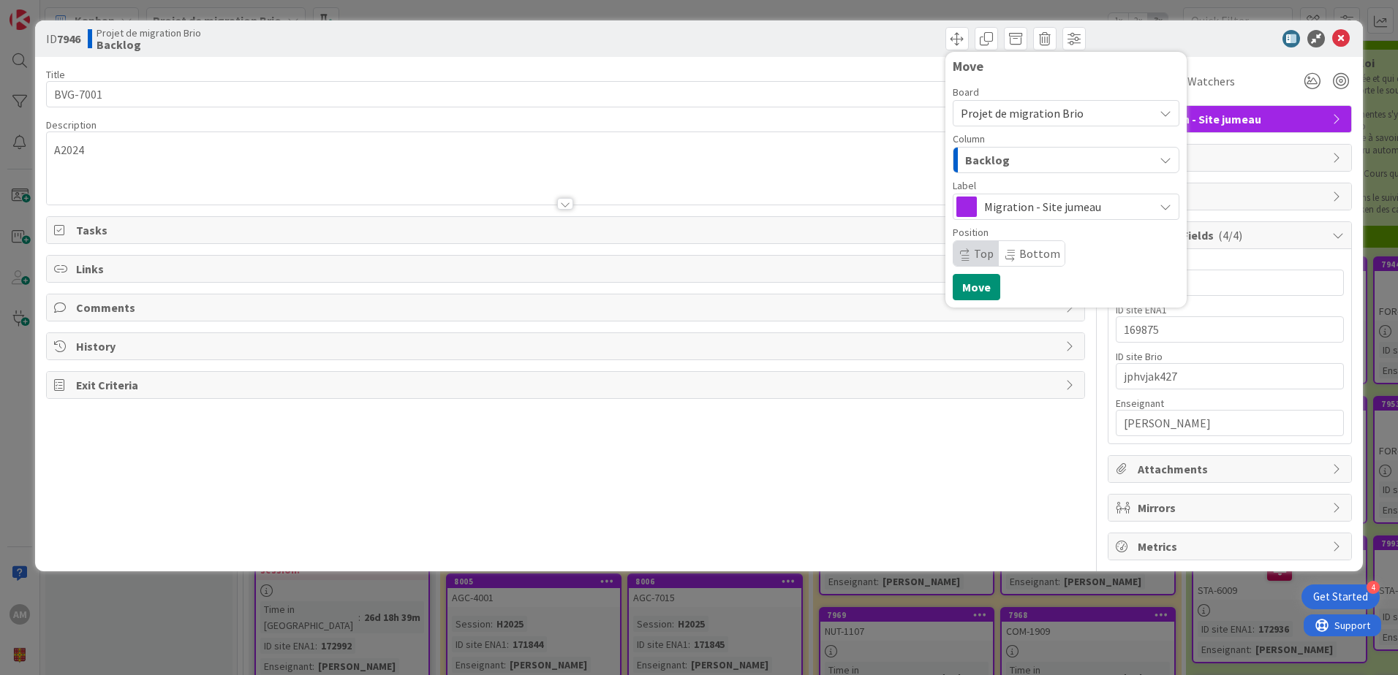
click at [1001, 151] on span "Backlog" at bounding box center [987, 160] width 45 height 19
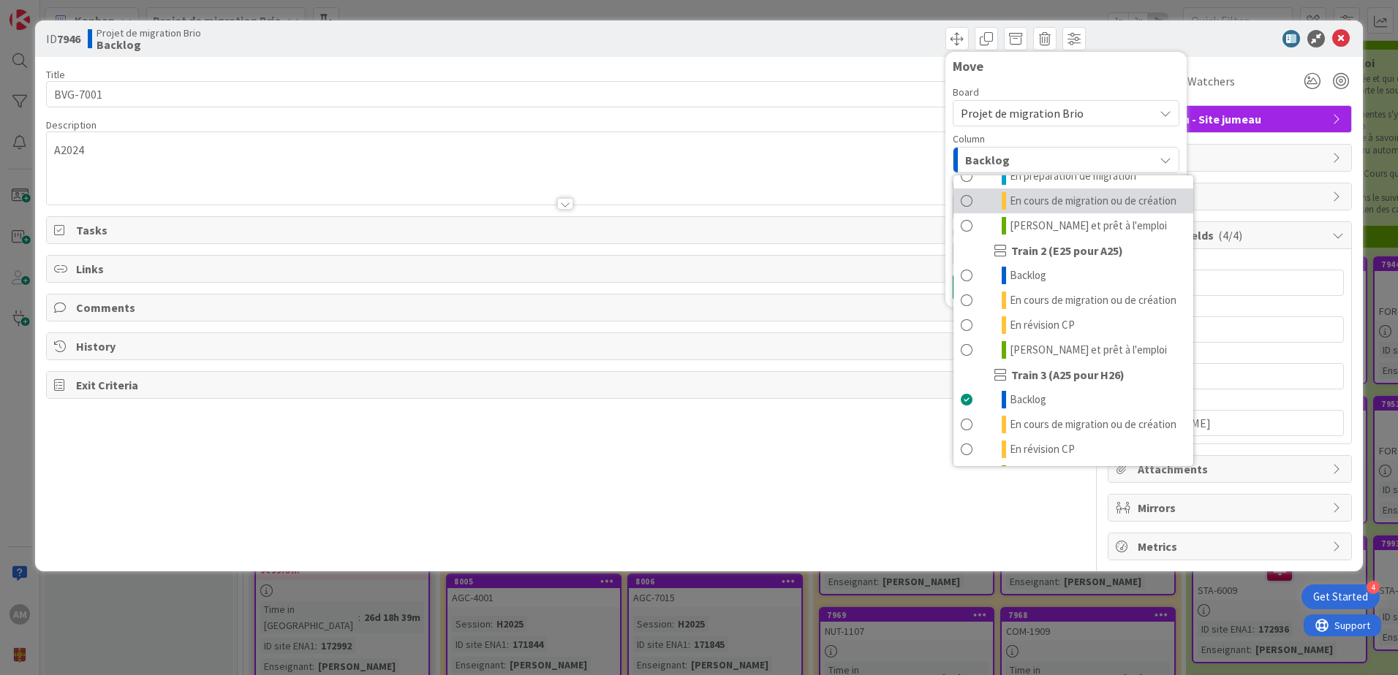
scroll to position [196, 0]
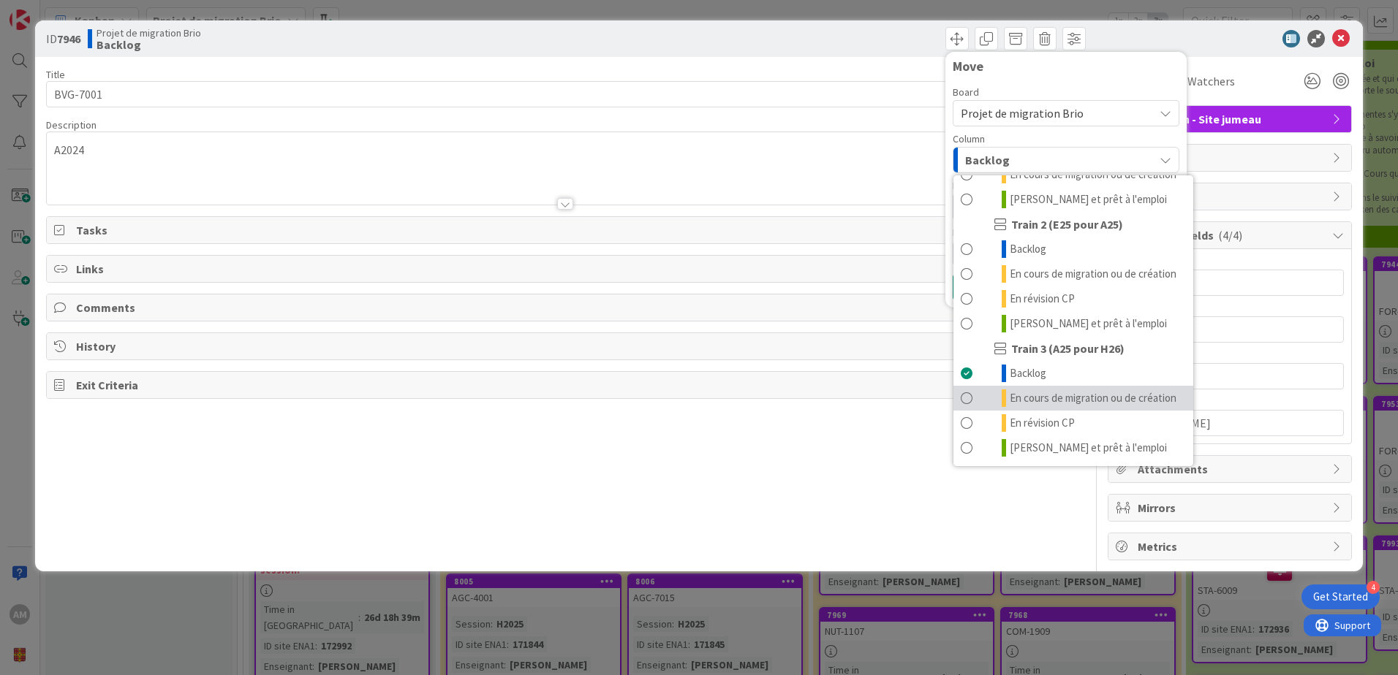
click at [1022, 390] on span "En cours de migration ou de création" at bounding box center [1093, 399] width 167 height 18
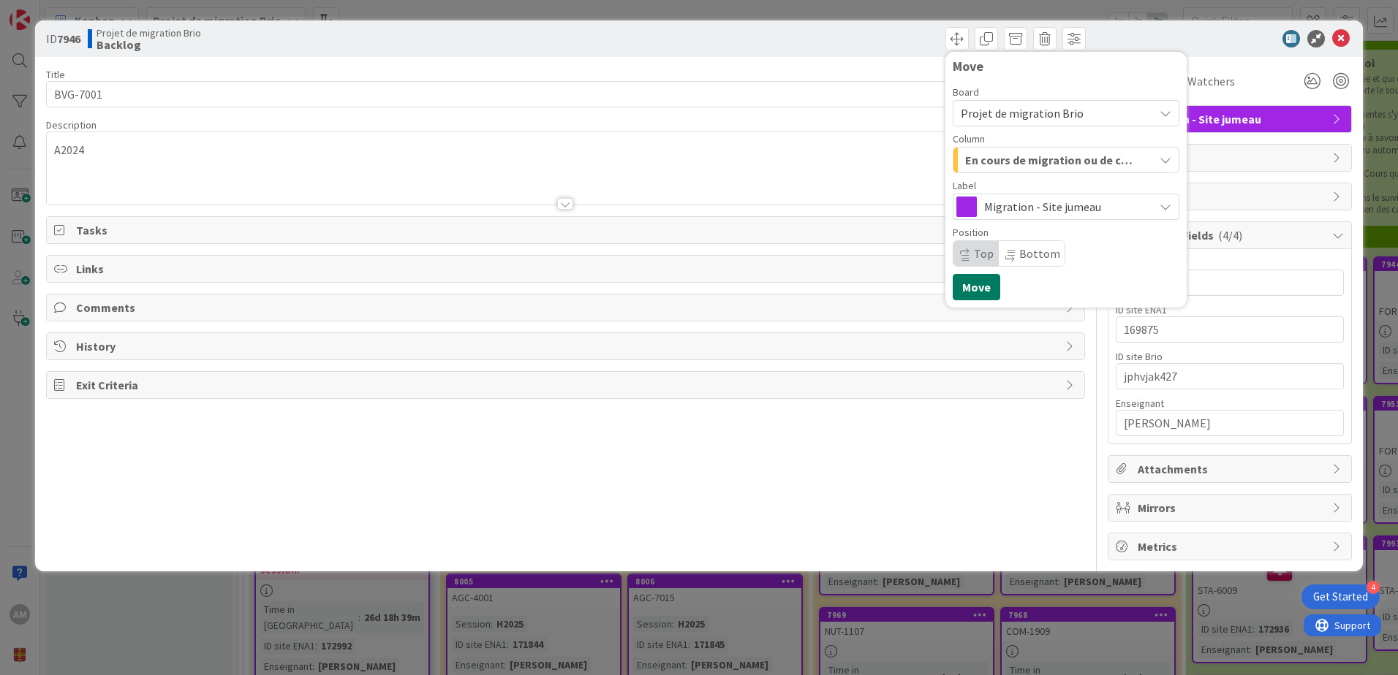
click at [982, 293] on button "Move" at bounding box center [977, 287] width 48 height 26
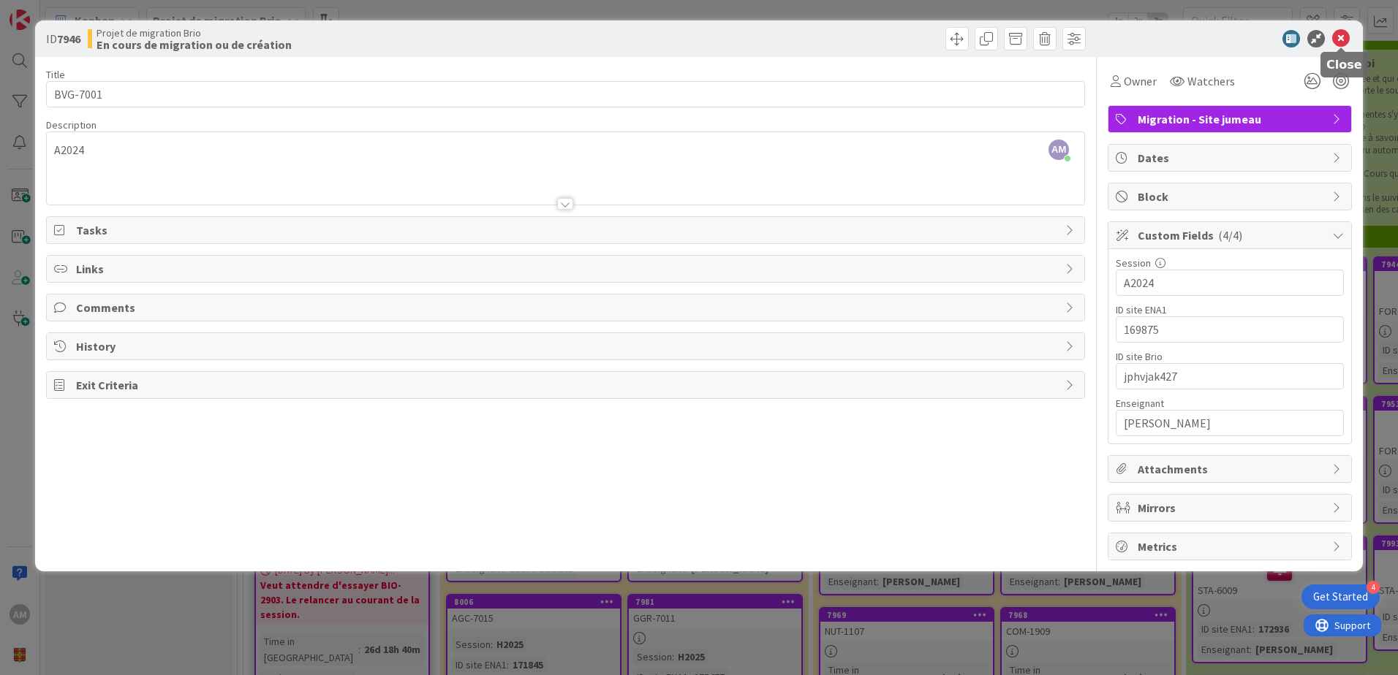
click at [1336, 38] on icon at bounding box center [1341, 39] width 18 height 18
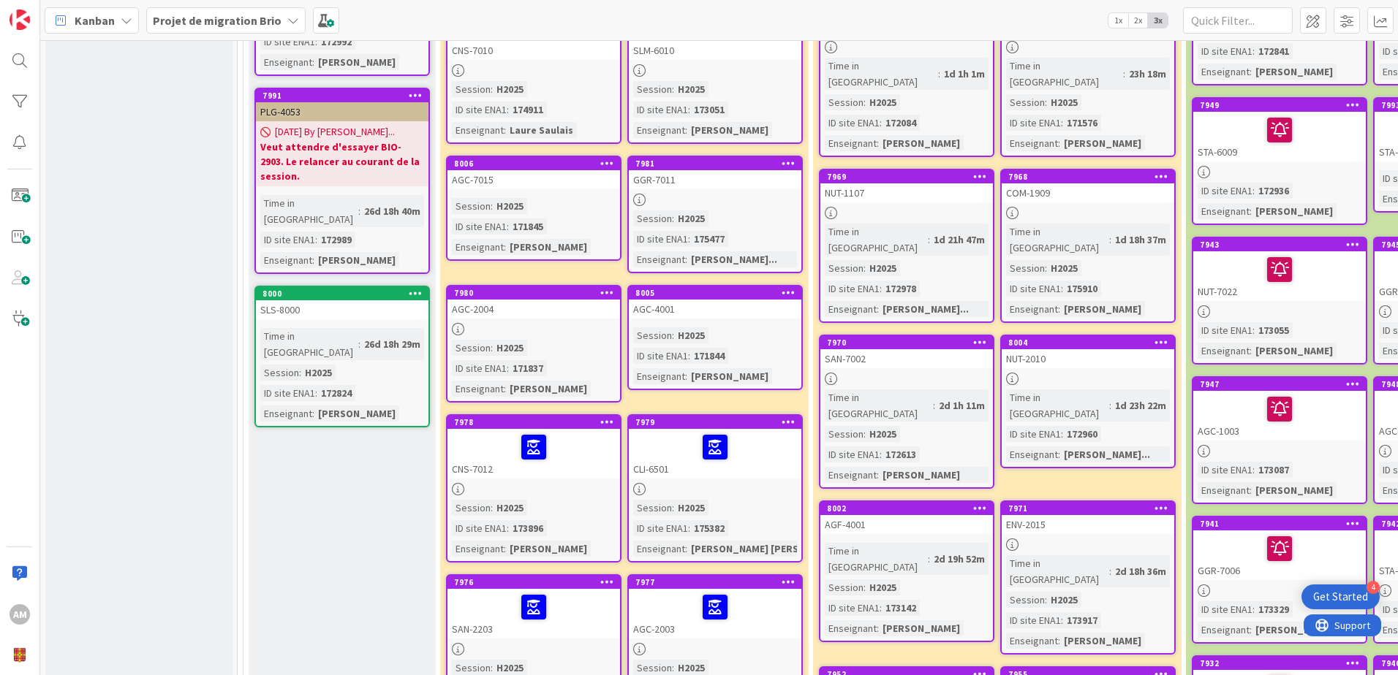
scroll to position [439, 0]
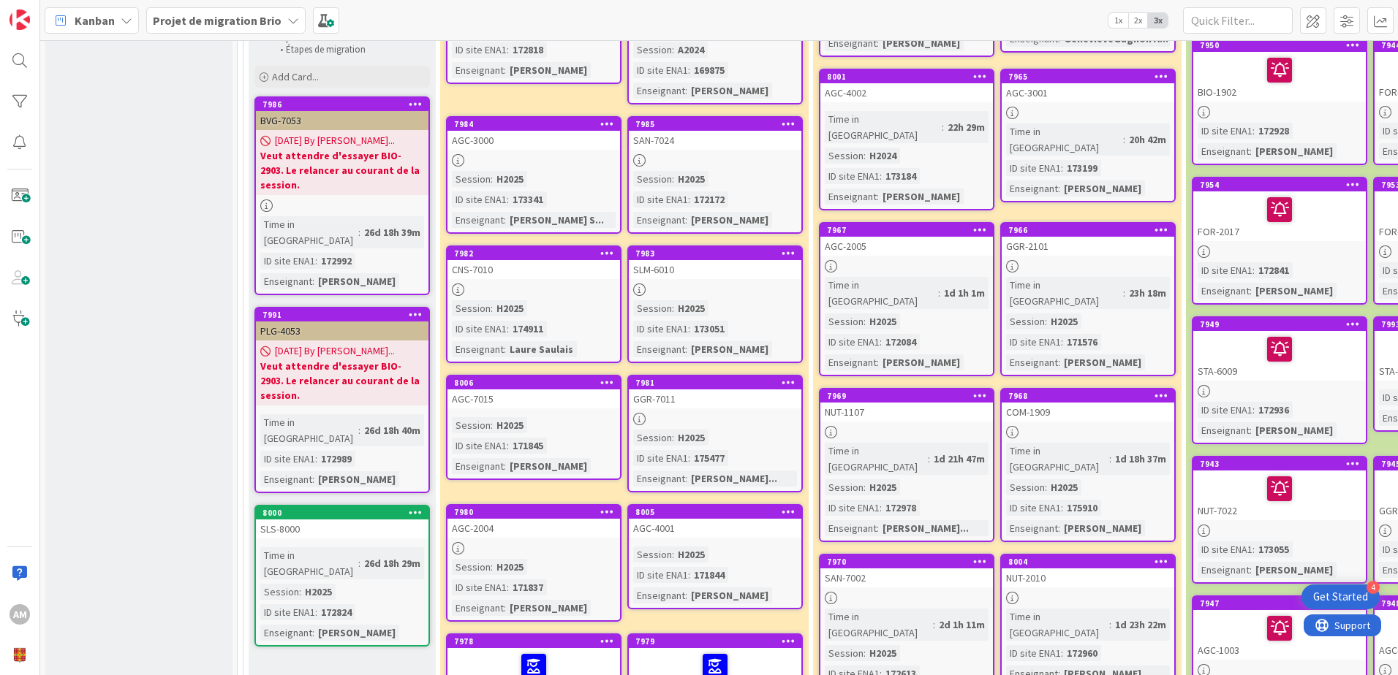
click at [603, 507] on icon at bounding box center [607, 512] width 14 height 10
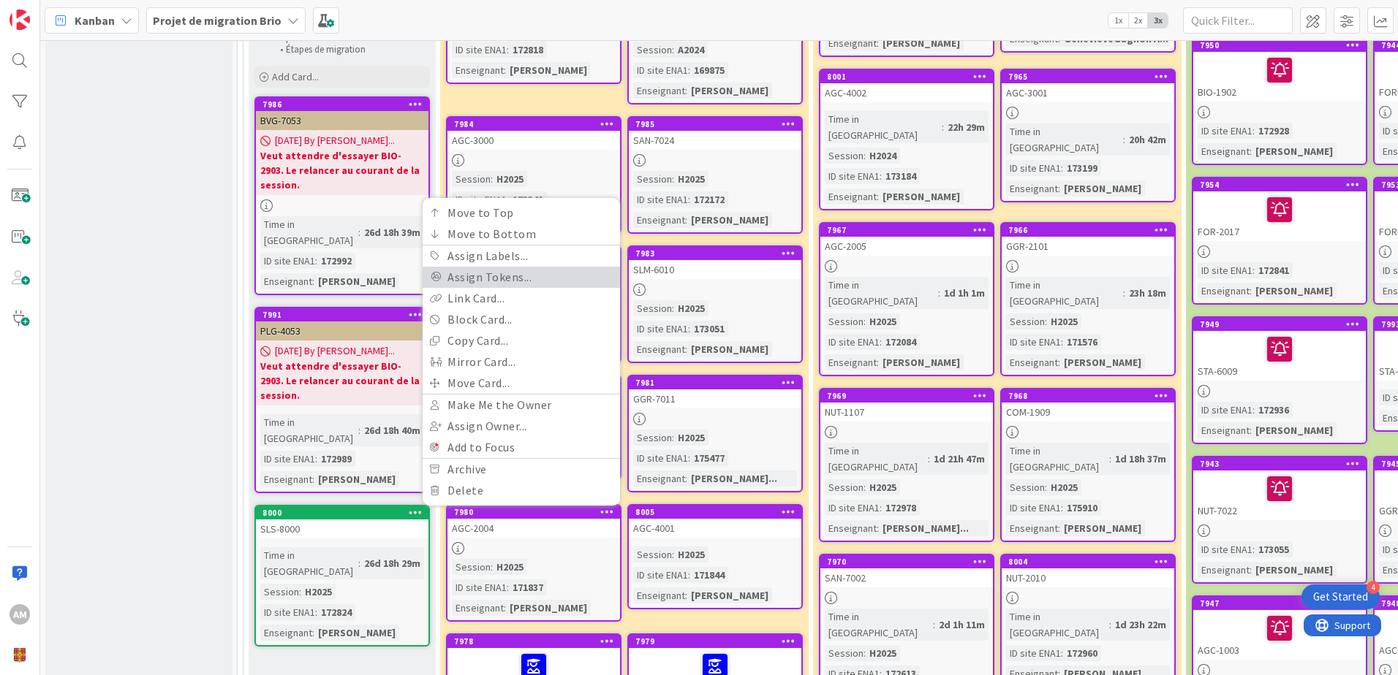
click at [504, 267] on link "Assign Tokens..." at bounding box center [521, 277] width 197 height 21
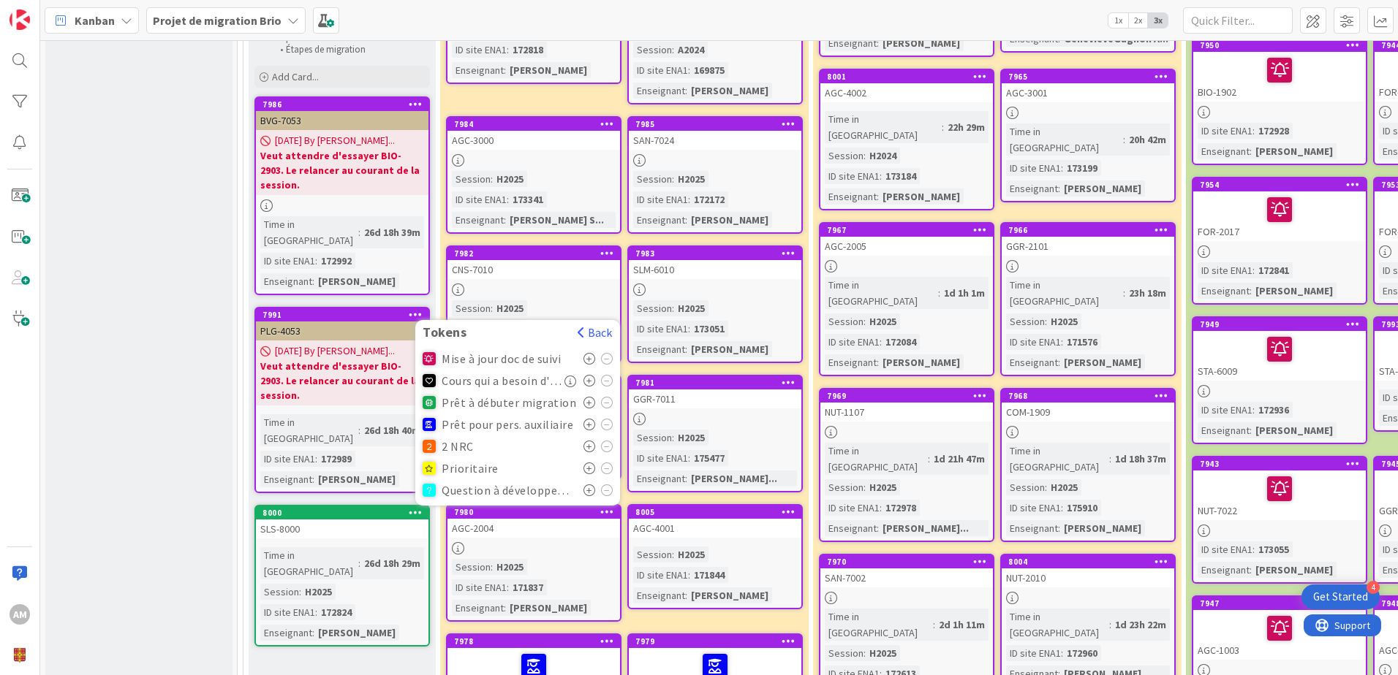
click at [586, 419] on icon at bounding box center [589, 425] width 12 height 12
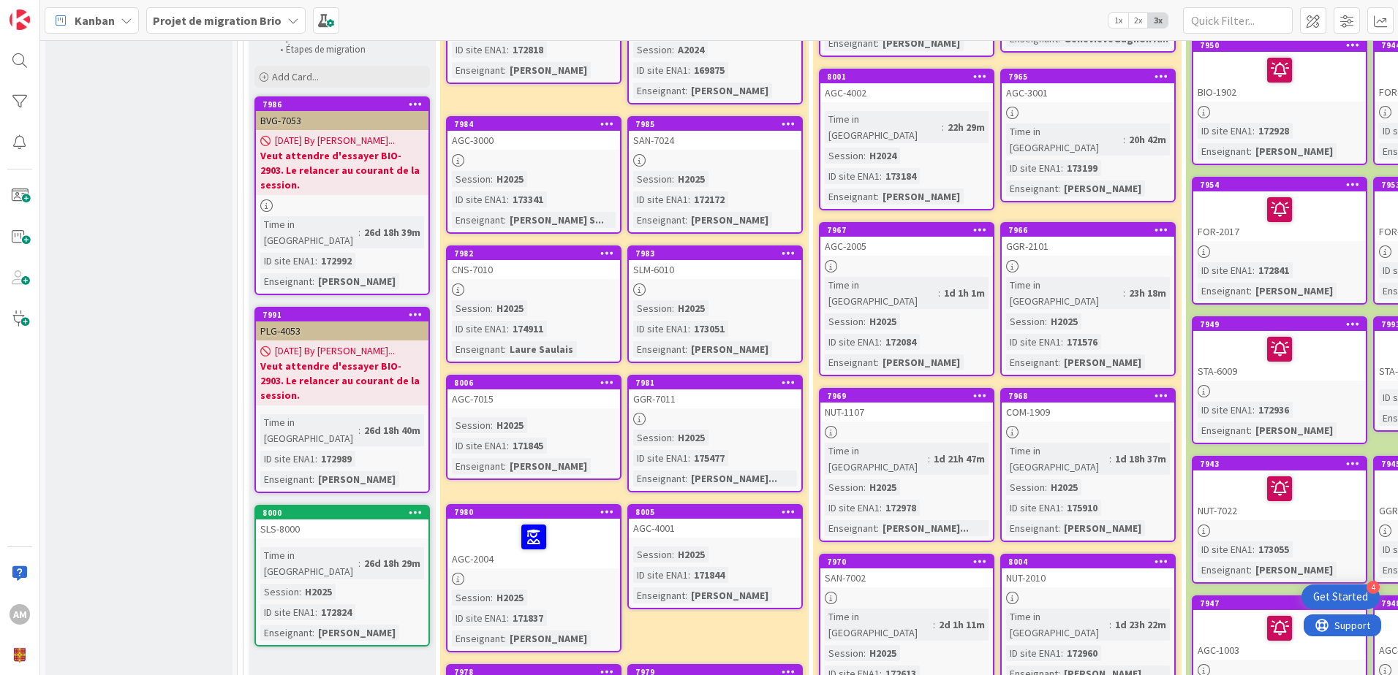
click at [787, 507] on icon at bounding box center [788, 512] width 14 height 10
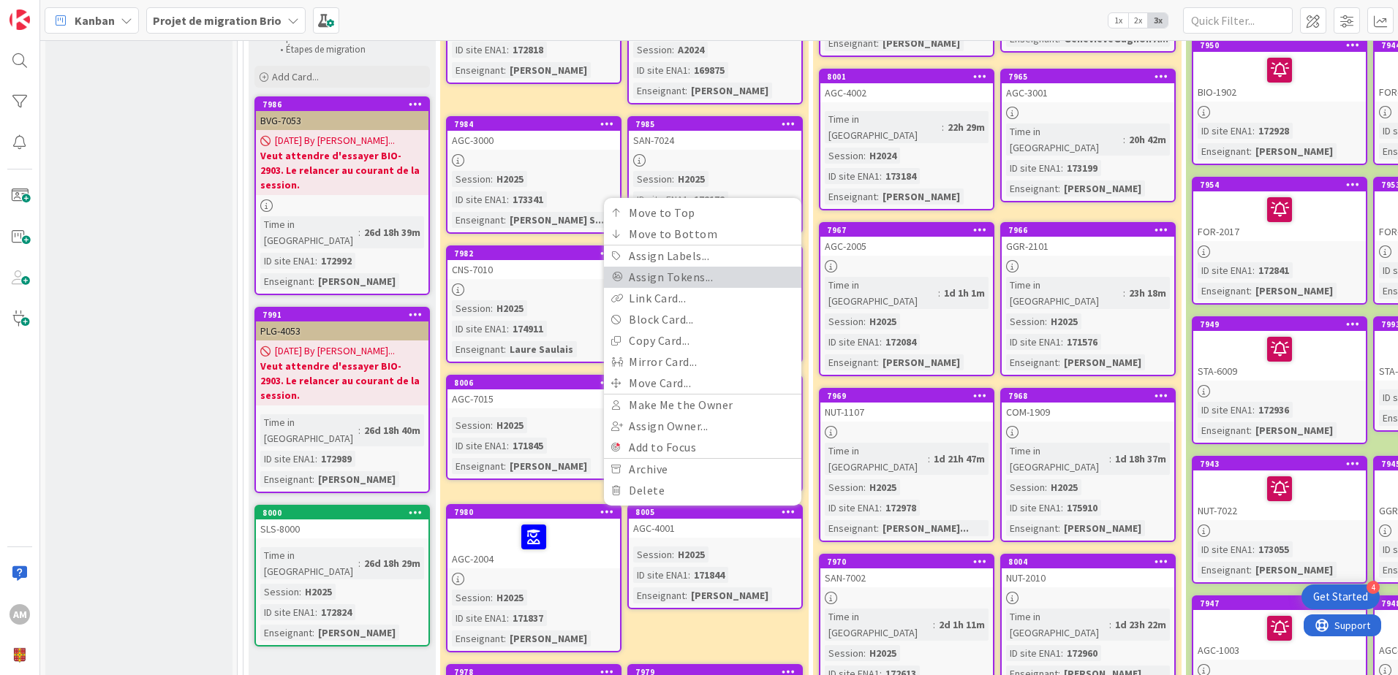
click at [652, 270] on link "Assign Tokens..." at bounding box center [702, 277] width 197 height 21
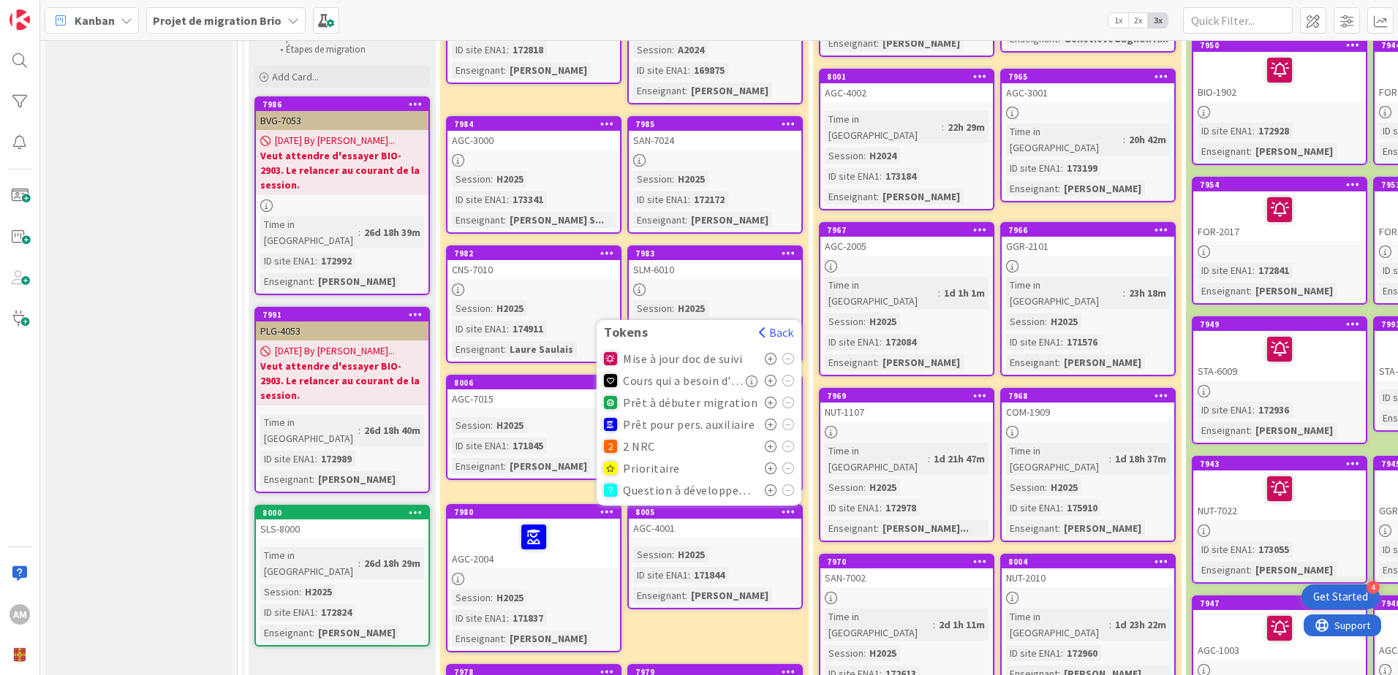
click at [772, 419] on icon at bounding box center [771, 425] width 12 height 12
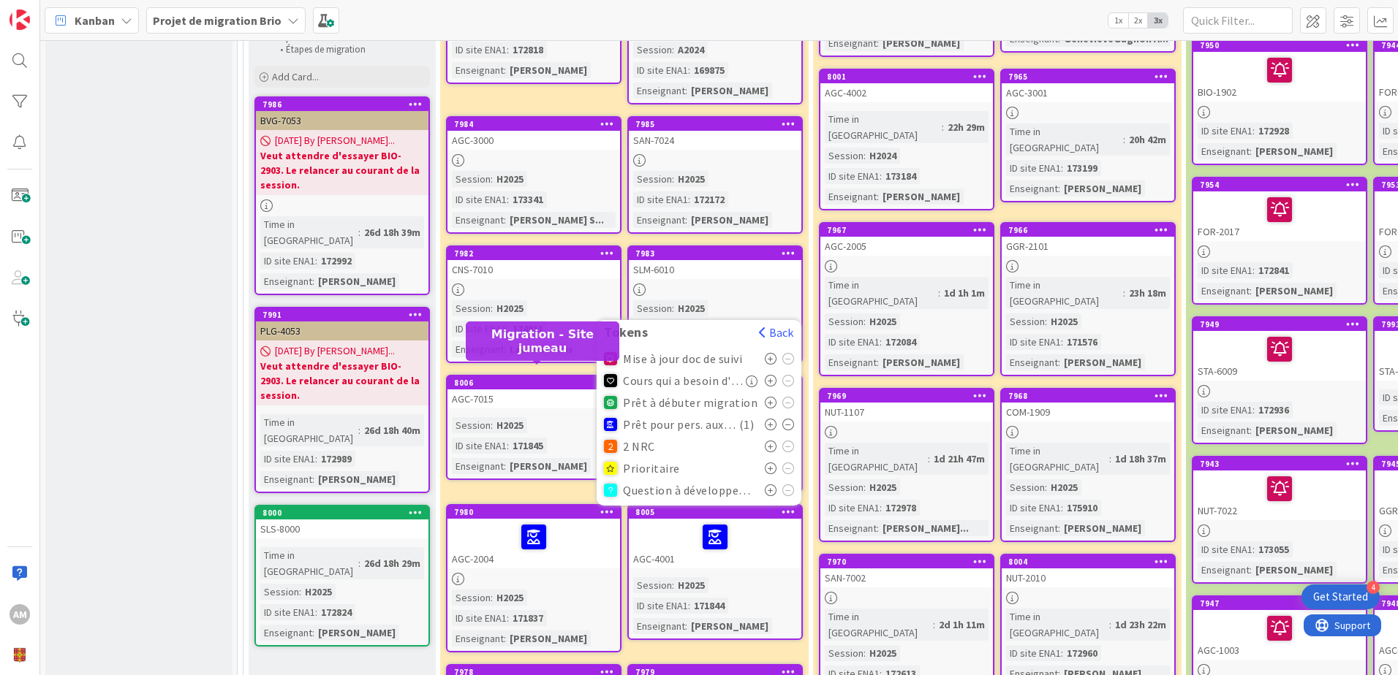
click at [559, 378] on div "8006" at bounding box center [537, 383] width 166 height 10
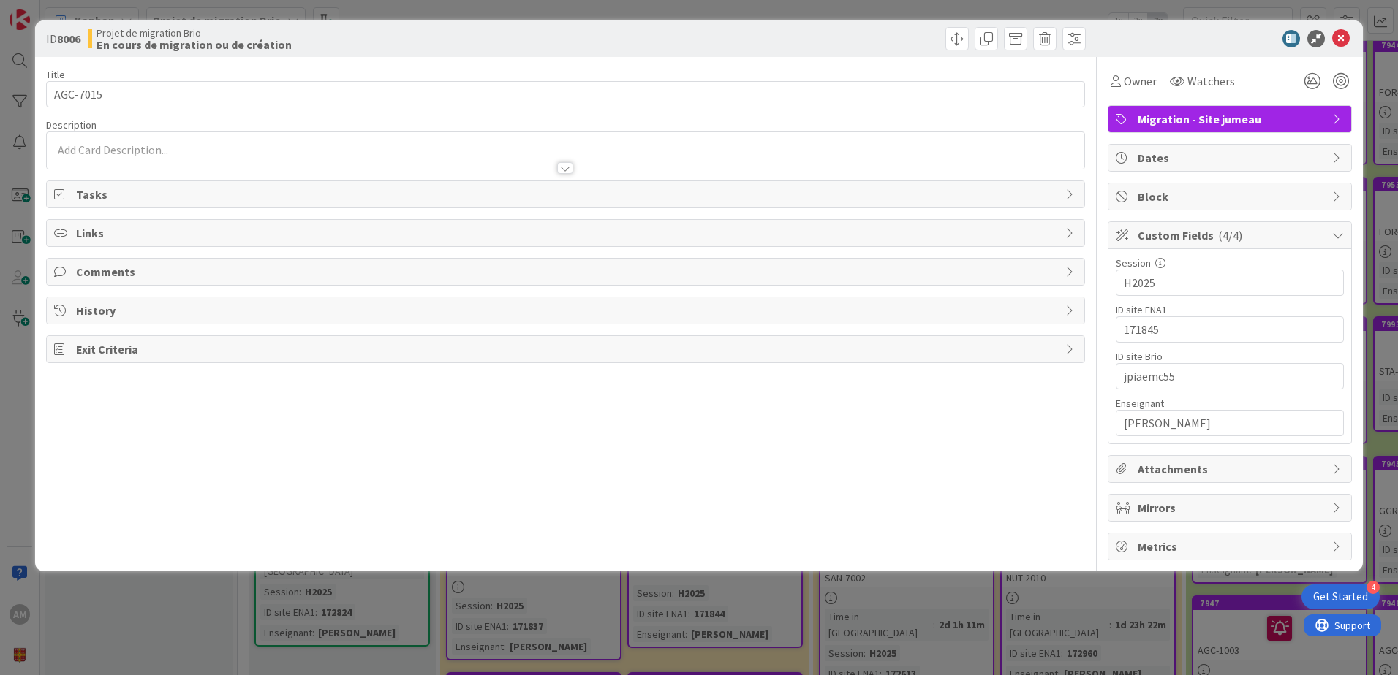
click at [1350, 40] on div at bounding box center [1222, 39] width 259 height 18
click at [1347, 40] on icon at bounding box center [1341, 39] width 18 height 18
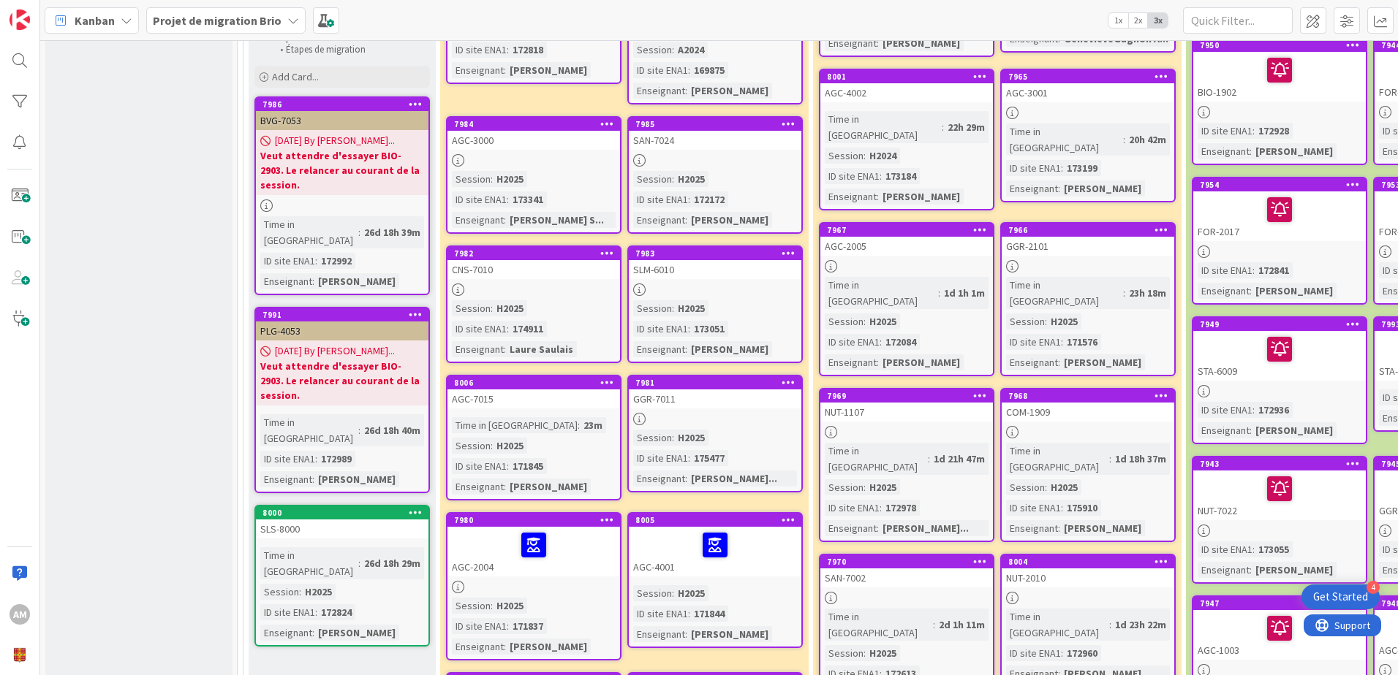
click at [610, 377] on icon at bounding box center [607, 382] width 14 height 10
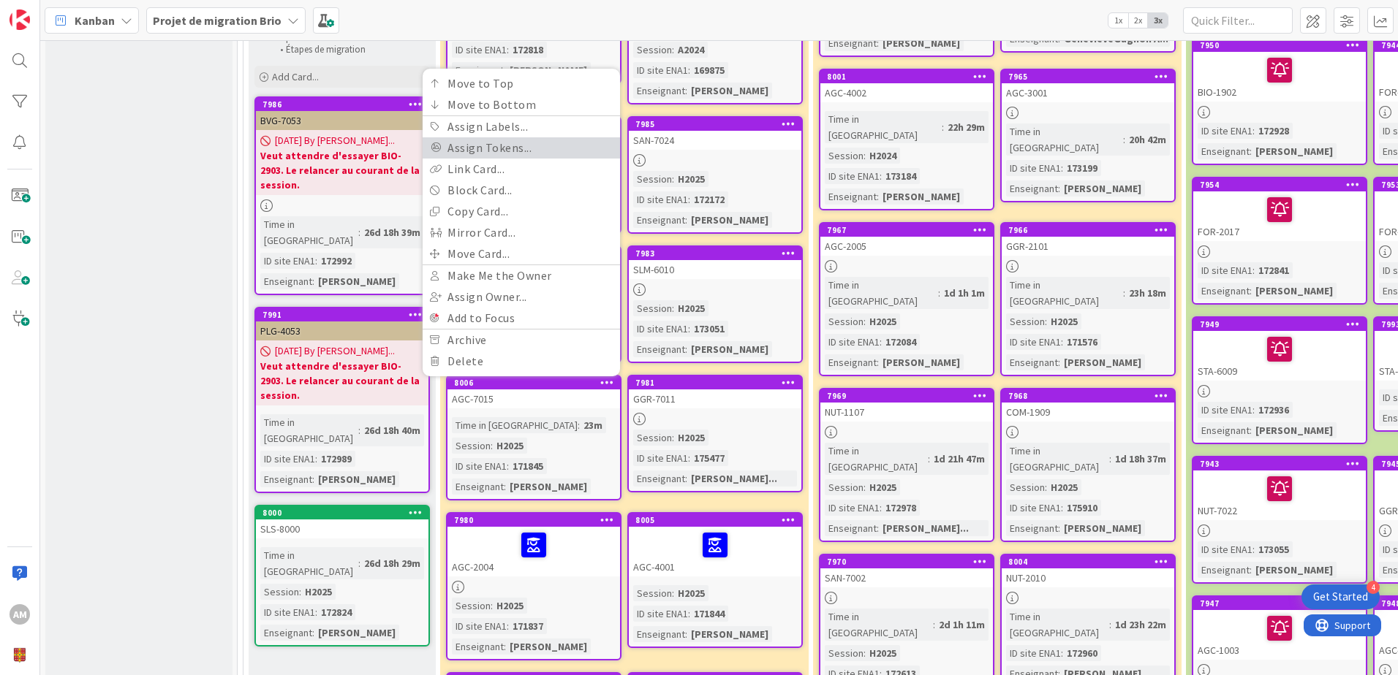
click at [511, 137] on link "Assign Tokens..." at bounding box center [521, 147] width 197 height 21
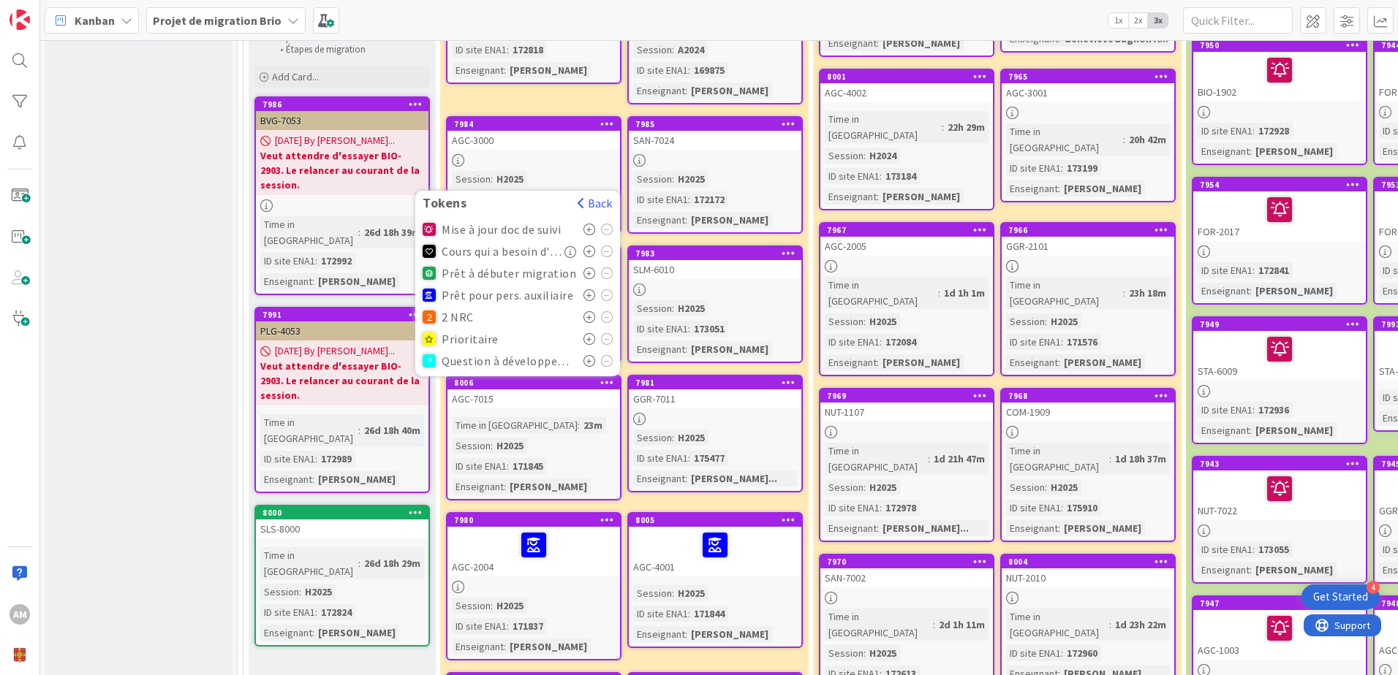
click at [591, 289] on icon at bounding box center [589, 295] width 12 height 12
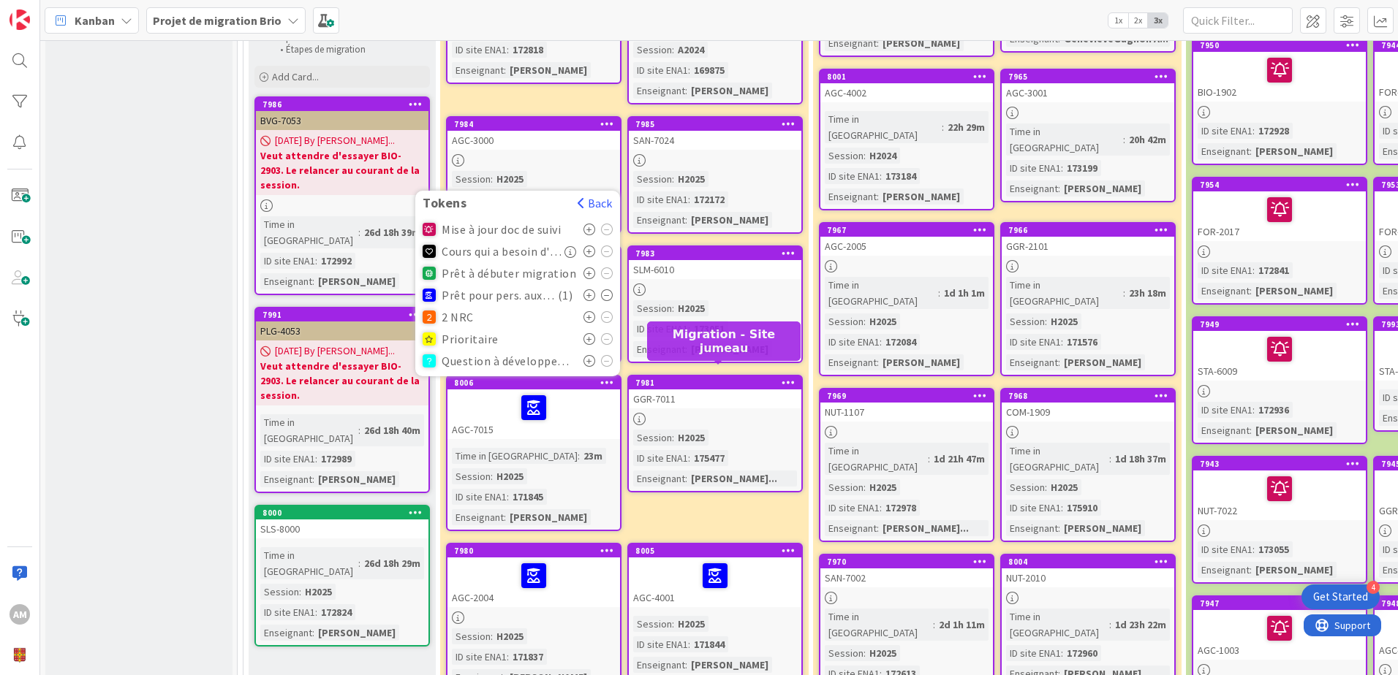
click at [710, 378] on div "7981" at bounding box center [718, 383] width 166 height 10
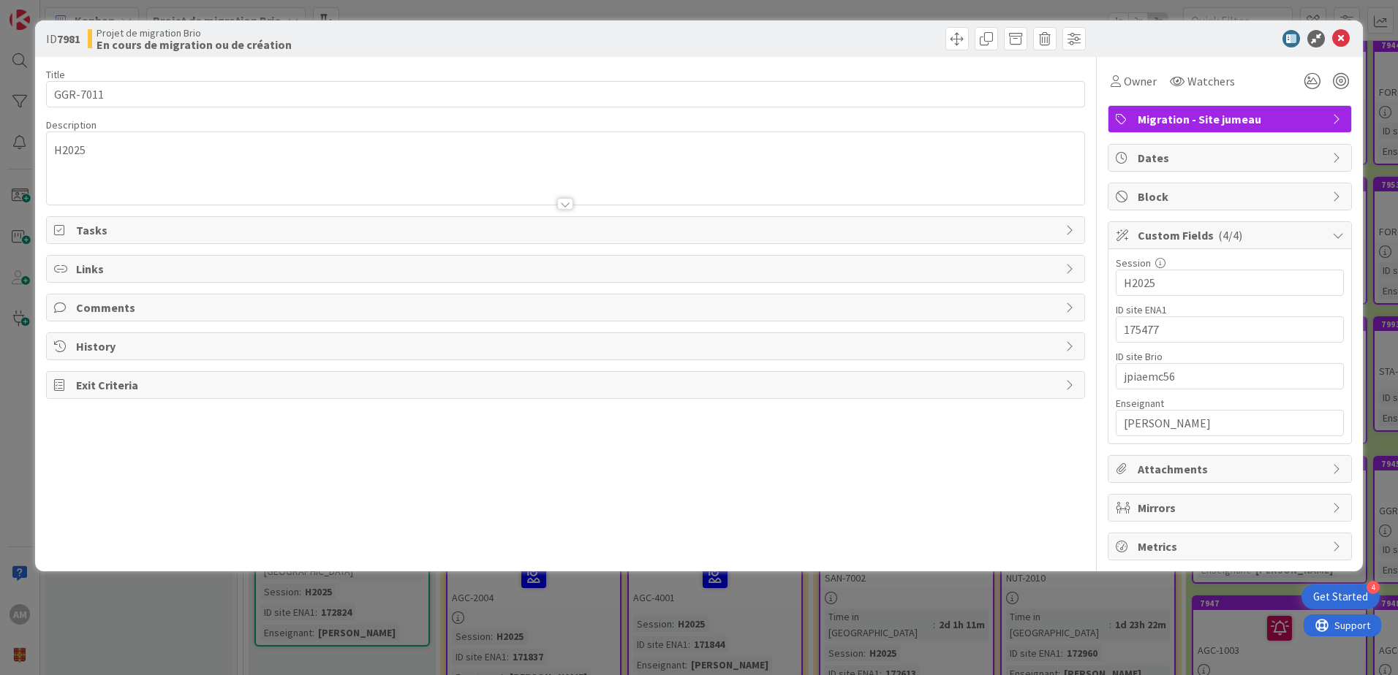
click at [1350, 37] on div at bounding box center [1222, 39] width 259 height 18
click at [1346, 37] on icon at bounding box center [1341, 39] width 18 height 18
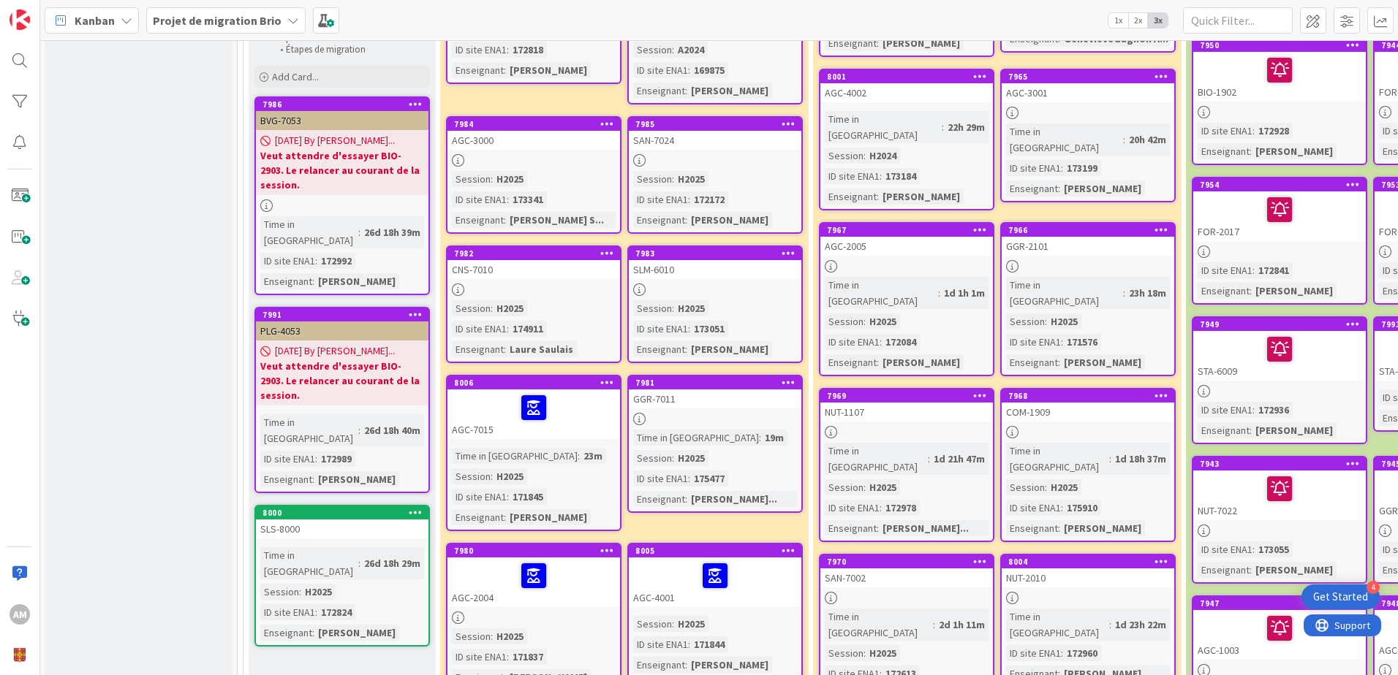
click at [787, 377] on icon at bounding box center [788, 382] width 14 height 10
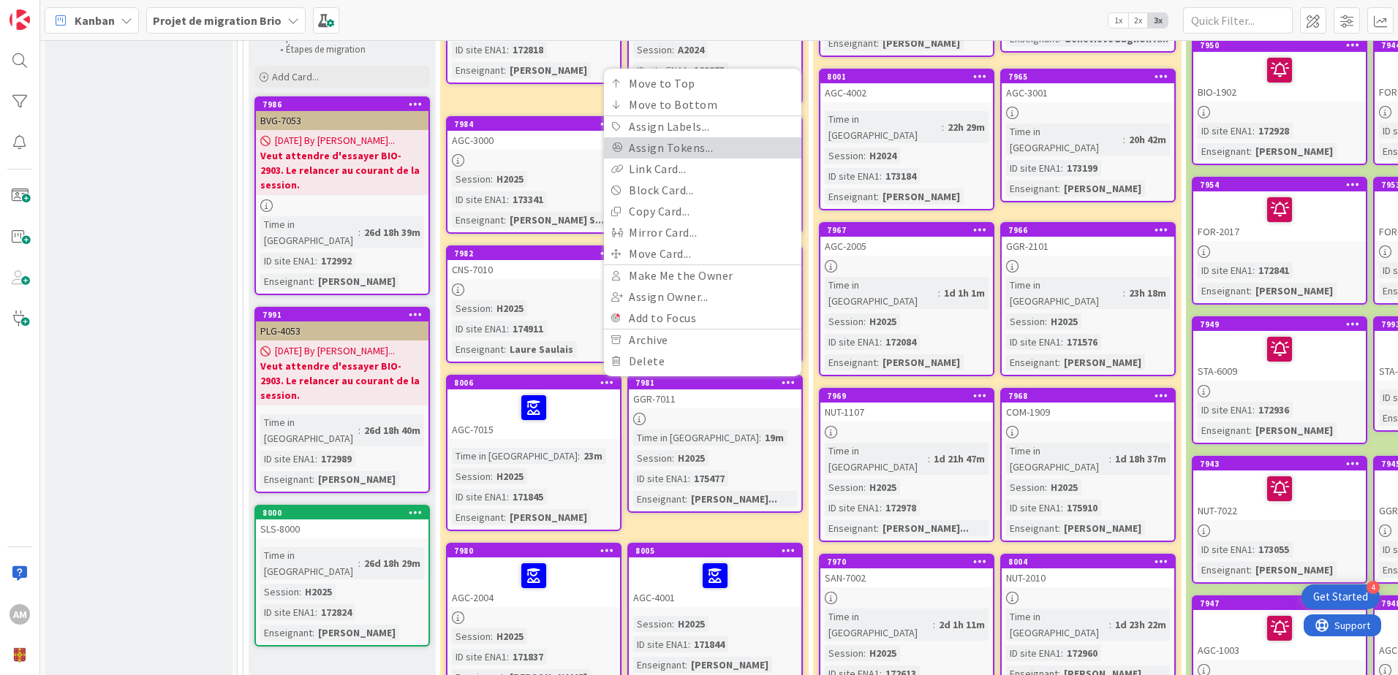
click at [699, 138] on link "Assign Tokens..." at bounding box center [702, 147] width 197 height 21
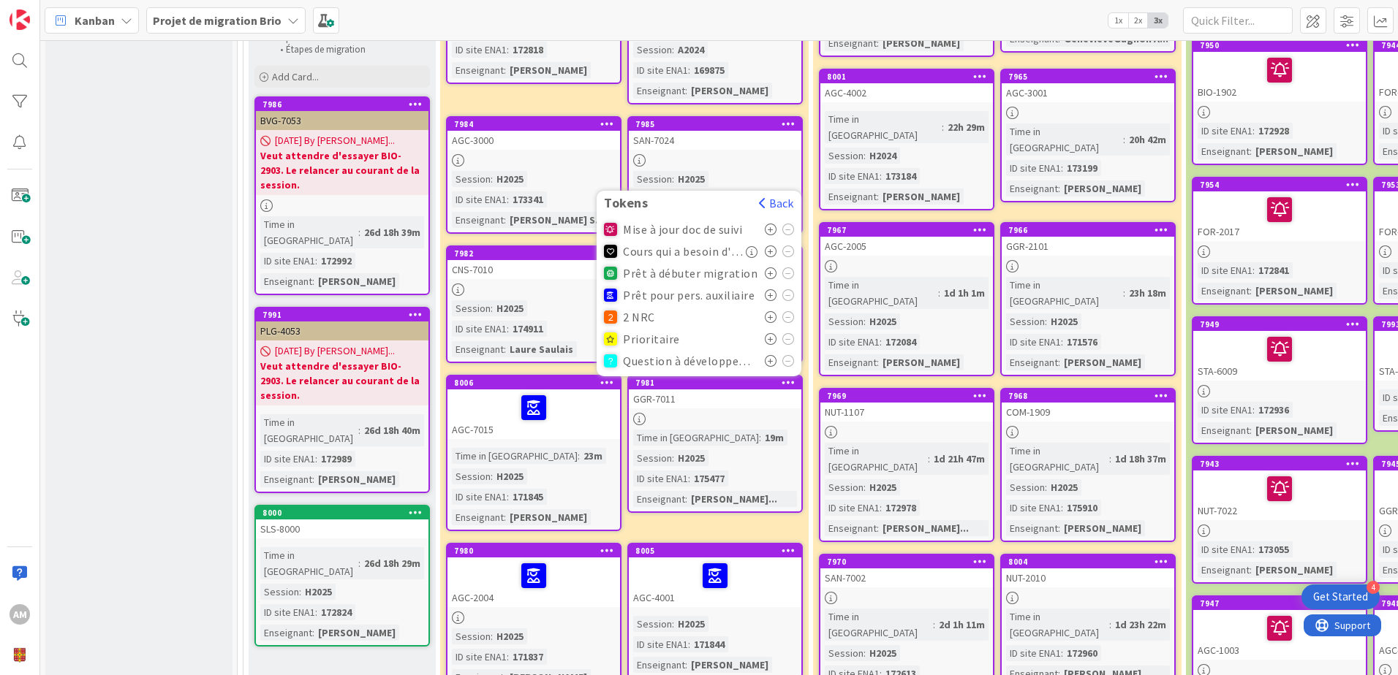
click at [773, 289] on icon at bounding box center [771, 295] width 12 height 12
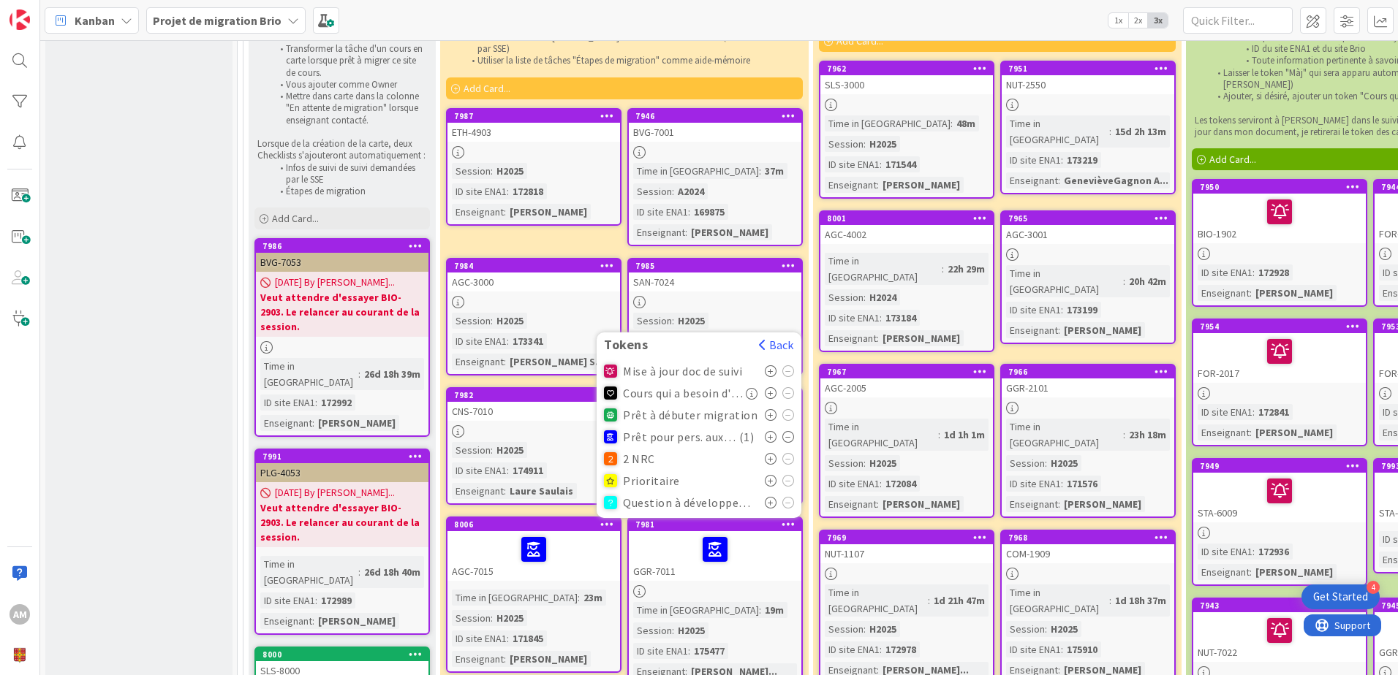
scroll to position [292, 0]
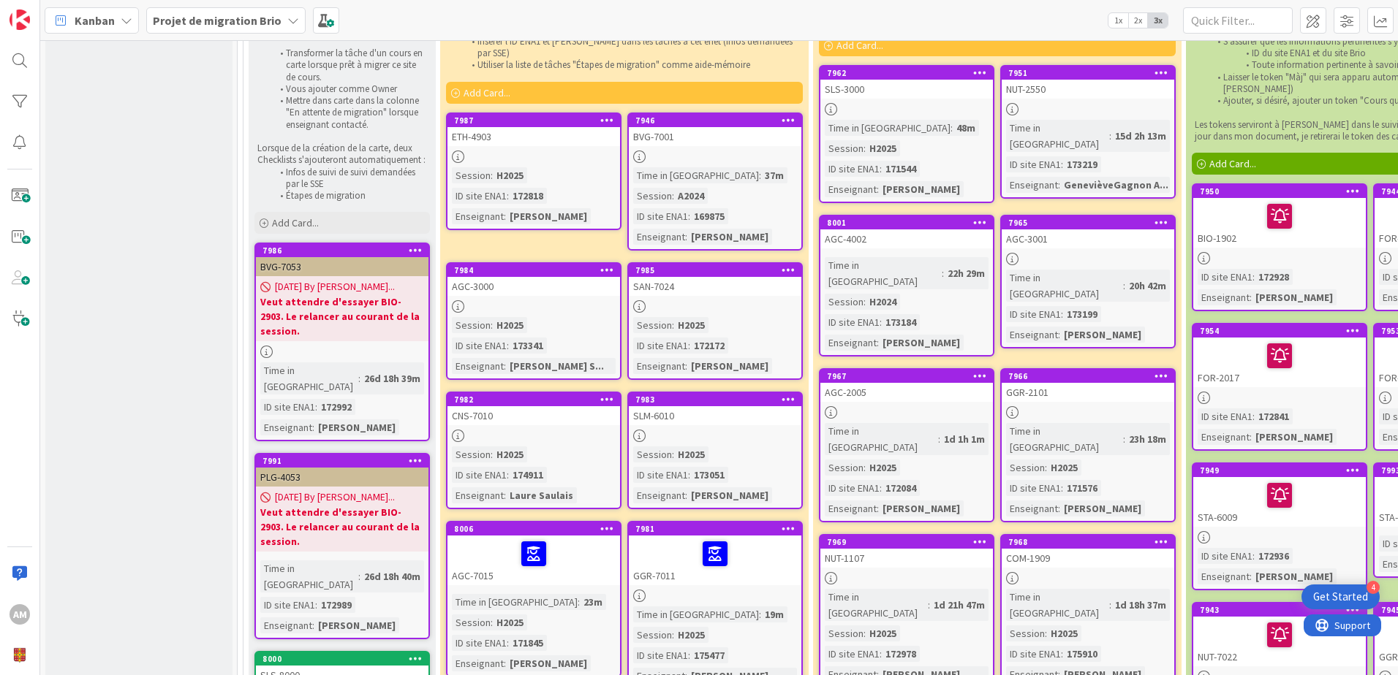
click at [613, 395] on div at bounding box center [607, 400] width 26 height 10
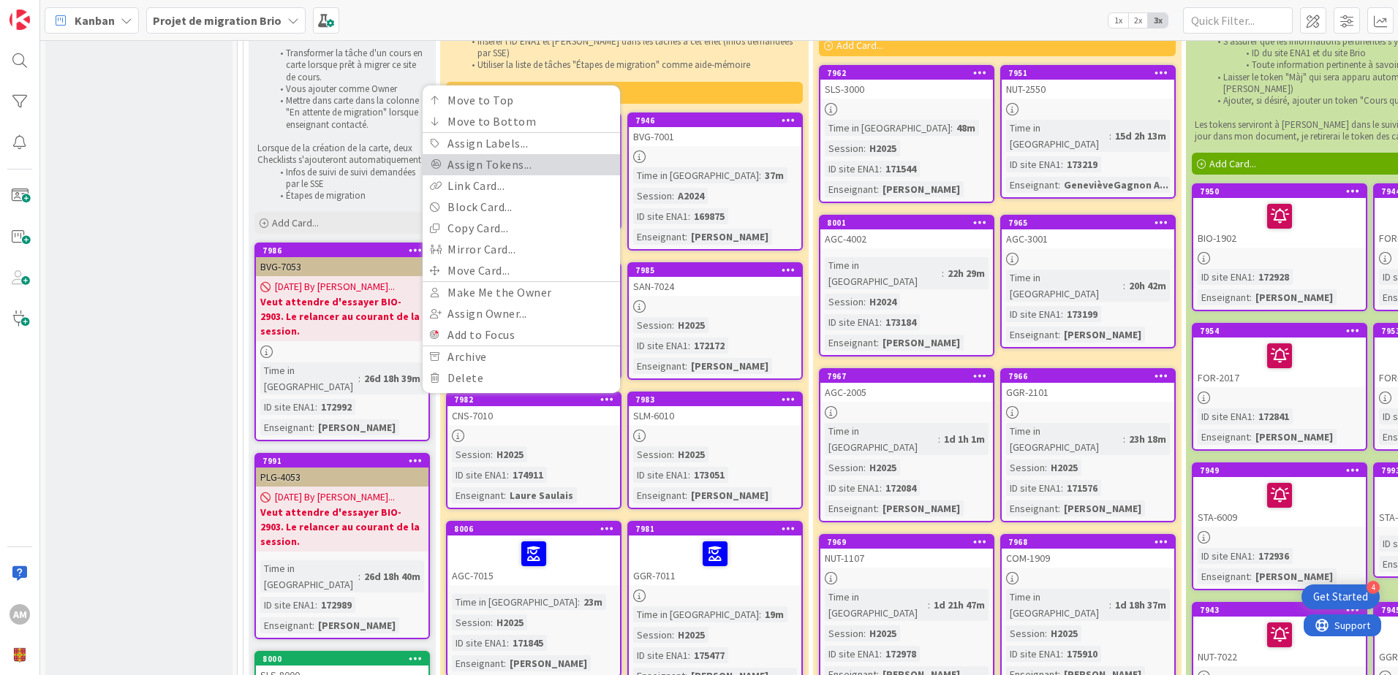
click at [469, 154] on link "Assign Tokens..." at bounding box center [521, 164] width 197 height 21
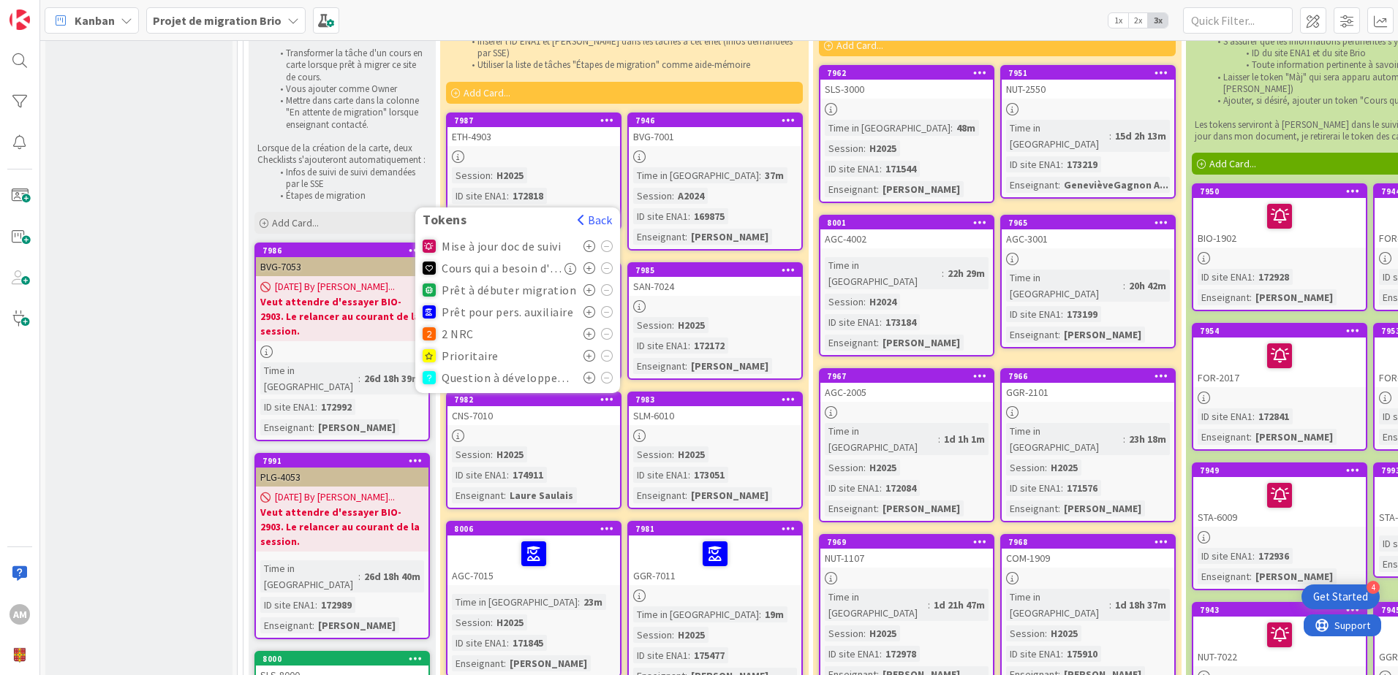
click at [591, 306] on icon at bounding box center [589, 312] width 12 height 12
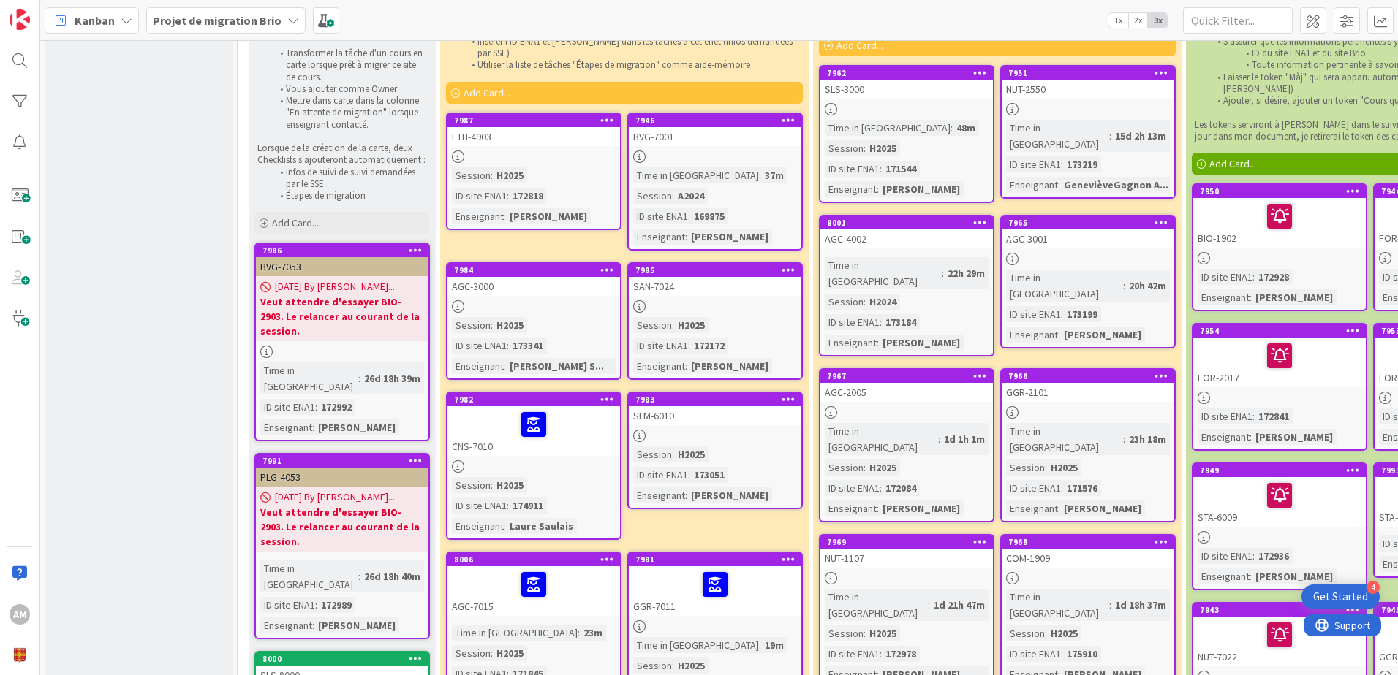
click at [795, 395] on div at bounding box center [788, 400] width 26 height 10
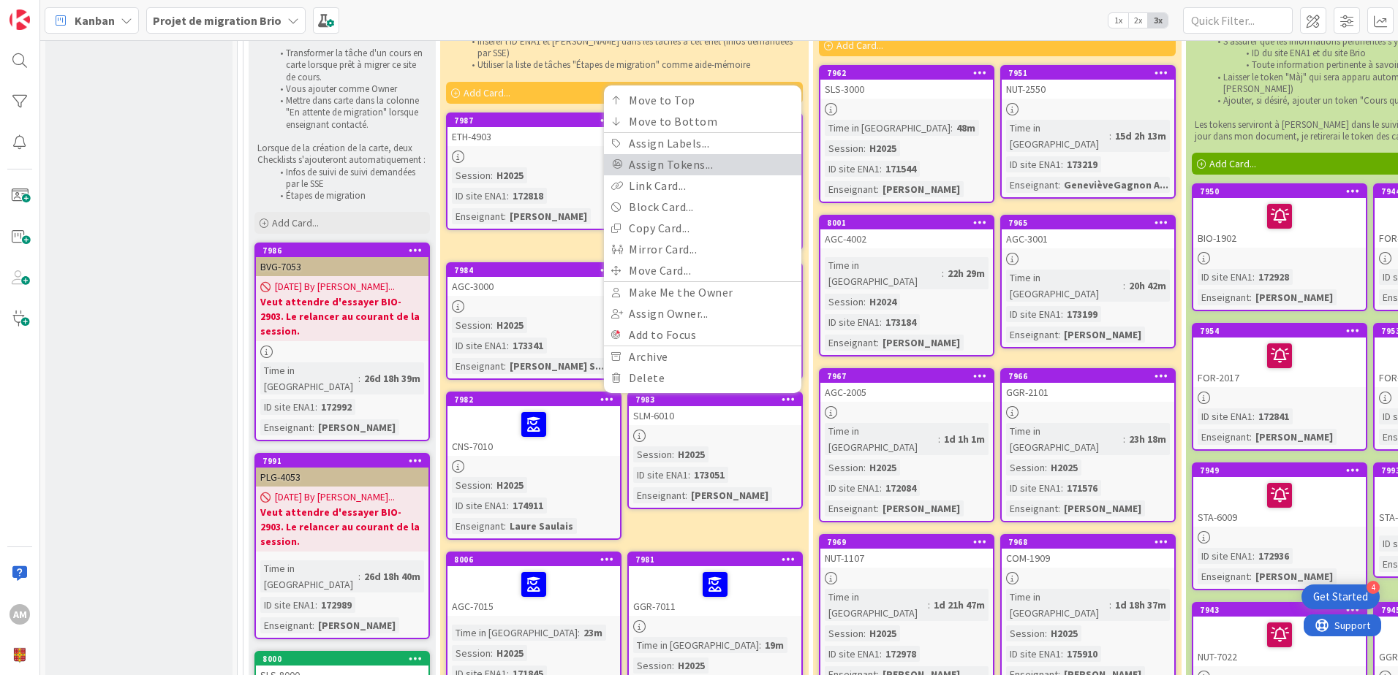
click at [664, 154] on link "Assign Tokens..." at bounding box center [702, 164] width 197 height 21
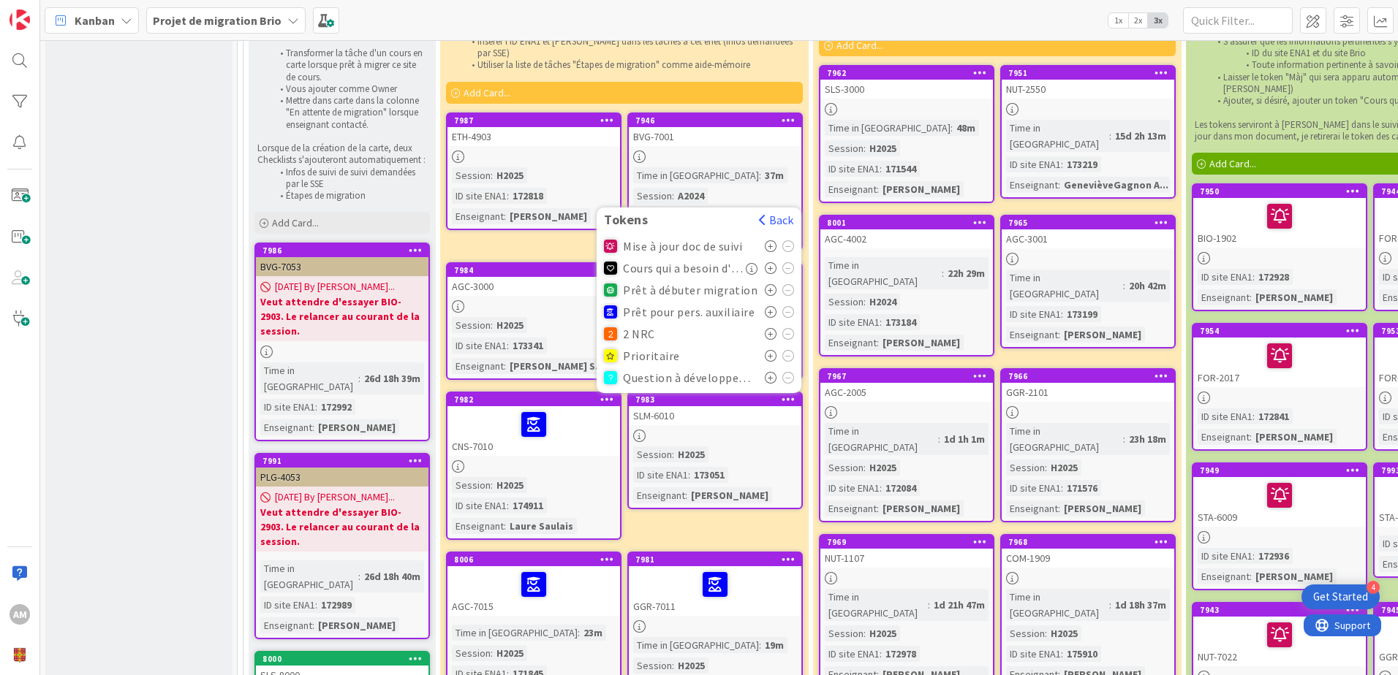
click at [766, 306] on icon at bounding box center [771, 312] width 12 height 12
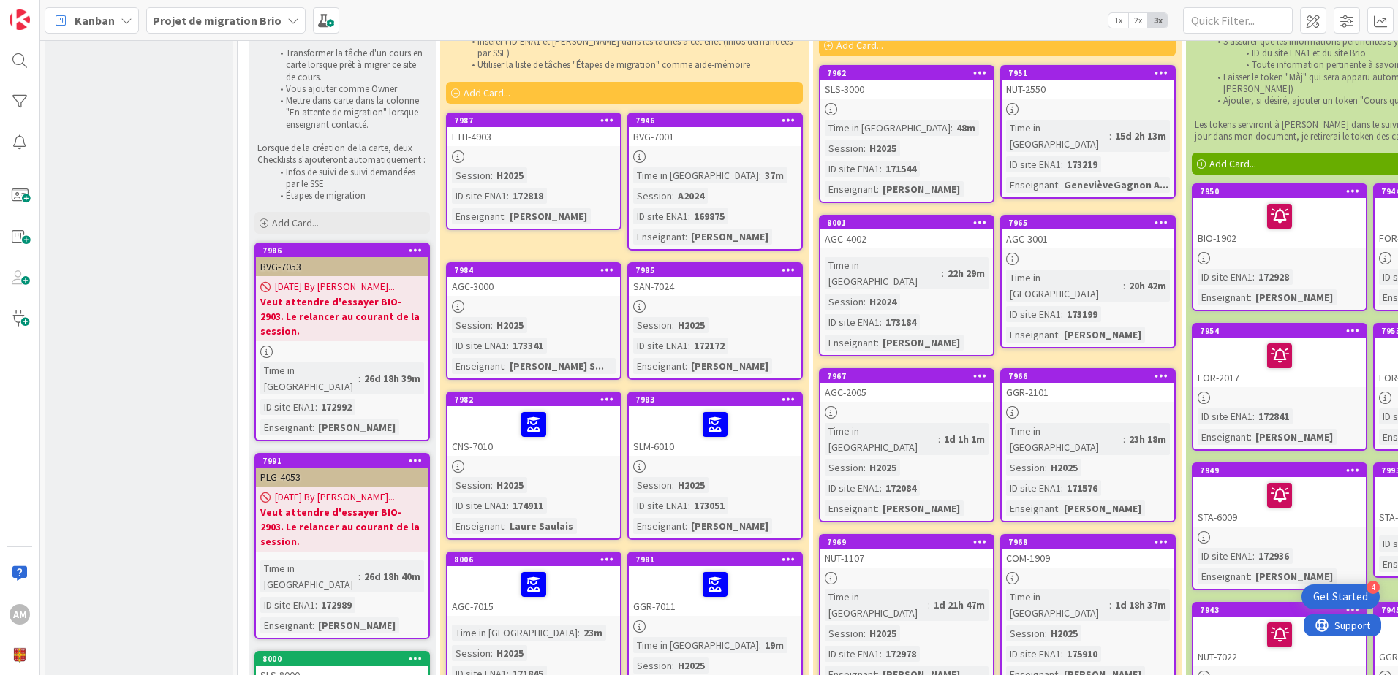
click at [614, 265] on div at bounding box center [607, 270] width 26 height 10
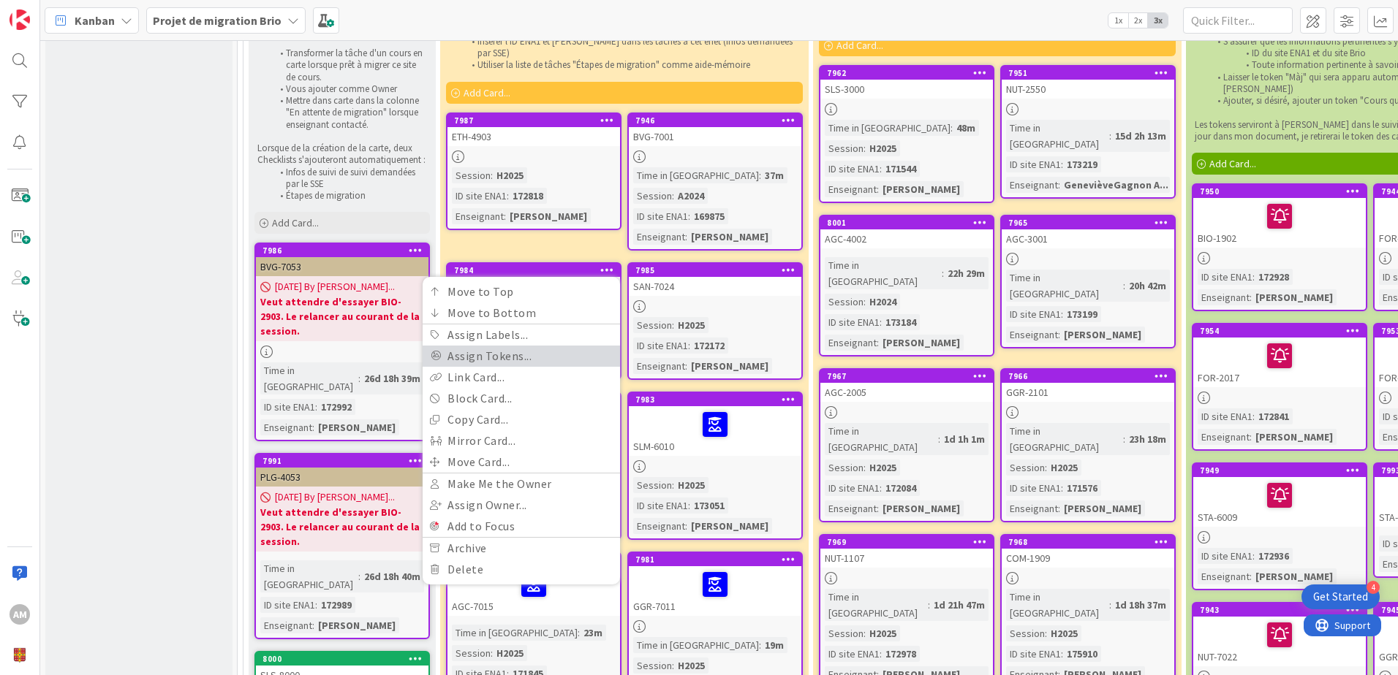
click at [514, 346] on link "Assign Tokens..." at bounding box center [521, 356] width 197 height 21
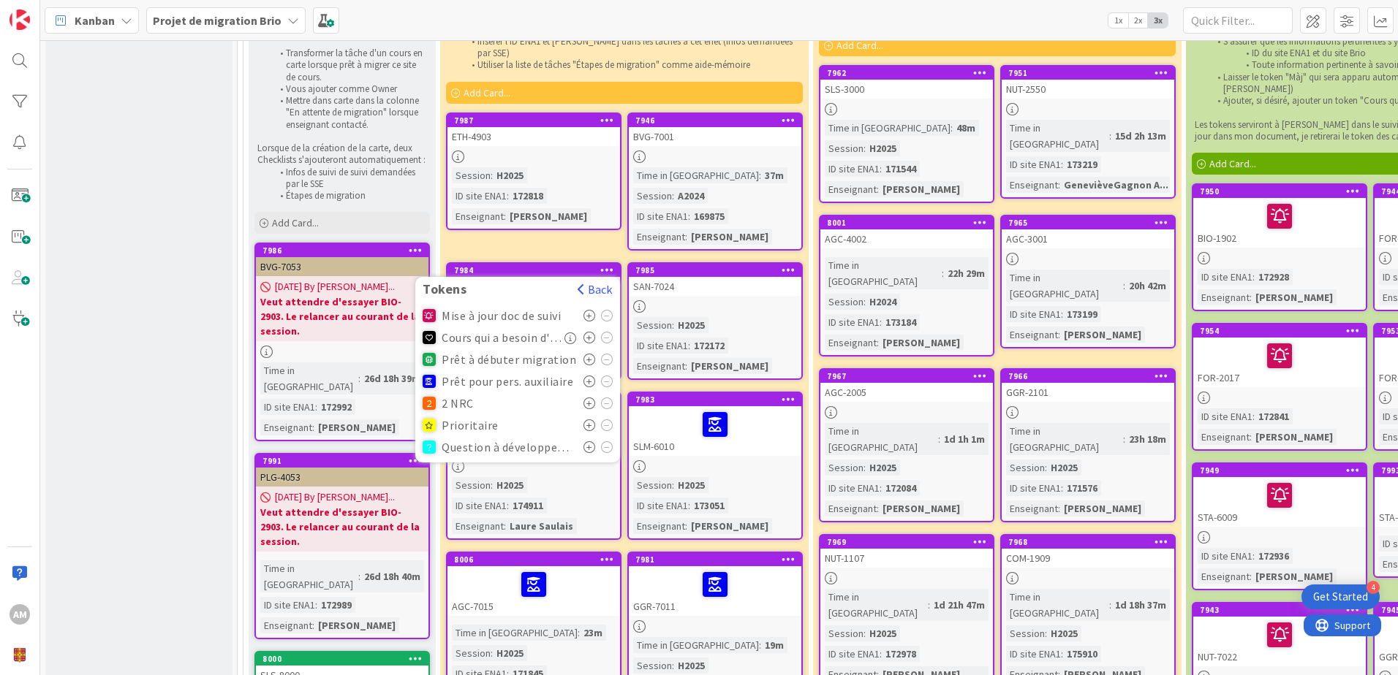
click at [591, 376] on icon at bounding box center [589, 382] width 12 height 12
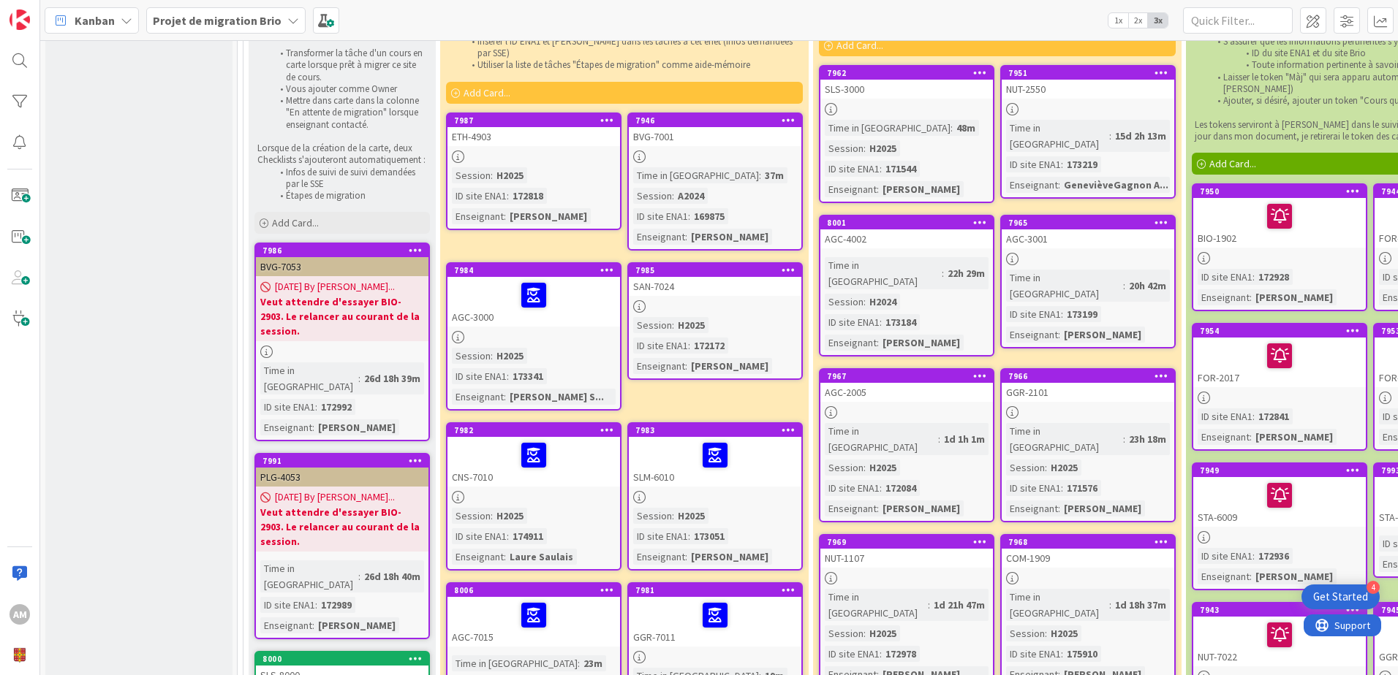
click at [789, 265] on icon at bounding box center [788, 270] width 14 height 10
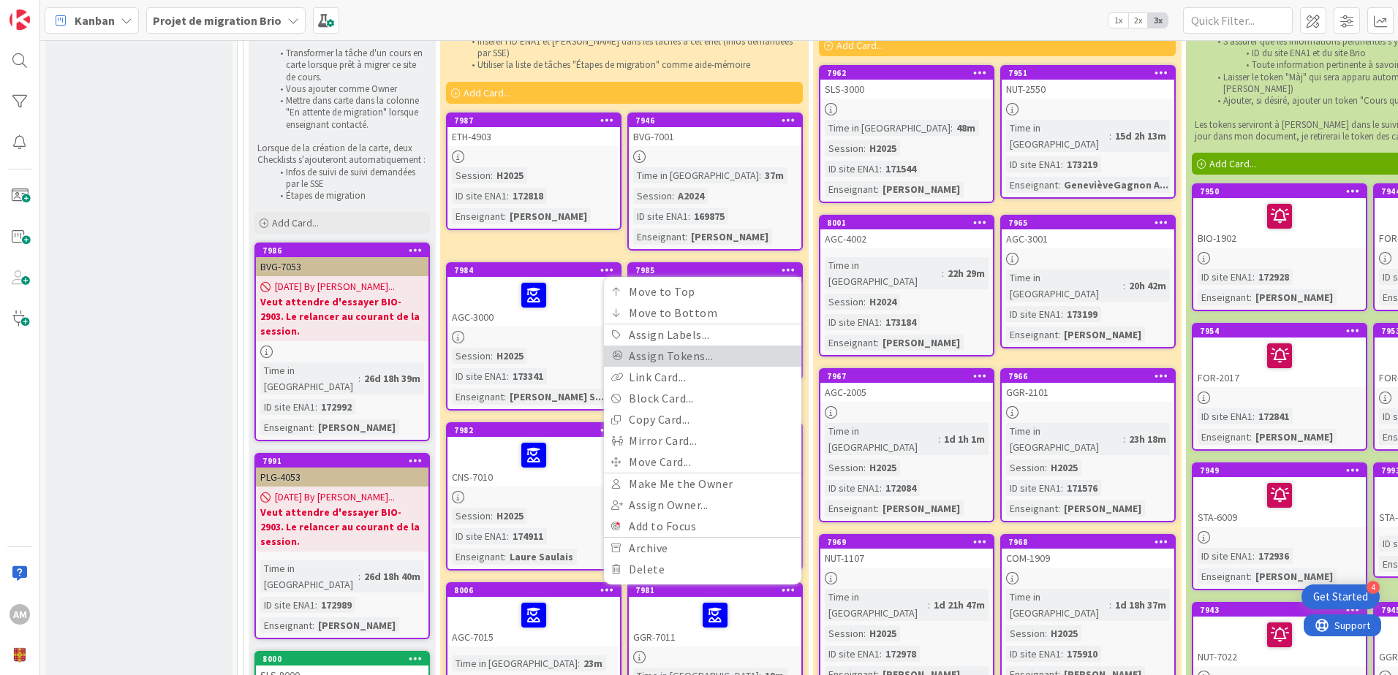
click at [693, 346] on link "Assign Tokens..." at bounding box center [702, 356] width 197 height 21
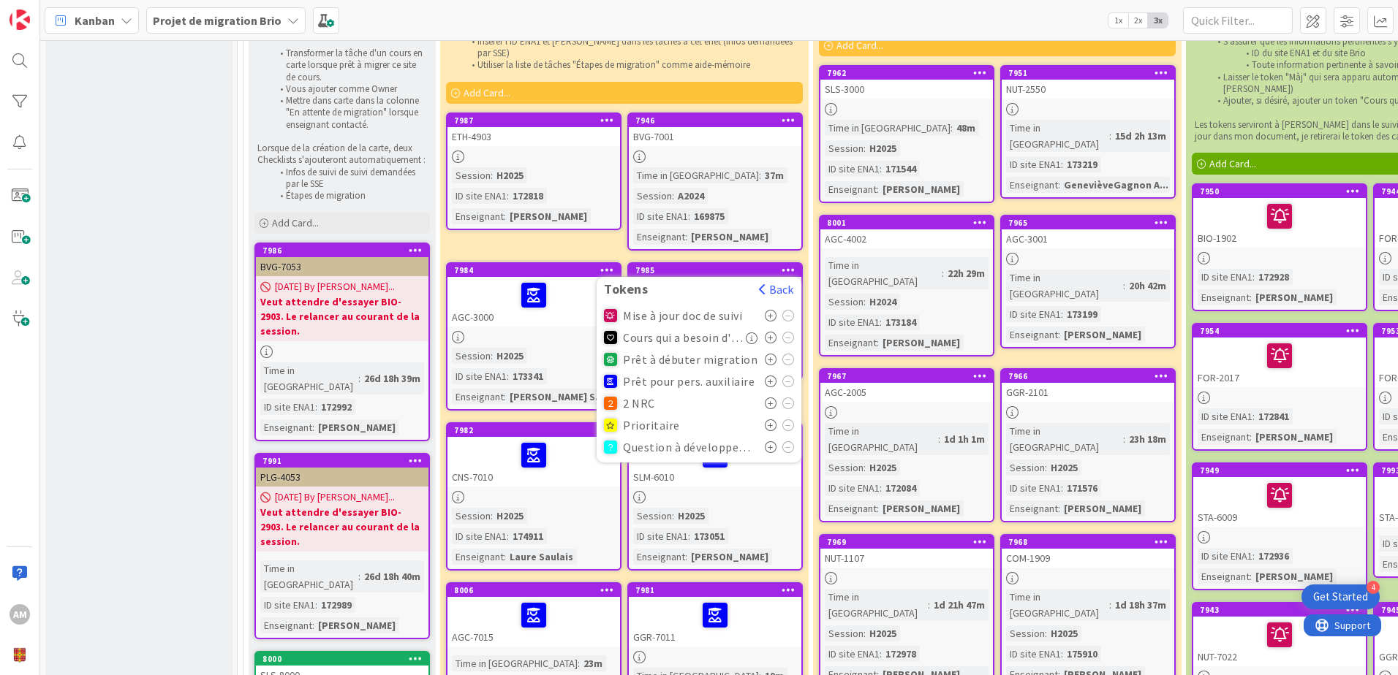
click at [773, 376] on icon at bounding box center [771, 382] width 12 height 12
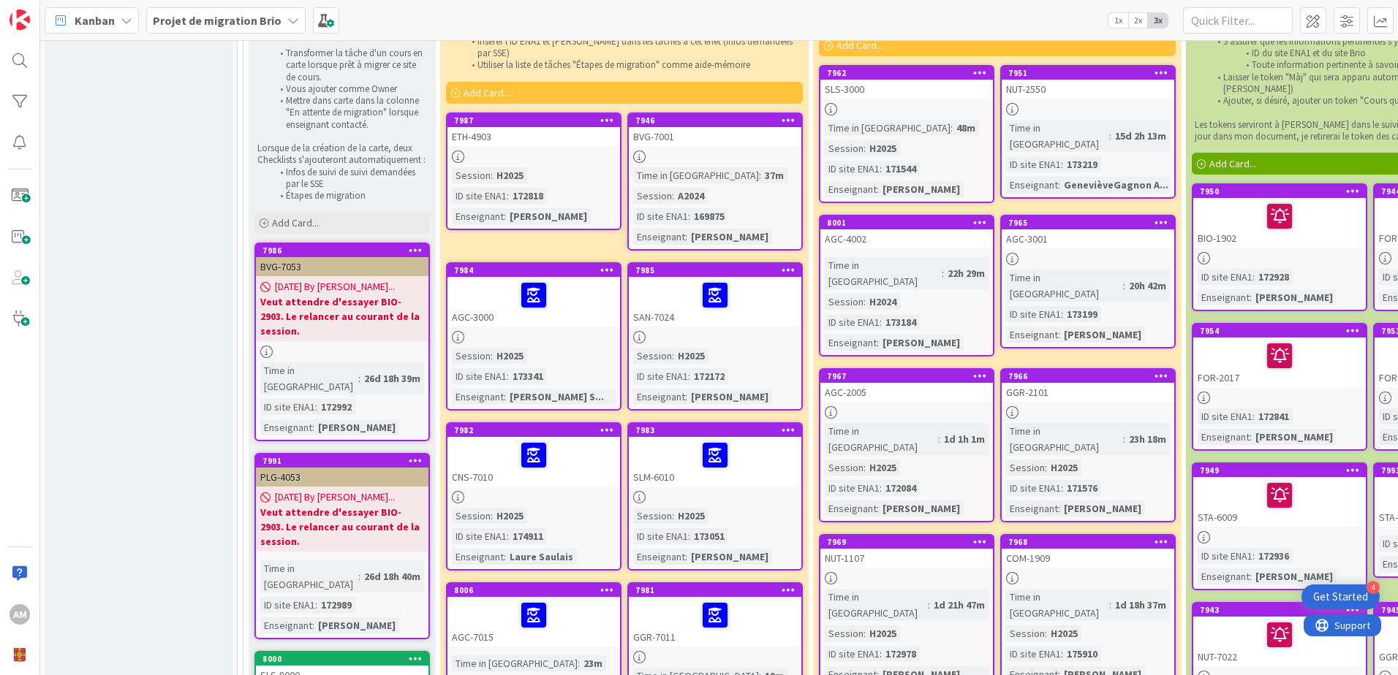
click at [610, 115] on icon at bounding box center [607, 120] width 14 height 10
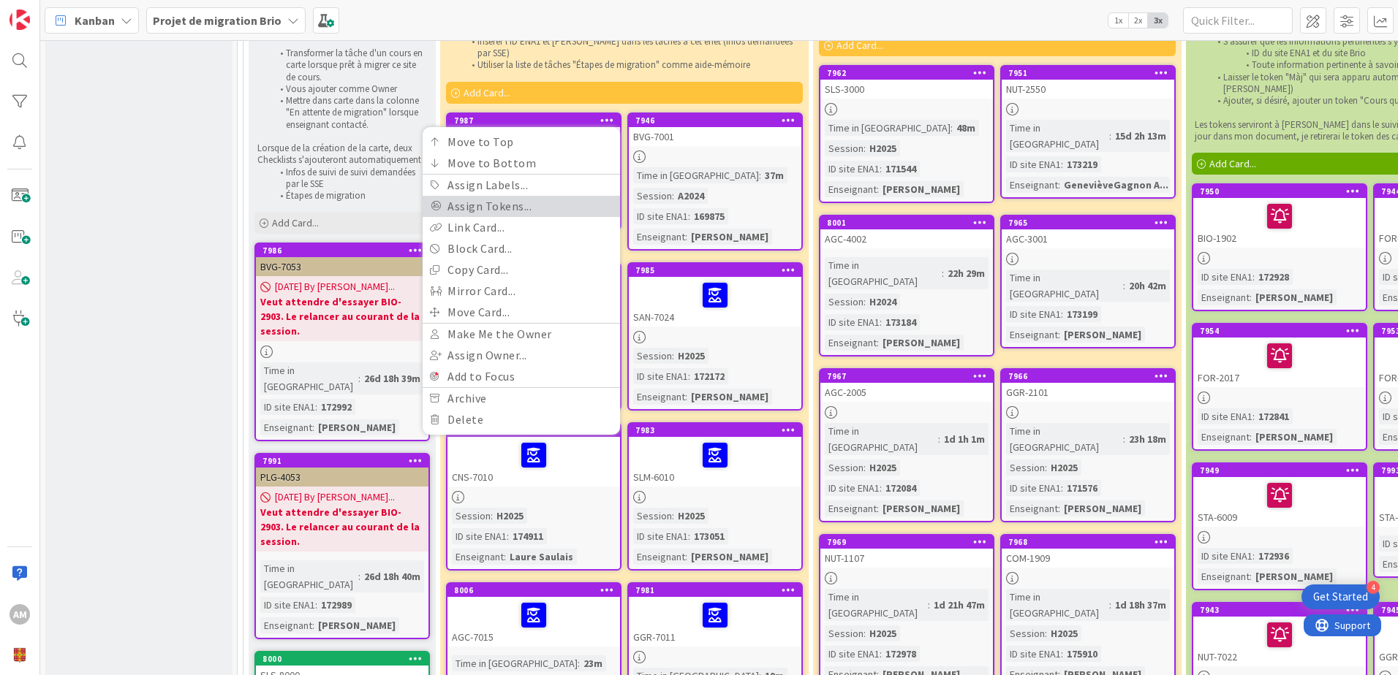
click at [529, 196] on link "Assign Tokens..." at bounding box center [521, 206] width 197 height 21
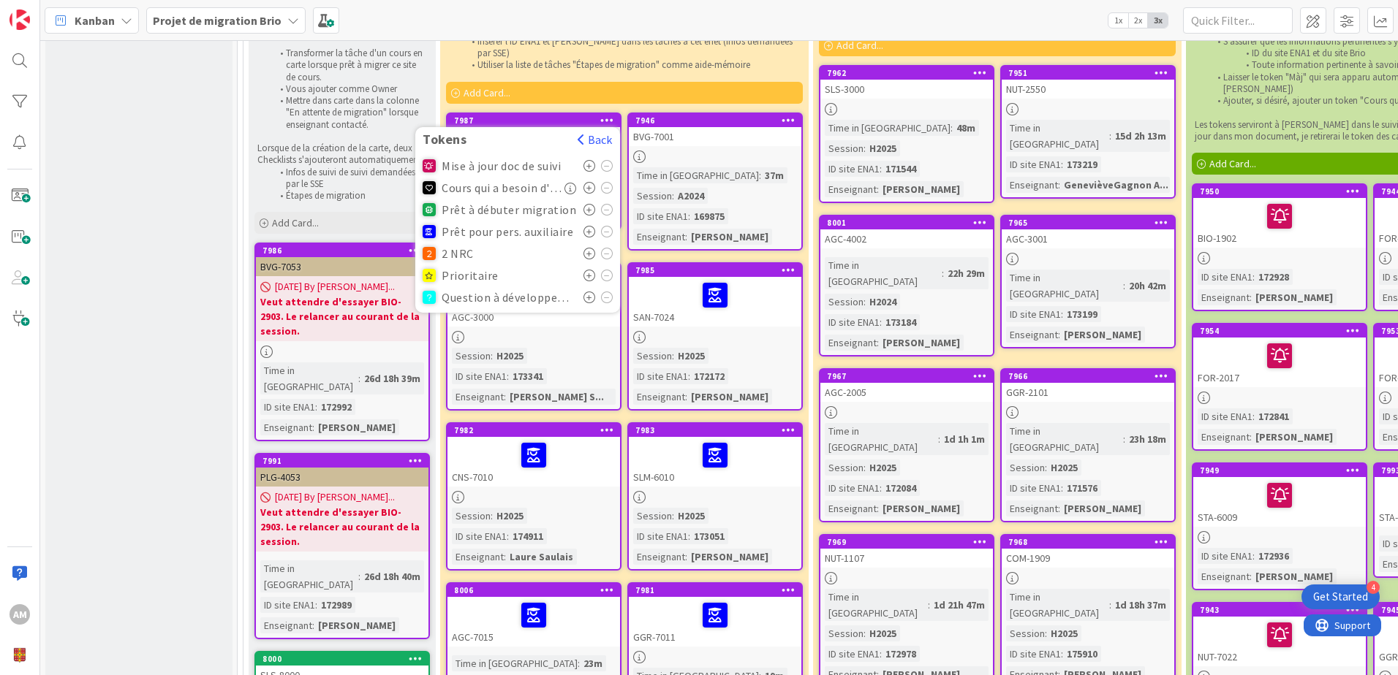
click at [593, 226] on icon at bounding box center [589, 232] width 12 height 12
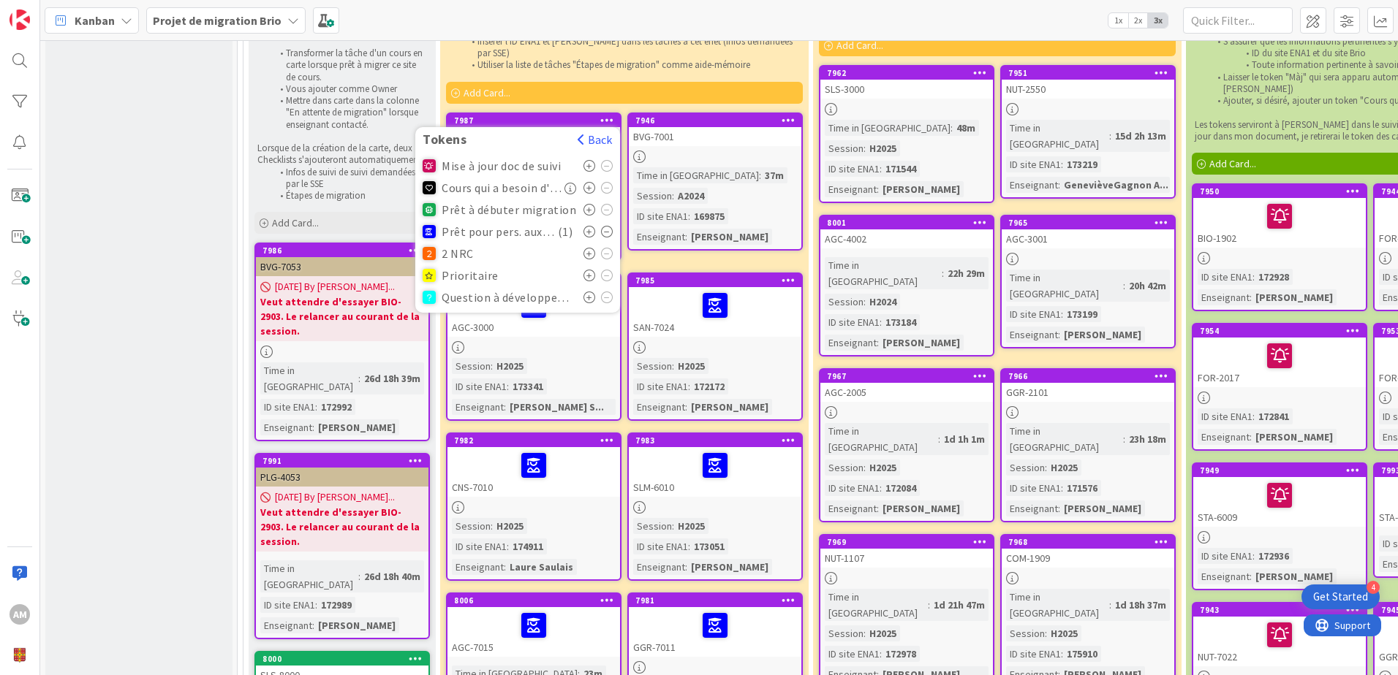
click at [636, 94] on div "En cours de migration ou de création Sites de cours pour lesquels le processus …" at bounding box center [624, 42] width 368 height 130
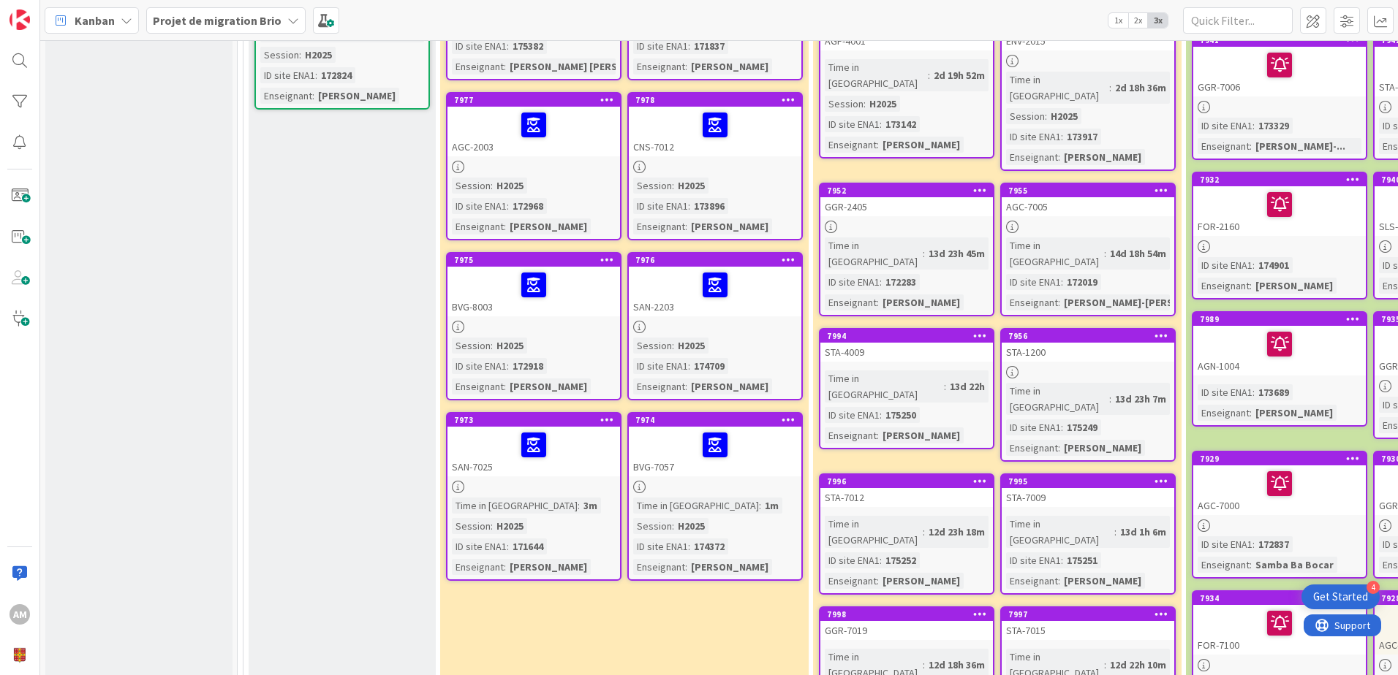
scroll to position [1097, 0]
